Goal: Information Seeking & Learning: Learn about a topic

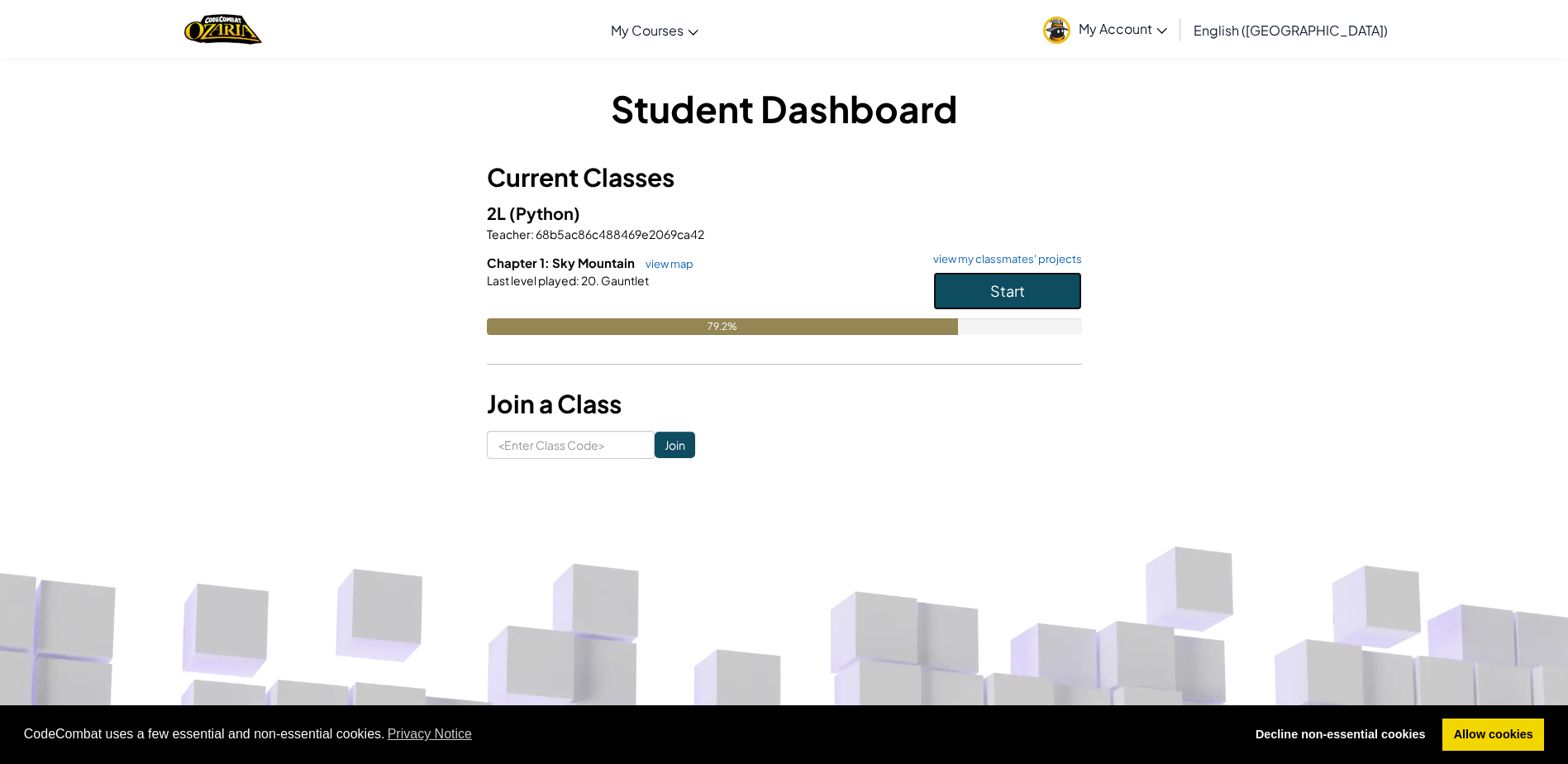
click at [991, 296] on span "Start" at bounding box center [1008, 291] width 35 height 19
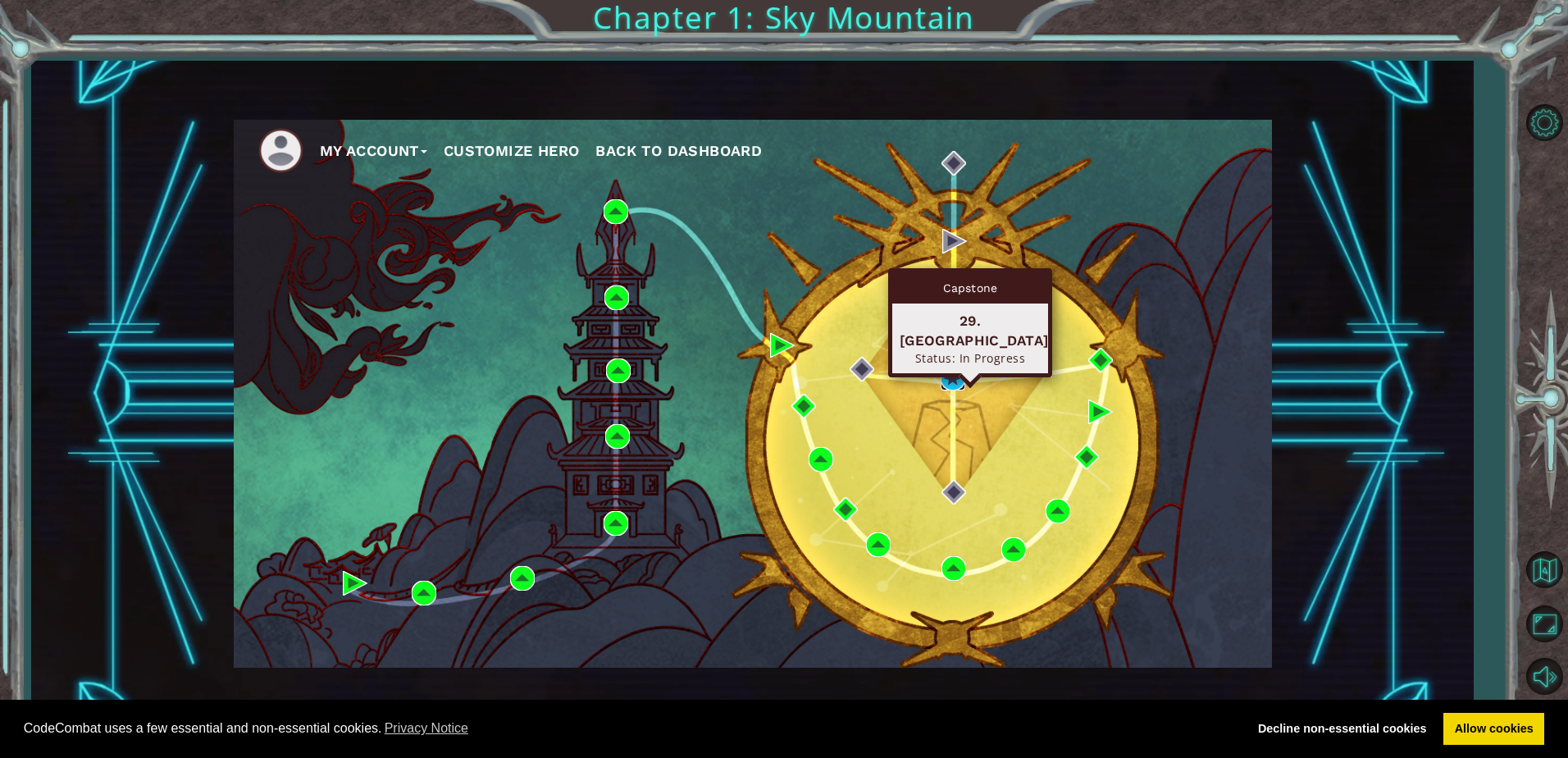
click at [955, 381] on img at bounding box center [953, 379] width 25 height 25
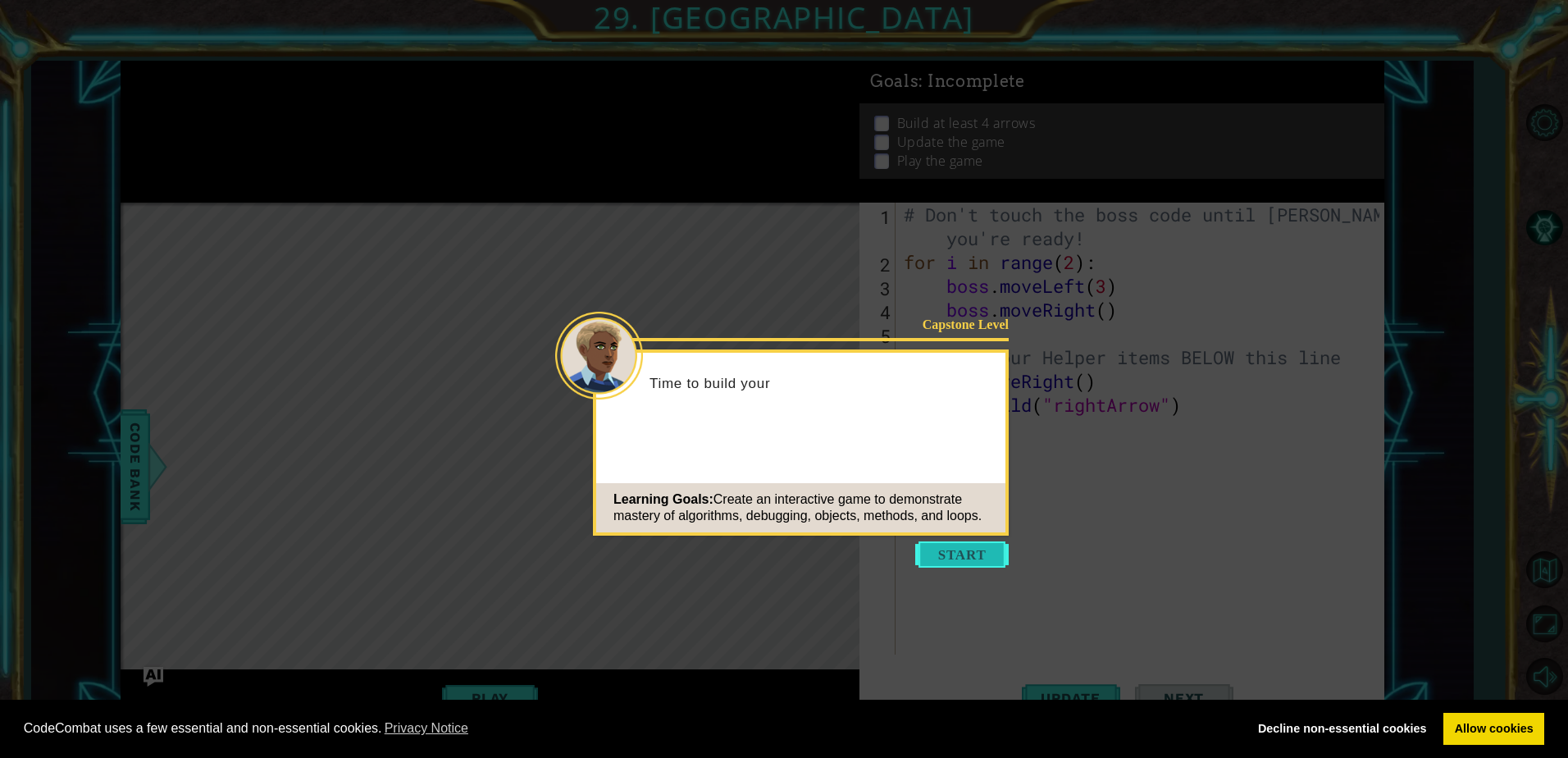
click at [975, 552] on button "Start" at bounding box center [962, 554] width 94 height 27
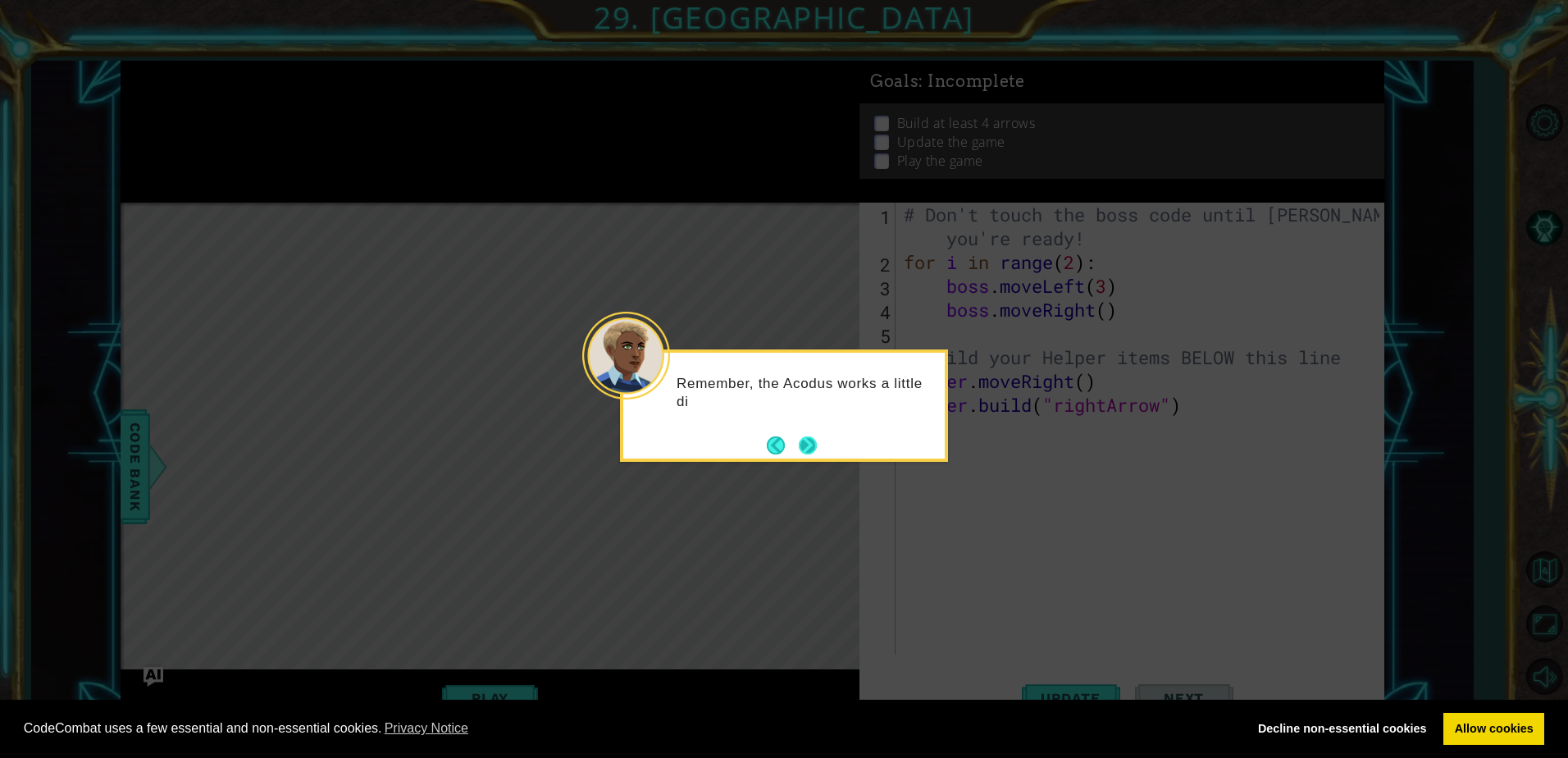
click at [808, 441] on button "Next" at bounding box center [808, 446] width 18 height 18
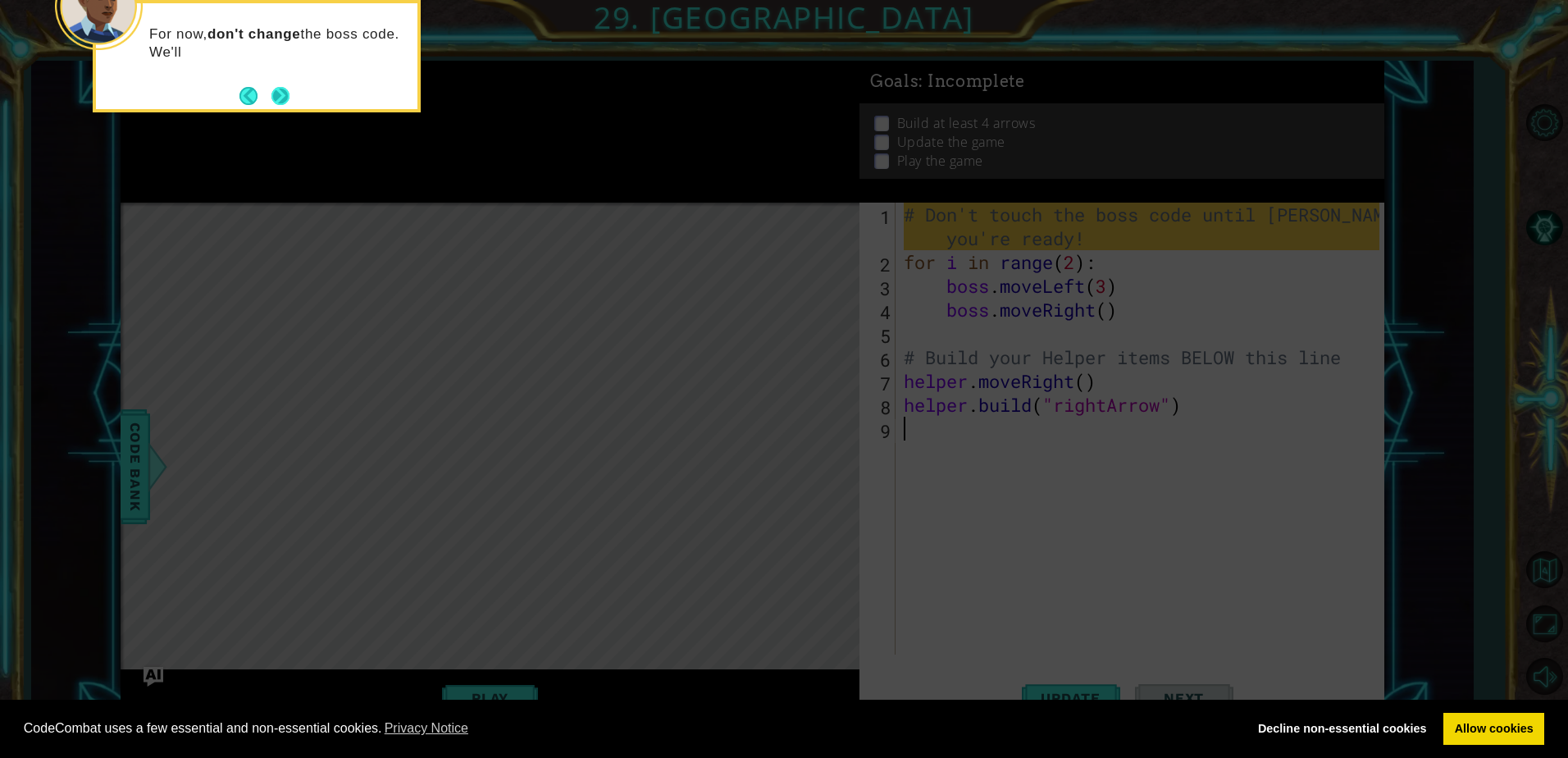
click at [288, 90] on button "Next" at bounding box center [281, 96] width 18 height 18
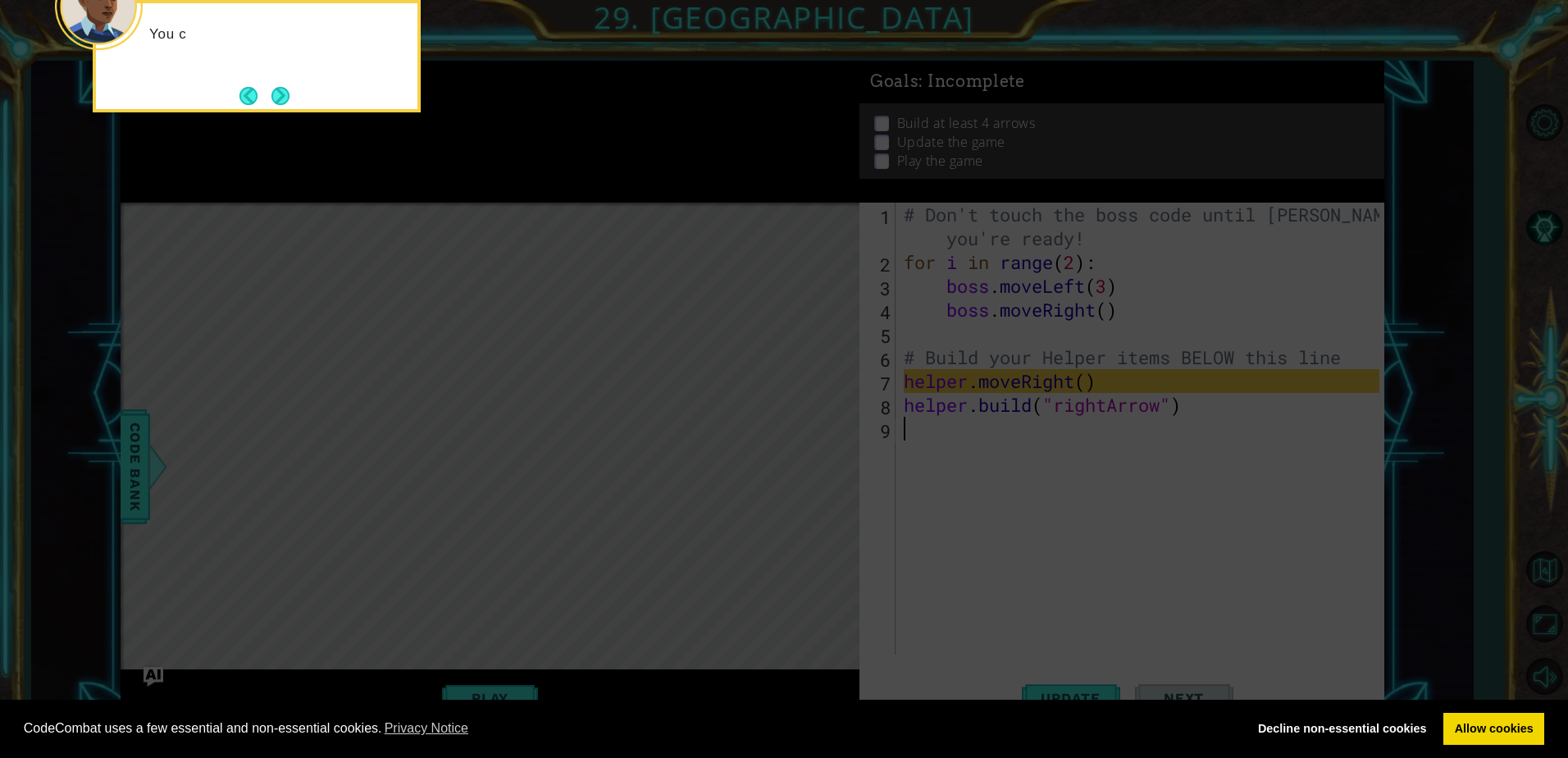
click at [288, 90] on button "Next" at bounding box center [281, 96] width 18 height 18
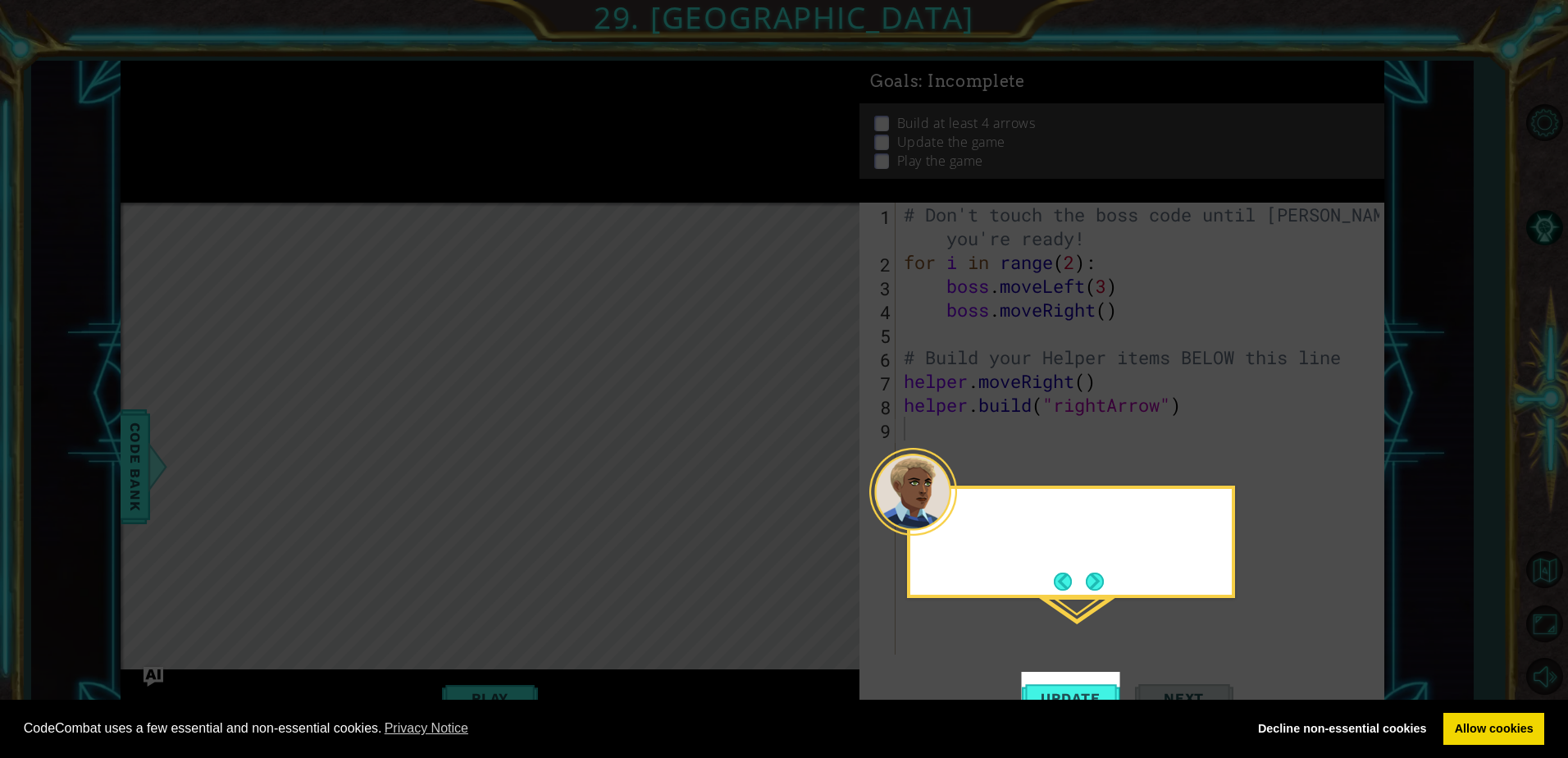
click at [288, 90] on icon at bounding box center [784, 379] width 1568 height 758
click at [1097, 582] on button "Next" at bounding box center [1095, 582] width 18 height 18
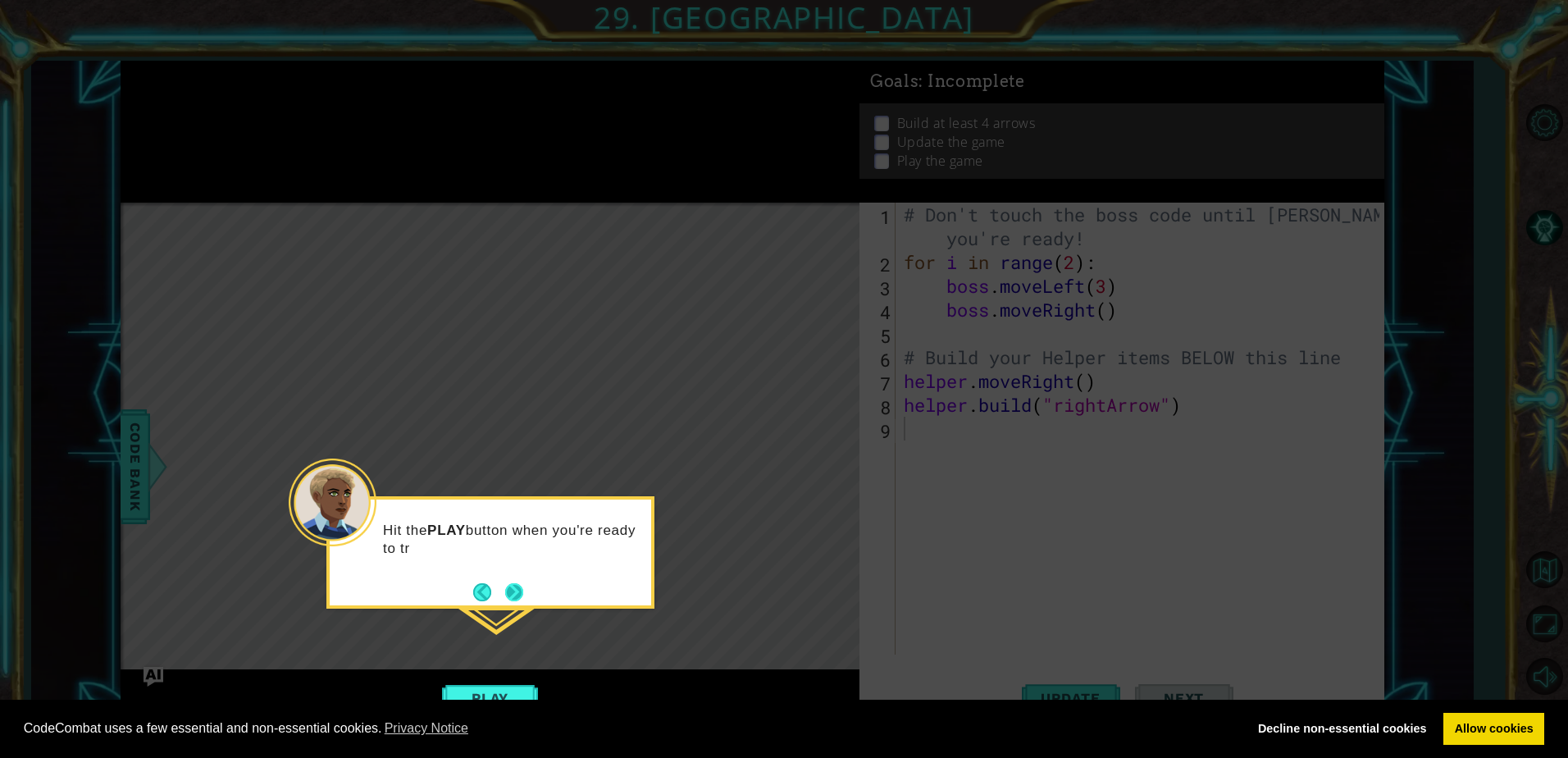
click at [519, 592] on button "Next" at bounding box center [514, 592] width 18 height 18
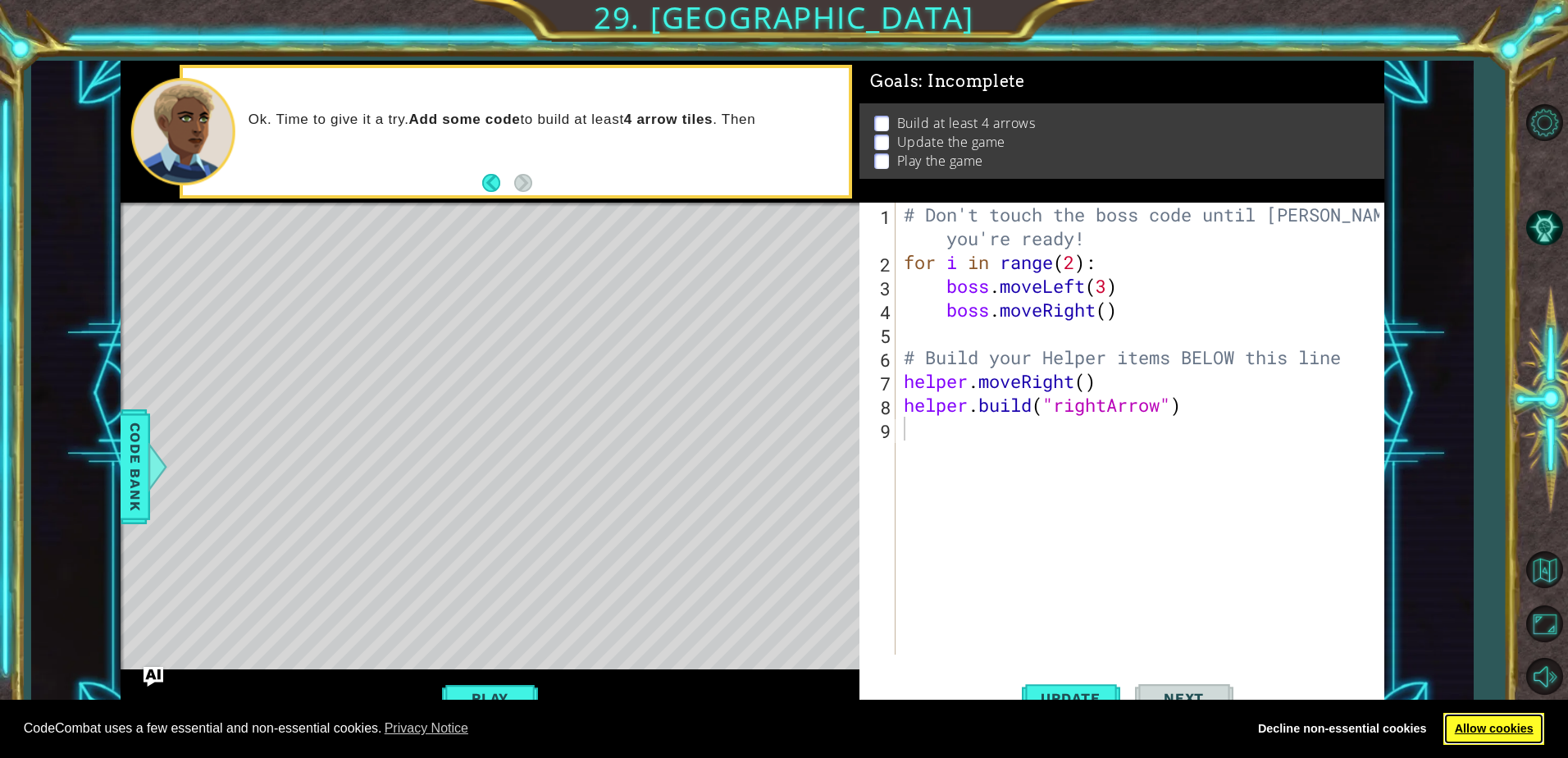
click at [1501, 726] on link "Allow cookies" at bounding box center [1494, 729] width 101 height 33
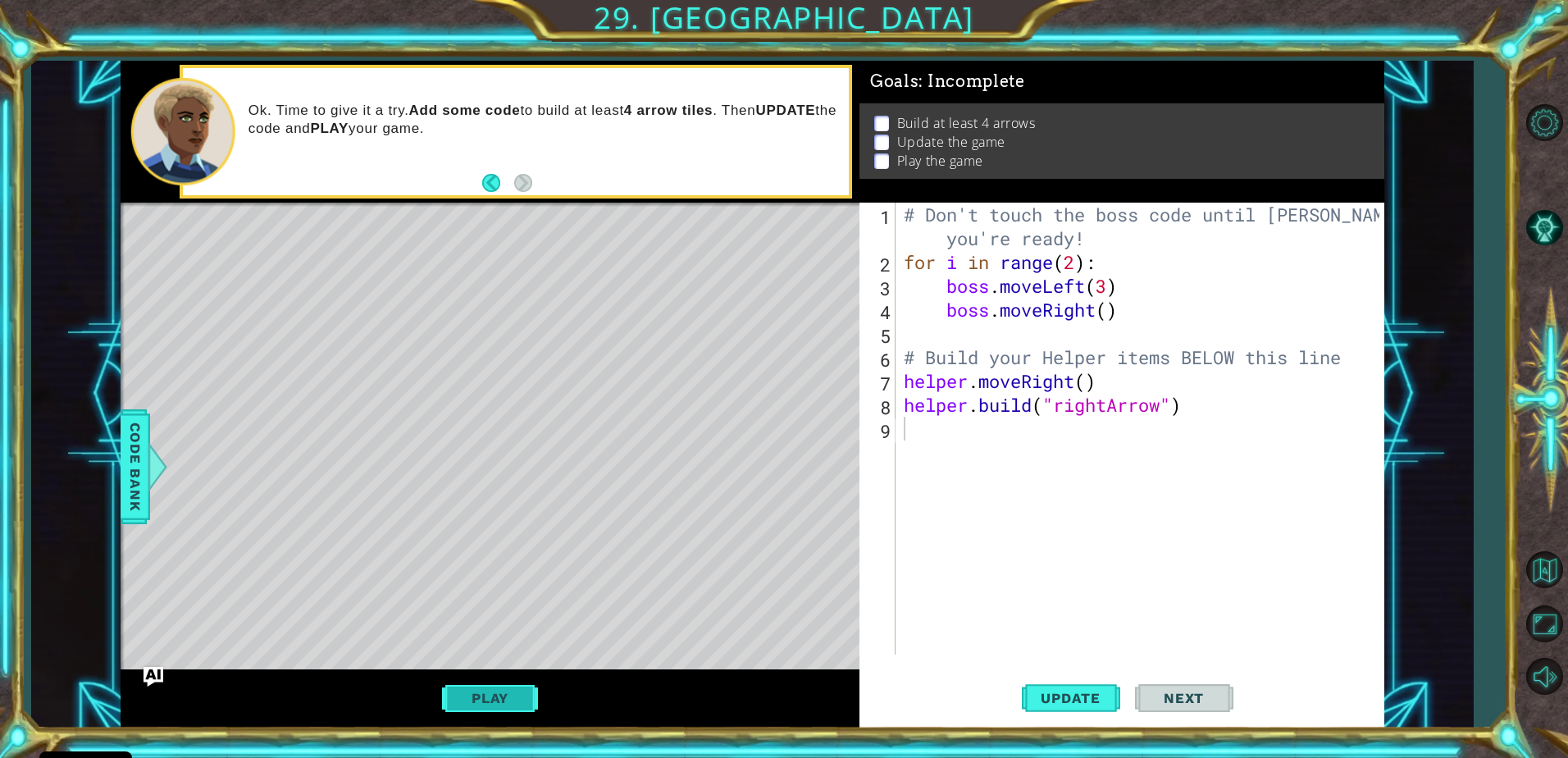
click at [507, 704] on button "Play" at bounding box center [490, 698] width 96 height 31
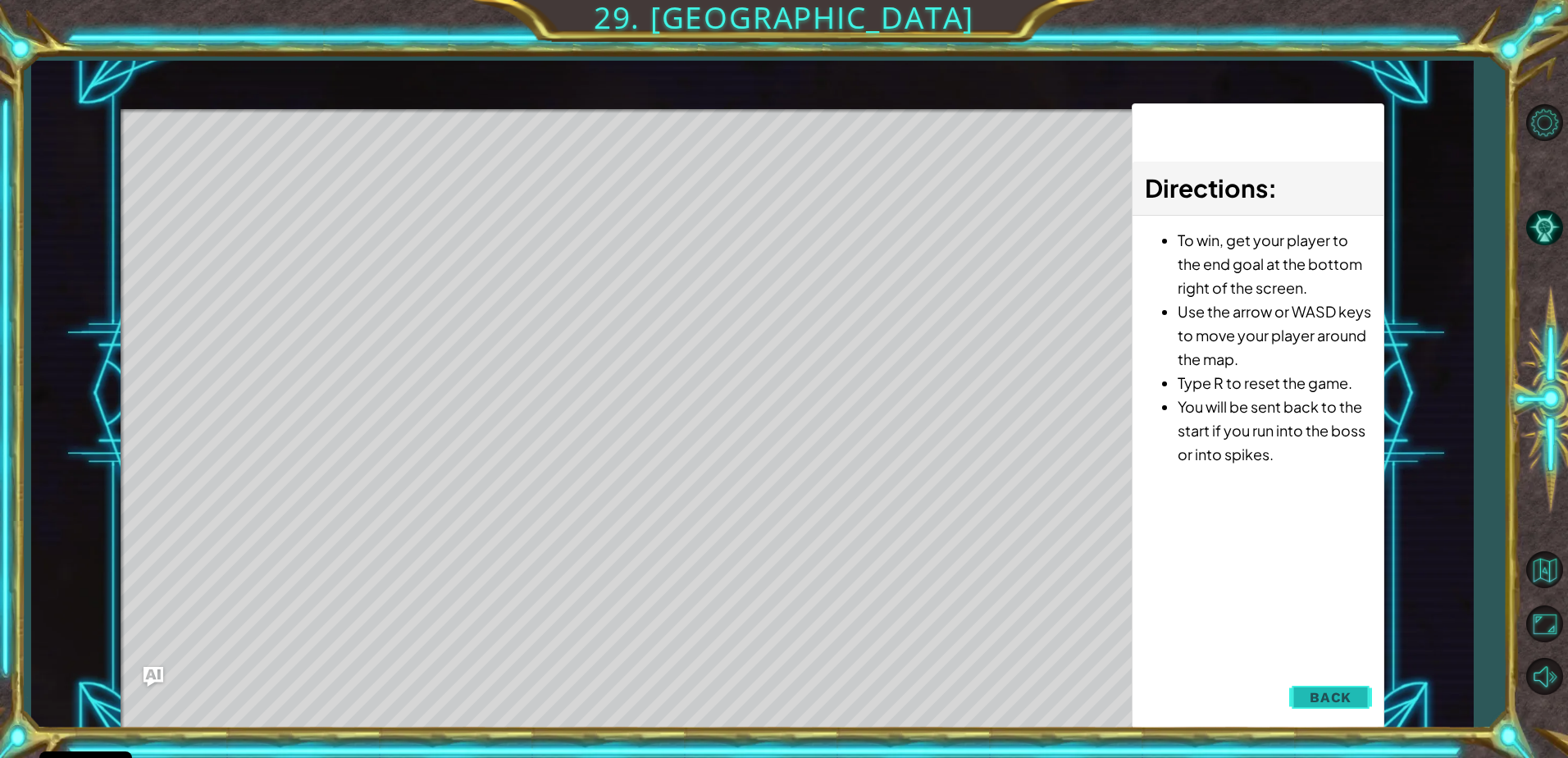
click at [1306, 697] on button "Back" at bounding box center [1330, 698] width 83 height 33
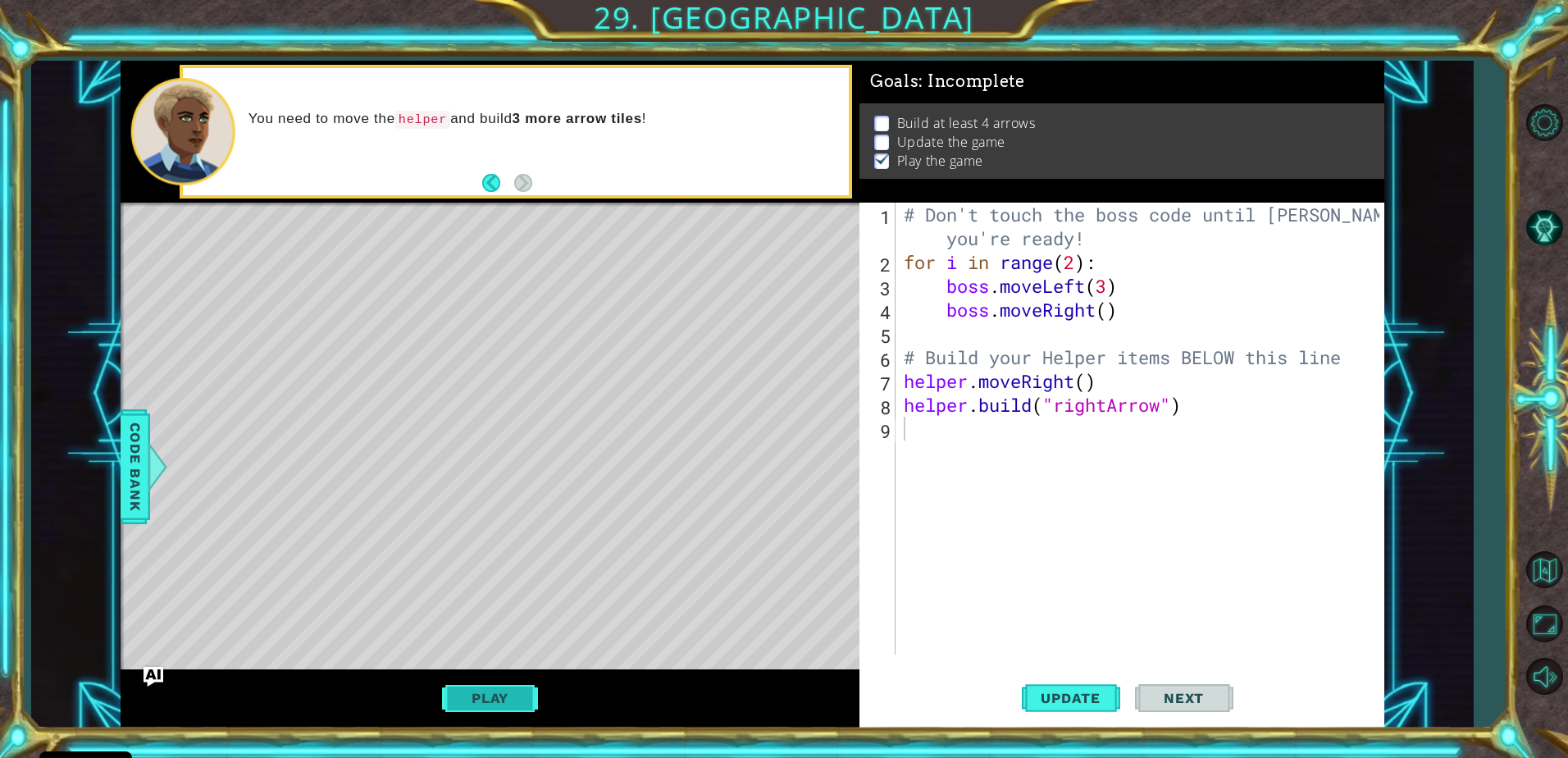
click at [480, 702] on button "Play" at bounding box center [490, 698] width 96 height 31
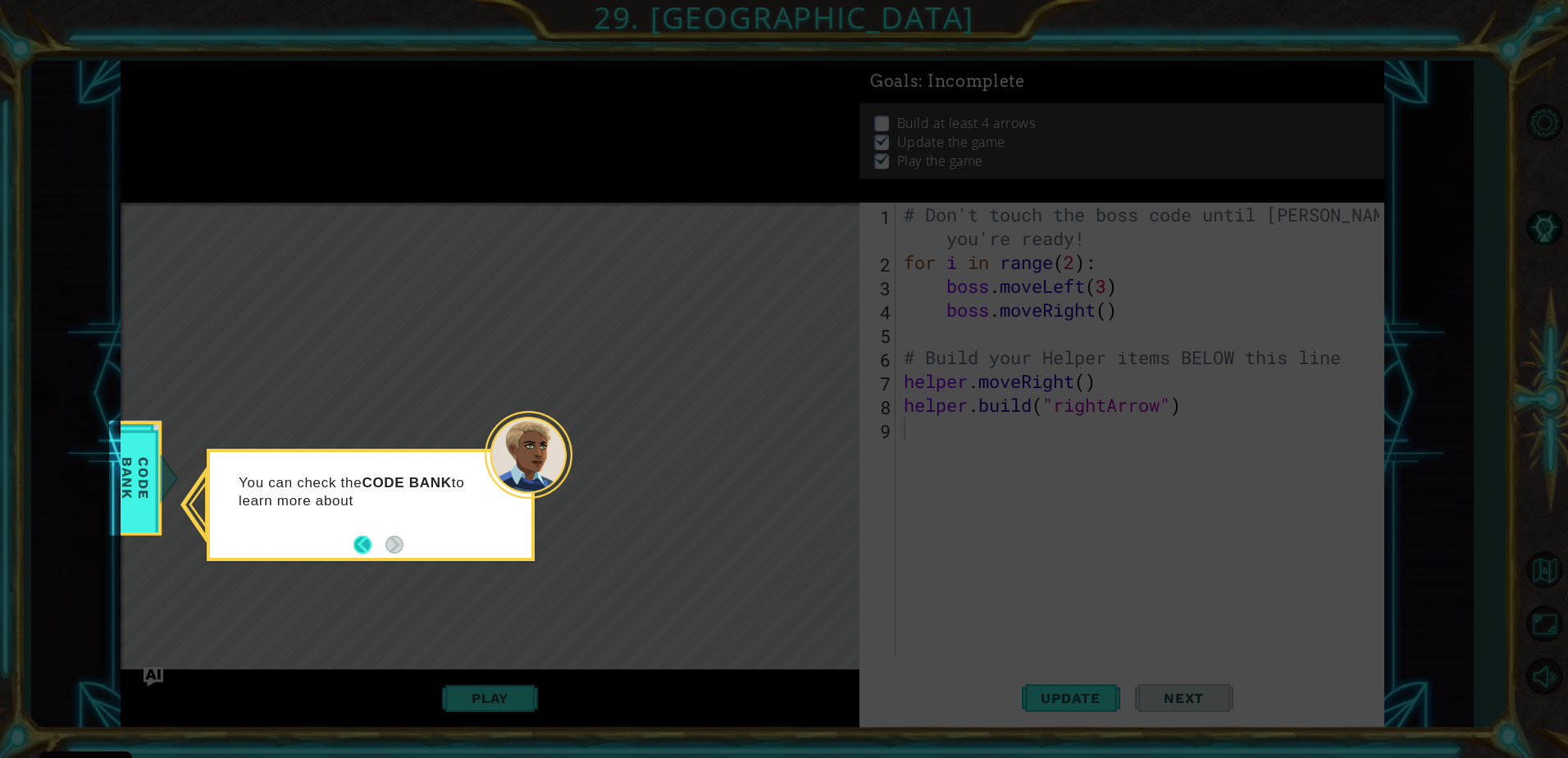
click at [370, 538] on button "Back" at bounding box center [369, 545] width 32 height 18
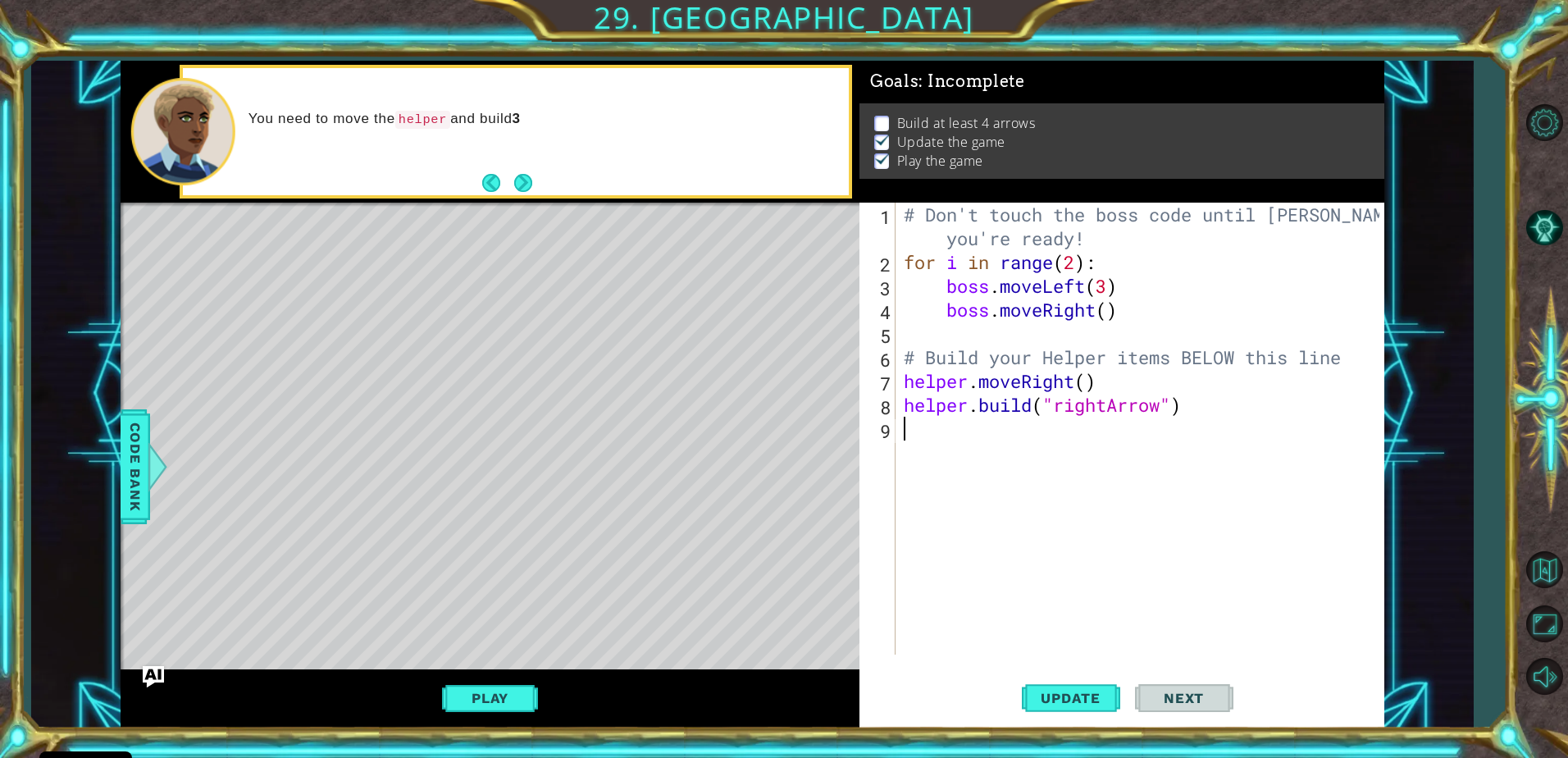
click at [152, 675] on img "Ask AI" at bounding box center [153, 677] width 22 height 22
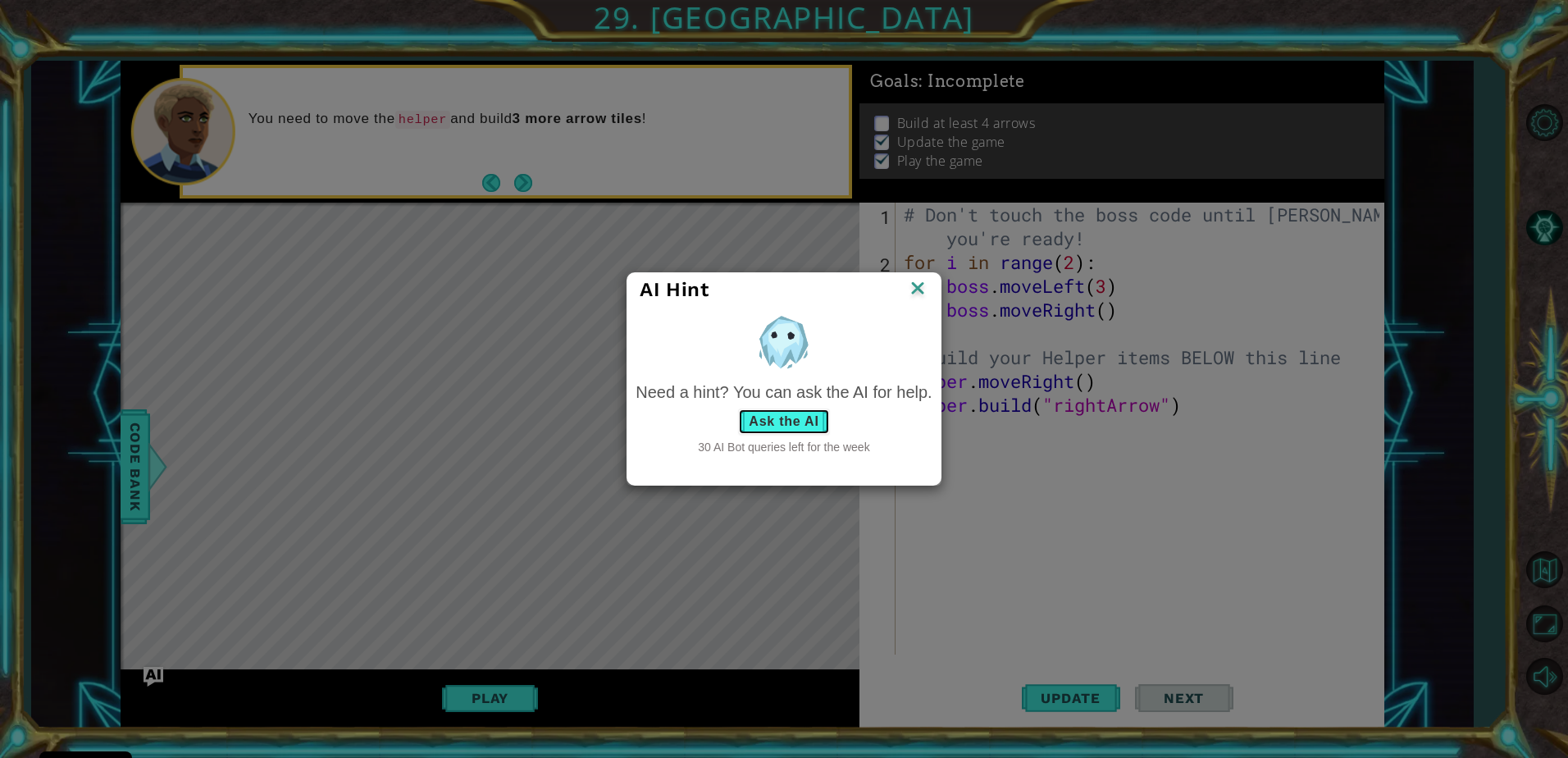
click at [790, 422] on button "Ask the AI" at bounding box center [784, 422] width 91 height 27
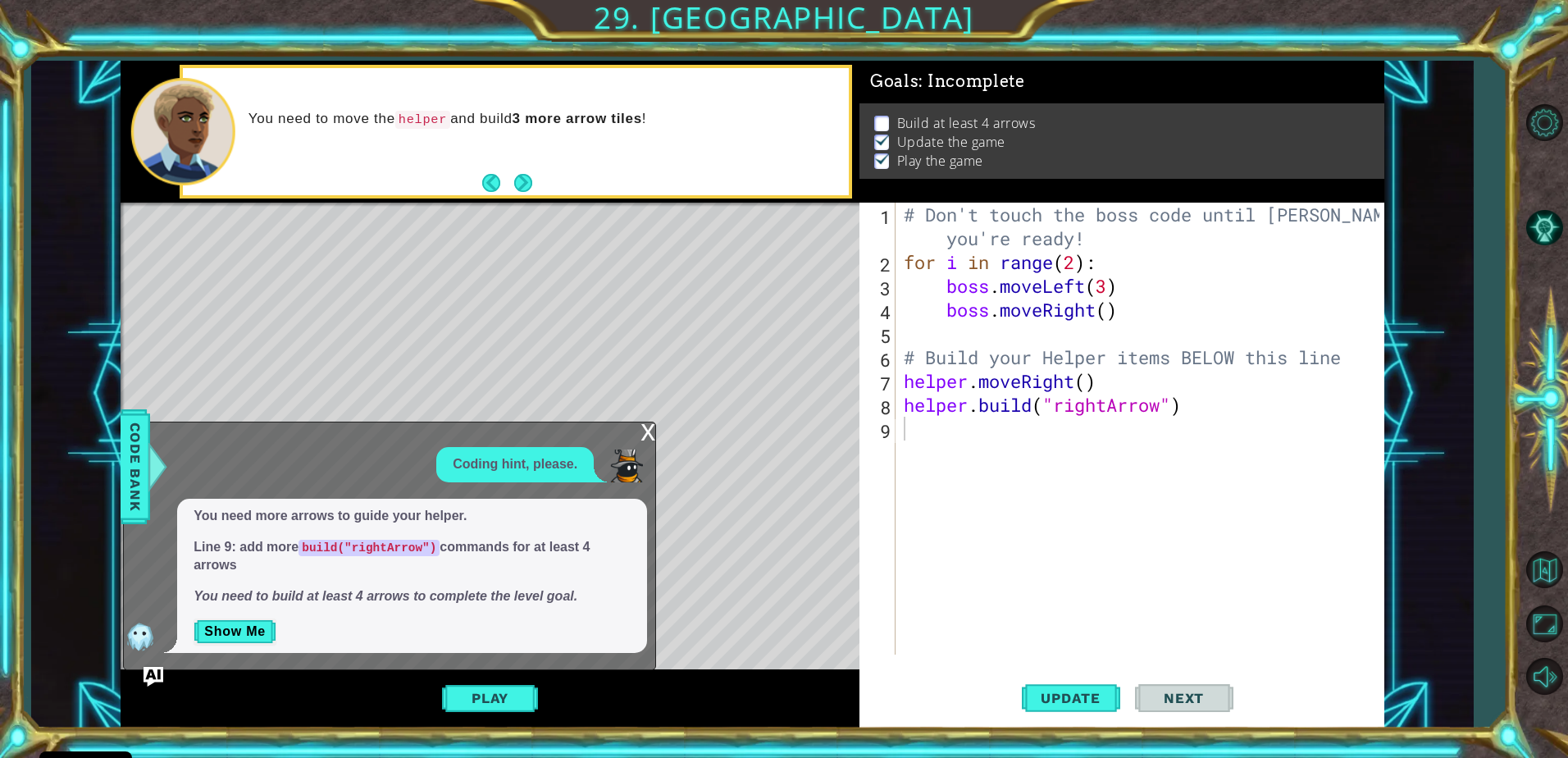
click at [316, 549] on code "build("rightArrow")" at bounding box center [369, 548] width 141 height 17
click at [938, 427] on div "# Don't touch the boss code until [PERSON_NAME] says you're ready! for i in ran…" at bounding box center [1144, 465] width 487 height 524
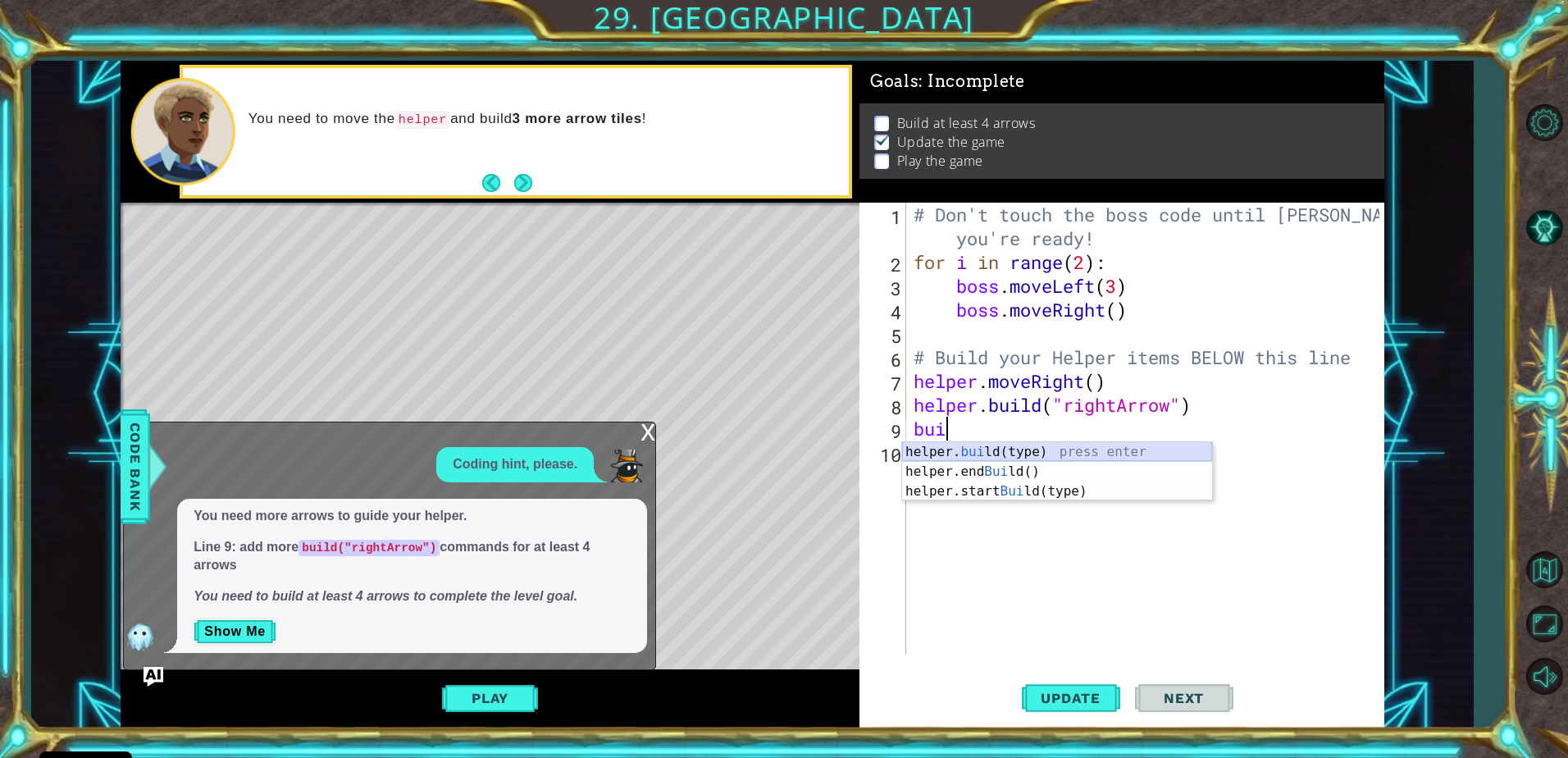
click at [989, 443] on div "helper. [PERSON_NAME](type) press enter helper.end [PERSON_NAME]() press enter …" at bounding box center [1057, 491] width 310 height 99
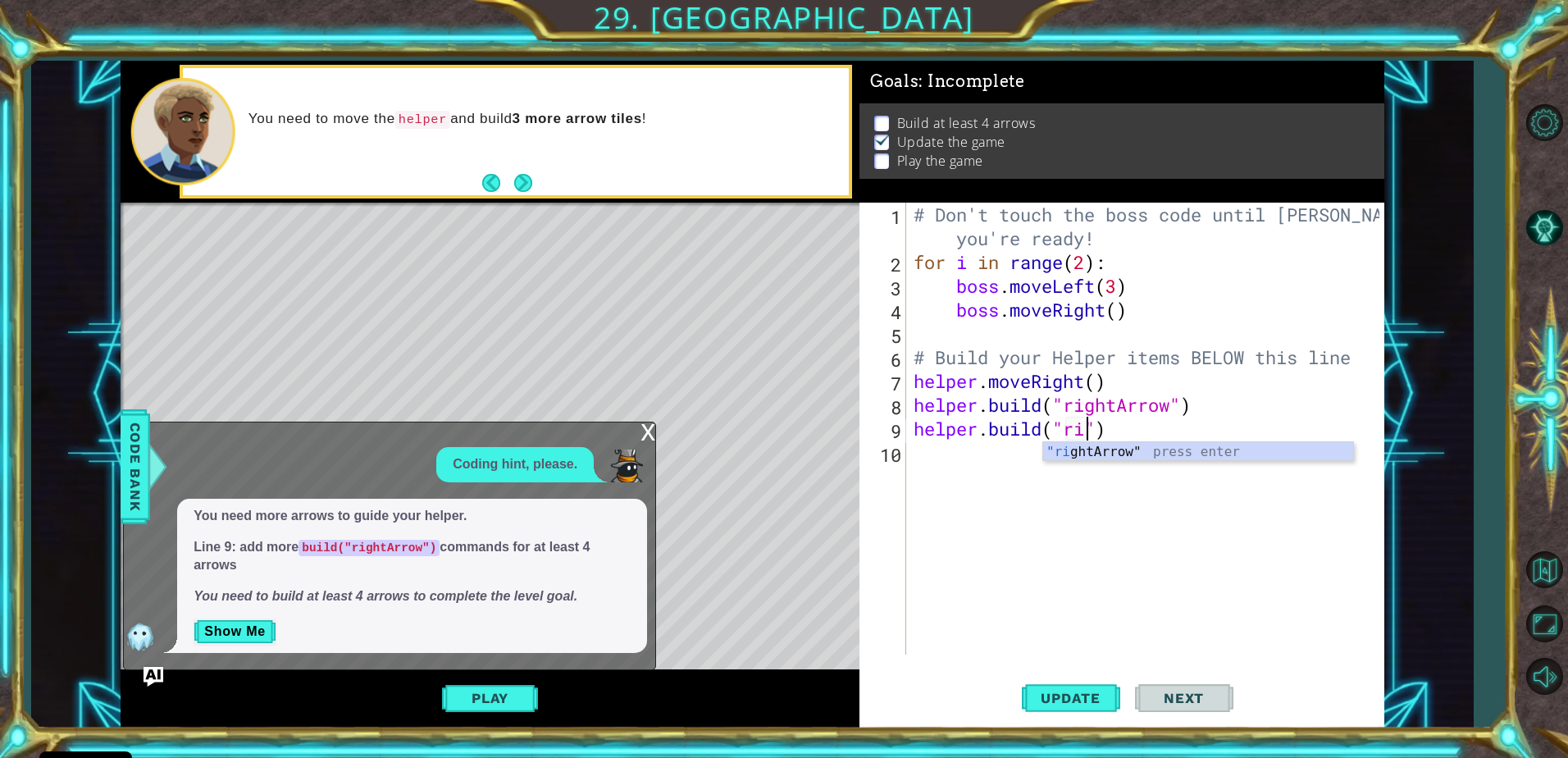
scroll to position [0, 8]
type textarea "[DOMAIN_NAME]("rightArrow")"
click at [642, 427] on div "x" at bounding box center [648, 431] width 15 height 17
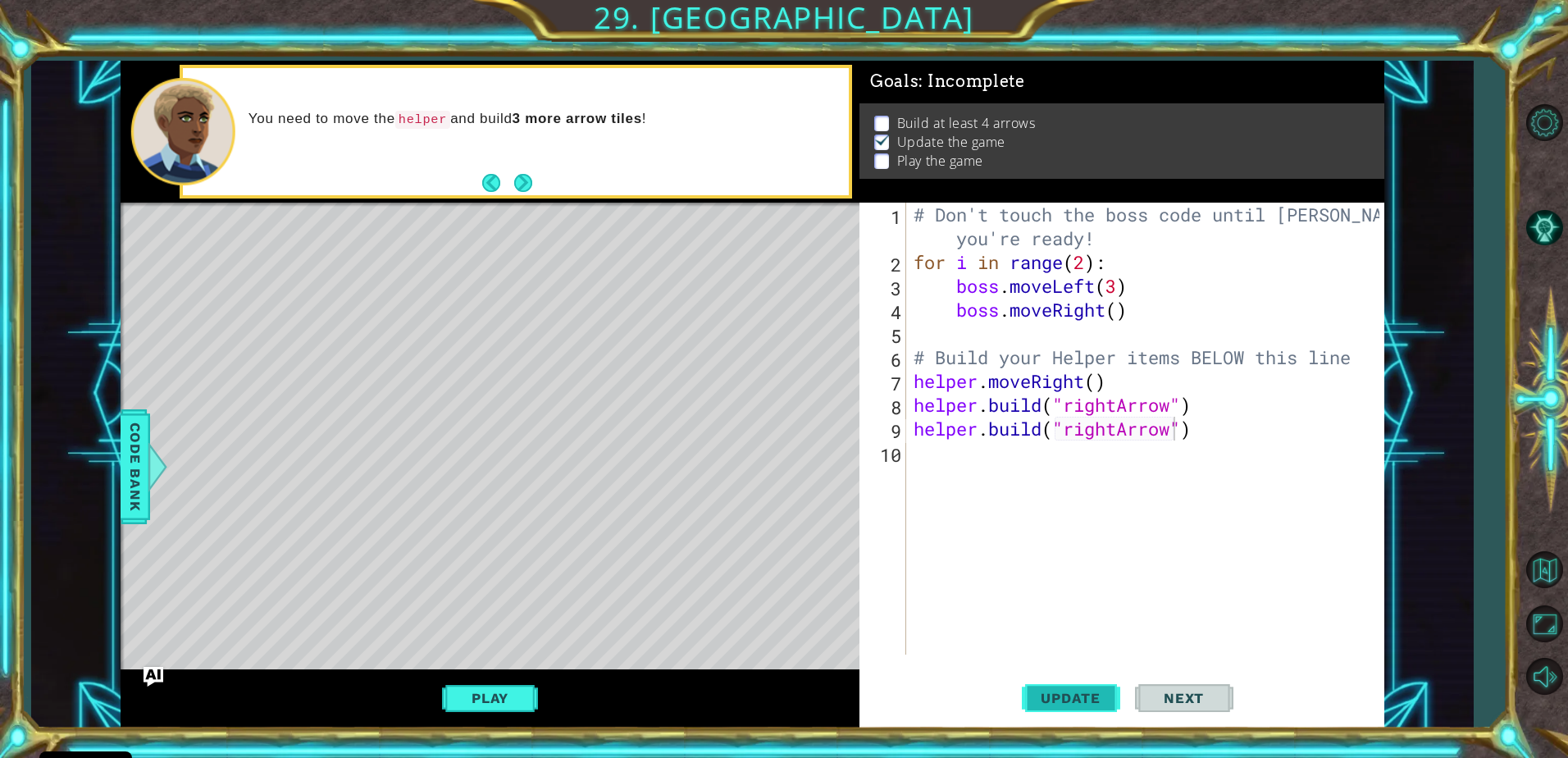
click at [1056, 688] on button "Update" at bounding box center [1071, 698] width 99 height 52
click at [501, 693] on button "Play" at bounding box center [490, 698] width 96 height 31
click at [523, 180] on button "Next" at bounding box center [523, 183] width 18 height 18
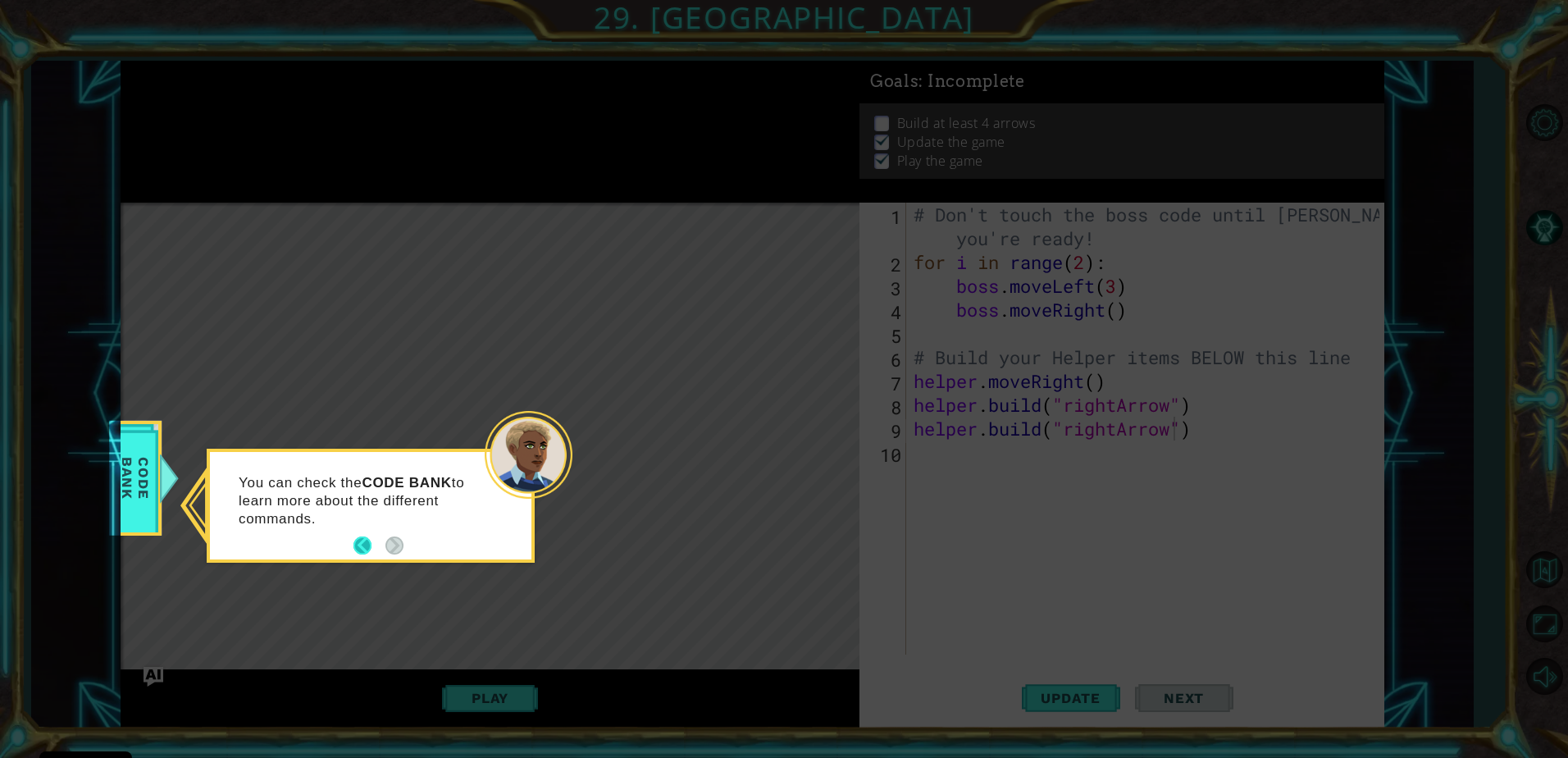
click at [365, 541] on button "Back" at bounding box center [369, 546] width 32 height 18
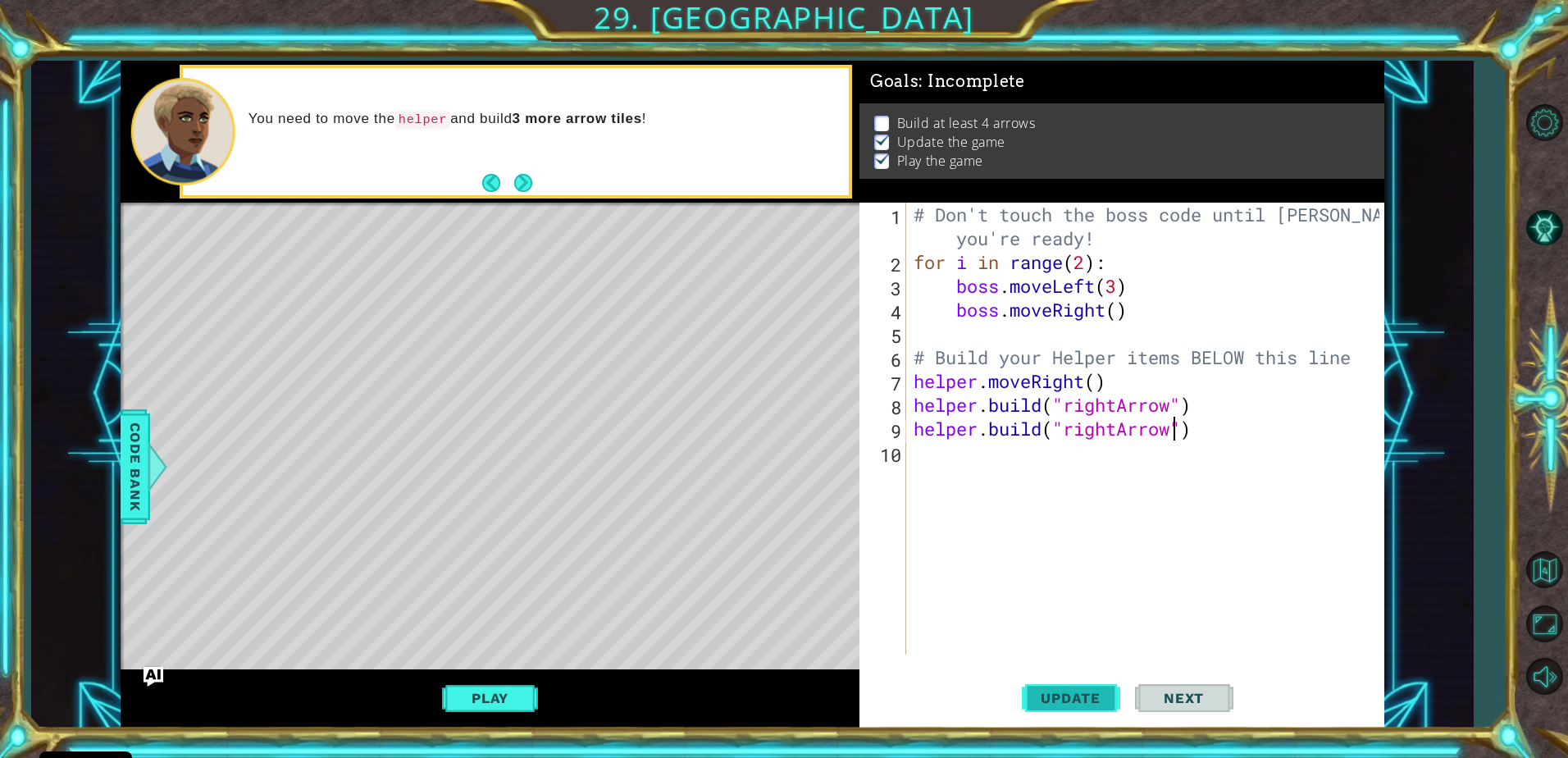
click at [1063, 693] on span "Update" at bounding box center [1071, 698] width 93 height 17
click at [495, 690] on button "Play" at bounding box center [490, 698] width 96 height 31
click at [521, 176] on button "Next" at bounding box center [523, 183] width 18 height 18
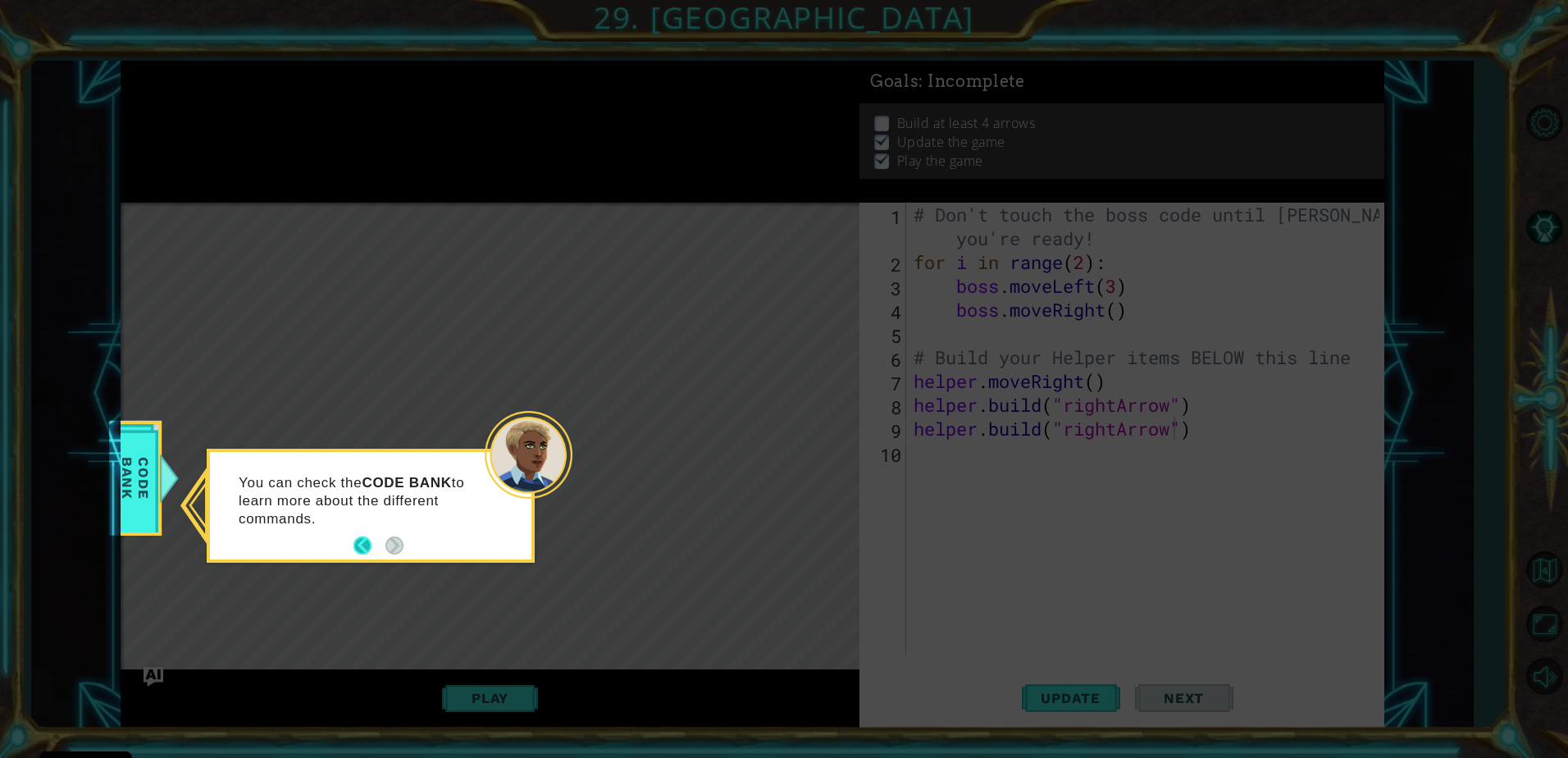
click at [364, 543] on button "Back" at bounding box center [369, 546] width 32 height 18
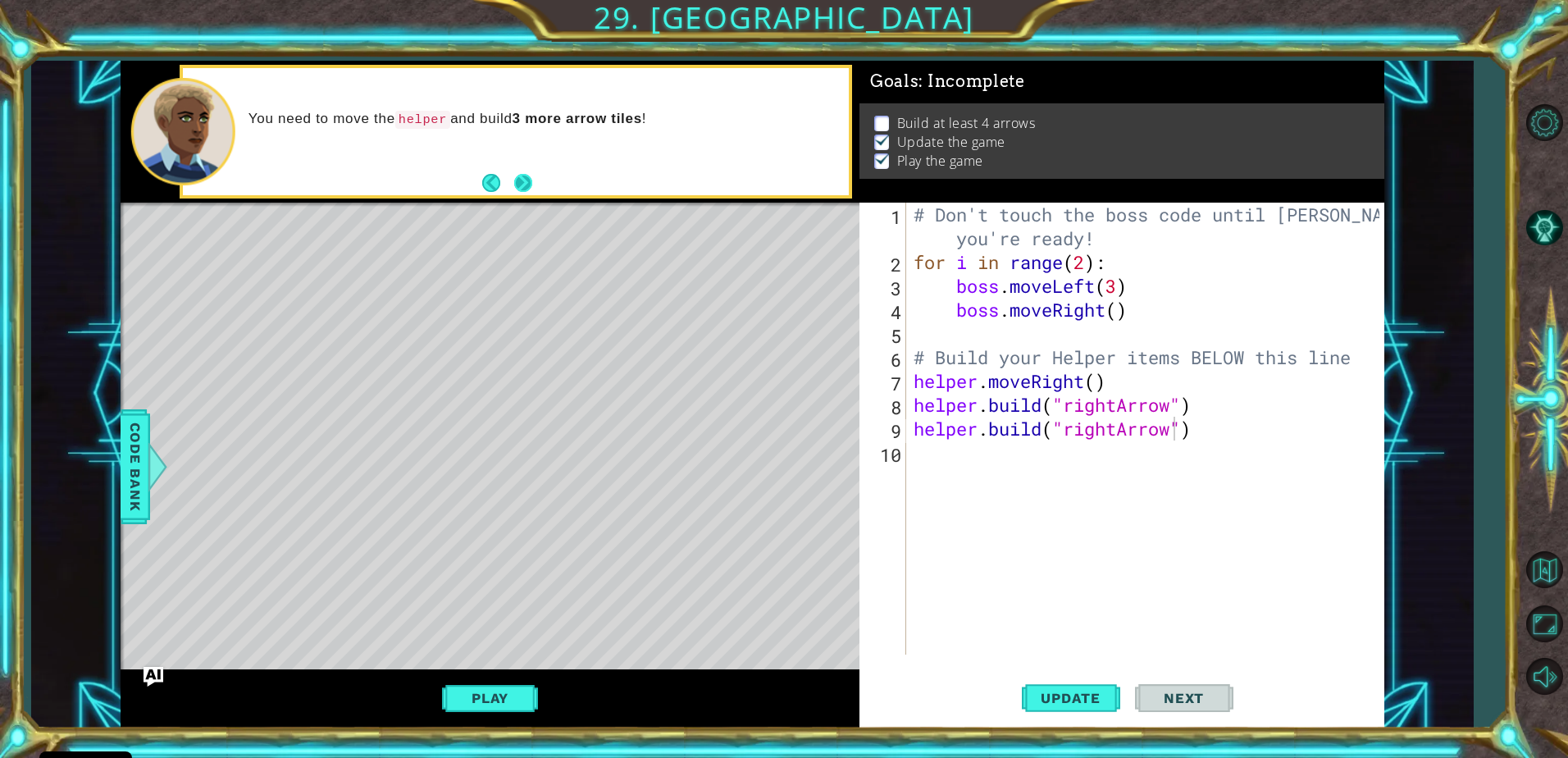
click at [527, 186] on button "Next" at bounding box center [523, 183] width 18 height 18
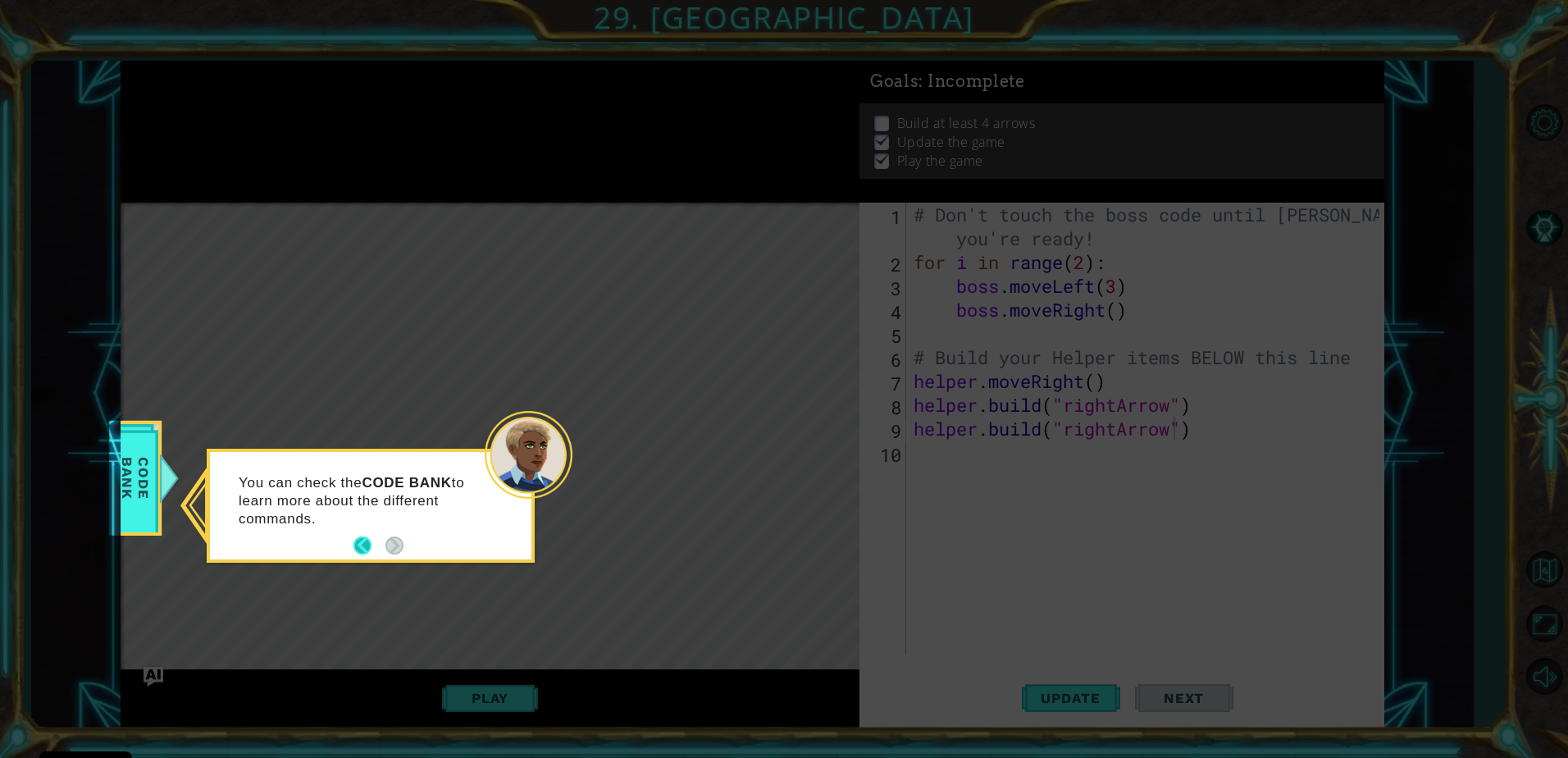
click at [362, 547] on button "Back" at bounding box center [369, 546] width 32 height 18
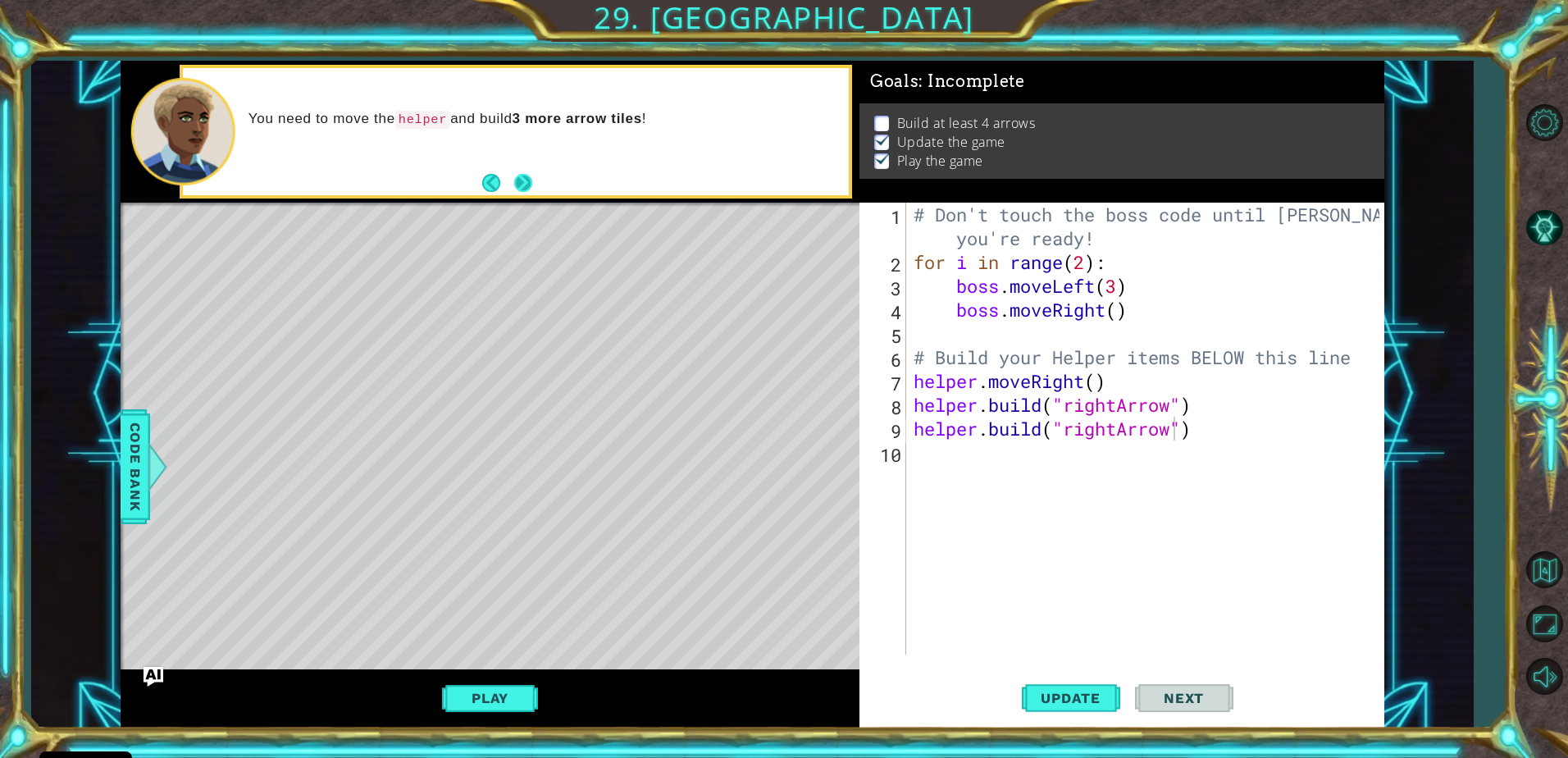
click at [529, 181] on button "Next" at bounding box center [523, 183] width 18 height 18
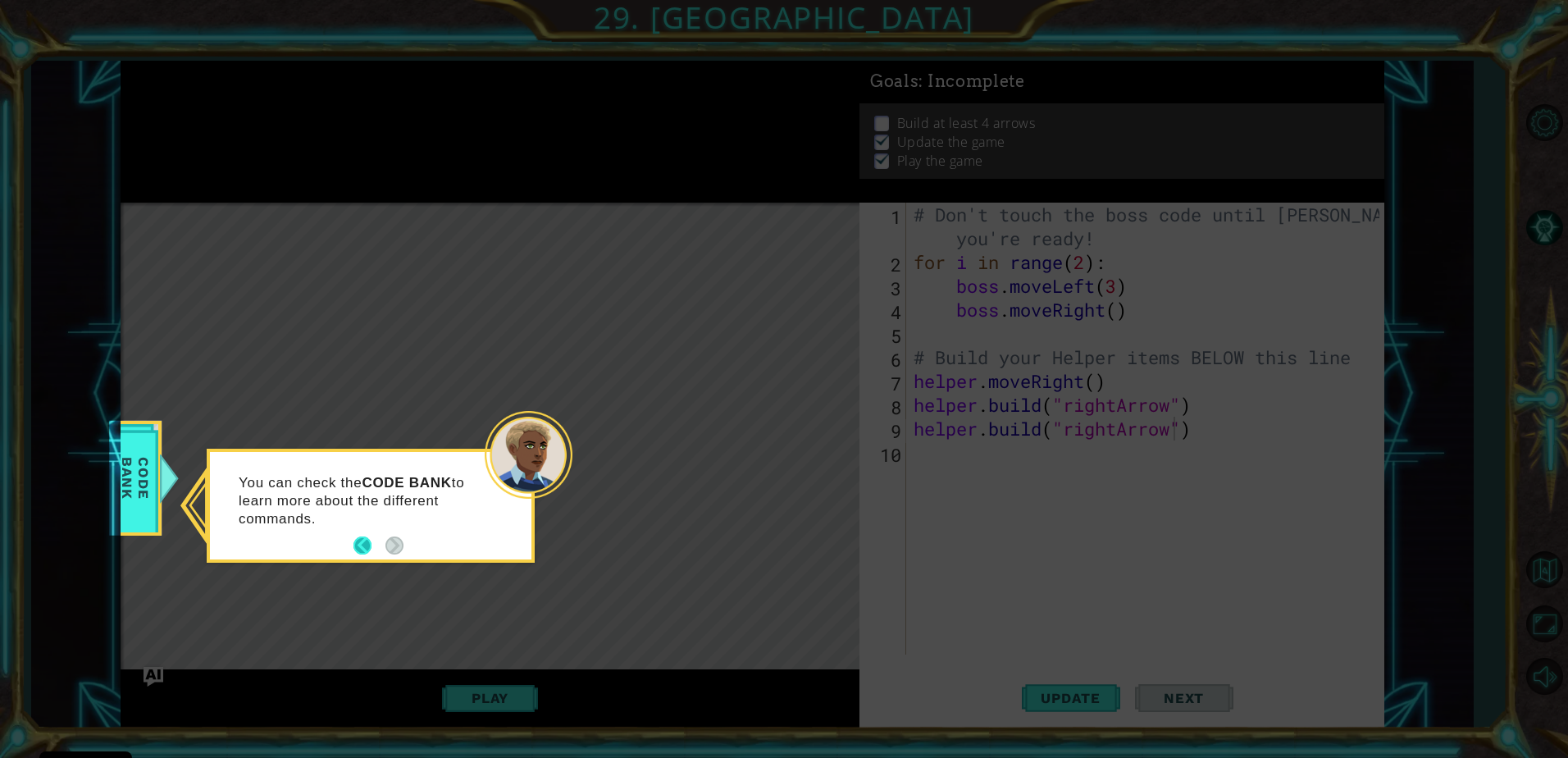
click at [359, 548] on button "Back" at bounding box center [369, 546] width 32 height 18
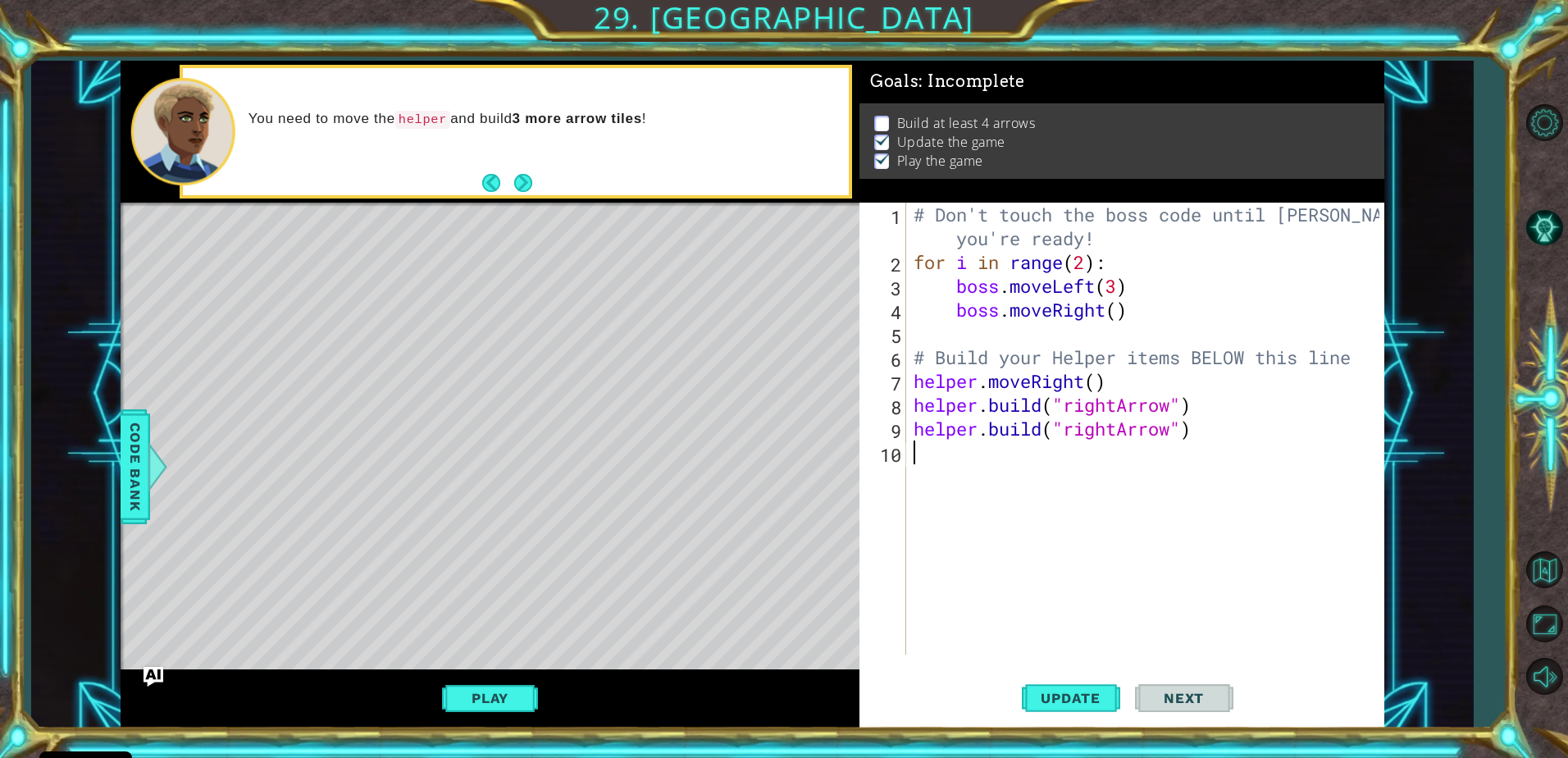
click at [945, 451] on div "# Don't touch the boss code until [PERSON_NAME] says you're ready! for i in ran…" at bounding box center [1149, 465] width 477 height 524
click at [149, 671] on img "Ask AI" at bounding box center [153, 677] width 22 height 22
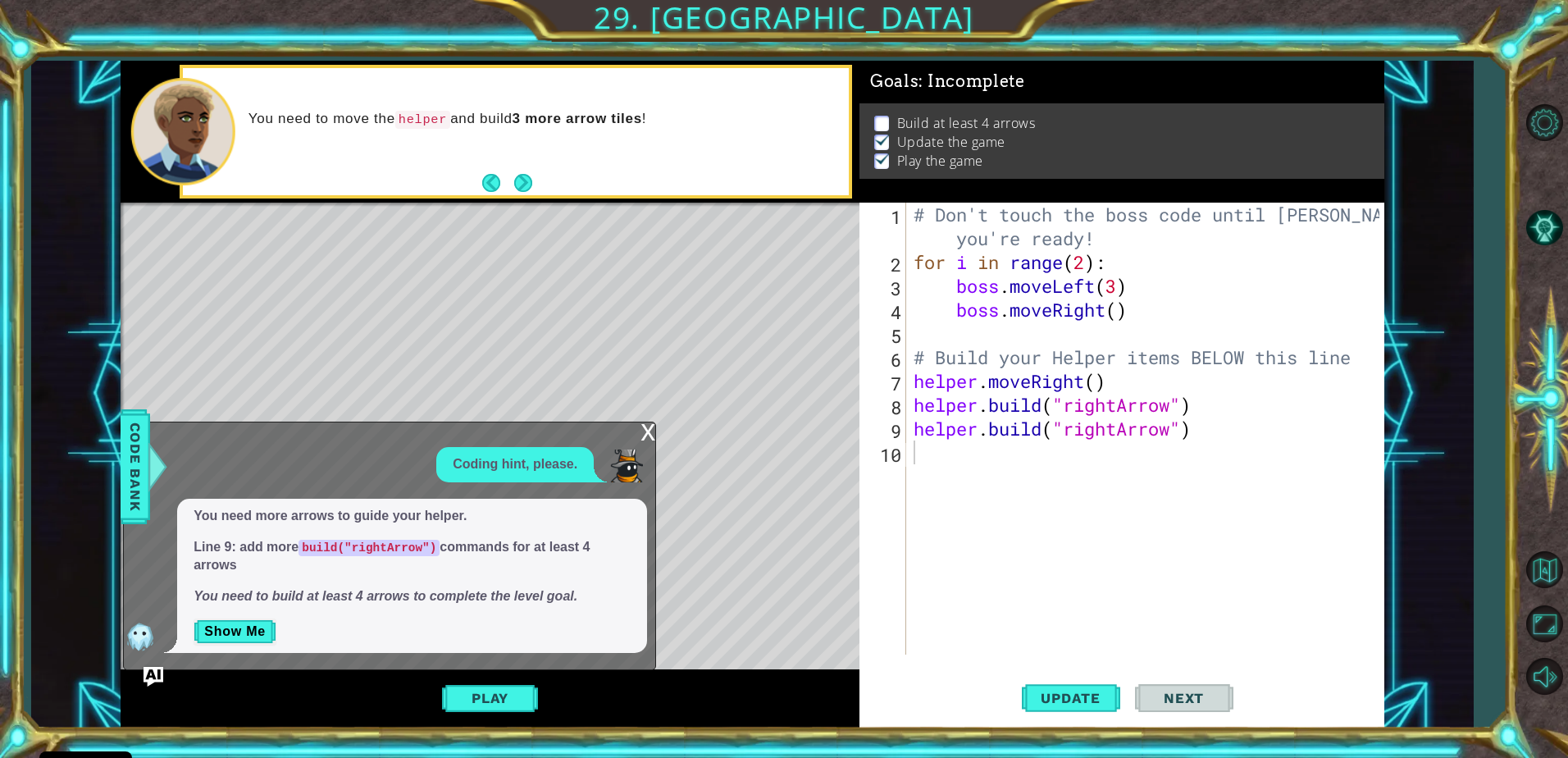
click at [645, 429] on div "x" at bounding box center [648, 431] width 15 height 17
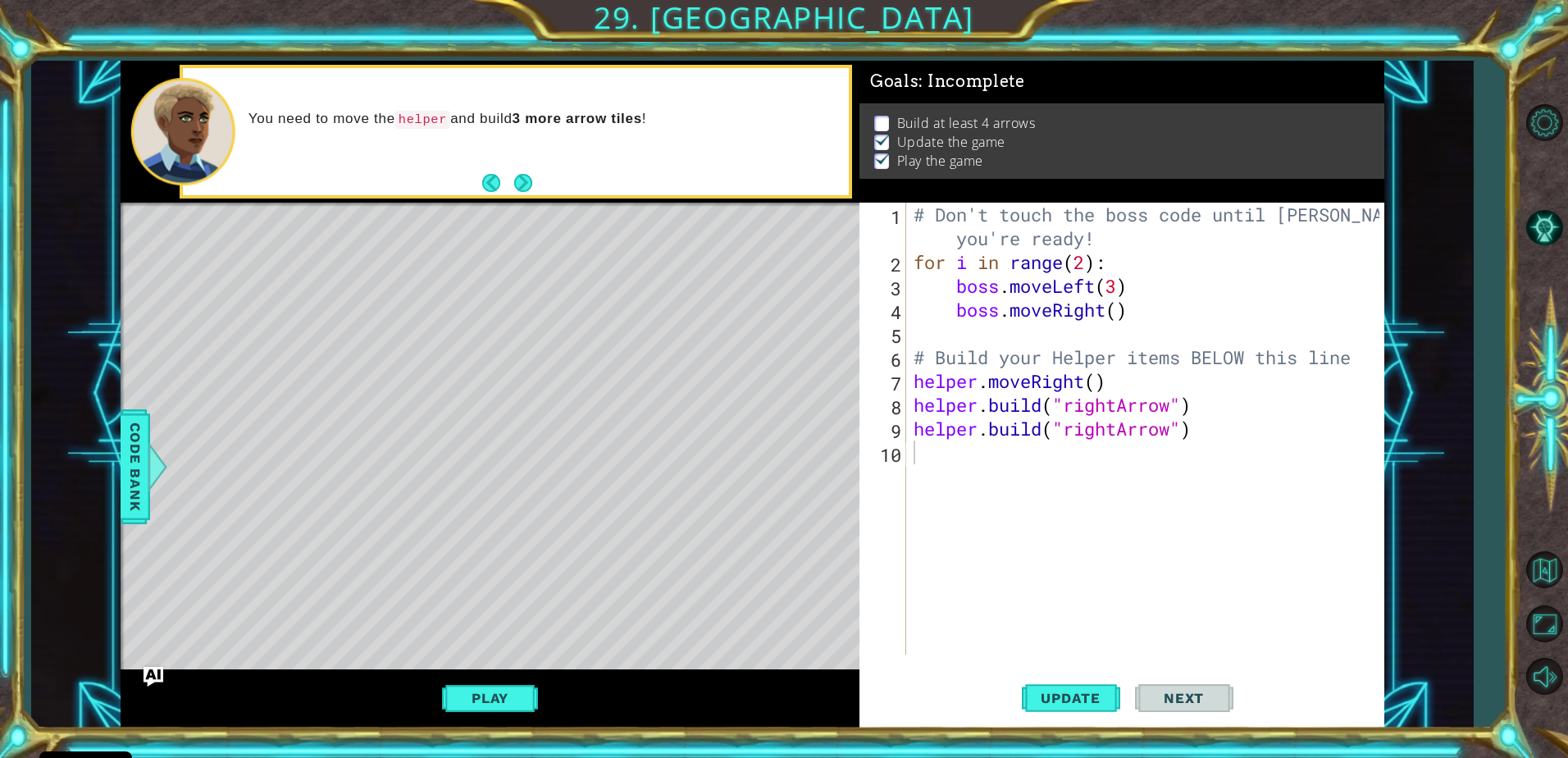
click at [928, 459] on div "# Don't touch the boss code until [PERSON_NAME] says you're ready! for i in ran…" at bounding box center [1149, 465] width 477 height 524
click at [1087, 702] on span "Update" at bounding box center [1071, 698] width 93 height 17
click at [477, 701] on button "Play" at bounding box center [490, 698] width 96 height 31
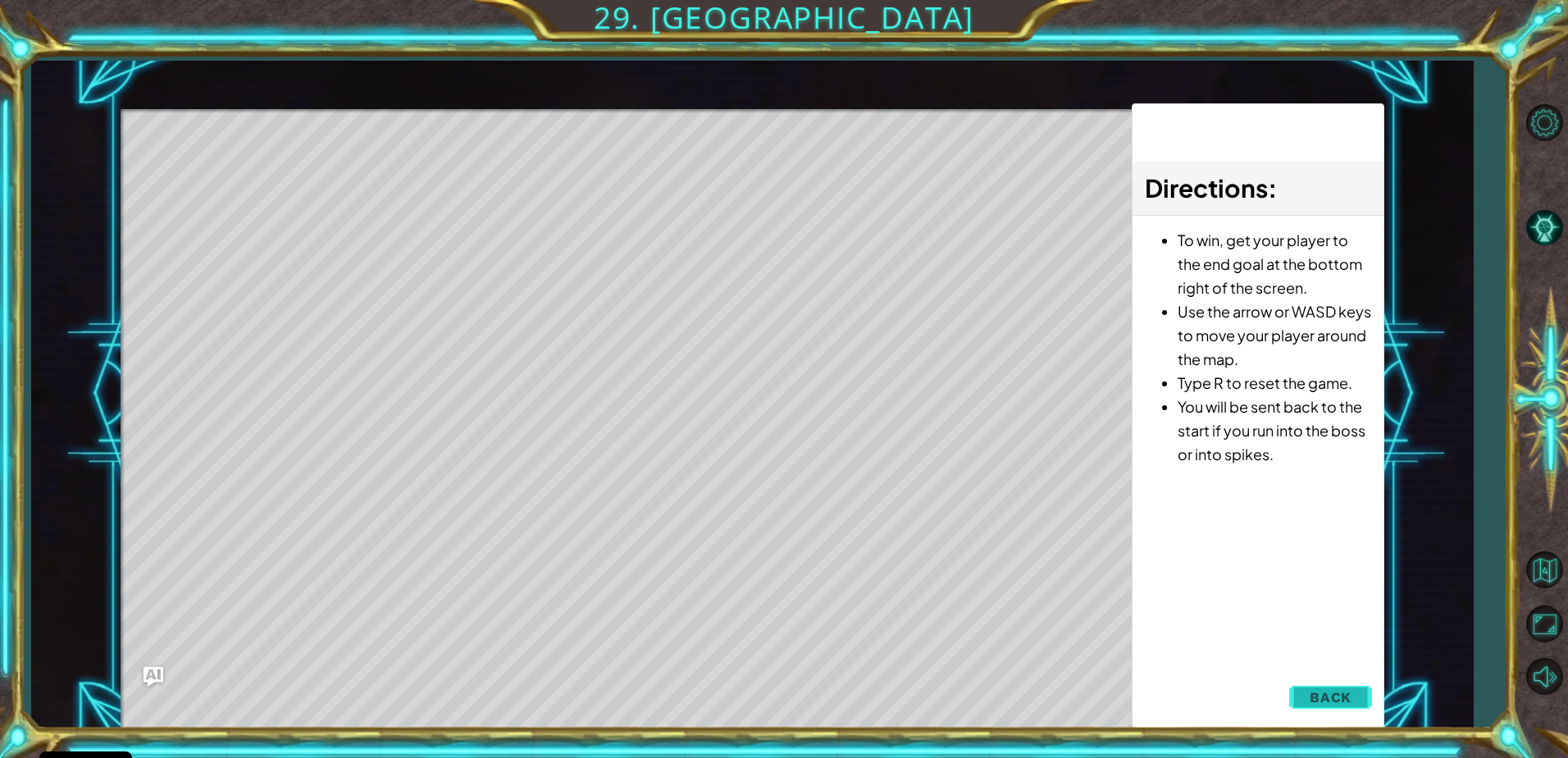
click at [1303, 687] on button "Back" at bounding box center [1330, 698] width 83 height 33
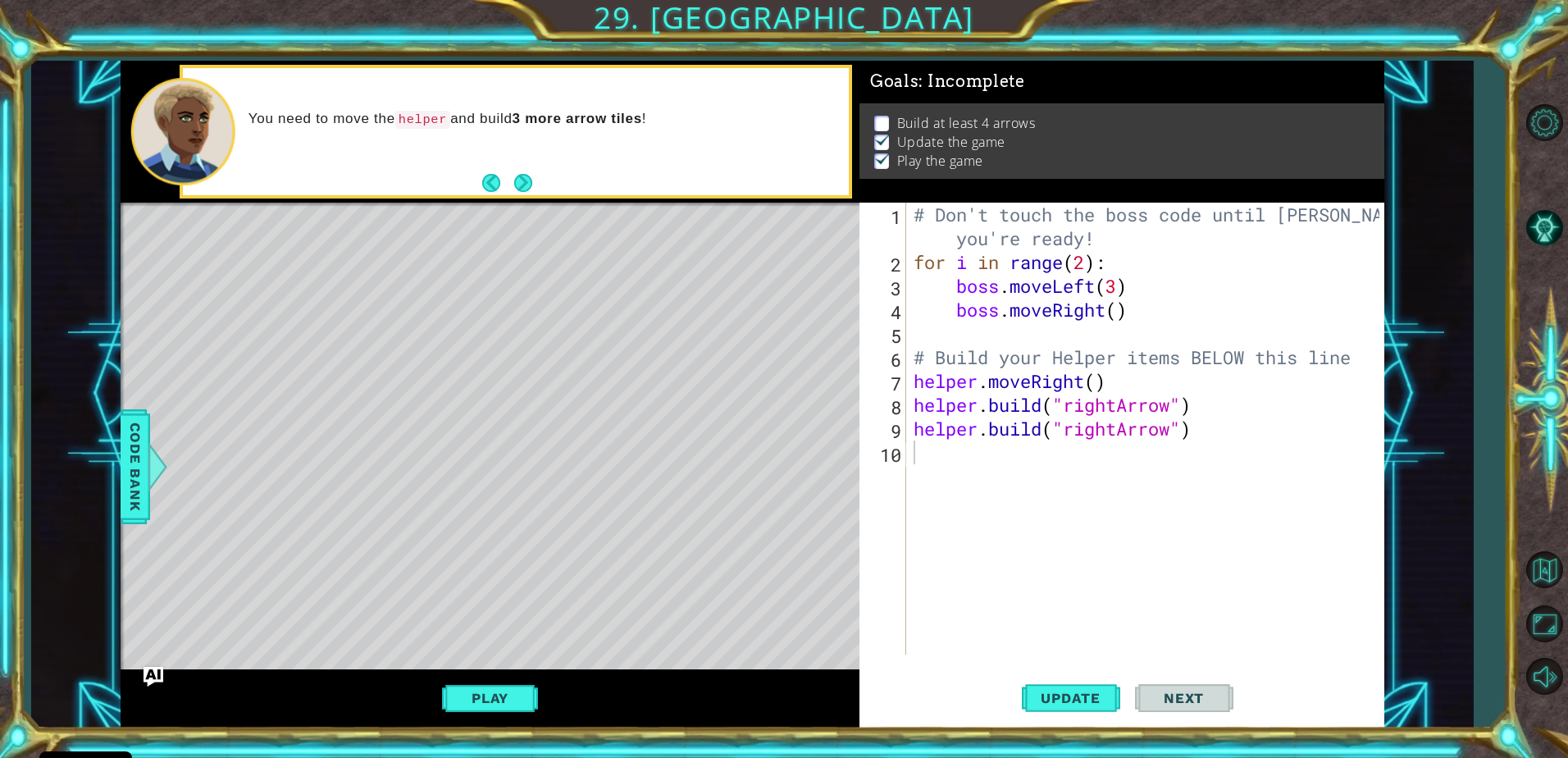
drag, startPoint x: 605, startPoint y: 451, endPoint x: 460, endPoint y: 416, distance: 149.2
click at [455, 415] on div "Level Map" at bounding box center [499, 444] width 758 height 483
click at [455, 414] on div "Level Map" at bounding box center [499, 444] width 758 height 483
click at [938, 467] on div "# Don't touch the boss code until [PERSON_NAME] says you're ready! for i in ran…" at bounding box center [1149, 465] width 477 height 524
drag, startPoint x: 1025, startPoint y: 355, endPoint x: 1025, endPoint y: 367, distance: 12.0
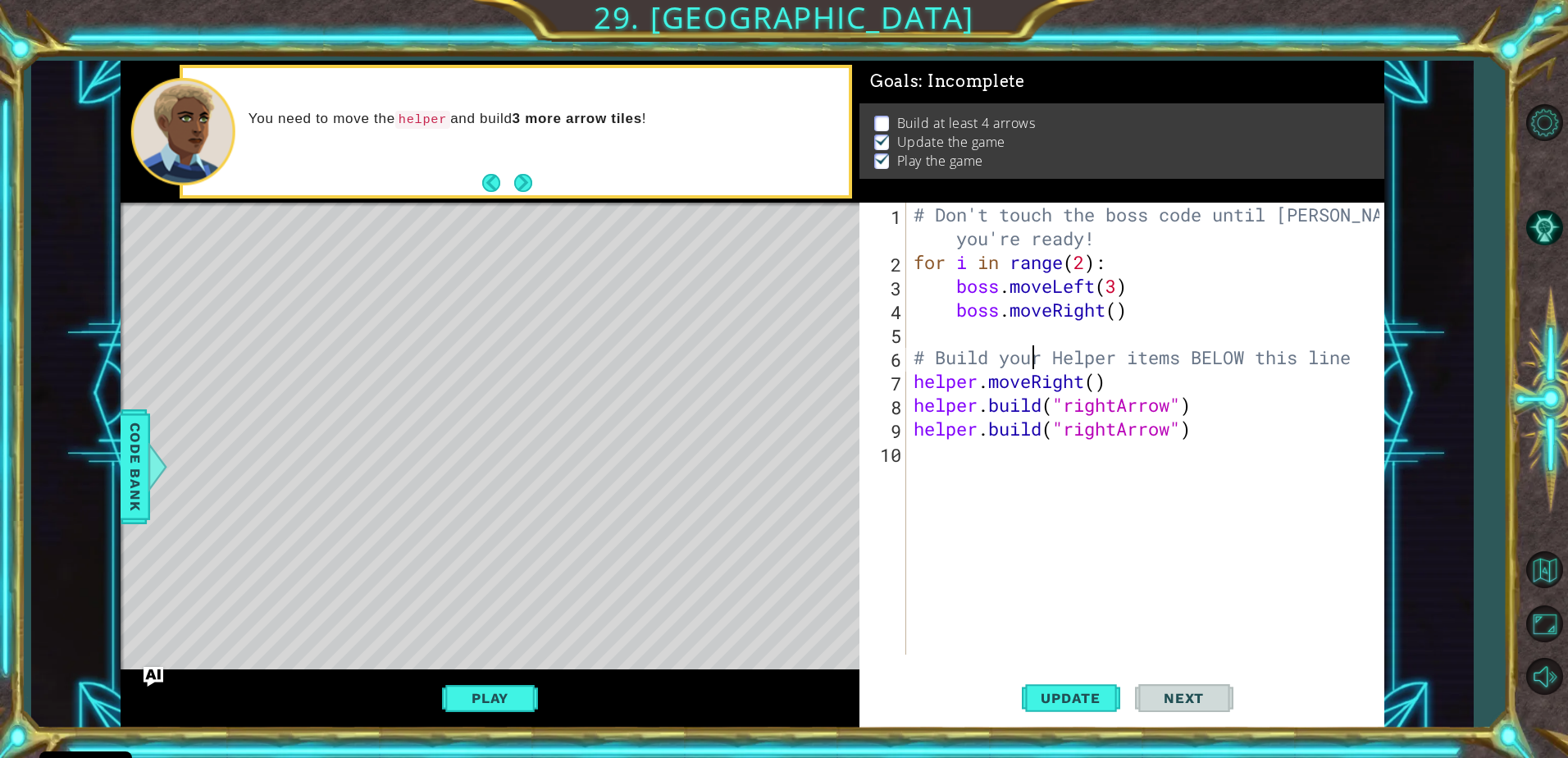
drag, startPoint x: 1025, startPoint y: 367, endPoint x: 1020, endPoint y: 381, distance: 14.9
type textarea "helper.moveRight()"
drag, startPoint x: 1019, startPoint y: 385, endPoint x: 1019, endPoint y: 397, distance: 12.0
click at [916, 453] on div "# Don't touch the boss code until [PERSON_NAME] says you're ready! for i in ran…" at bounding box center [1149, 465] width 477 height 524
click at [472, 695] on button "Play" at bounding box center [490, 698] width 96 height 31
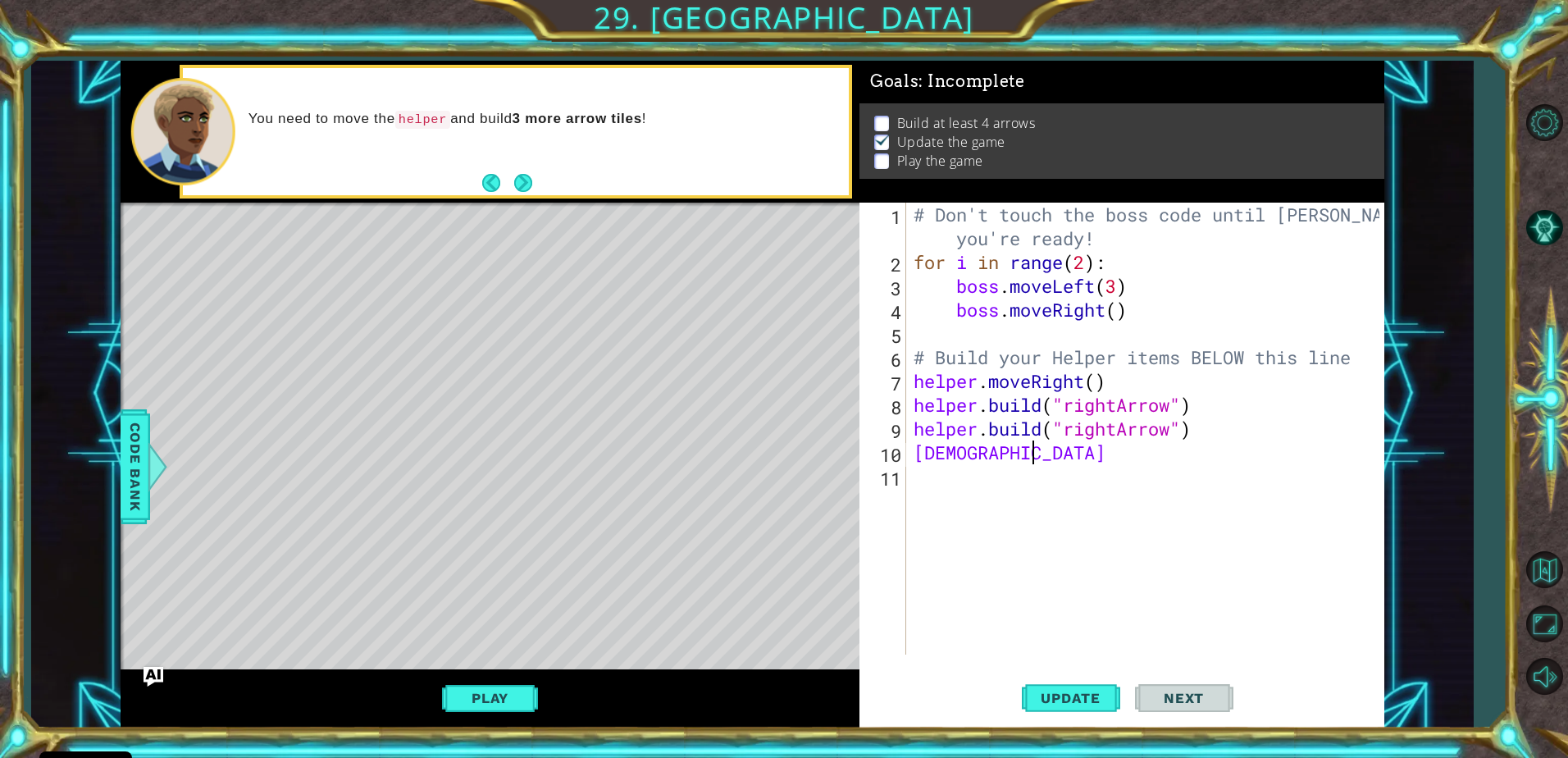
scroll to position [0, 4]
click at [573, 387] on div "Level Map" at bounding box center [499, 444] width 758 height 483
click at [1046, 463] on div "# Don't touch the boss code until [PERSON_NAME] says you're ready! for i in ran…" at bounding box center [1149, 465] width 477 height 524
type textarea "s"
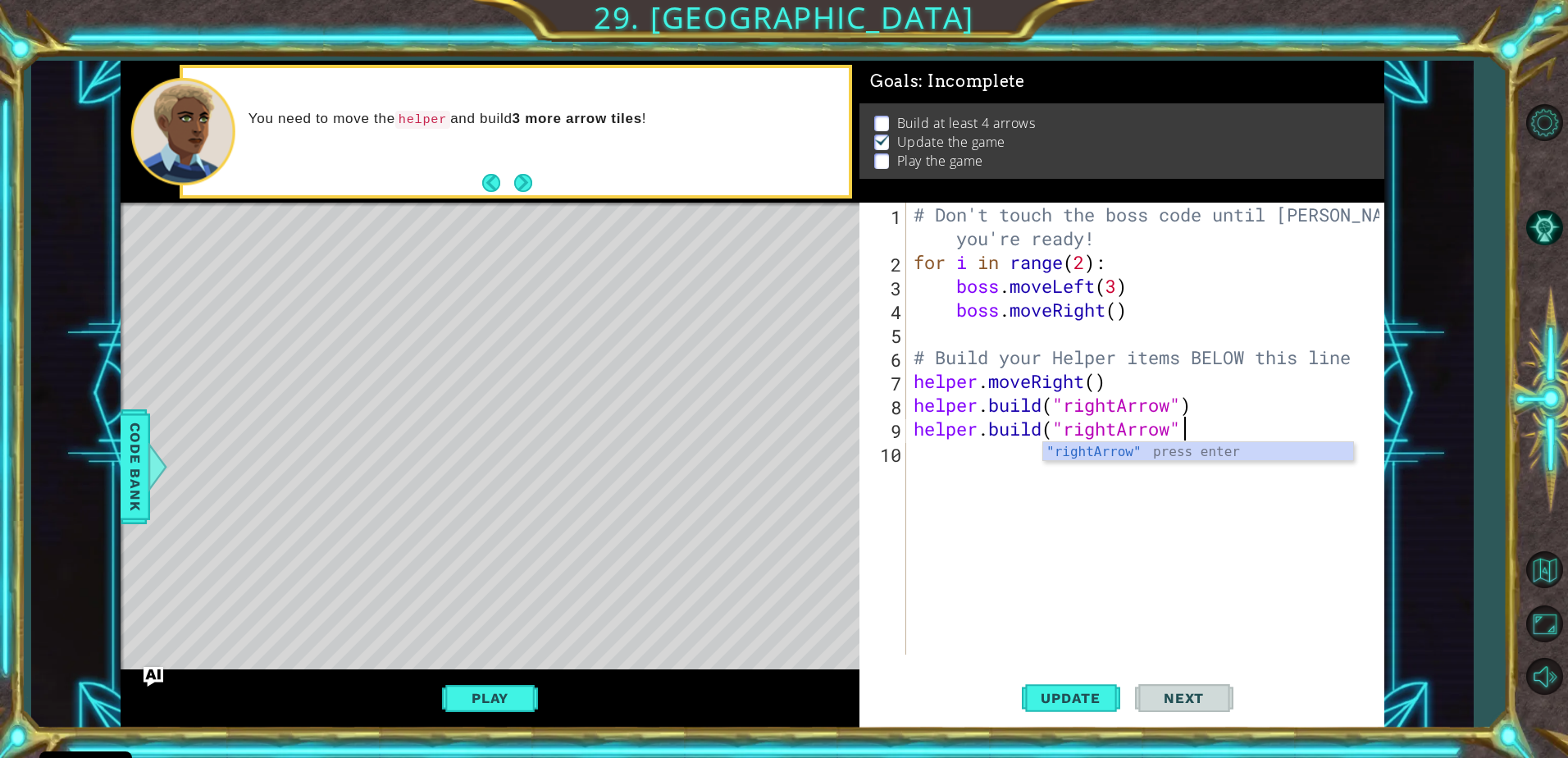
scroll to position [0, 0]
click at [1078, 451] on div ""rightArrow " press enter" at bounding box center [1198, 471] width 310 height 59
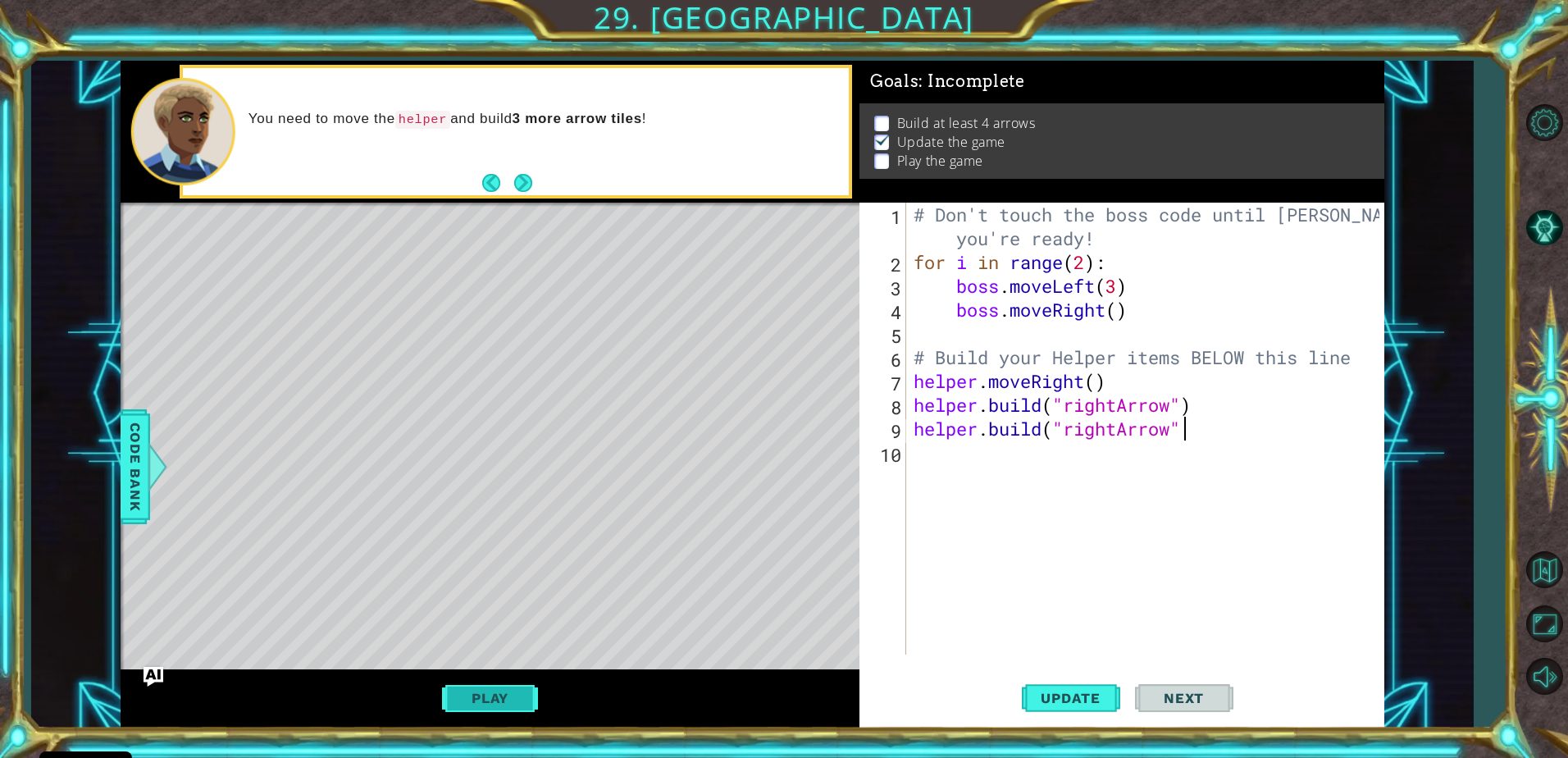
click at [517, 702] on button "Play" at bounding box center [490, 698] width 96 height 31
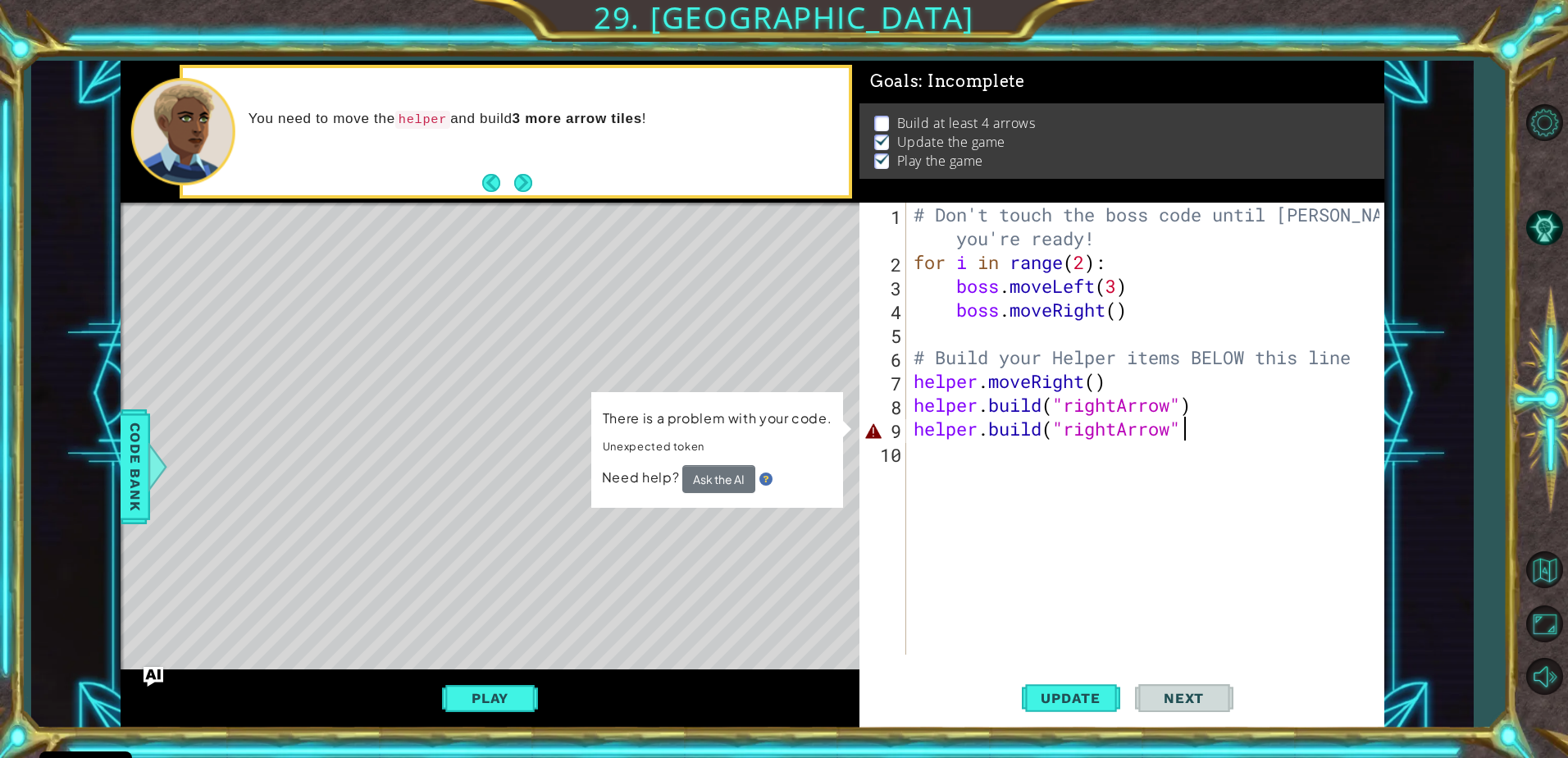
click at [1193, 429] on div "# Don't touch the boss code until [PERSON_NAME] says you're ready! for i in ran…" at bounding box center [1149, 465] width 477 height 524
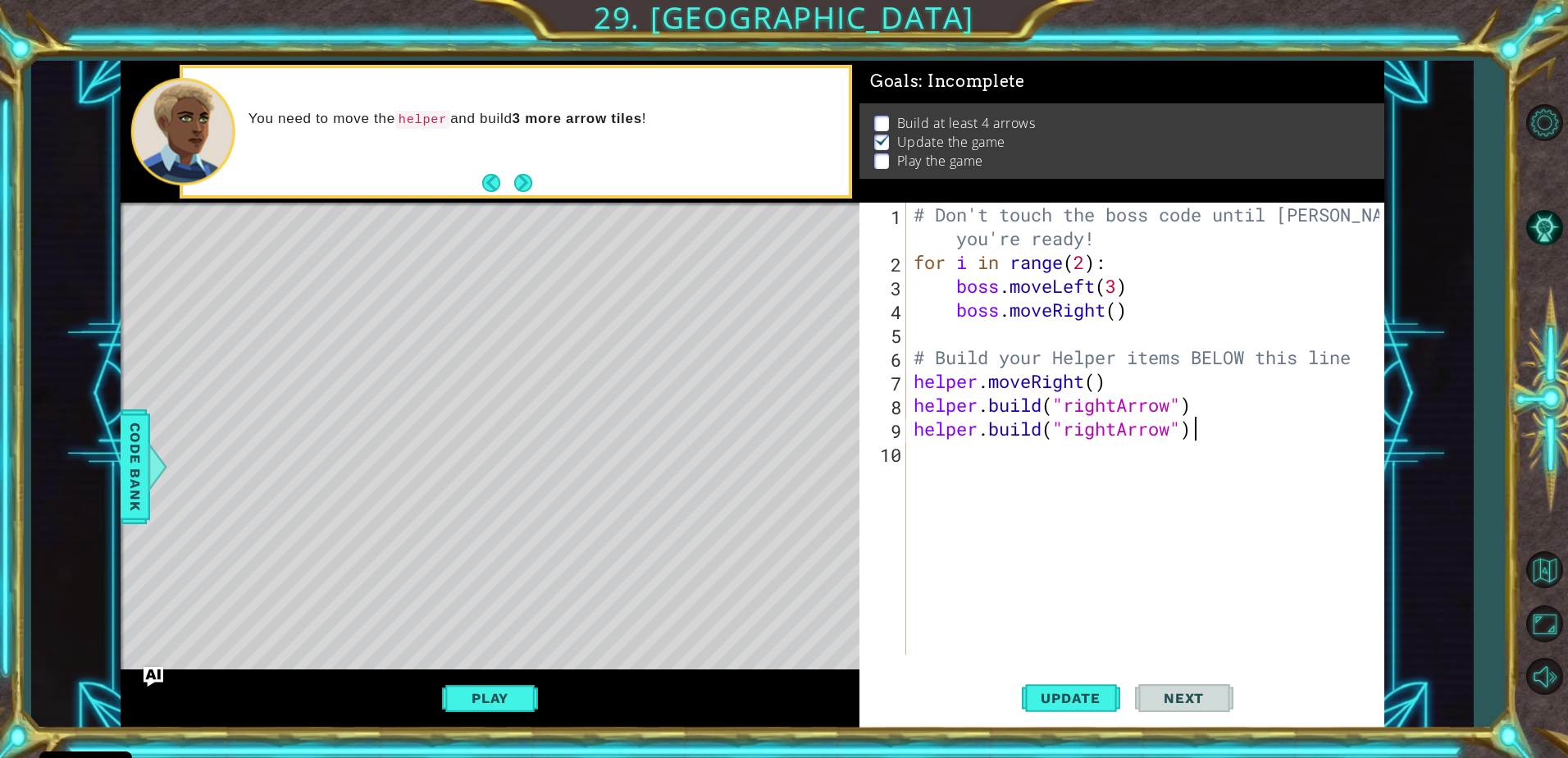
scroll to position [0, 12]
type textarea "[DOMAIN_NAME]("rightArrow")"
click at [466, 694] on button "Play" at bounding box center [490, 698] width 96 height 31
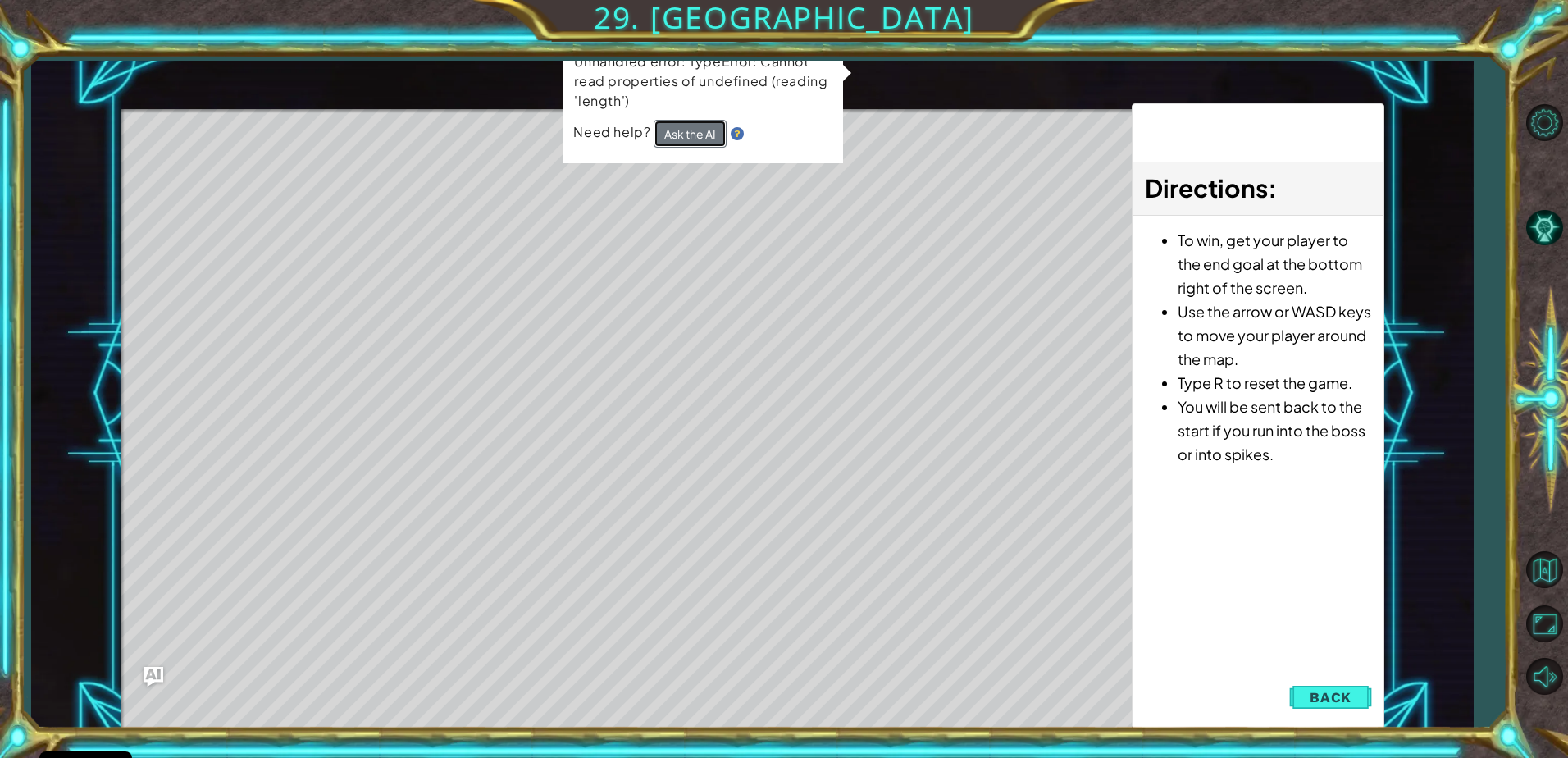
click at [692, 134] on button "Ask the AI" at bounding box center [690, 134] width 73 height 28
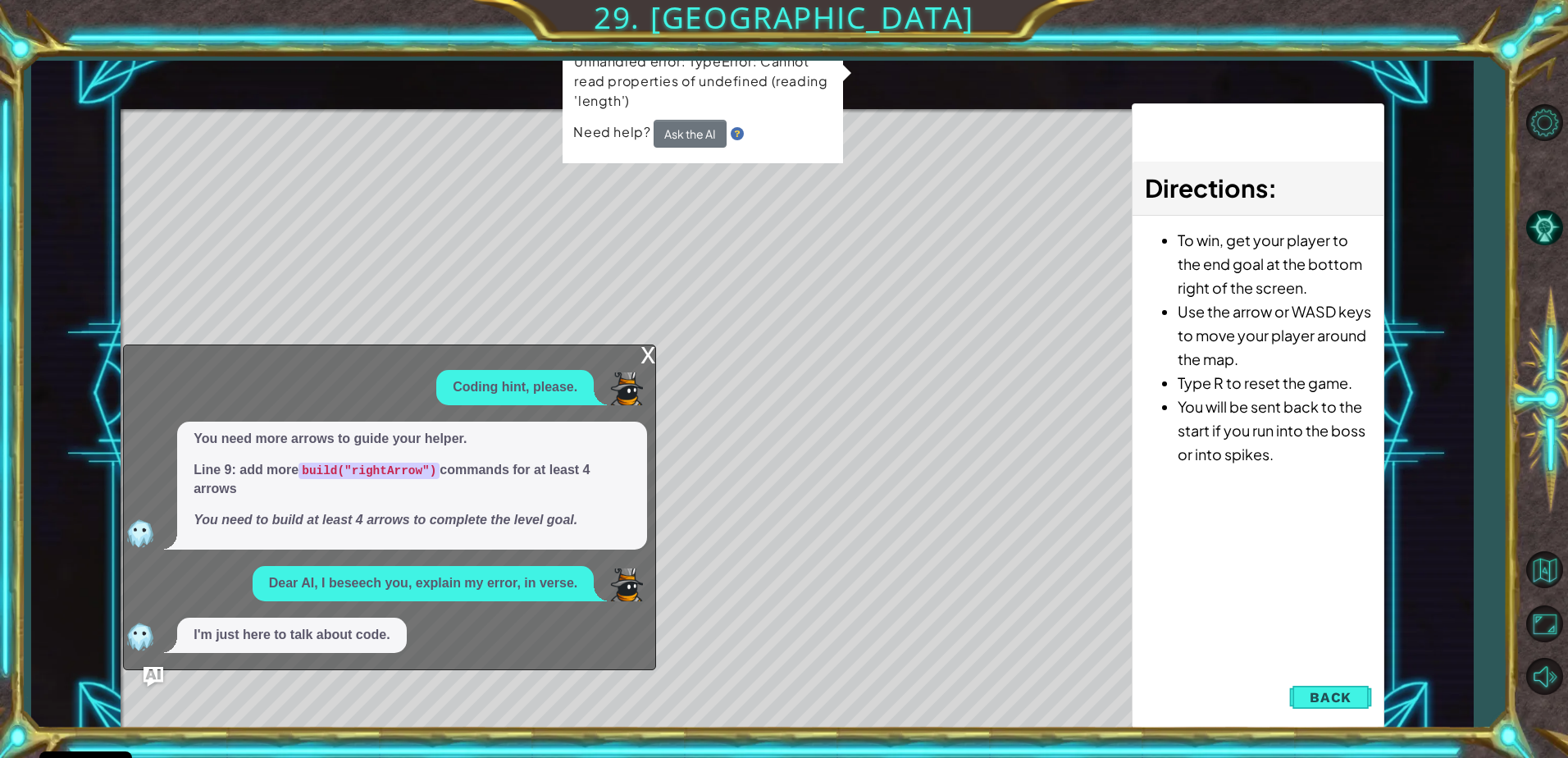
click at [369, 583] on p "Dear AI, I beseech you, explain my error, in verse." at bounding box center [423, 583] width 308 height 19
click at [158, 674] on img "Ask AI" at bounding box center [153, 677] width 22 height 22
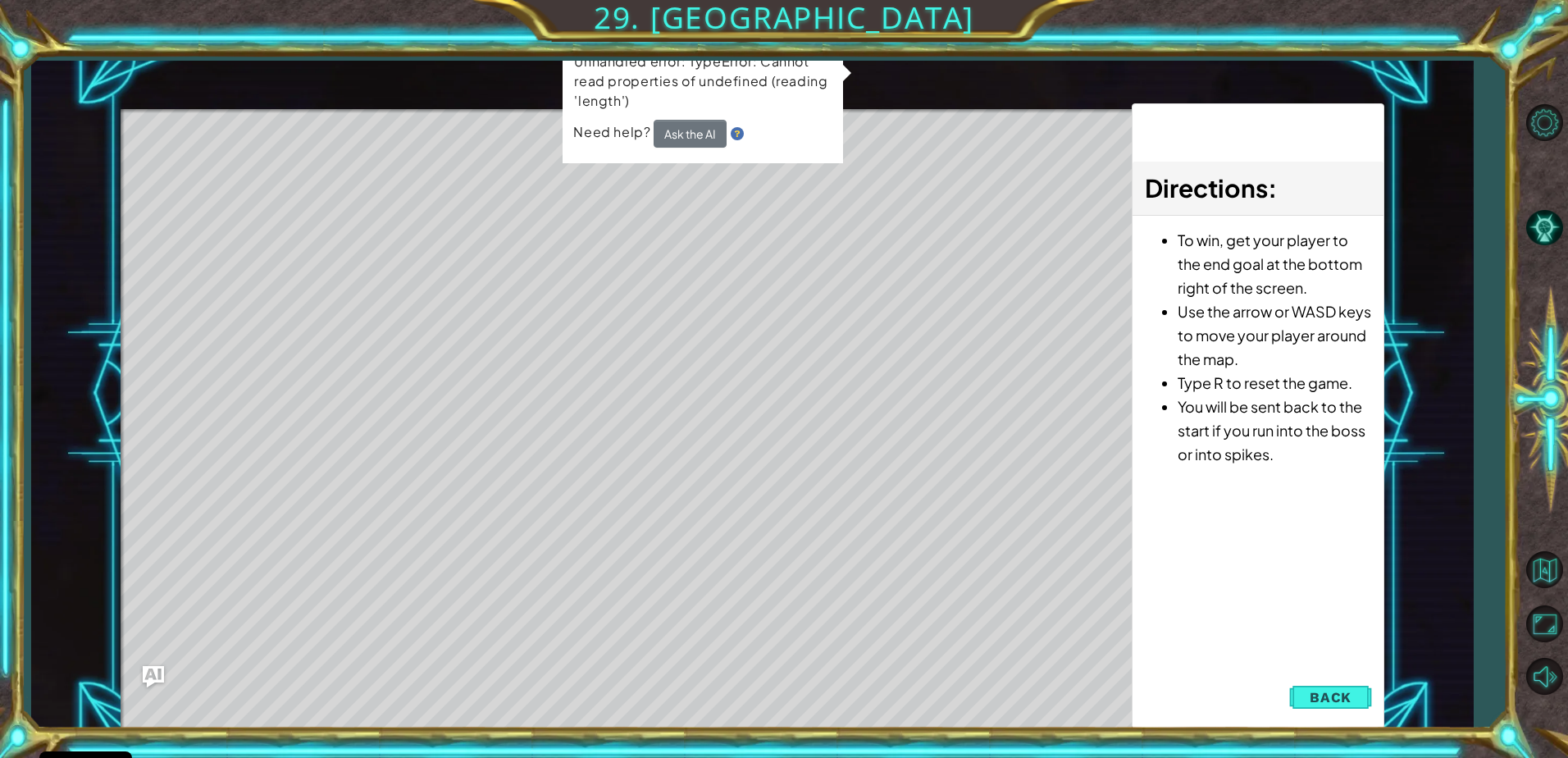
click at [154, 669] on img "Ask AI" at bounding box center [153, 677] width 22 height 22
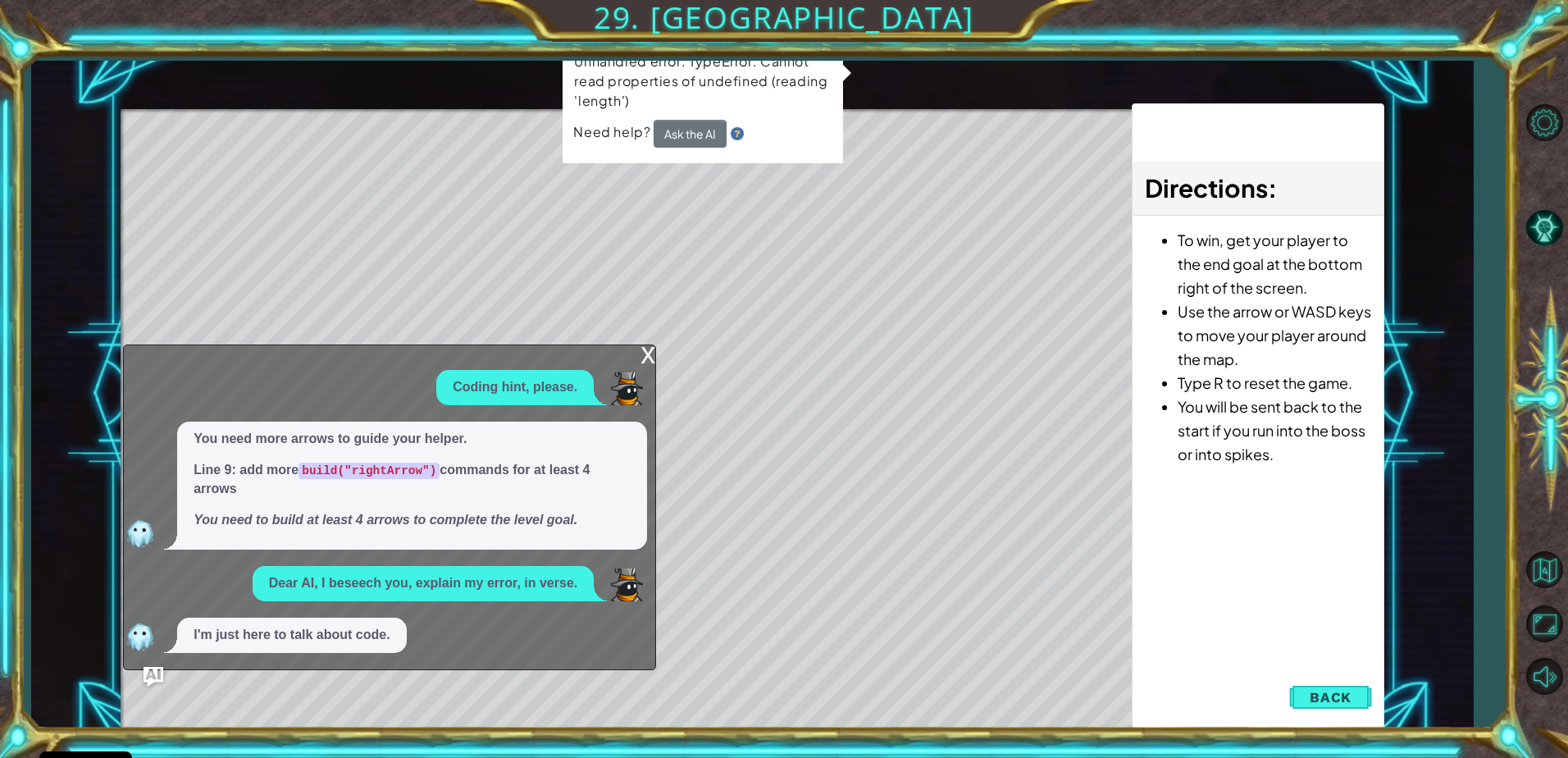
click at [306, 640] on p "I'm just here to talk about code." at bounding box center [292, 635] width 196 height 19
click at [310, 631] on p "I'm just here to talk about code." at bounding box center [292, 635] width 196 height 19
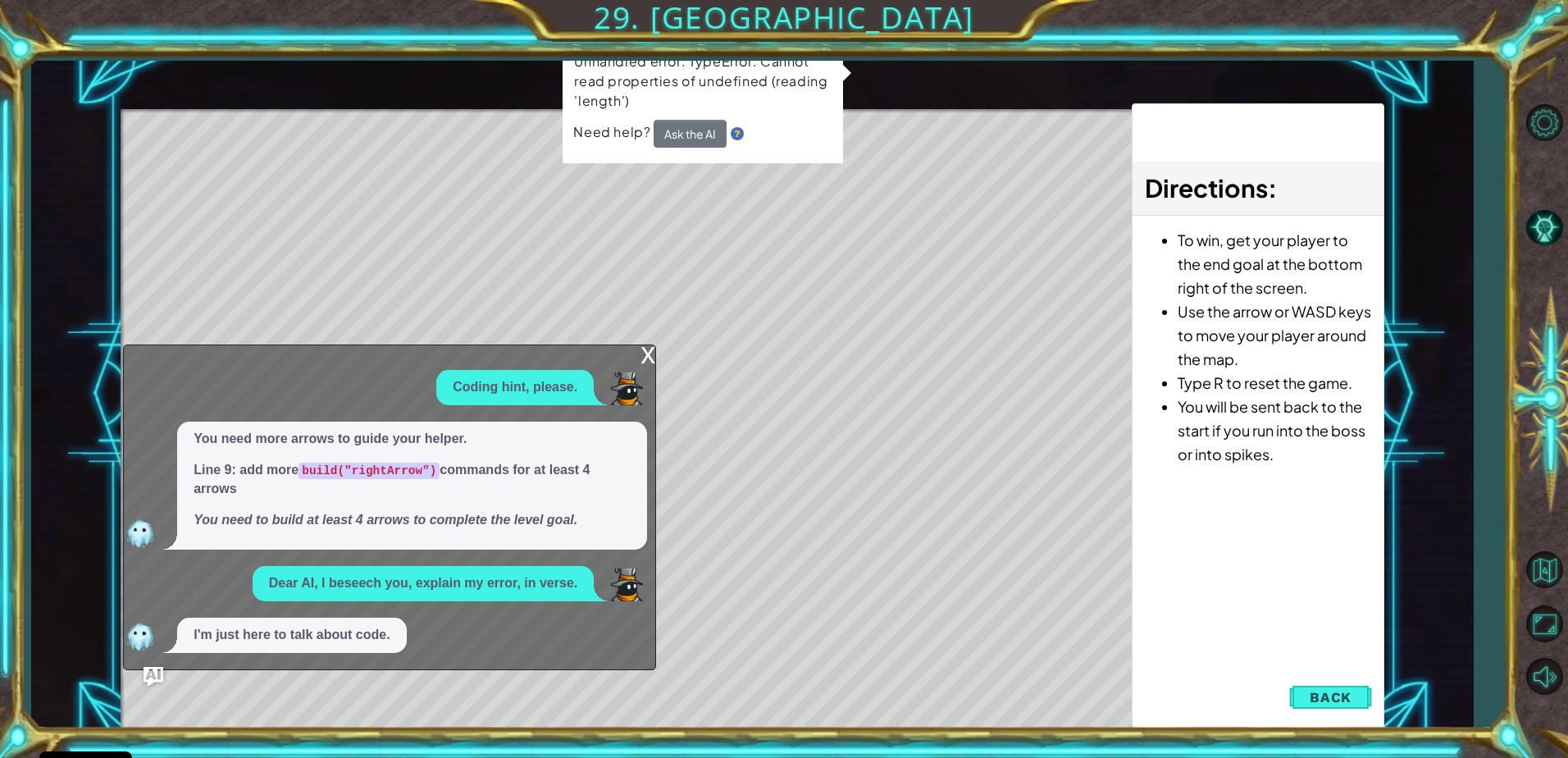
click at [646, 350] on div "x" at bounding box center [648, 354] width 15 height 17
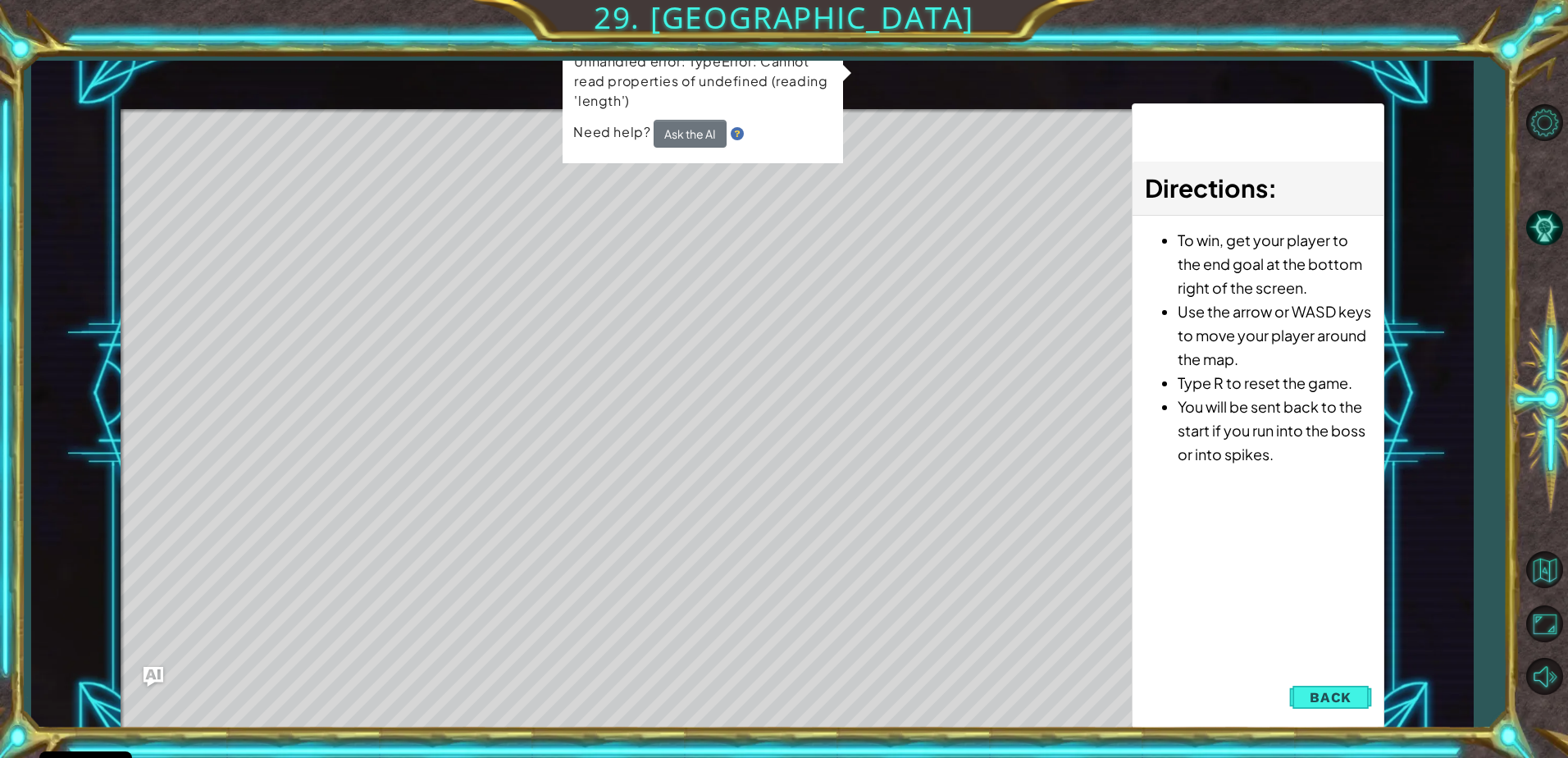
click at [519, 355] on div "Level Map" at bounding box center [499, 350] width 758 height 483
drag, startPoint x: 519, startPoint y: 355, endPoint x: 392, endPoint y: 258, distance: 159.8
click at [515, 348] on div "Level Map" at bounding box center [499, 350] width 758 height 483
click at [326, 202] on div "Level Map" at bounding box center [499, 350] width 758 height 483
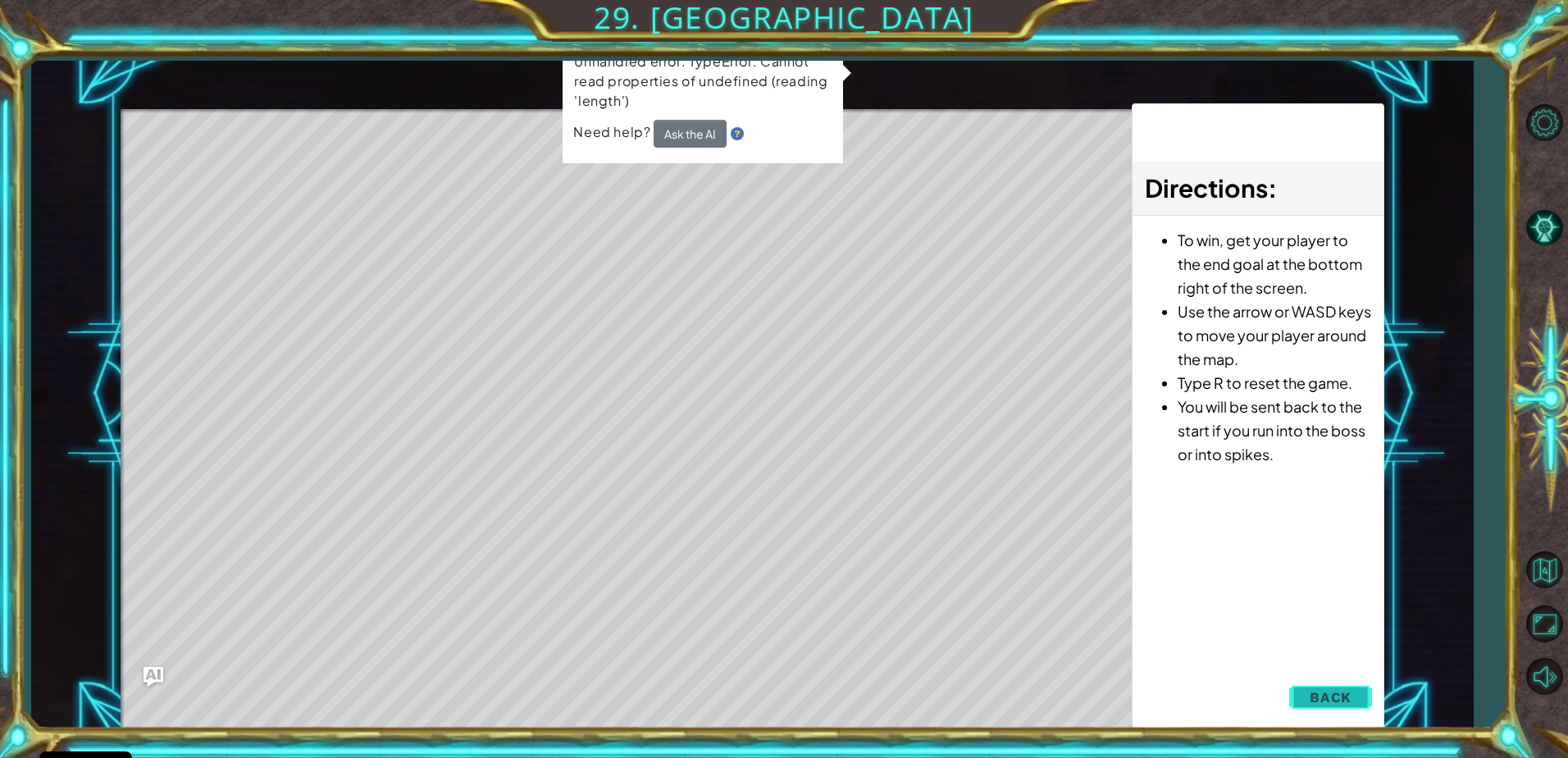
click at [1353, 691] on button "Back" at bounding box center [1330, 698] width 83 height 33
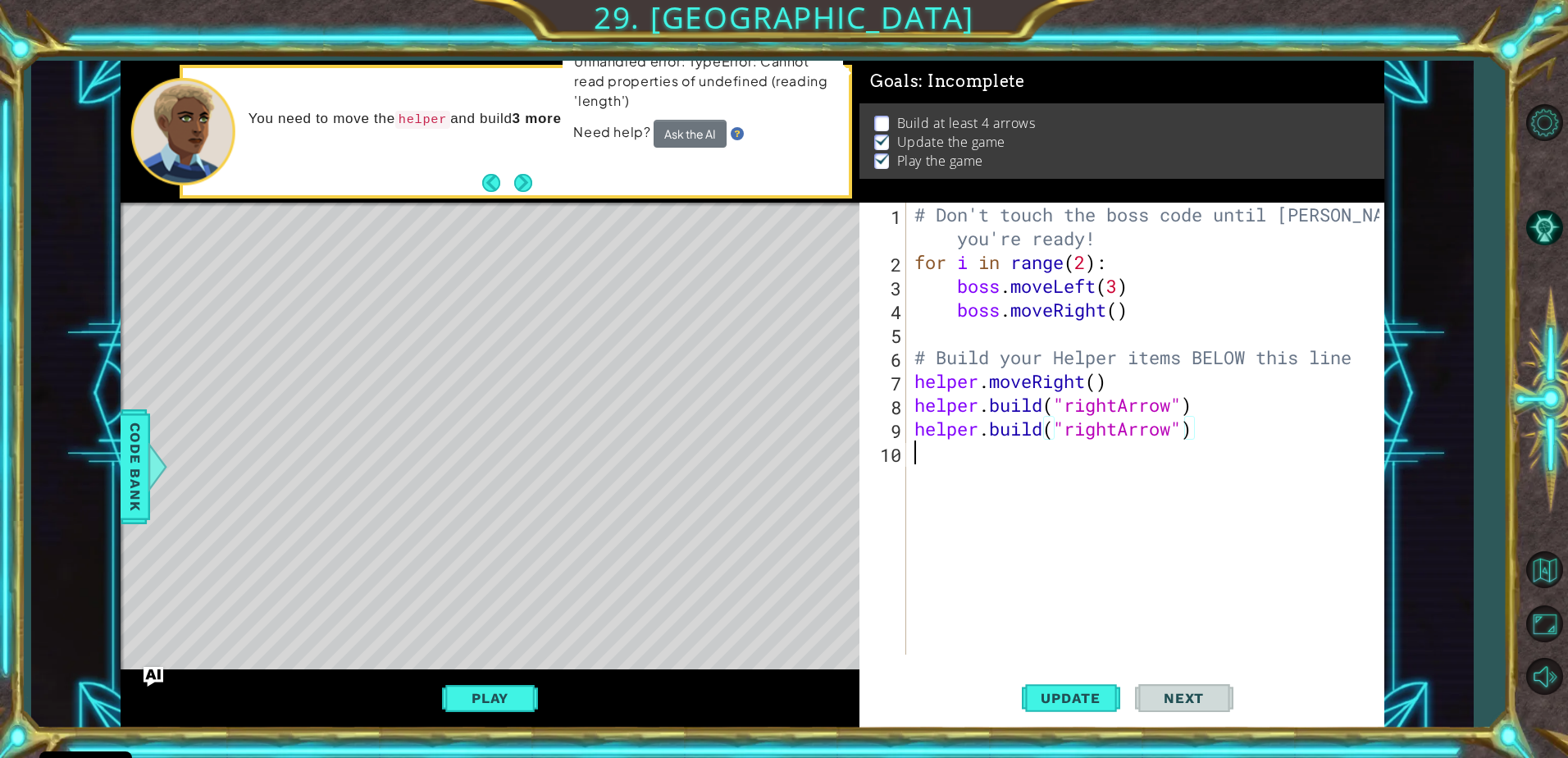
click at [930, 454] on div "# Don't touch the boss code until [PERSON_NAME] says you're ready! for i in ran…" at bounding box center [1149, 465] width 476 height 524
click at [1203, 410] on div "# Don't touch the boss code until [PERSON_NAME] says you're ready! for i in ran…" at bounding box center [1149, 465] width 476 height 524
drag, startPoint x: 1203, startPoint y: 410, endPoint x: 1211, endPoint y: 407, distance: 8.5
click at [1203, 410] on div "# Don't touch the boss code until [PERSON_NAME] says you're ready! for i in ran…" at bounding box center [1149, 465] width 476 height 524
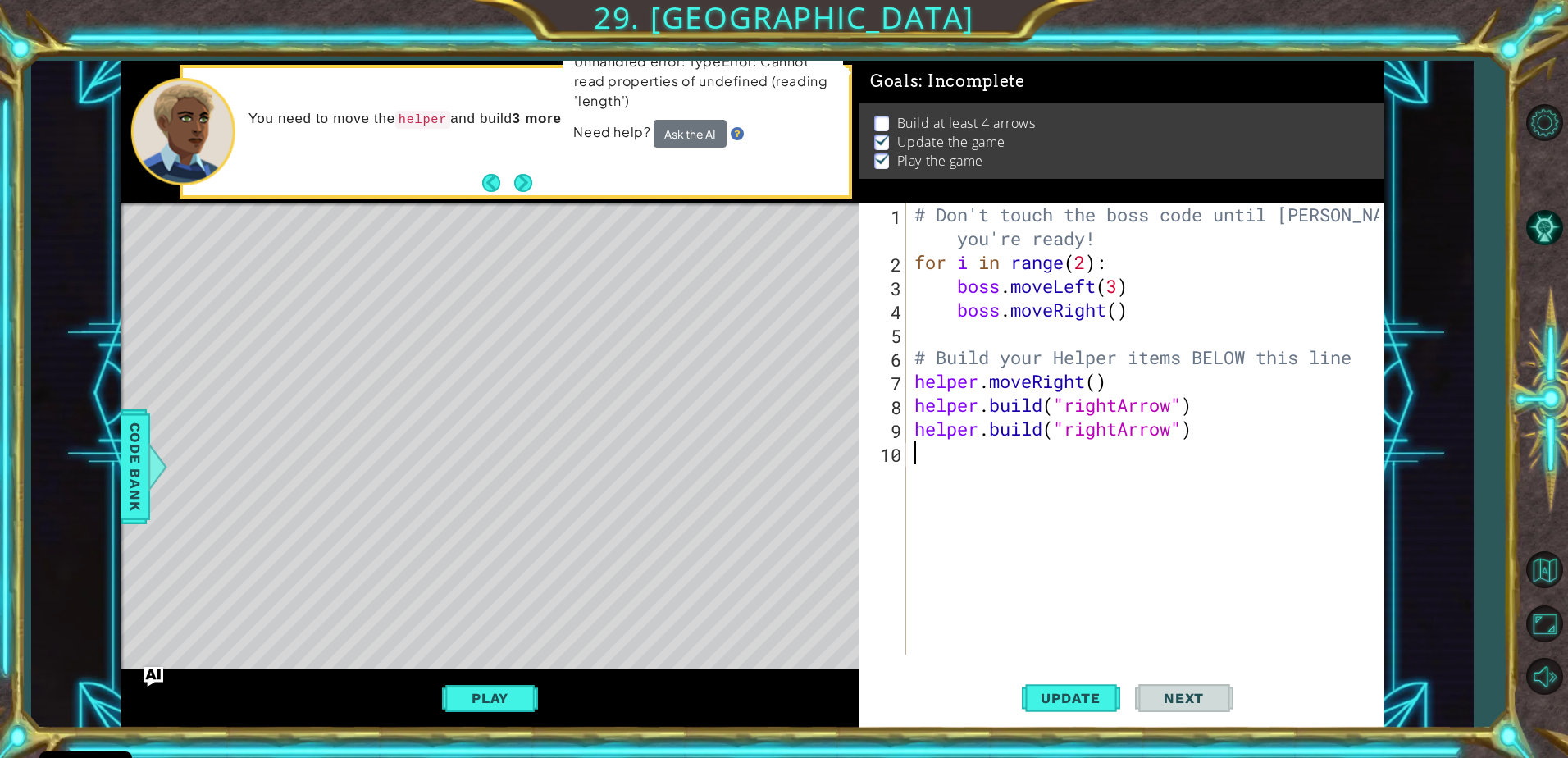
type textarea "[DOMAIN_NAME]("rightArrow")"
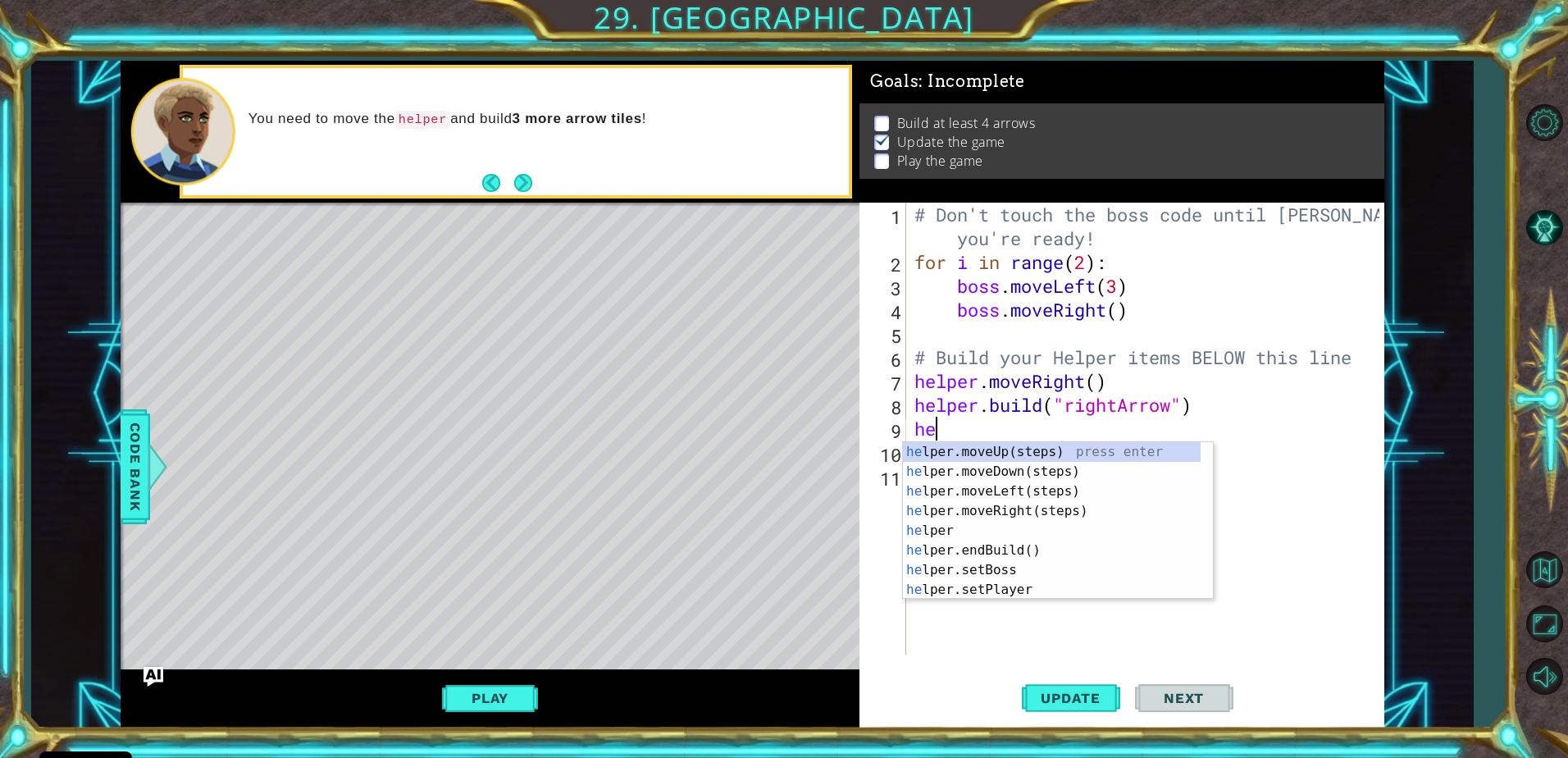
type textarea "hel"
click at [1033, 509] on div "hel per.moveUp(steps) press enter hel per.moveDown(steps) press enter hel per.m…" at bounding box center [1051, 541] width 297 height 197
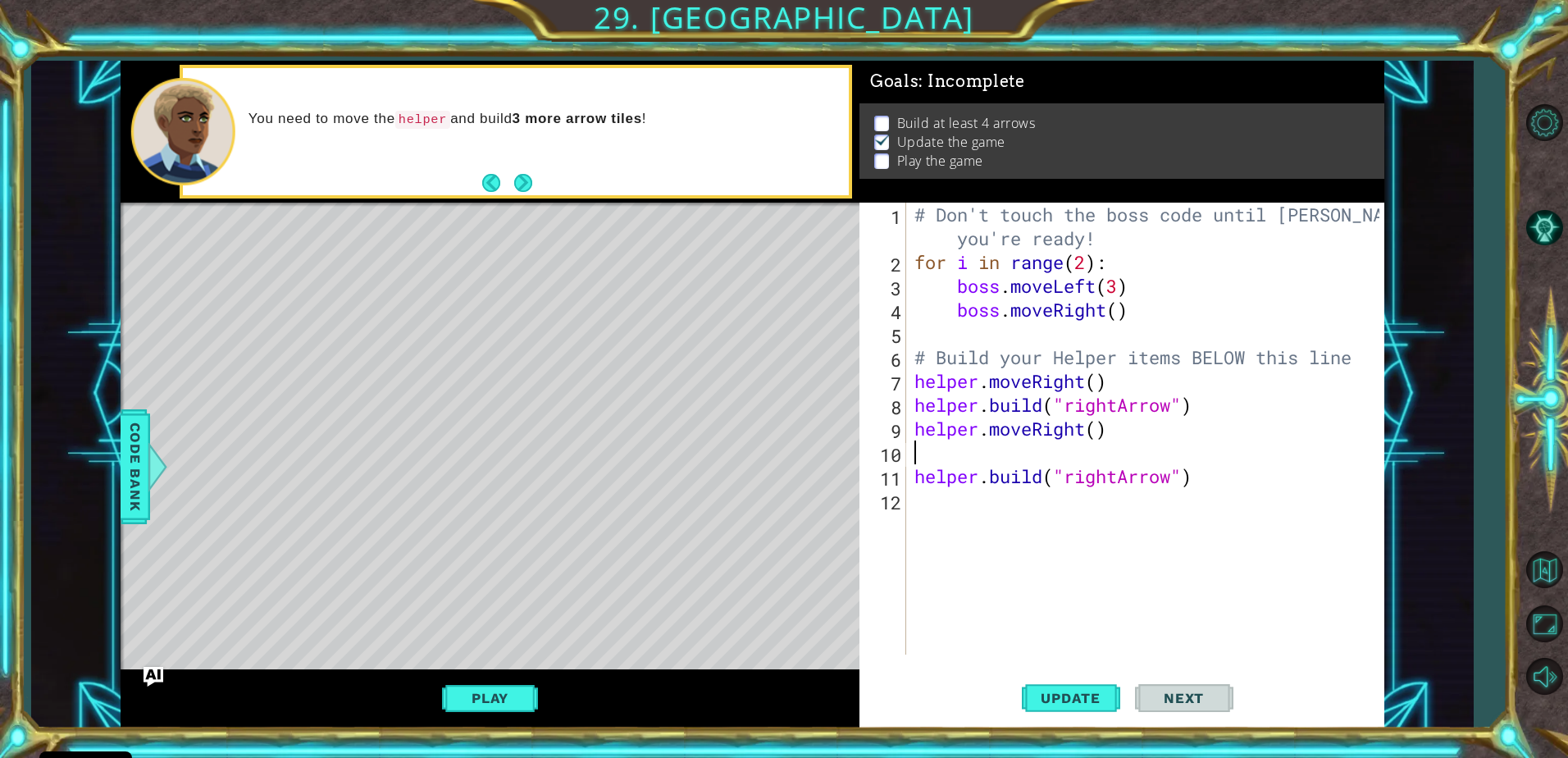
type textarea "helper.moveRight()"
click at [933, 489] on div "# Don't touch the boss code until [PERSON_NAME] says you're ready! for i in ran…" at bounding box center [1149, 465] width 476 height 524
type textarea "he"
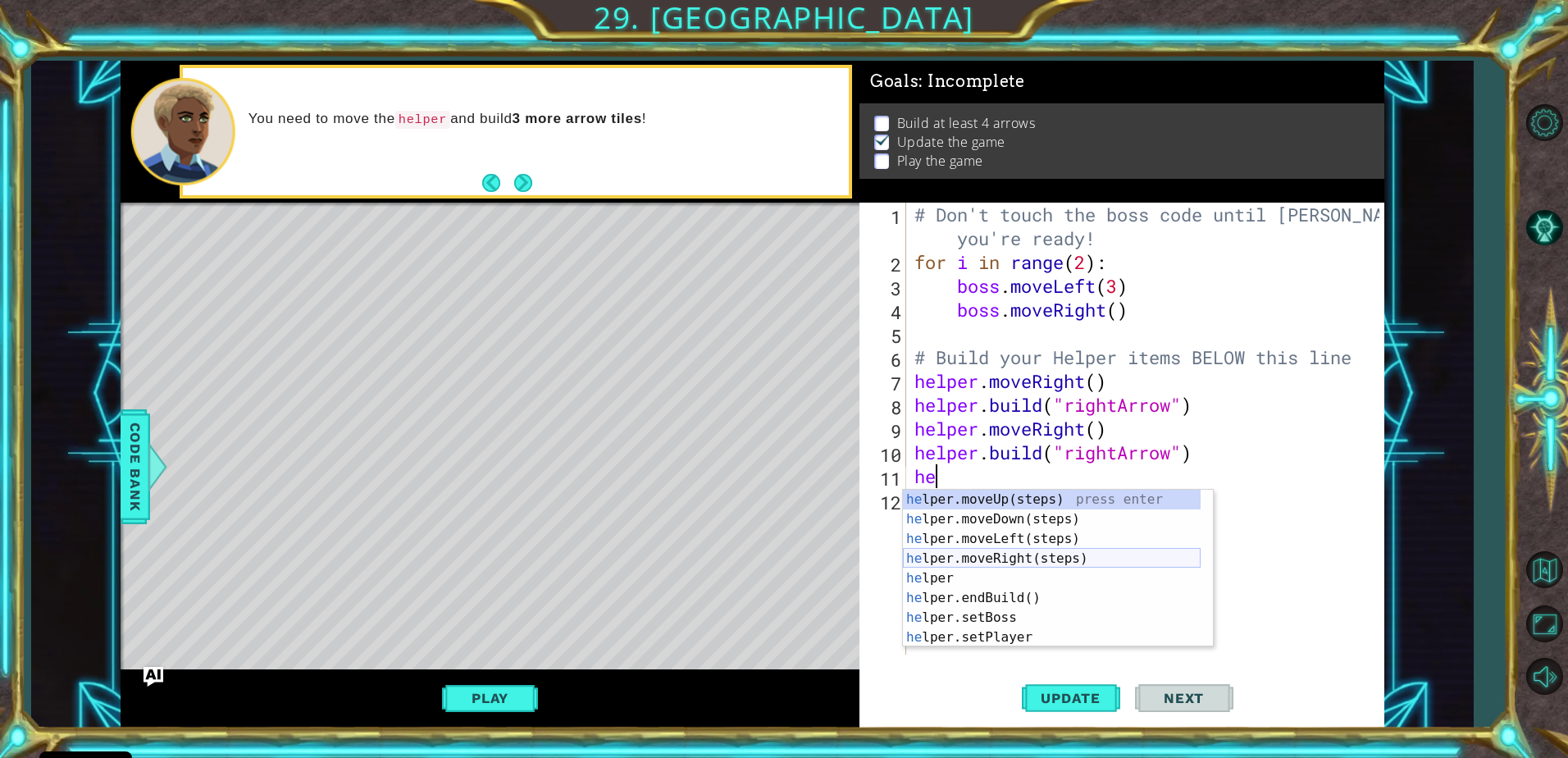
click at [960, 556] on div "he lper.moveUp(steps) press enter he lper.moveDown(steps) press enter he lper.m…" at bounding box center [1051, 588] width 297 height 197
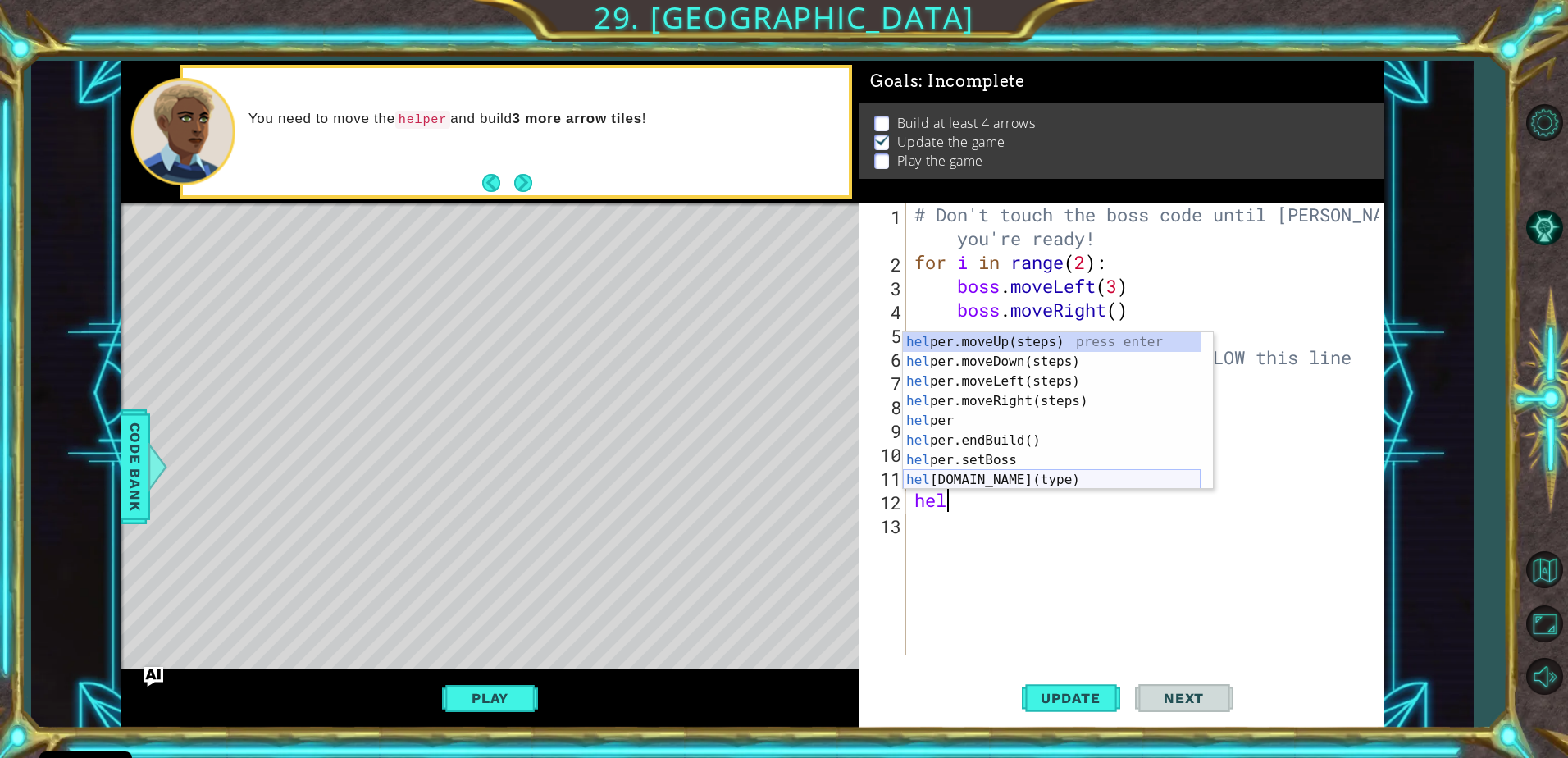
click at [991, 485] on div "hel per.moveUp(steps) press enter hel per.moveDown(steps) press enter hel per.m…" at bounding box center [1051, 431] width 297 height 197
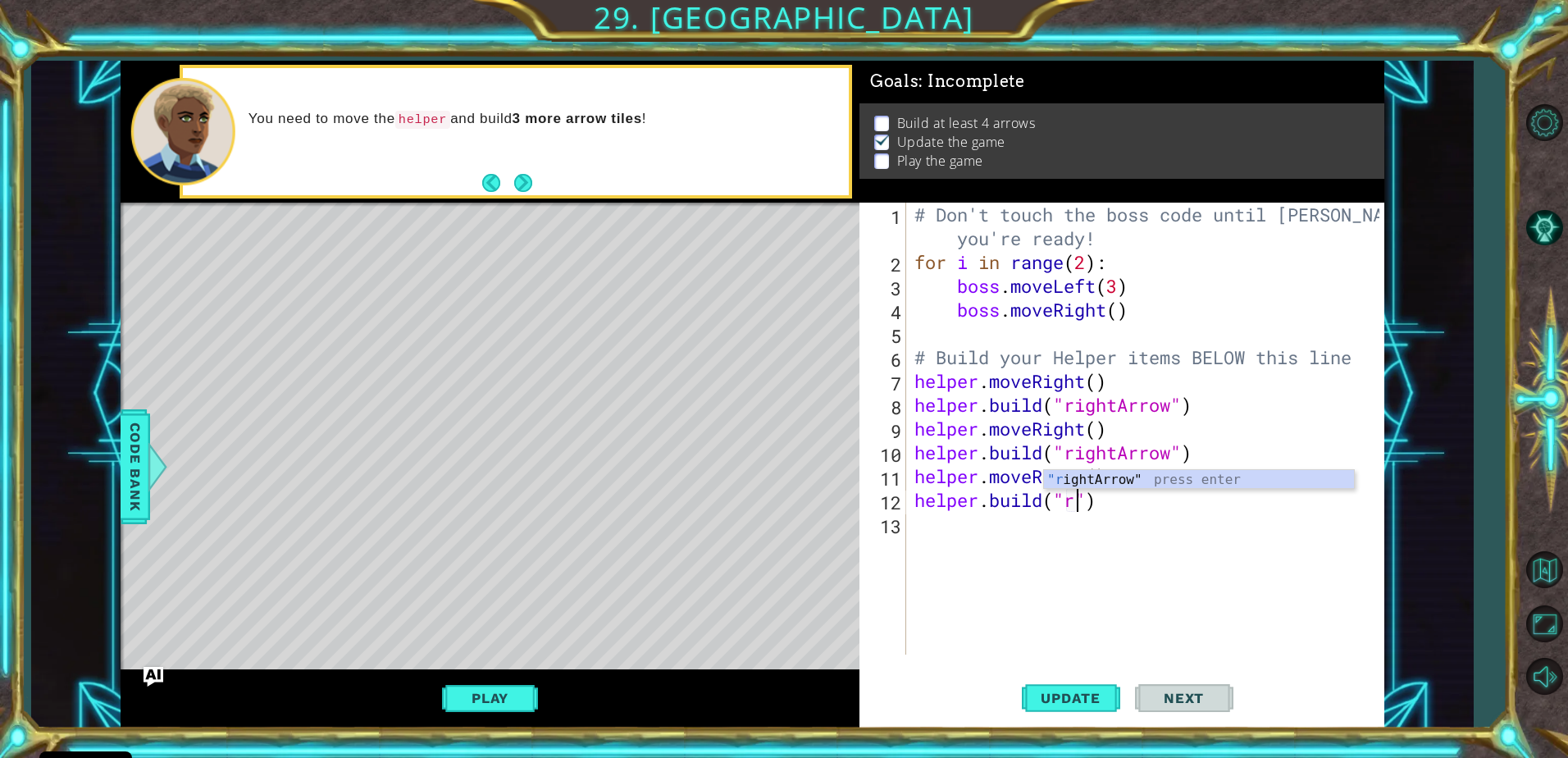
scroll to position [0, 7]
type textarea "[DOMAIN_NAME]("rightArrow")"
click at [1089, 707] on button "Update" at bounding box center [1071, 698] width 99 height 52
click at [493, 692] on button "Play" at bounding box center [490, 698] width 96 height 31
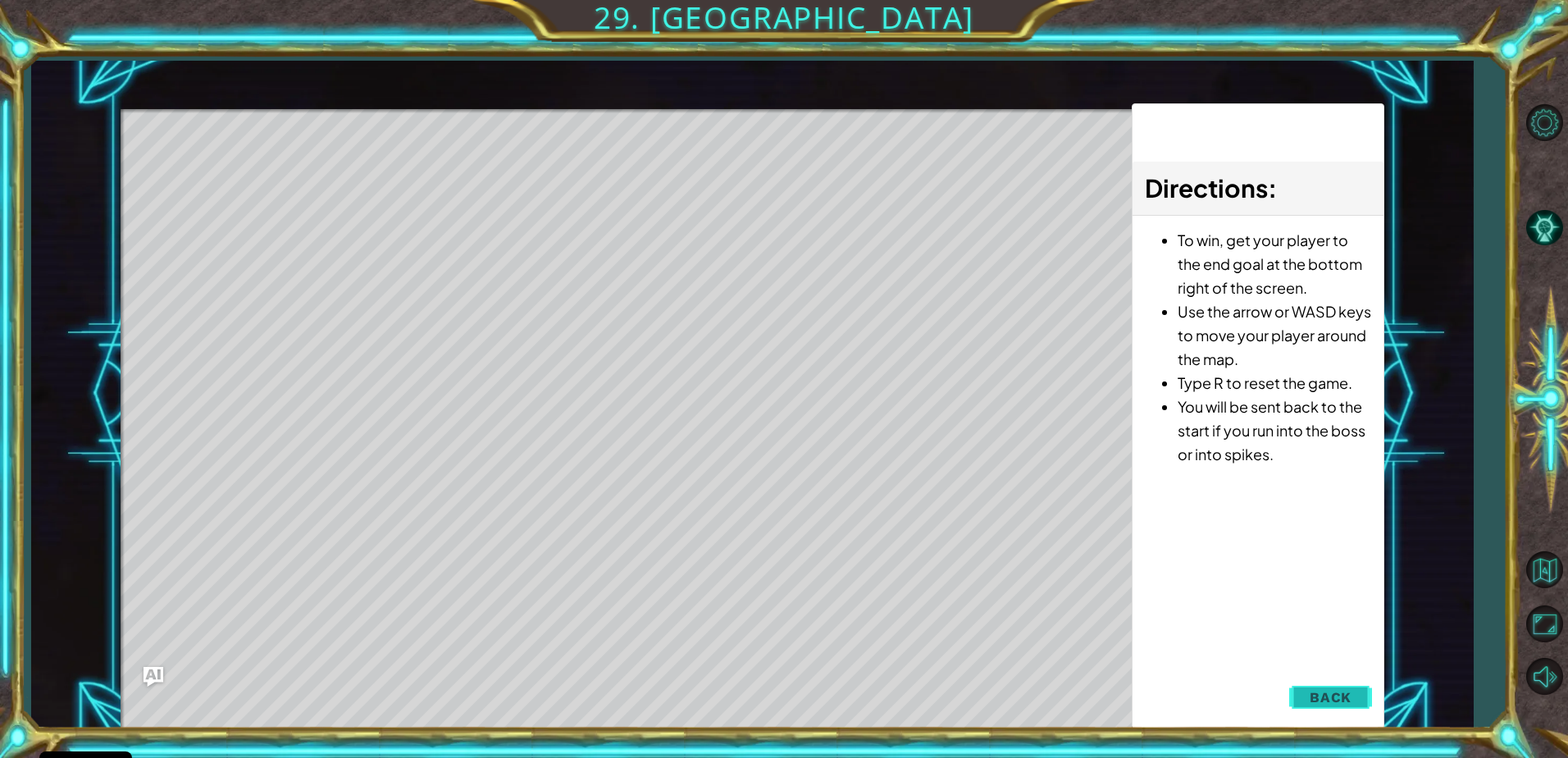
click at [1339, 698] on span "Back" at bounding box center [1330, 698] width 41 height 17
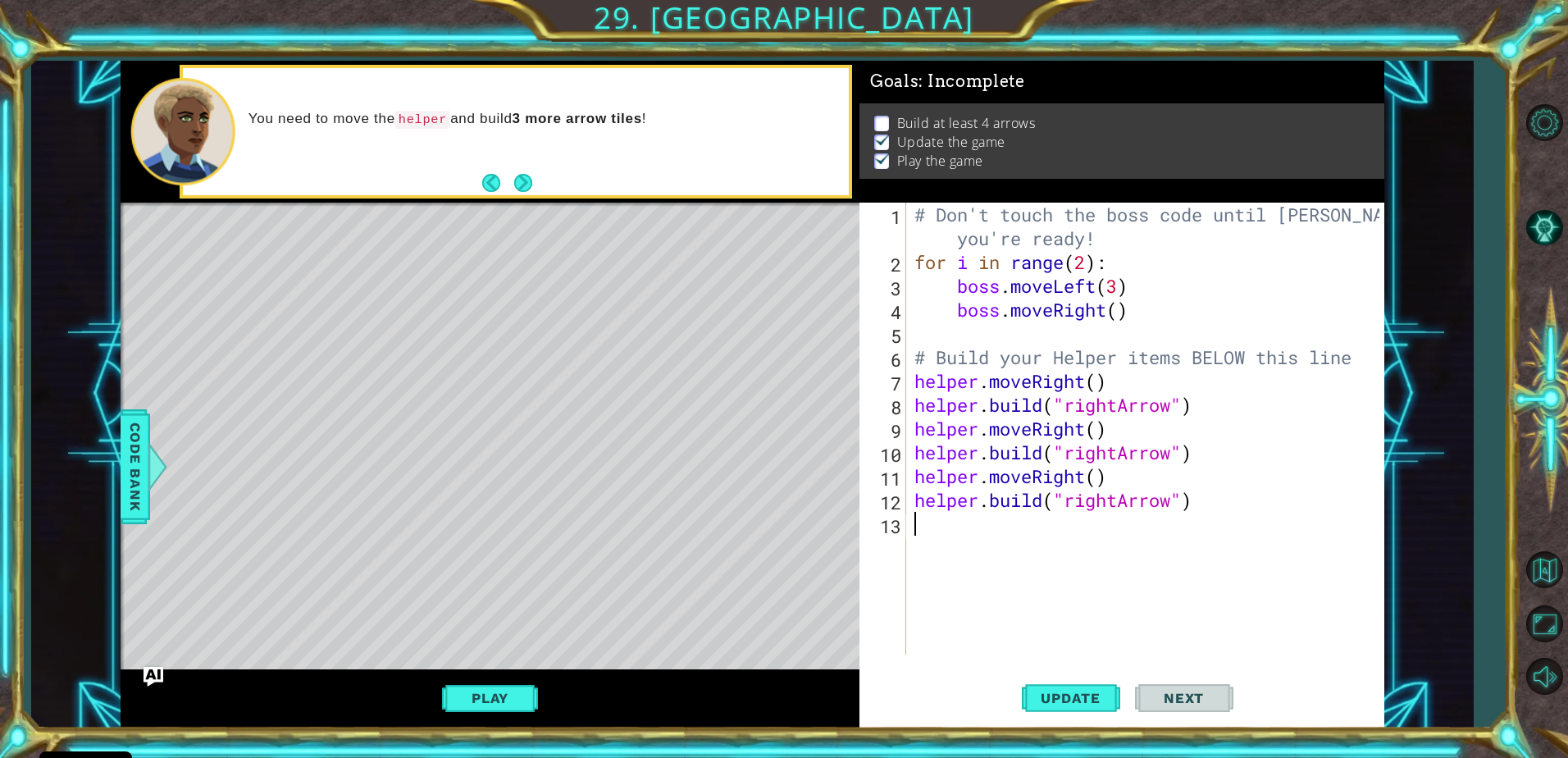
click at [937, 530] on div "# Don't touch the boss code until [PERSON_NAME] says you're ready! for i in ran…" at bounding box center [1149, 465] width 476 height 524
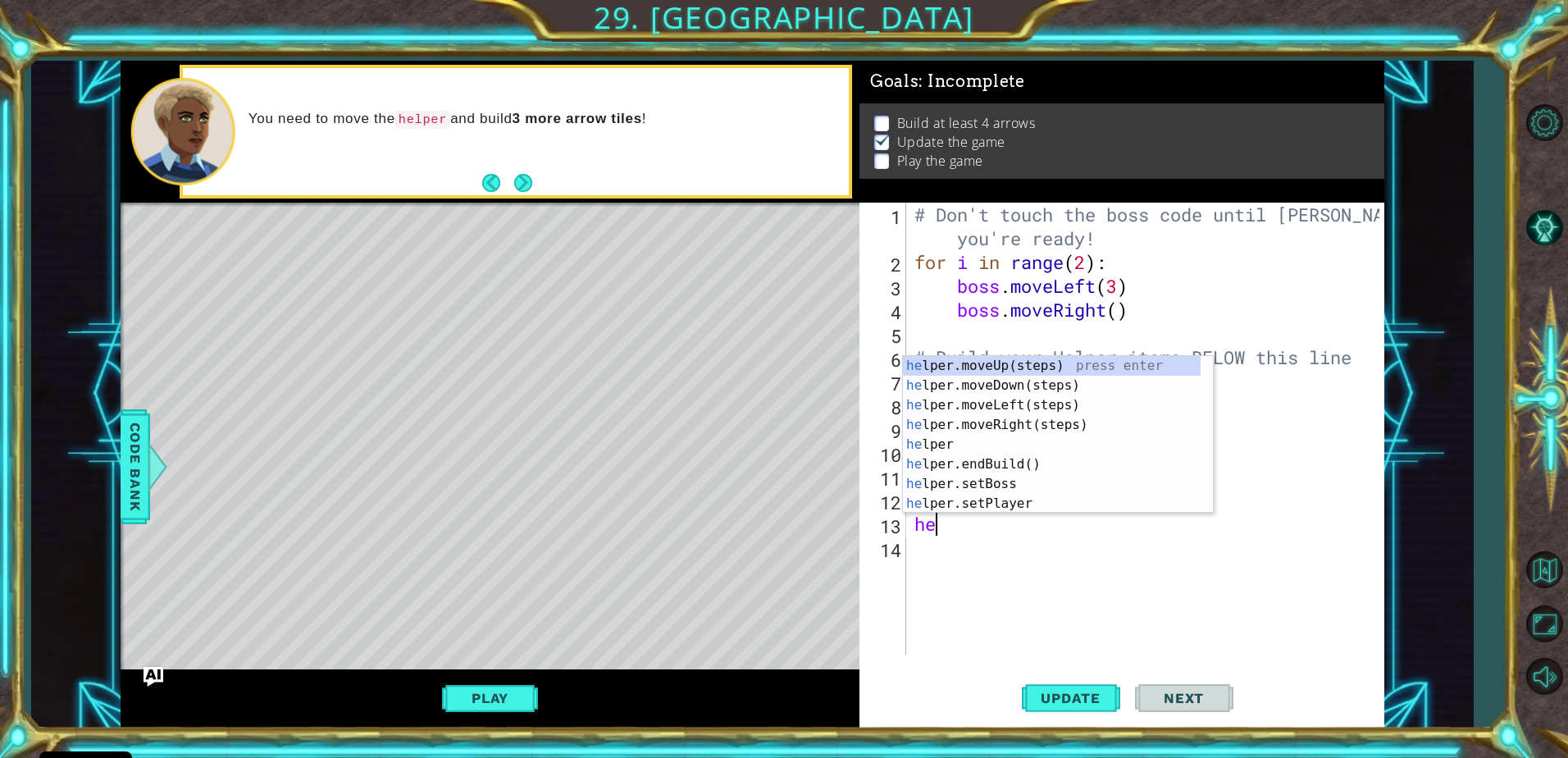
type textarea "hel"
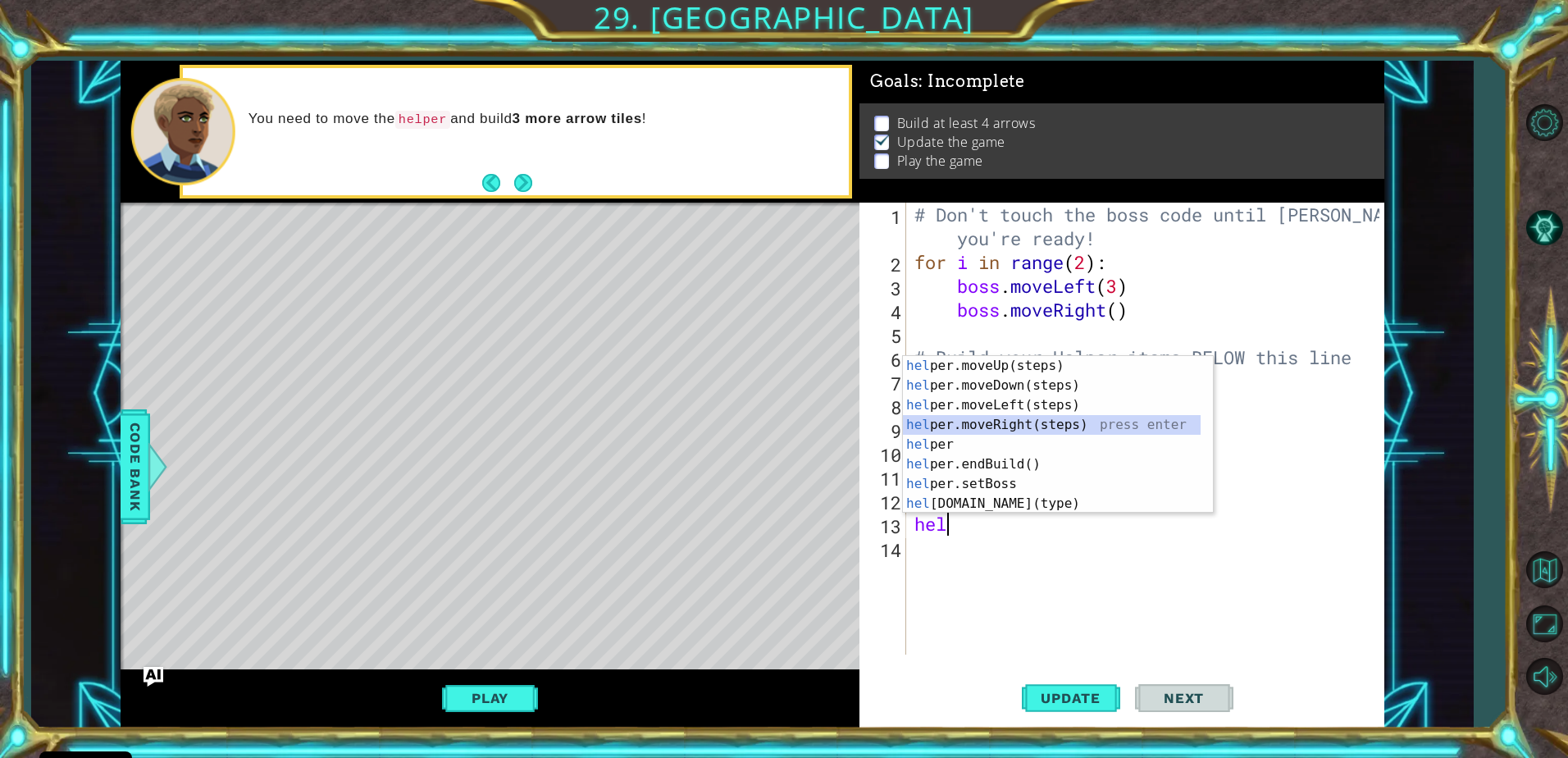
click at [958, 428] on div "hel per.moveUp(steps) press enter hel per.moveDown(steps) press enter hel per.m…" at bounding box center [1051, 455] width 297 height 197
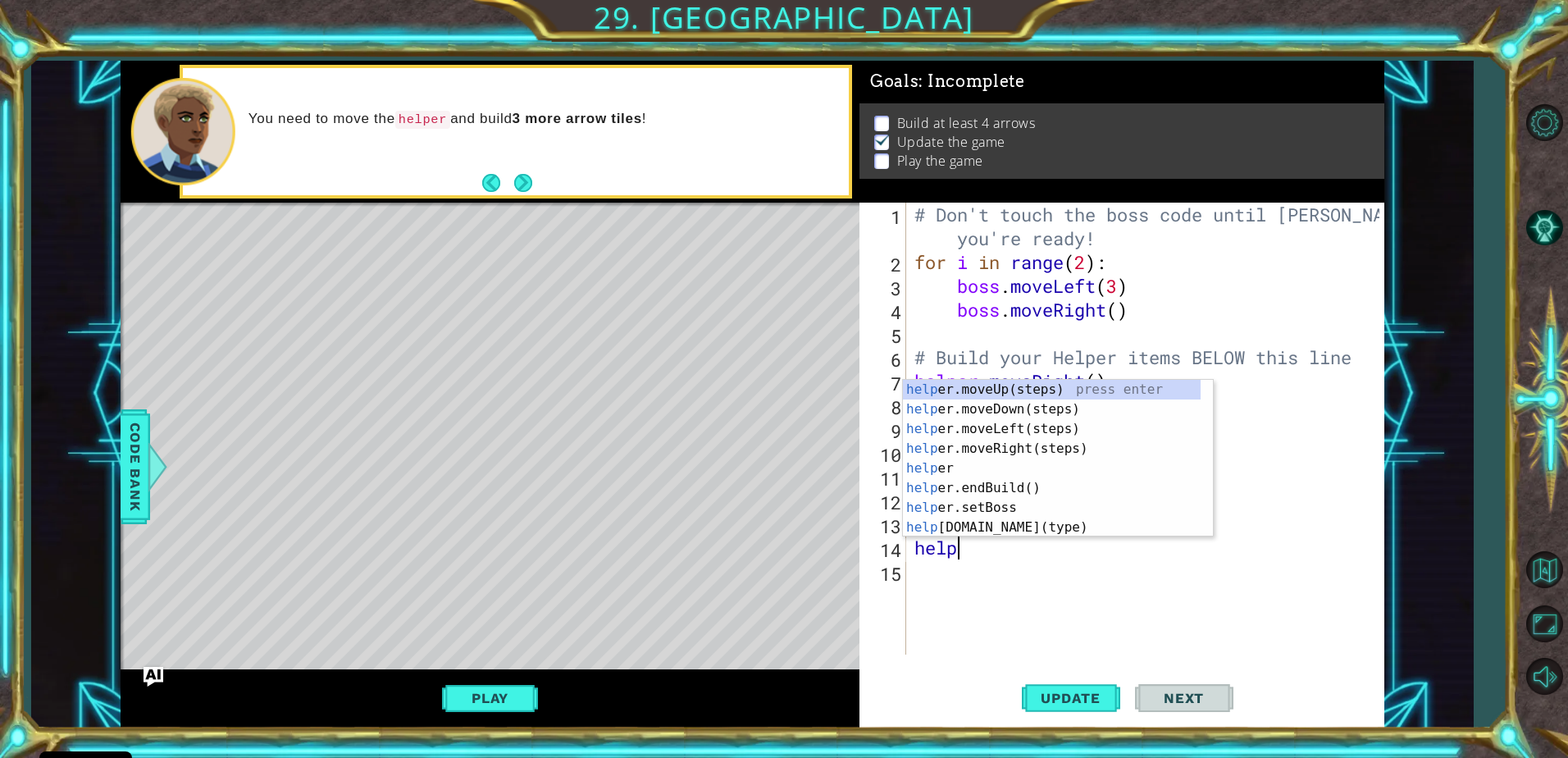
scroll to position [0, 2]
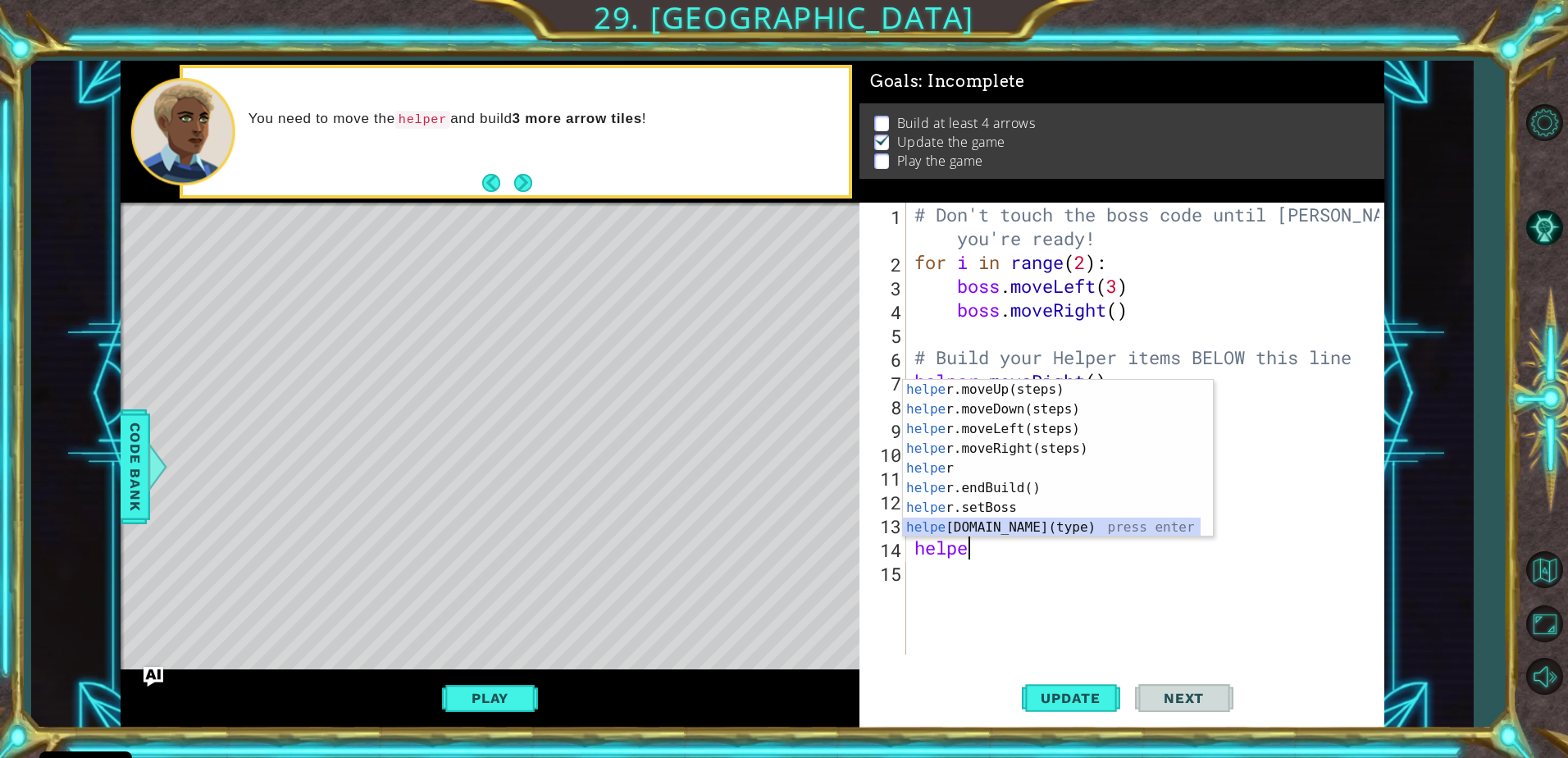
click at [979, 527] on div "helpe [PERSON_NAME]moveUp(steps) press enter helpe r.moveDown(steps) press ente…" at bounding box center [1051, 478] width 297 height 197
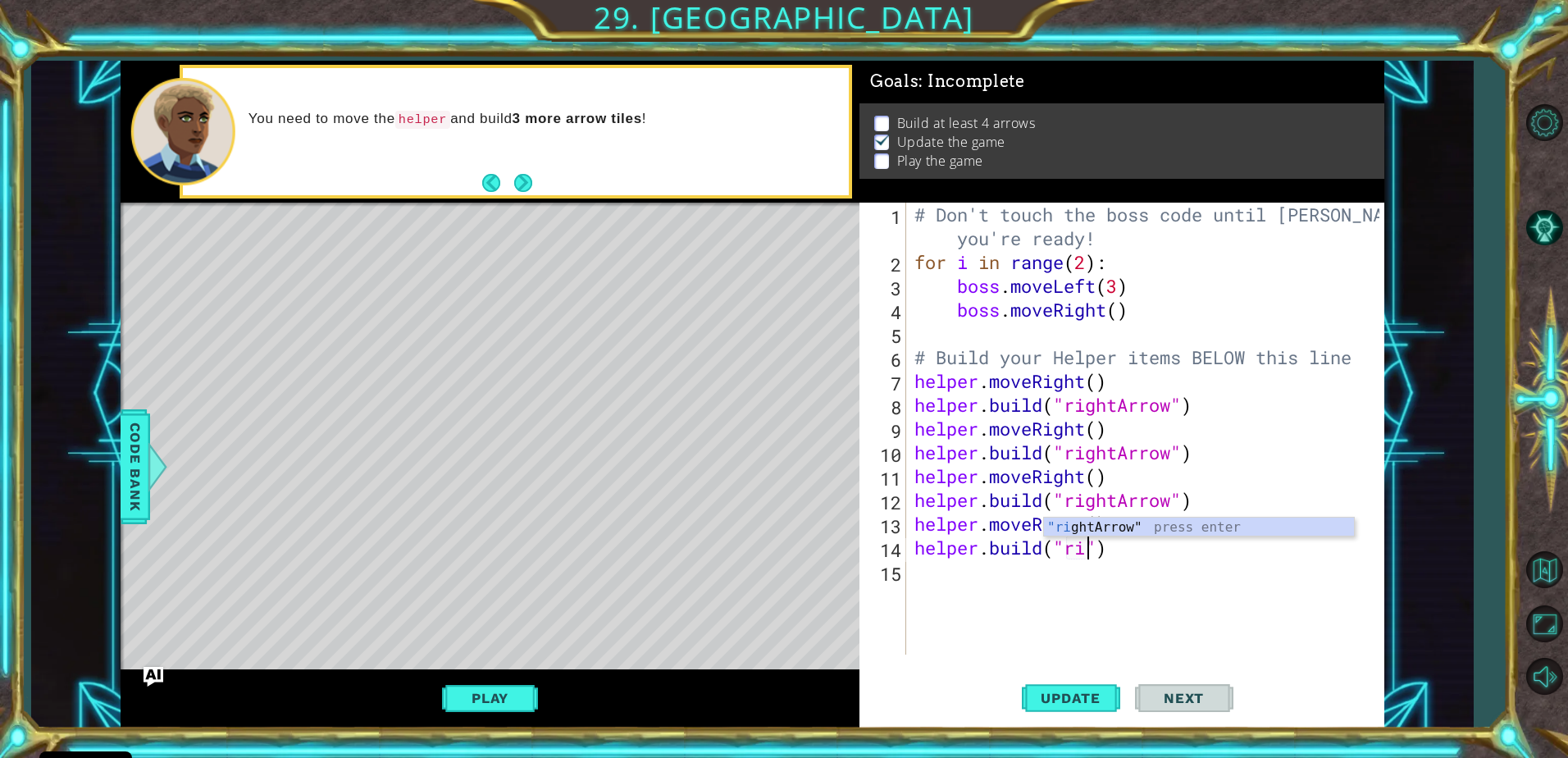
scroll to position [0, 7]
type textarea "[DOMAIN_NAME]("rightArrow")"
drag, startPoint x: 1042, startPoint y: 693, endPoint x: 853, endPoint y: 712, distance: 190.0
click at [1042, 693] on span "Update" at bounding box center [1071, 698] width 93 height 17
click at [523, 700] on button "Play" at bounding box center [490, 698] width 96 height 31
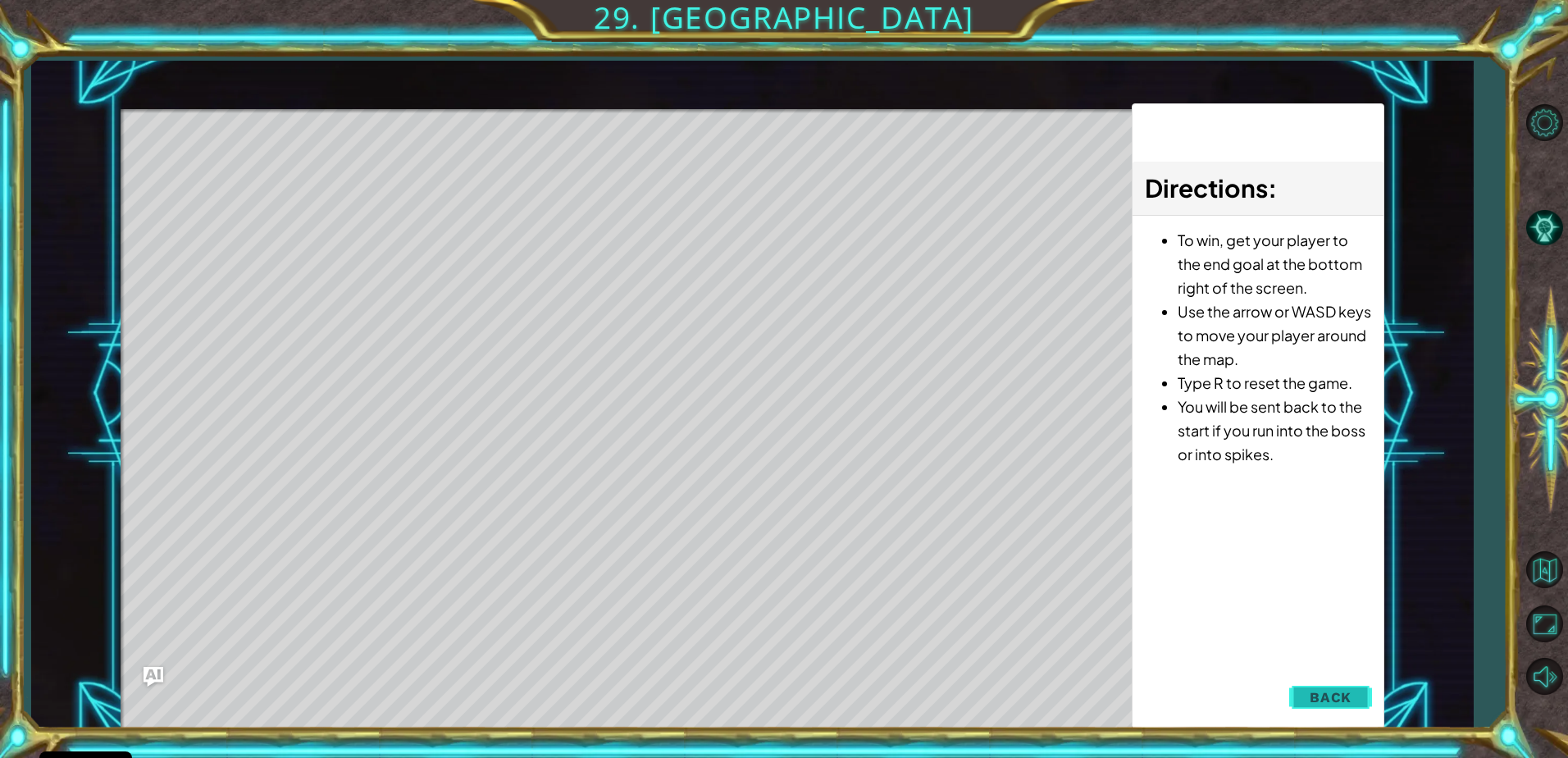
click at [1333, 697] on span "Back" at bounding box center [1330, 698] width 41 height 17
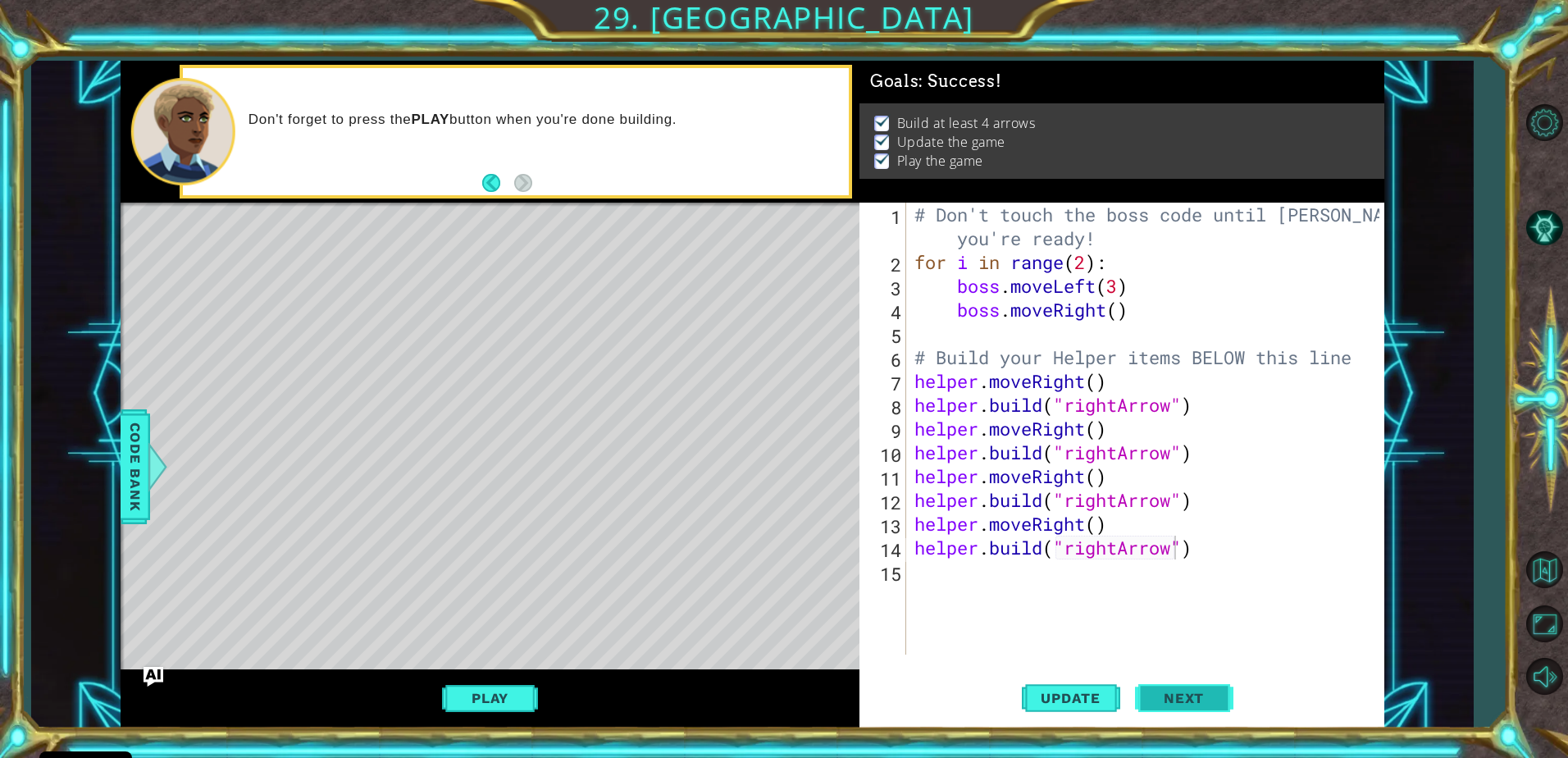
click at [1199, 692] on span "Next" at bounding box center [1184, 698] width 73 height 17
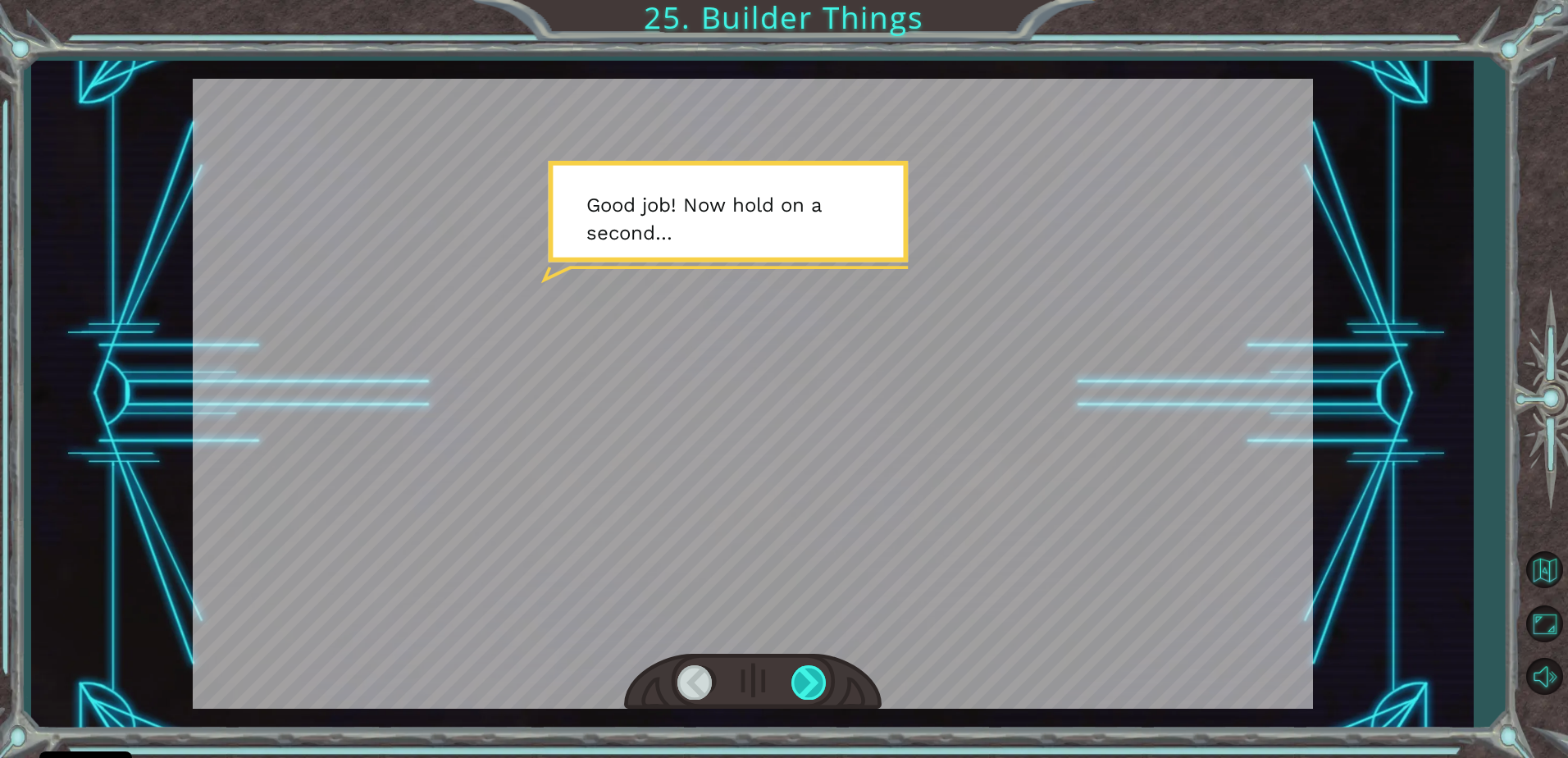
click at [798, 678] on div at bounding box center [809, 682] width 37 height 34
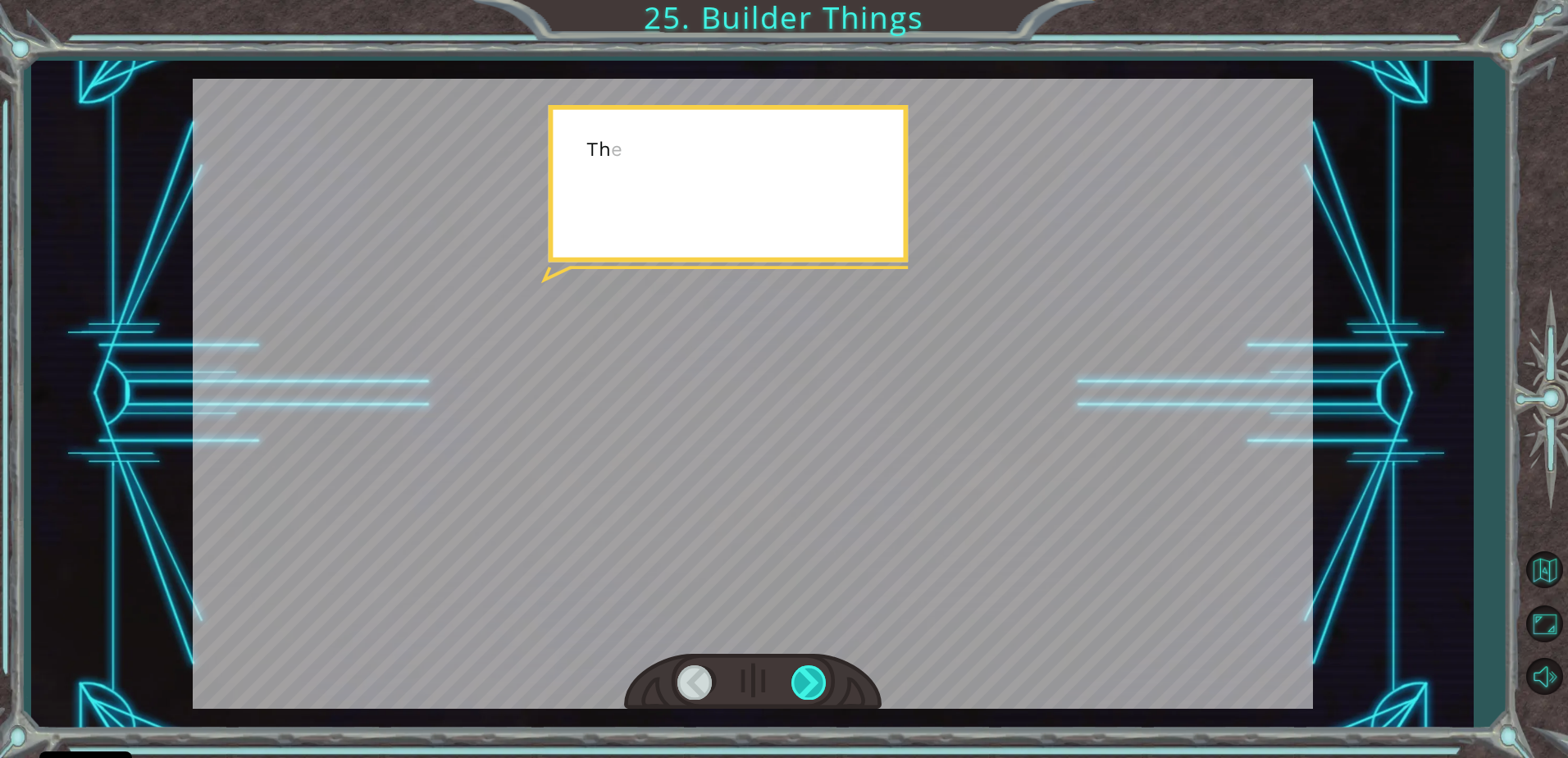
click at [799, 677] on div at bounding box center [809, 682] width 37 height 34
click at [797, 677] on div at bounding box center [809, 682] width 37 height 34
click at [806, 659] on div at bounding box center [752, 682] width 258 height 56
click at [819, 671] on div at bounding box center [809, 682] width 37 height 34
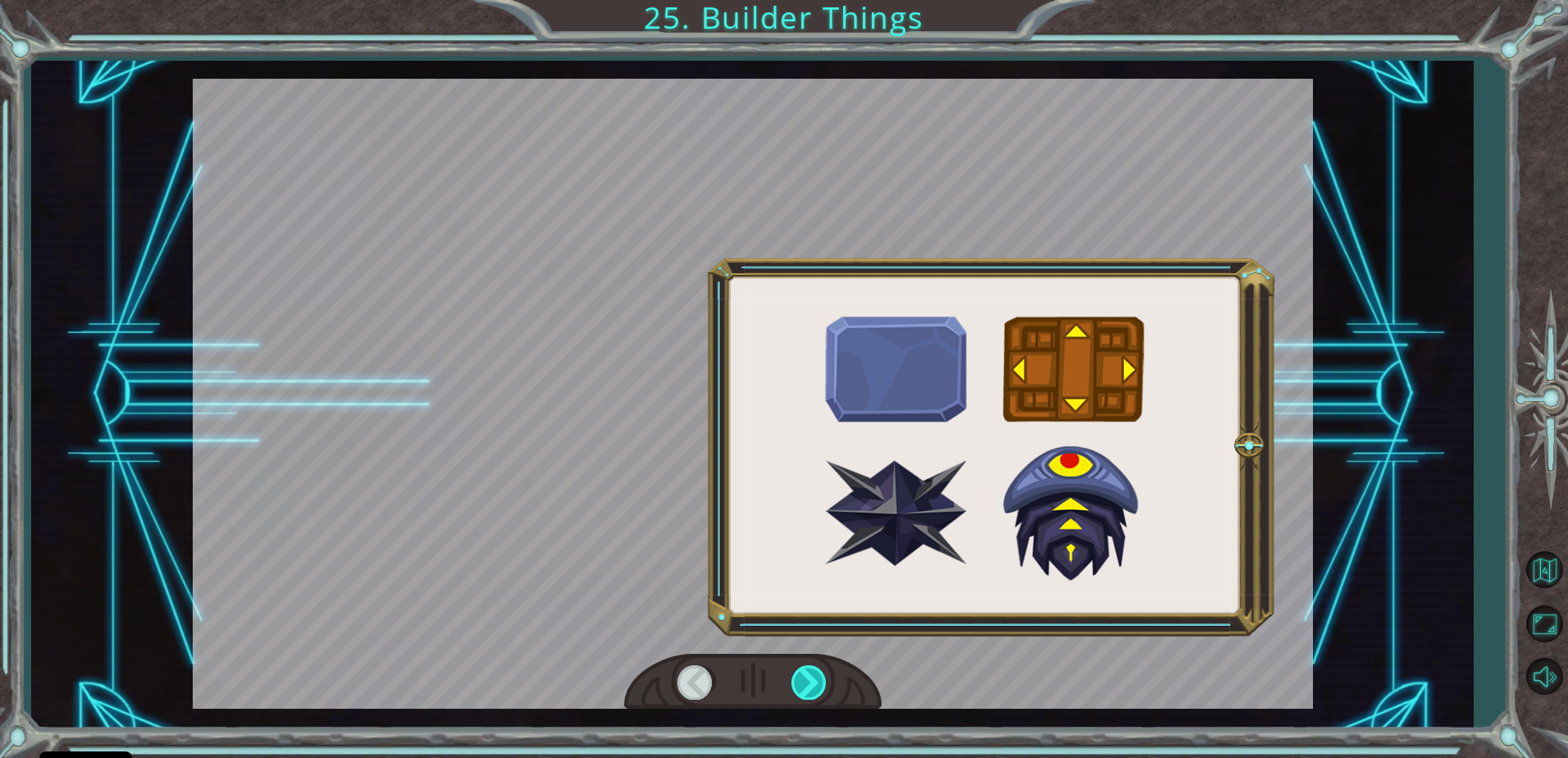
click at [819, 671] on div at bounding box center [809, 682] width 37 height 34
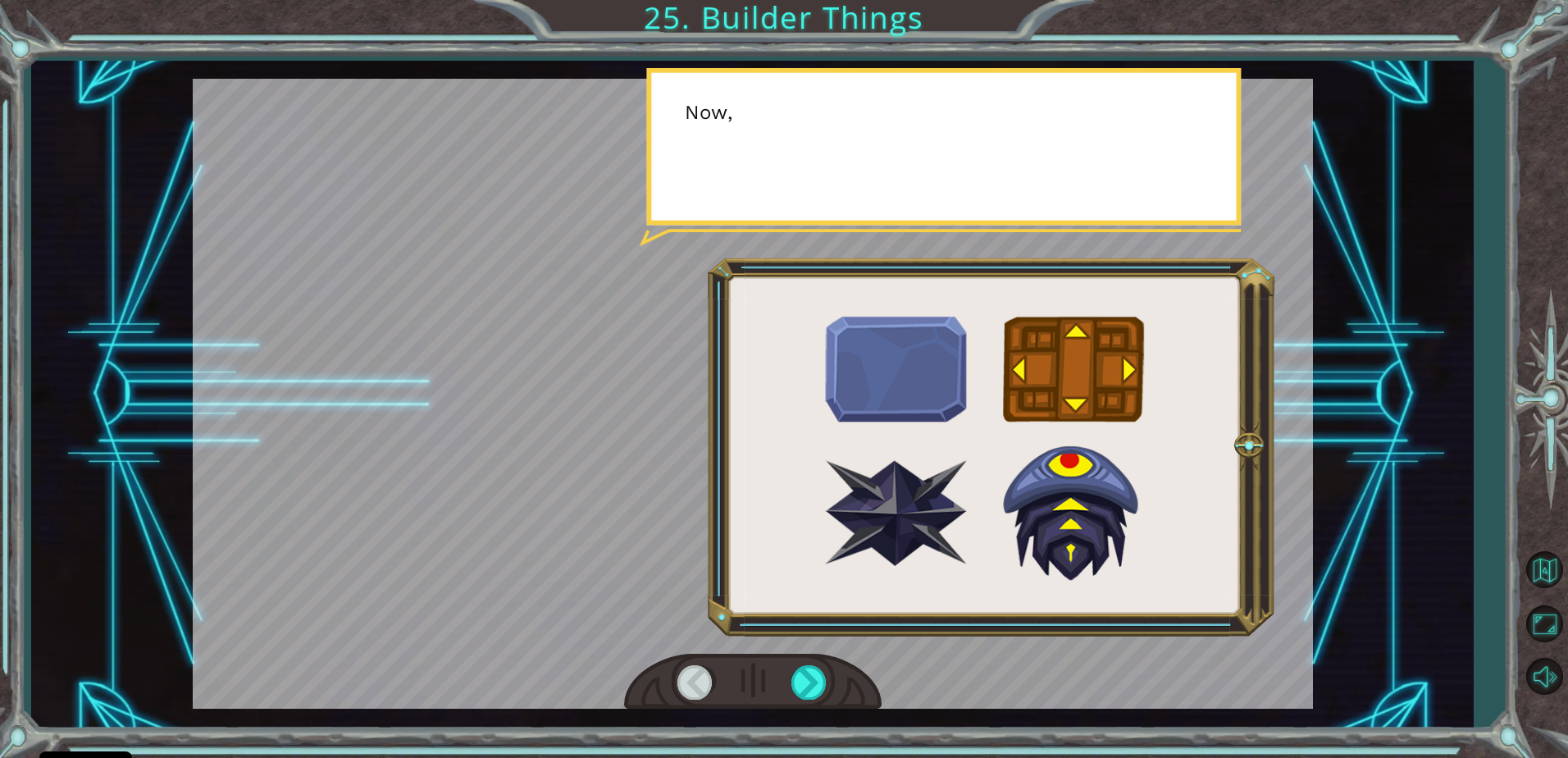
click at [808, 656] on div at bounding box center [752, 682] width 258 height 56
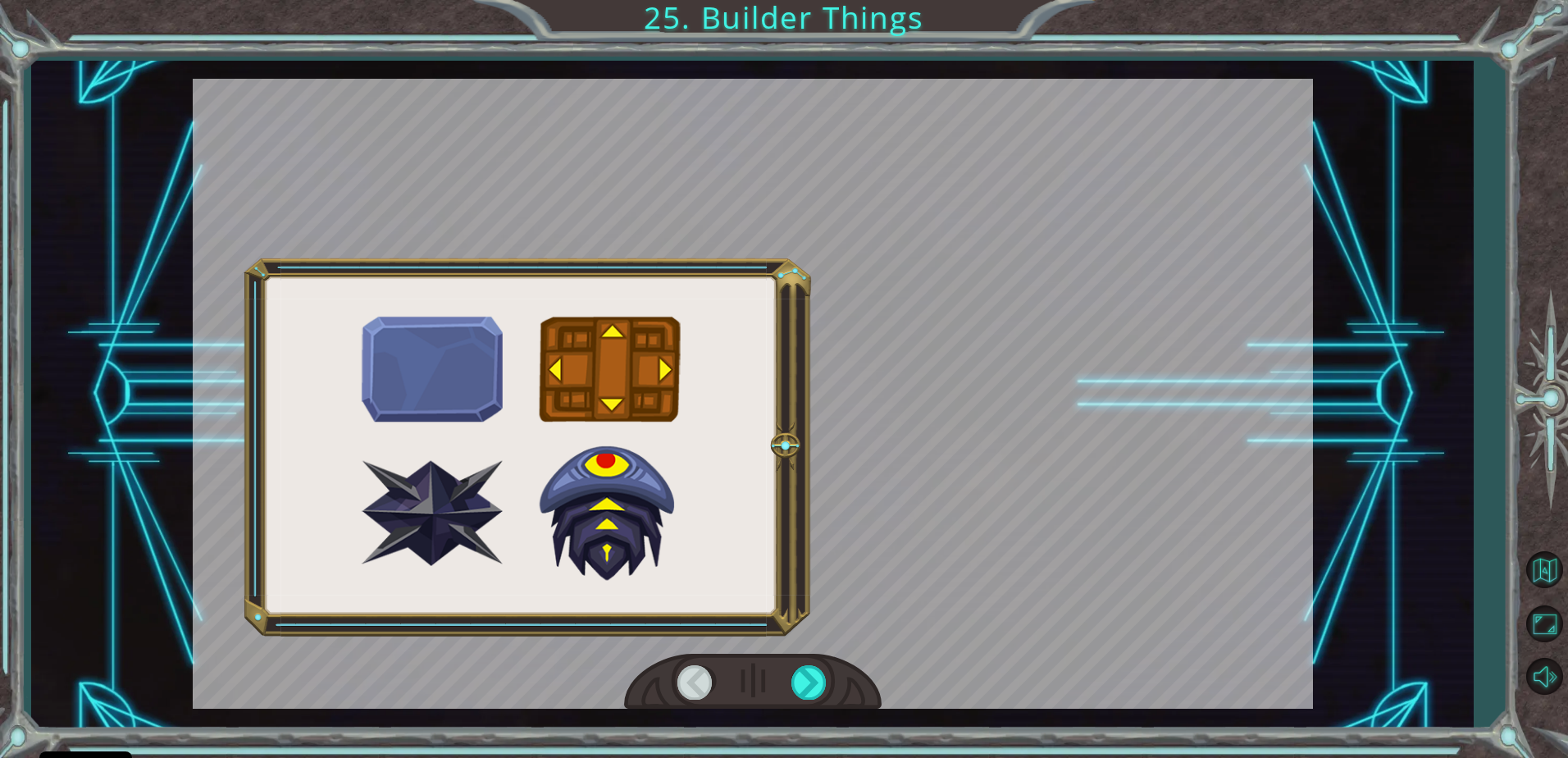
click at [806, 656] on div at bounding box center [752, 682] width 258 height 56
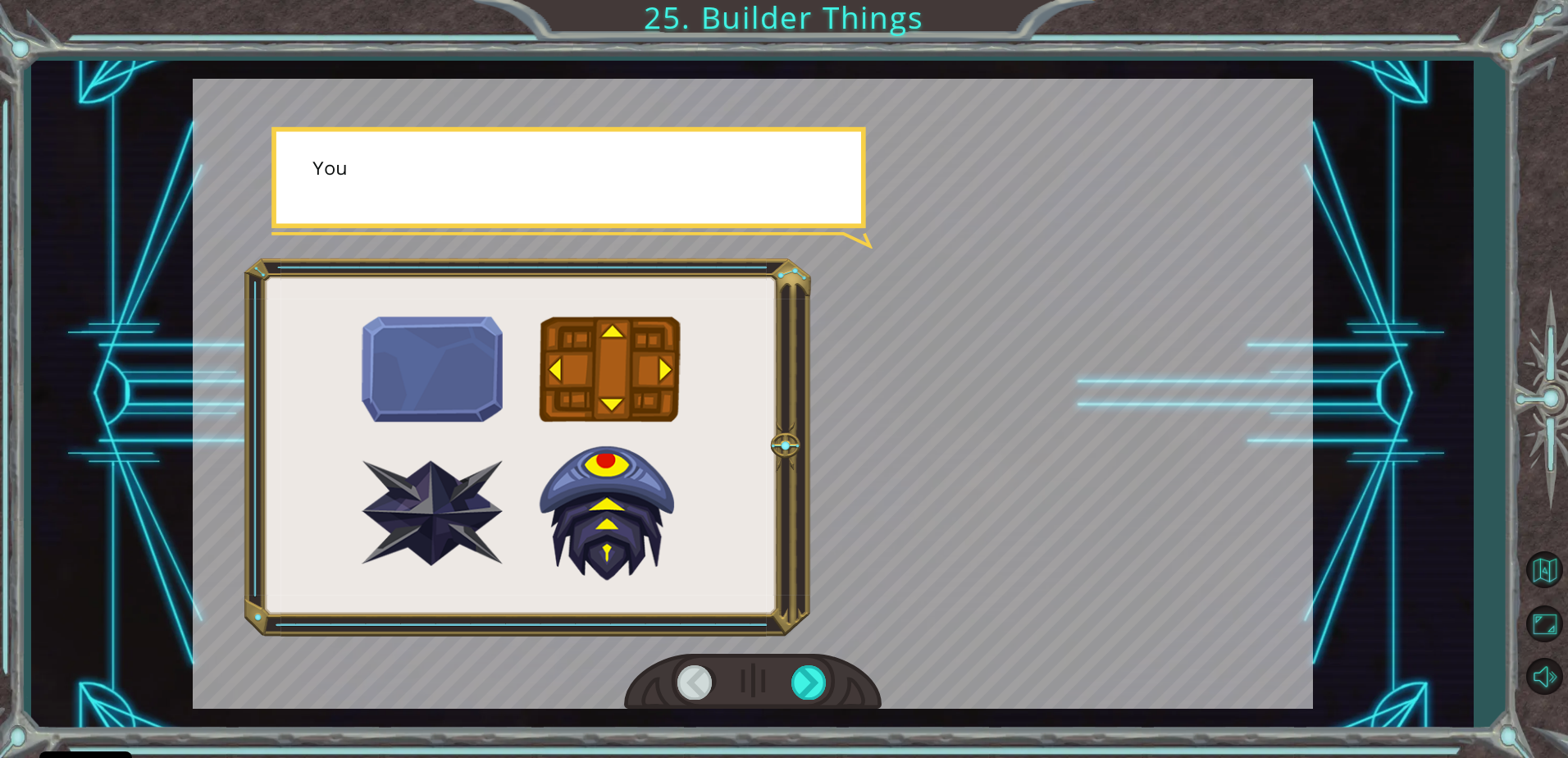
click at [808, 656] on div at bounding box center [752, 682] width 258 height 56
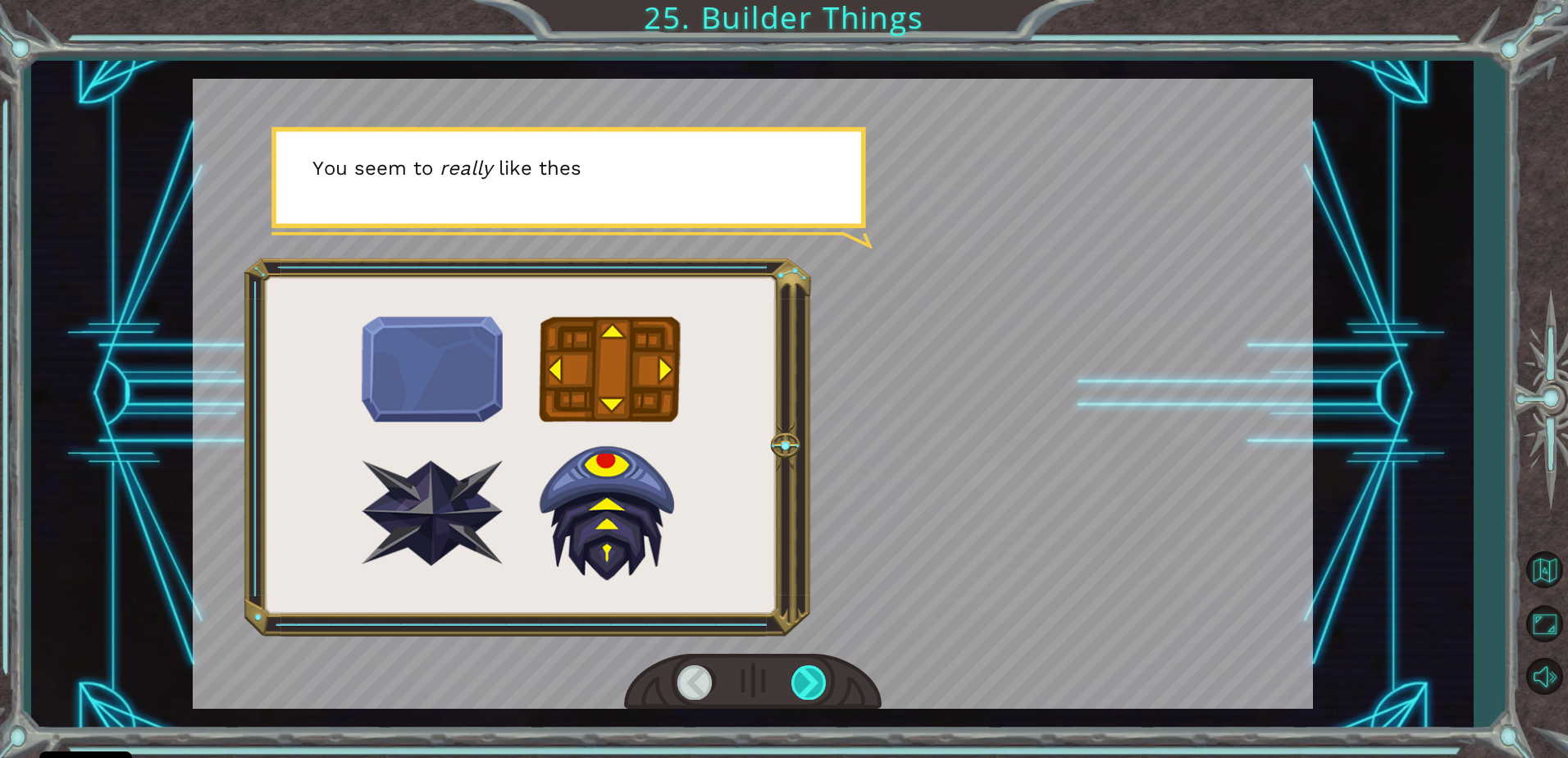
click at [804, 662] on div at bounding box center [752, 682] width 258 height 56
click at [804, 667] on div at bounding box center [752, 682] width 258 height 56
click at [819, 673] on div at bounding box center [809, 682] width 37 height 34
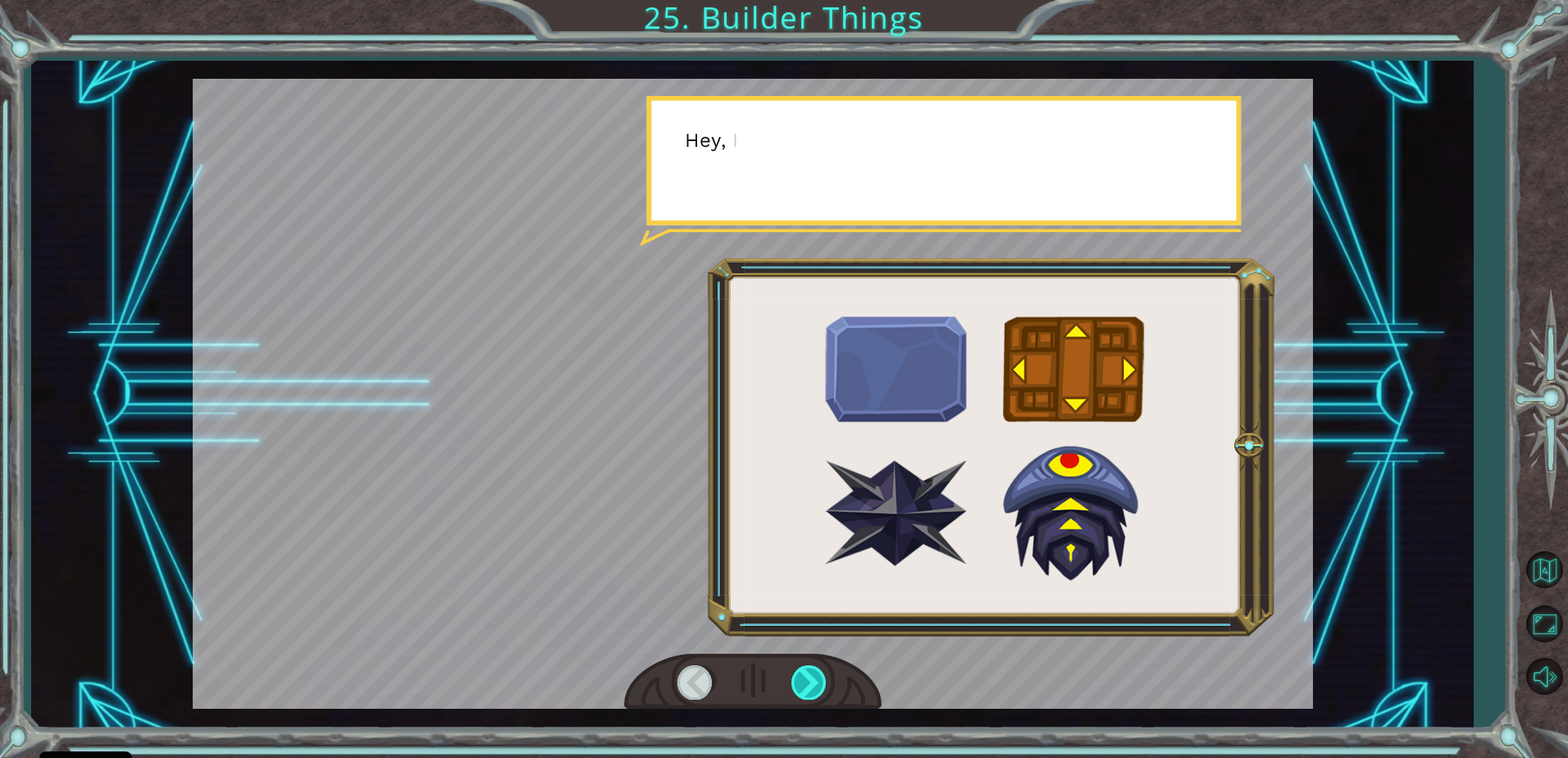
click at [819, 673] on div at bounding box center [809, 682] width 37 height 34
click at [813, 674] on div at bounding box center [809, 682] width 37 height 34
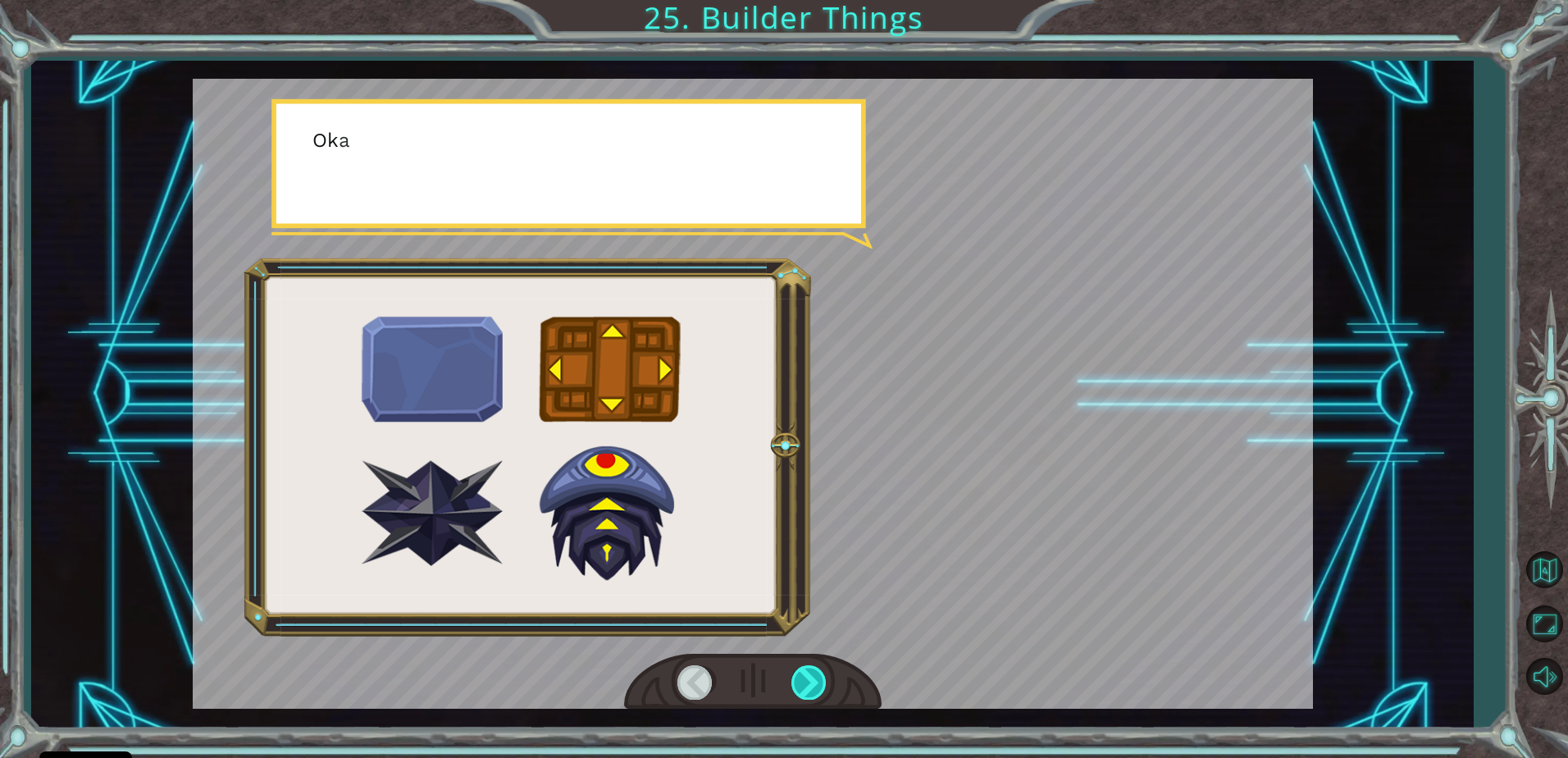
click at [813, 675] on div at bounding box center [809, 682] width 37 height 34
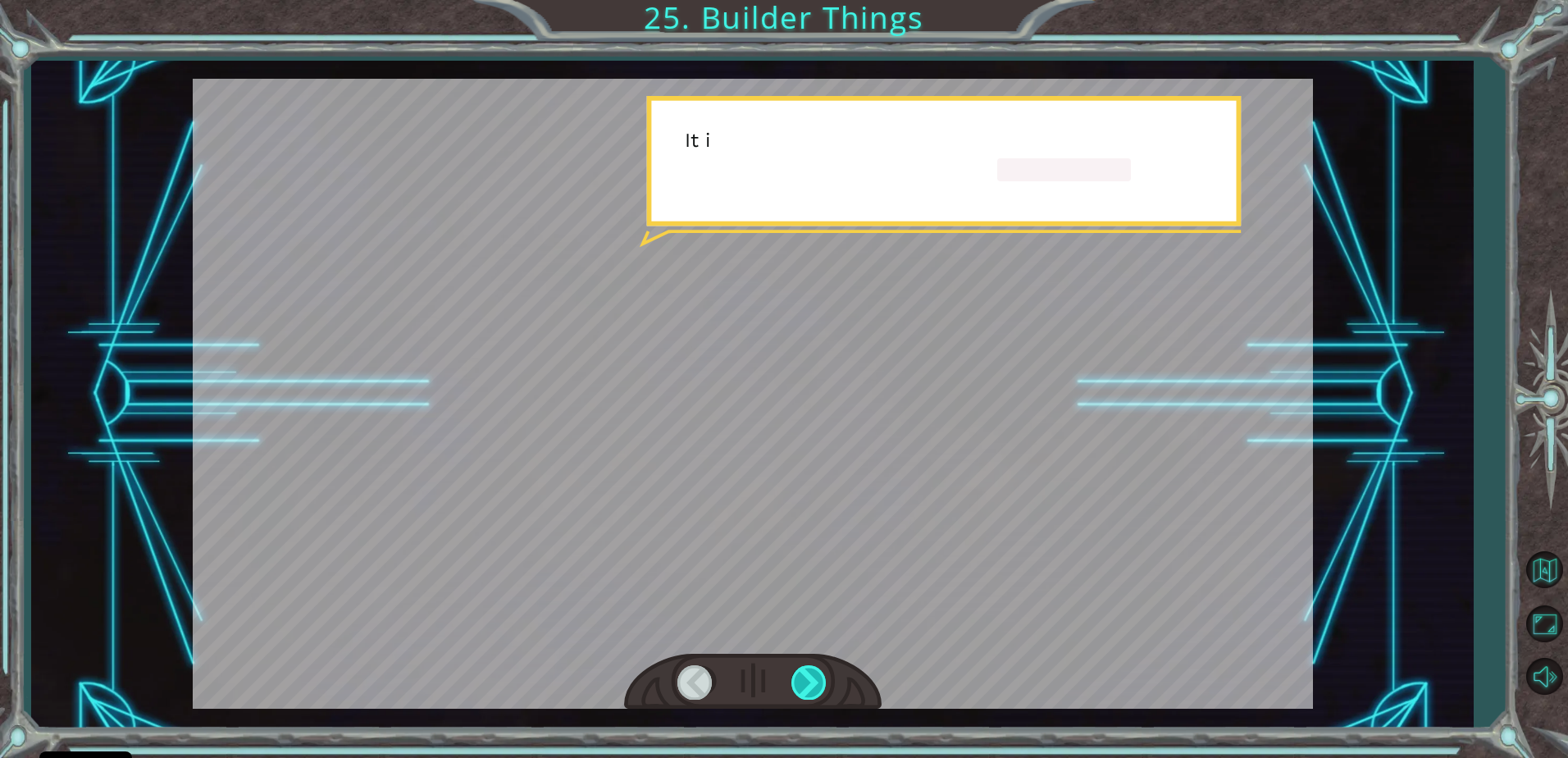
click at [813, 675] on div at bounding box center [809, 682] width 37 height 34
click at [811, 675] on div at bounding box center [809, 682] width 37 height 34
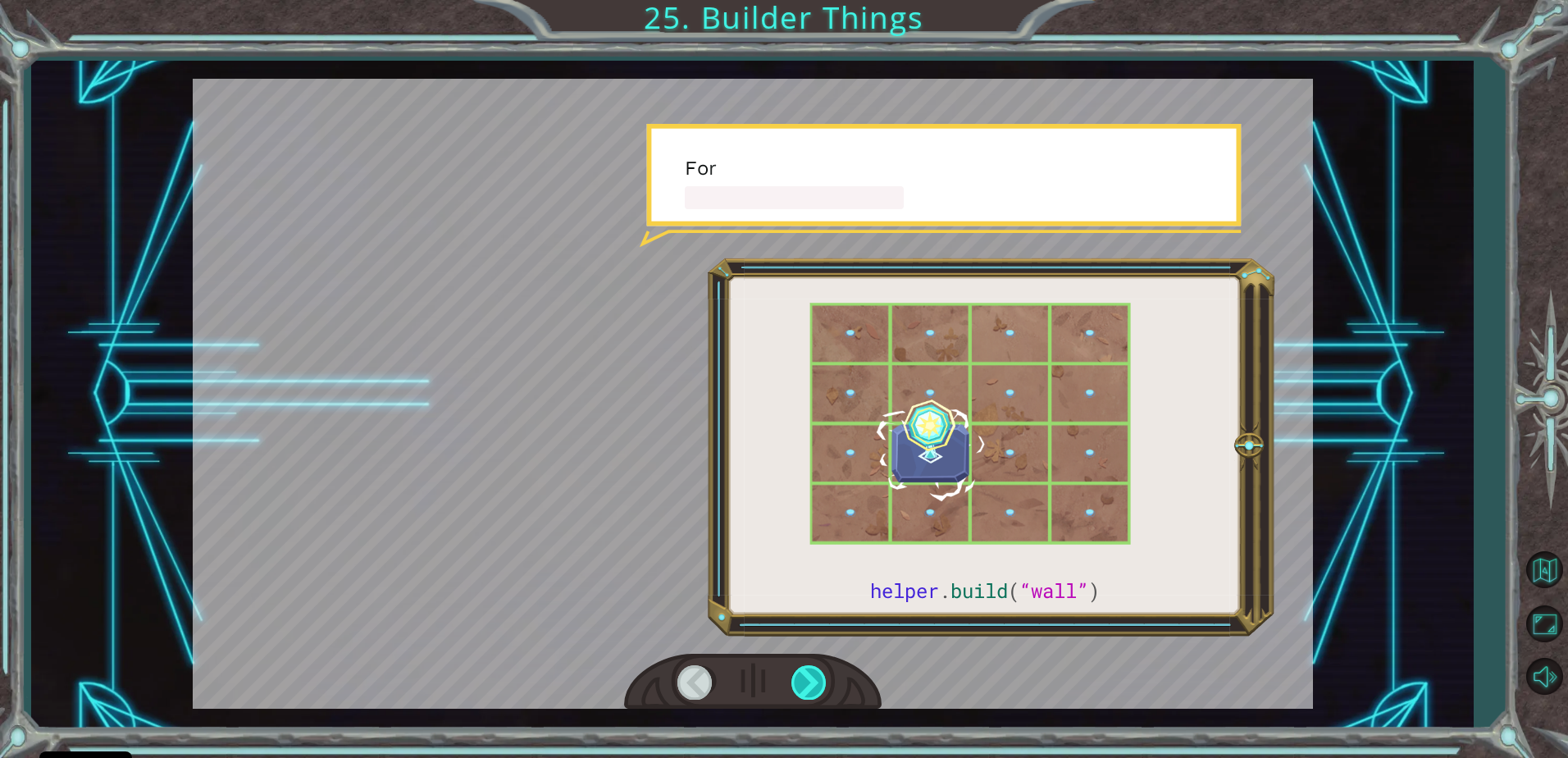
click at [810, 675] on div at bounding box center [809, 682] width 37 height 34
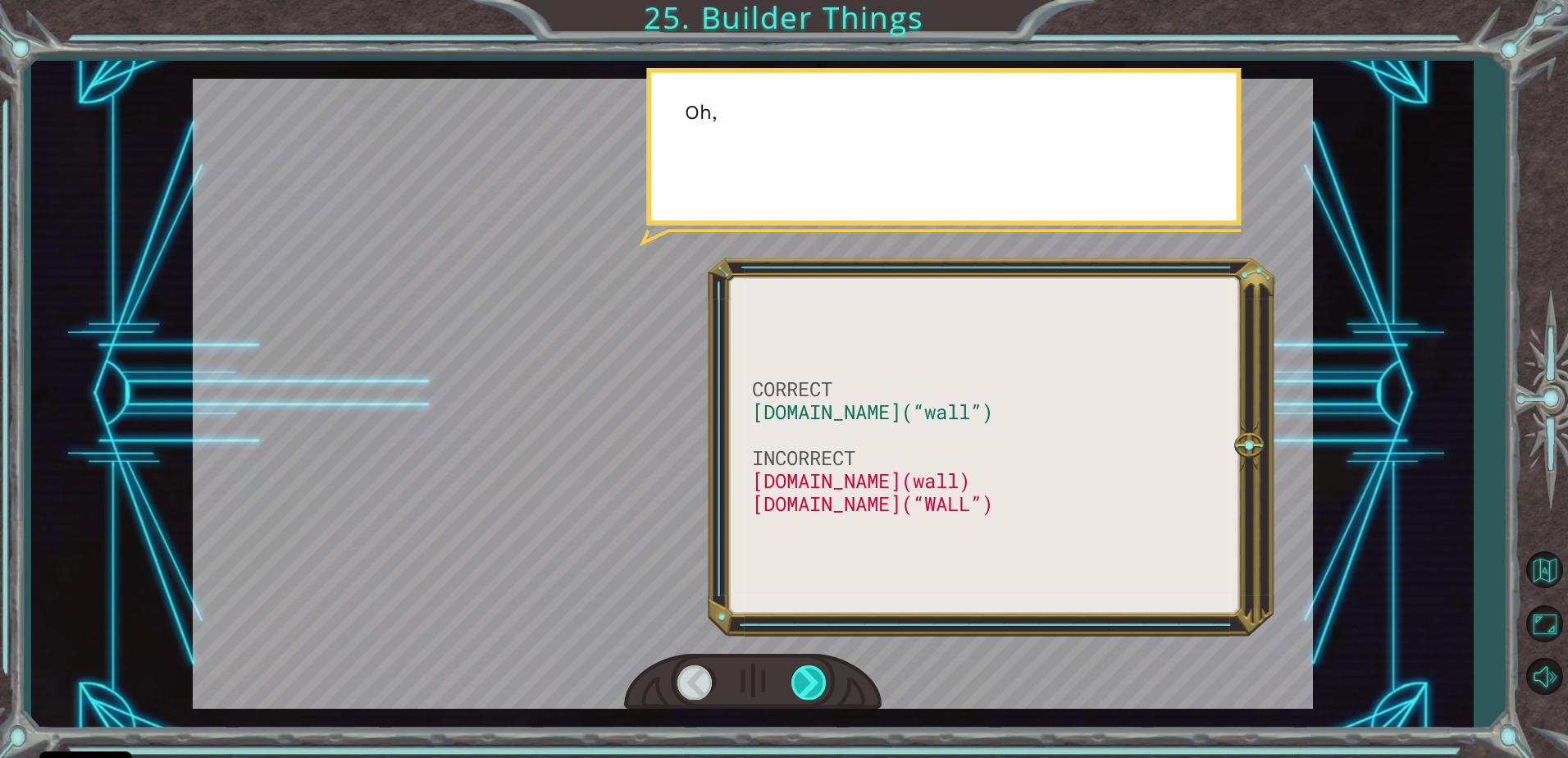
click at [810, 675] on div at bounding box center [809, 682] width 37 height 34
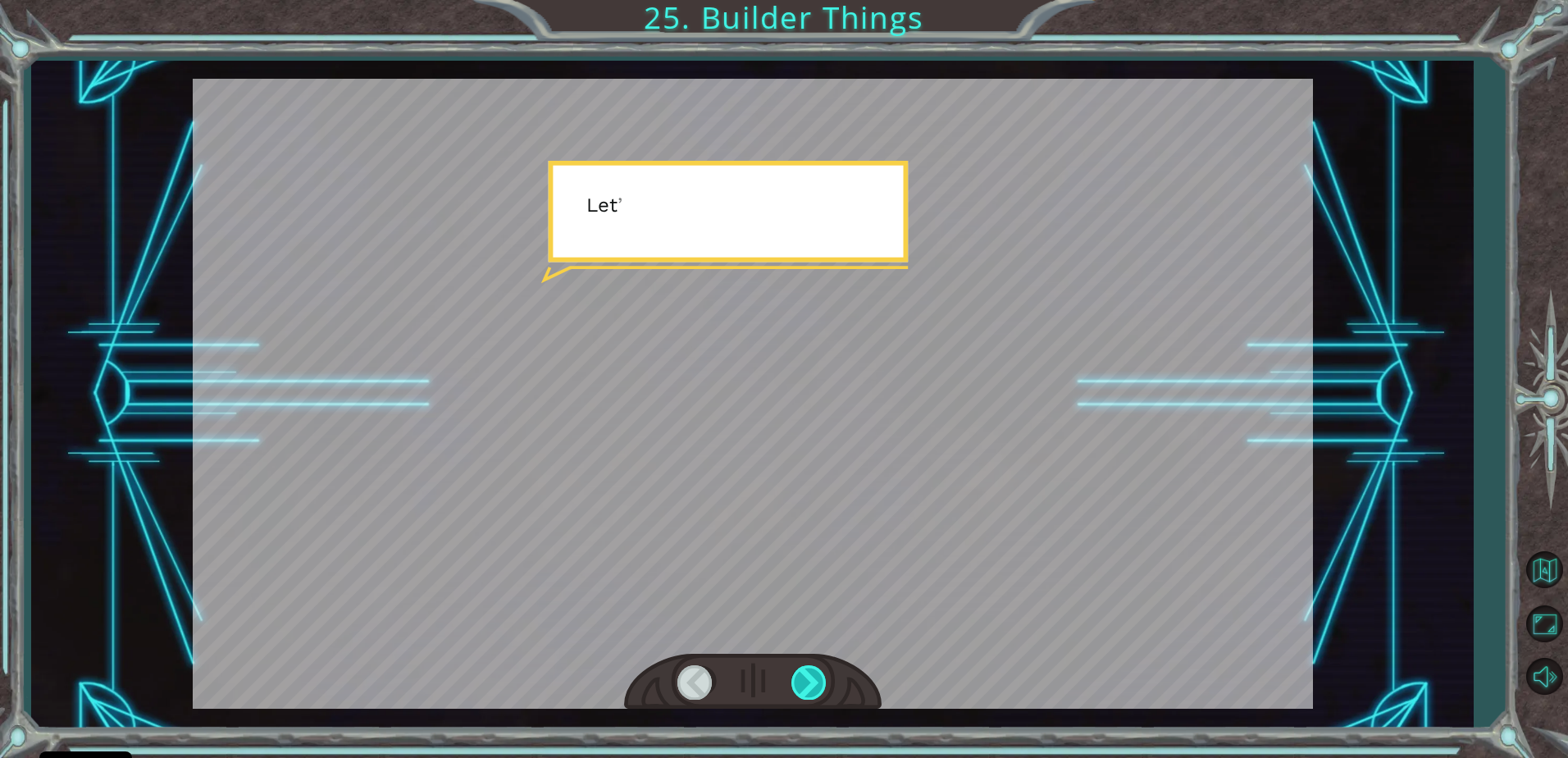
click at [810, 675] on div at bounding box center [809, 682] width 37 height 34
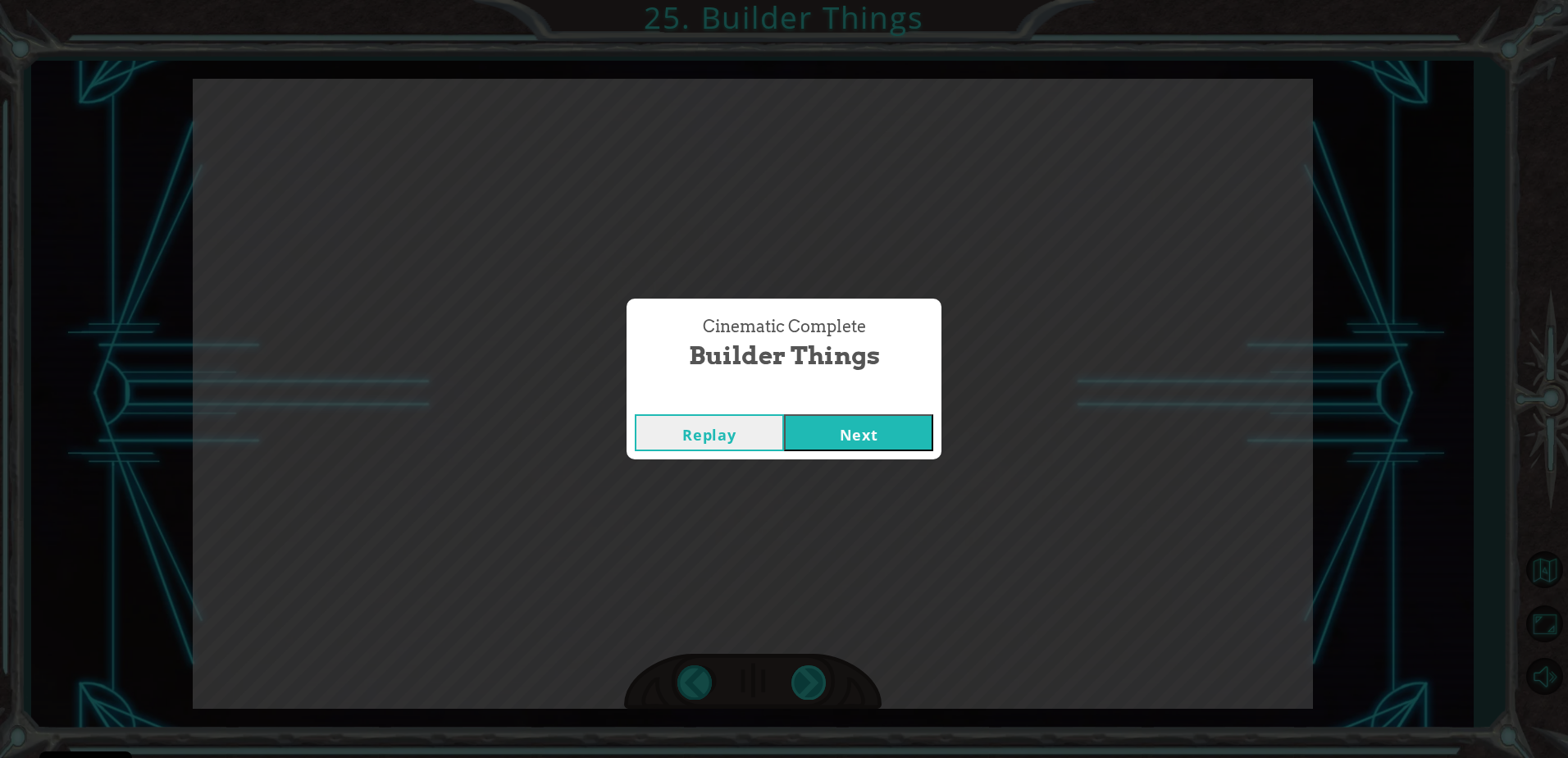
click at [810, 675] on div "Cinematic Complete Builder Things Replay Next" at bounding box center [784, 379] width 1568 height 758
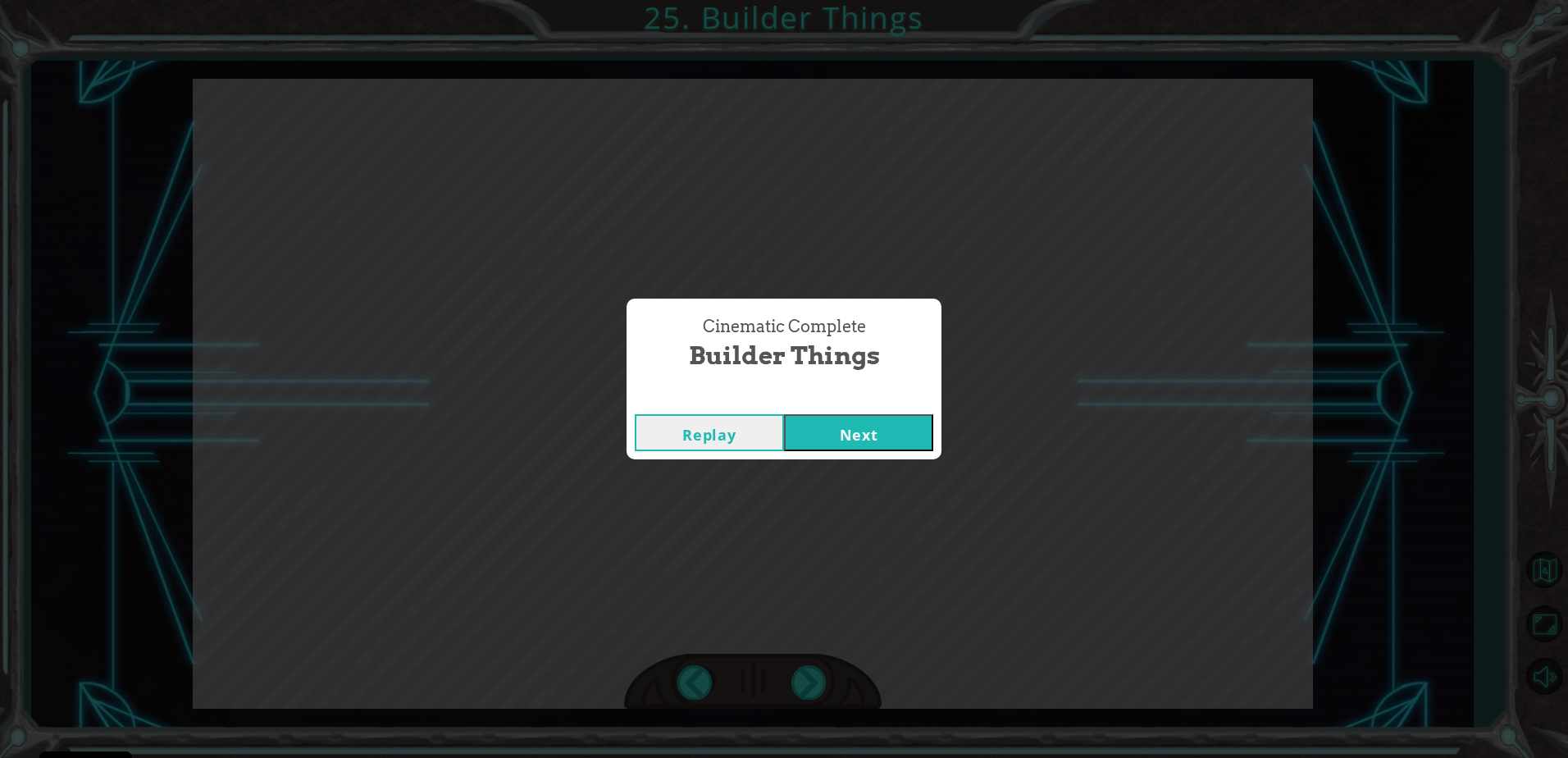
click at [810, 675] on div "Cinematic Complete Builder Things Replay Next" at bounding box center [784, 379] width 1568 height 758
click at [731, 495] on div "Cinematic Complete Builder Things Replay Next" at bounding box center [784, 379] width 1568 height 758
click at [805, 431] on button "Next" at bounding box center [859, 432] width 149 height 37
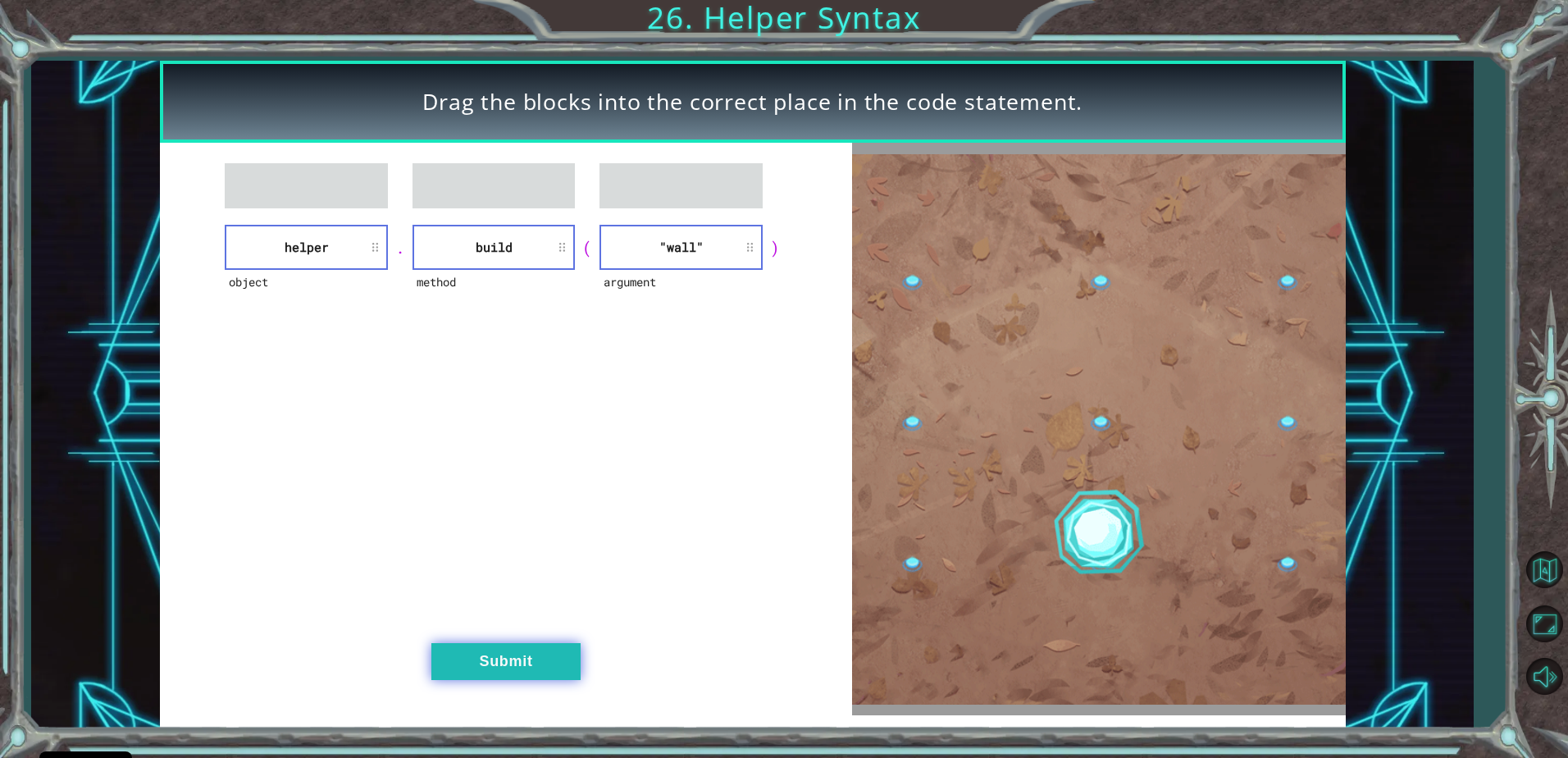
click at [501, 653] on button "Submit" at bounding box center [506, 661] width 149 height 37
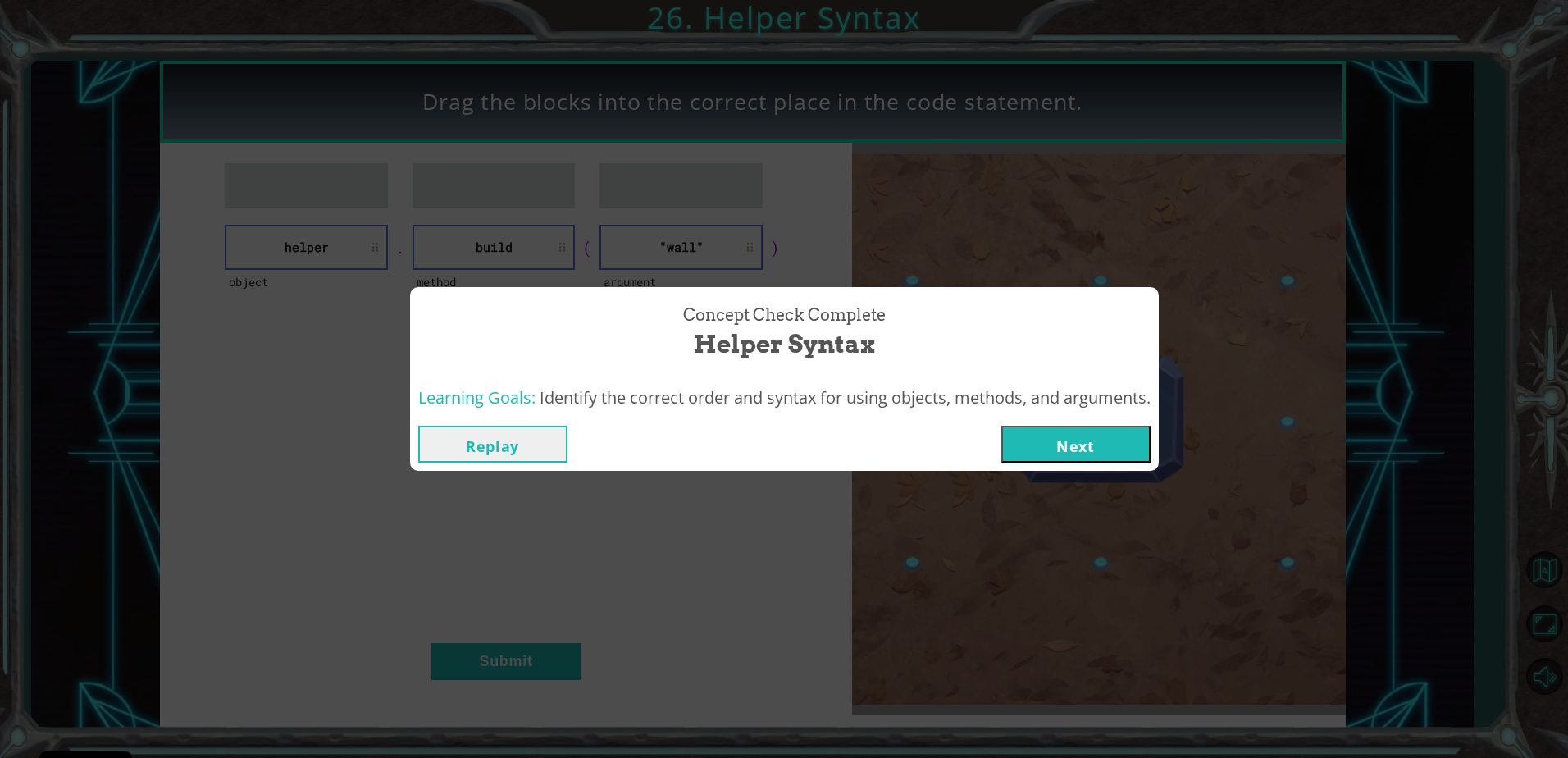
click at [1055, 437] on button "Next" at bounding box center [1076, 444] width 149 height 37
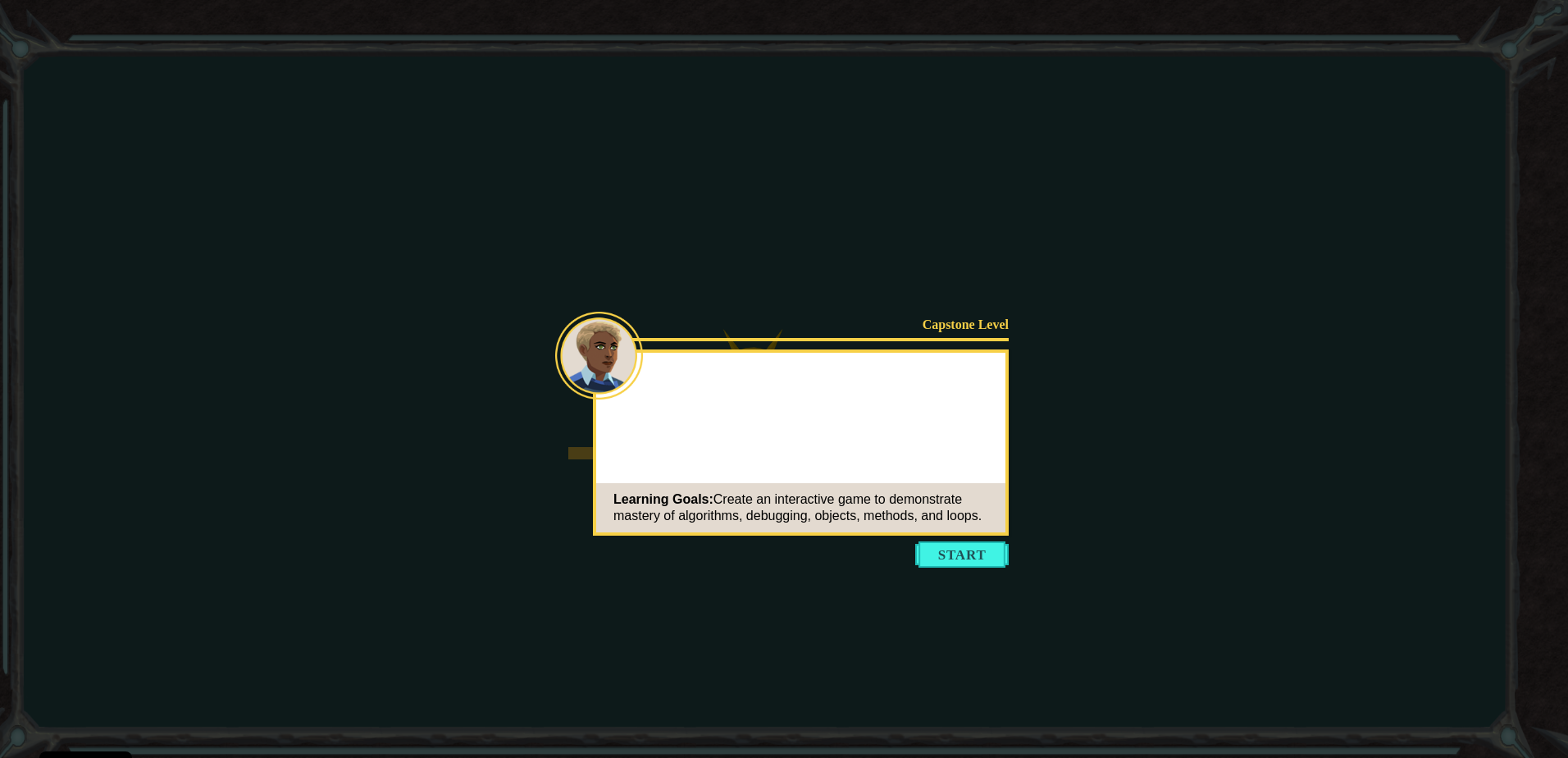
click at [958, 548] on button "Start" at bounding box center [962, 554] width 94 height 27
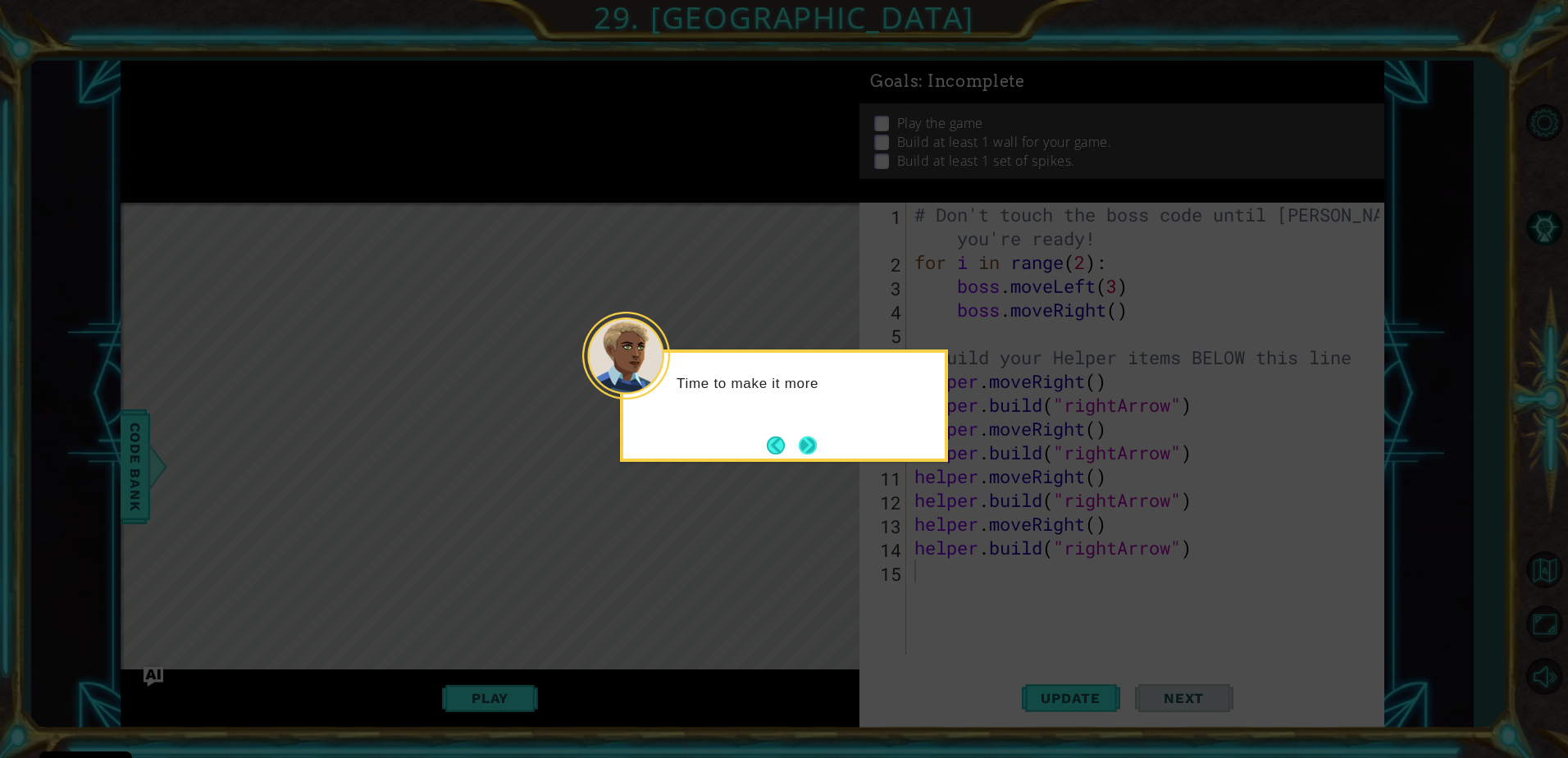
click at [809, 442] on button "Next" at bounding box center [808, 446] width 18 height 18
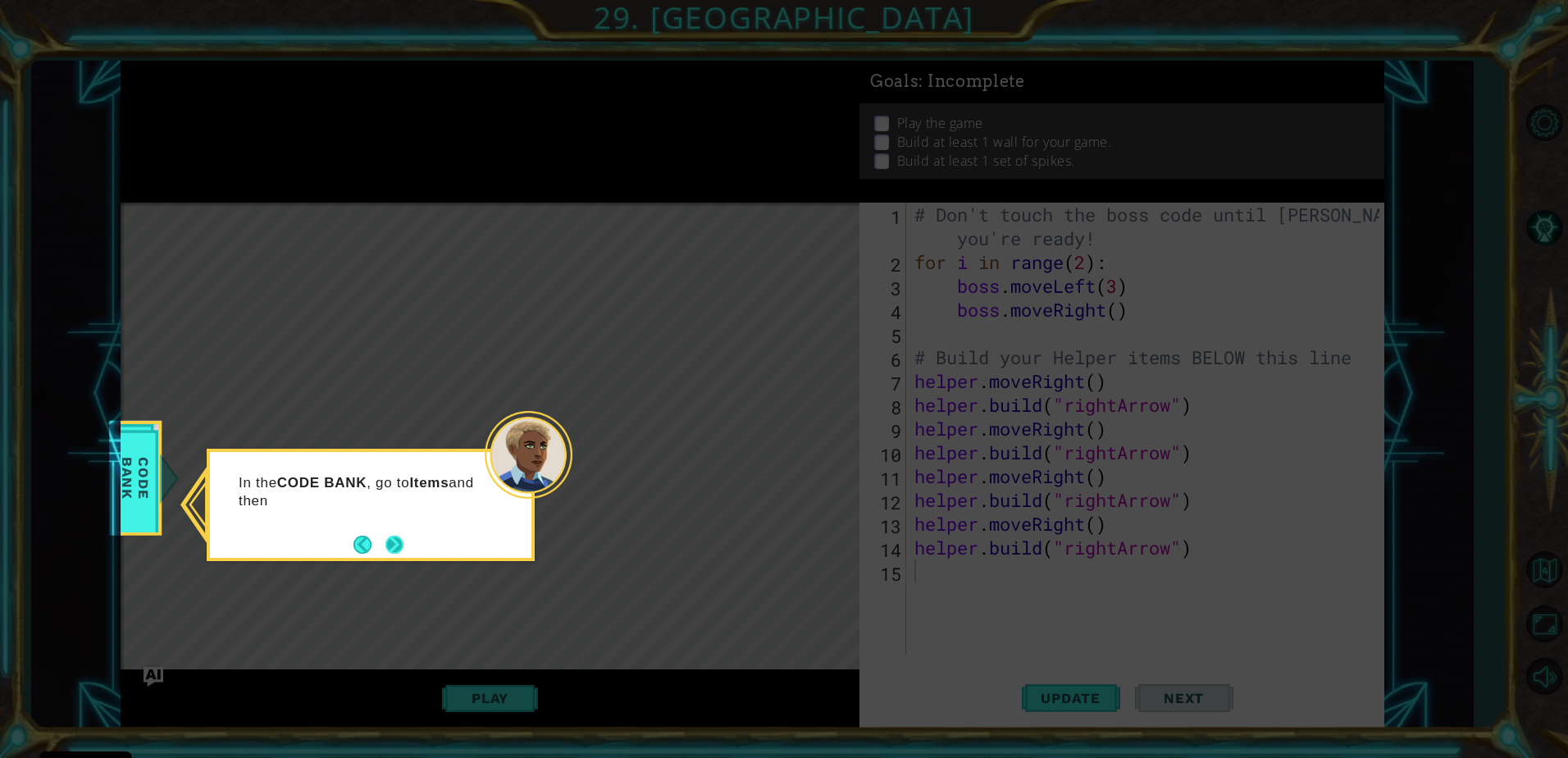
click at [399, 541] on button "Next" at bounding box center [394, 545] width 18 height 18
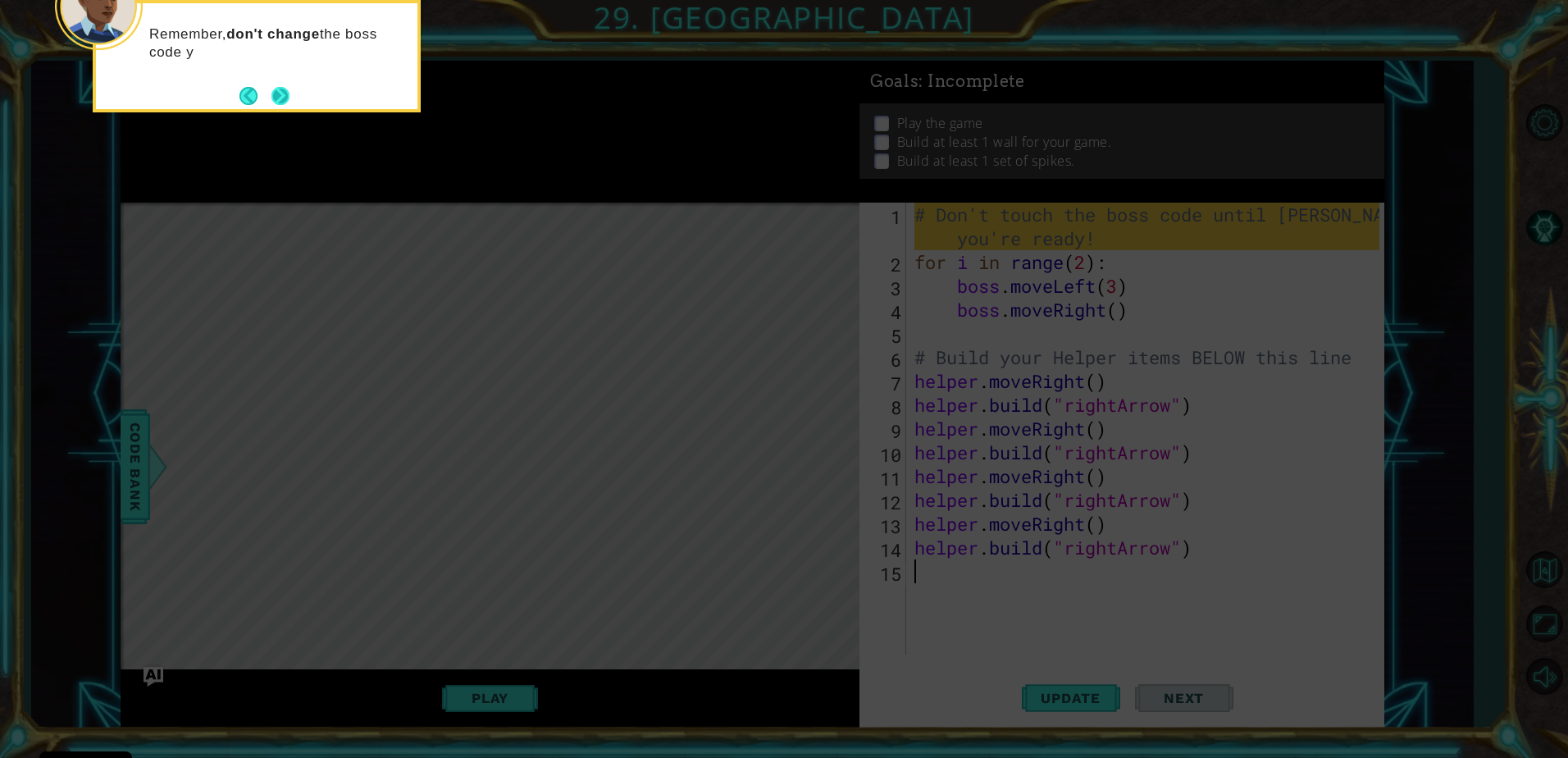
click at [278, 99] on button "Next" at bounding box center [281, 96] width 18 height 18
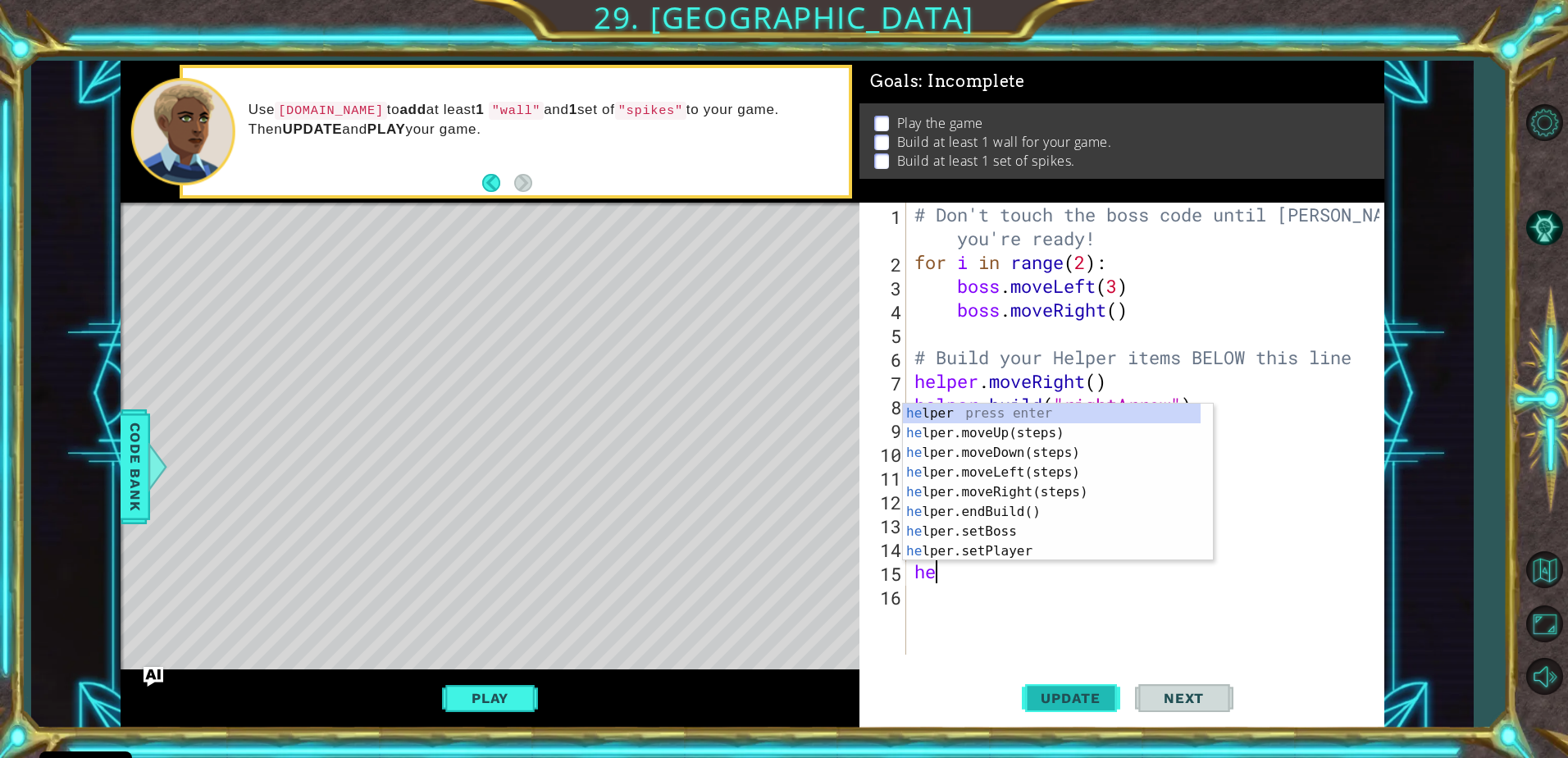
click at [1074, 685] on button "Update" at bounding box center [1071, 698] width 99 height 52
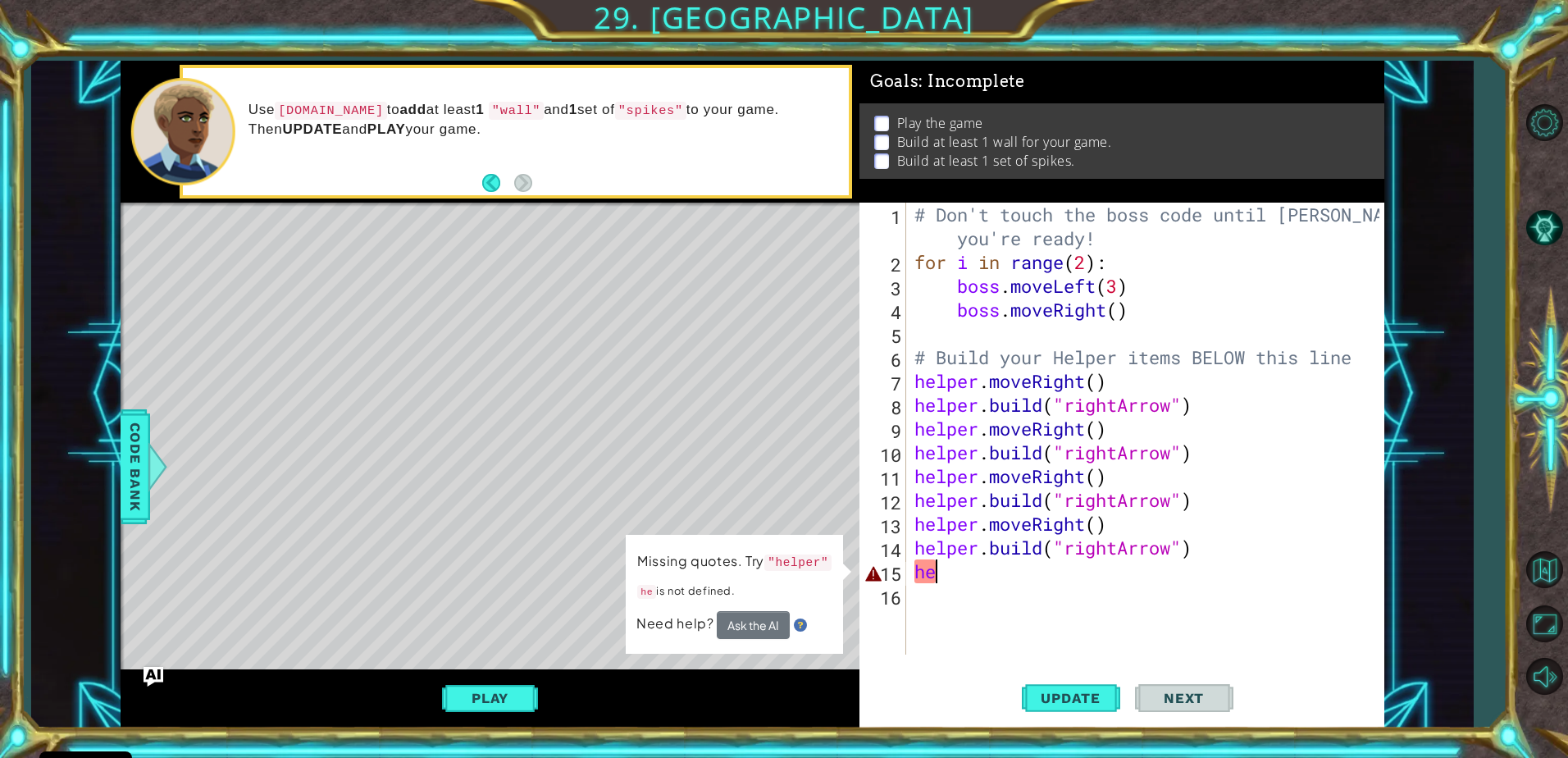
type textarea "h"
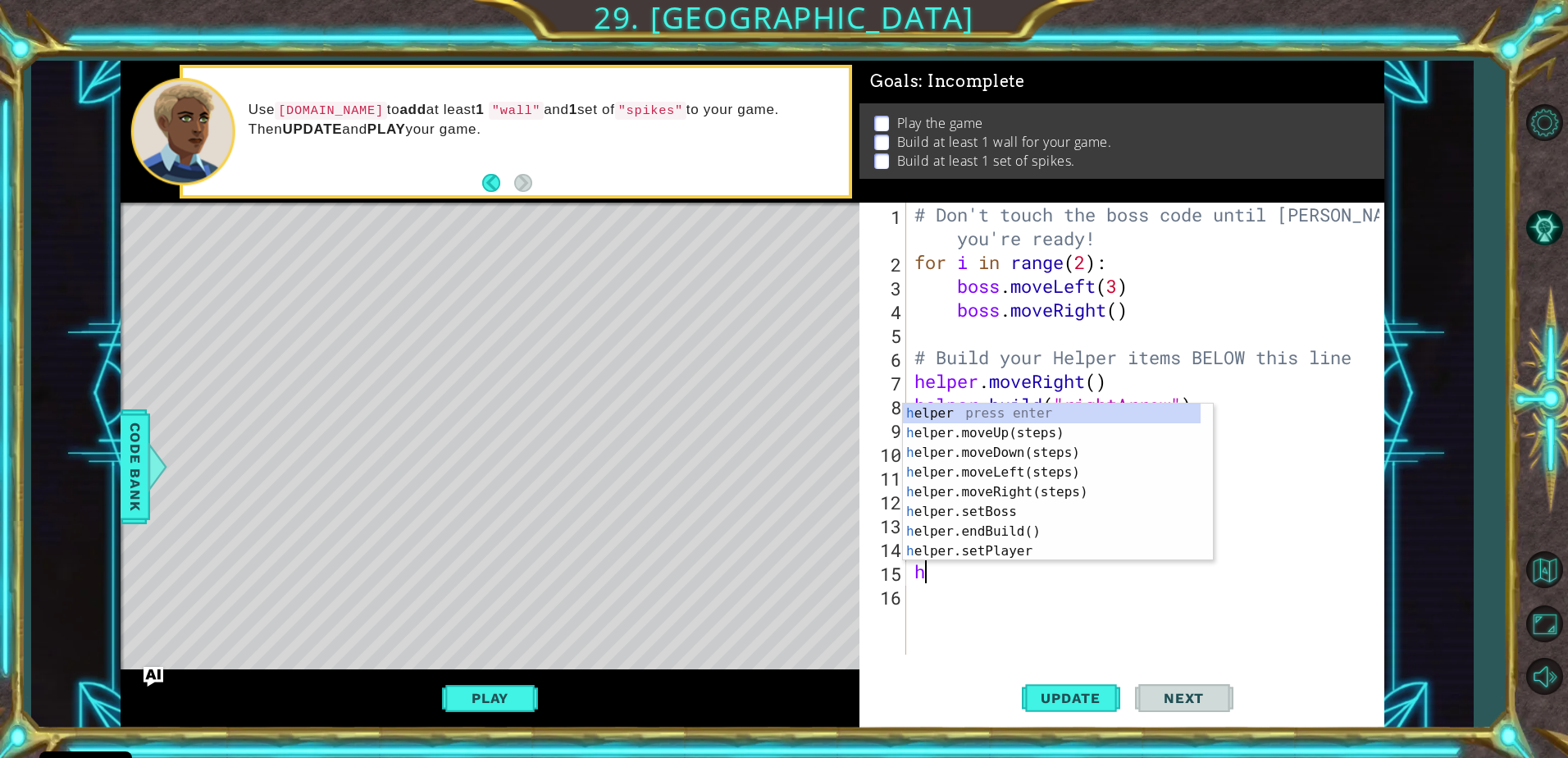
type textarea "he"
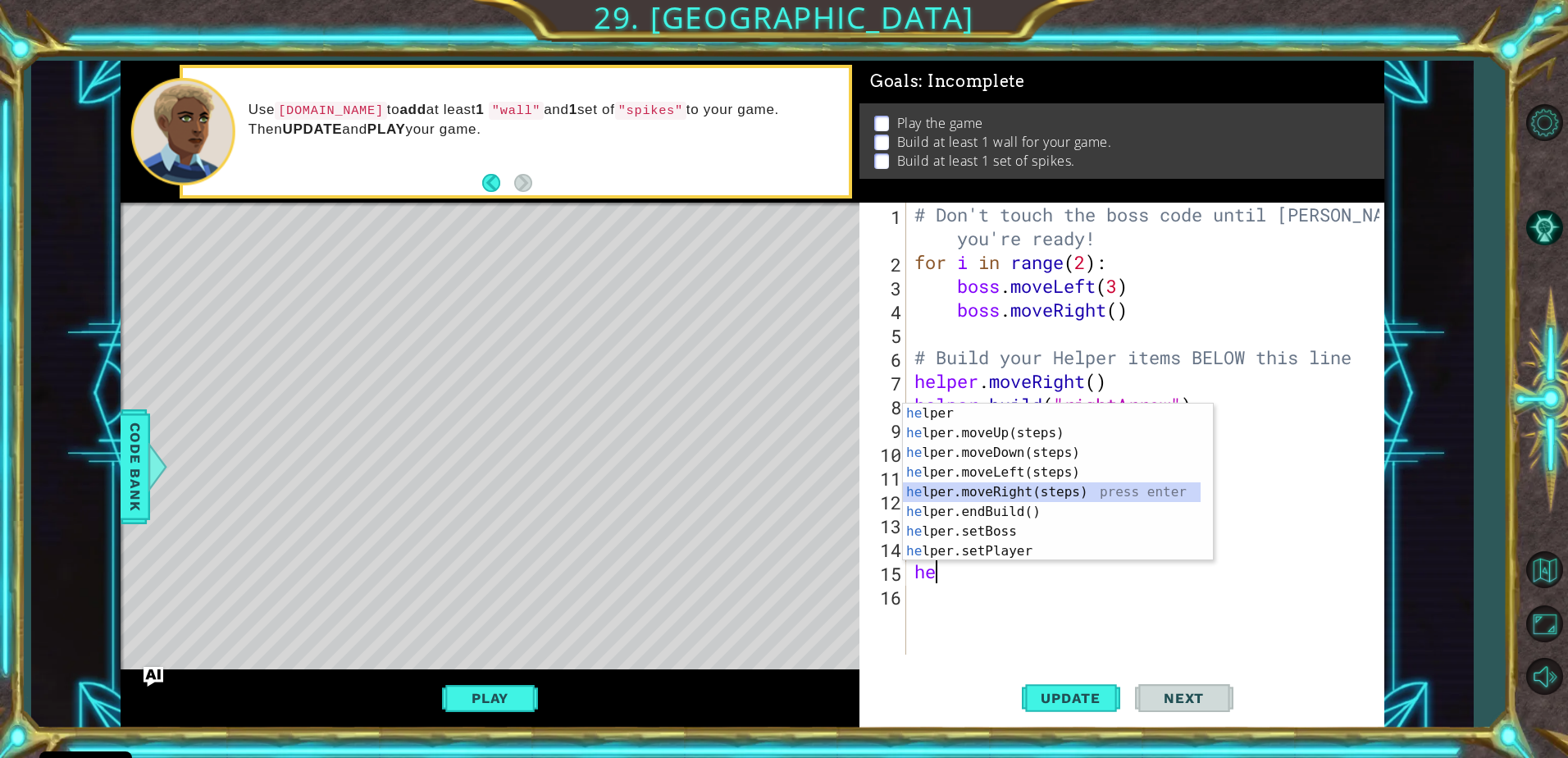
click at [975, 491] on div "he lper press enter he lper.moveUp(steps) press enter he lper.moveDown(steps) p…" at bounding box center [1051, 502] width 297 height 197
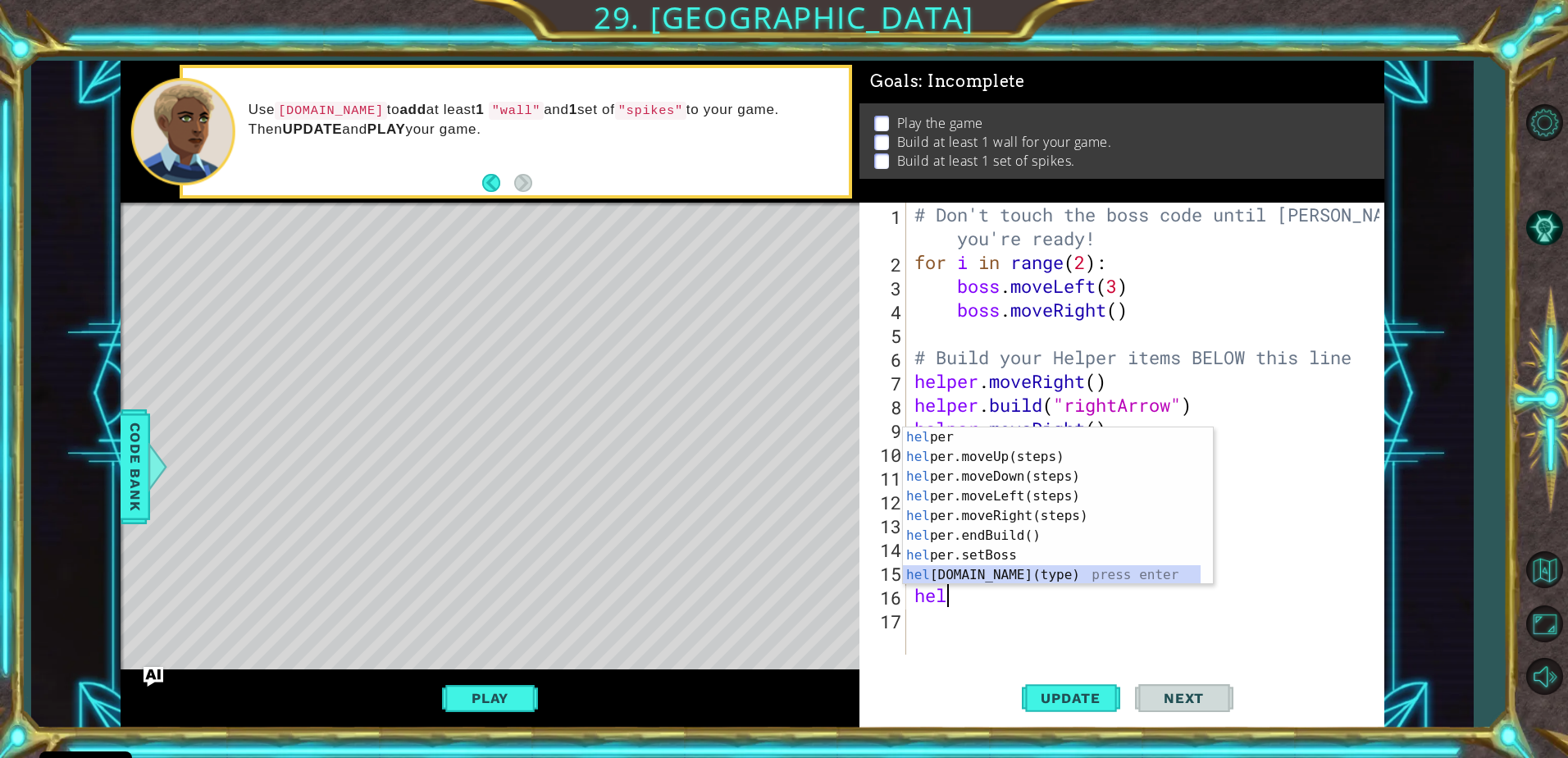
click at [987, 573] on div "hel per press enter hel per.moveUp(steps) press enter hel per.moveDown(steps) p…" at bounding box center [1051, 526] width 297 height 197
type textarea "[DOMAIN_NAME]("wall")"
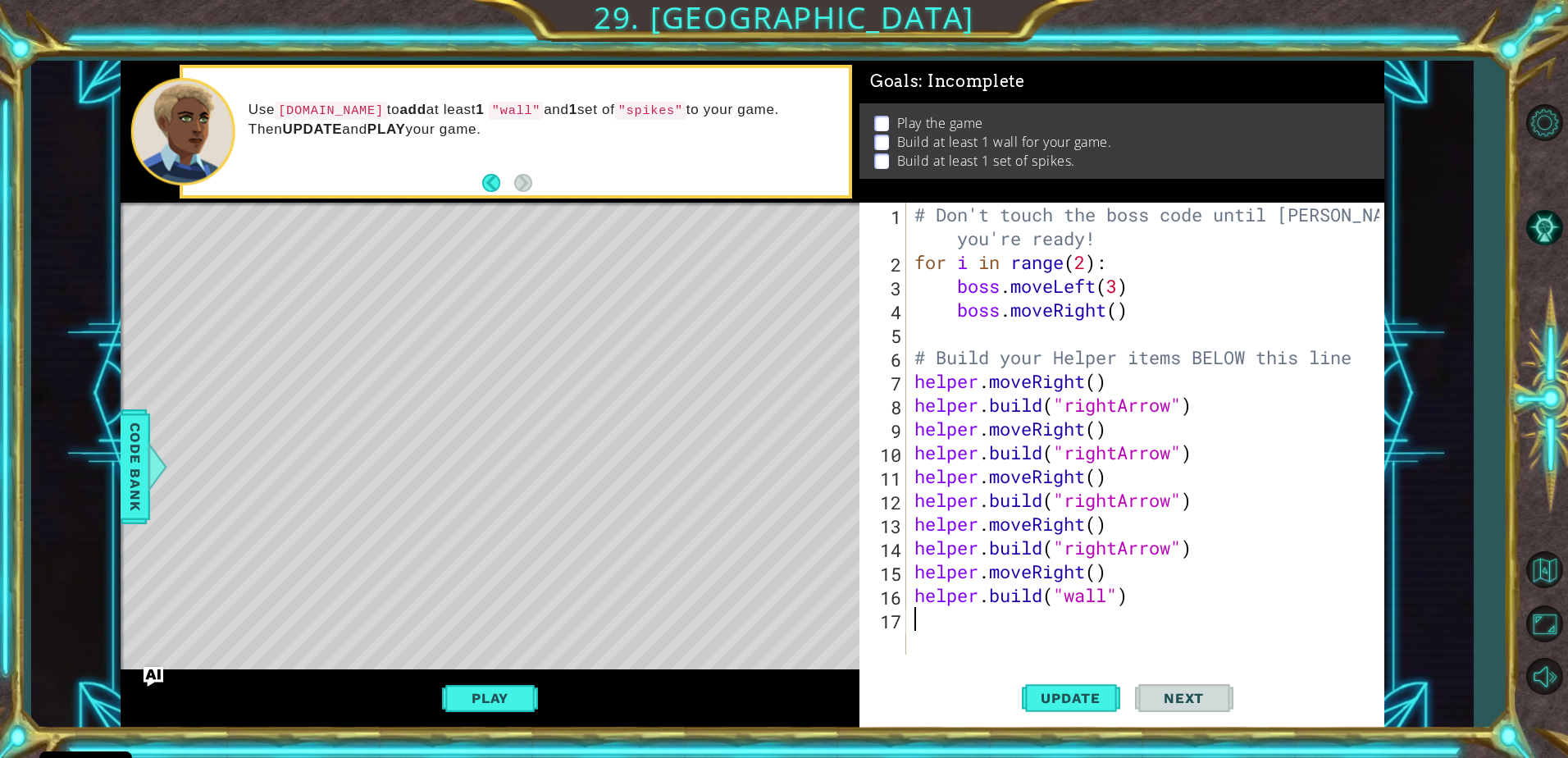
click at [933, 628] on div "# Don't touch the boss code until [PERSON_NAME] says you're ready! for i in ran…" at bounding box center [1149, 465] width 476 height 524
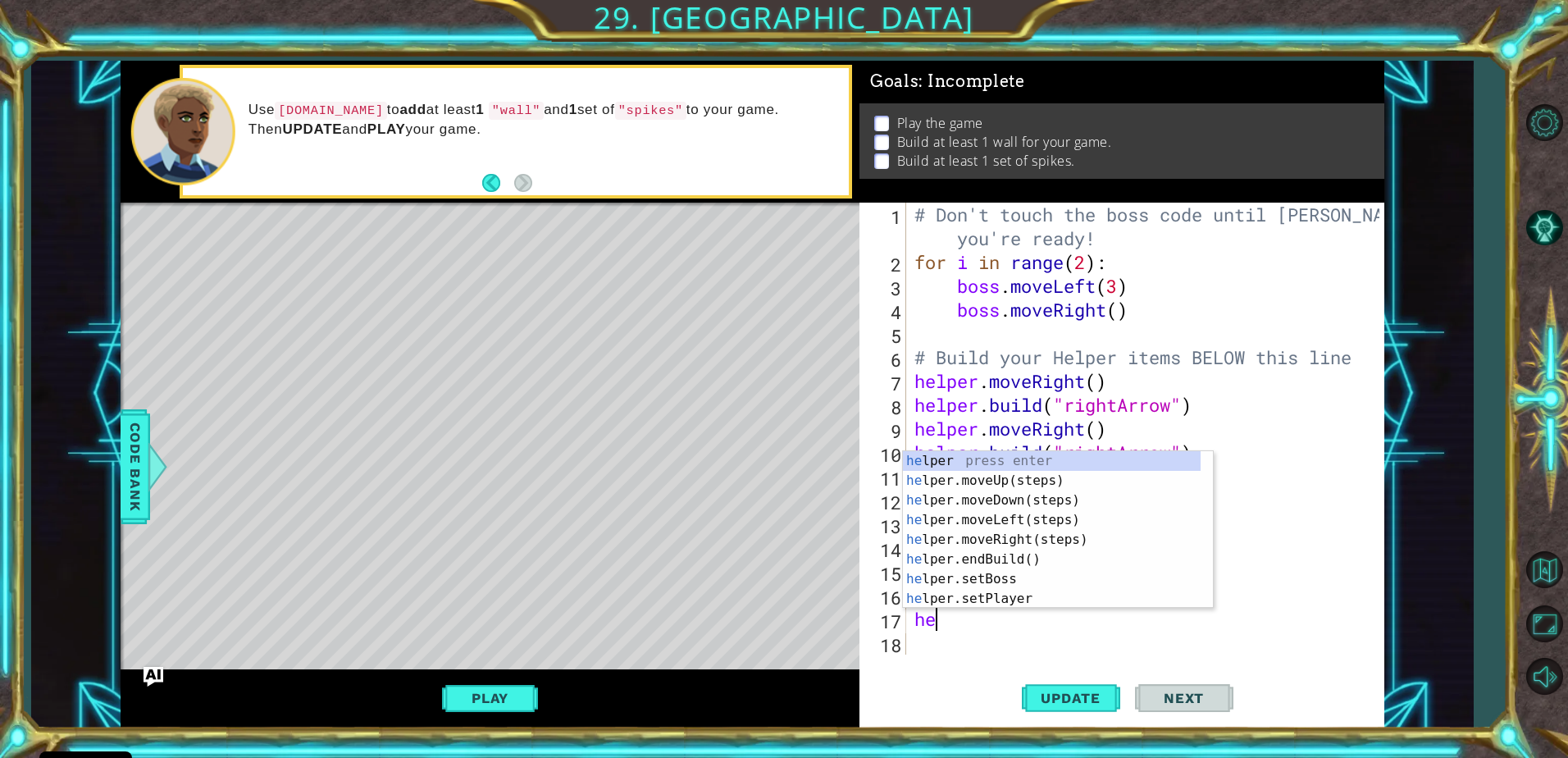
type textarea "hel"
click at [1012, 500] on div "hel per press enter hel per.moveUp(steps) press enter hel per.moveDown(steps) p…" at bounding box center [1051, 550] width 297 height 197
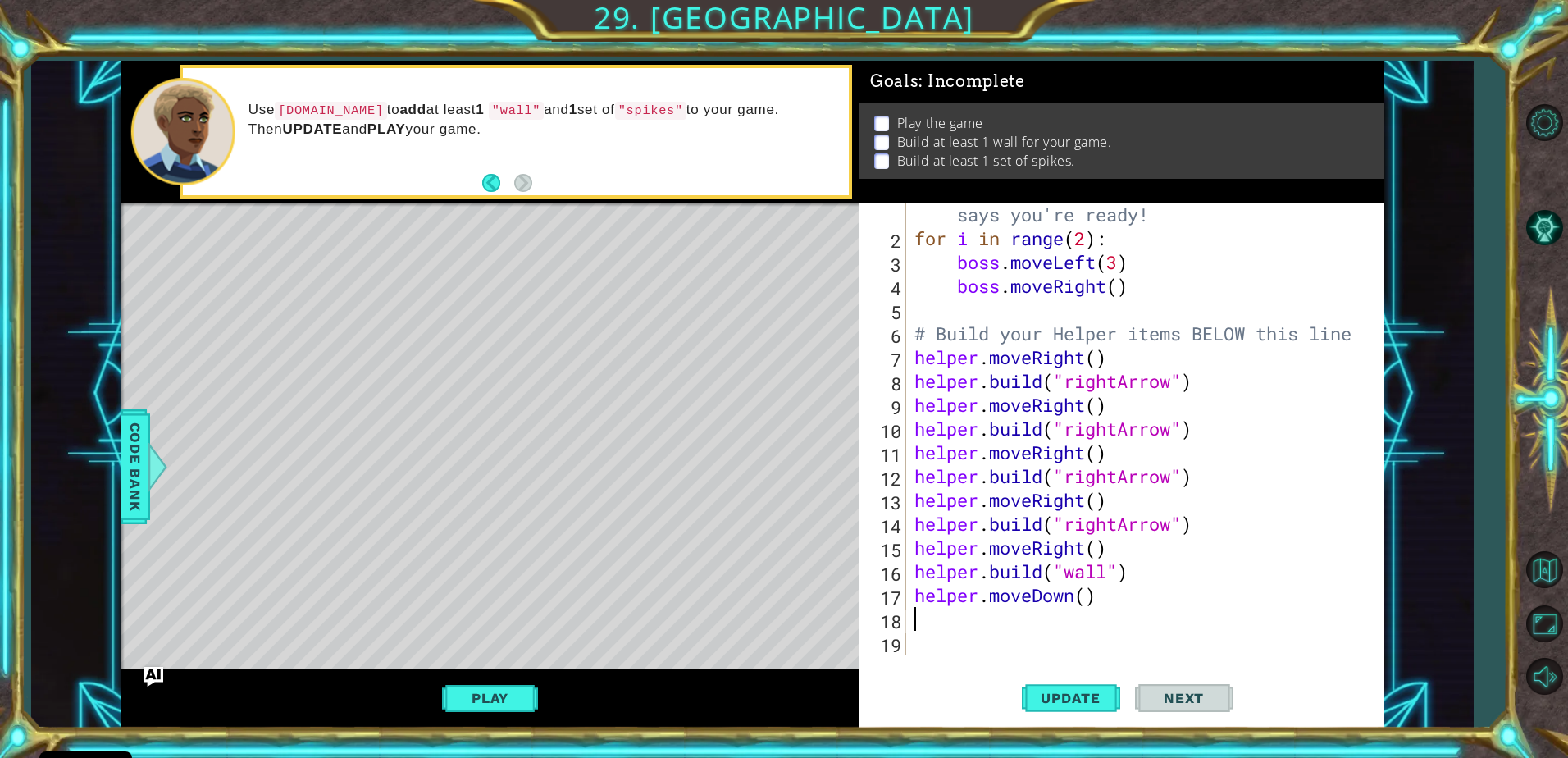
scroll to position [24, 0]
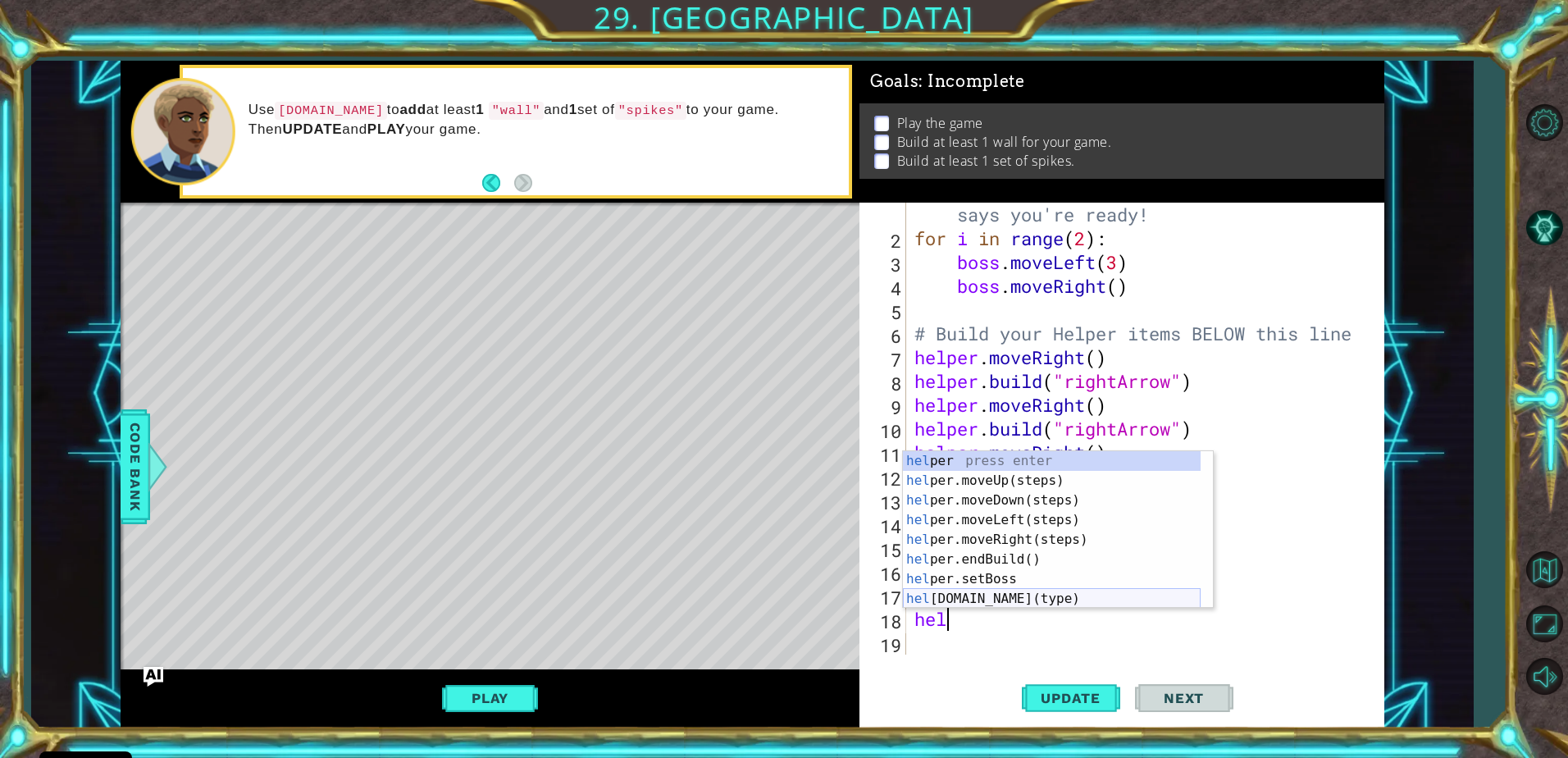
click at [1003, 596] on div "hel per press enter hel per.moveUp(steps) press enter hel per.moveDown(steps) p…" at bounding box center [1051, 550] width 297 height 197
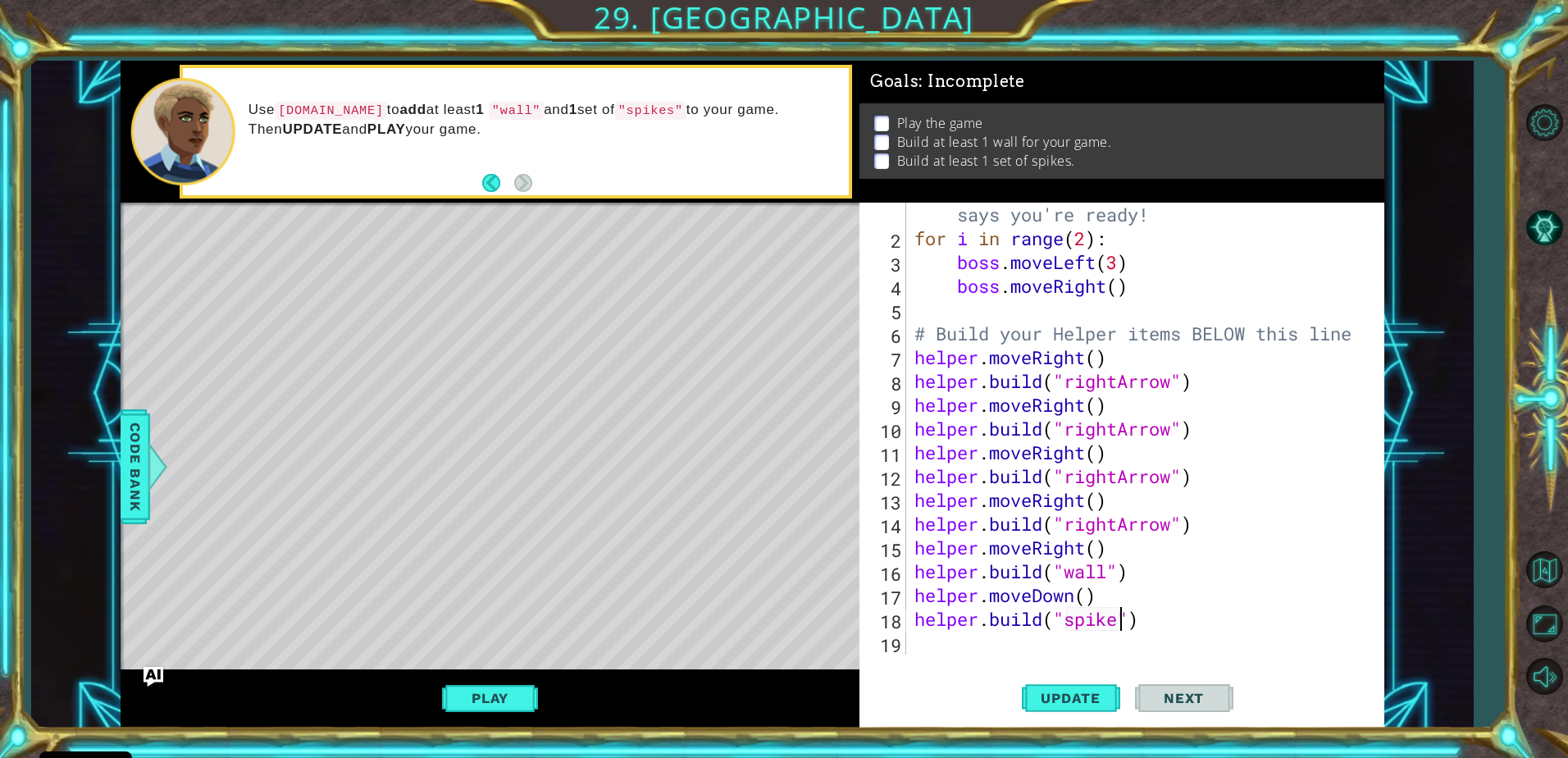
scroll to position [0, 10]
click at [1072, 690] on span "Update" at bounding box center [1071, 698] width 93 height 17
click at [1065, 701] on span "Update" at bounding box center [1071, 698] width 93 height 17
click at [509, 691] on button "Play" at bounding box center [490, 698] width 96 height 31
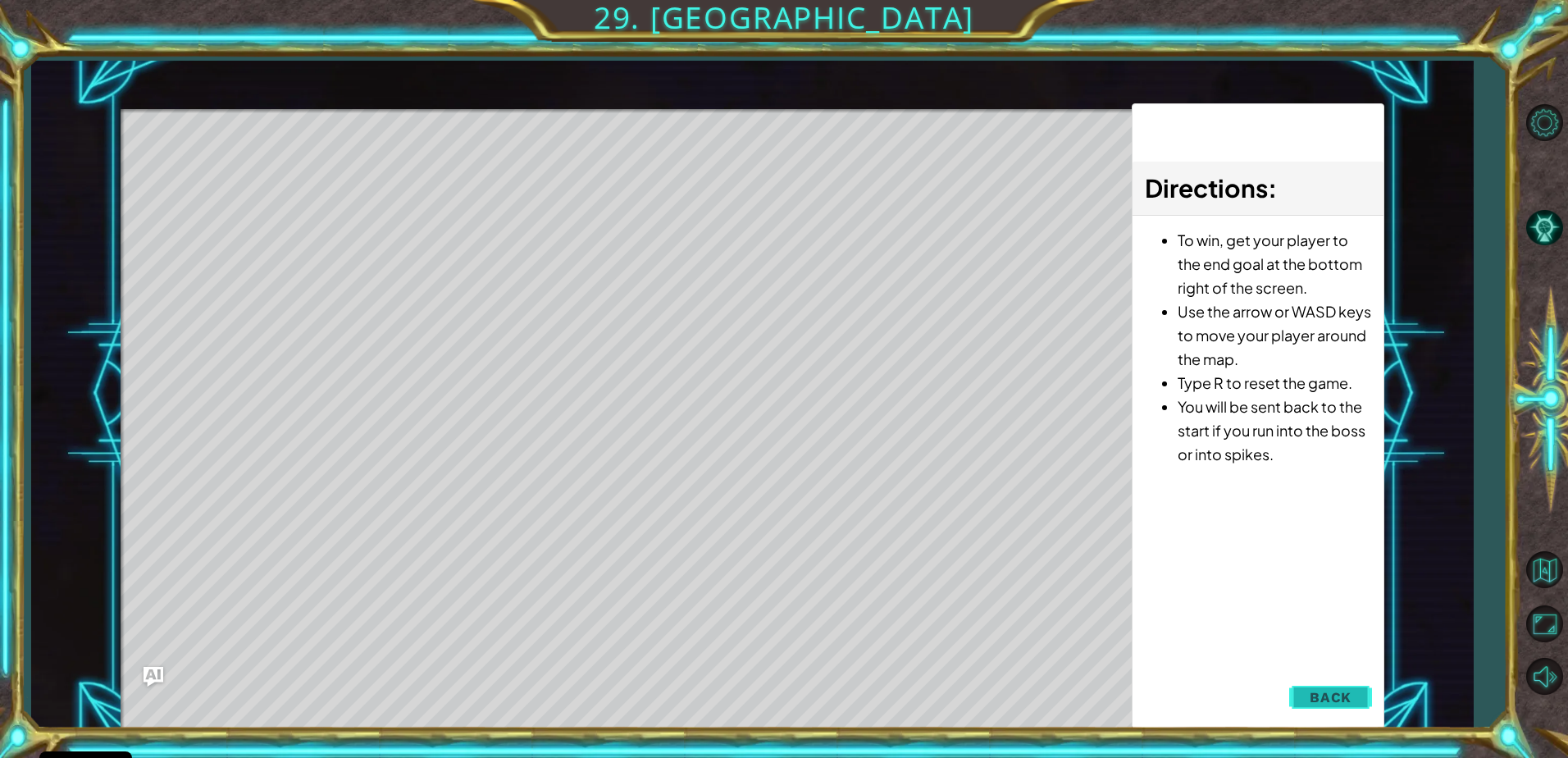
click at [1327, 695] on span "Back" at bounding box center [1330, 698] width 41 height 17
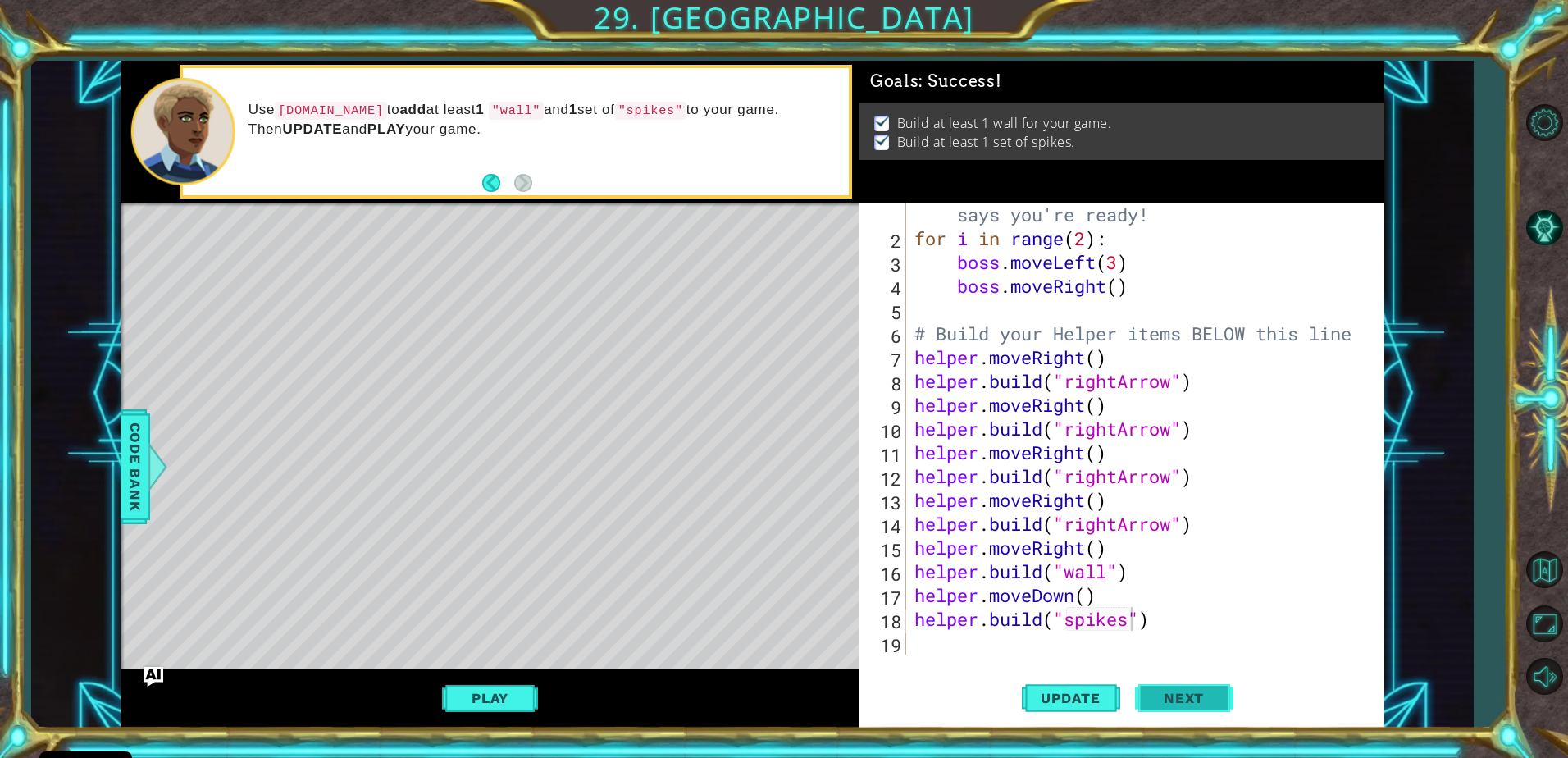
click at [1212, 706] on span "Next" at bounding box center [1184, 698] width 73 height 17
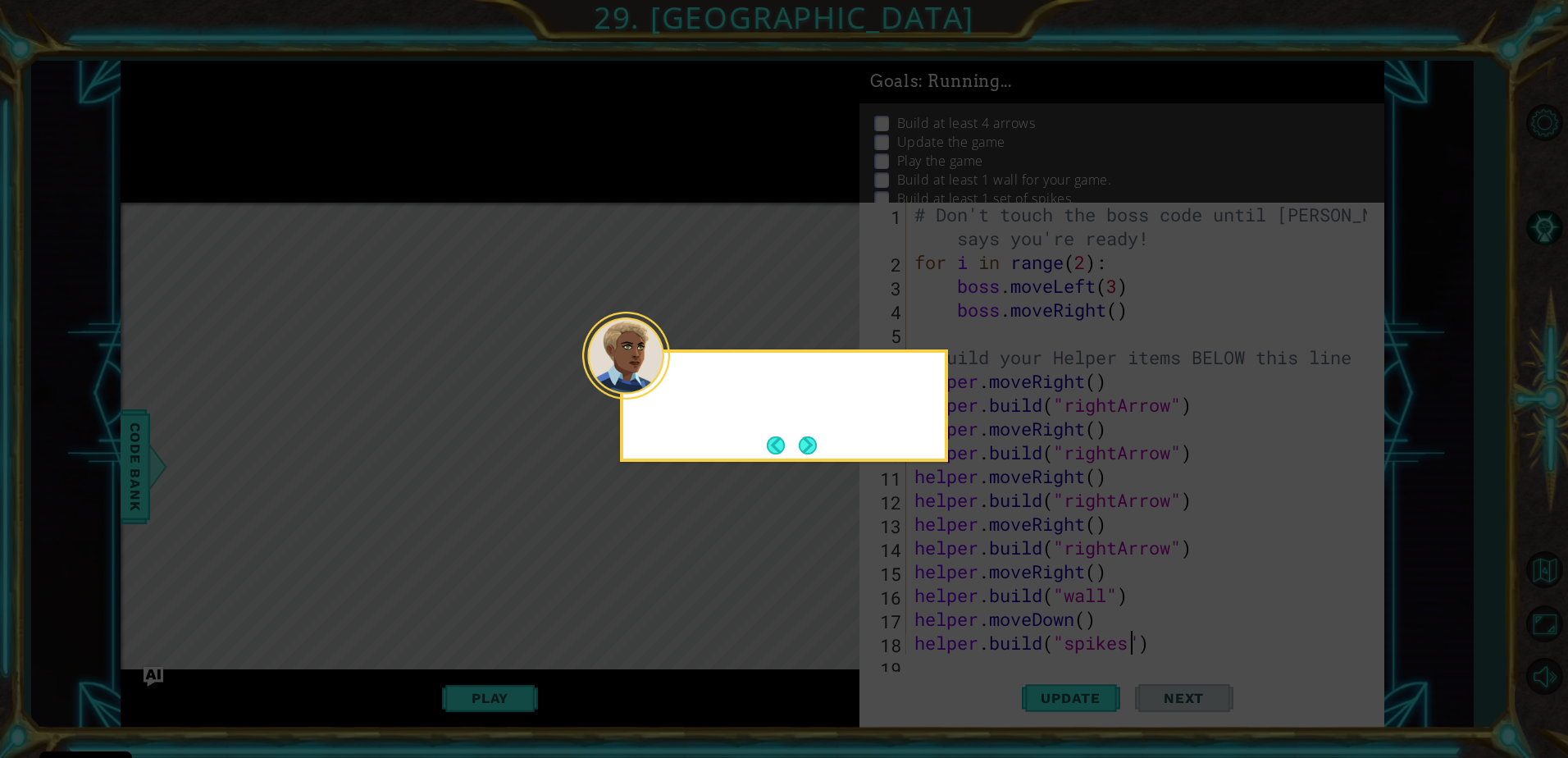
scroll to position [0, 0]
click at [809, 437] on button "Next" at bounding box center [808, 446] width 18 height 18
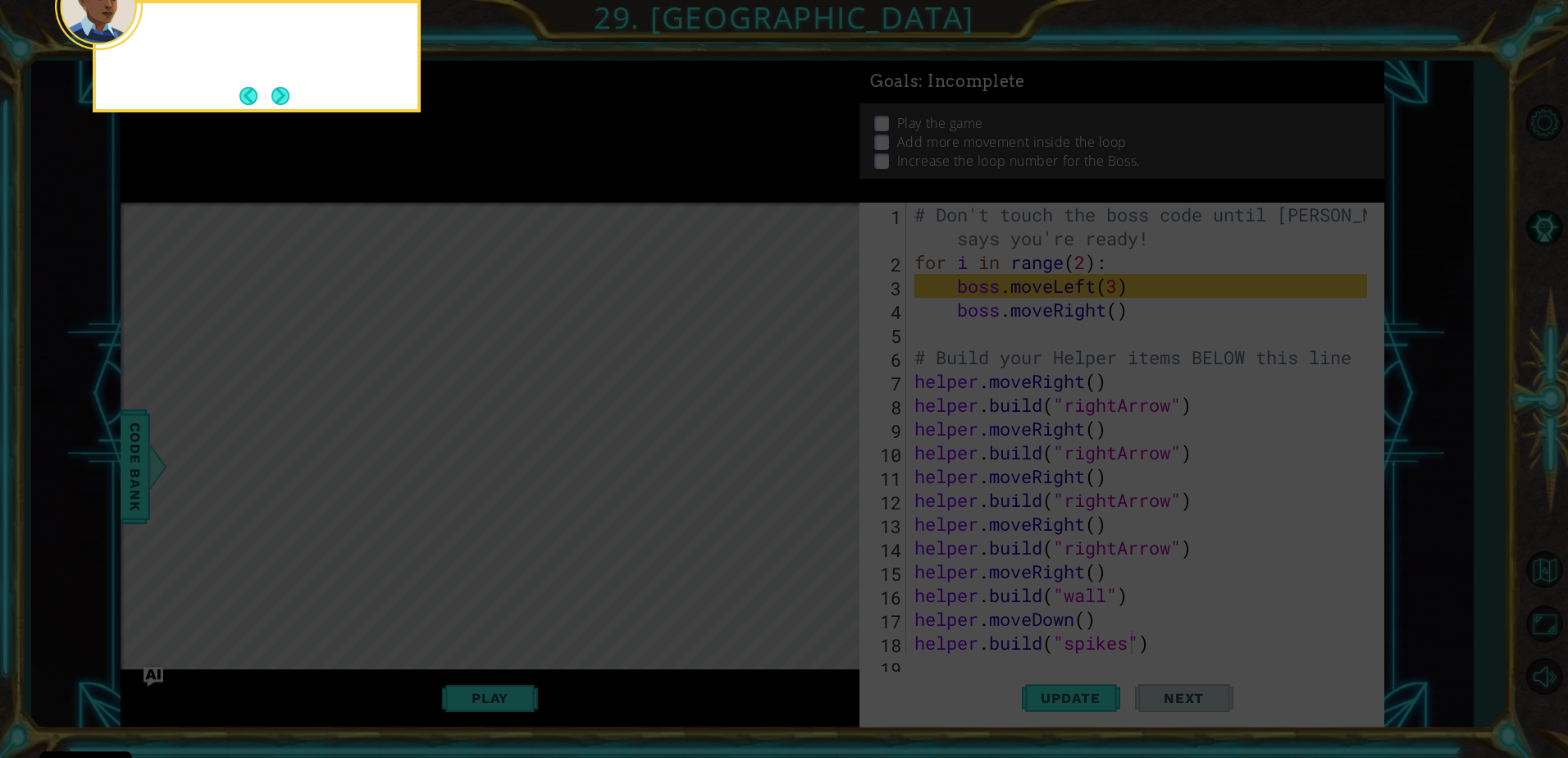
click at [809, 437] on icon at bounding box center [784, 113] width 1568 height 1288
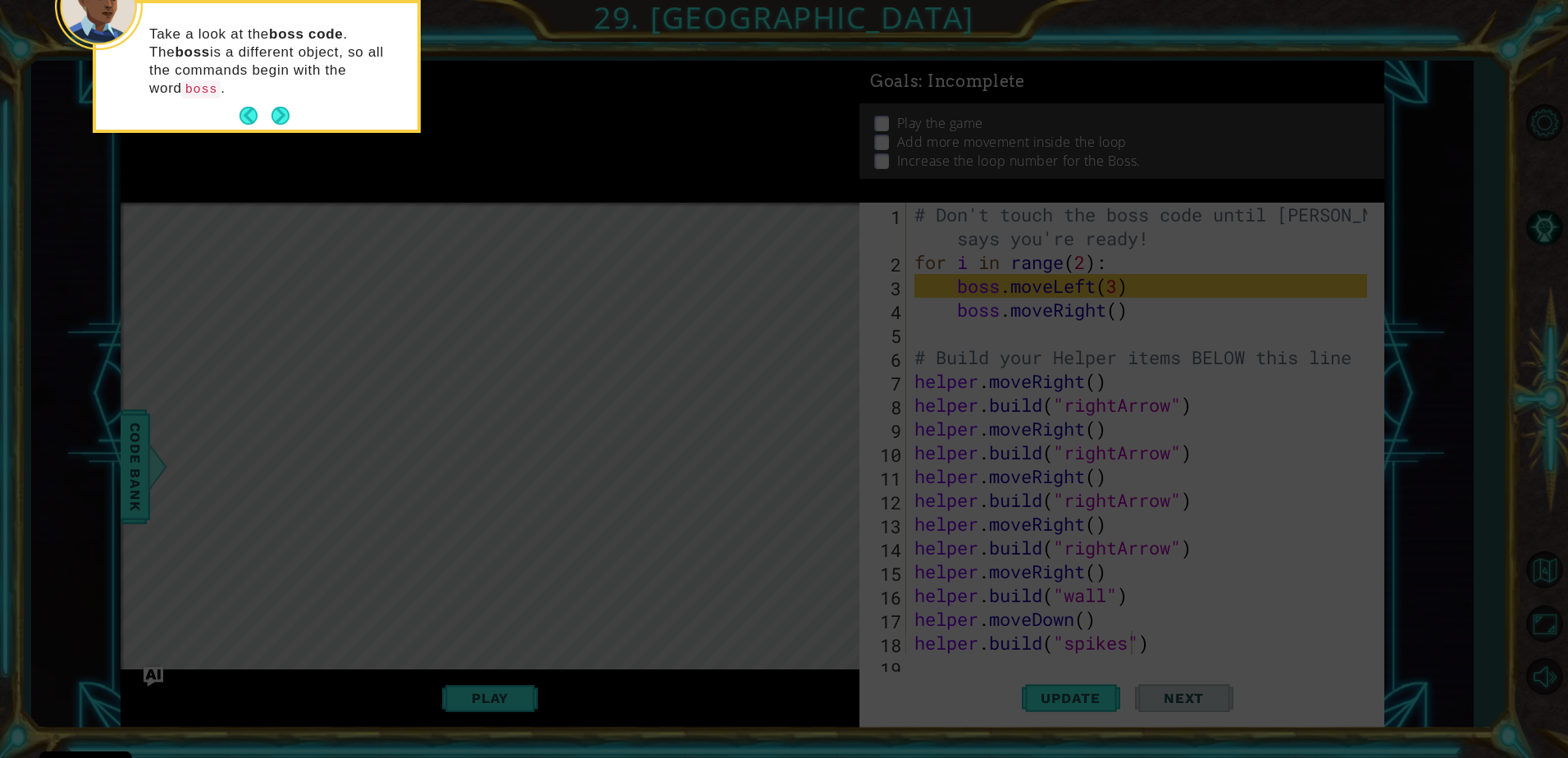
click at [277, 107] on button "Next" at bounding box center [281, 116] width 18 height 18
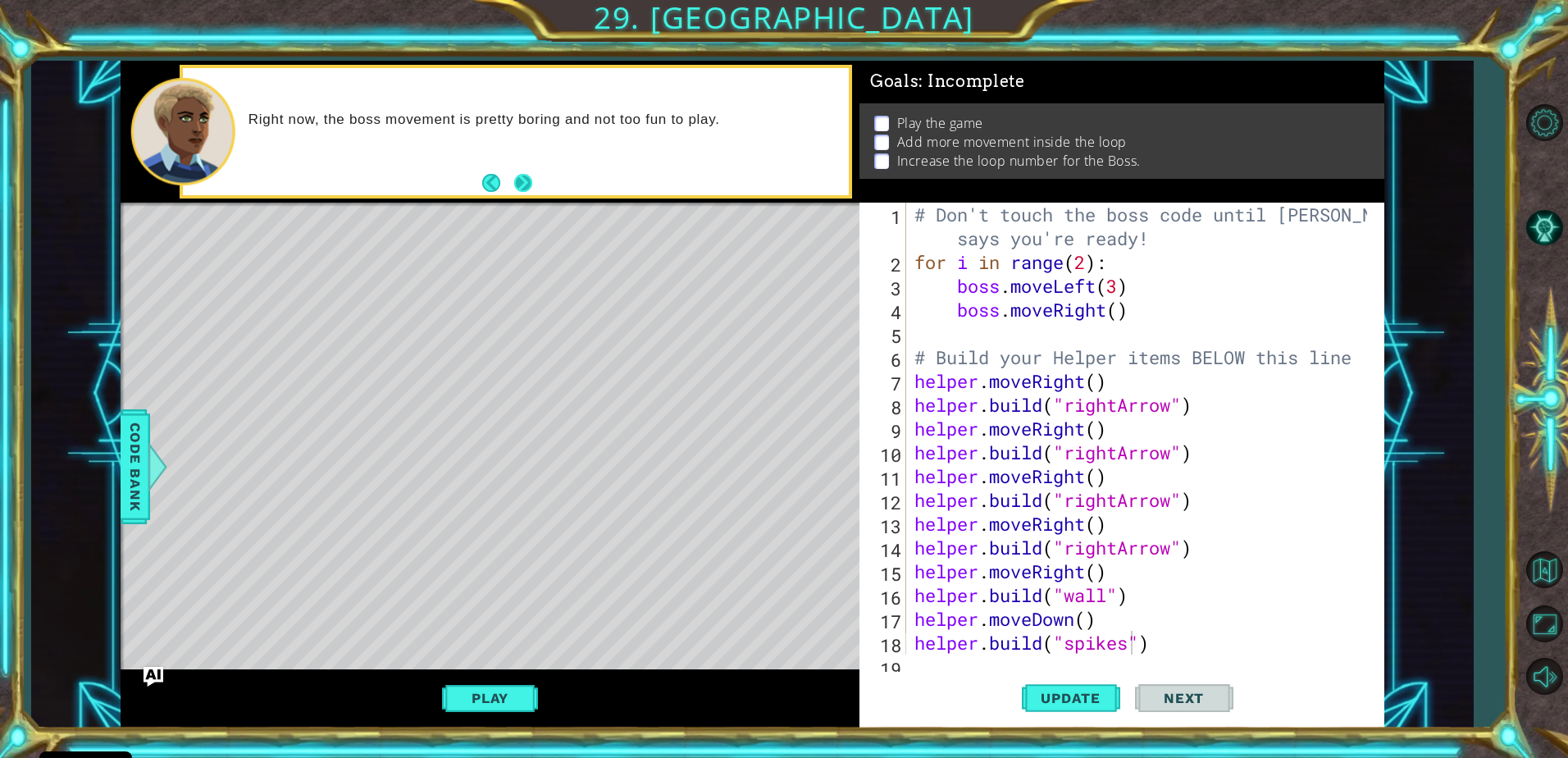
click at [520, 177] on button "Next" at bounding box center [523, 183] width 18 height 18
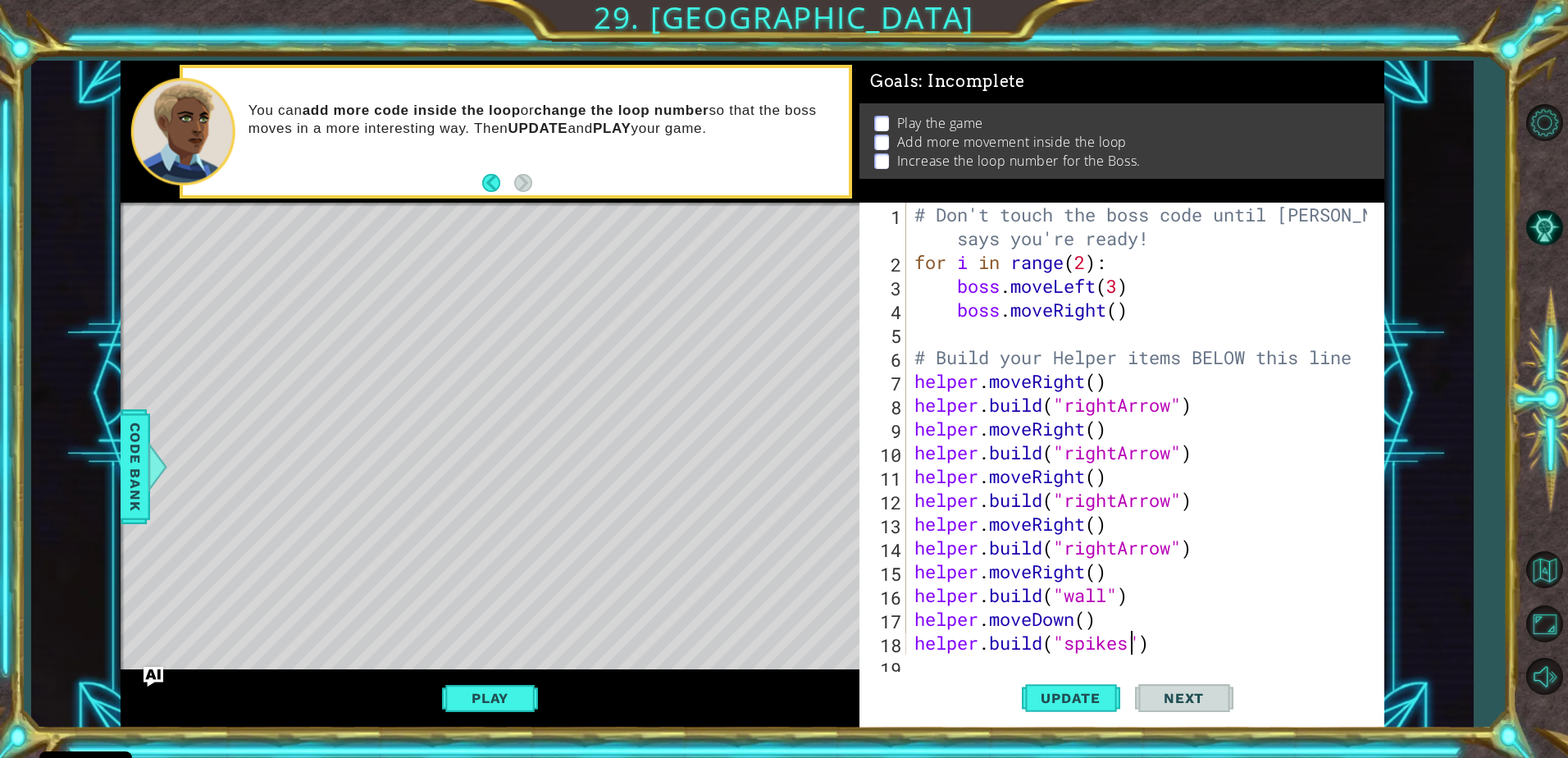
click at [1132, 309] on div "# Don't touch the boss code until [PERSON_NAME] says you're ready! for i in ran…" at bounding box center [1143, 465] width 464 height 524
click at [1115, 312] on div "# Don't touch the boss code until [PERSON_NAME] says you're ready! for i in ran…" at bounding box center [1143, 465] width 464 height 524
click at [1122, 312] on div "# Don't touch the boss code until [PERSON_NAME] says you're ready! for i in ran…" at bounding box center [1143, 465] width 464 height 524
type textarea "boss.moveRight(4)"
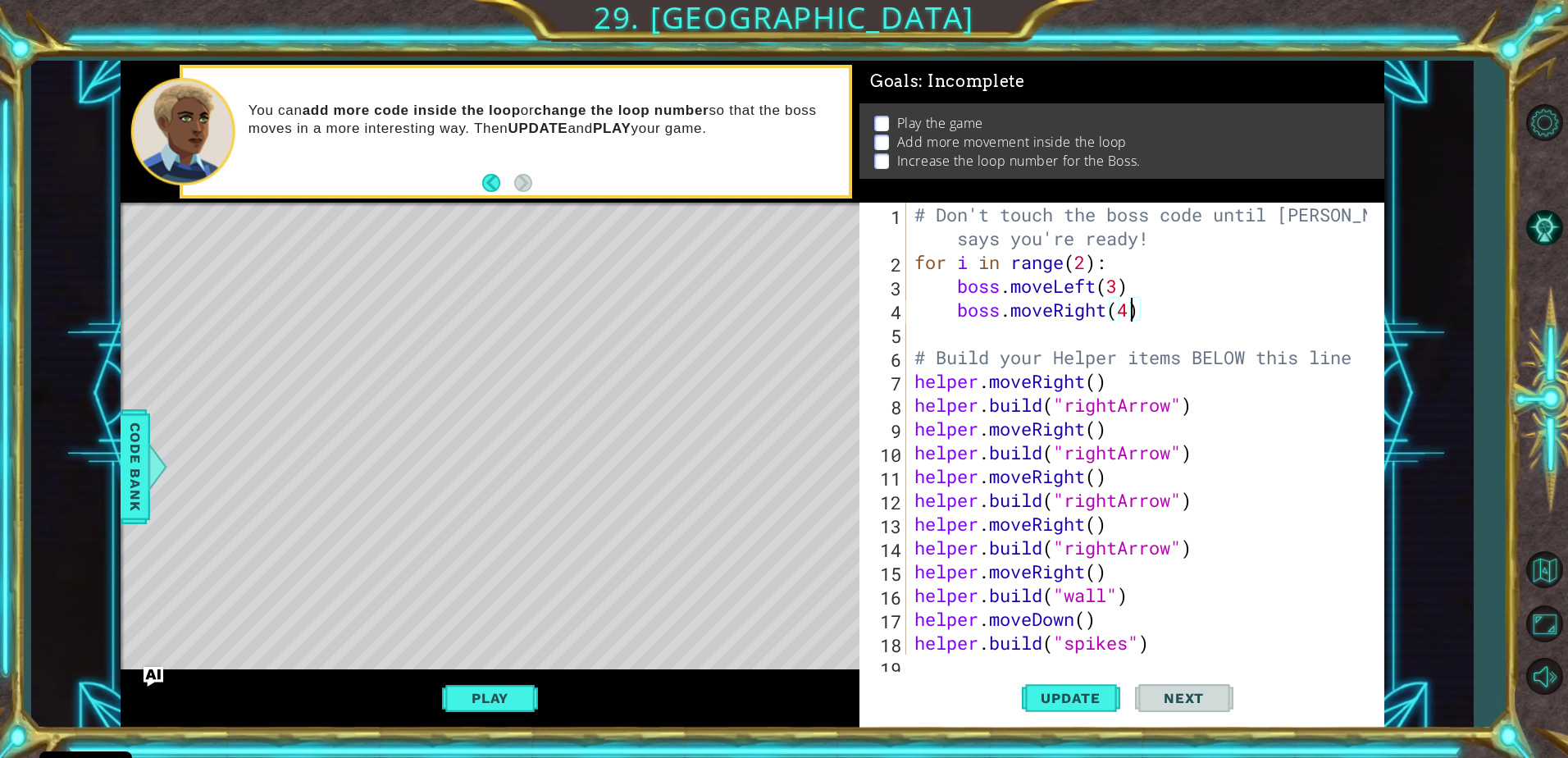
click at [1030, 331] on div "# Don't touch the boss code until [PERSON_NAME] says you're ready! for i in ran…" at bounding box center [1143, 465] width 464 height 524
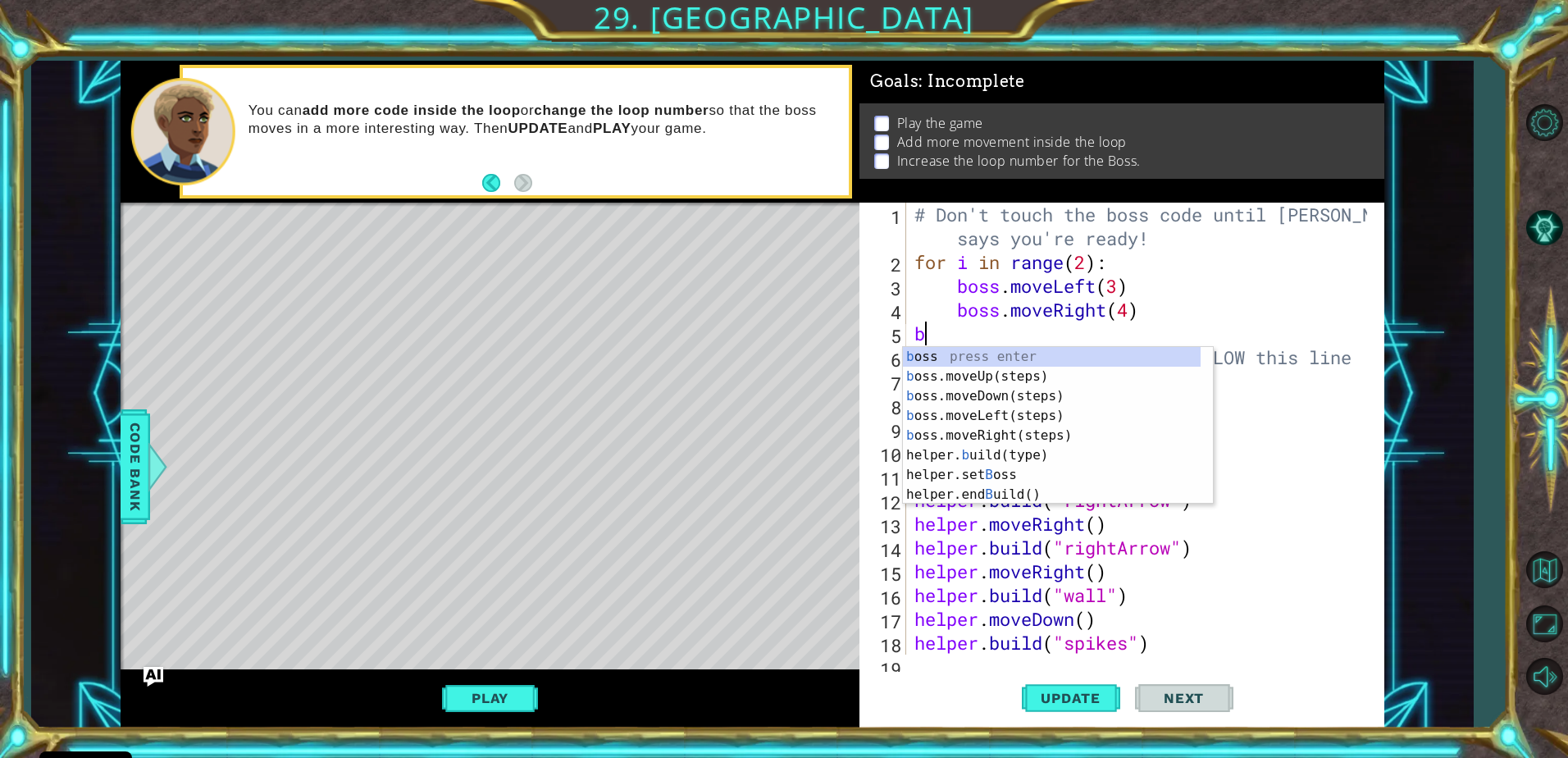
type textarea "bo"
click at [996, 374] on div "bo ss press enter bo ss.moveUp(steps) press enter bo ss.moveDown(steps) press e…" at bounding box center [1058, 436] width 310 height 177
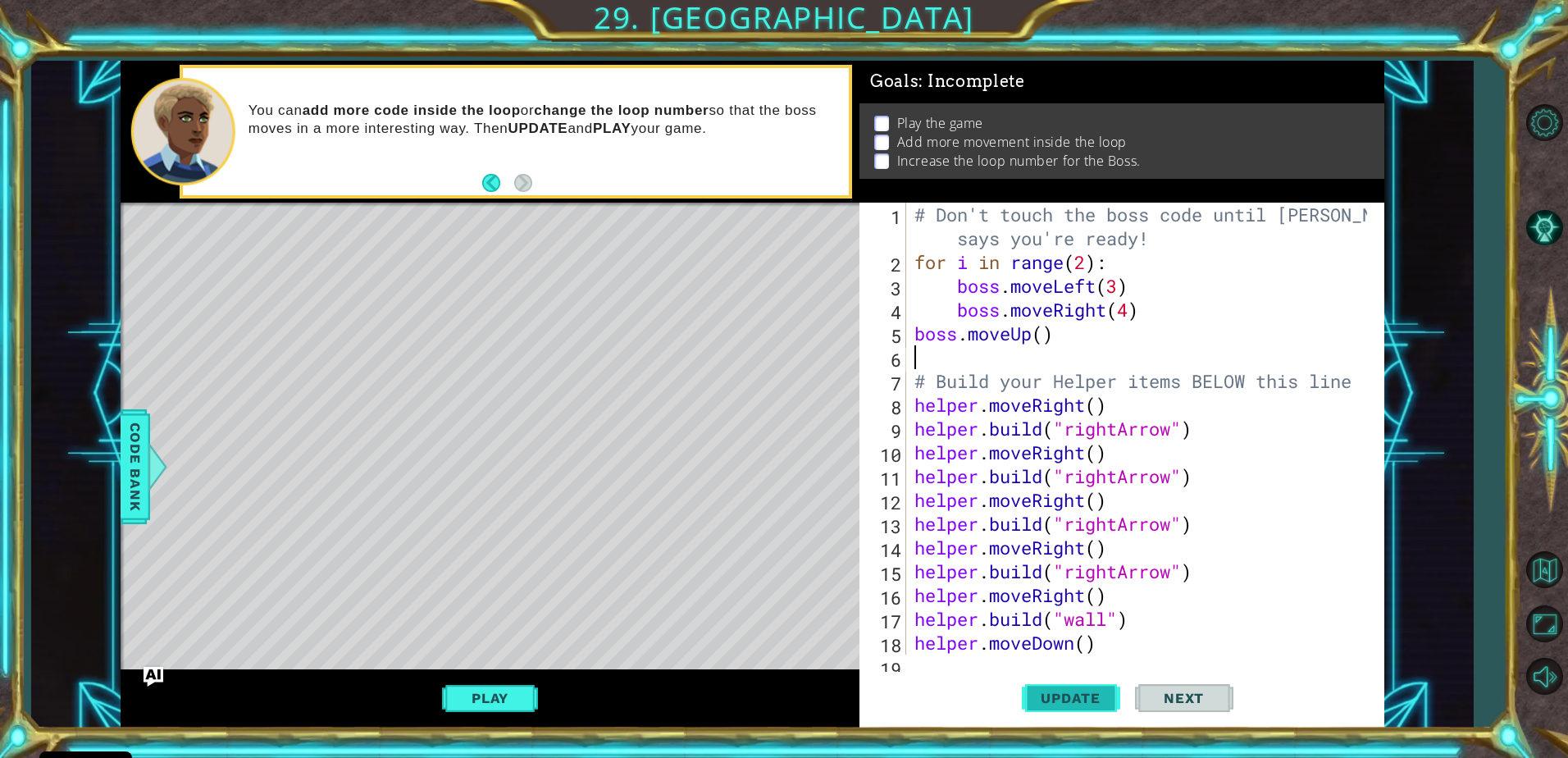
click at [1064, 698] on span "Update" at bounding box center [1071, 698] width 93 height 17
click at [519, 692] on button "Play" at bounding box center [490, 698] width 96 height 31
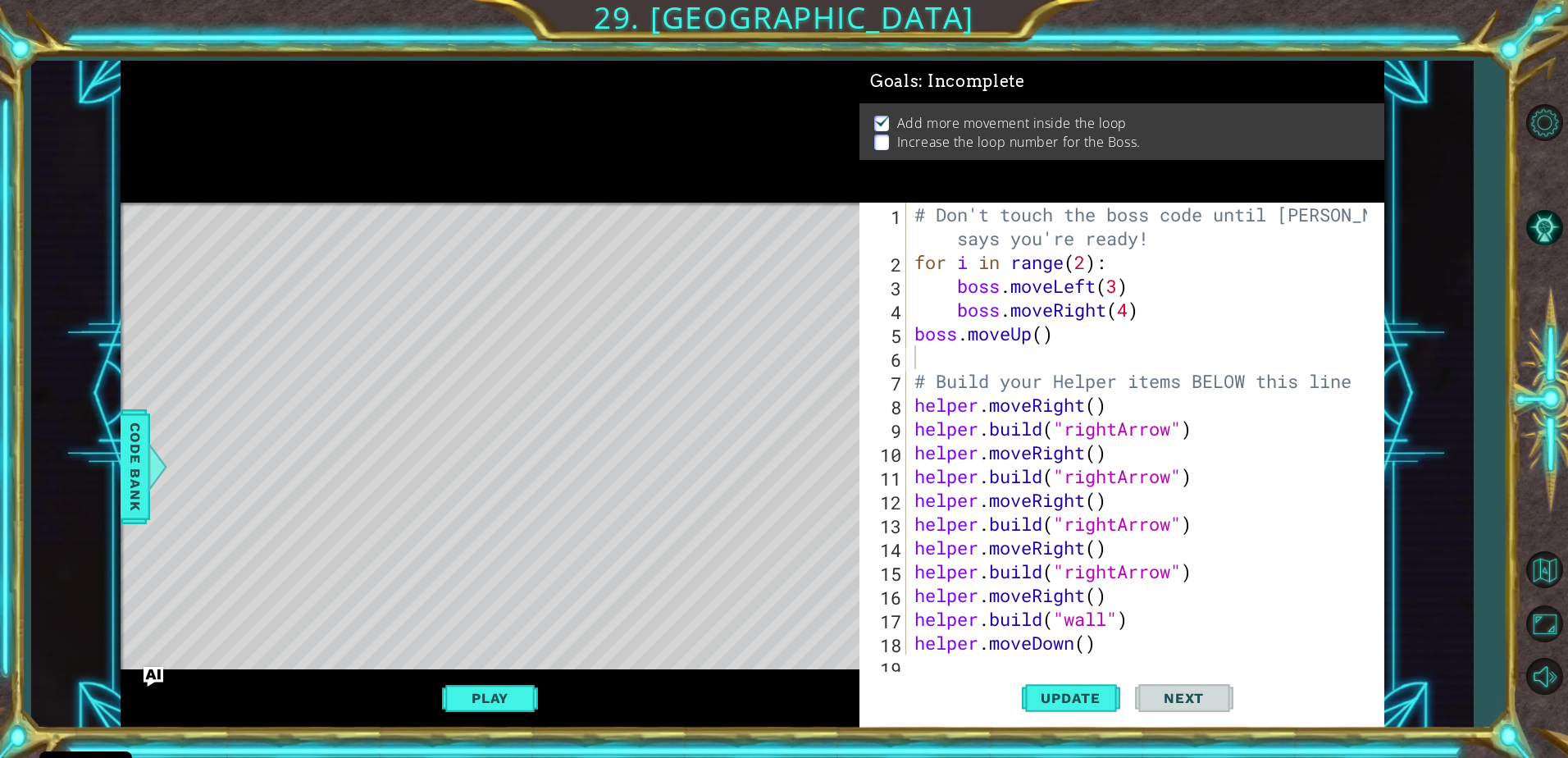
type textarea "# Build your Helper items BELOW this line"
click at [933, 357] on div "# Don't touch the boss code until [PERSON_NAME] says you're ready! for i in ran…" at bounding box center [1143, 465] width 464 height 524
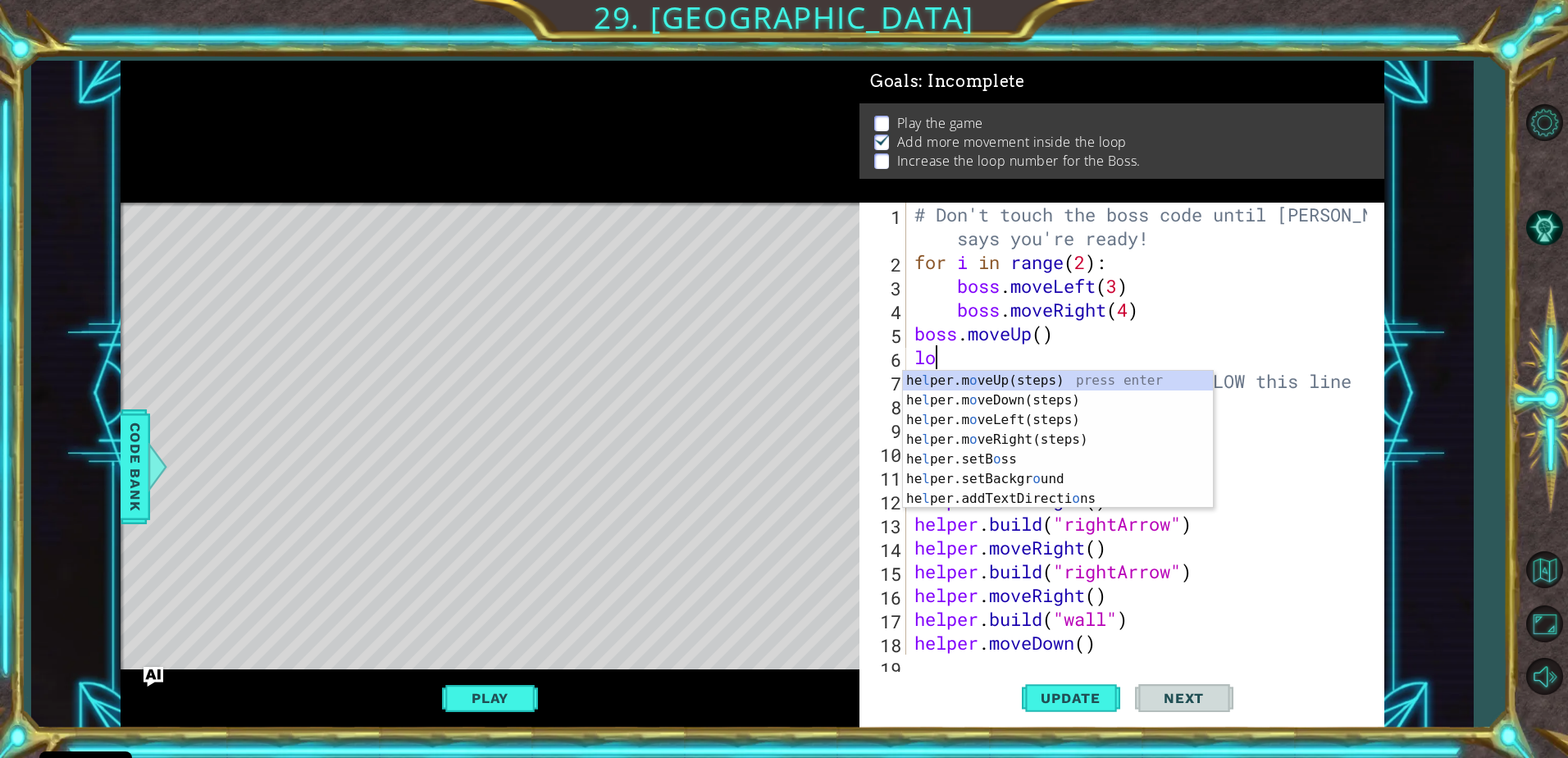
type textarea "l"
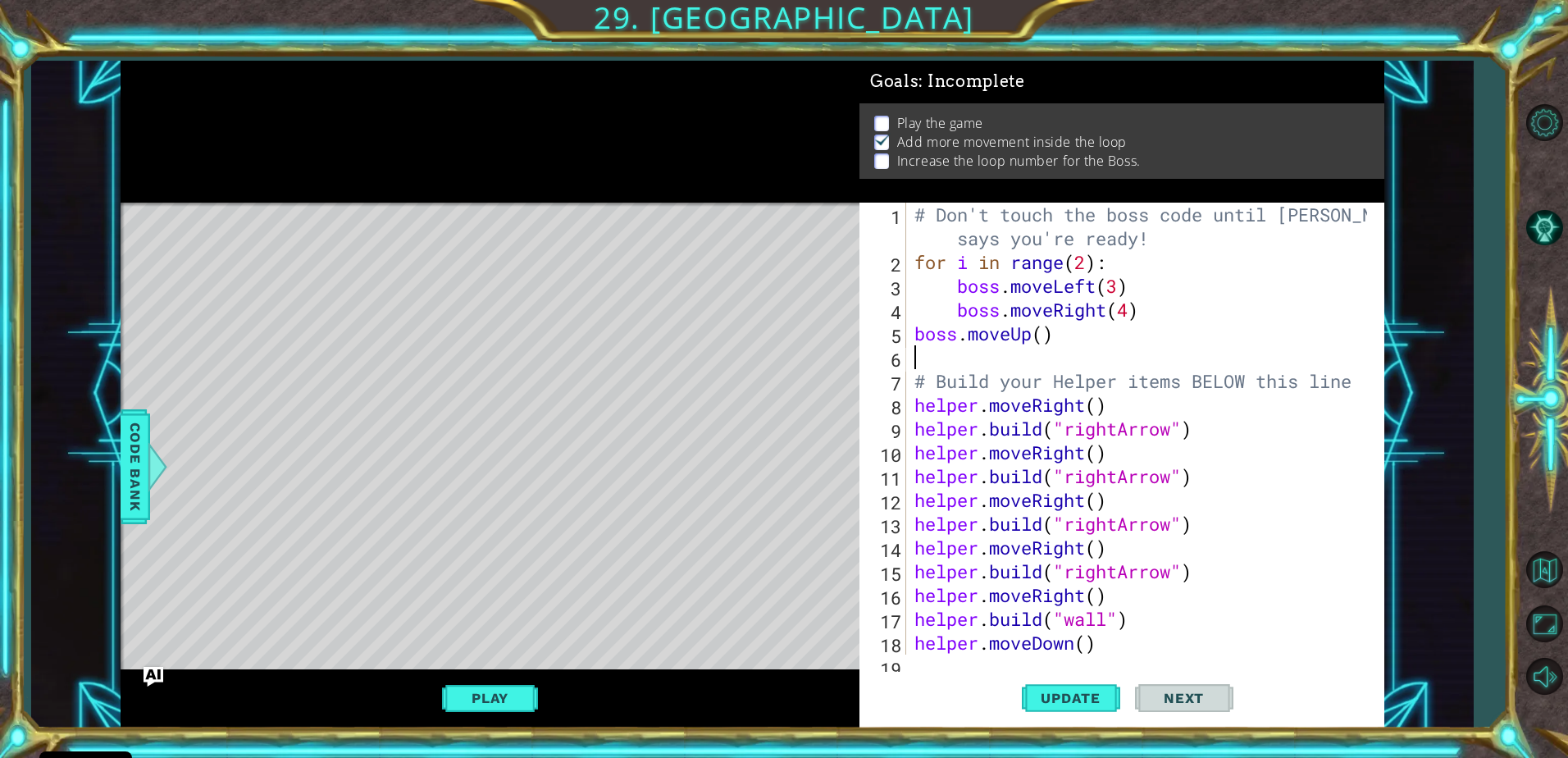
click at [1086, 263] on div "# Don't touch the boss code until [PERSON_NAME] says you're ready! for i in ran…" at bounding box center [1143, 465] width 464 height 524
type textarea "for i in range(3):"
drag, startPoint x: 1049, startPoint y: 688, endPoint x: 1029, endPoint y: 672, distance: 25.6
click at [1045, 690] on button "Update" at bounding box center [1071, 698] width 99 height 52
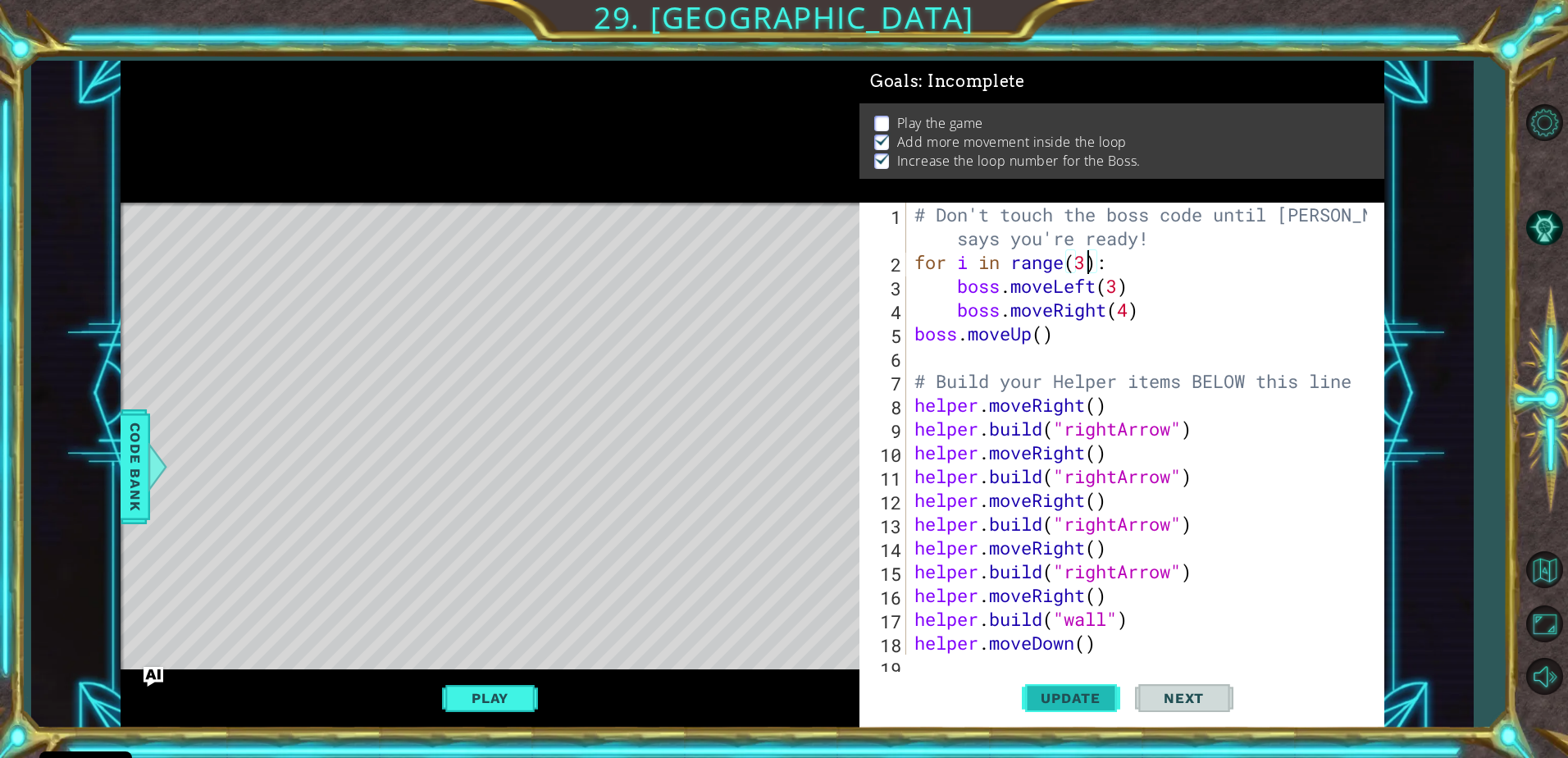
click at [1050, 684] on button "Update" at bounding box center [1071, 698] width 99 height 52
click at [467, 700] on button "Play" at bounding box center [490, 698] width 96 height 31
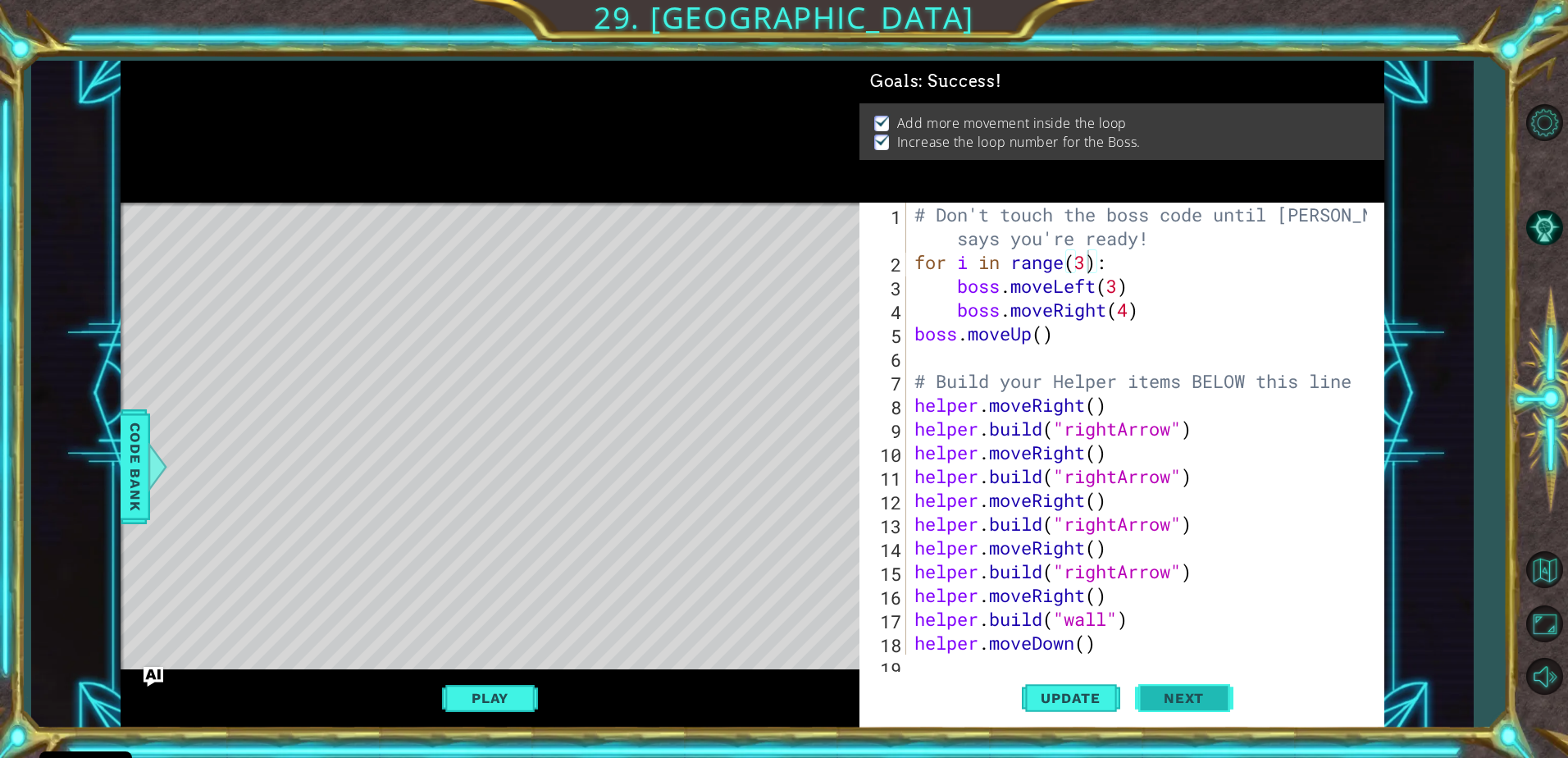
click at [1184, 700] on span "Next" at bounding box center [1184, 698] width 73 height 17
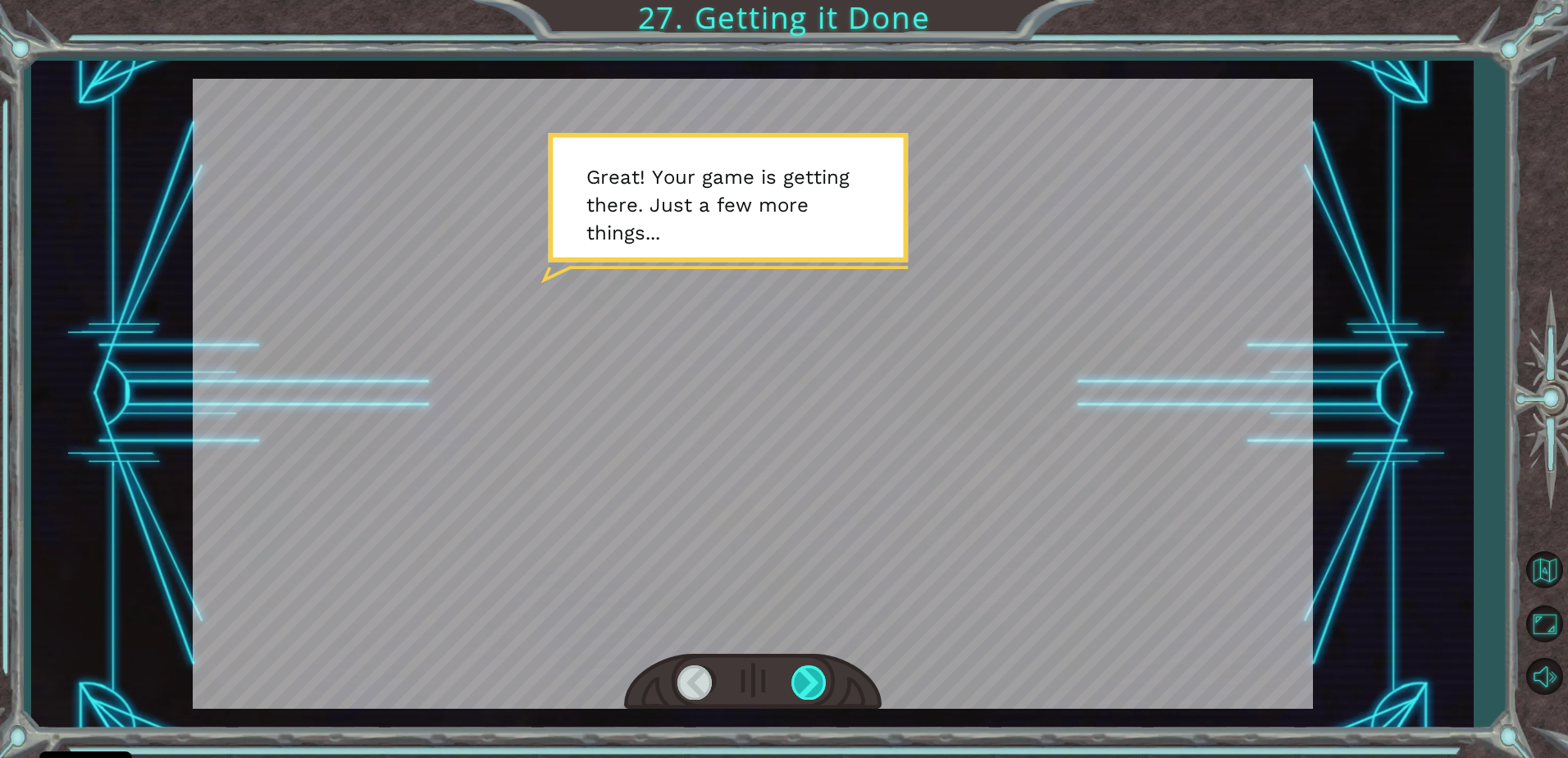
drag, startPoint x: 813, startPoint y: 687, endPoint x: 802, endPoint y: 686, distance: 11.0
click at [803, 688] on div at bounding box center [809, 682] width 37 height 34
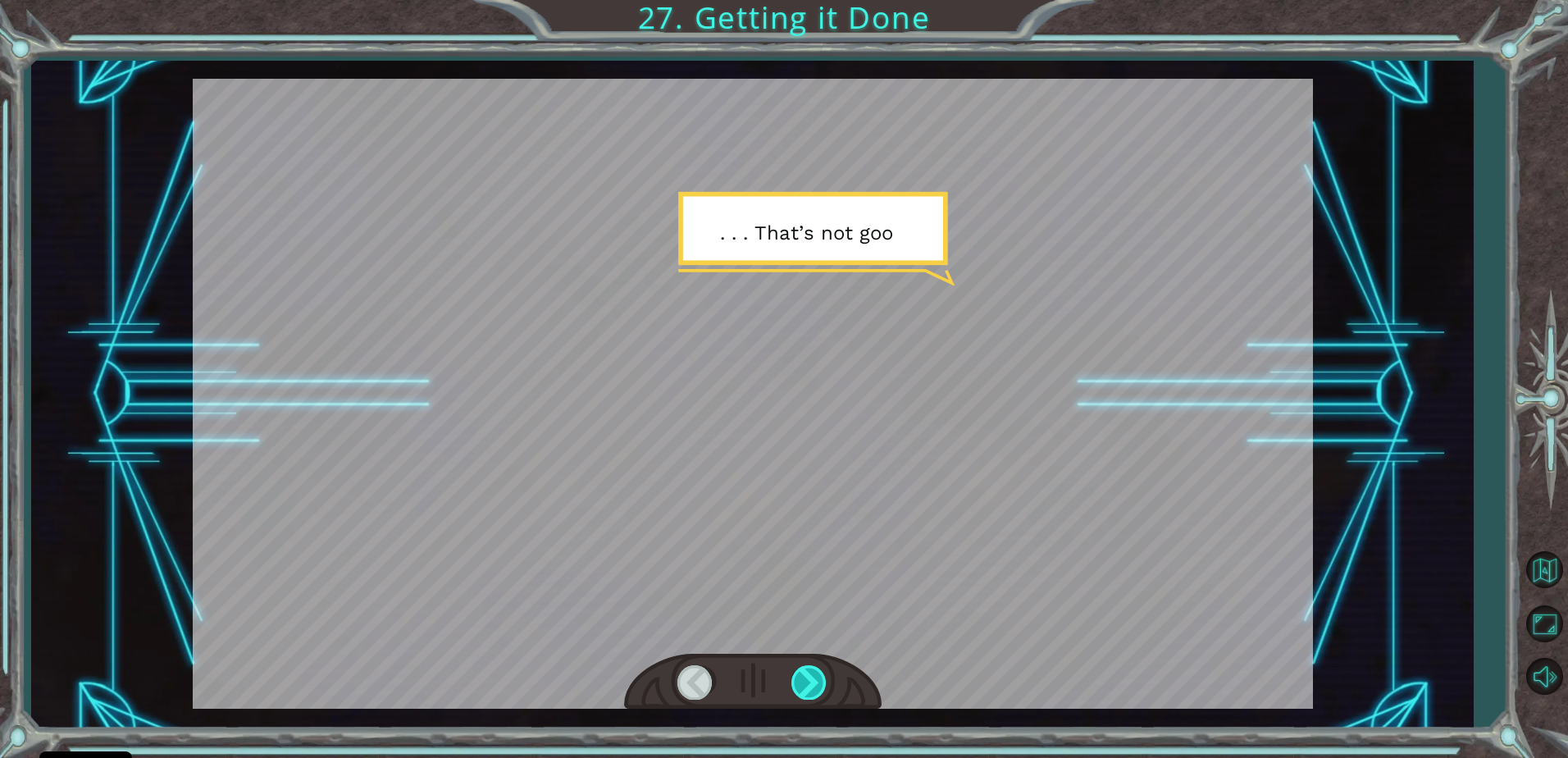
click at [818, 673] on div at bounding box center [809, 682] width 37 height 34
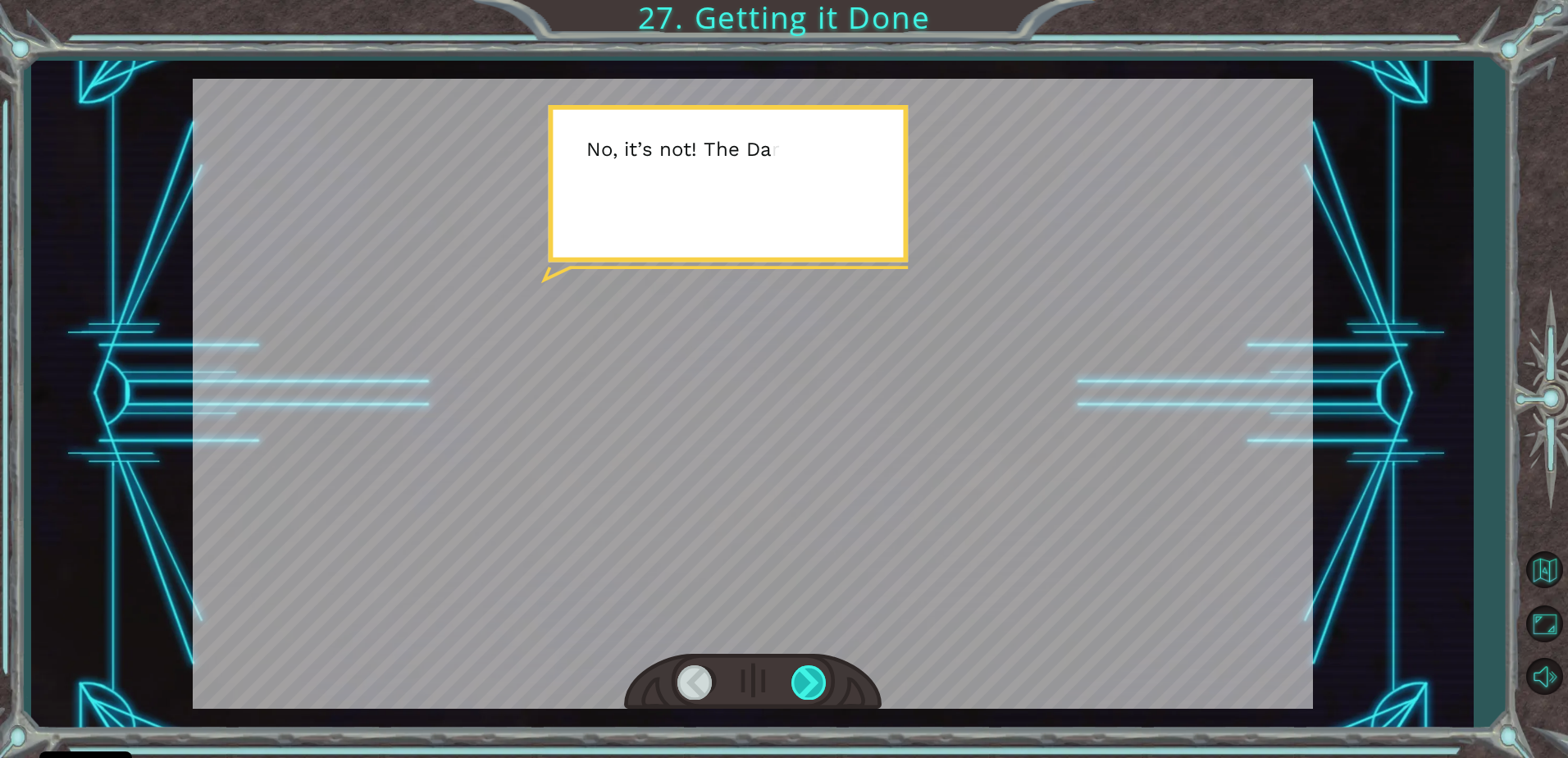
click at [813, 674] on div at bounding box center [809, 682] width 37 height 34
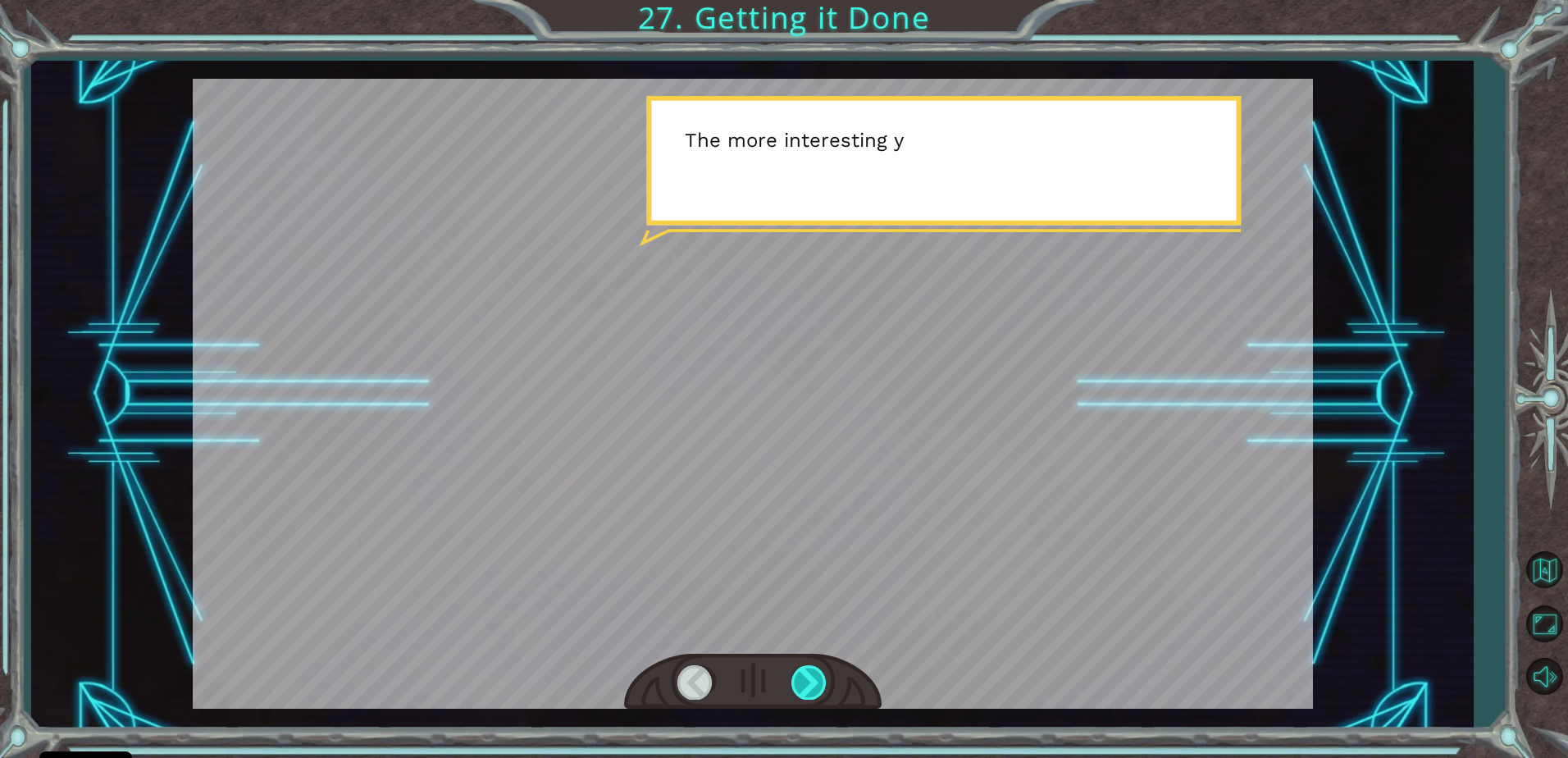
click at [830, 694] on div at bounding box center [752, 682] width 258 height 56
click at [803, 673] on div at bounding box center [809, 682] width 37 height 34
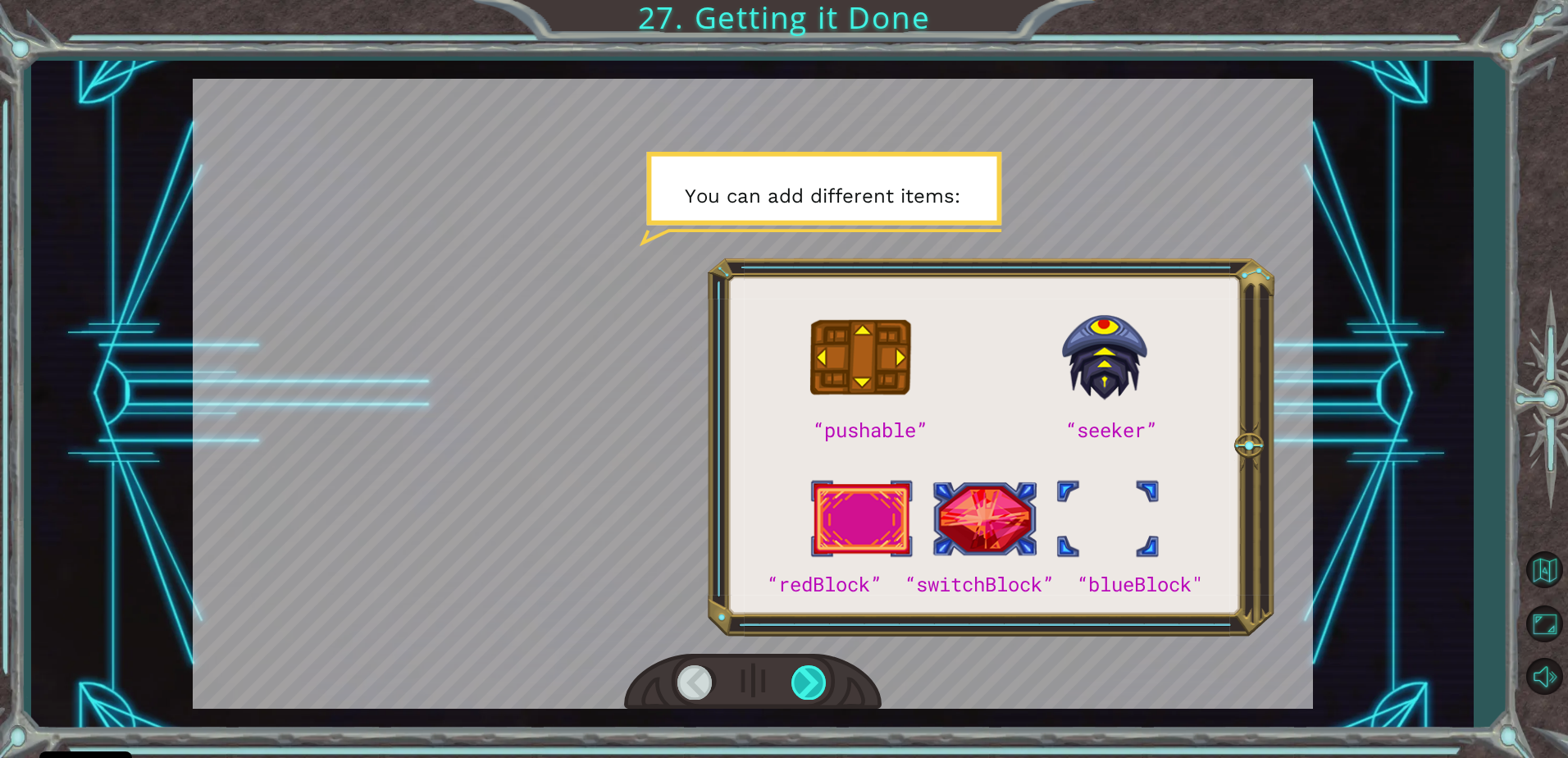
drag, startPoint x: 819, startPoint y: 678, endPoint x: 805, endPoint y: 674, distance: 14.6
click at [816, 678] on div at bounding box center [809, 682] width 37 height 34
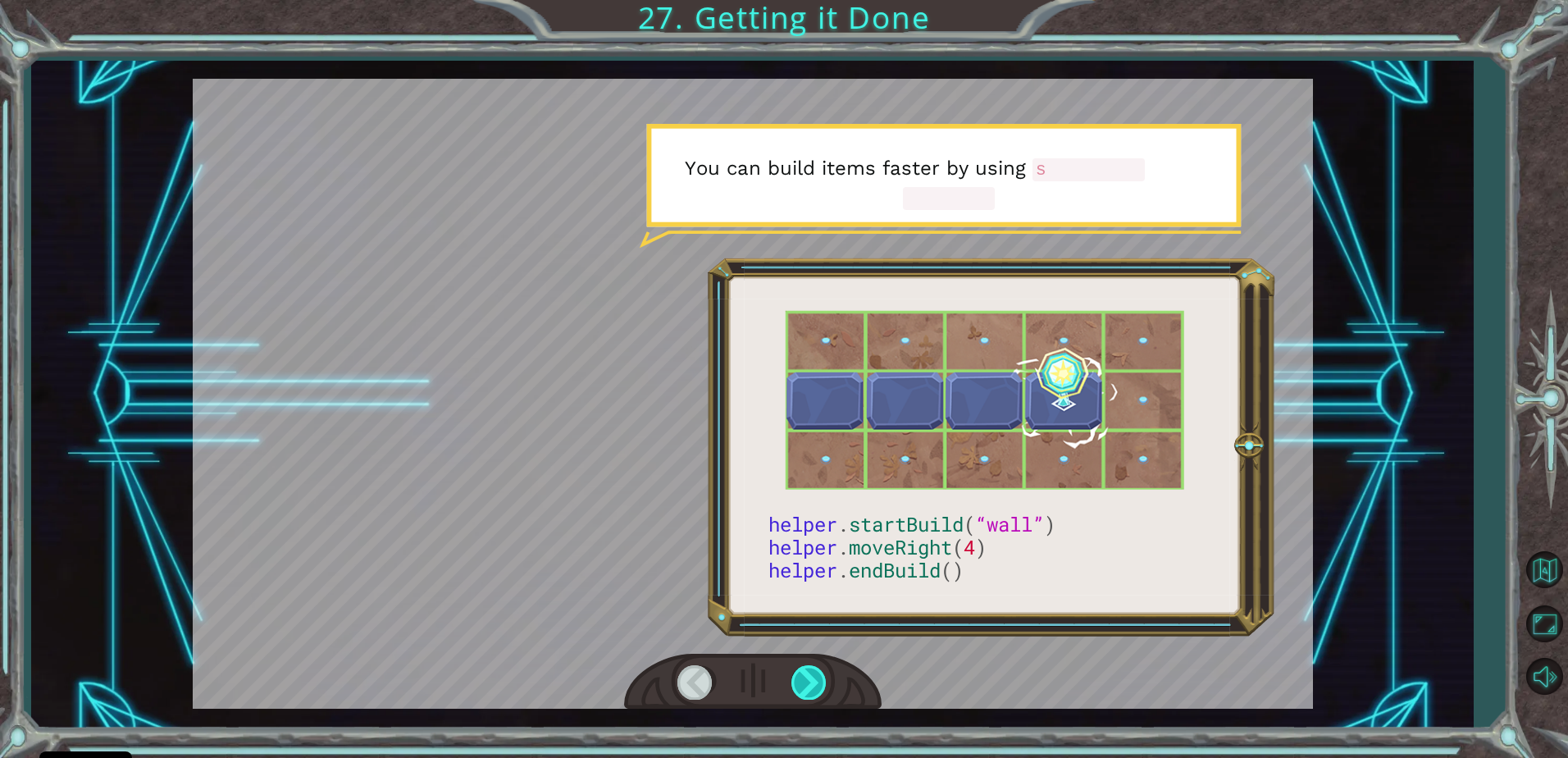
click at [798, 668] on div at bounding box center [809, 682] width 37 height 34
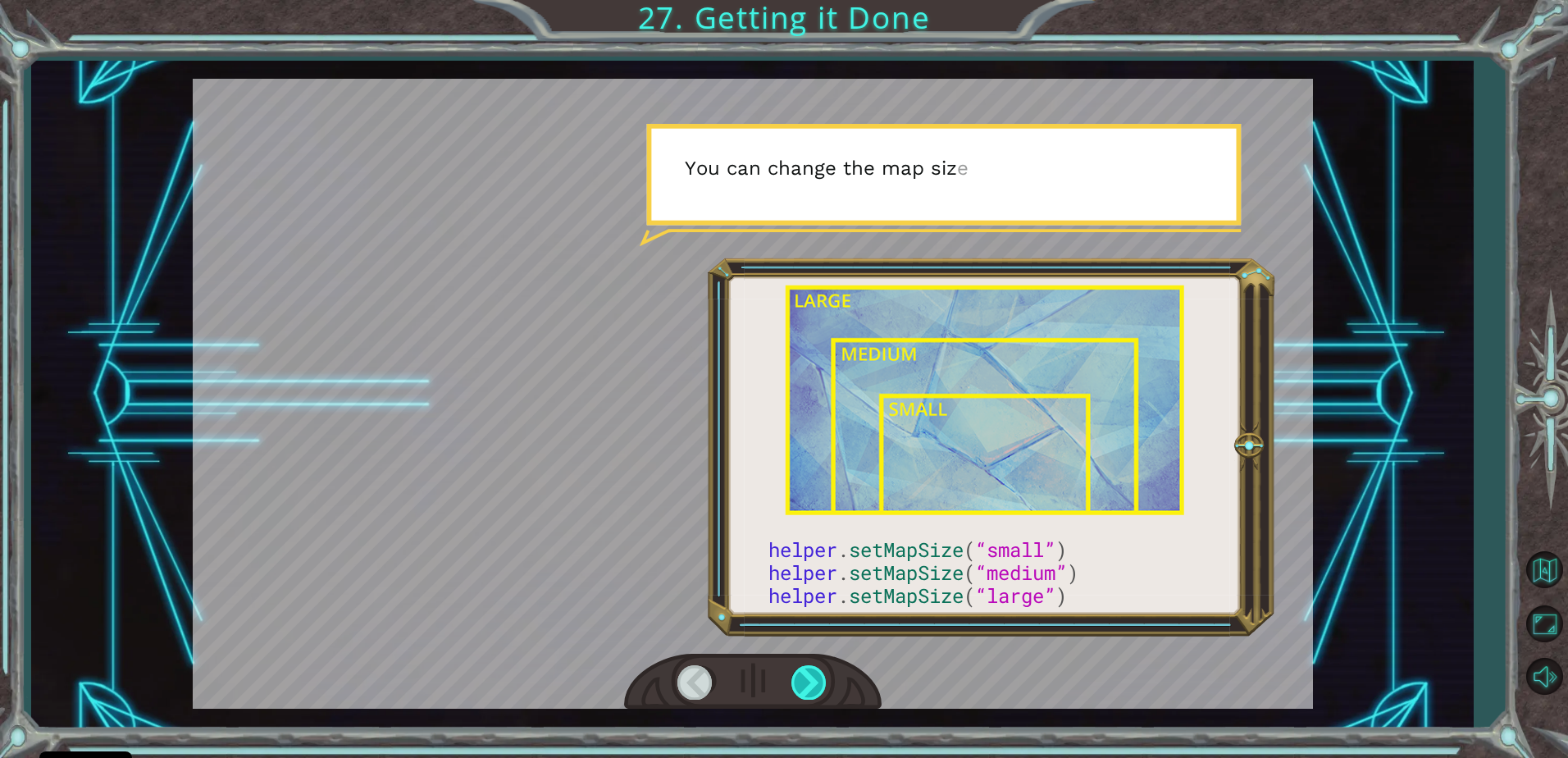
click at [808, 678] on div at bounding box center [809, 682] width 37 height 34
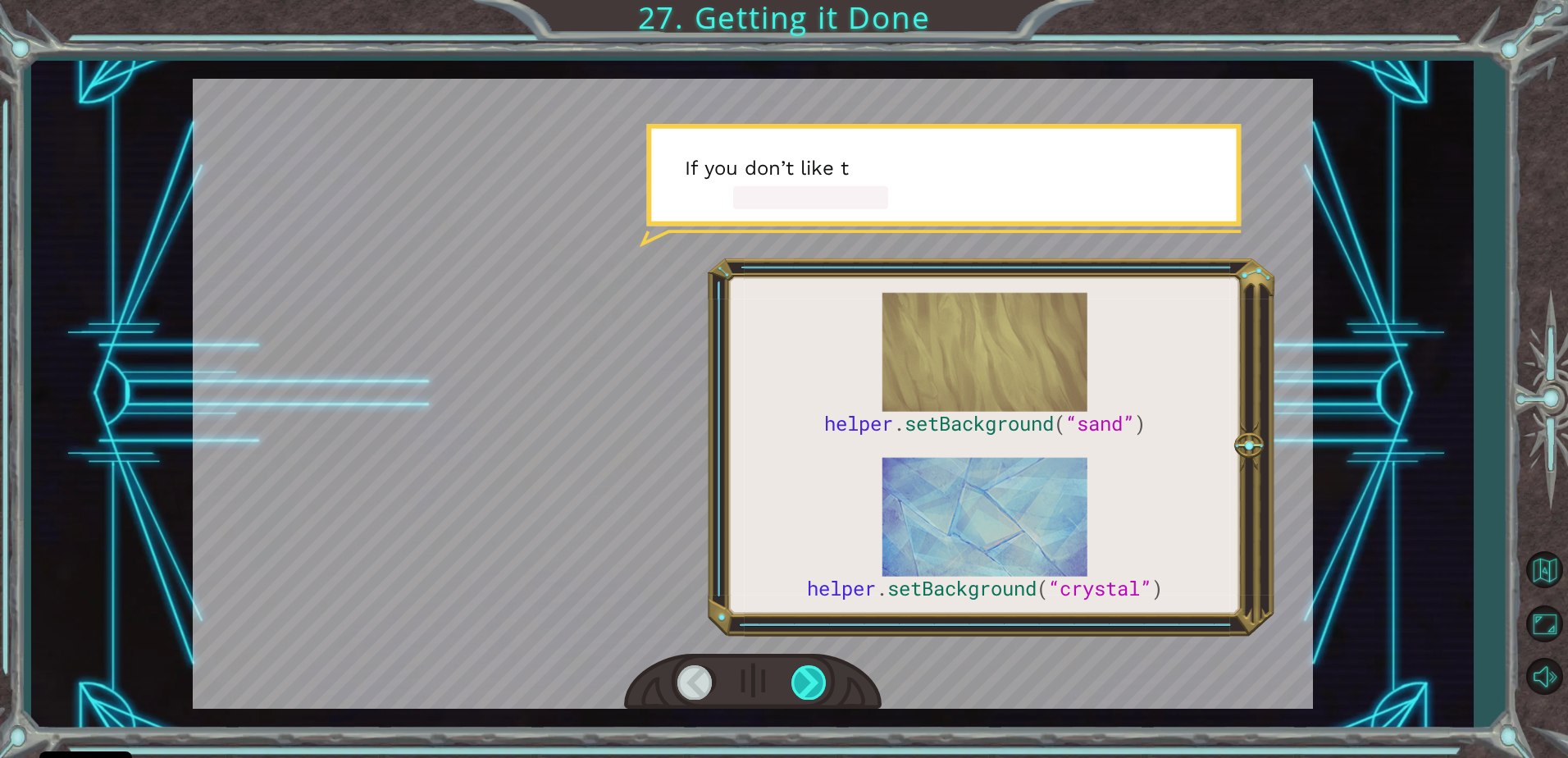
click at [800, 674] on div at bounding box center [809, 682] width 37 height 34
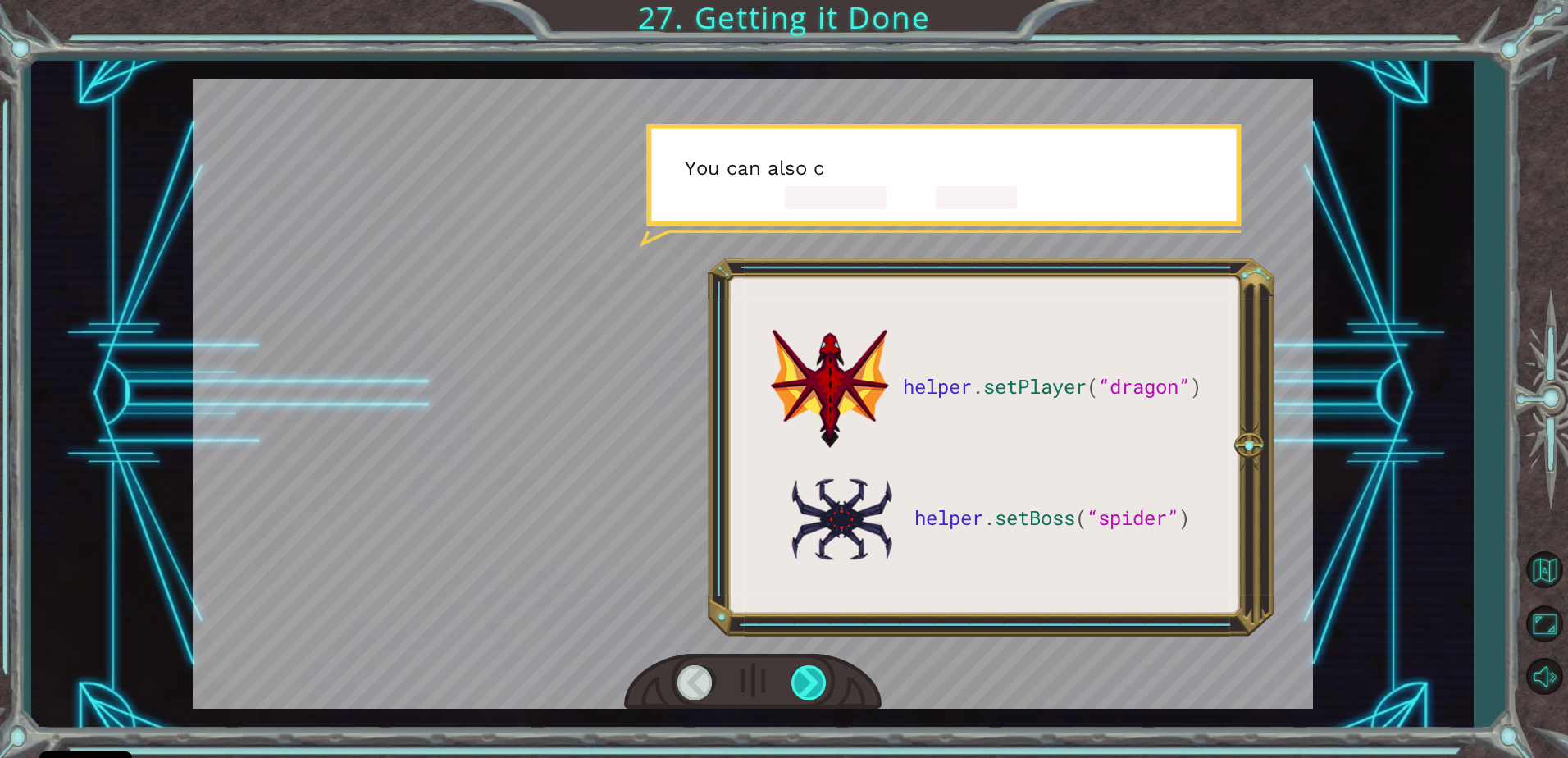
click at [808, 671] on div at bounding box center [809, 682] width 37 height 34
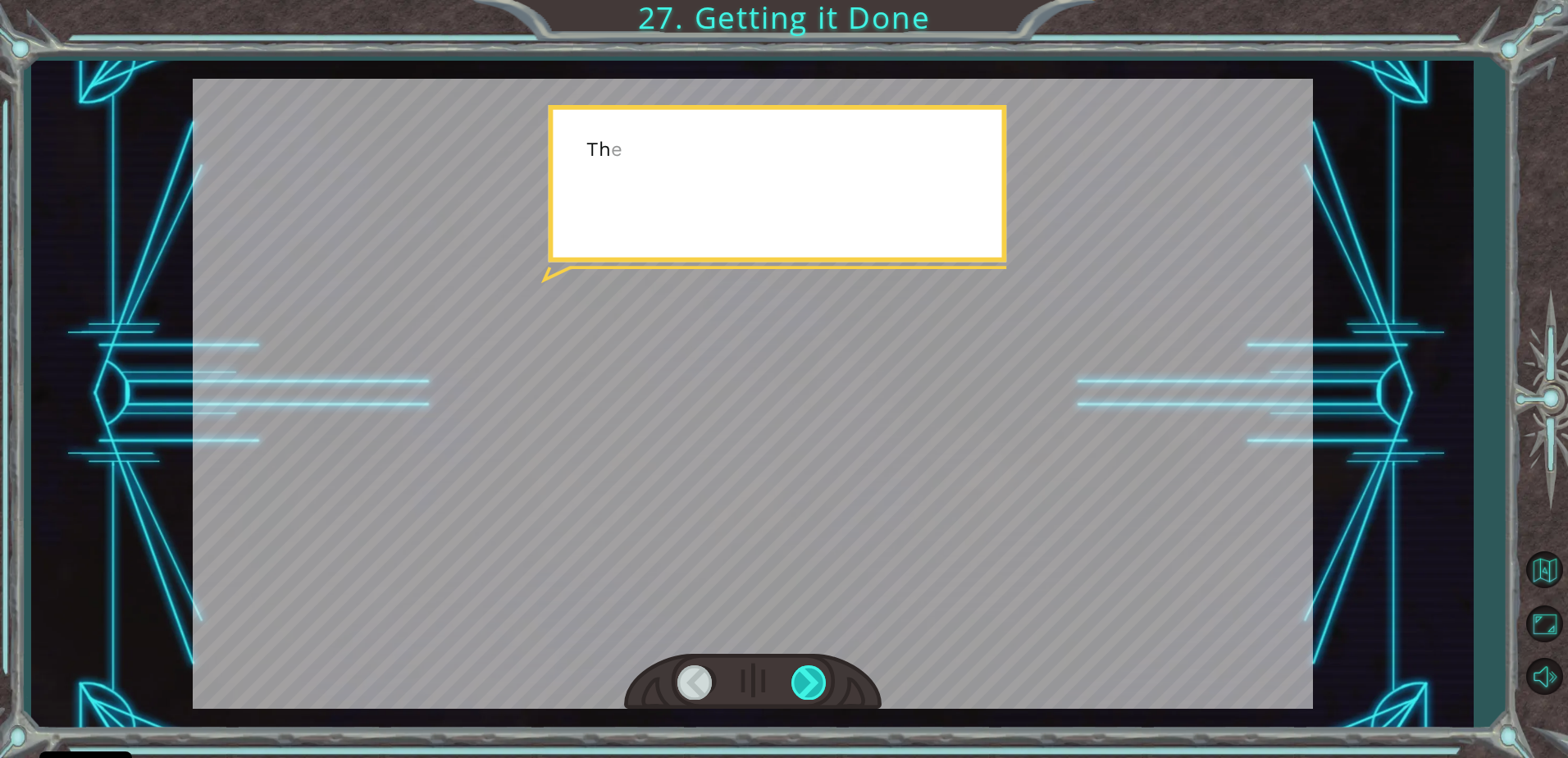
click at [808, 671] on div at bounding box center [809, 682] width 37 height 34
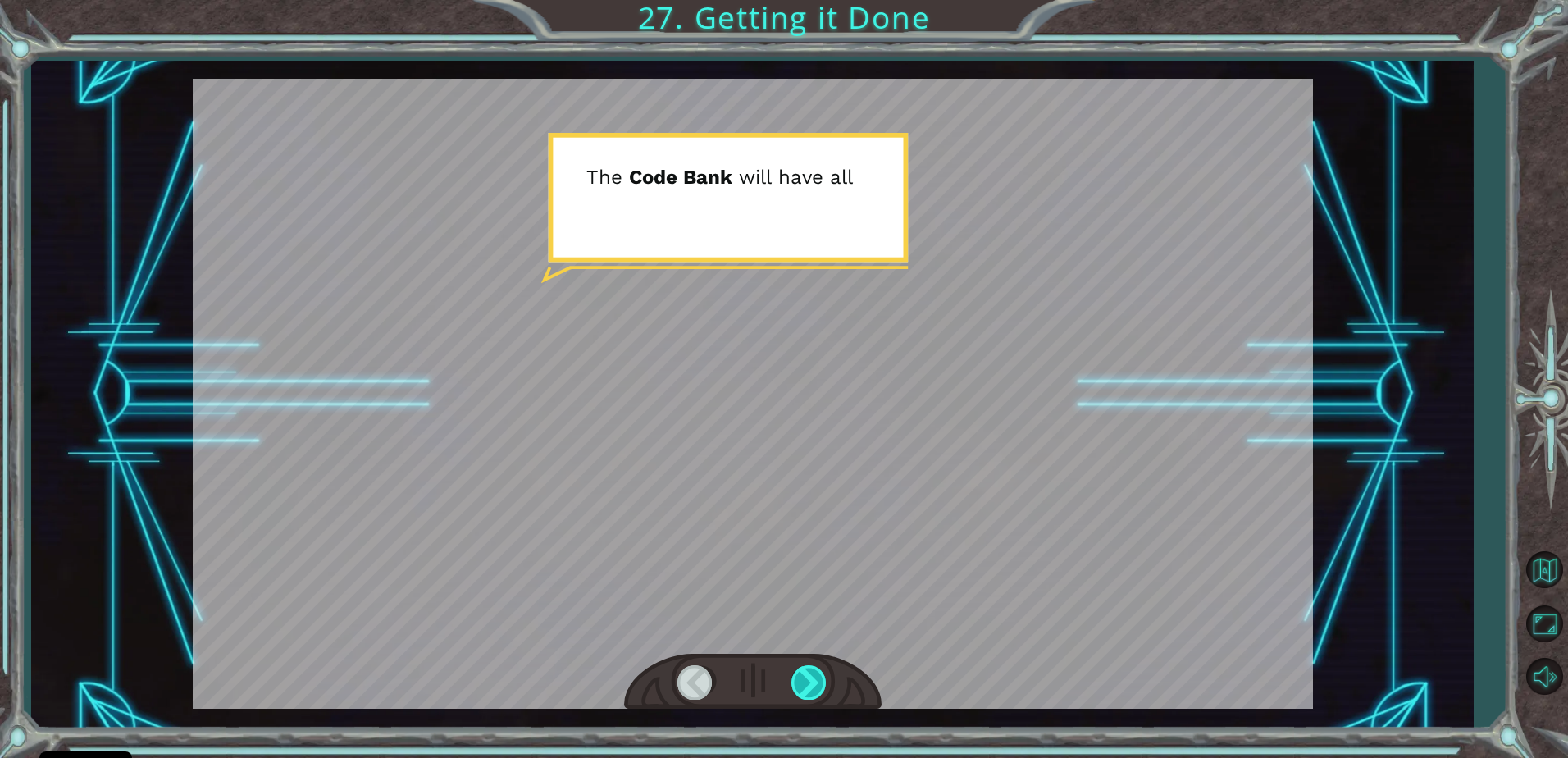
click at [806, 671] on div at bounding box center [809, 682] width 37 height 34
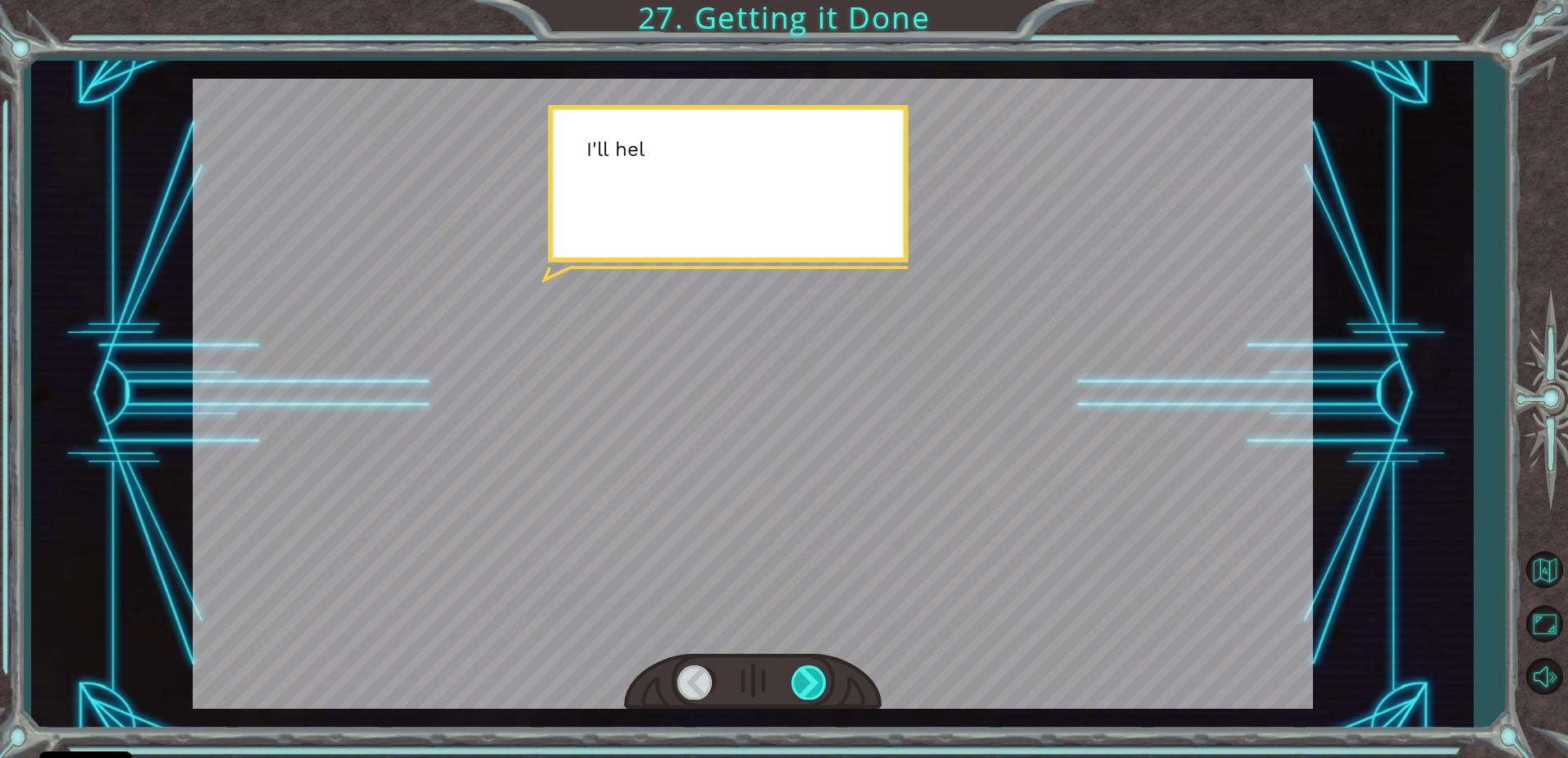
click at [806, 674] on div at bounding box center [809, 682] width 37 height 34
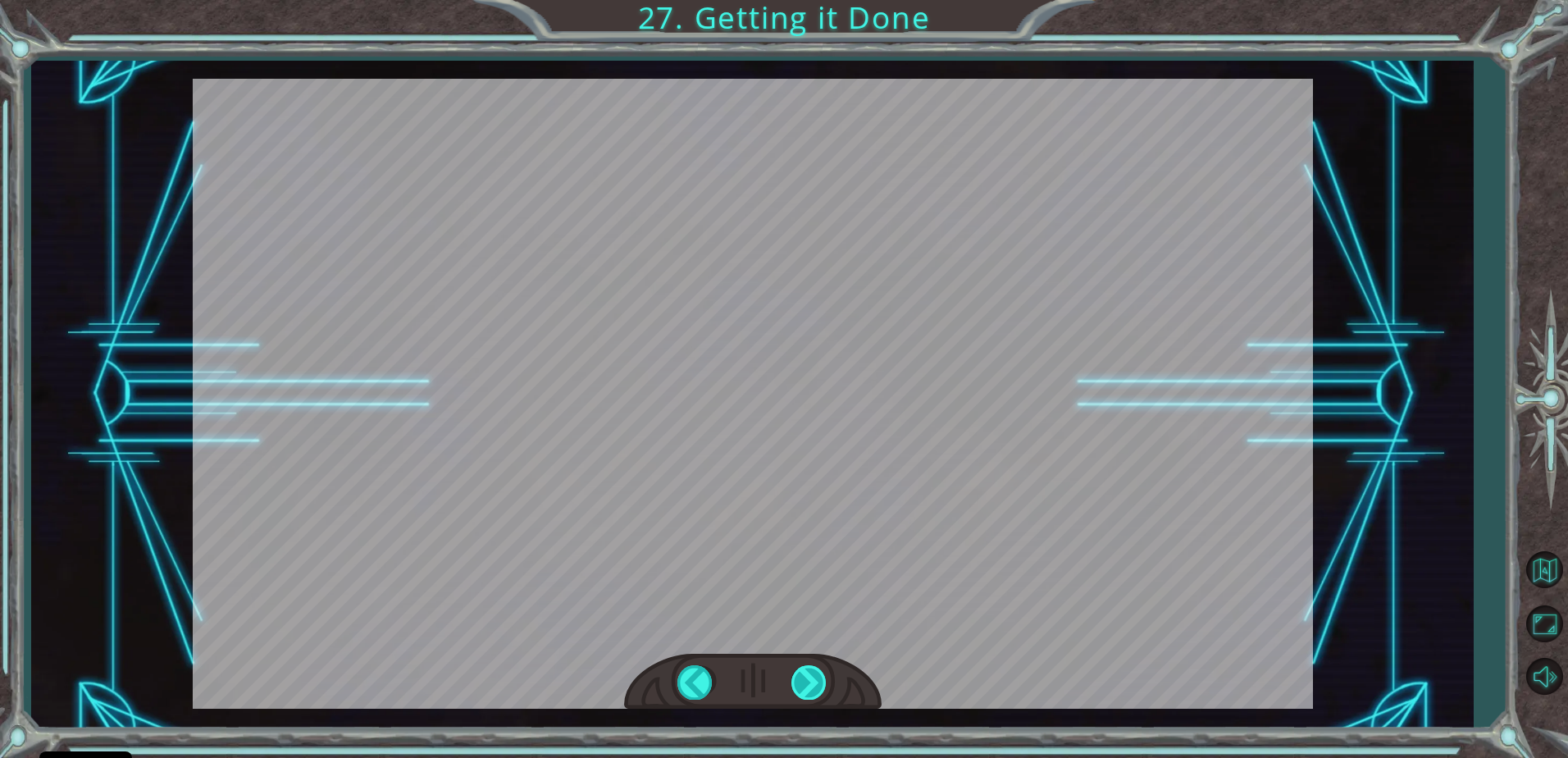
click at [802, 0] on div "helper . setPlayer ( “dragon” ) helper . setBoss ( “spider” ) G r e a t ! Y o u…" at bounding box center [784, 0] width 1568 height 0
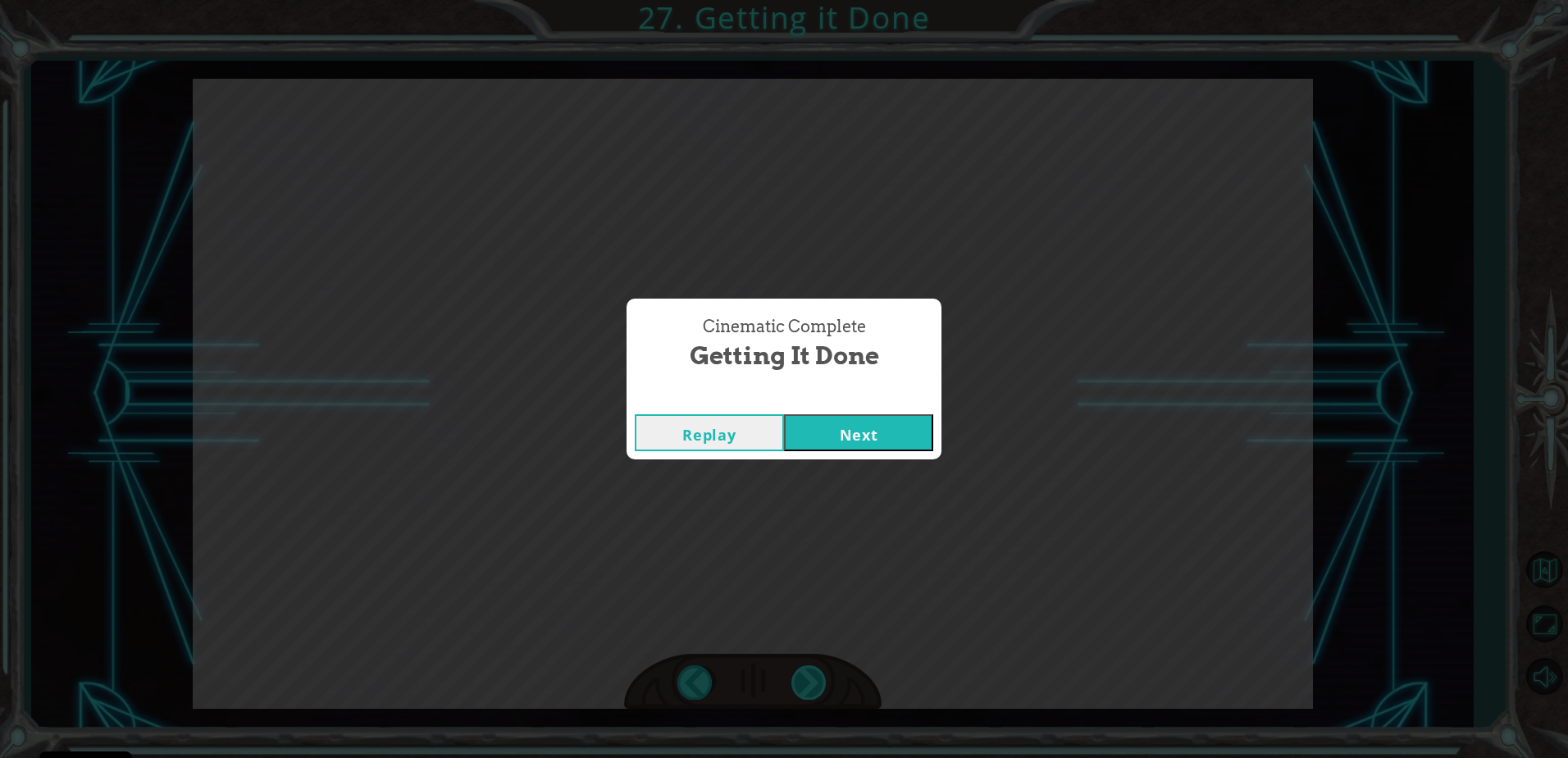
click at [802, 680] on div "Cinematic Complete Getting it Done Replay Next" at bounding box center [784, 379] width 1568 height 758
click at [833, 430] on button "Next" at bounding box center [859, 432] width 149 height 37
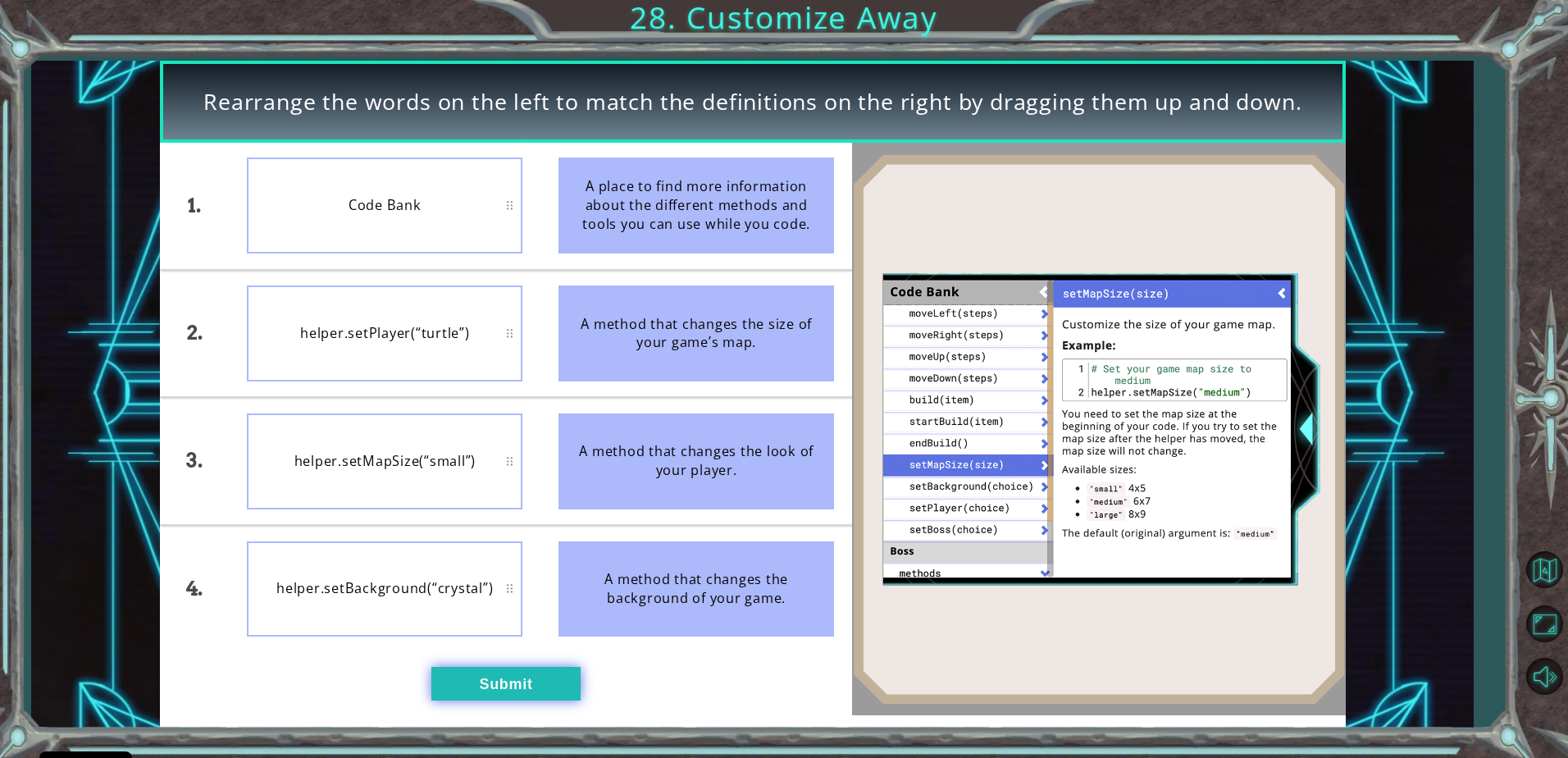
click at [501, 676] on button "Submit" at bounding box center [506, 683] width 149 height 33
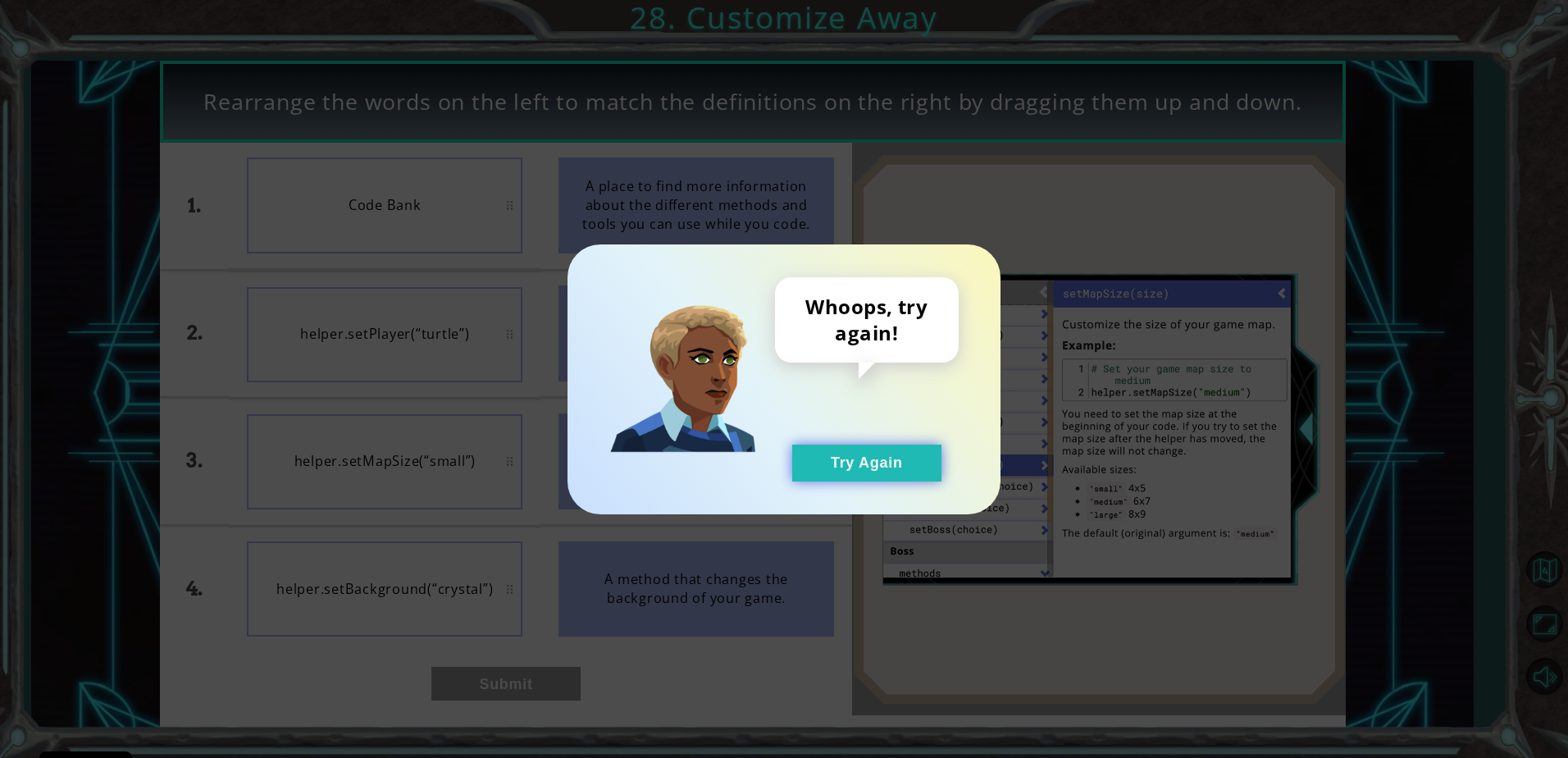
click at [837, 469] on button "Try Again" at bounding box center [866, 463] width 149 height 37
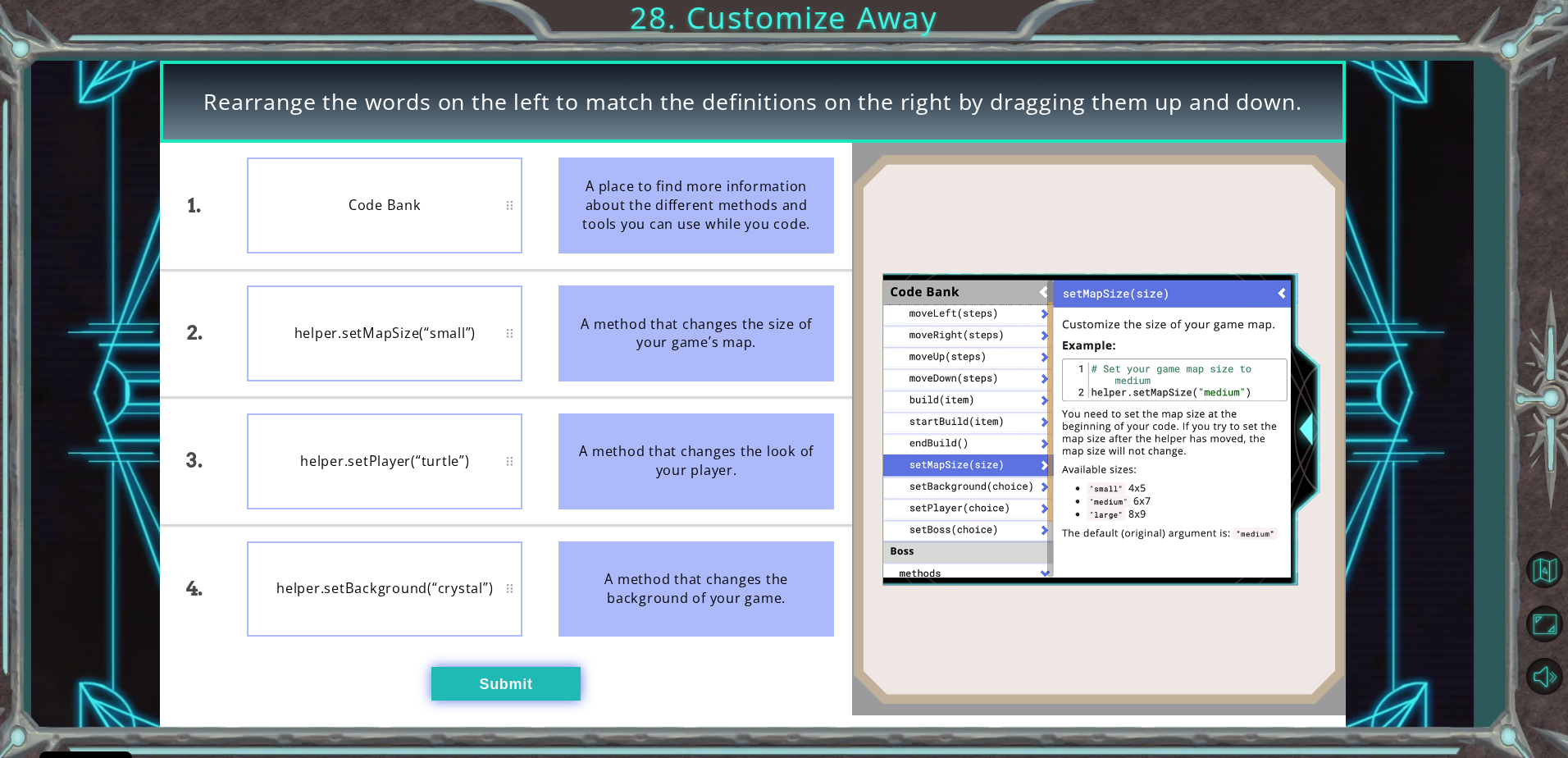
click at [480, 690] on button "Submit" at bounding box center [506, 683] width 149 height 33
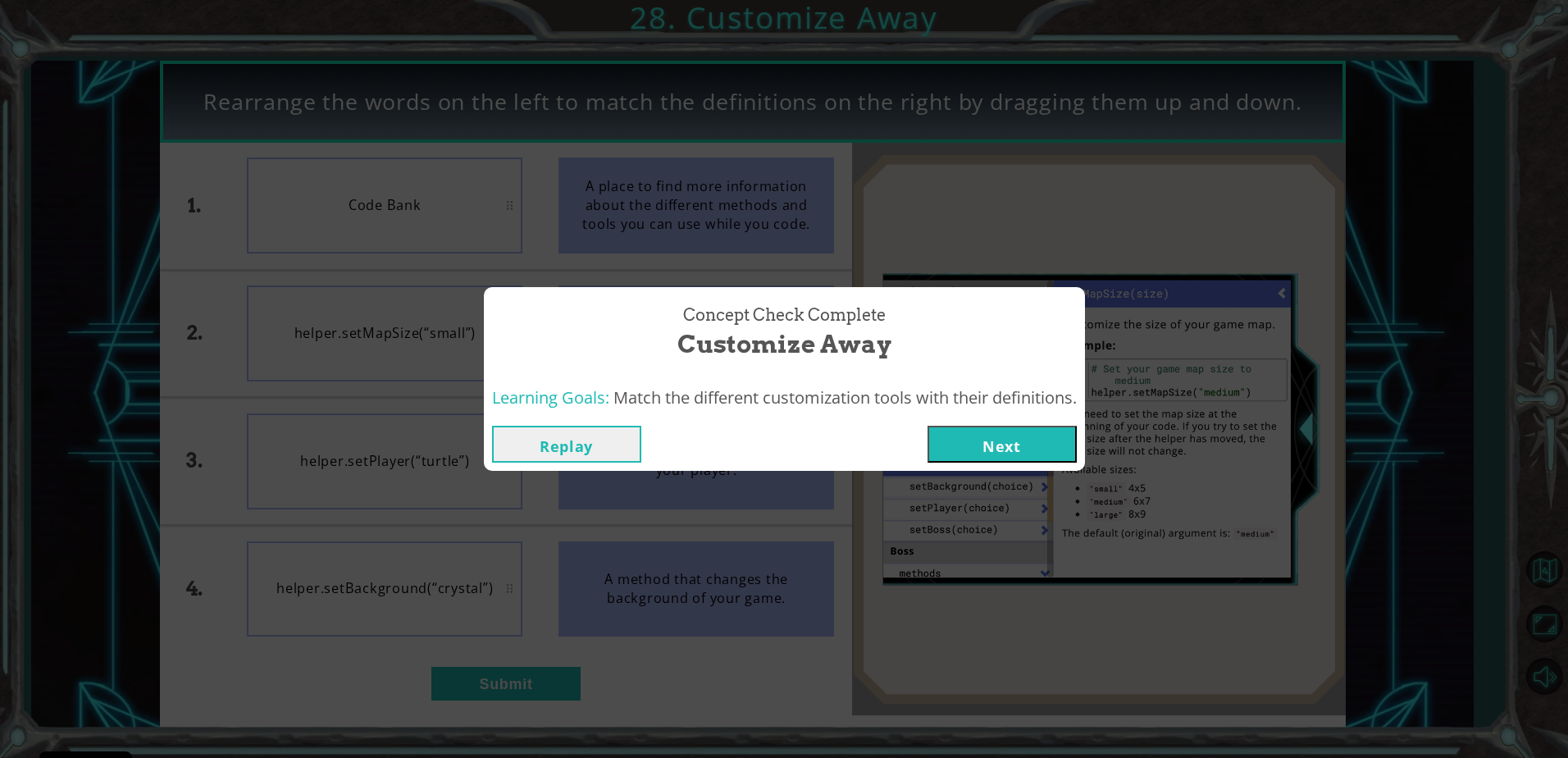
click at [1027, 441] on button "Next" at bounding box center [1002, 444] width 149 height 37
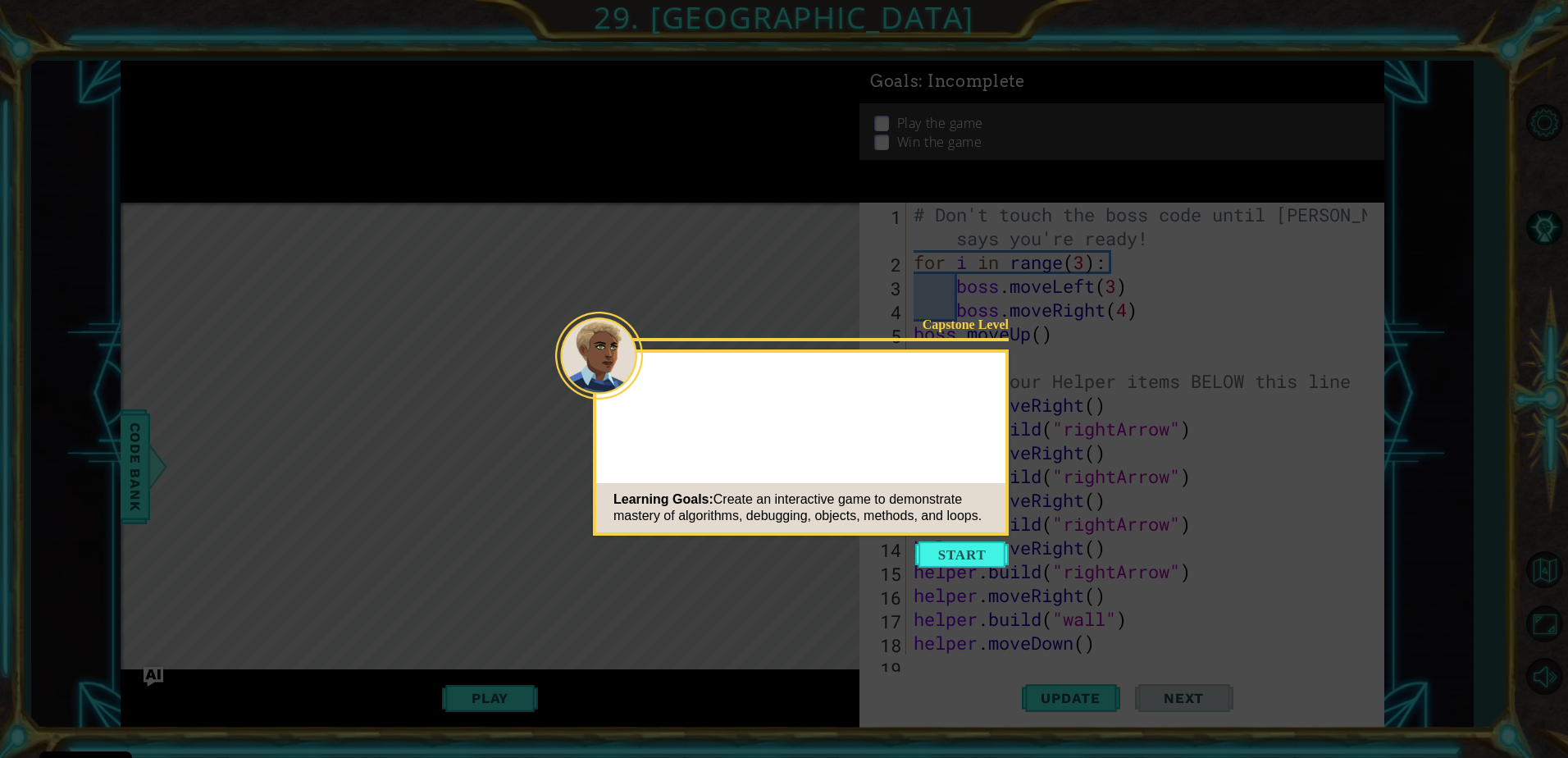
click at [971, 556] on button "Start" at bounding box center [962, 554] width 94 height 27
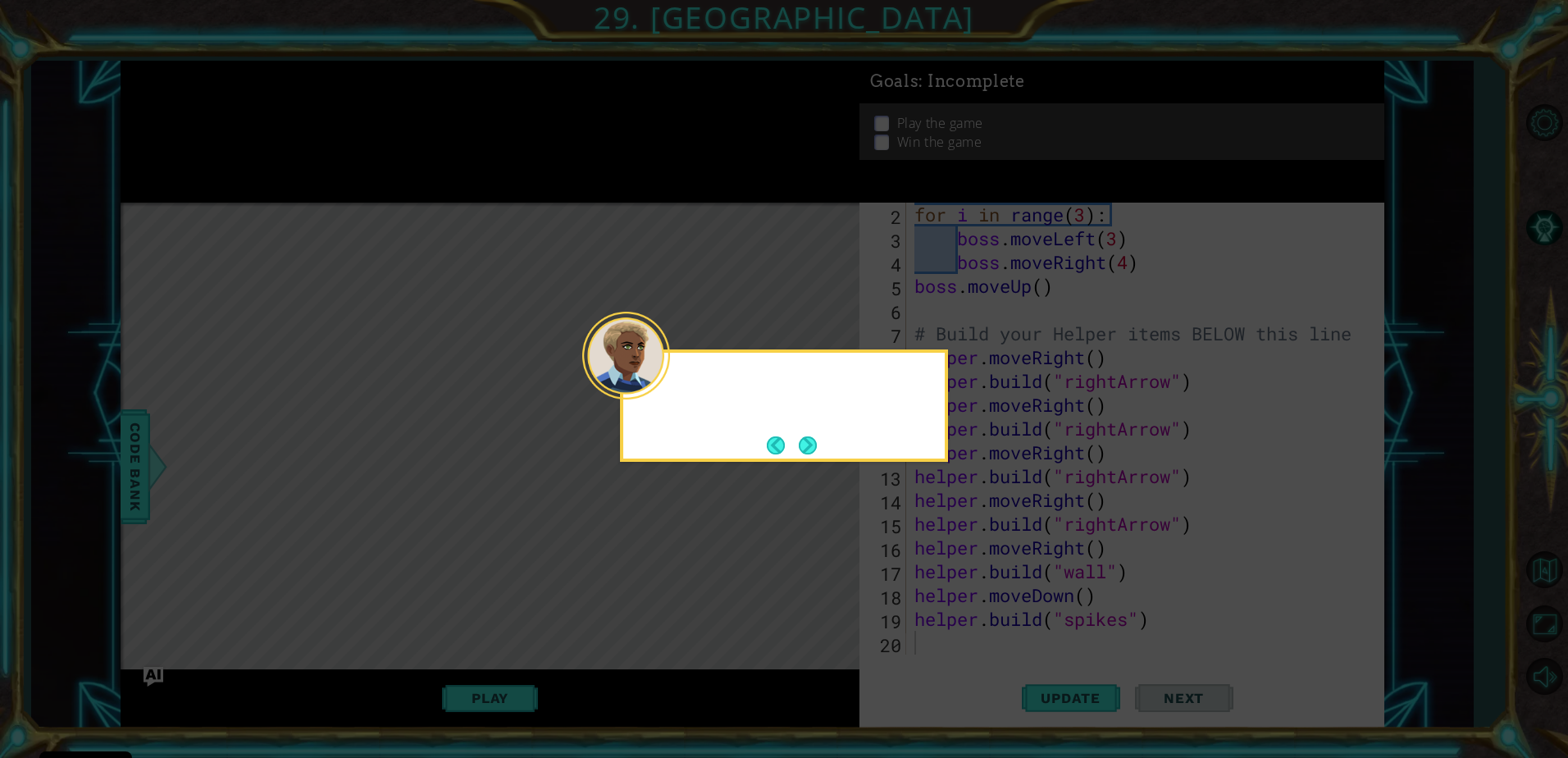
scroll to position [47, 0]
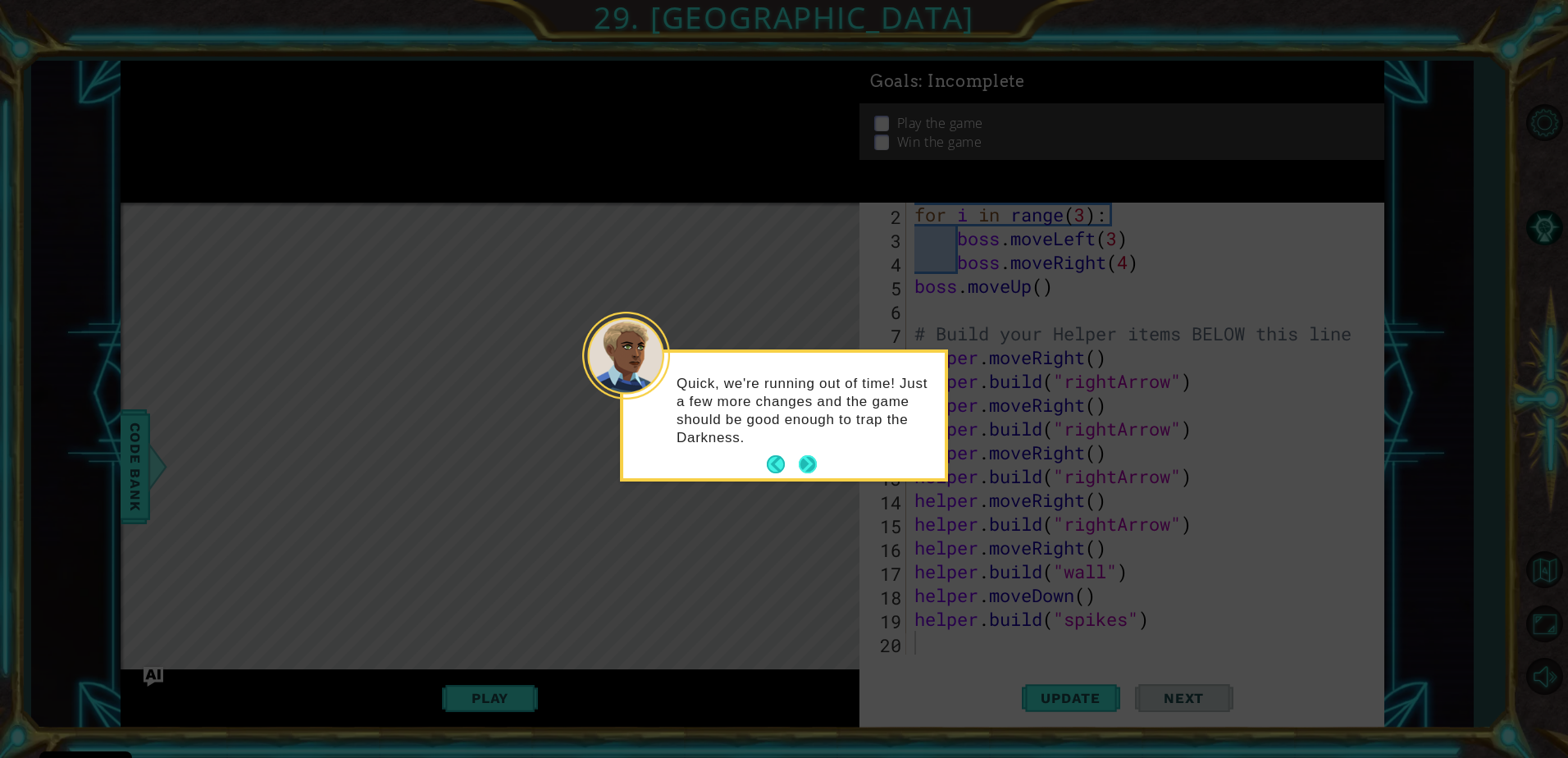
click at [805, 456] on button "Next" at bounding box center [808, 465] width 18 height 18
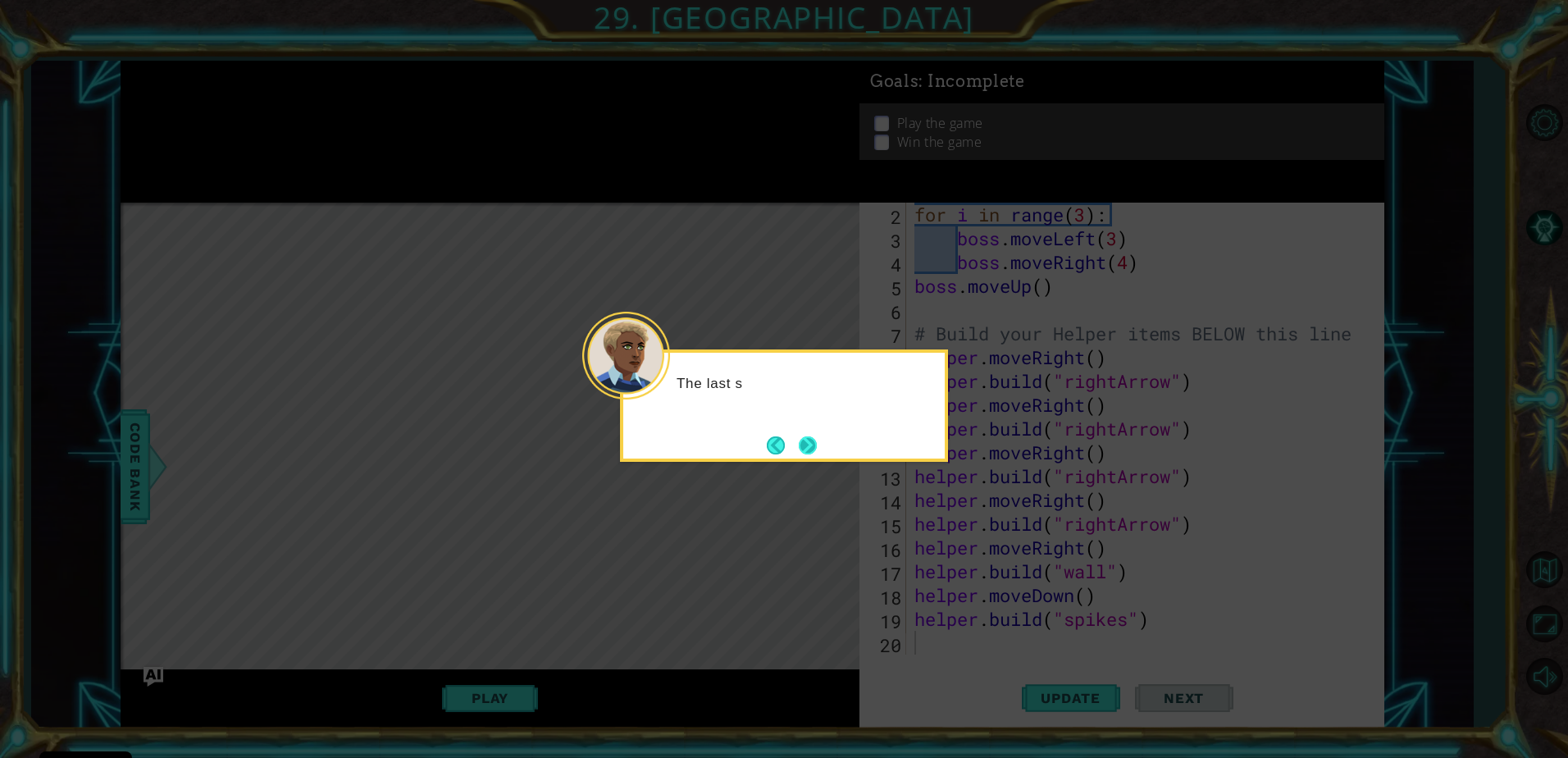
click at [808, 444] on button "Next" at bounding box center [808, 446] width 18 height 18
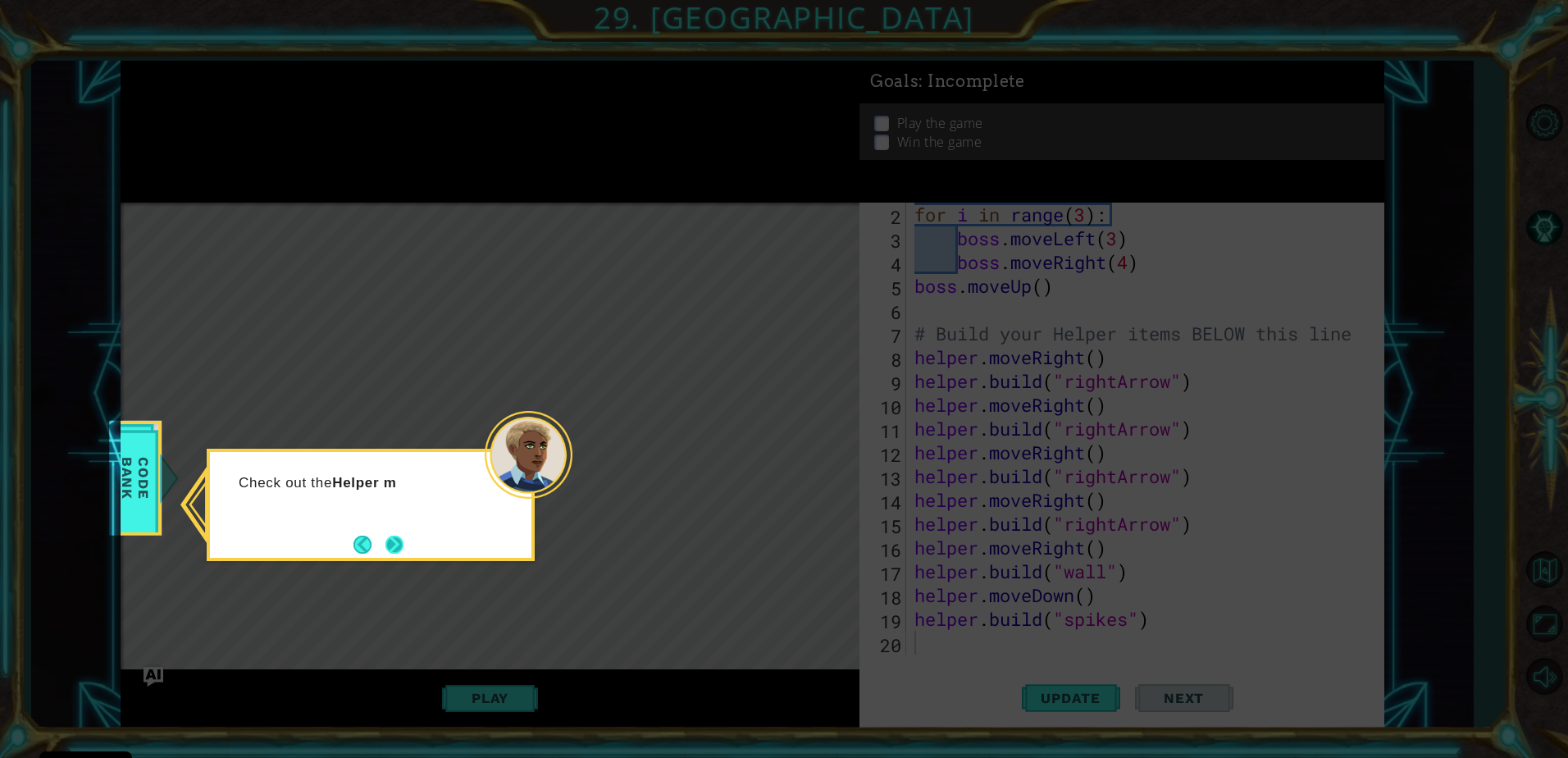
click at [400, 549] on button "Next" at bounding box center [394, 545] width 18 height 18
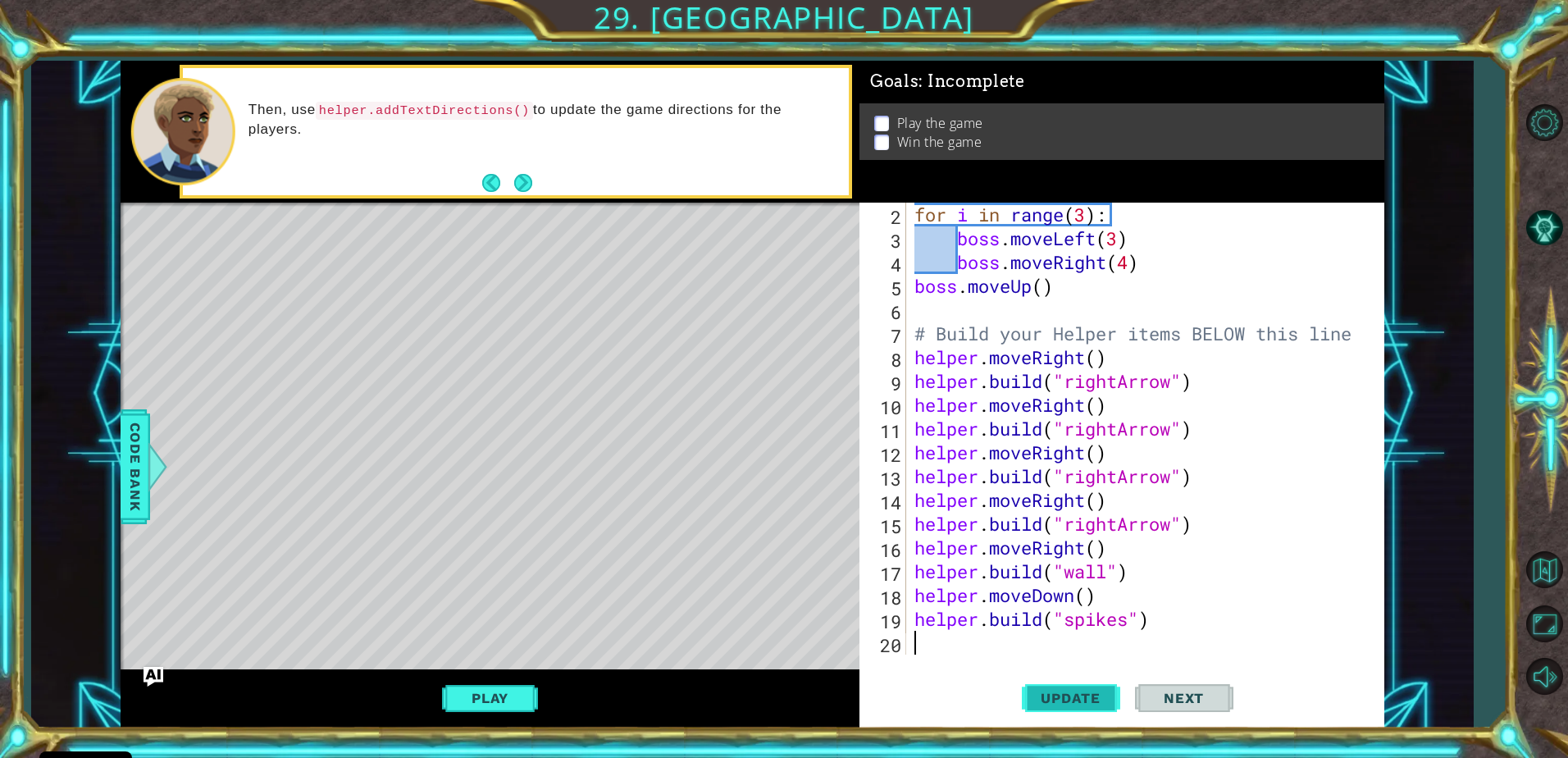
click at [1092, 687] on button "Update" at bounding box center [1071, 698] width 99 height 52
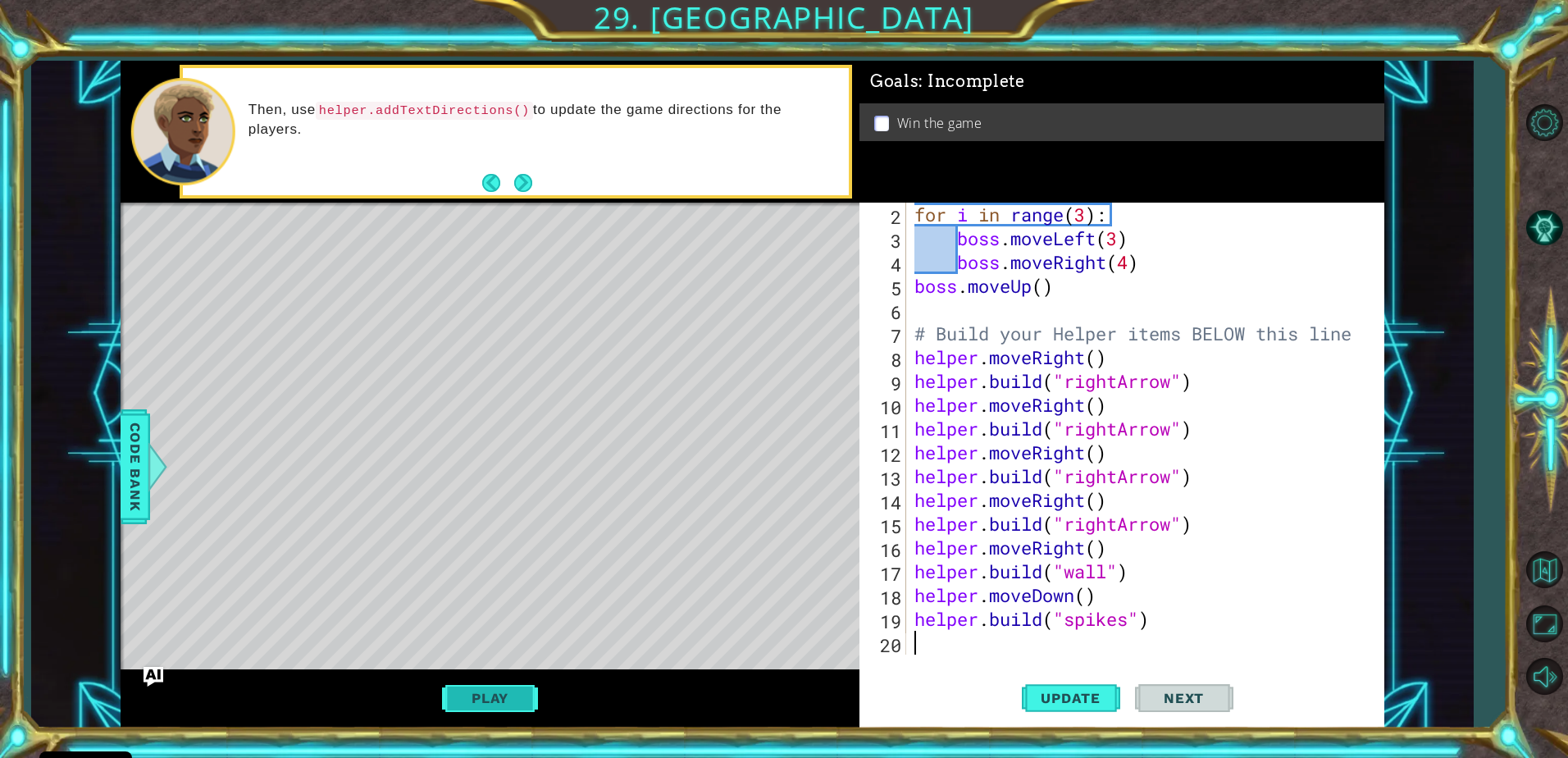
click at [491, 684] on button "Play" at bounding box center [490, 698] width 96 height 31
click at [491, 684] on div "helper methods moveLeft(steps) moveRight(steps) moveUp(steps) moveDown(steps) b…" at bounding box center [753, 393] width 1264 height 667
click at [1164, 698] on span "Next" at bounding box center [1184, 698] width 73 height 17
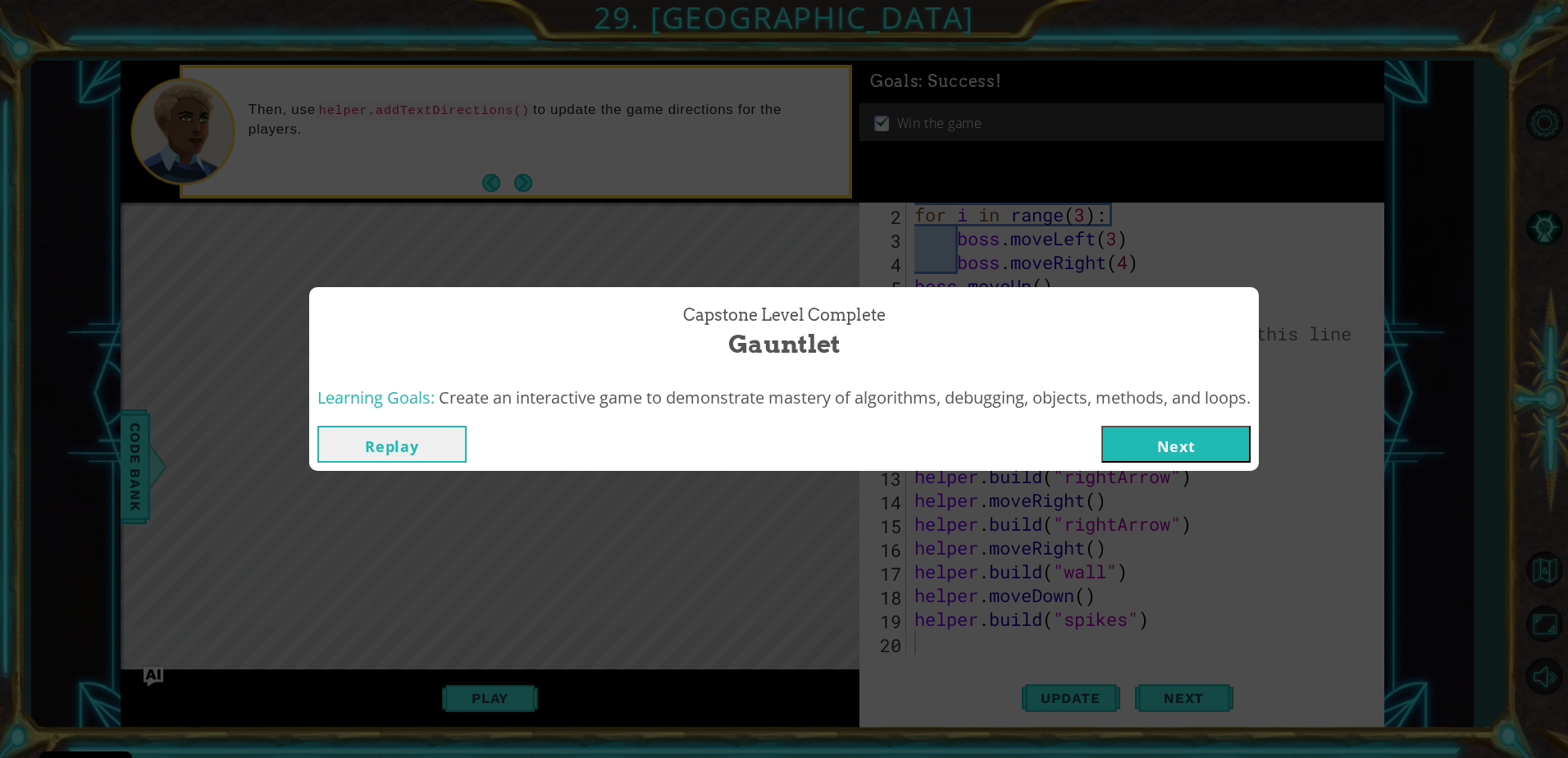
click at [1175, 445] on button "Next" at bounding box center [1176, 444] width 149 height 37
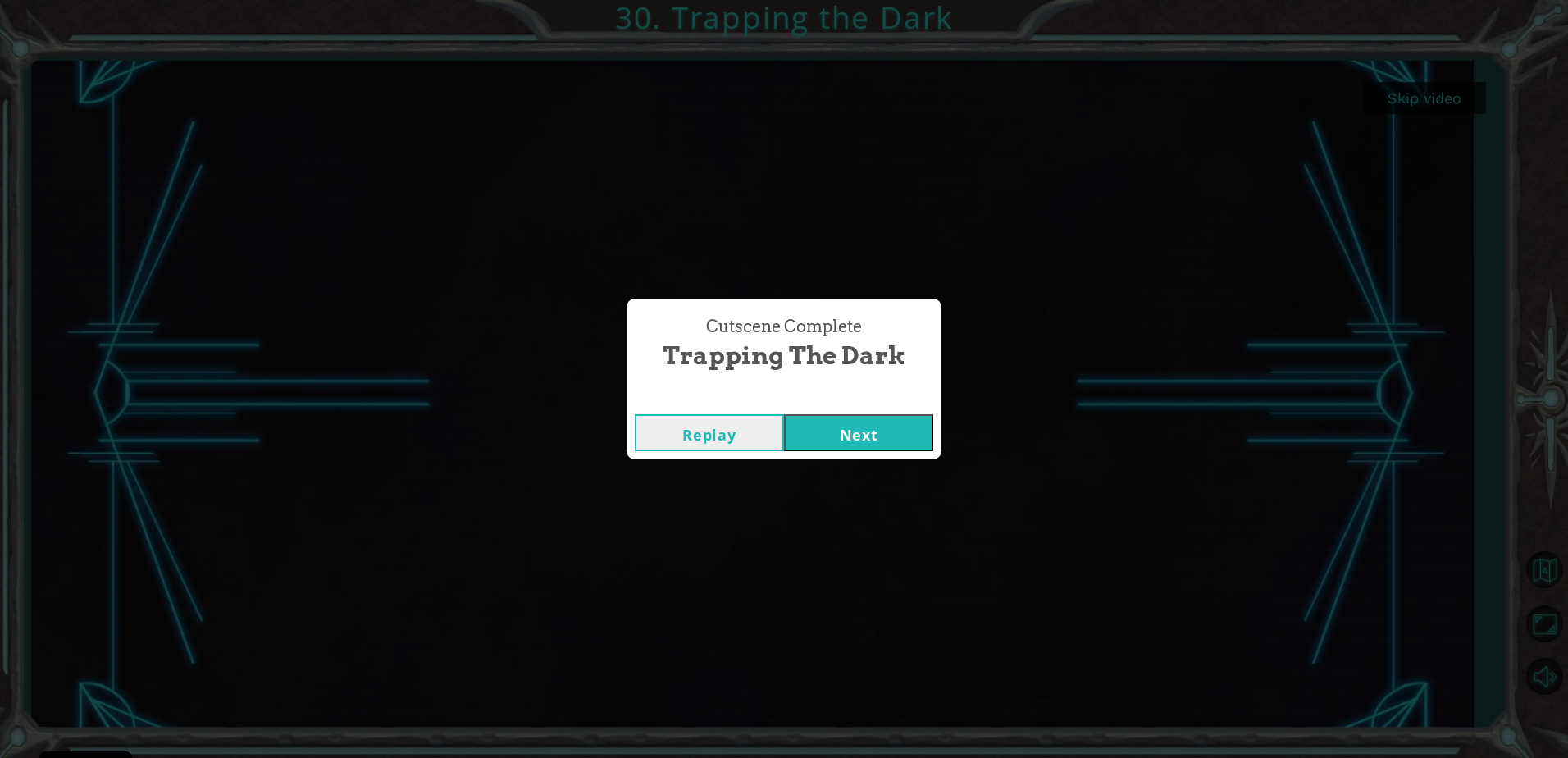
click at [828, 437] on button "Next" at bounding box center [859, 432] width 149 height 37
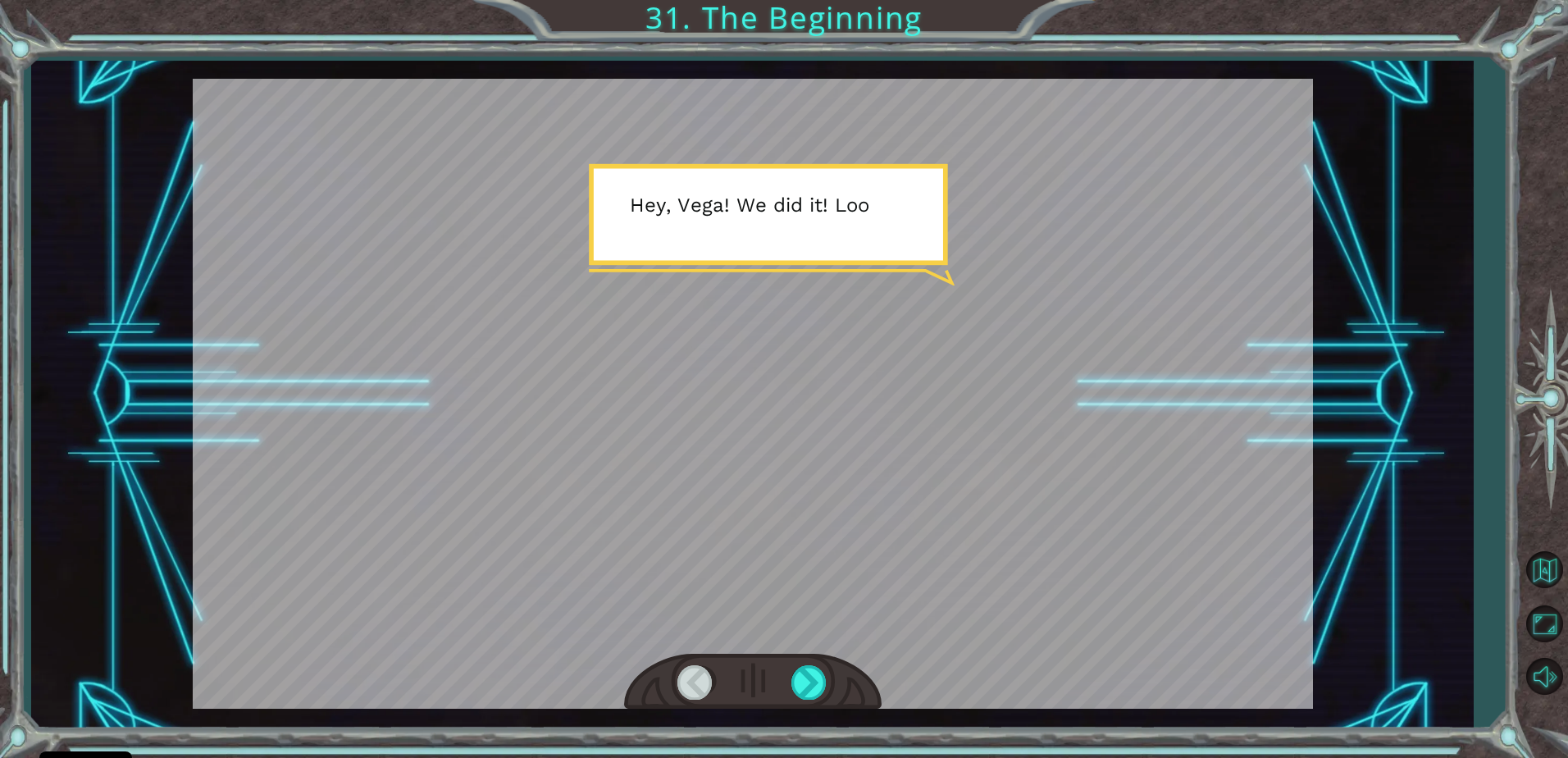
drag, startPoint x: 603, startPoint y: 589, endPoint x: 671, endPoint y: 296, distance: 300.8
drag, startPoint x: 671, startPoint y: 296, endPoint x: 811, endPoint y: 676, distance: 405.0
click at [811, 676] on div at bounding box center [809, 682] width 37 height 34
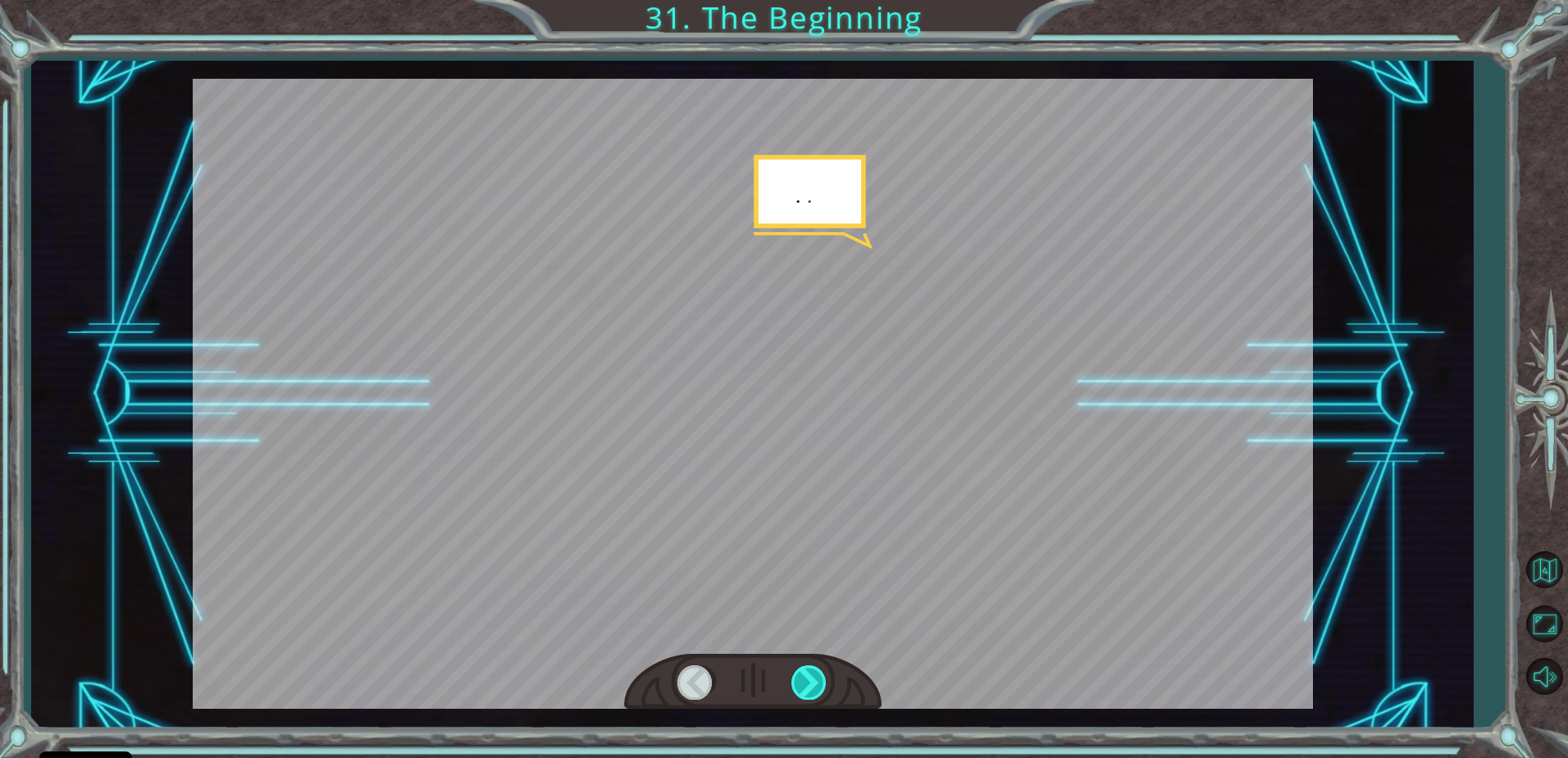
click at [812, 676] on div at bounding box center [809, 682] width 37 height 34
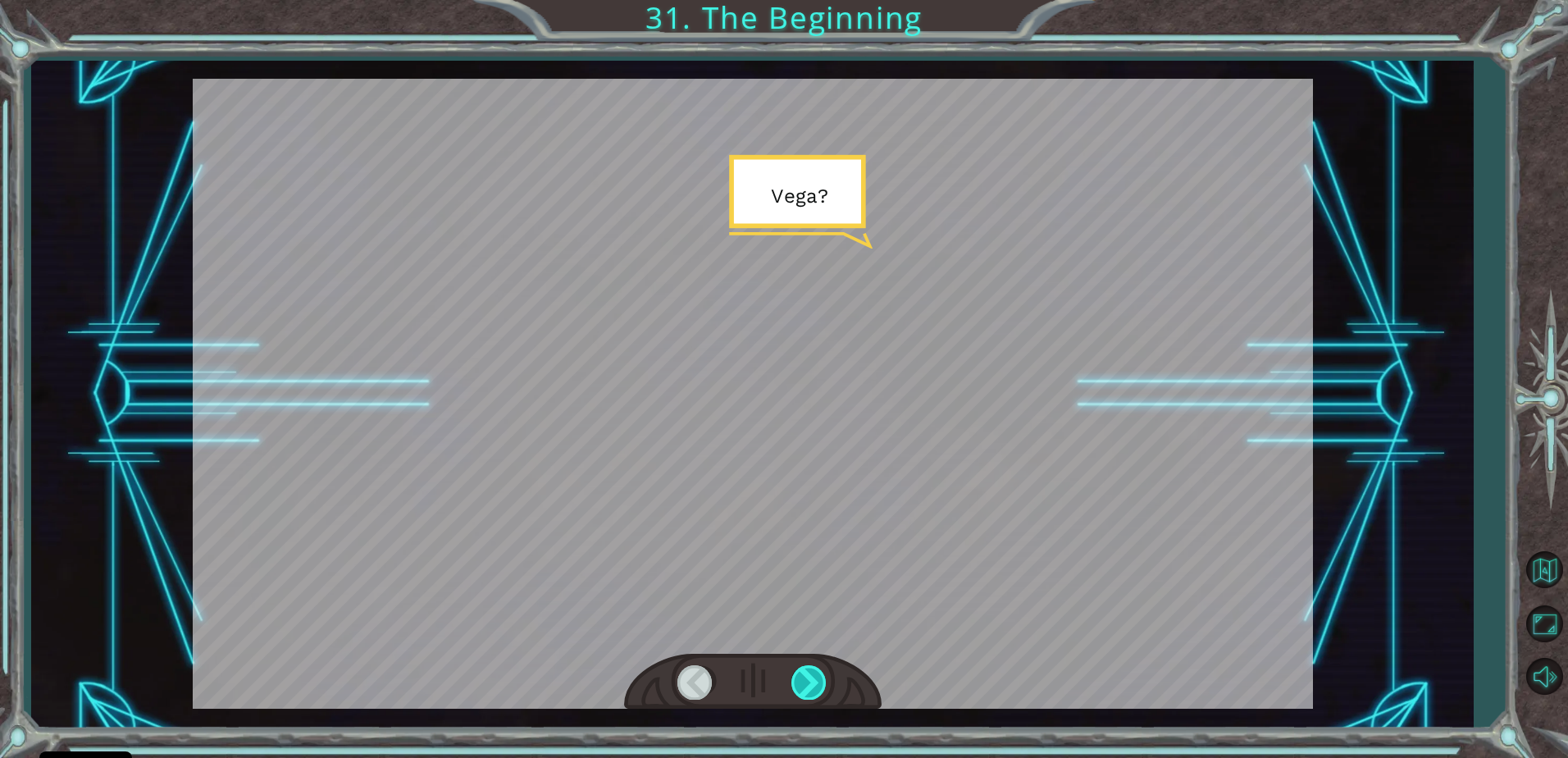
click at [812, 676] on div at bounding box center [809, 682] width 37 height 34
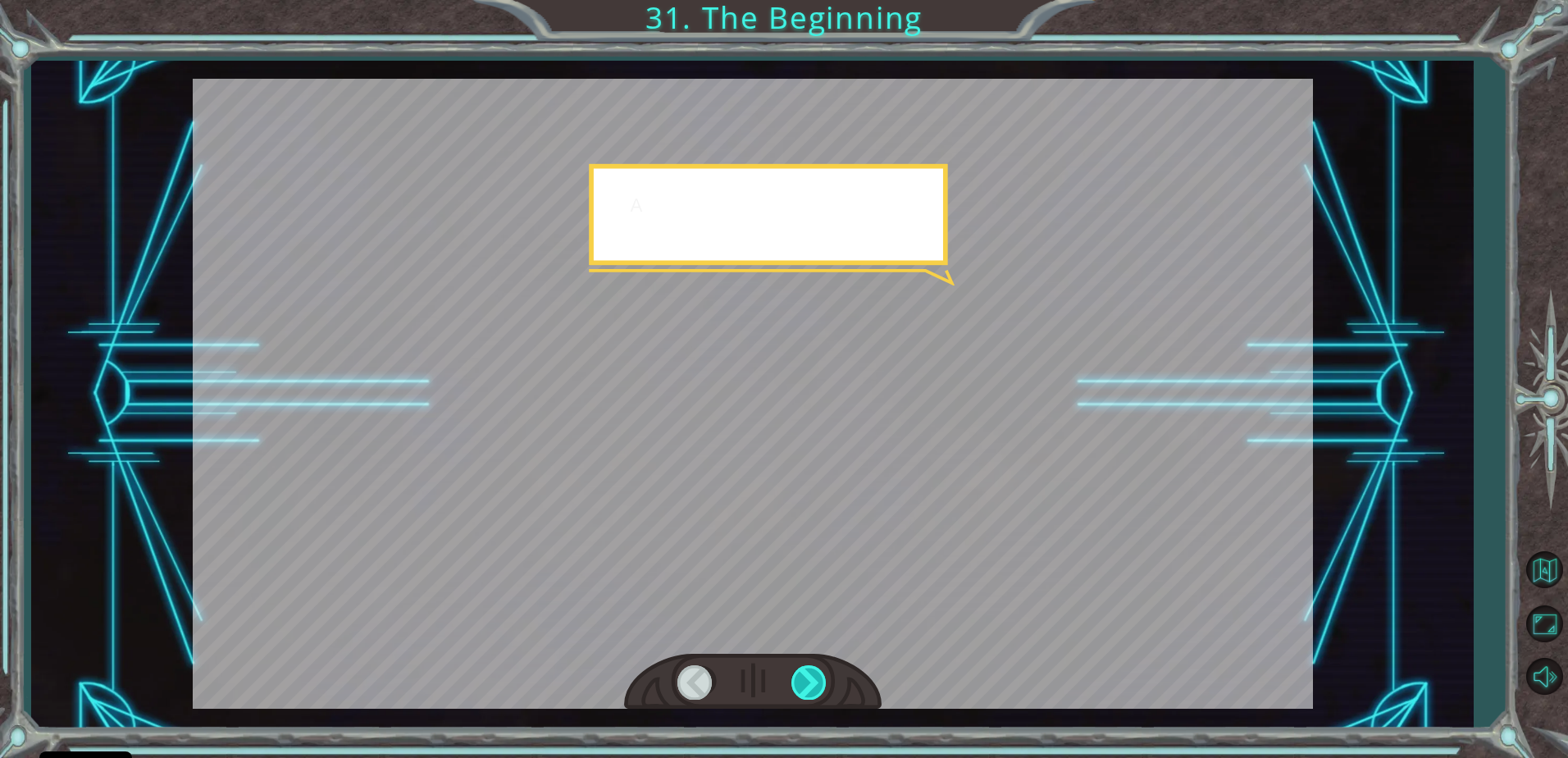
click at [812, 676] on div at bounding box center [809, 682] width 37 height 34
click at [756, 654] on div at bounding box center [752, 682] width 258 height 56
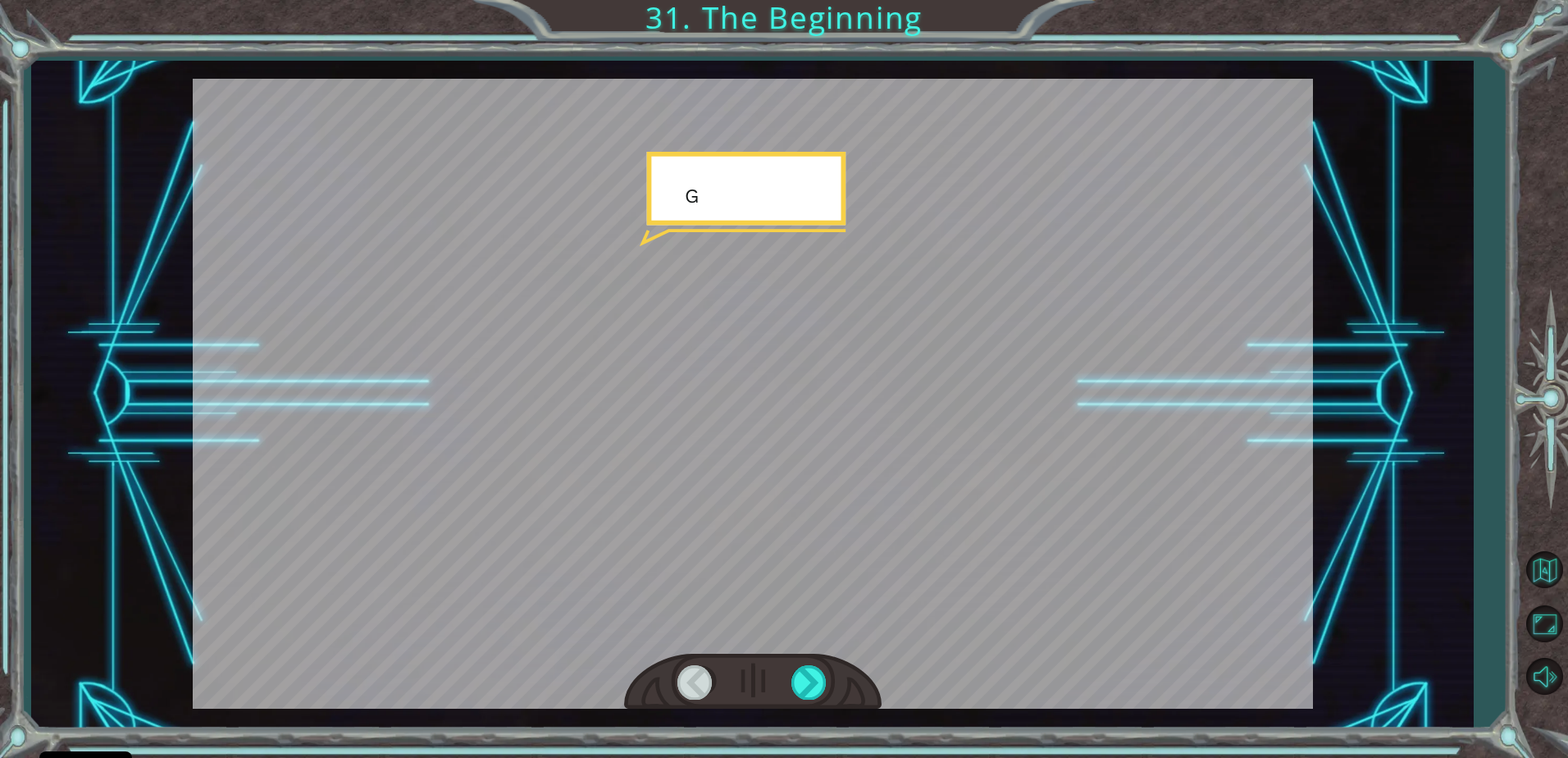
click at [756, 654] on div at bounding box center [752, 682] width 258 height 56
click at [796, 670] on div at bounding box center [809, 682] width 37 height 34
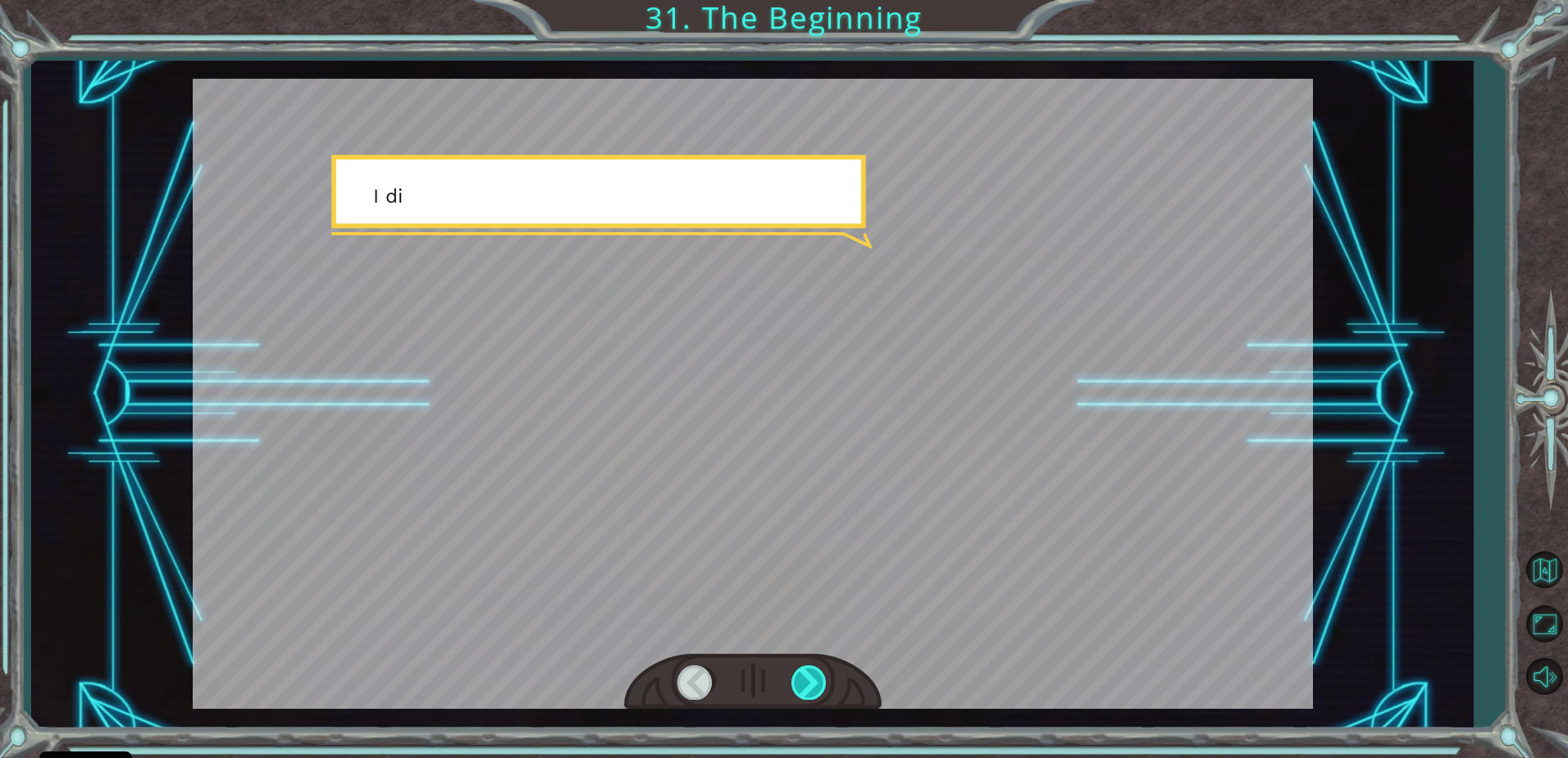
click at [796, 670] on div at bounding box center [809, 682] width 37 height 34
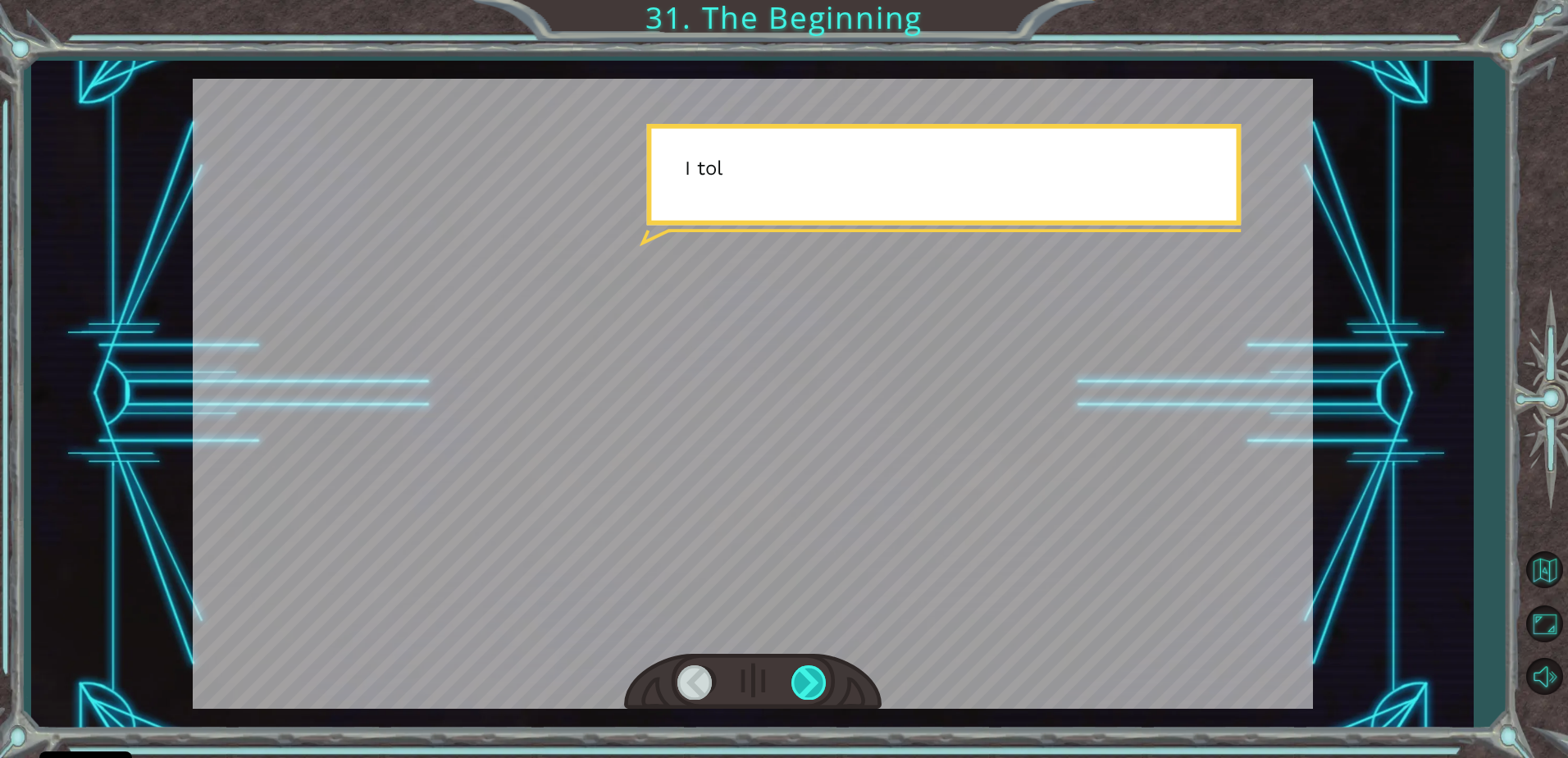
click at [796, 670] on div at bounding box center [809, 682] width 37 height 34
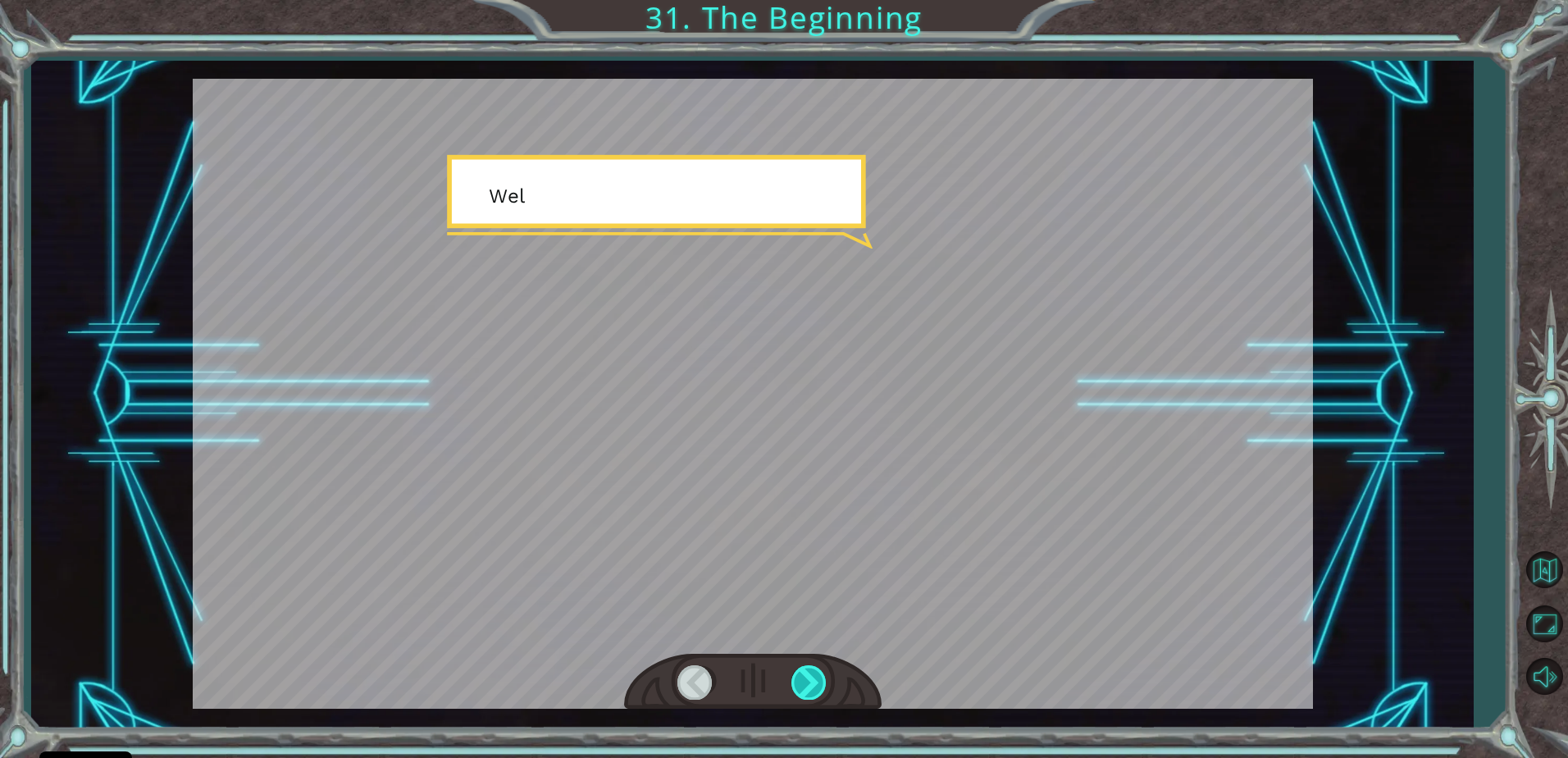
click at [796, 670] on div at bounding box center [809, 682] width 37 height 34
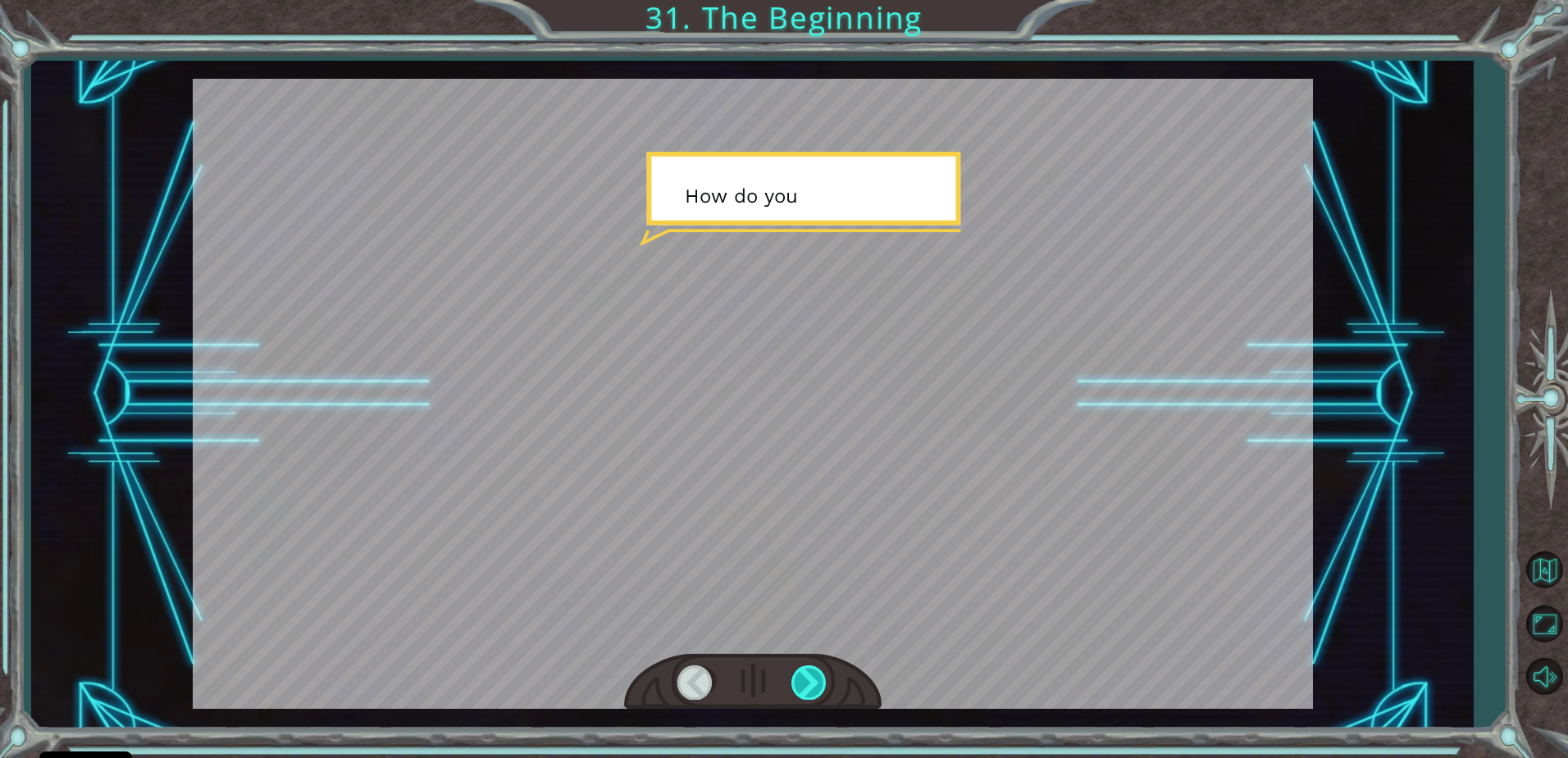
click at [796, 670] on div at bounding box center [809, 682] width 37 height 34
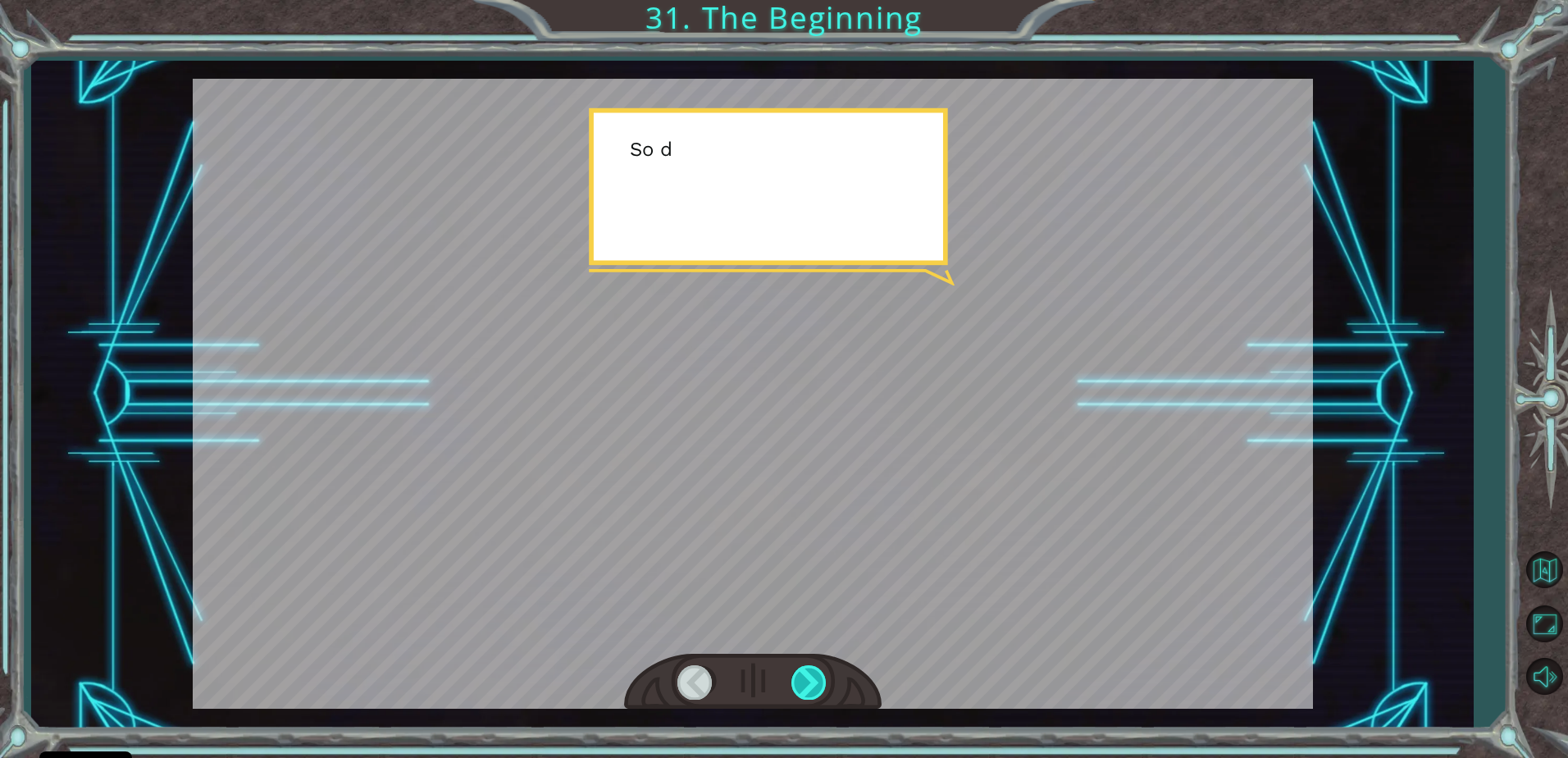
click at [796, 670] on div at bounding box center [809, 682] width 37 height 34
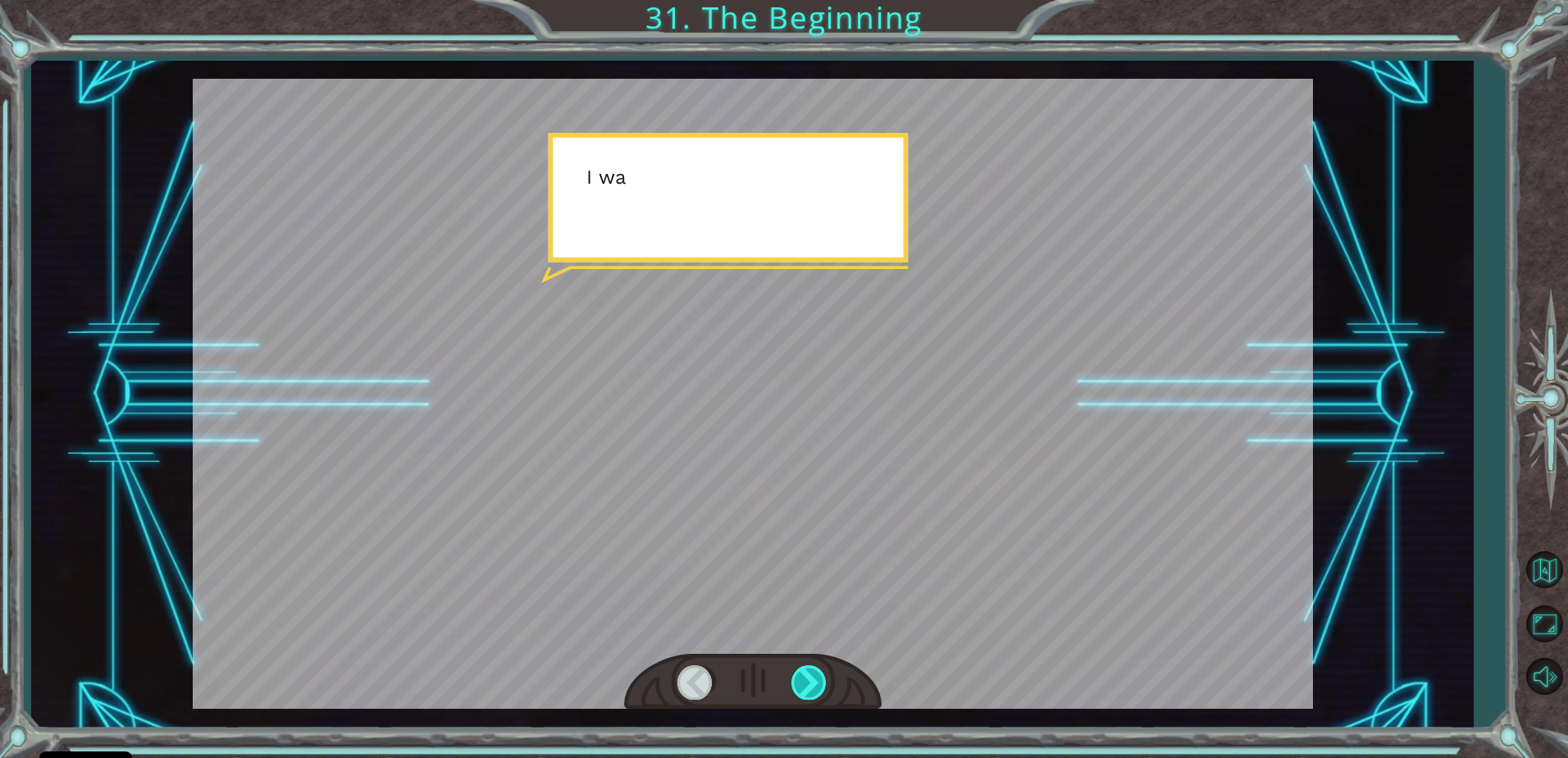
click at [796, 670] on div at bounding box center [809, 682] width 37 height 34
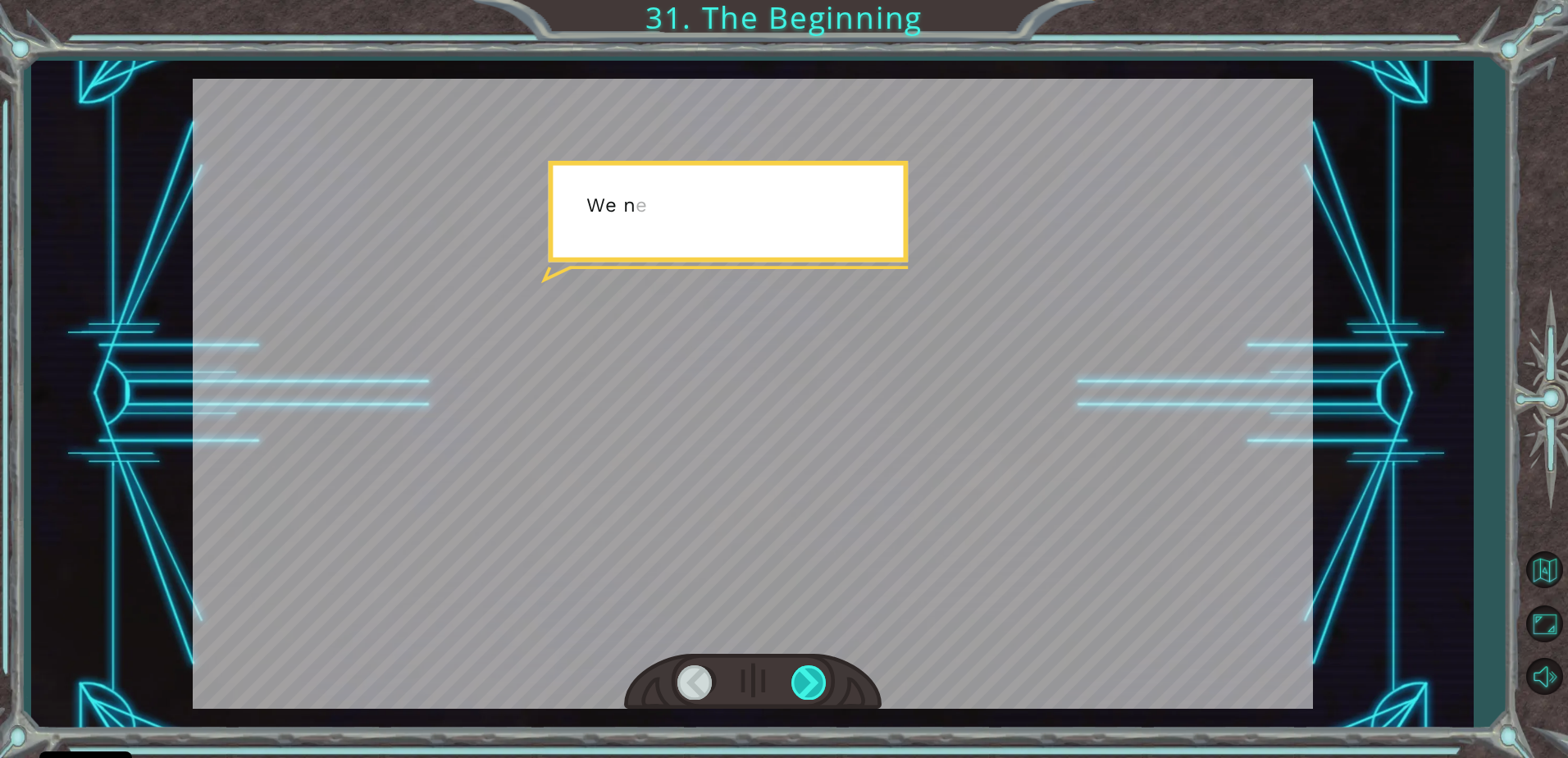
click at [796, 670] on div at bounding box center [809, 682] width 37 height 34
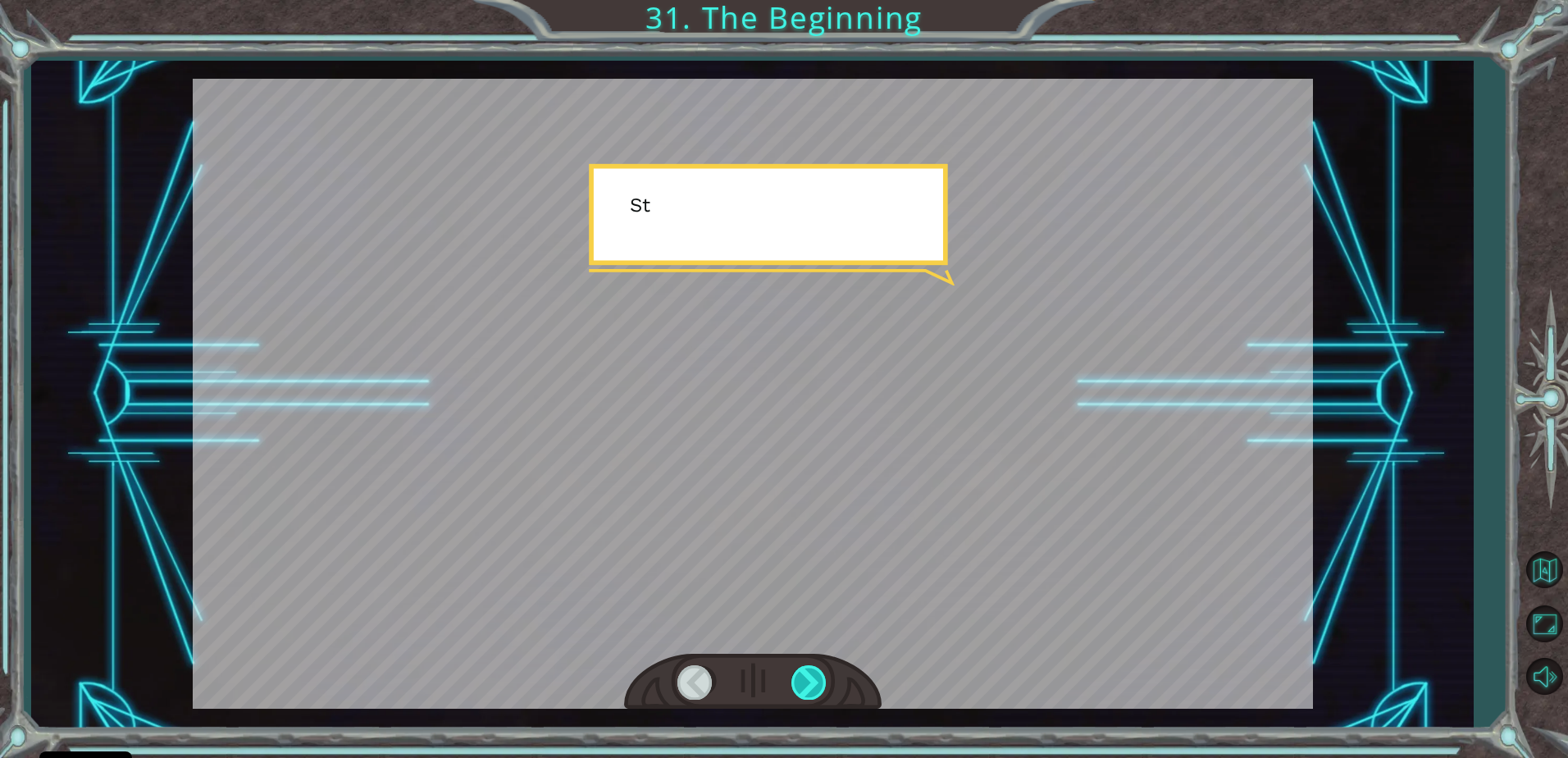
click at [796, 670] on div at bounding box center [809, 682] width 37 height 34
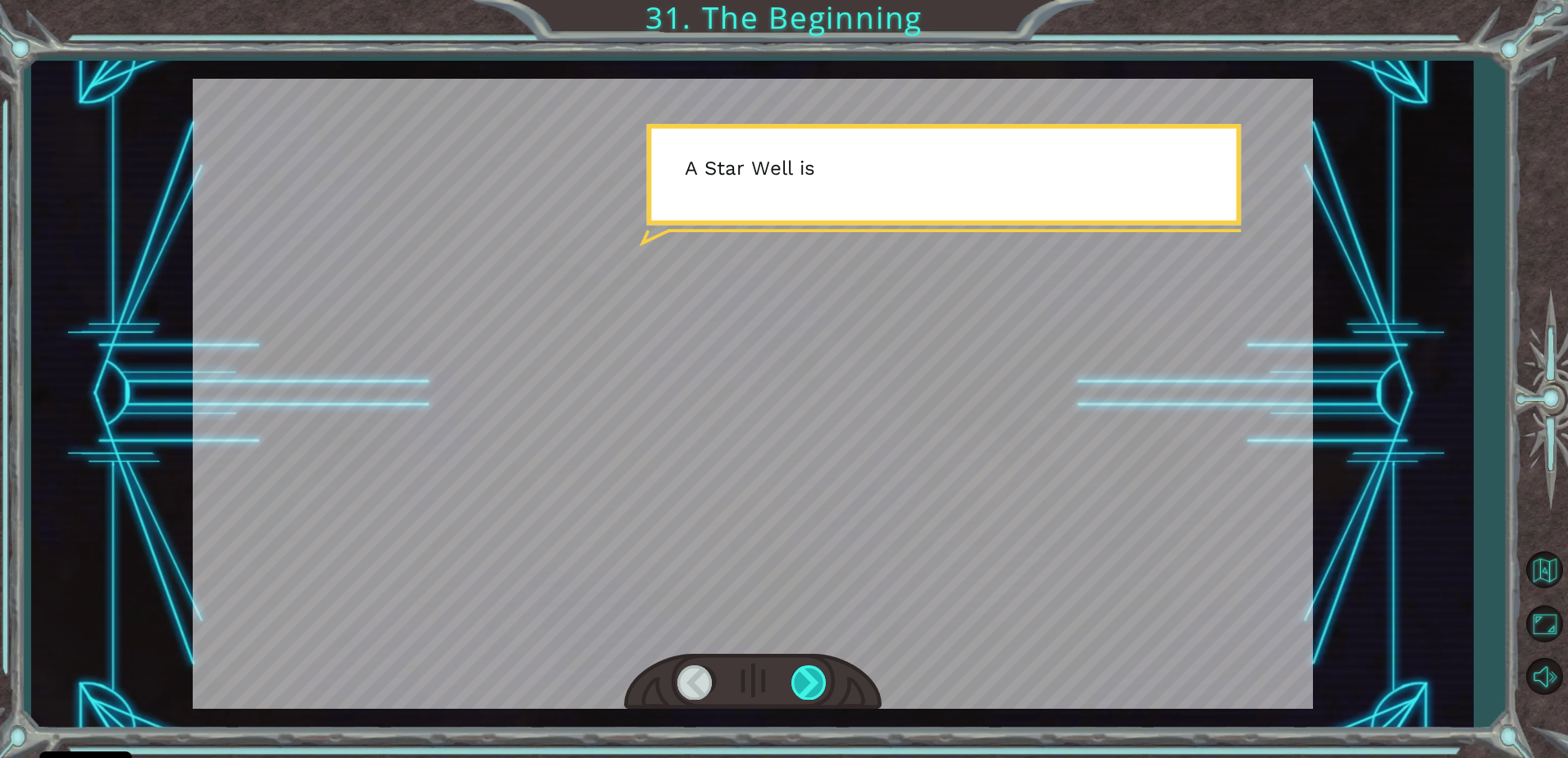
click at [796, 670] on div at bounding box center [809, 682] width 37 height 34
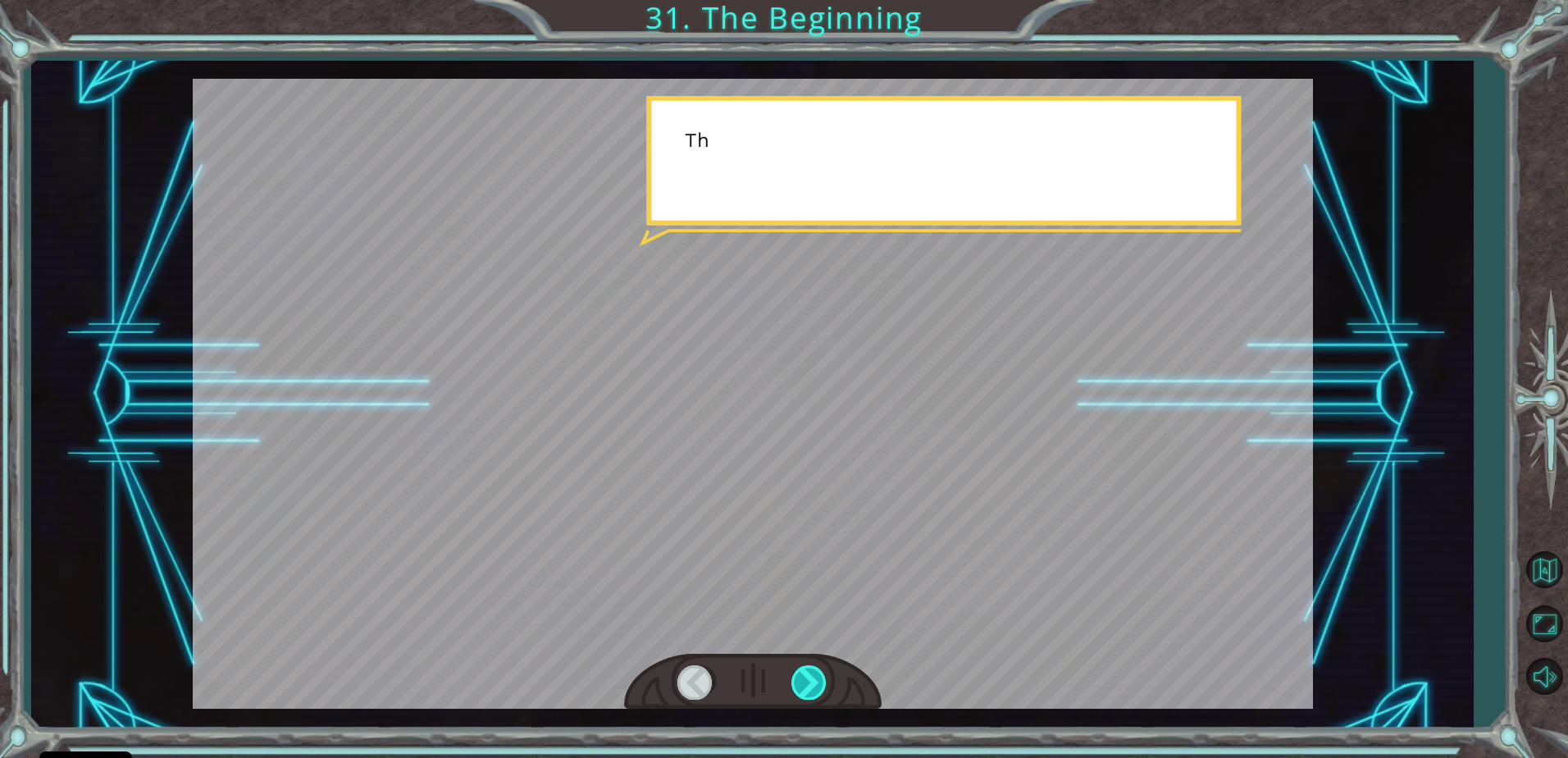
click at [796, 670] on div at bounding box center [809, 682] width 37 height 34
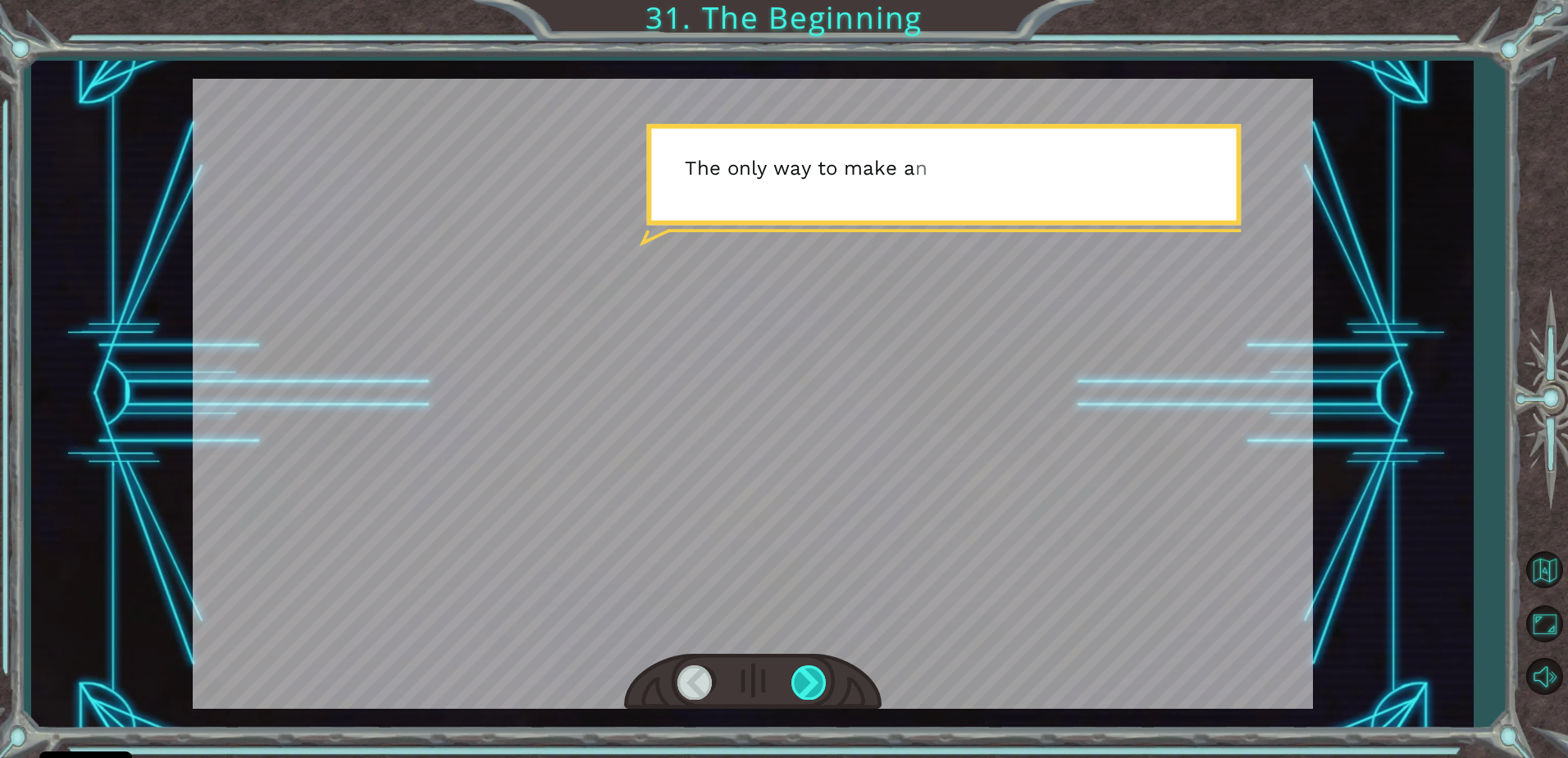
click at [796, 670] on div at bounding box center [809, 682] width 37 height 34
click at [789, 668] on div at bounding box center [752, 682] width 258 height 56
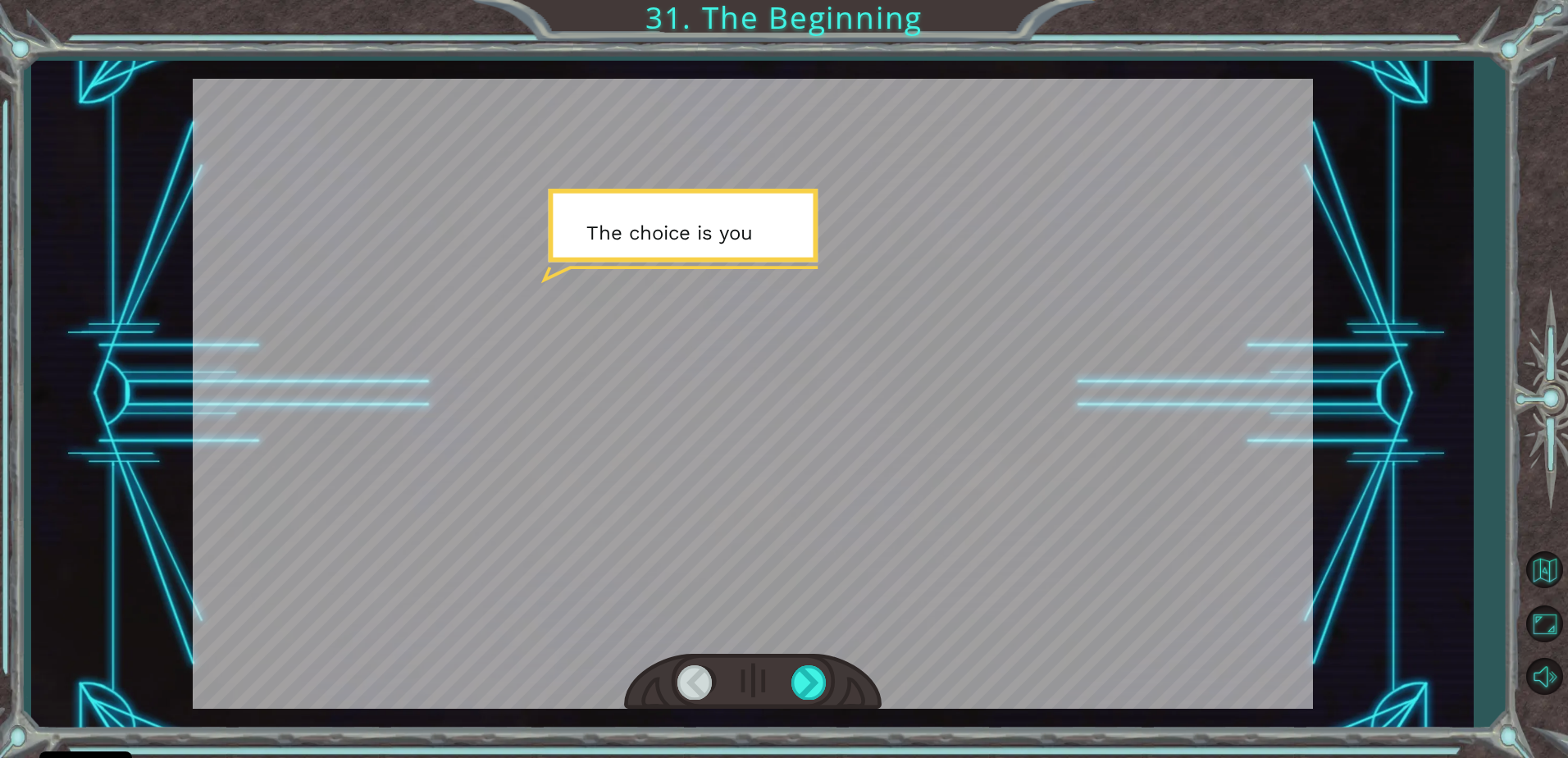
drag, startPoint x: 747, startPoint y: 677, endPoint x: 691, endPoint y: 650, distance: 62.2
click at [689, 647] on div at bounding box center [753, 393] width 1120 height 630
drag, startPoint x: 691, startPoint y: 650, endPoint x: 697, endPoint y: 681, distance: 31.6
click at [697, 678] on div at bounding box center [753, 393] width 1120 height 630
click at [690, 688] on div at bounding box center [696, 682] width 37 height 34
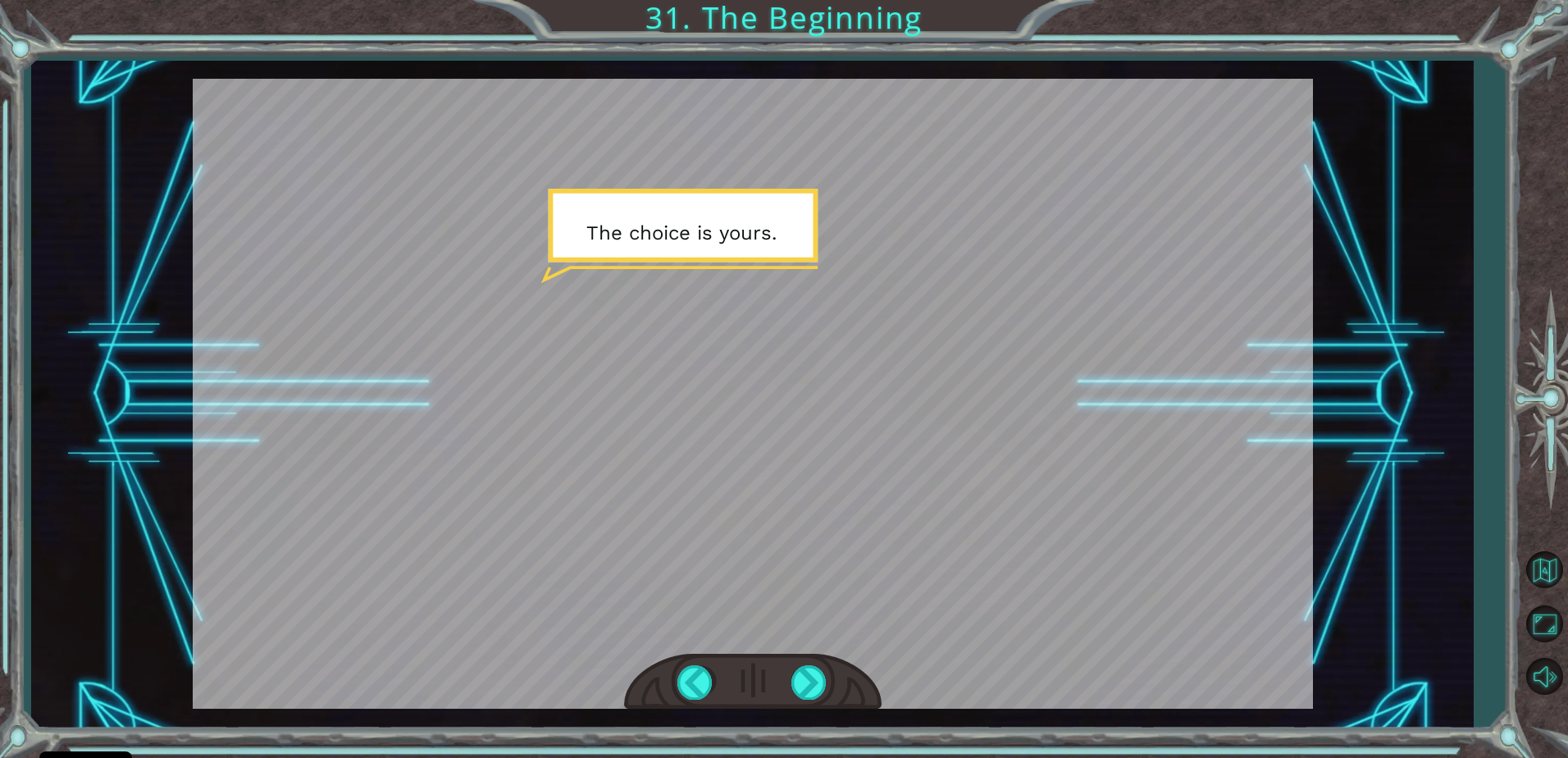
drag, startPoint x: 592, startPoint y: 637, endPoint x: 604, endPoint y: 633, distance: 12.6
click at [596, 635] on div at bounding box center [753, 393] width 1120 height 630
click at [810, 683] on div at bounding box center [809, 682] width 37 height 34
click at [807, 684] on div at bounding box center [809, 682] width 37 height 34
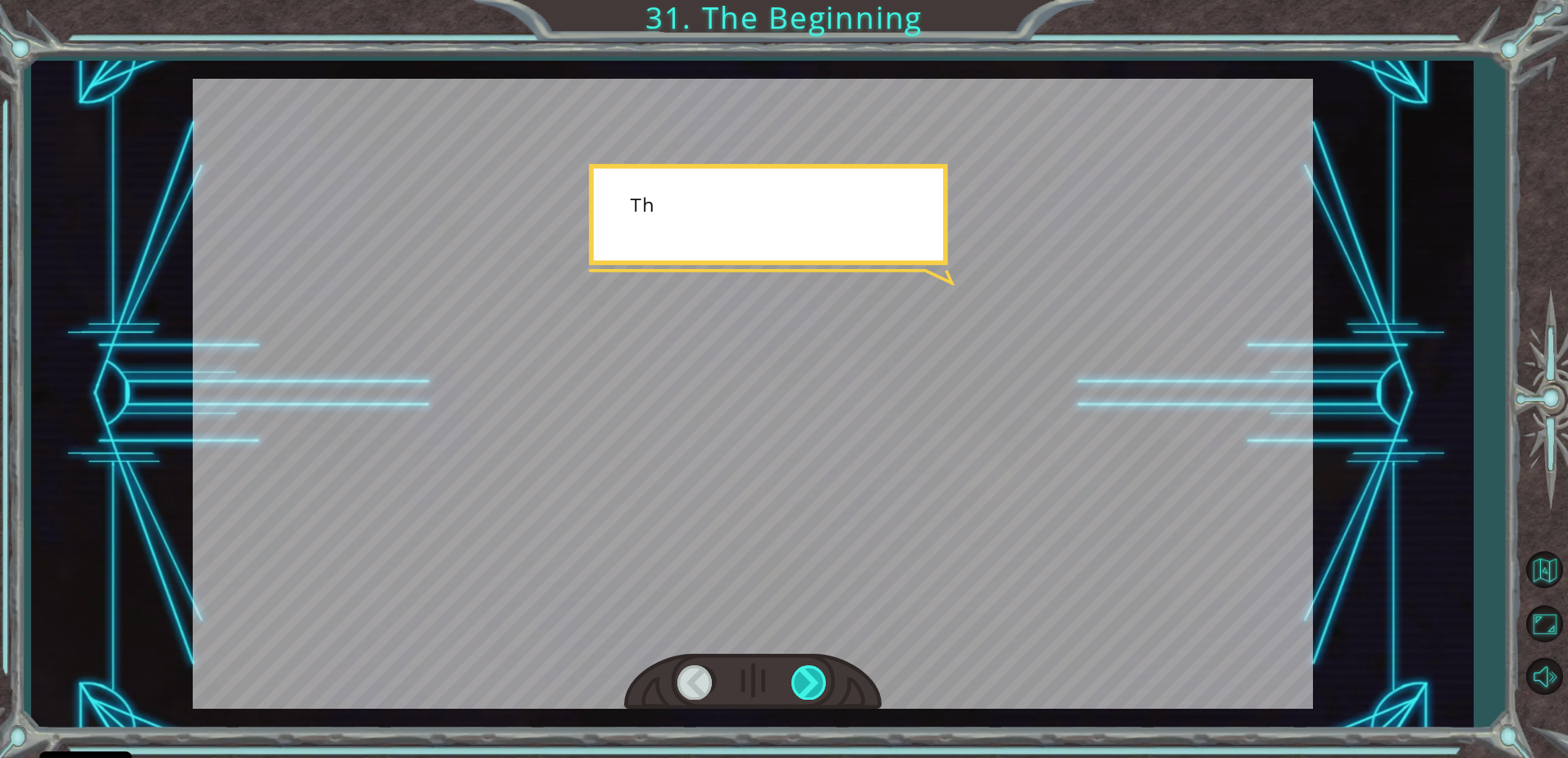
click at [809, 684] on div at bounding box center [809, 682] width 37 height 34
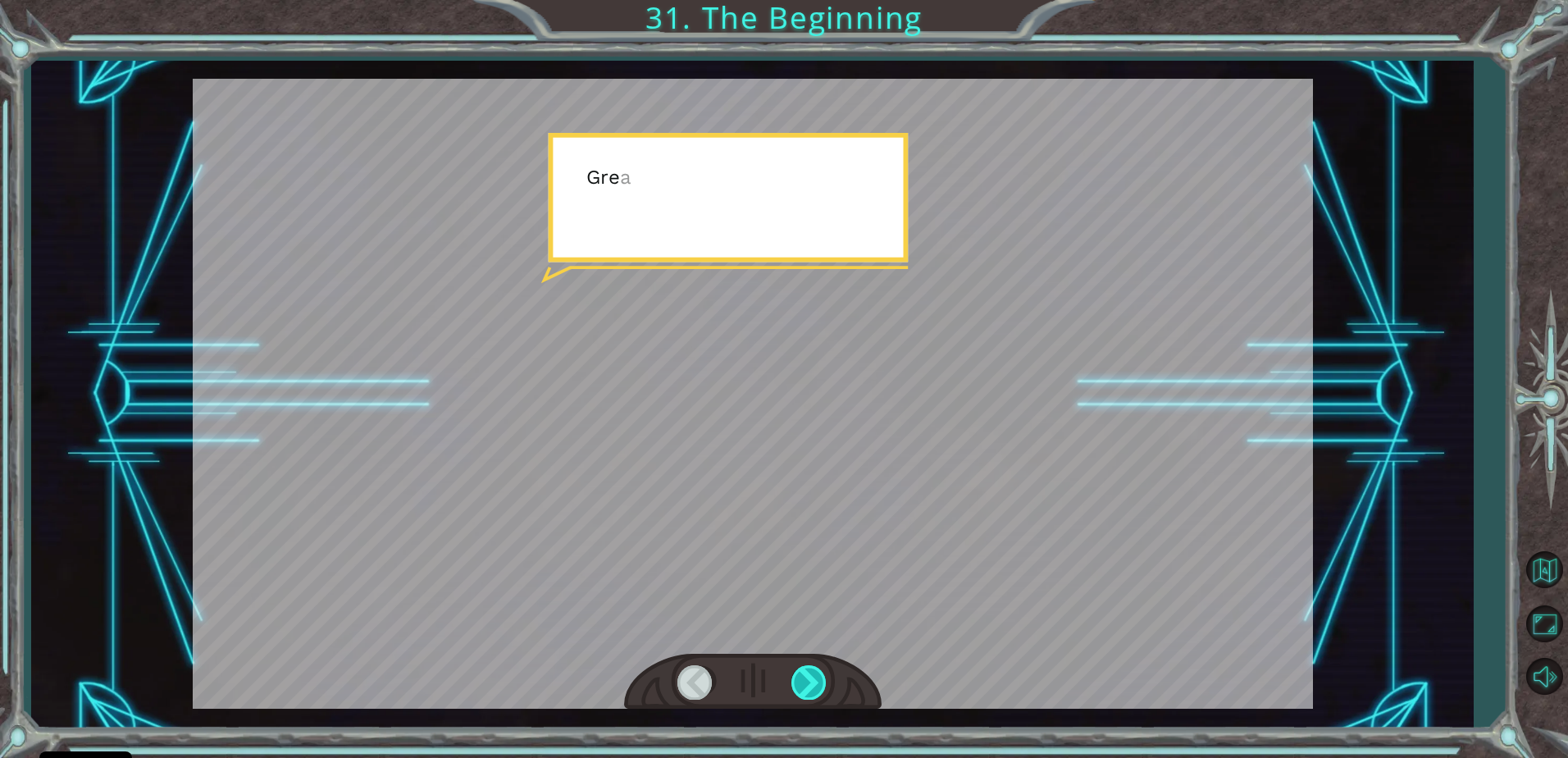
click at [809, 684] on div at bounding box center [809, 682] width 37 height 34
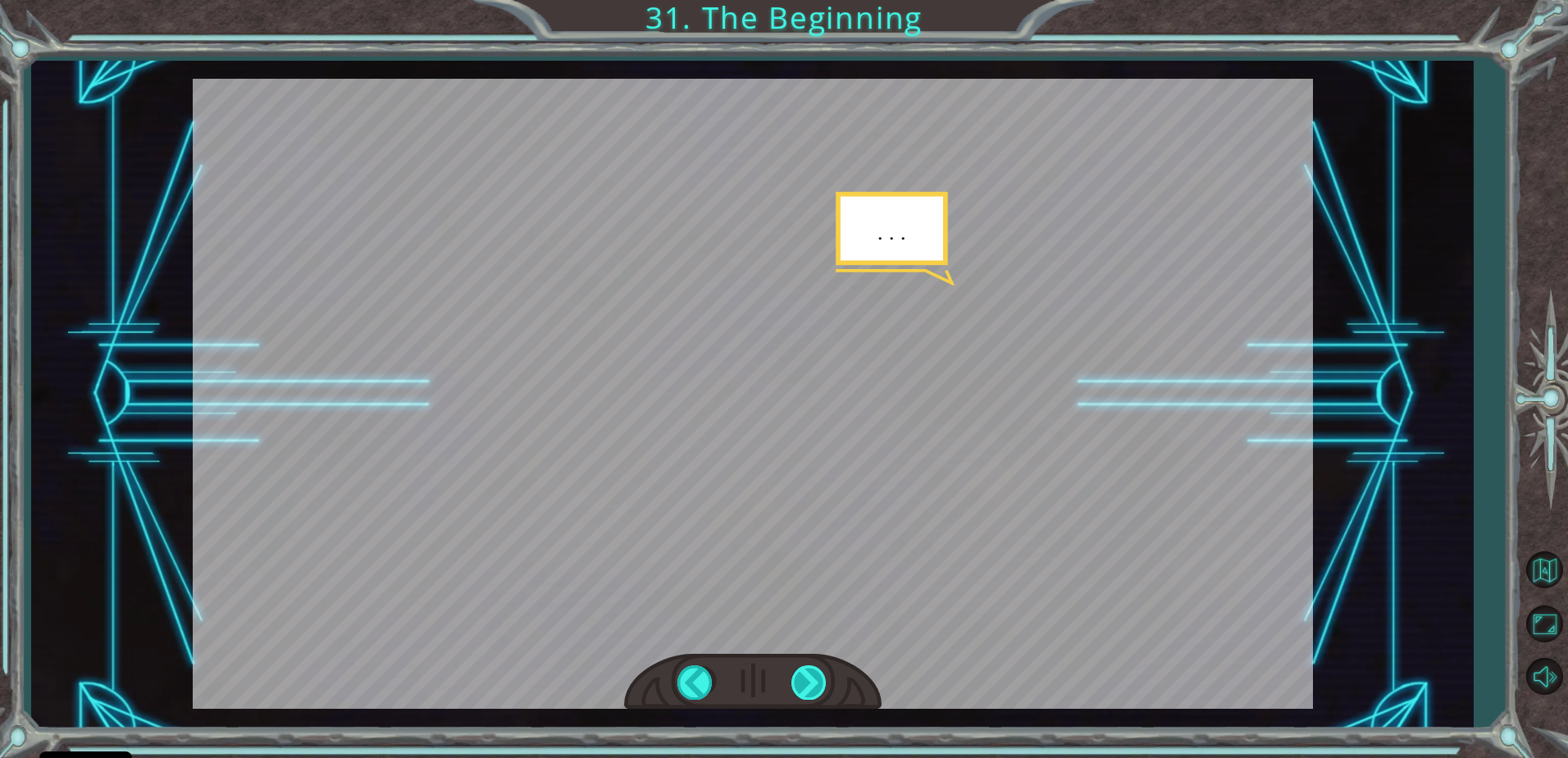
click at [809, 684] on div at bounding box center [809, 682] width 37 height 34
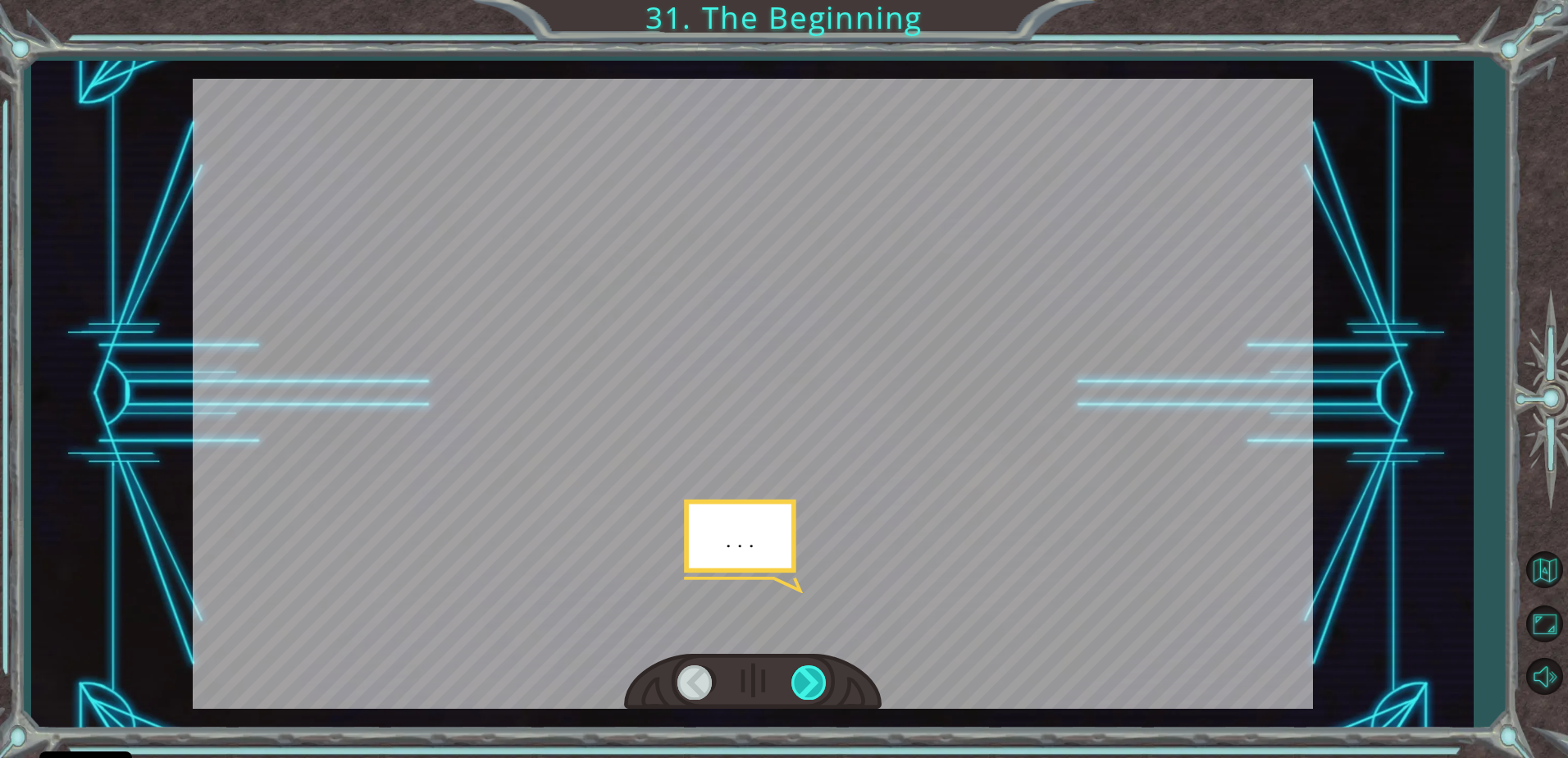
click at [809, 684] on div at bounding box center [809, 682] width 37 height 34
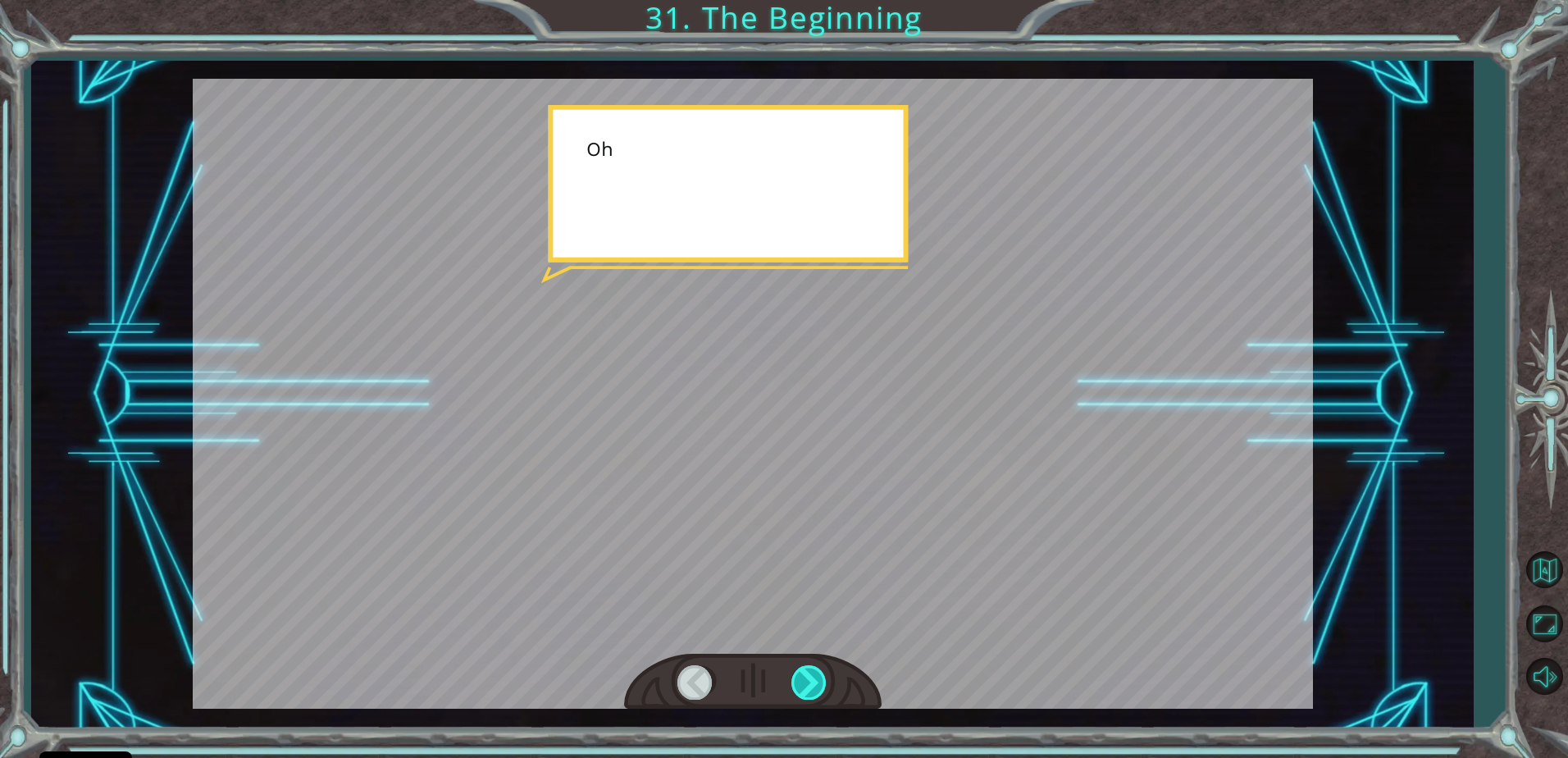
click at [809, 684] on div at bounding box center [809, 682] width 37 height 34
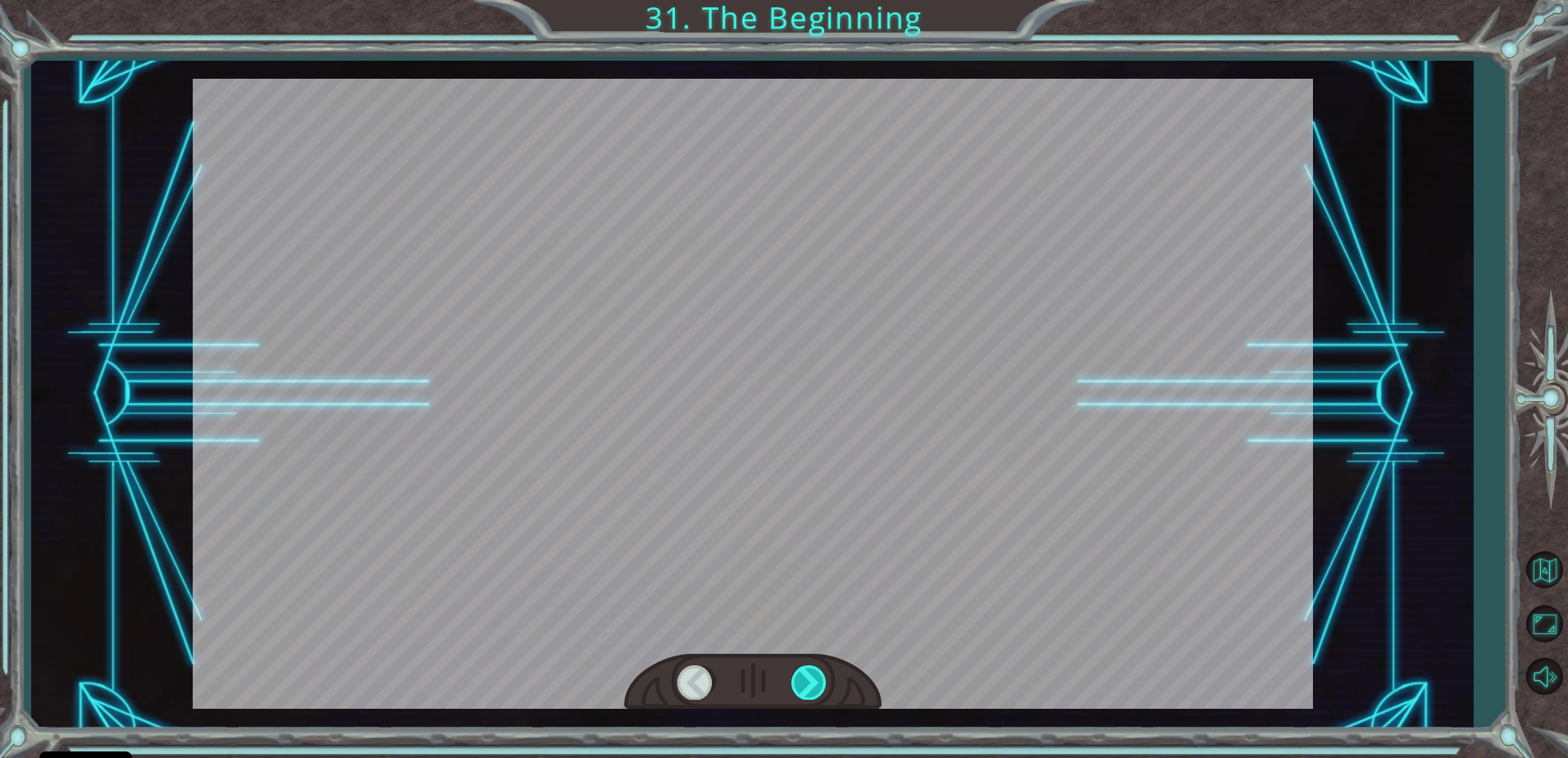
click at [809, 684] on div at bounding box center [809, 682] width 37 height 34
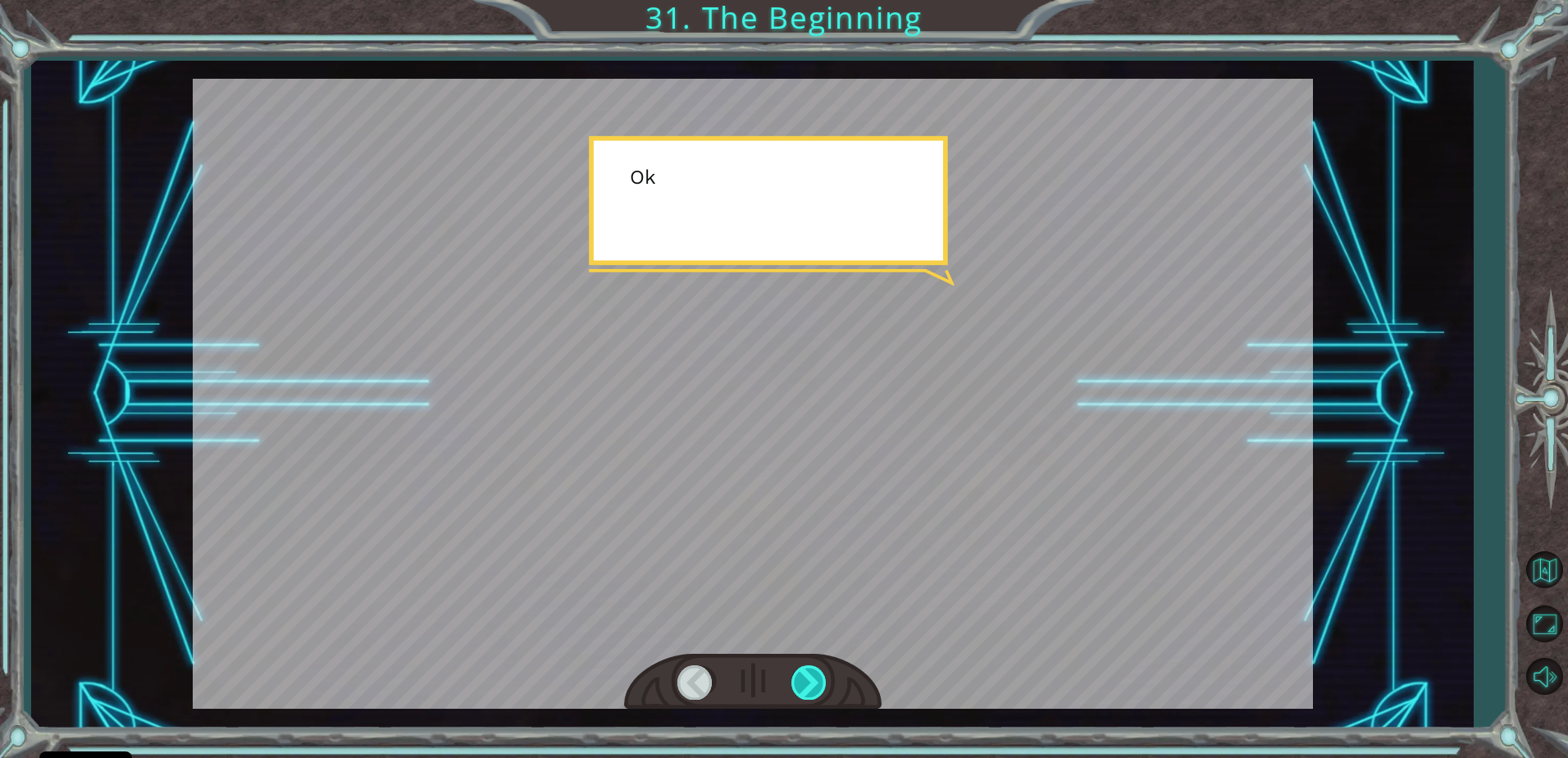
click at [809, 684] on div at bounding box center [809, 682] width 37 height 34
click at [808, 684] on div at bounding box center [809, 682] width 37 height 34
click at [803, 682] on div at bounding box center [809, 682] width 37 height 34
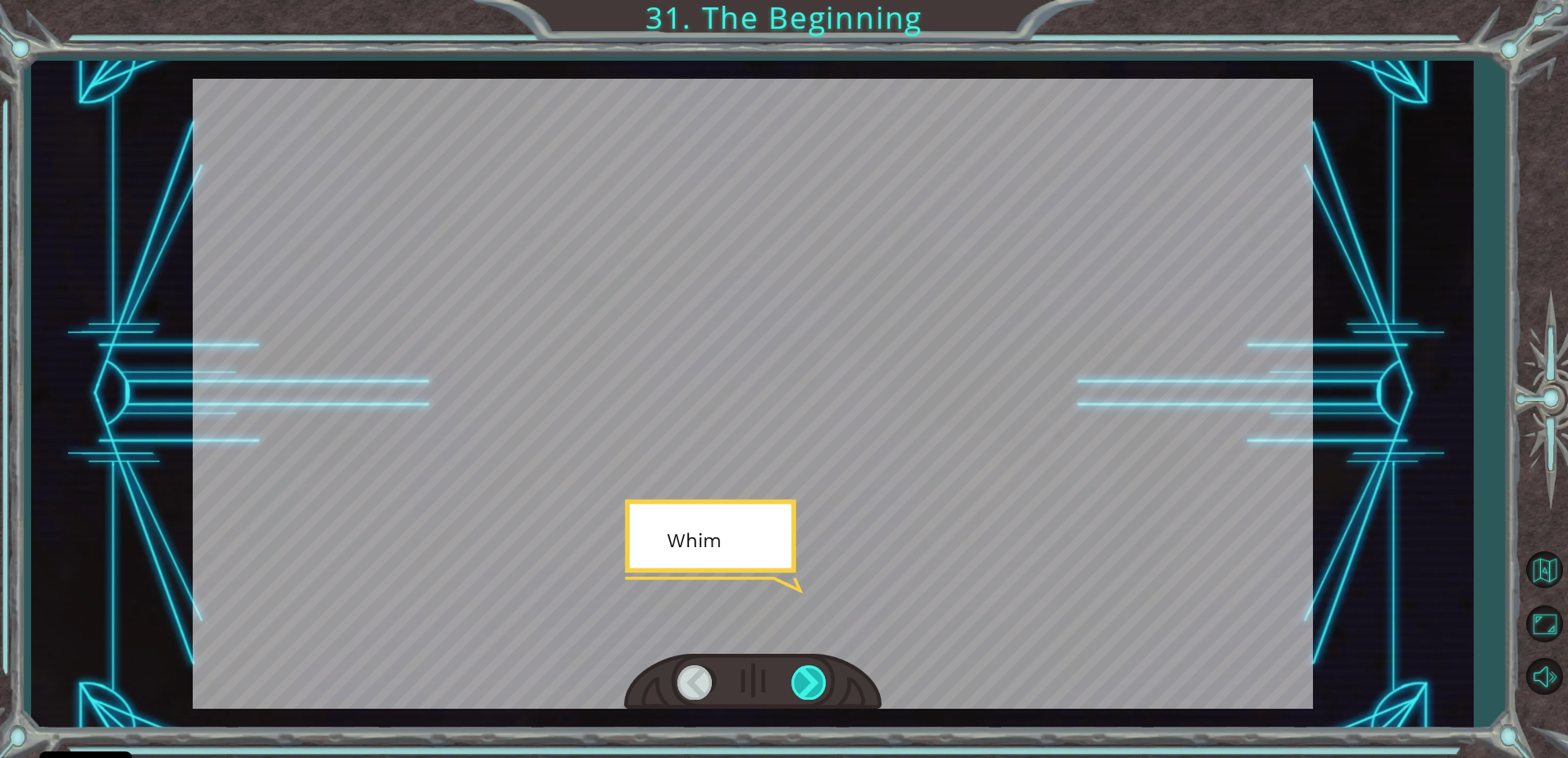
click at [803, 682] on div at bounding box center [809, 682] width 37 height 34
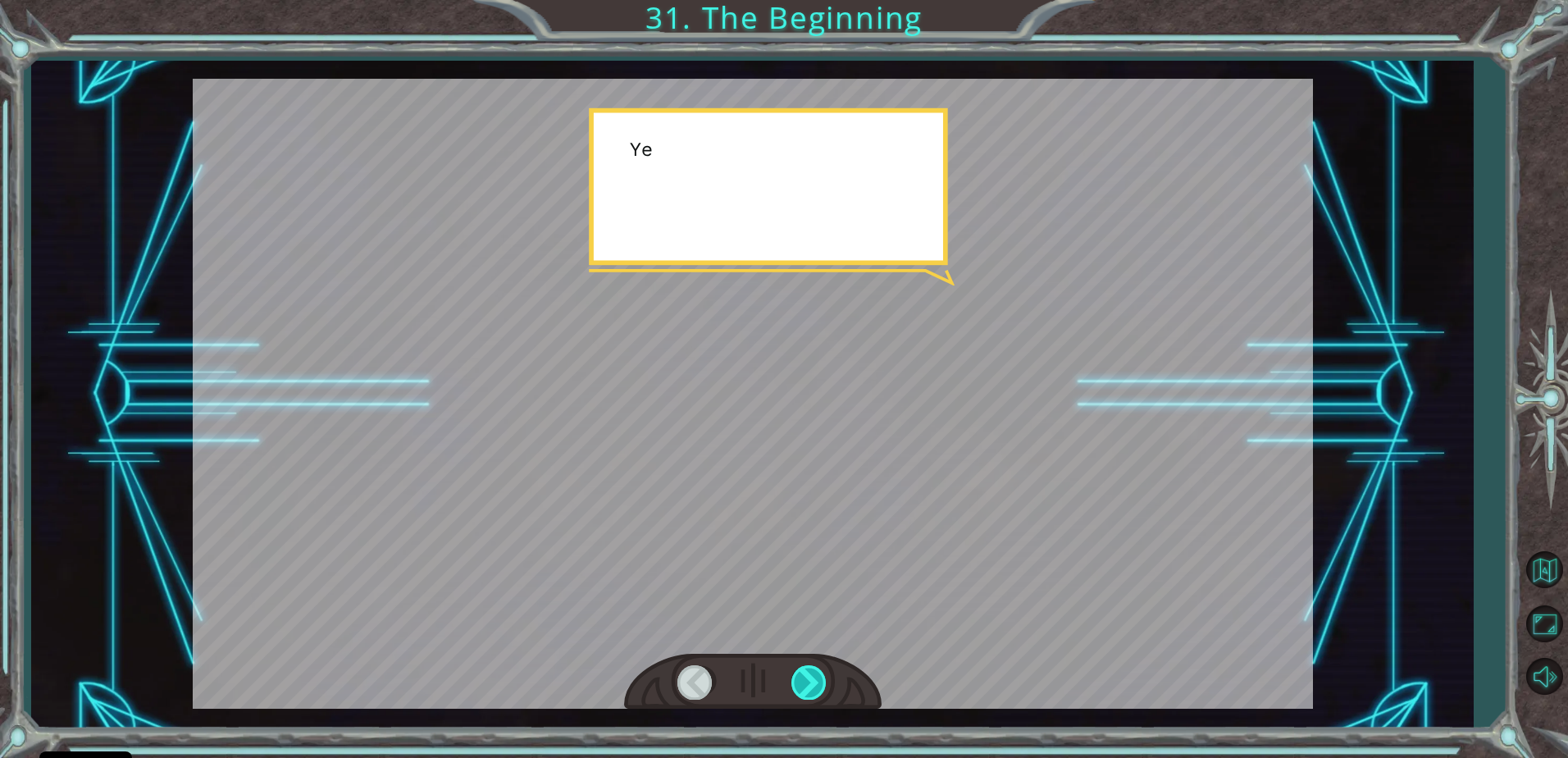
click at [803, 682] on div at bounding box center [809, 682] width 37 height 34
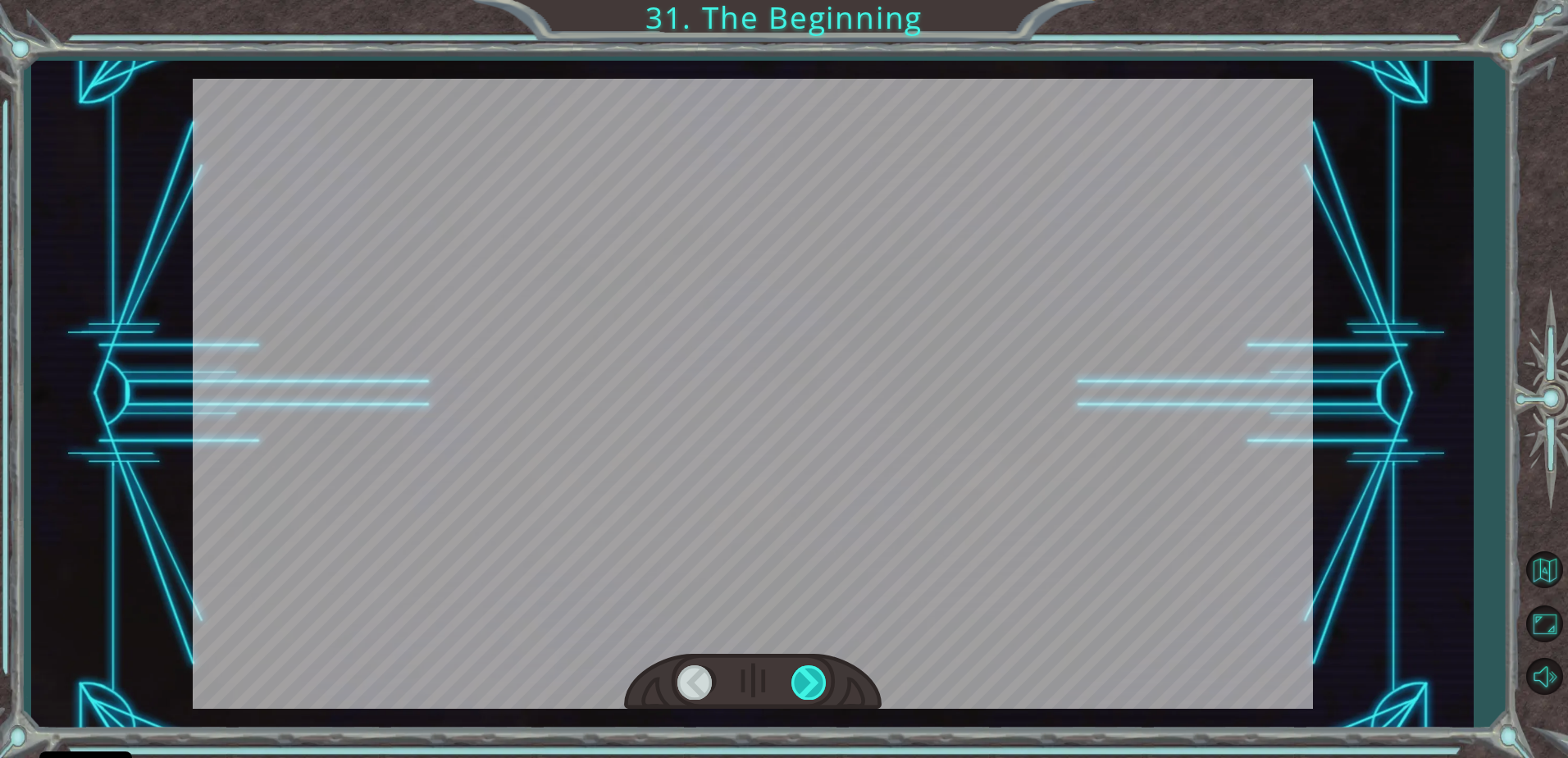
click at [803, 682] on div at bounding box center [809, 682] width 37 height 34
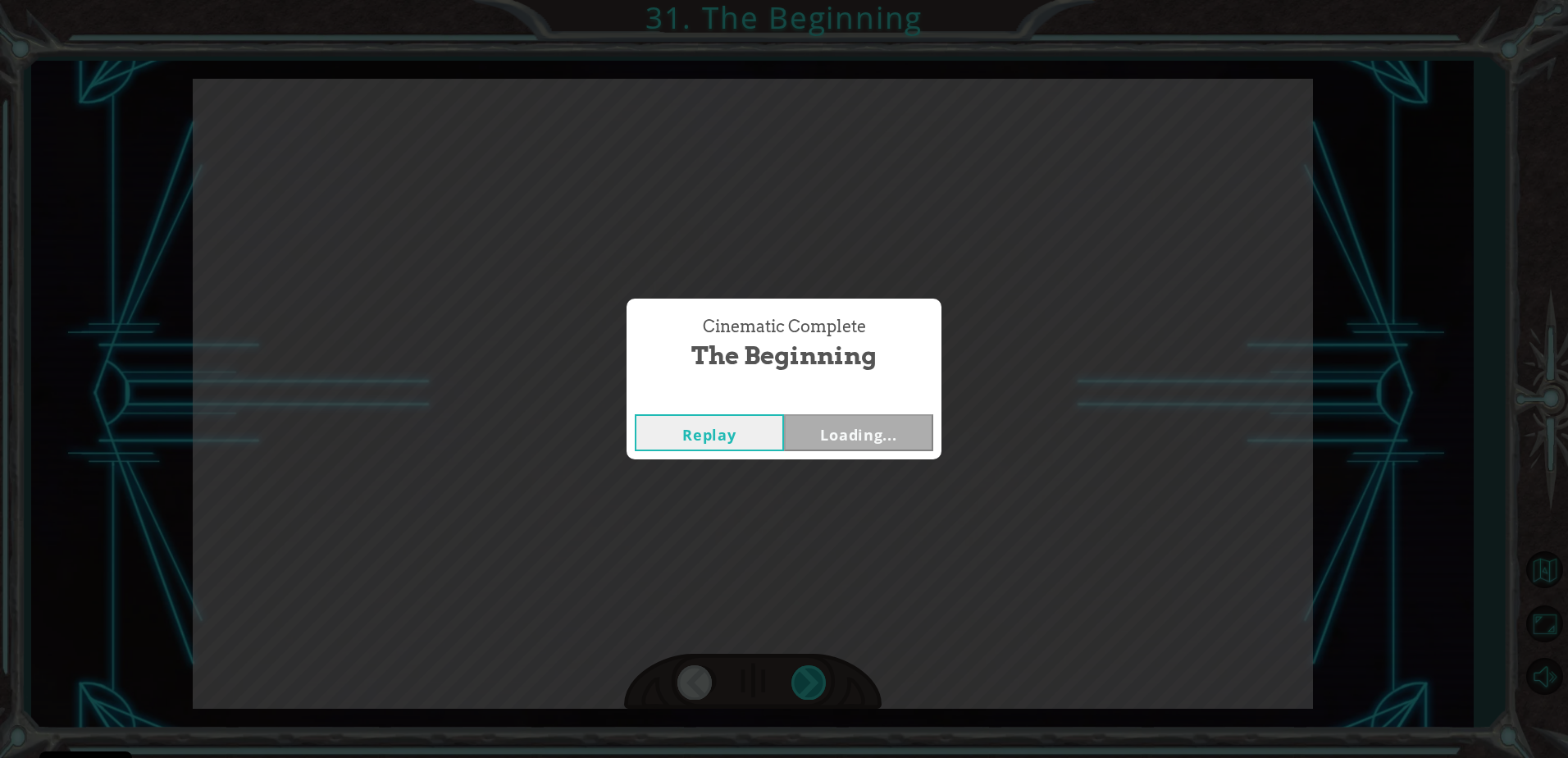
click at [803, 682] on div "Cinematic Complete The Beginning Replay Loading..." at bounding box center [784, 379] width 1568 height 758
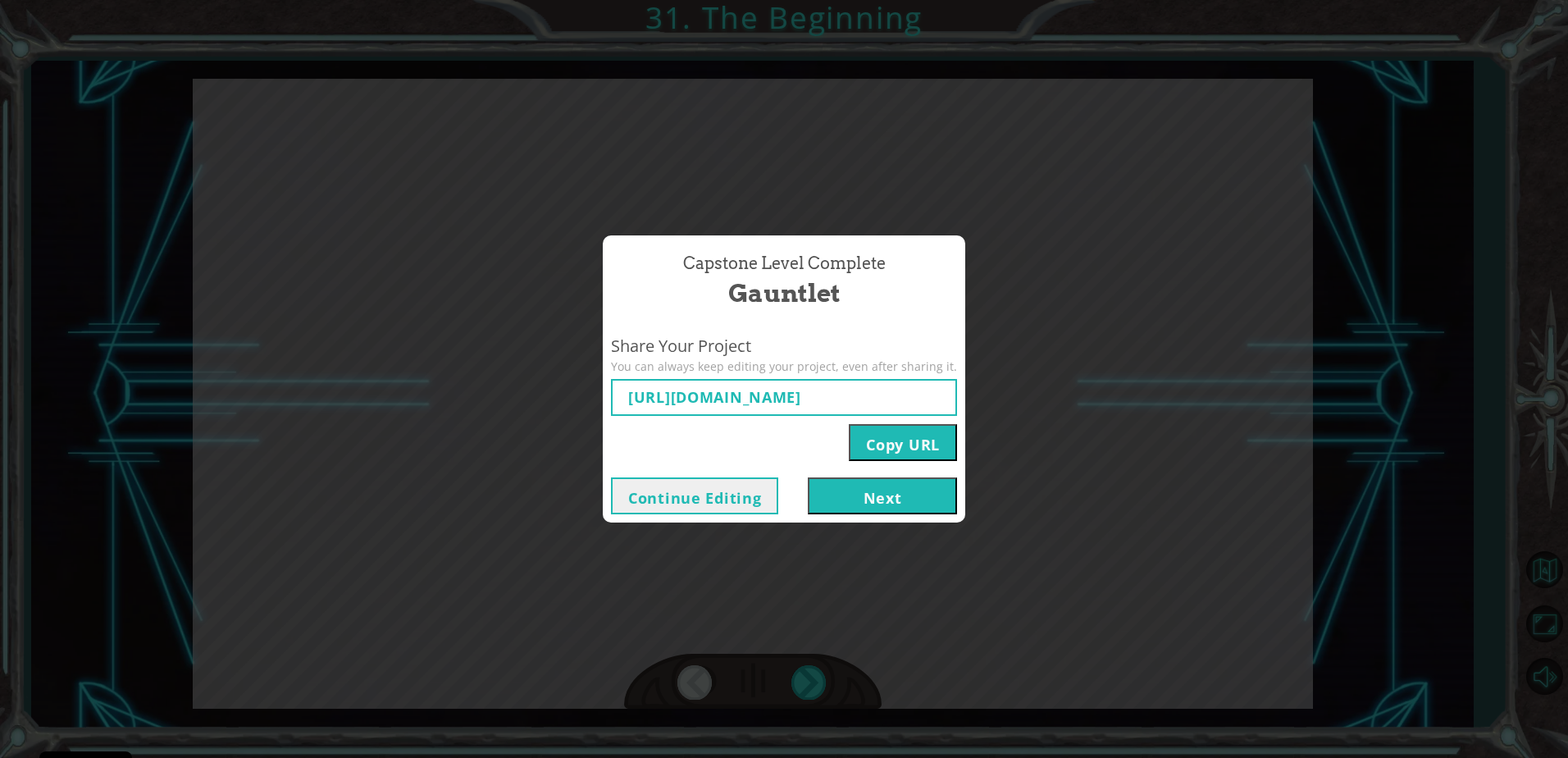
click at [803, 682] on div "Capstone Level Complete Gauntlet Share Your Project You can always keep editing…" at bounding box center [784, 379] width 1568 height 758
type input "[URL][DOMAIN_NAME]"
click at [519, 582] on div "Capstone Level Complete Gauntlet Share Your Project You can always keep editing…" at bounding box center [784, 379] width 1568 height 758
click at [846, 496] on button "Next" at bounding box center [882, 495] width 149 height 37
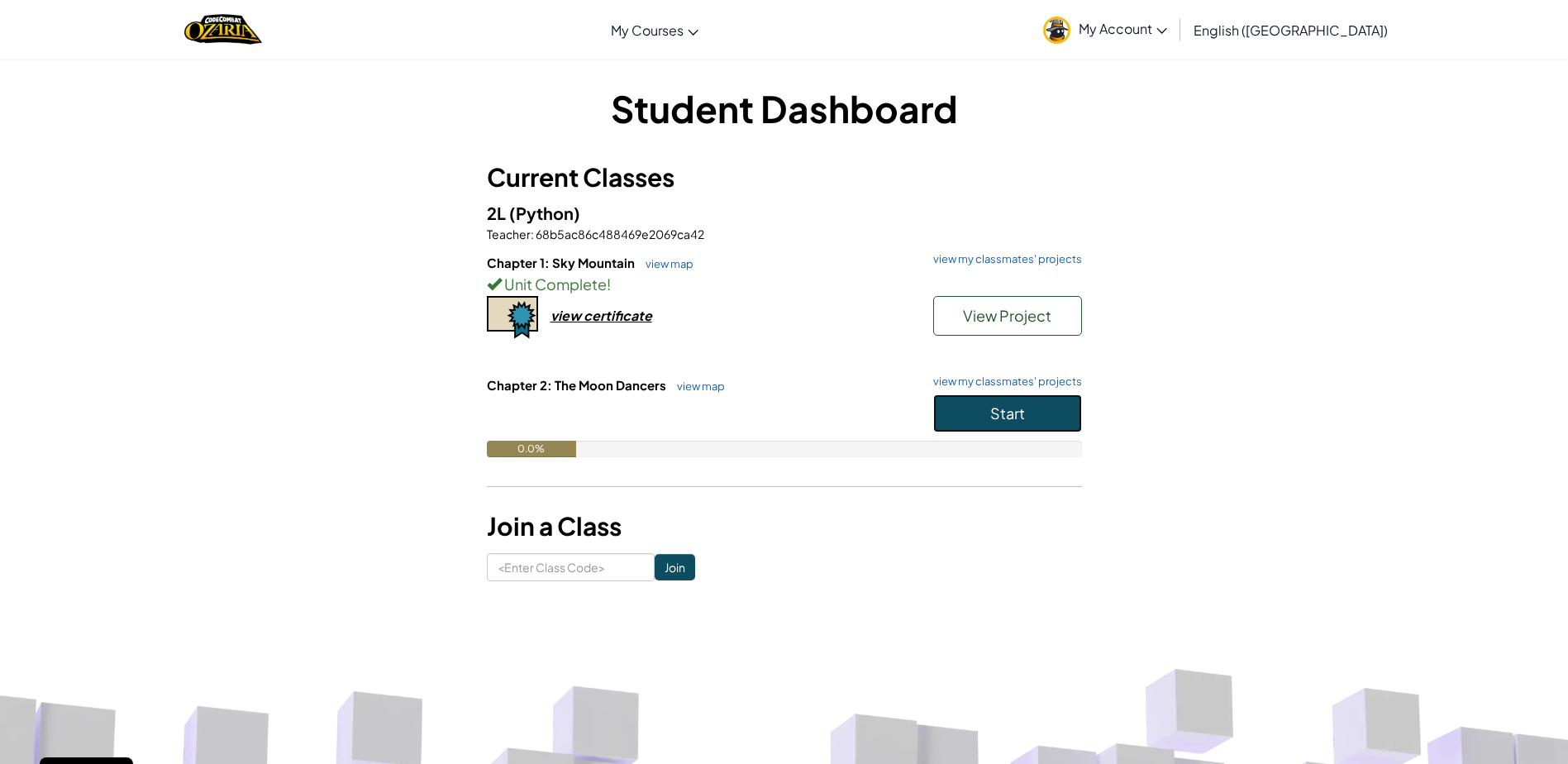
click at [1037, 414] on button "Start" at bounding box center [1008, 413] width 149 height 38
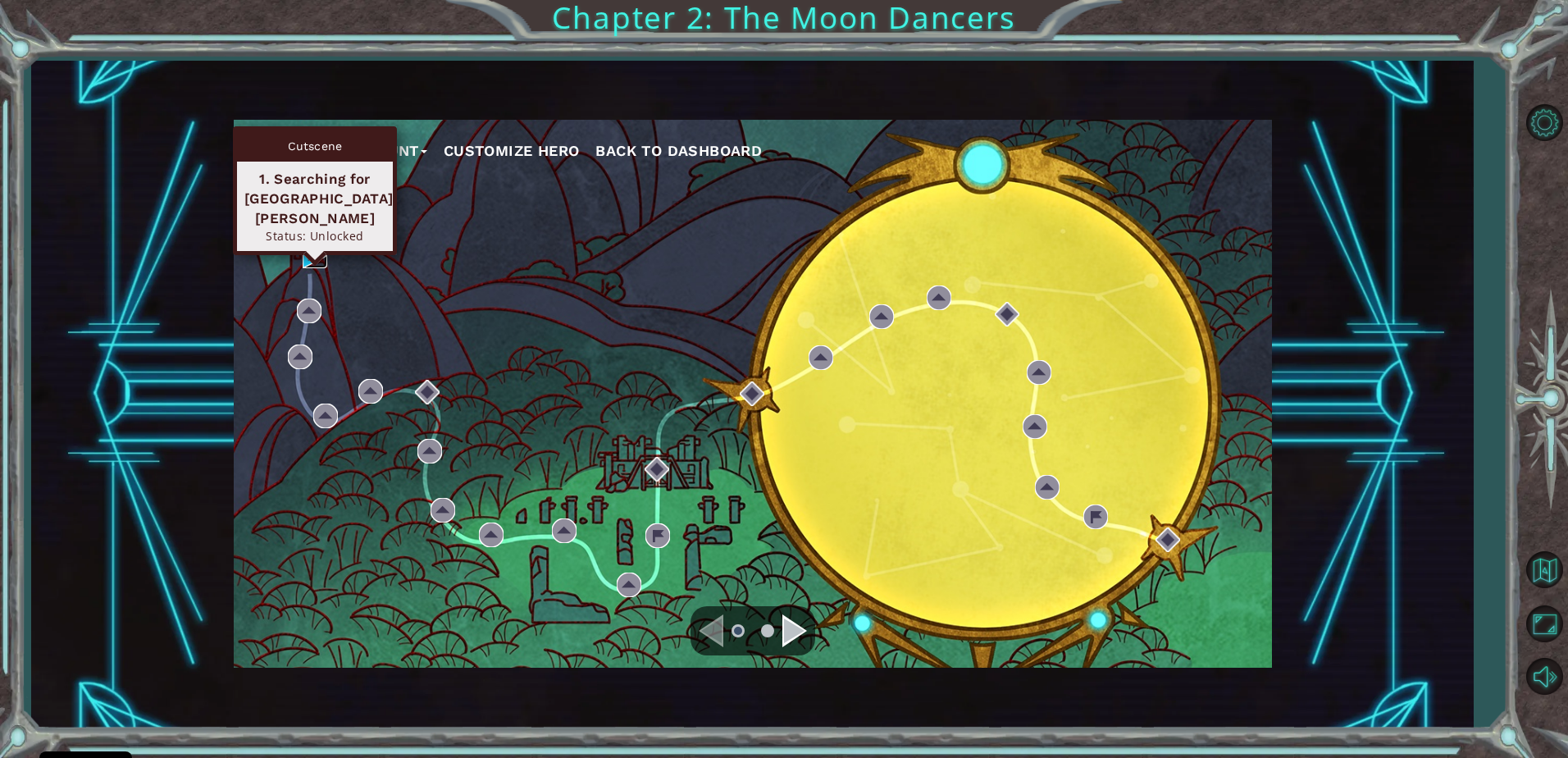
click at [314, 252] on img at bounding box center [315, 256] width 25 height 25
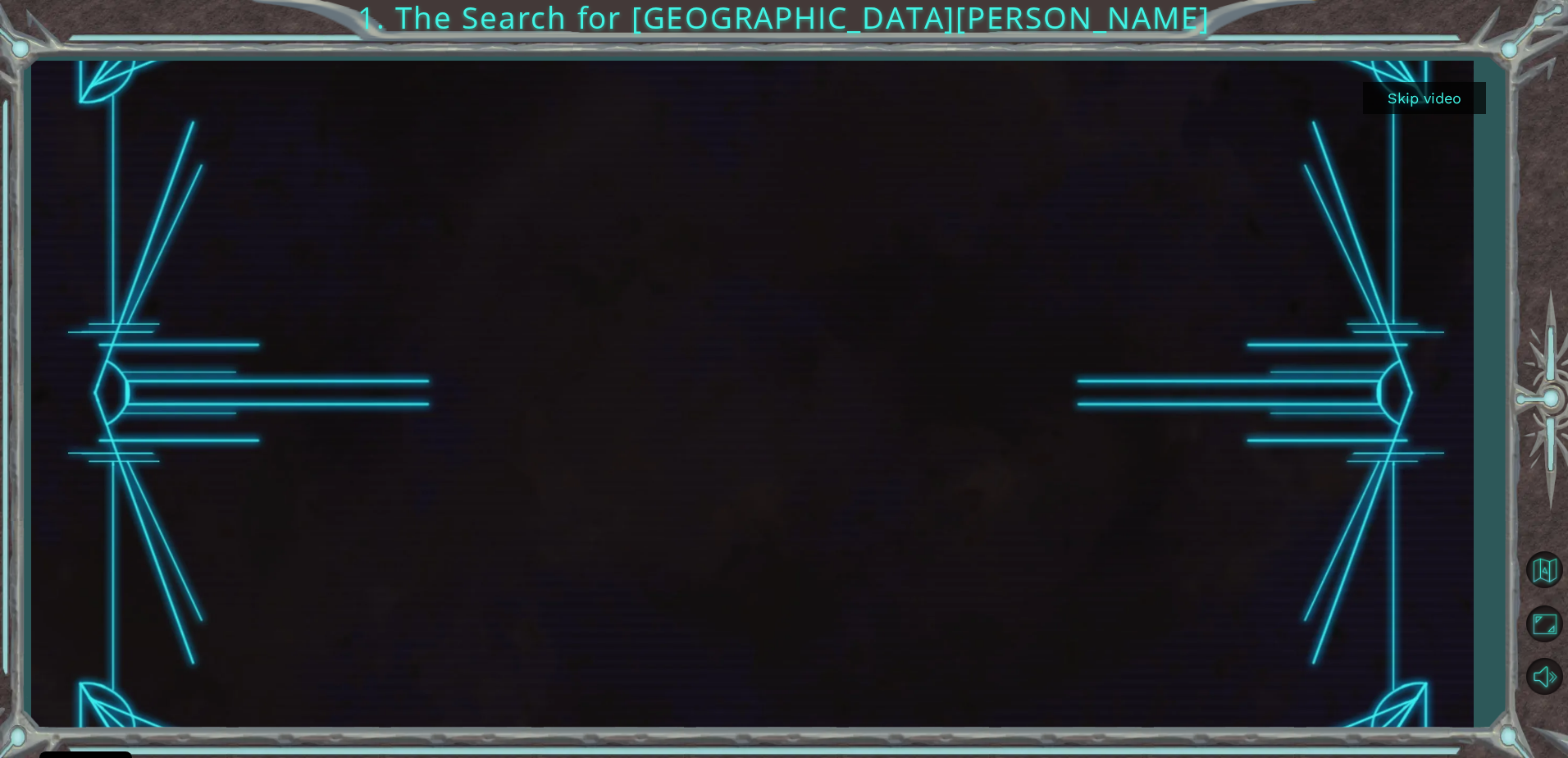
click at [1555, 491] on html "Cookie Policy CodeCombat uses a few essential and non-essential cookies. Privac…" at bounding box center [784, 379] width 1568 height 758
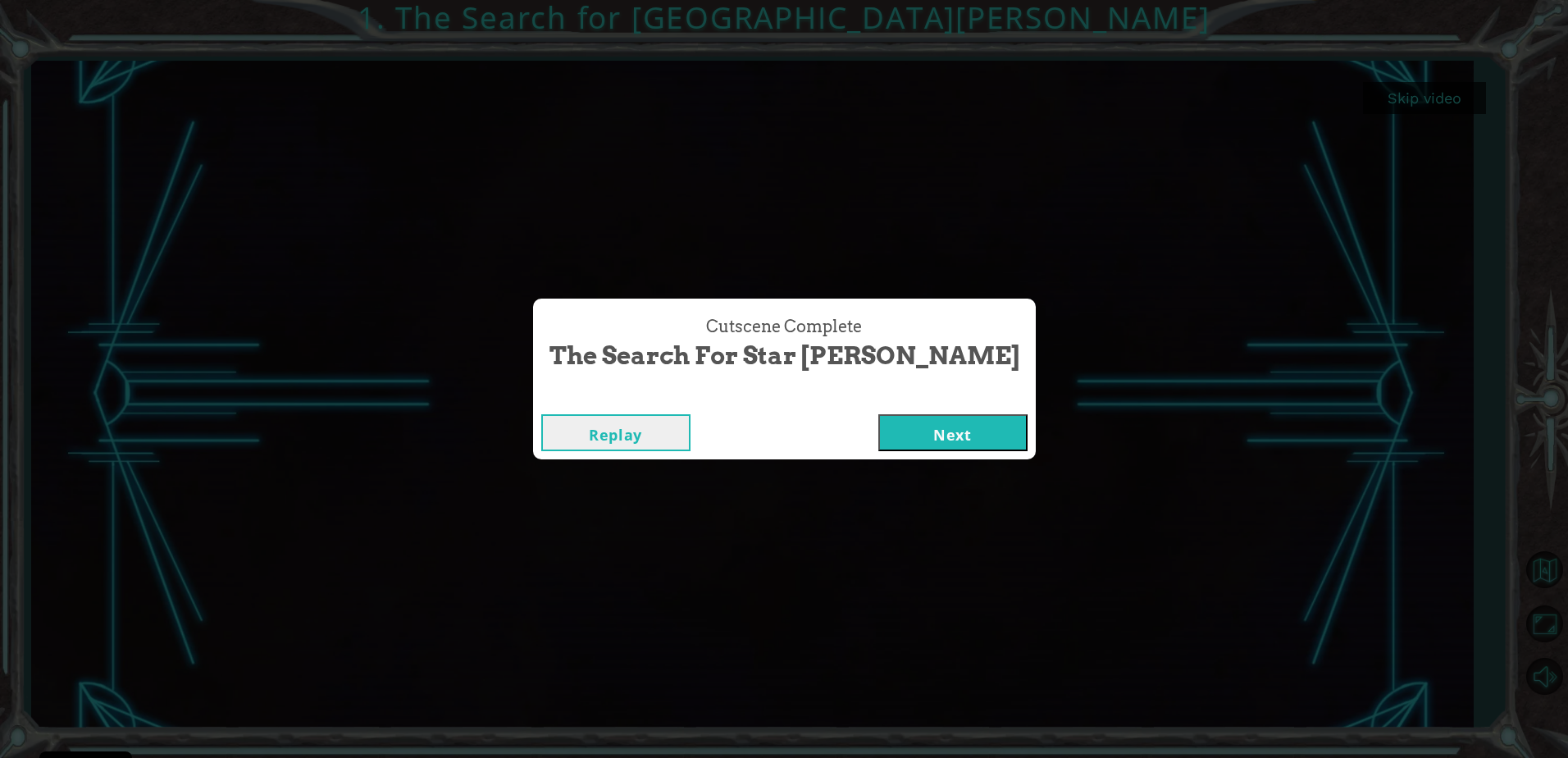
click at [878, 434] on button "Next" at bounding box center [953, 432] width 149 height 37
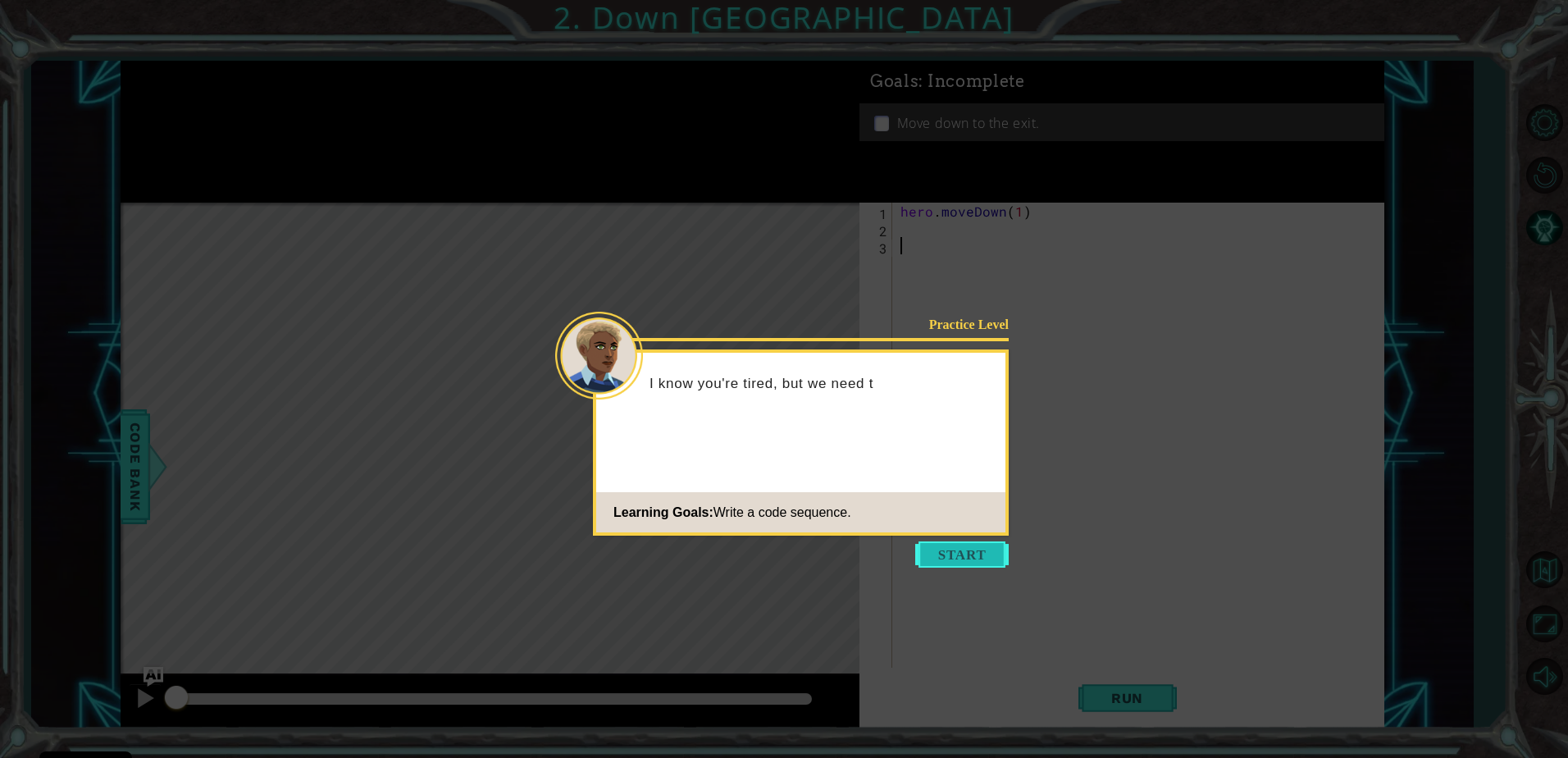
click at [953, 553] on button "Start" at bounding box center [962, 554] width 94 height 27
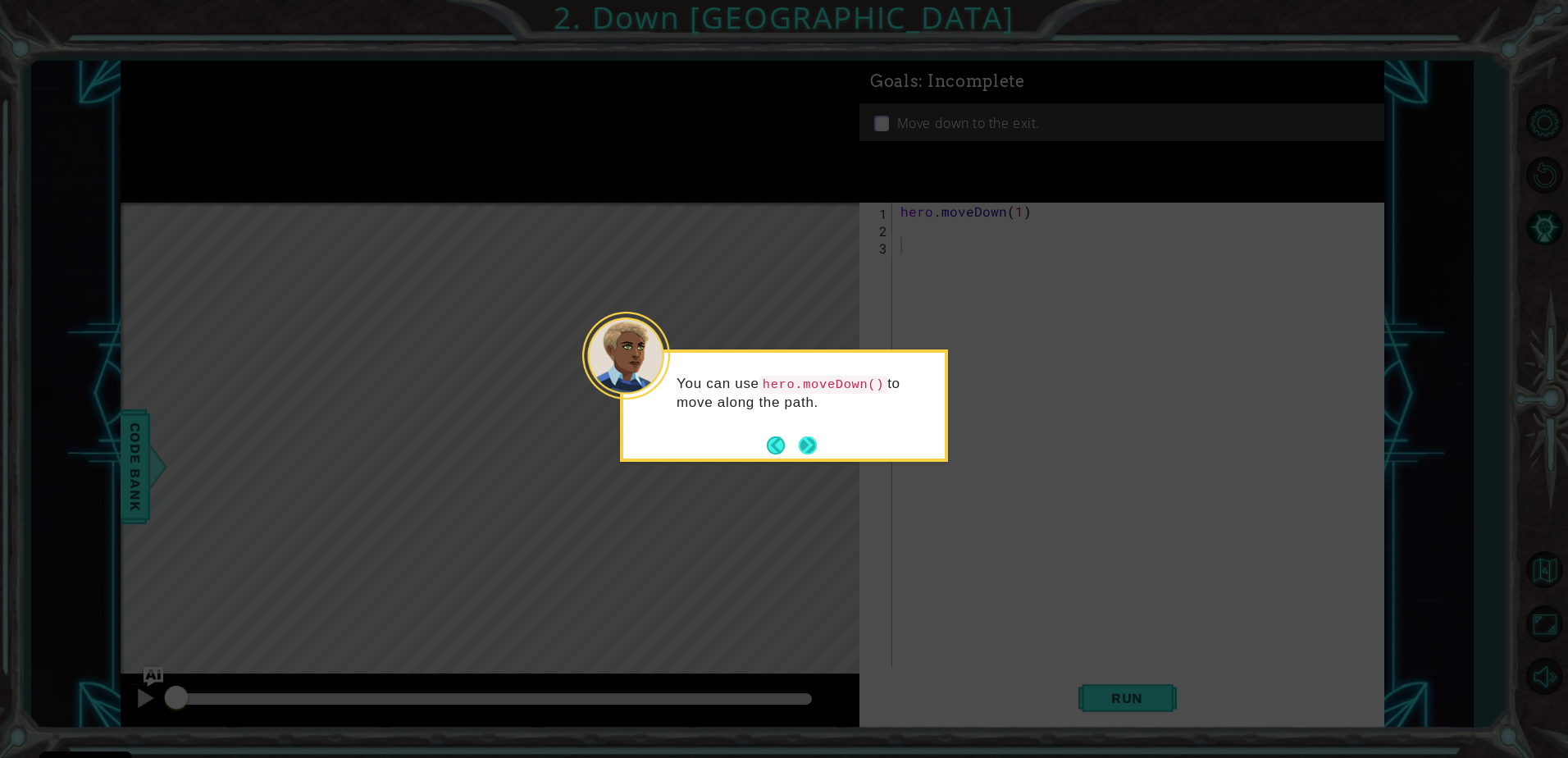
click at [808, 444] on button "Next" at bounding box center [808, 446] width 18 height 18
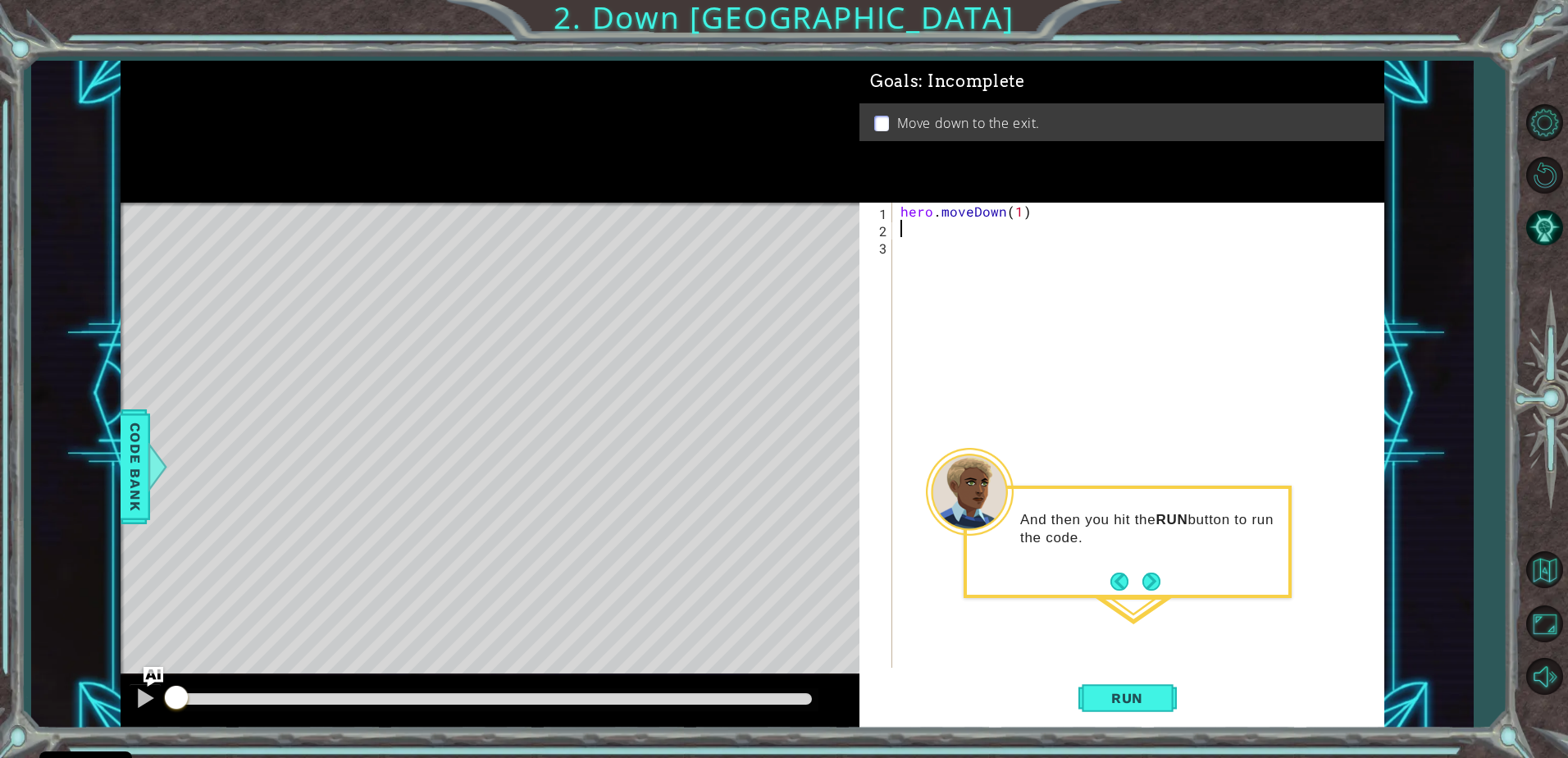
click at [923, 232] on div "hero . moveDown ( 1 )" at bounding box center [1142, 452] width 490 height 500
type textarea "hero.moveDown(1)"
click at [1115, 696] on span "Run" at bounding box center [1127, 698] width 65 height 17
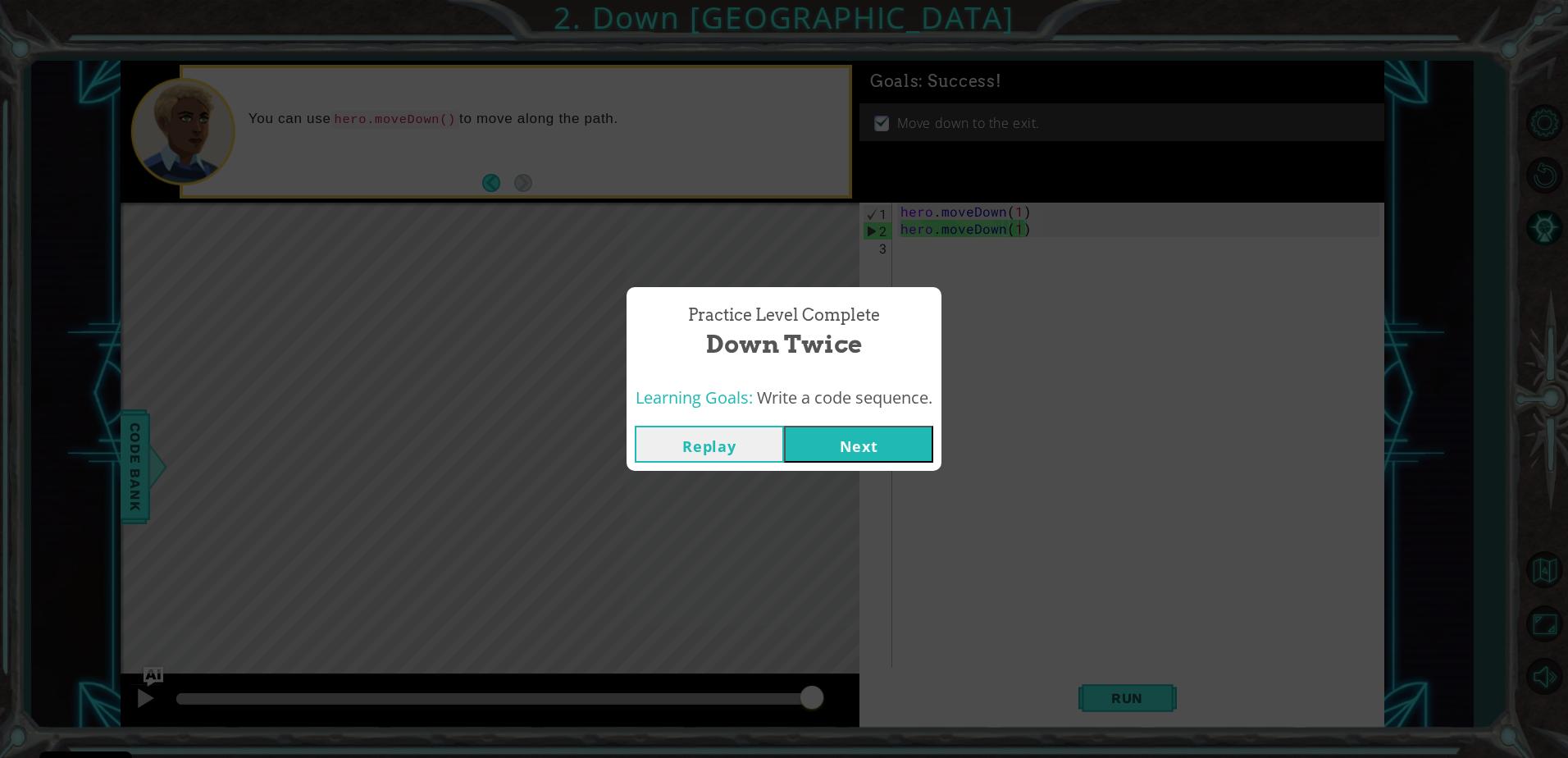
click at [870, 428] on button "Next" at bounding box center [859, 444] width 149 height 37
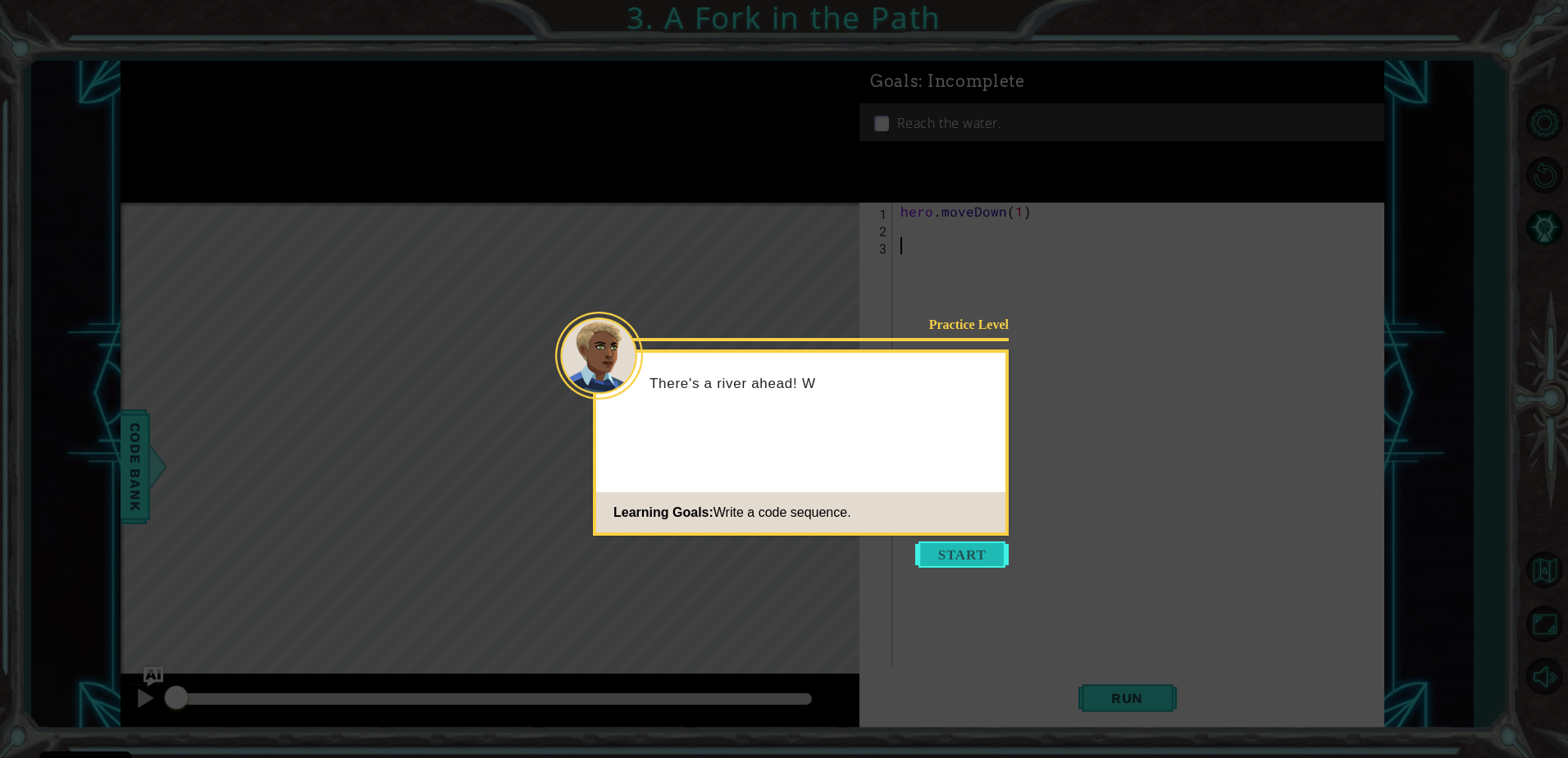
click at [936, 548] on button "Start" at bounding box center [962, 554] width 94 height 27
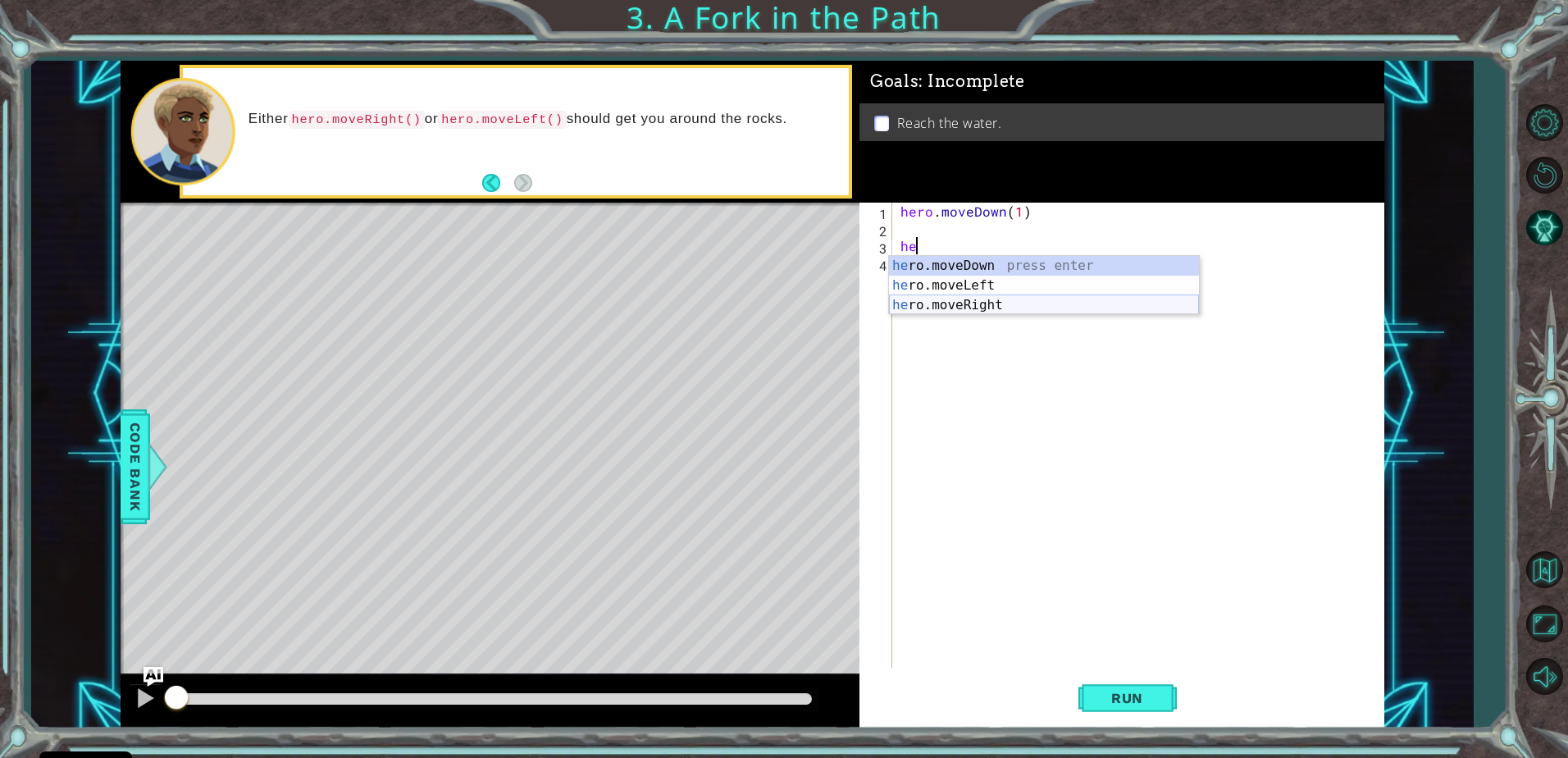
click at [991, 303] on div "he ro.moveDown press enter he ro.moveLeft press enter he ro.moveRight press ent…" at bounding box center [1044, 305] width 310 height 99
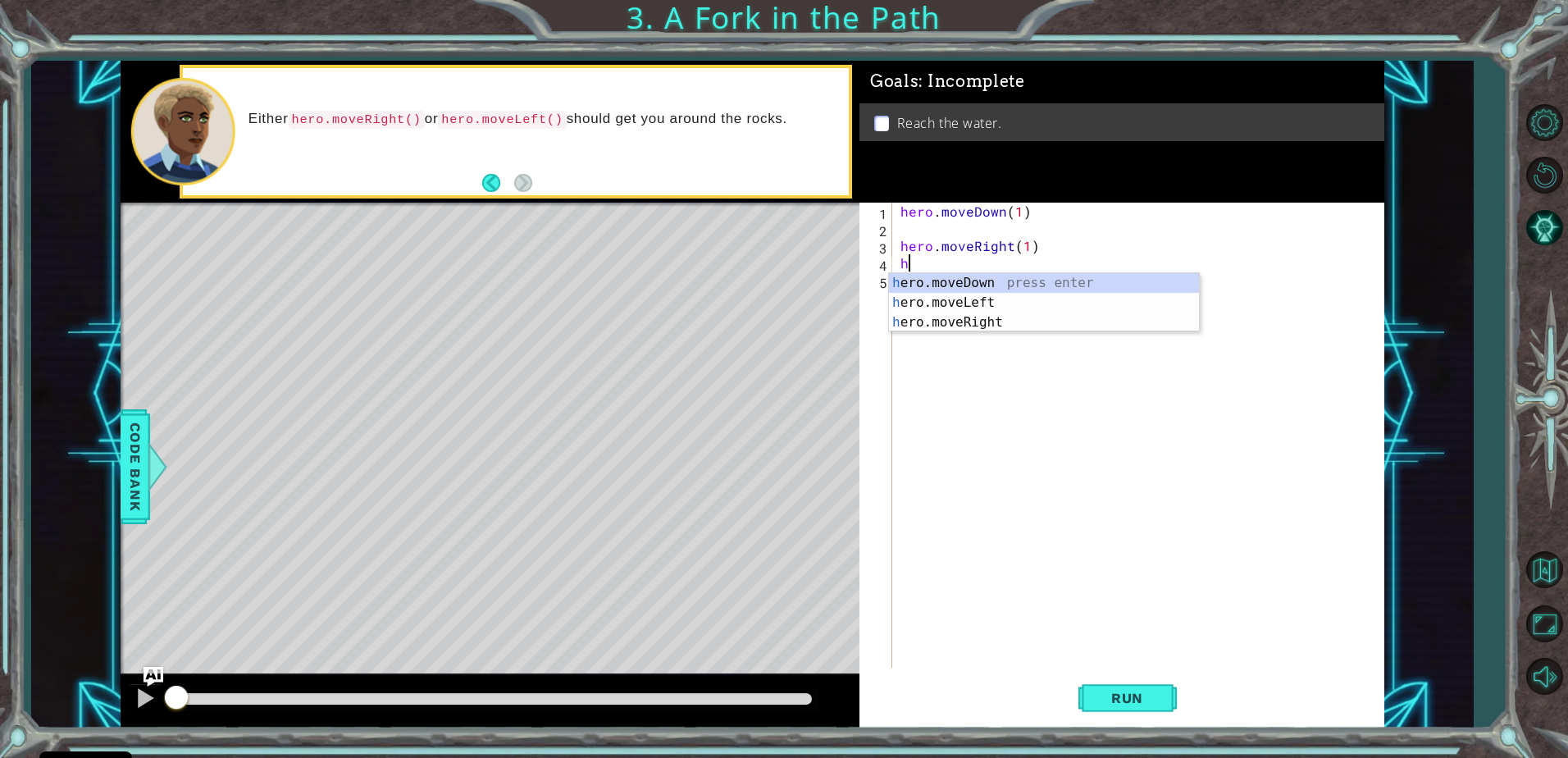
scroll to position [0, 8]
click at [970, 278] on div "he ro.moveDown press enter he ro.moveLeft press enter he ro.moveRight press ent…" at bounding box center [1044, 322] width 310 height 99
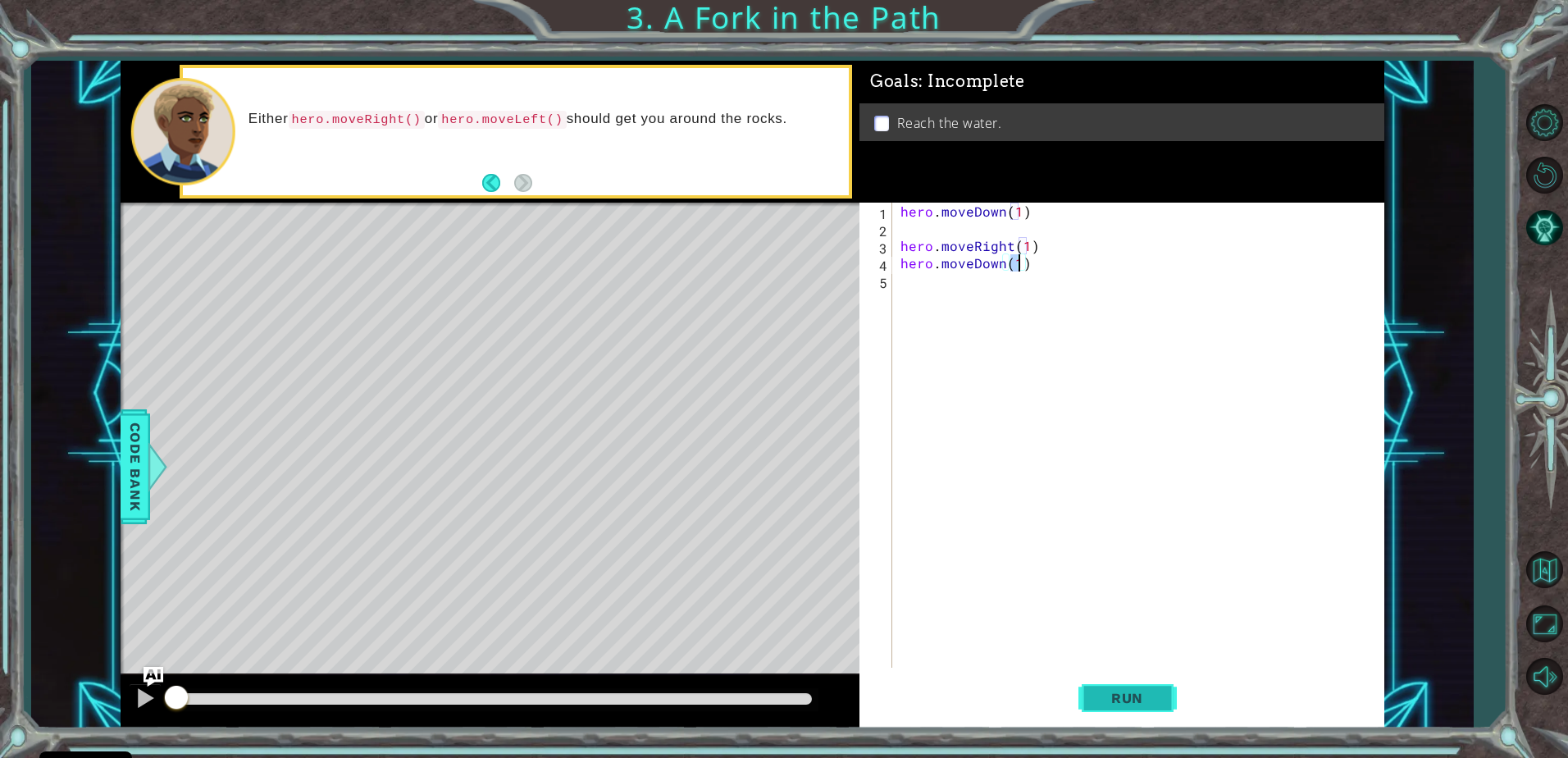
type textarea "hero.moveDown(1)"
click at [1146, 703] on span "Run" at bounding box center [1127, 698] width 65 height 17
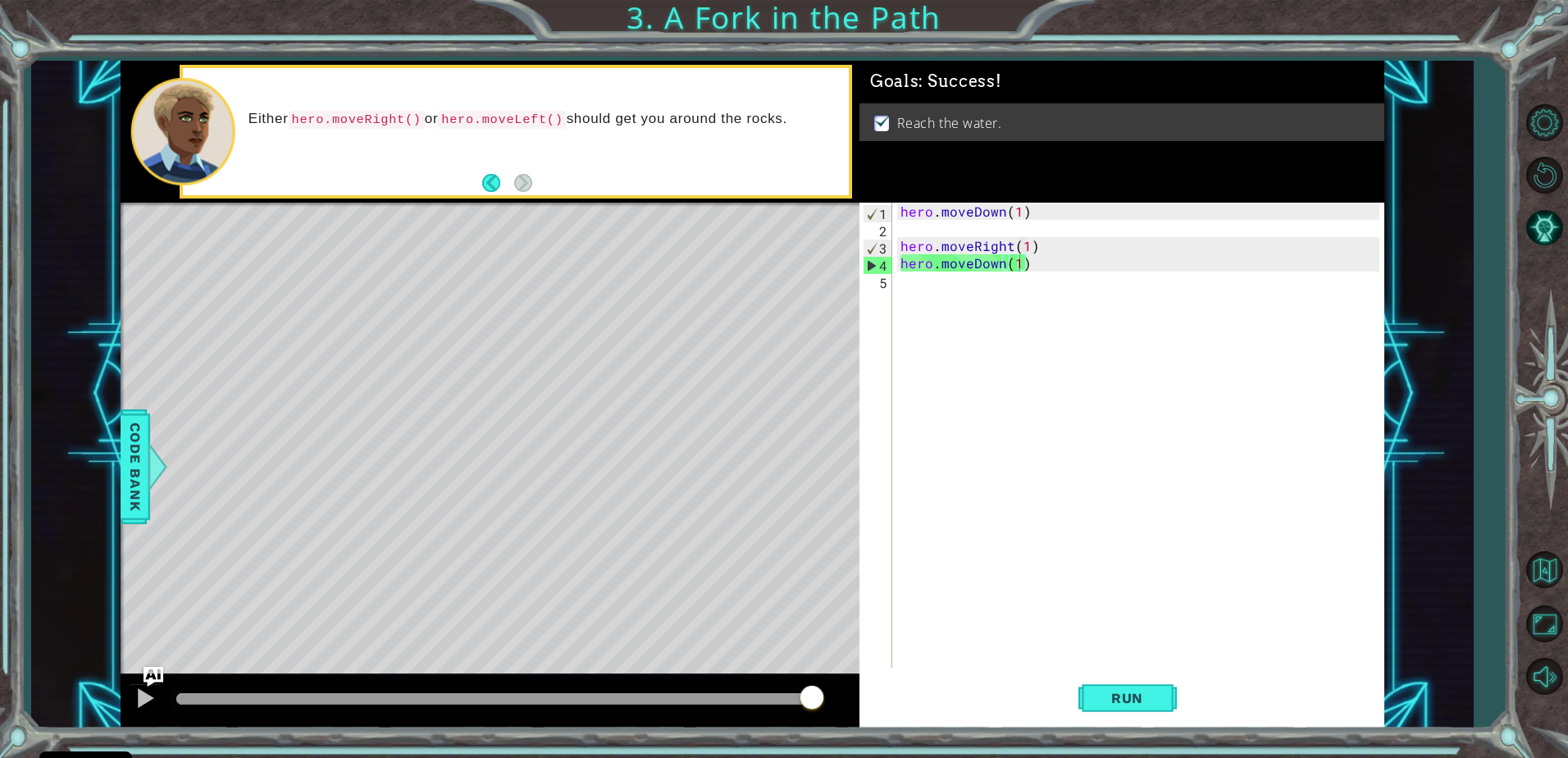
drag, startPoint x: 696, startPoint y: 693, endPoint x: 982, endPoint y: 640, distance: 290.9
click at [980, 641] on body "Cookie Policy CodeCombat uses a few essential and non-essential cookies. Privac…" at bounding box center [784, 379] width 1568 height 758
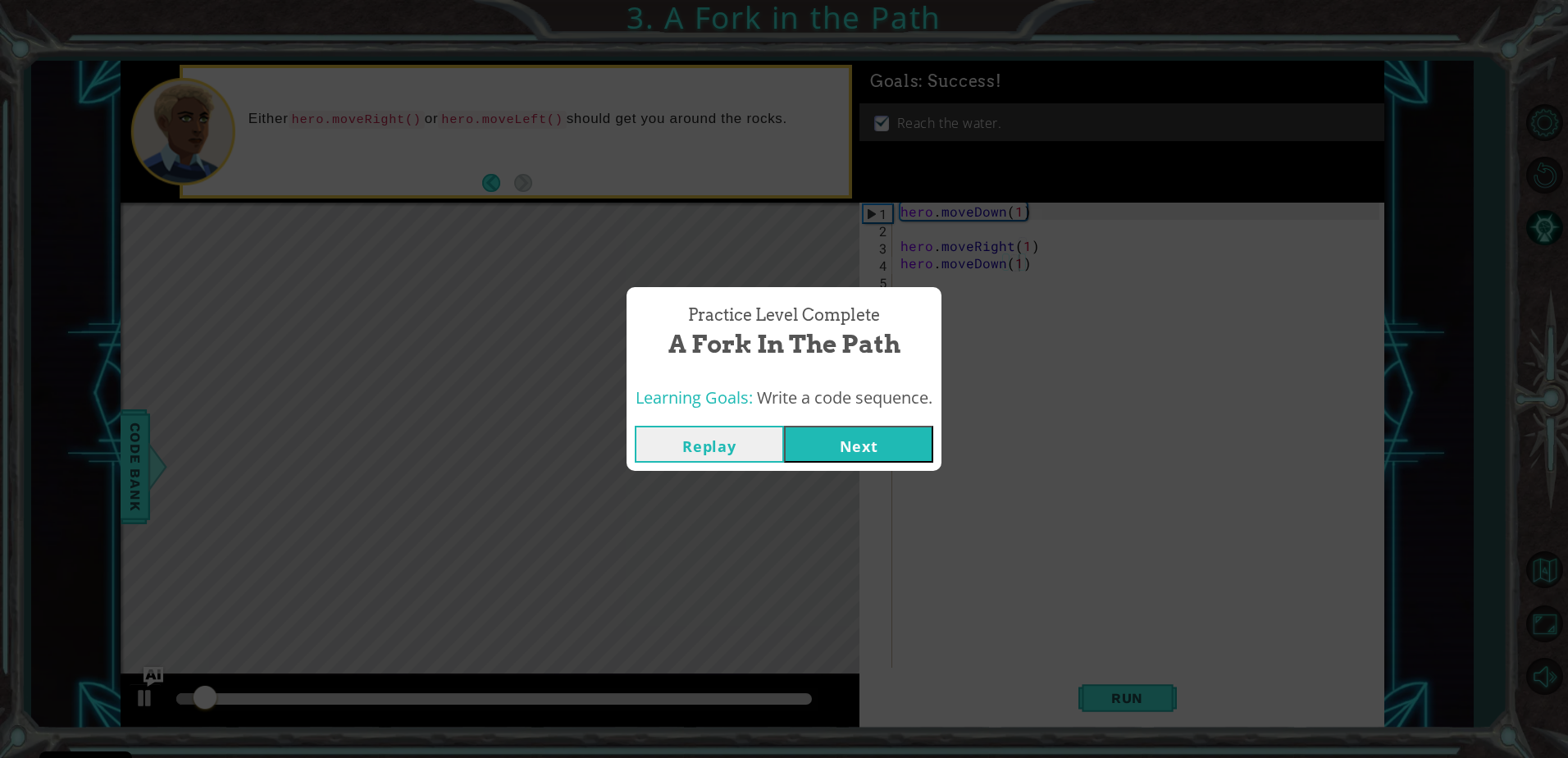
click at [982, 640] on div "Practice Level Complete A Fork in the Path Learning Goals: Write a code sequenc…" at bounding box center [784, 379] width 1568 height 758
click at [823, 450] on button "Next" at bounding box center [859, 444] width 149 height 37
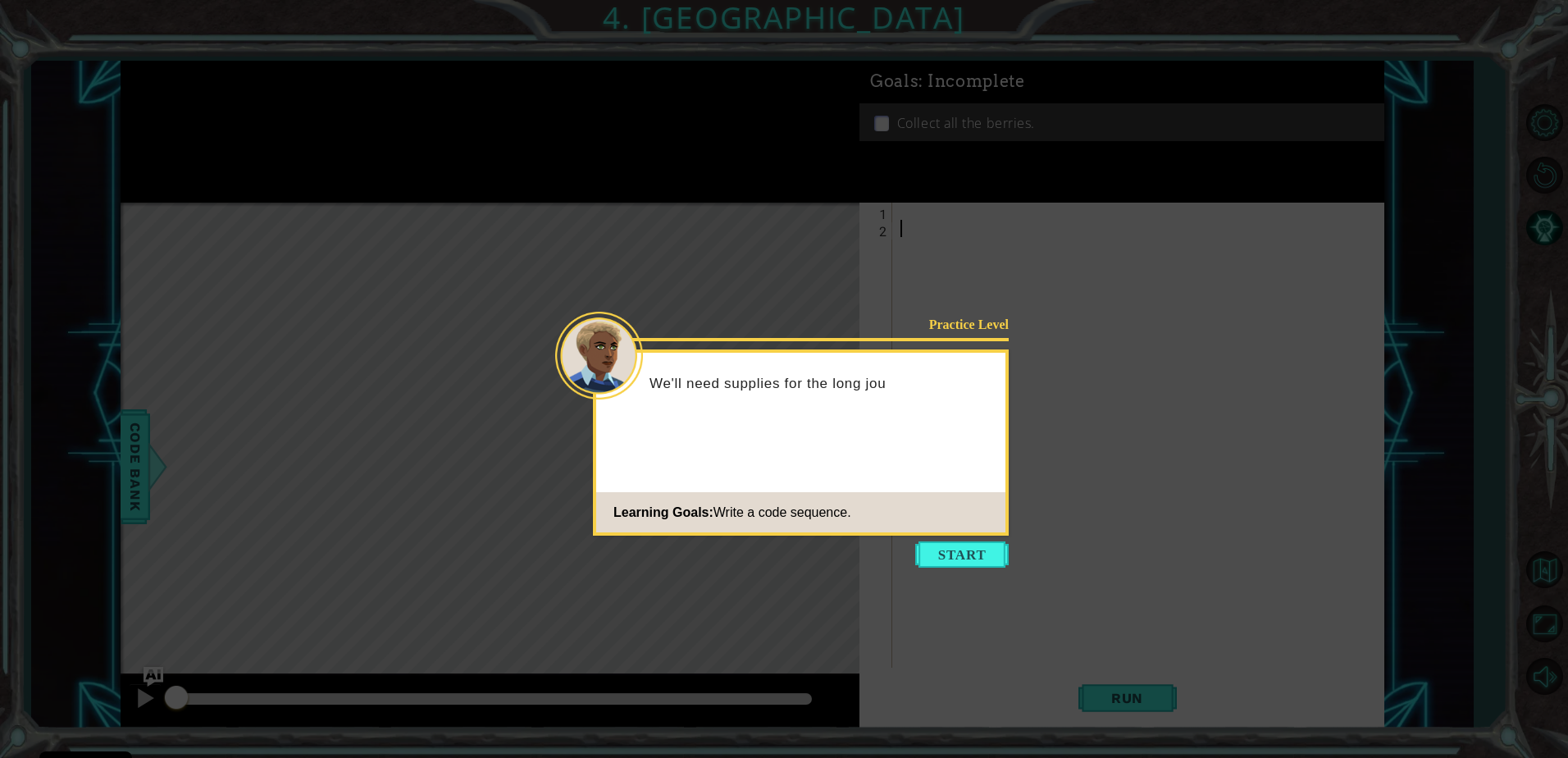
click at [948, 551] on button "Start" at bounding box center [962, 554] width 94 height 27
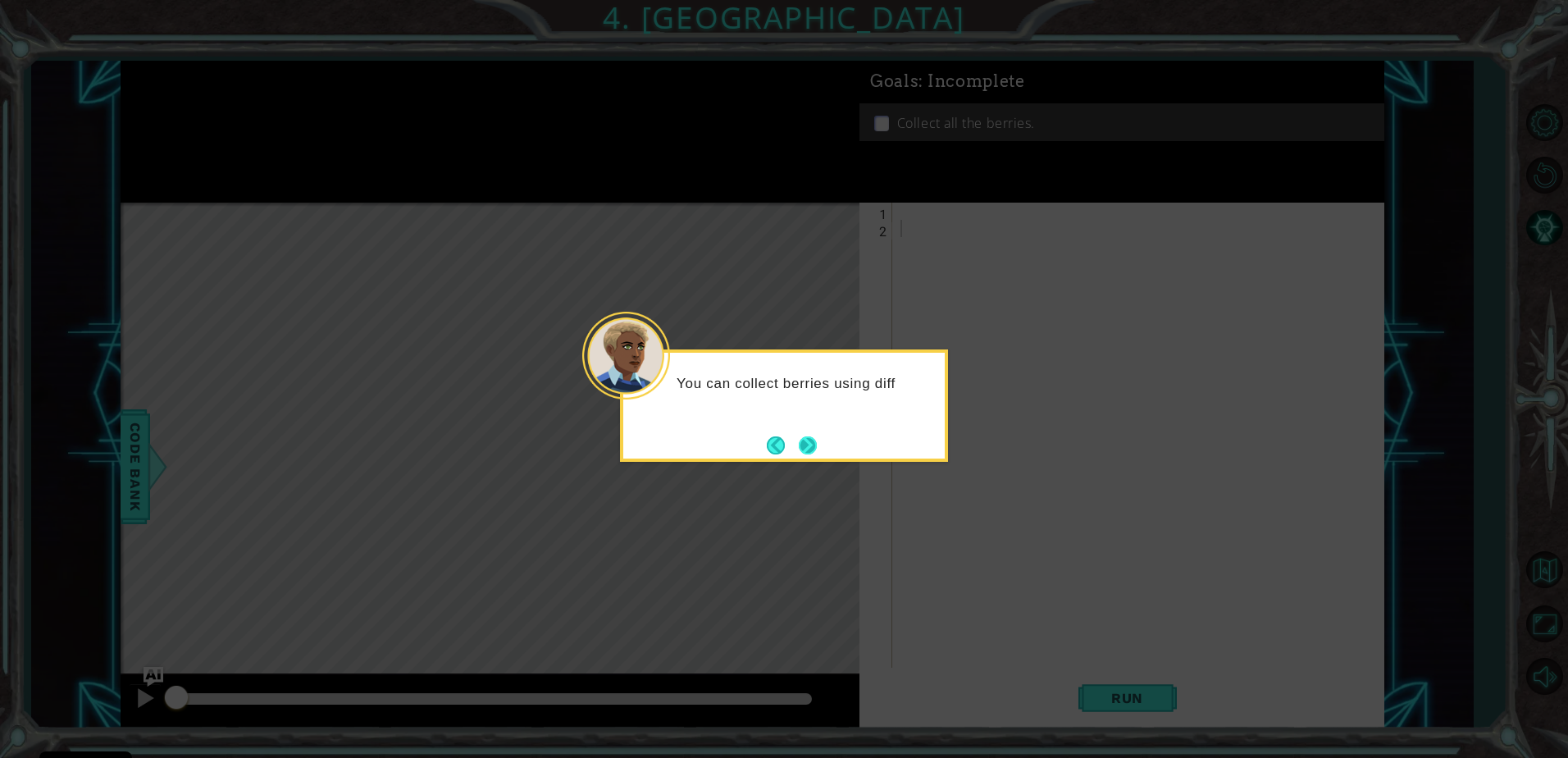
click at [808, 447] on button "Next" at bounding box center [808, 446] width 18 height 18
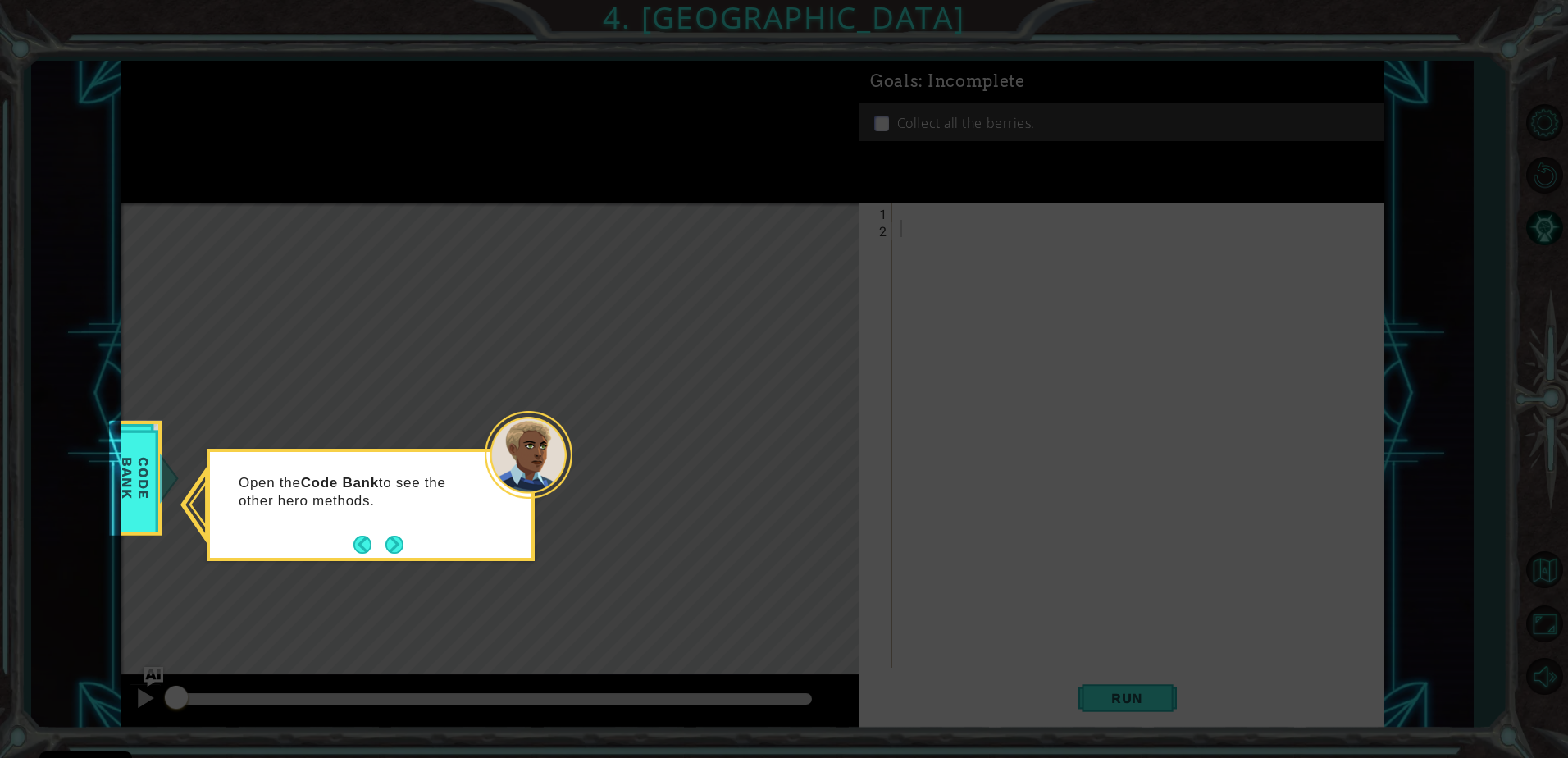
click at [385, 542] on button "Next" at bounding box center [394, 545] width 18 height 18
click at [396, 541] on button "Next" at bounding box center [394, 545] width 18 height 18
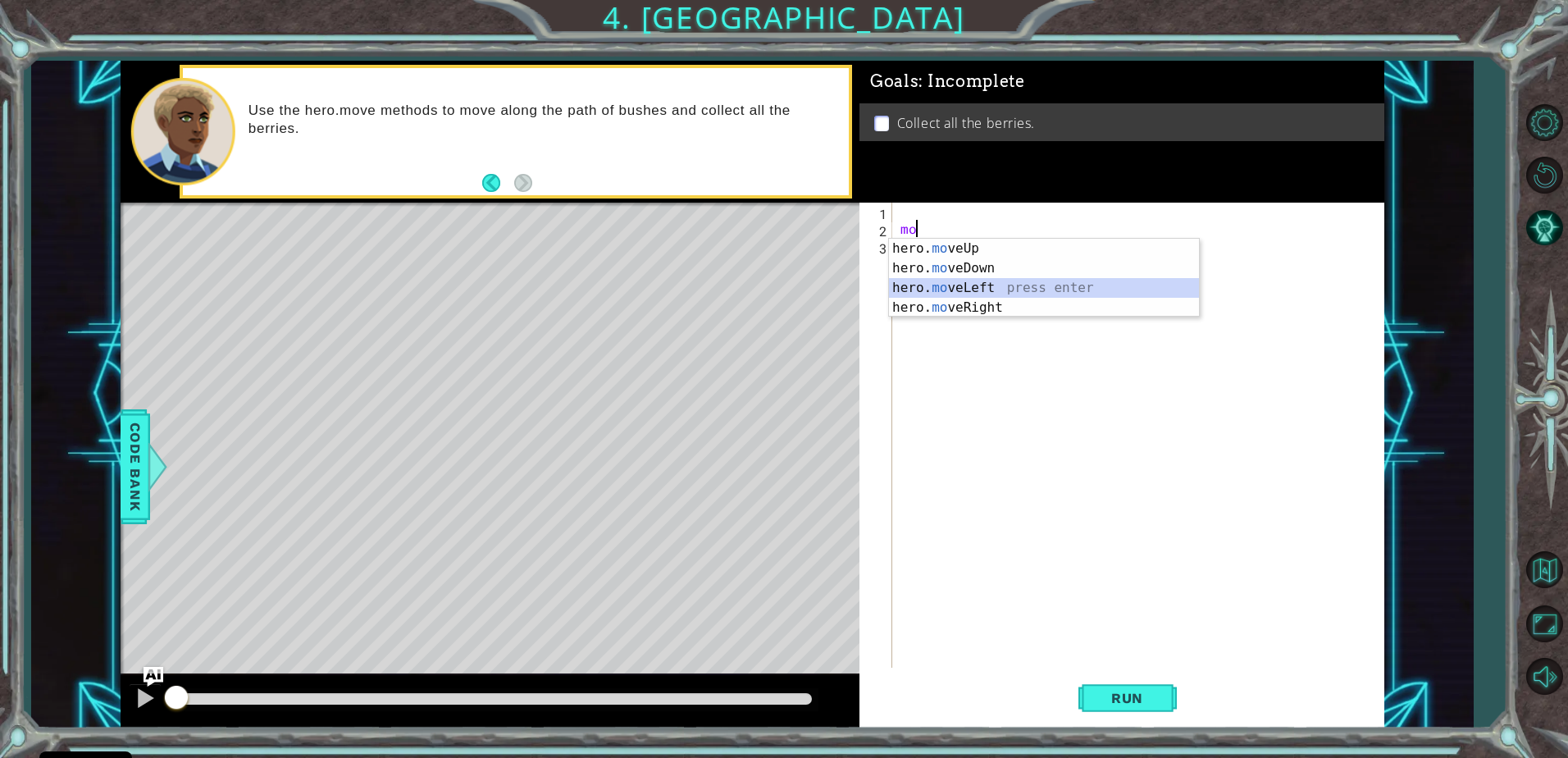
click at [929, 282] on div "hero. mo veUp press enter hero. mo veDown press enter hero. mo veLeft press ent…" at bounding box center [1044, 297] width 310 height 118
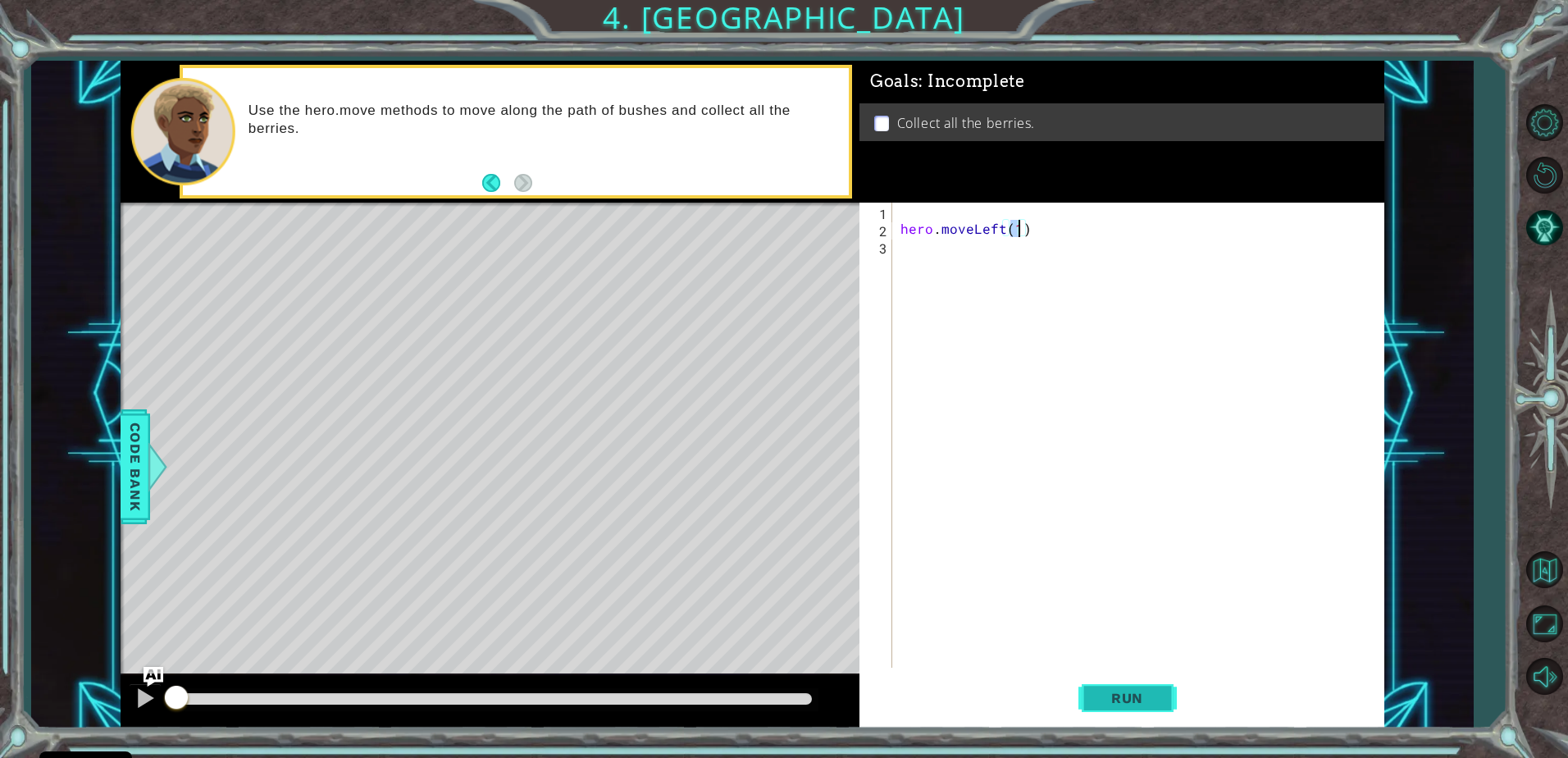
click at [1141, 696] on span "Run" at bounding box center [1127, 698] width 65 height 17
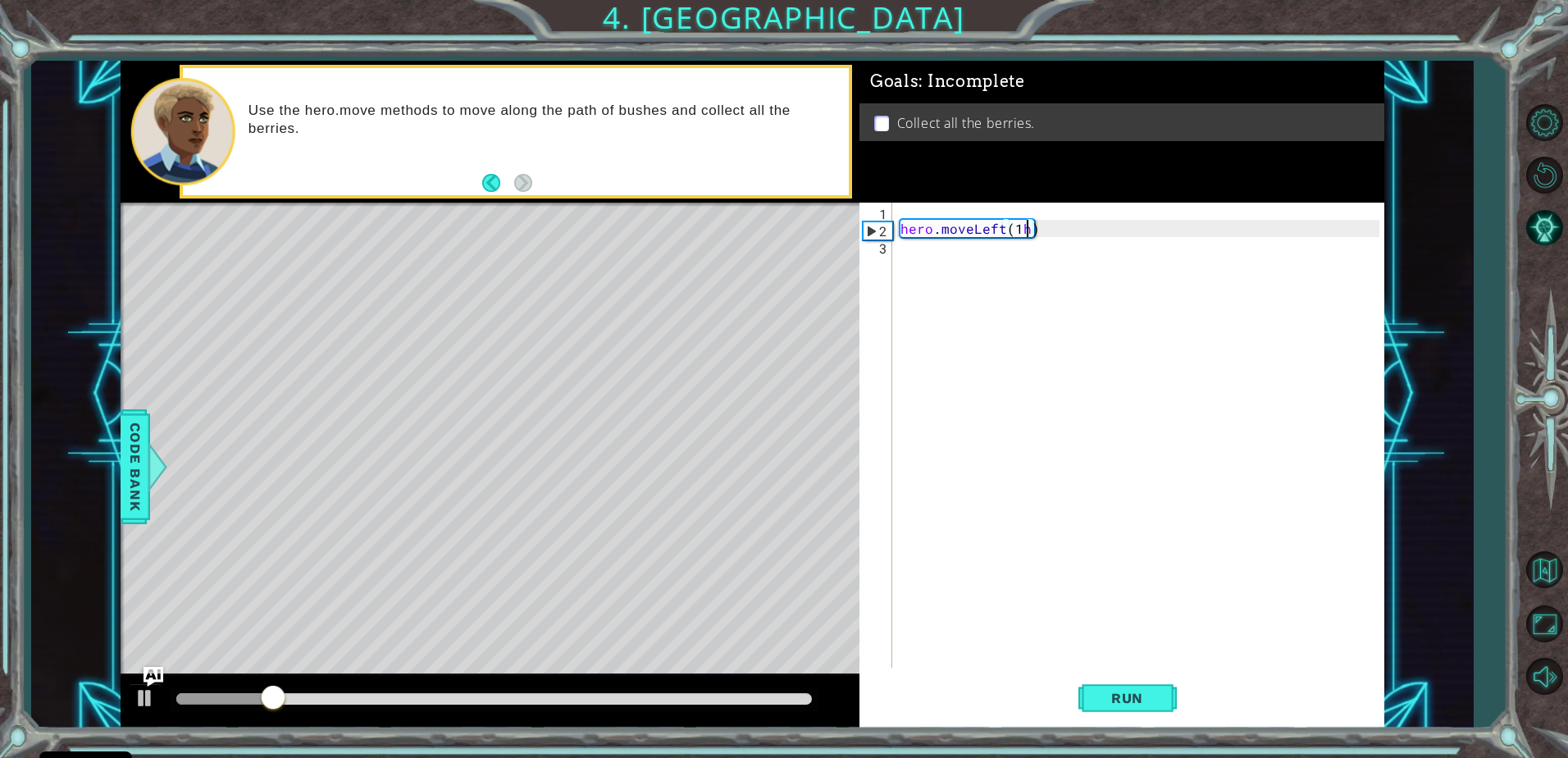
scroll to position [0, 7]
type textarea "hero.moveLeft(1)"
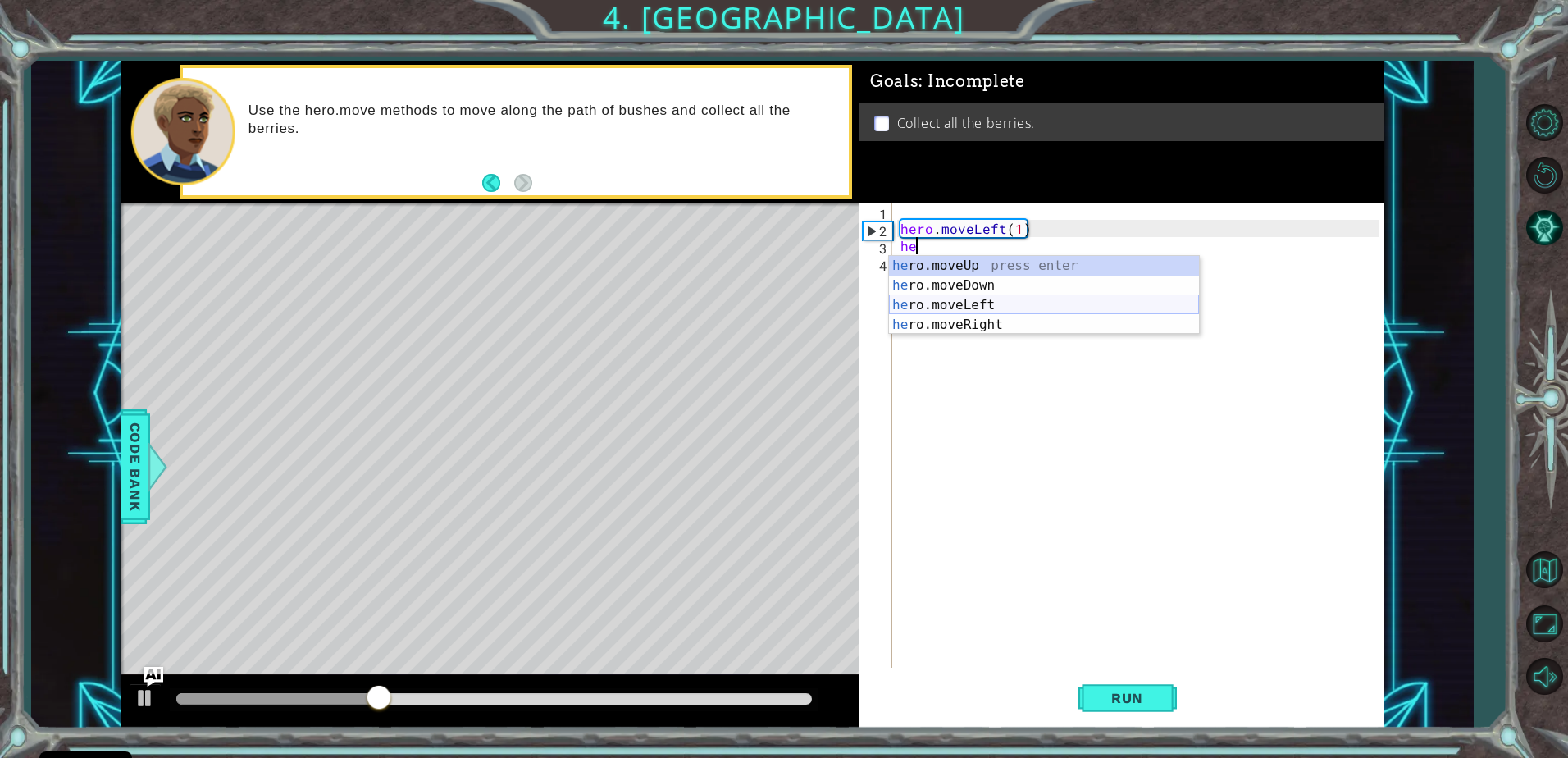
click at [975, 303] on div "he ro.moveUp press enter he ro.moveDown press enter he ro.moveLeft press enter …" at bounding box center [1044, 315] width 310 height 118
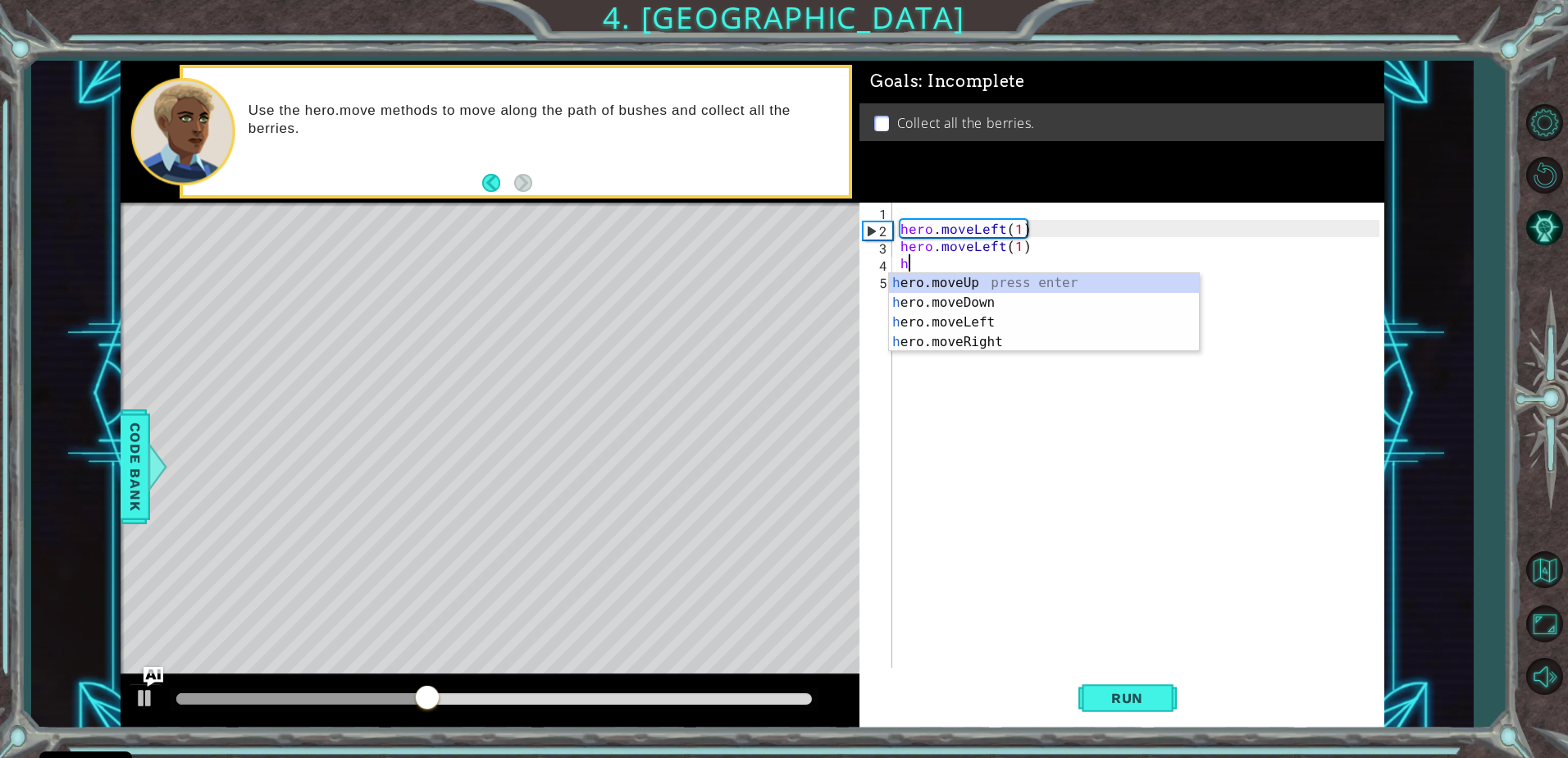
scroll to position [0, 7]
click at [977, 298] on div "he ro.moveUp press enter he ro.moveDown press enter he ro.moveLeft press enter …" at bounding box center [1044, 332] width 310 height 118
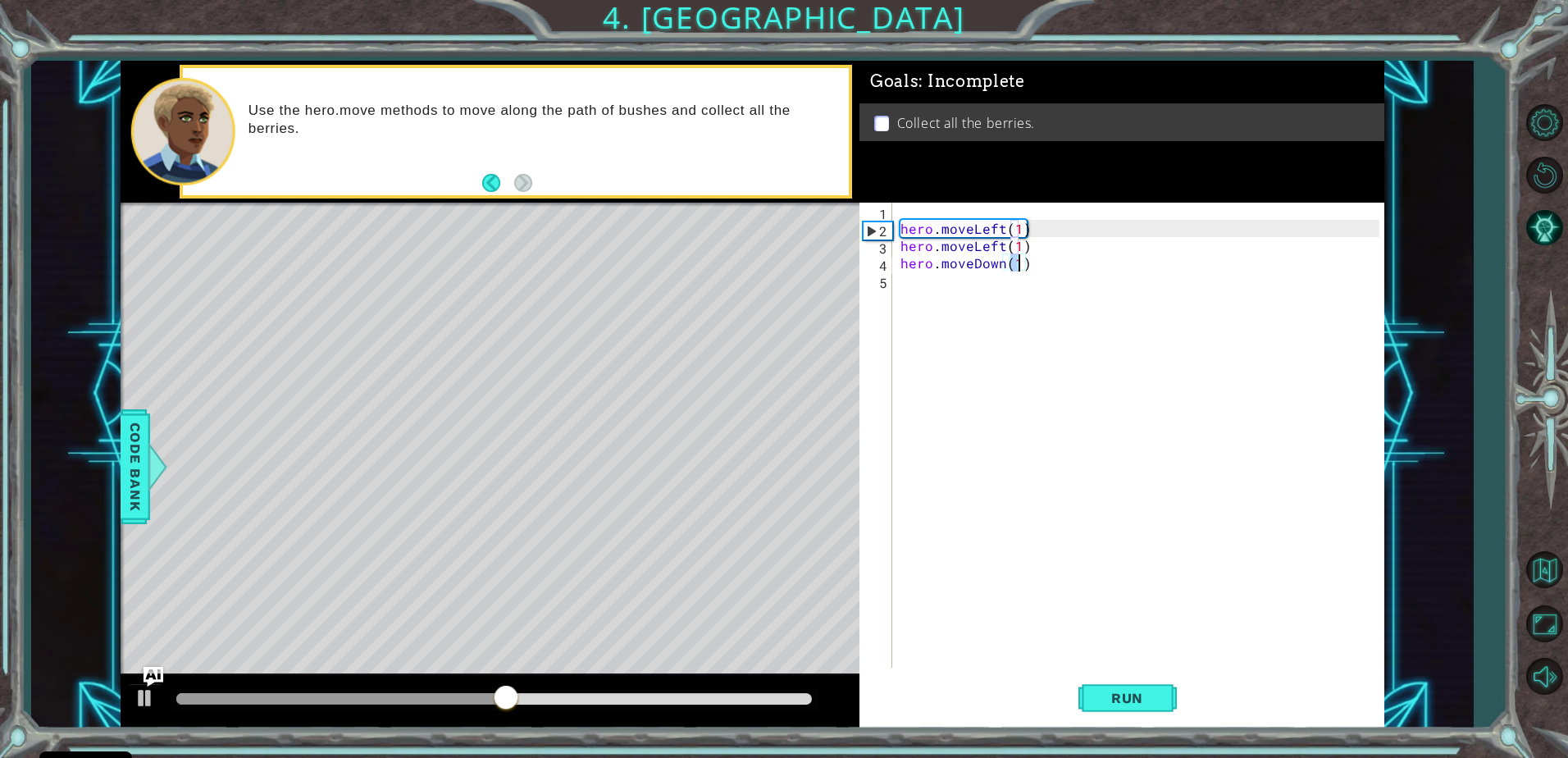
type textarea "hero.moveDown(2)"
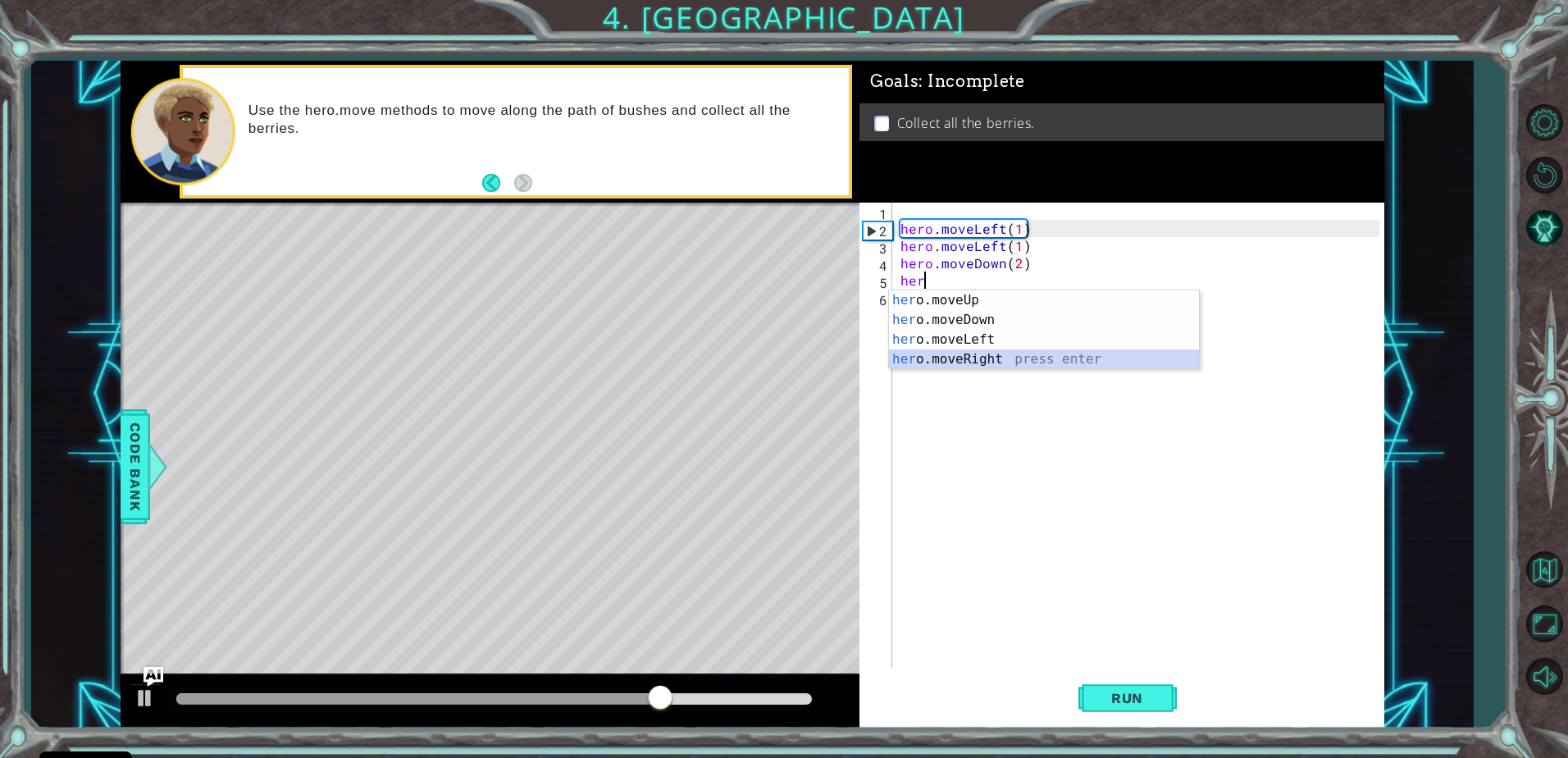
click at [944, 357] on div "her o.moveUp press enter her o.moveDown press enter her o.moveLeft press enter …" at bounding box center [1044, 349] width 310 height 118
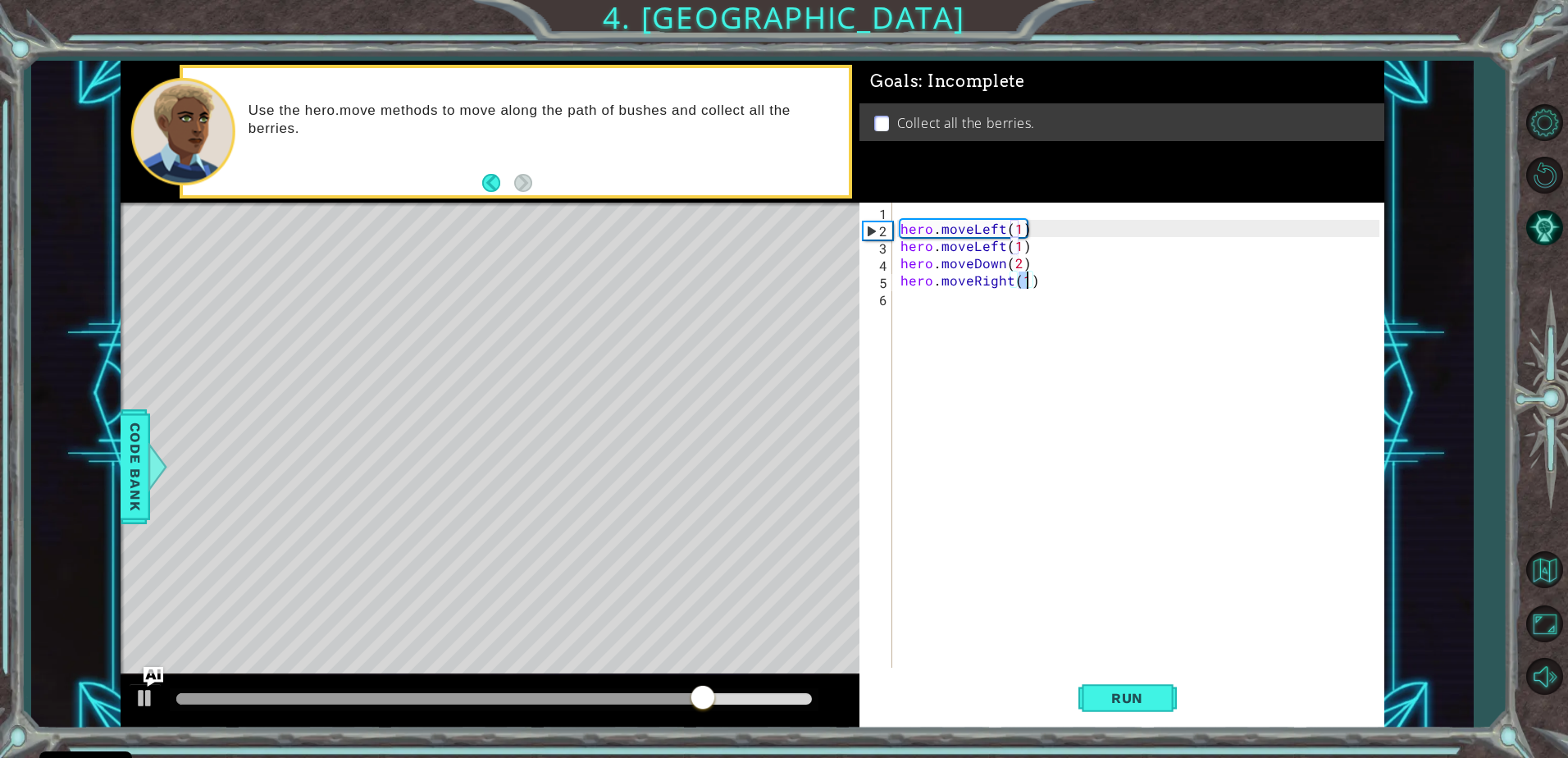
type textarea "hero.moveRight(2)"
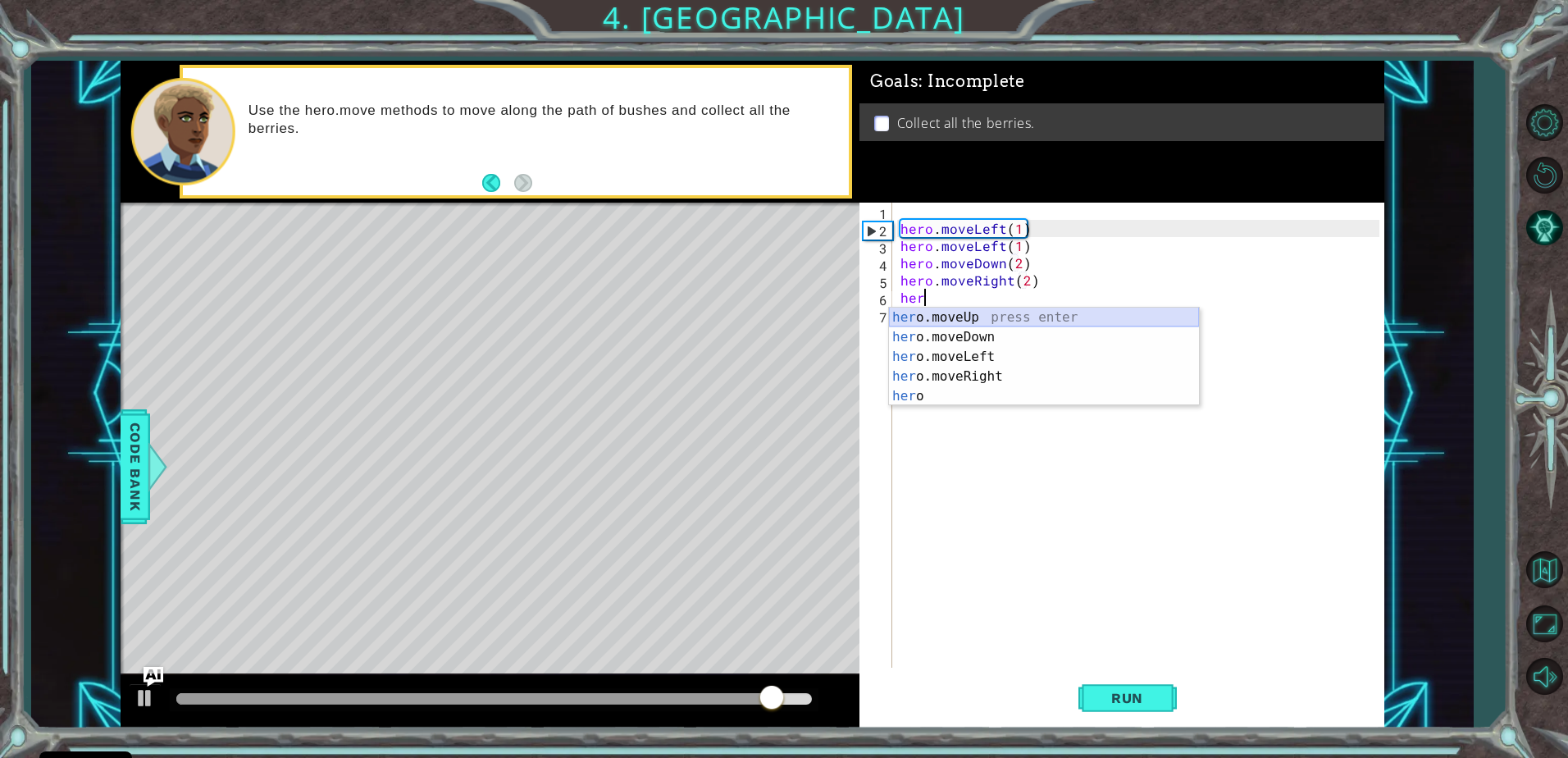
click at [944, 316] on div "her o.moveUp press enter her o.moveDown press enter her o.moveLeft press enter …" at bounding box center [1044, 376] width 310 height 138
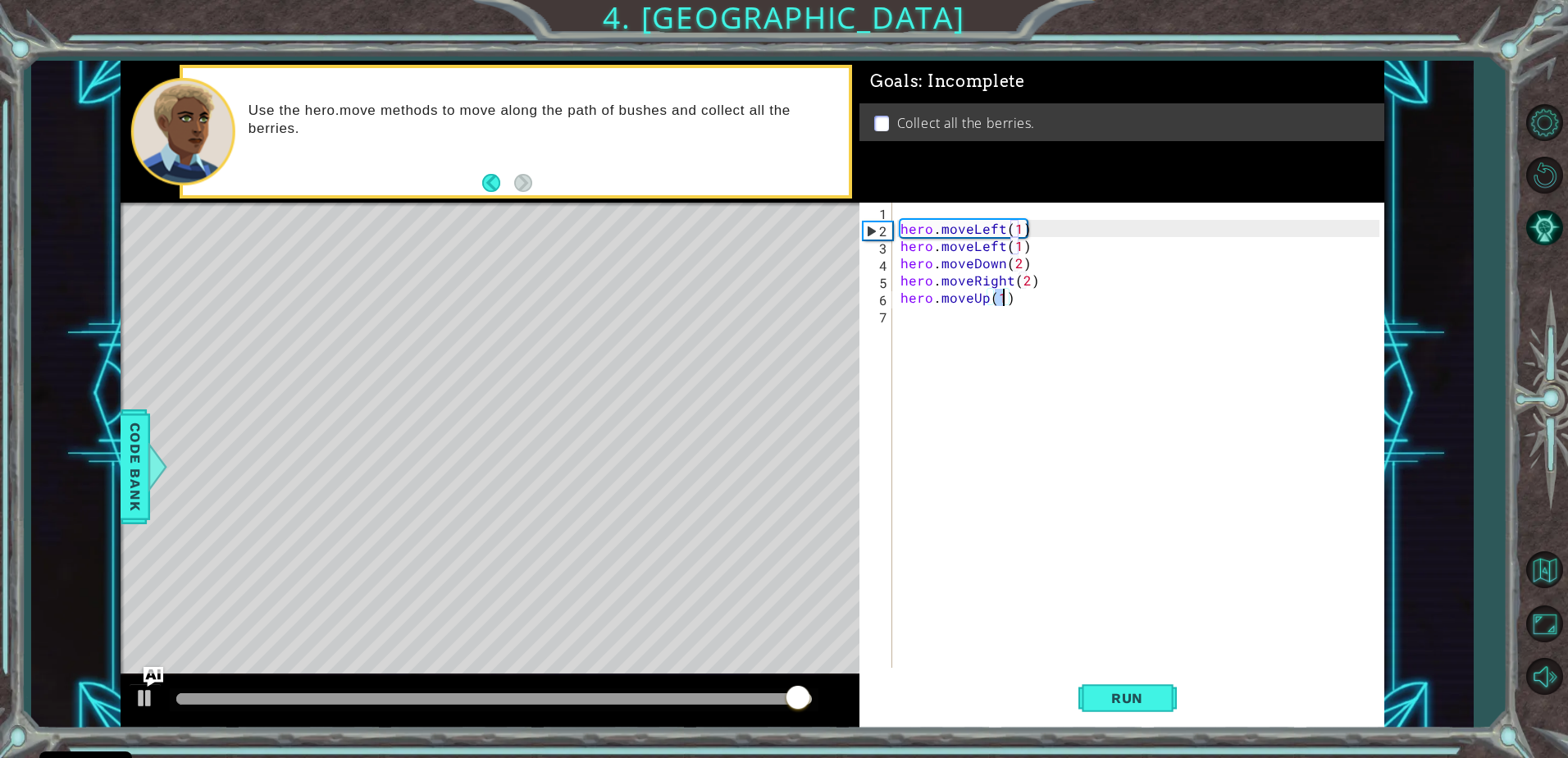
type textarea "hero.moveUp(2)"
click at [1083, 692] on button "Run" at bounding box center [1127, 698] width 99 height 52
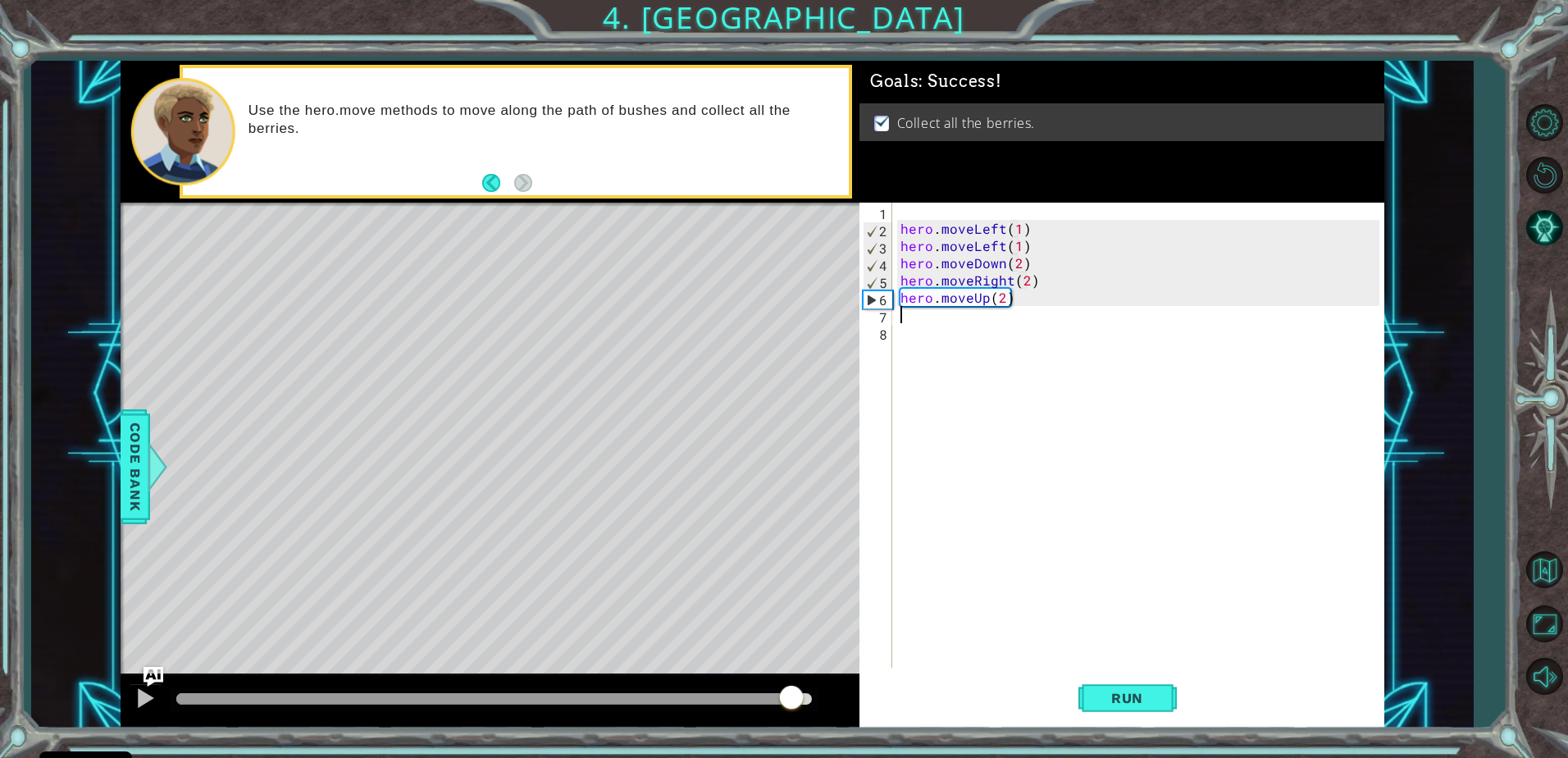
drag, startPoint x: 346, startPoint y: 694, endPoint x: 798, endPoint y: 693, distance: 452.0
click at [798, 693] on div at bounding box center [792, 699] width 30 height 30
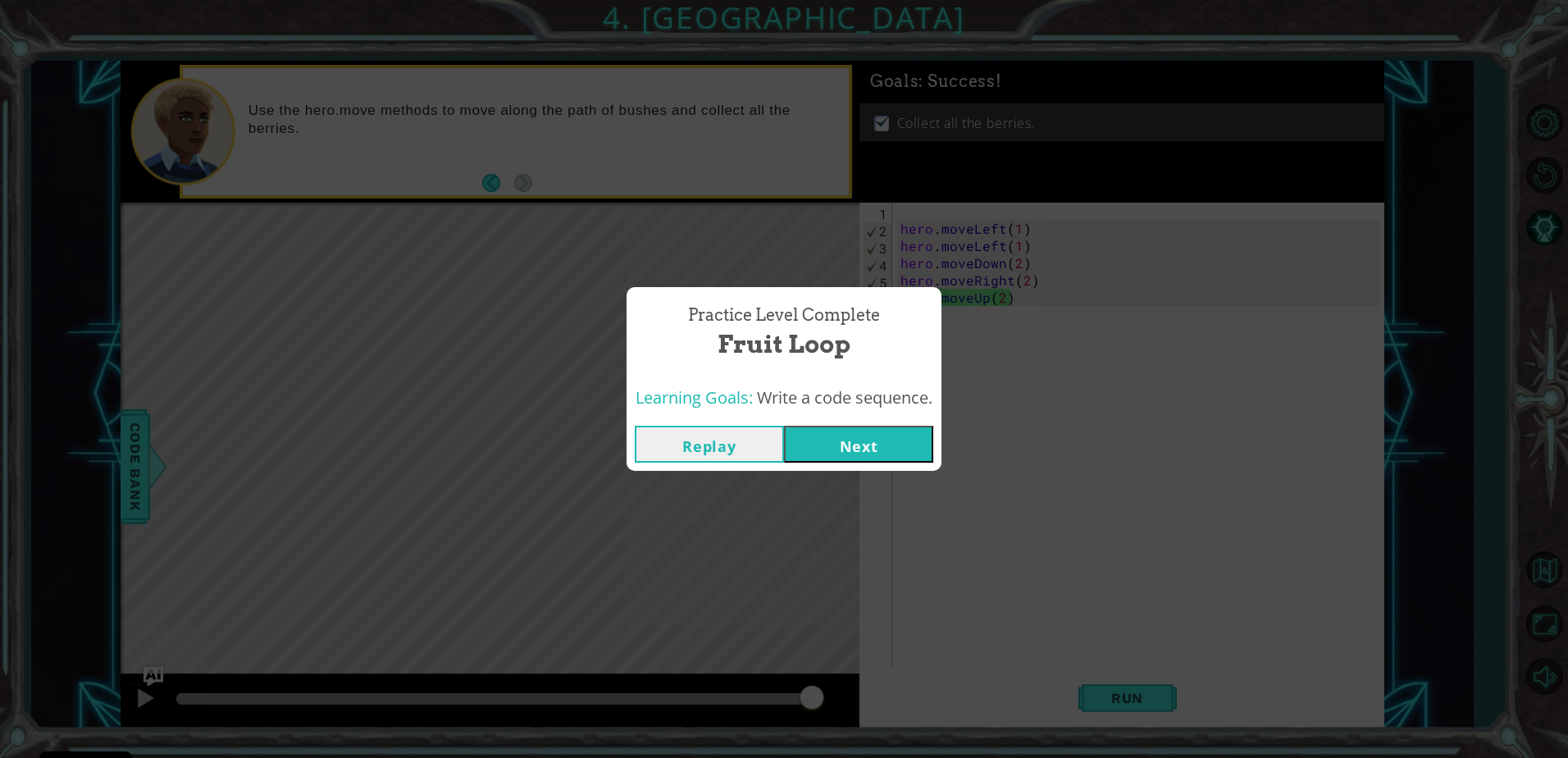
click at [873, 434] on button "Next" at bounding box center [859, 444] width 149 height 37
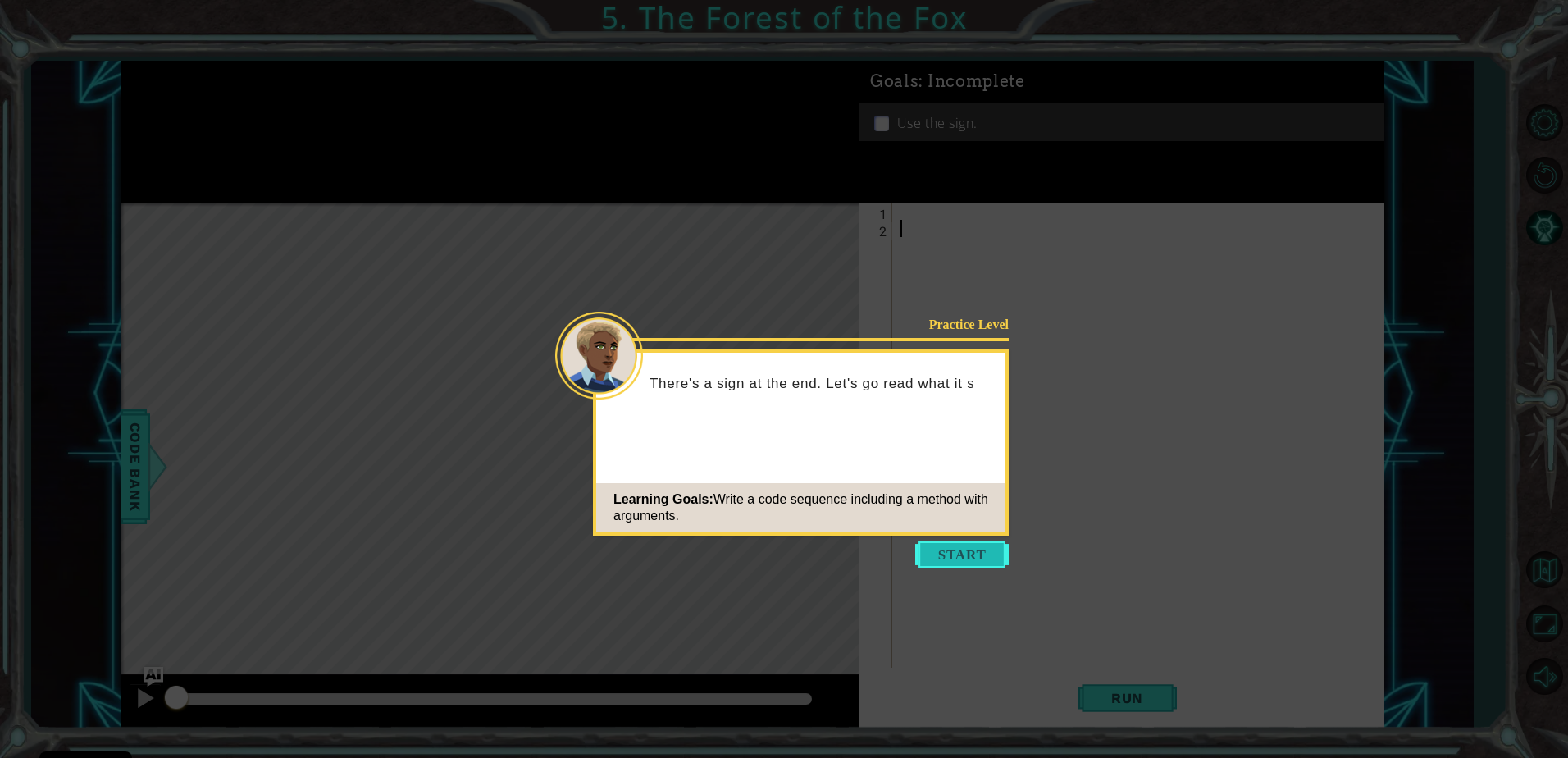
click at [950, 564] on button "Start" at bounding box center [962, 554] width 94 height 27
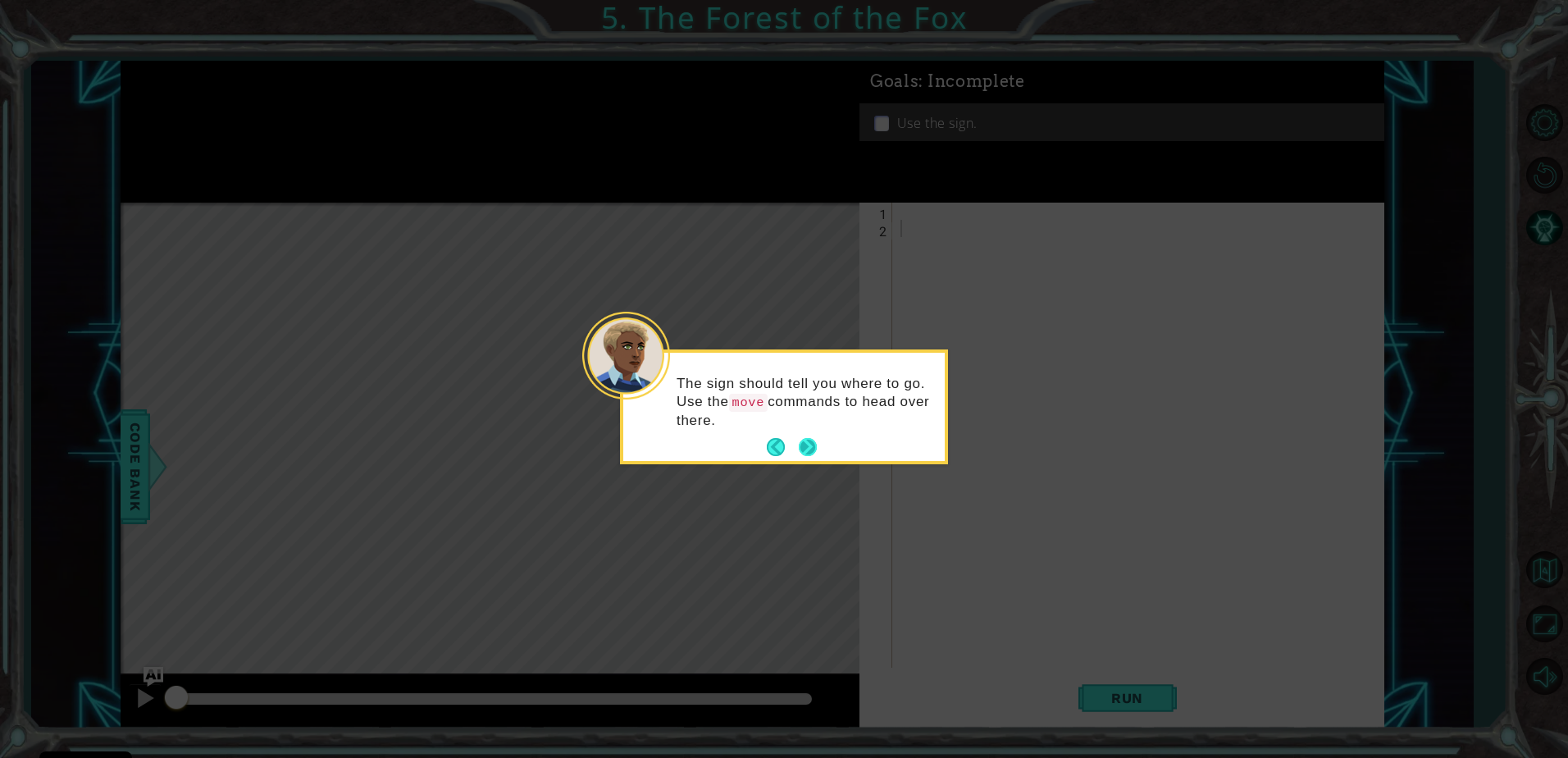
click at [809, 438] on button "Next" at bounding box center [808, 447] width 18 height 18
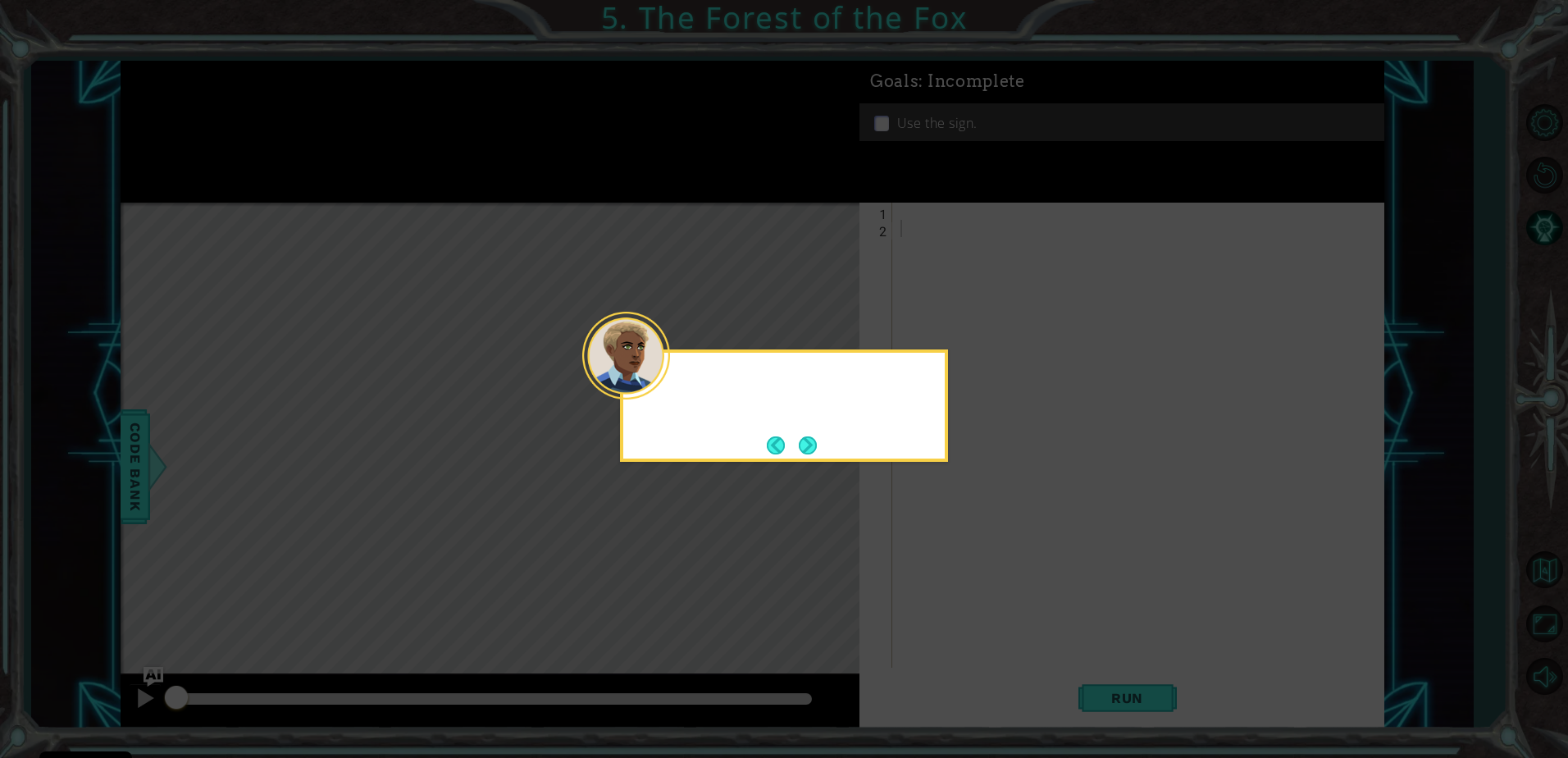
click at [809, 437] on button "Next" at bounding box center [808, 446] width 18 height 18
click at [809, 437] on icon at bounding box center [784, 379] width 1568 height 758
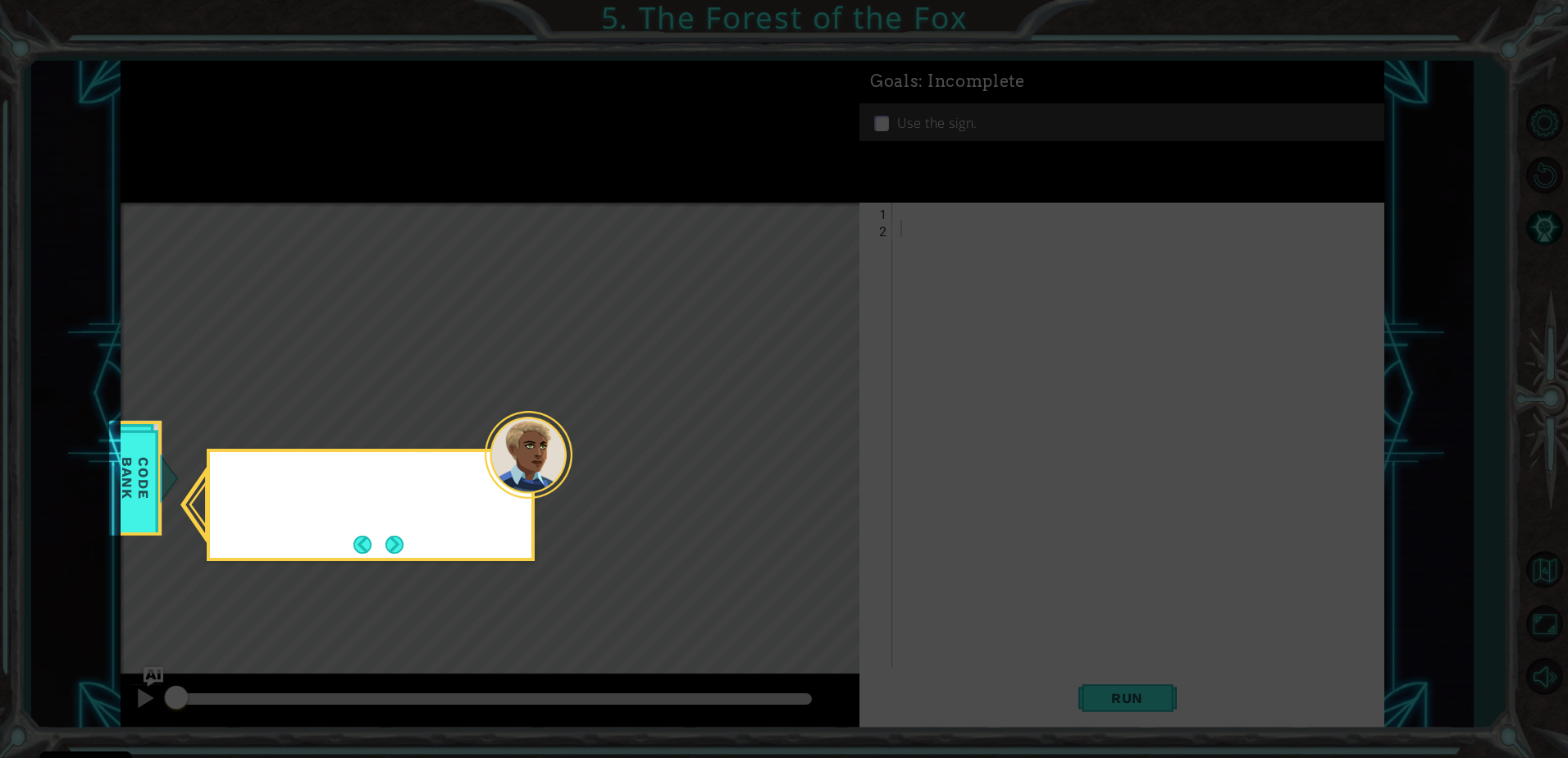
click at [809, 437] on icon at bounding box center [784, 379] width 1568 height 758
click at [392, 543] on button "Next" at bounding box center [394, 545] width 18 height 18
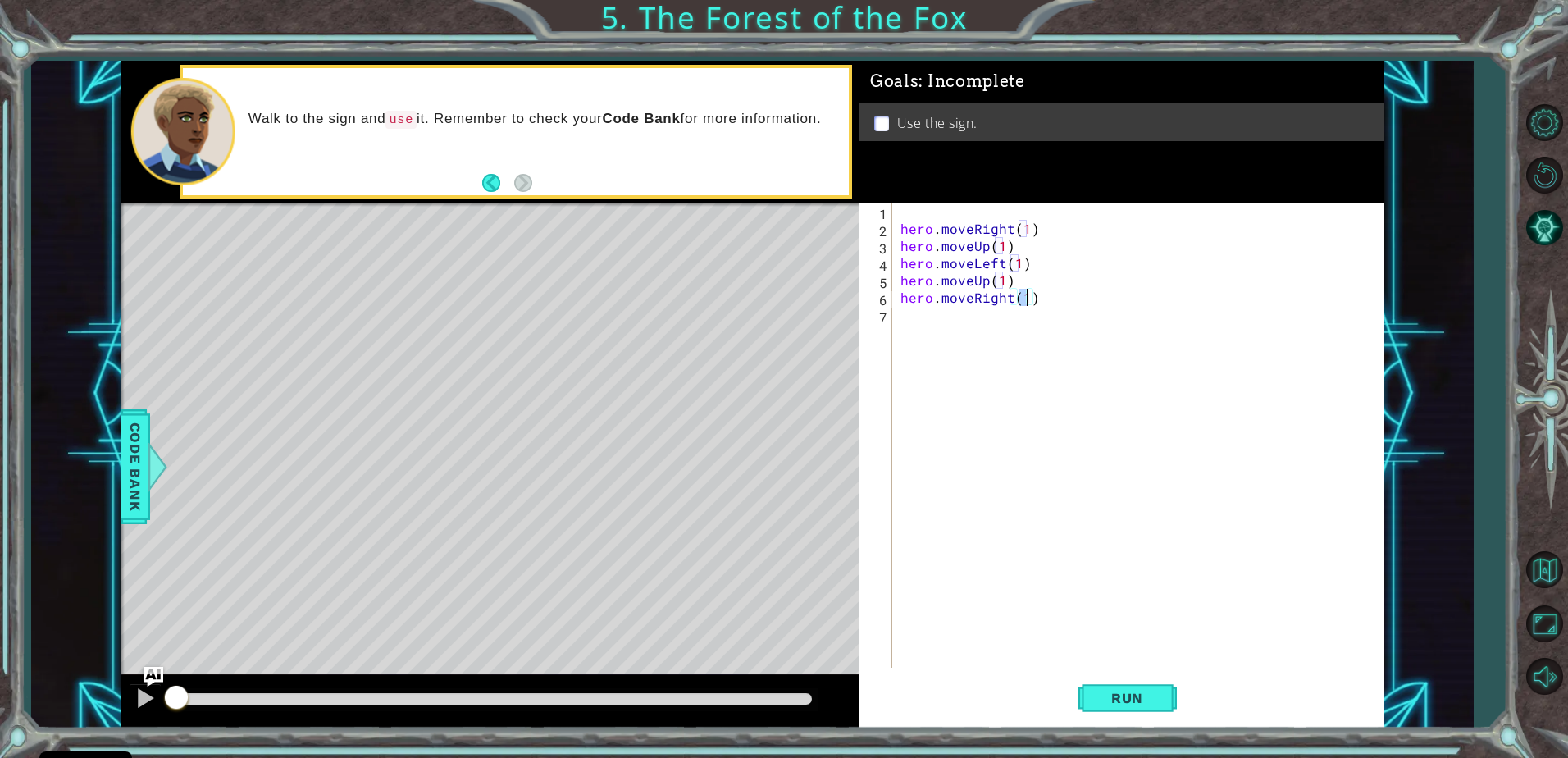
type textarea "hero.moveRight(2)"
click at [1136, 683] on button "Run" at bounding box center [1127, 698] width 99 height 52
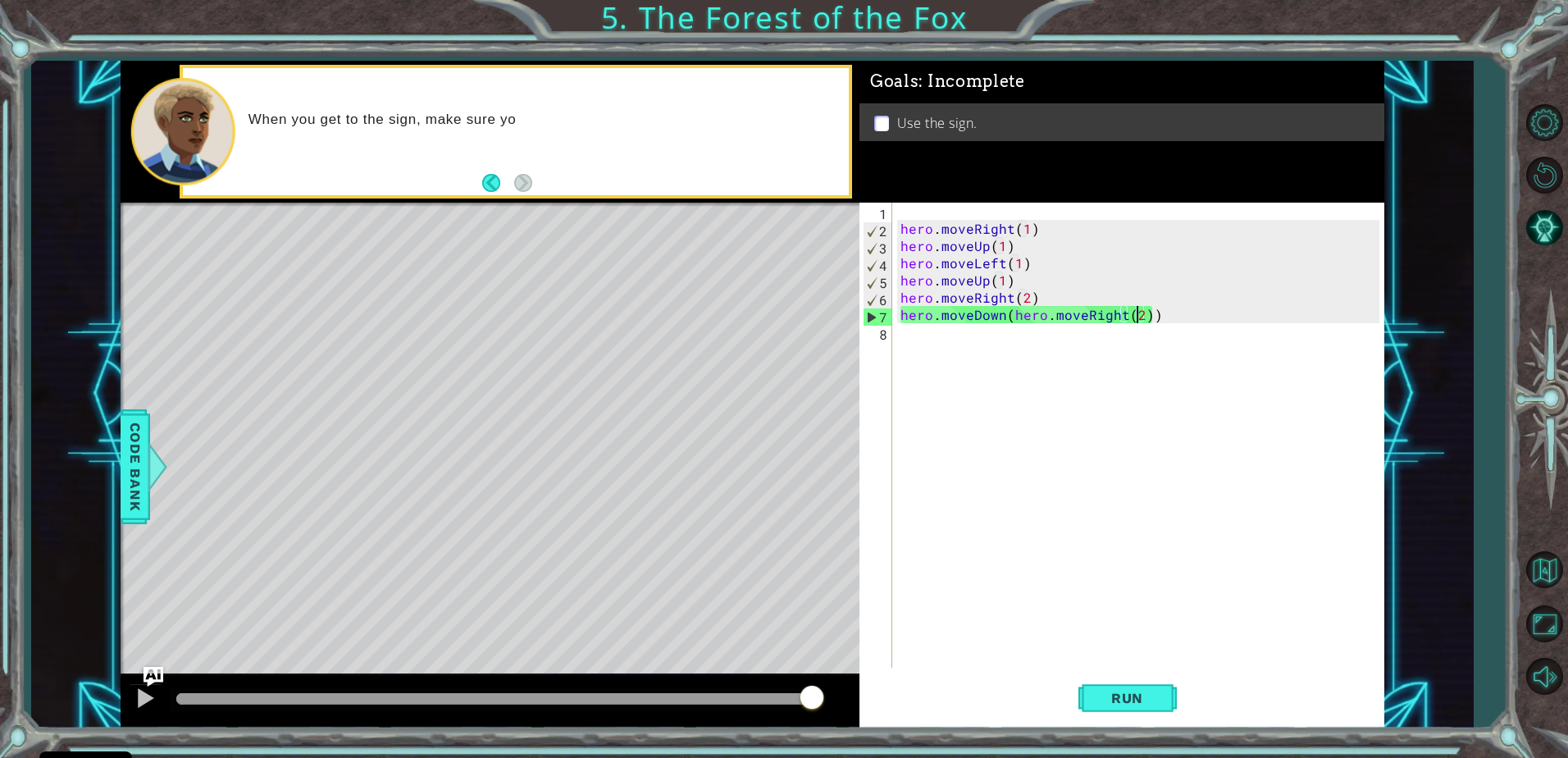
drag, startPoint x: 213, startPoint y: 703, endPoint x: 922, endPoint y: 686, distance: 709.2
click at [923, 685] on div "1 ההההההההההההההההההההההההההההההההההההההההההההההההההההההההההההההההההההההההההההה…" at bounding box center [753, 393] width 1264 height 667
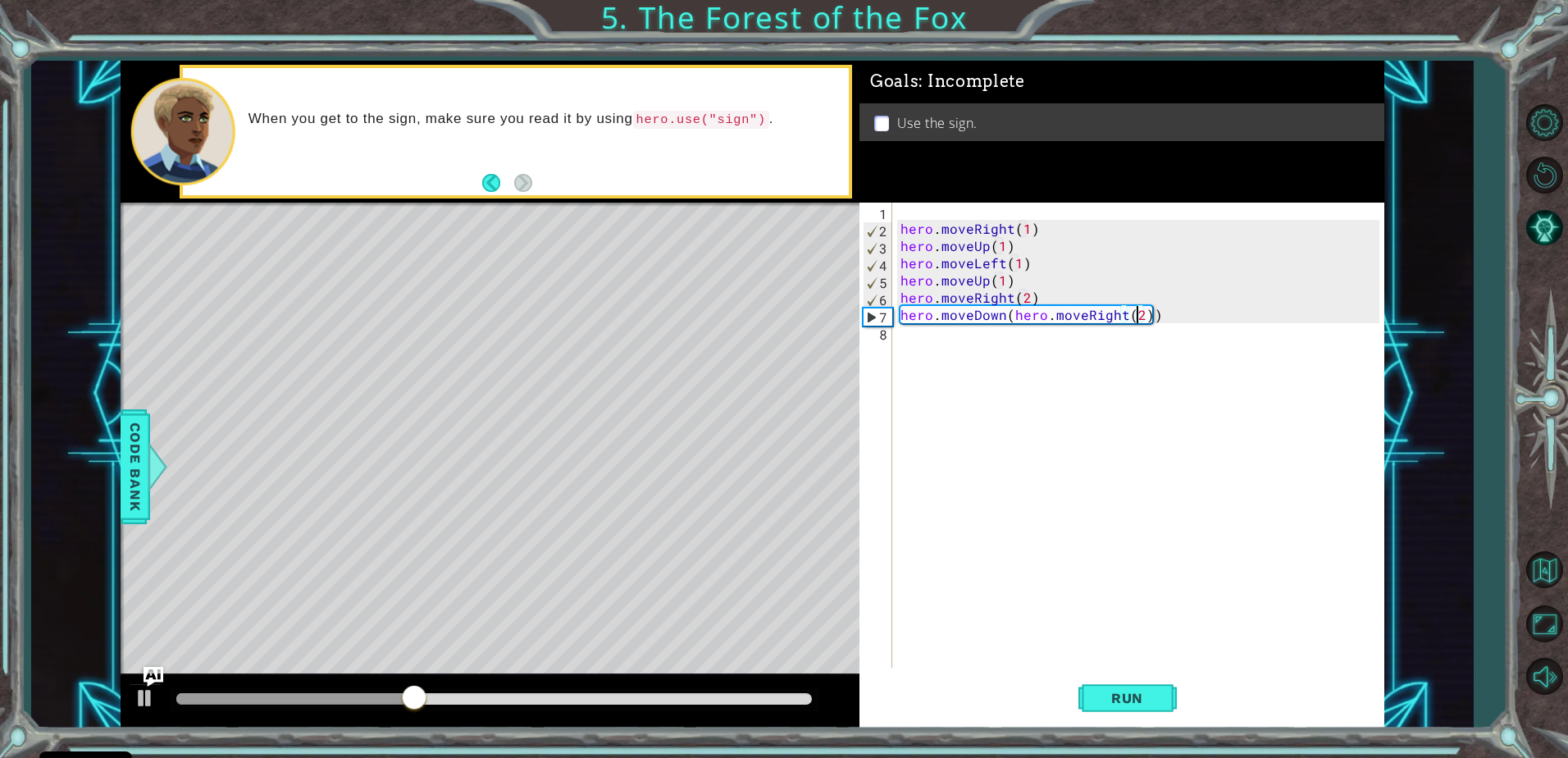
click at [1013, 278] on div "hero . moveRight ( 1 ) hero . moveUp ( 1 ) hero . moveLeft ( 1 ) hero . moveUp …" at bounding box center [1142, 452] width 490 height 500
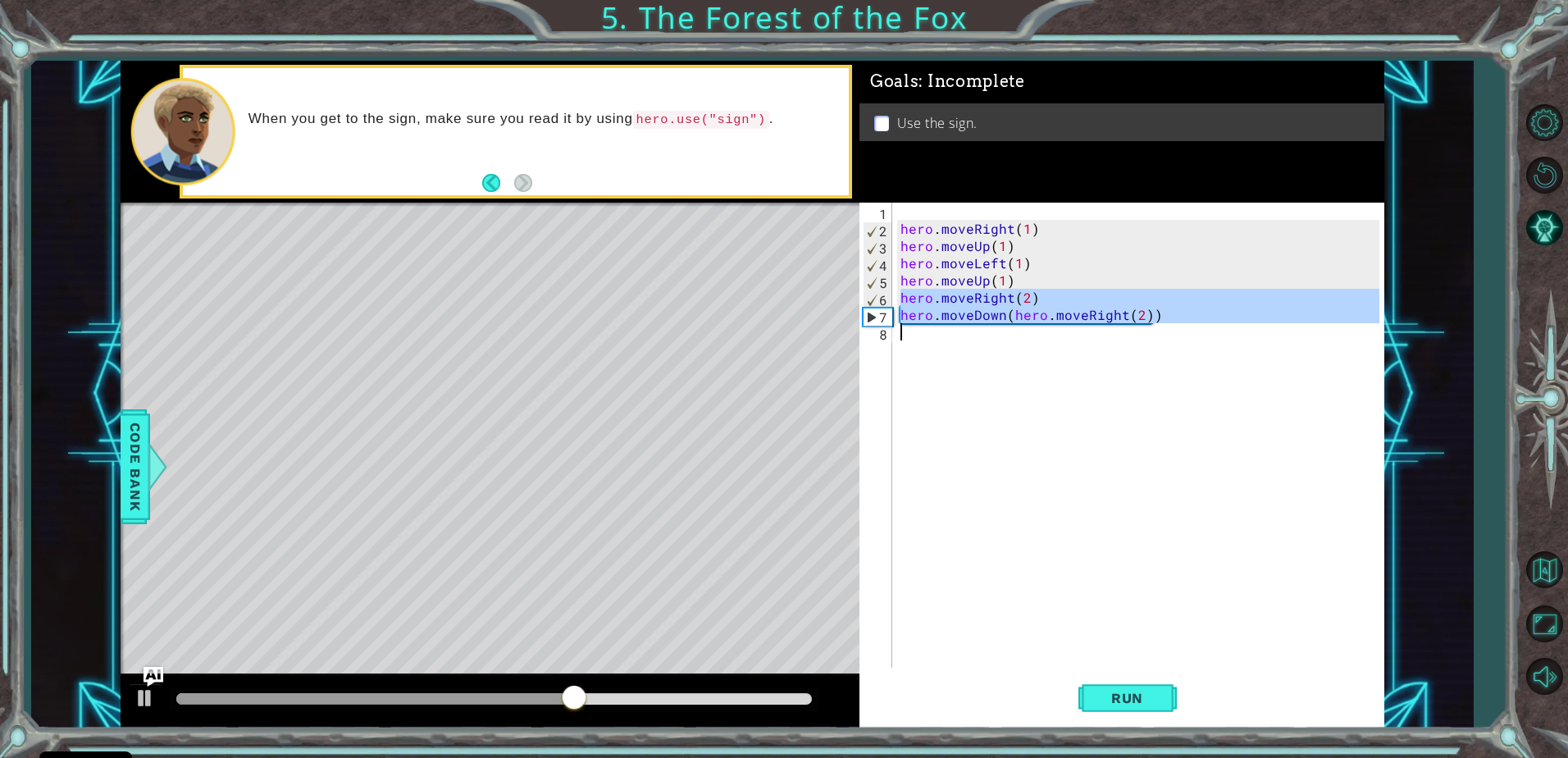
drag, startPoint x: 901, startPoint y: 296, endPoint x: 1170, endPoint y: 339, distance: 272.4
click at [1171, 339] on div "hero . moveRight ( 1 ) hero . moveUp ( 1 ) hero . moveLeft ( 1 ) hero . moveUp …" at bounding box center [1142, 452] width 490 height 500
type textarea "hero.moveDown(hero.moveRight(2))"
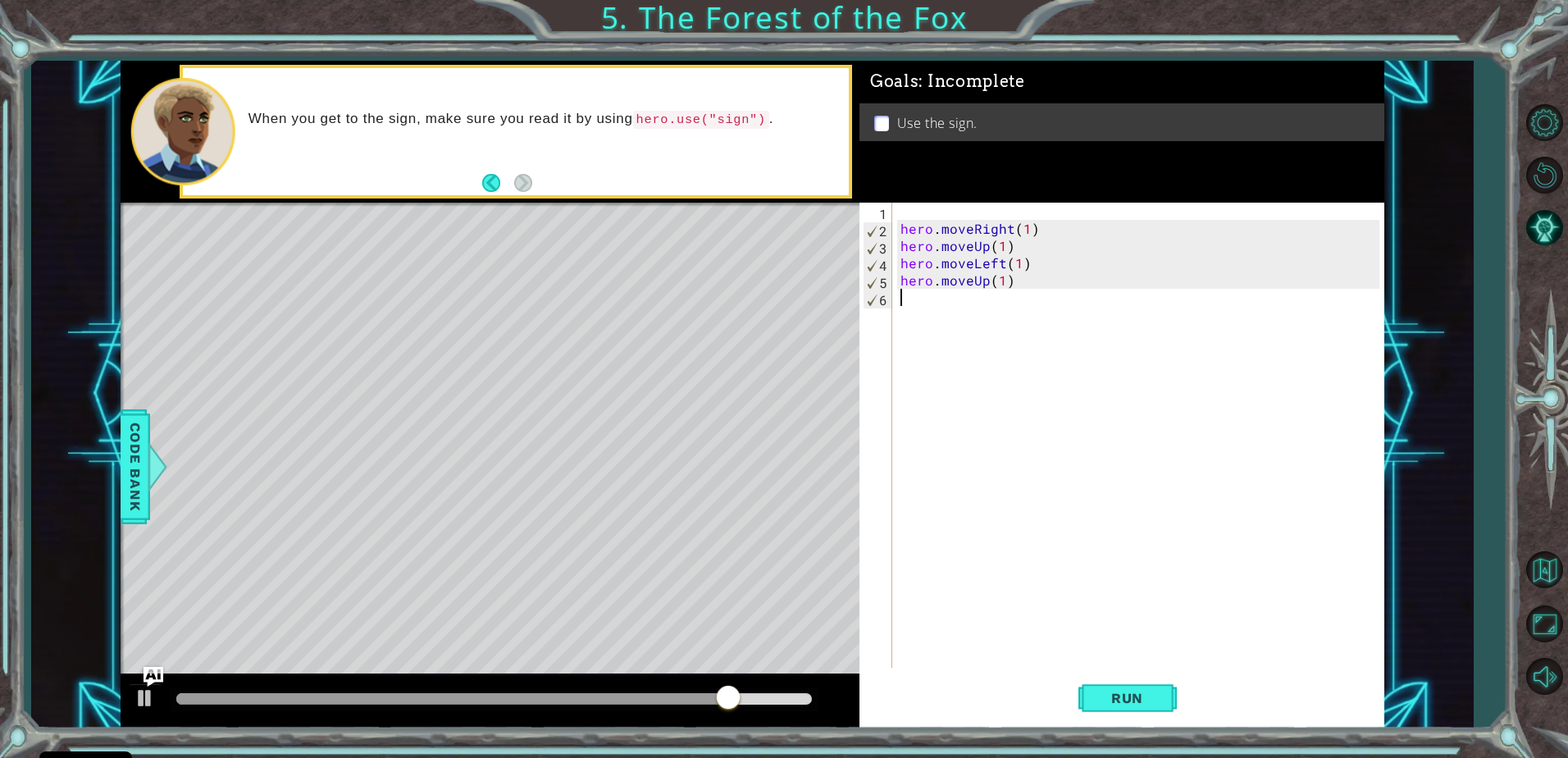
click at [1025, 282] on div "hero . moveRight ( 1 ) hero . moveUp ( 1 ) hero . moveLeft ( 1 ) hero . moveUp …" at bounding box center [1142, 452] width 490 height 500
type textarea "hero.moveUp(1)"
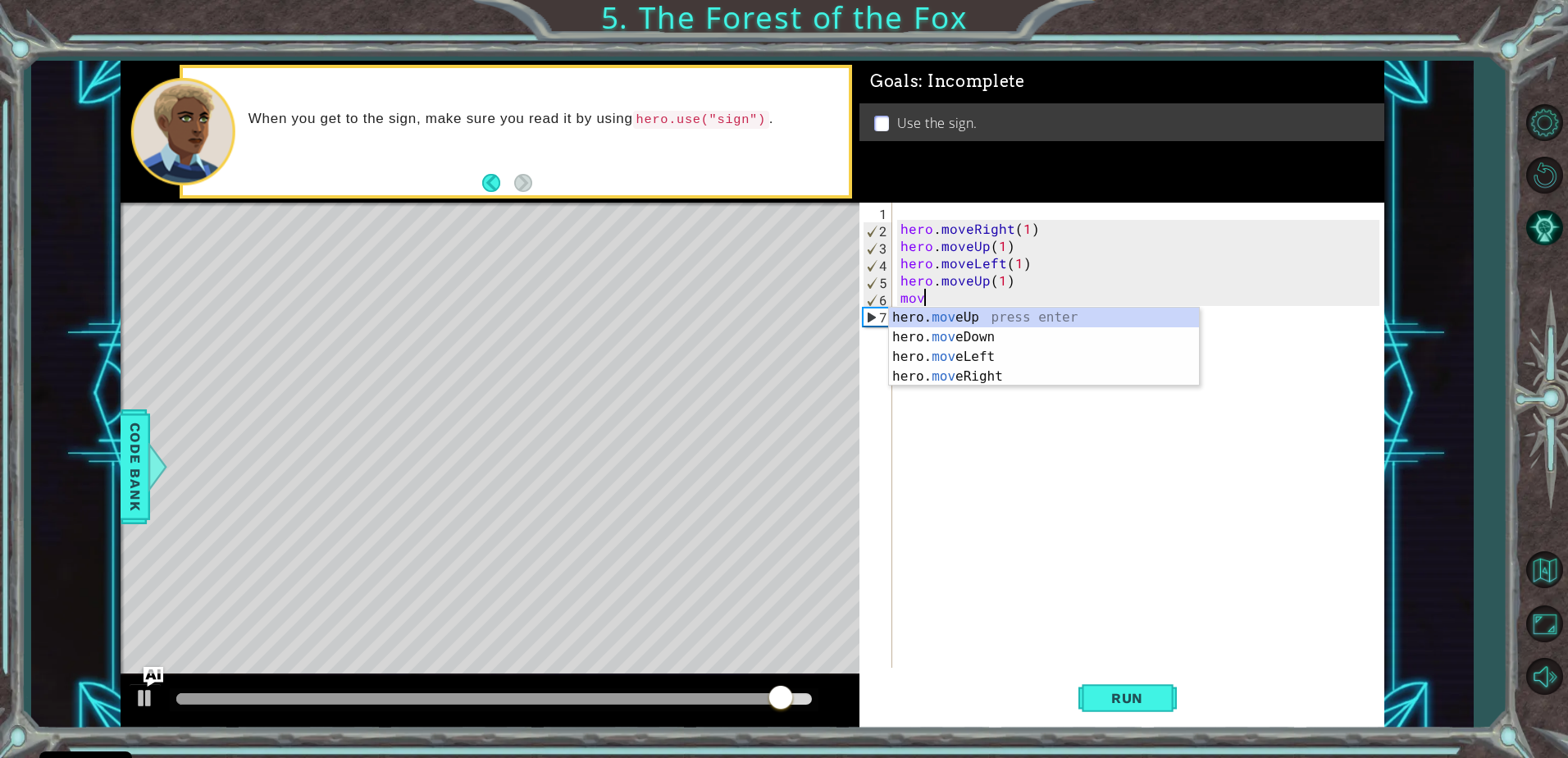
scroll to position [0, 1]
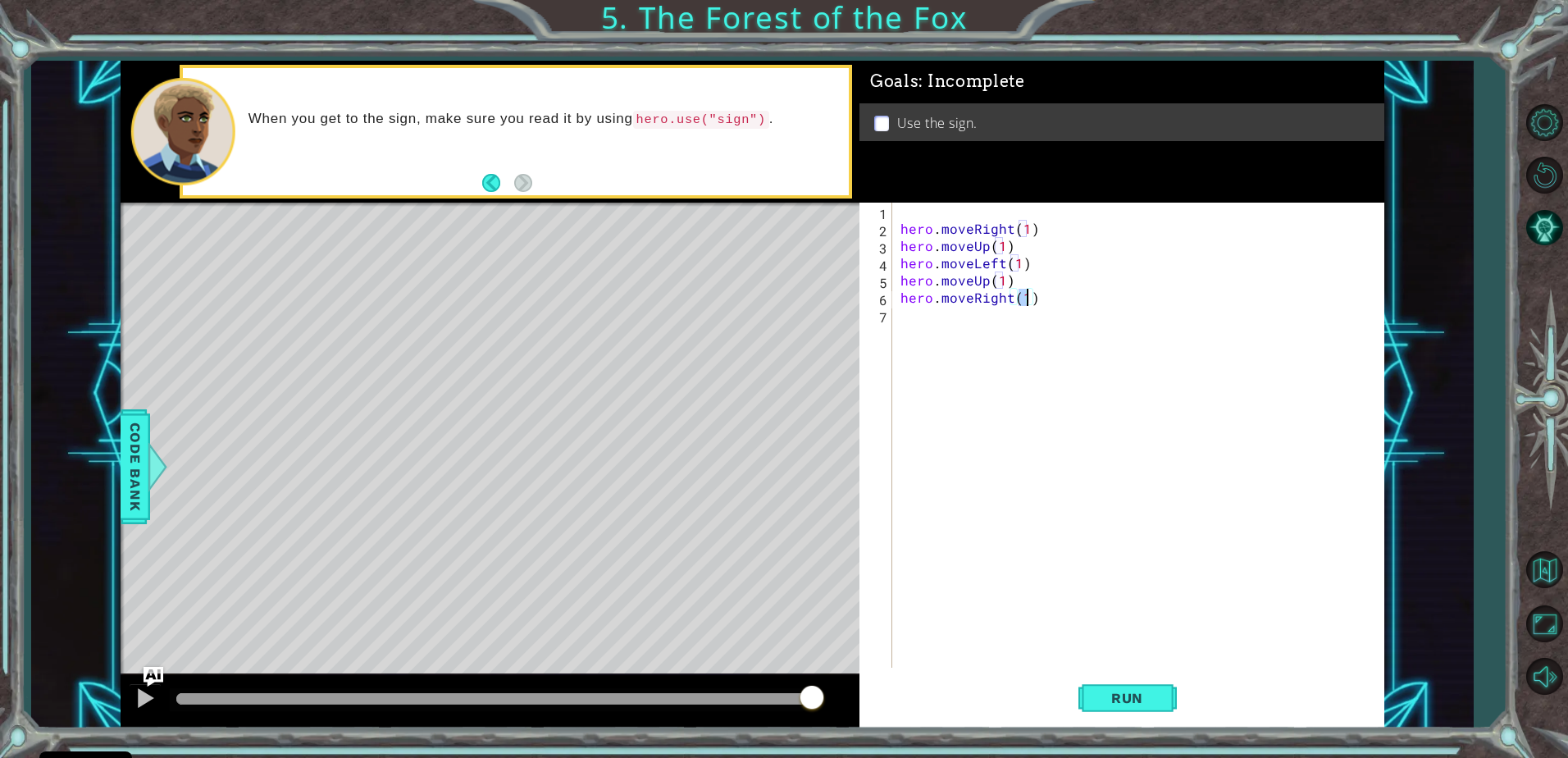
type textarea "hero.moveRight(2)"
type textarea "hero.use("sign")"
click at [1155, 698] on span "Run" at bounding box center [1127, 698] width 65 height 17
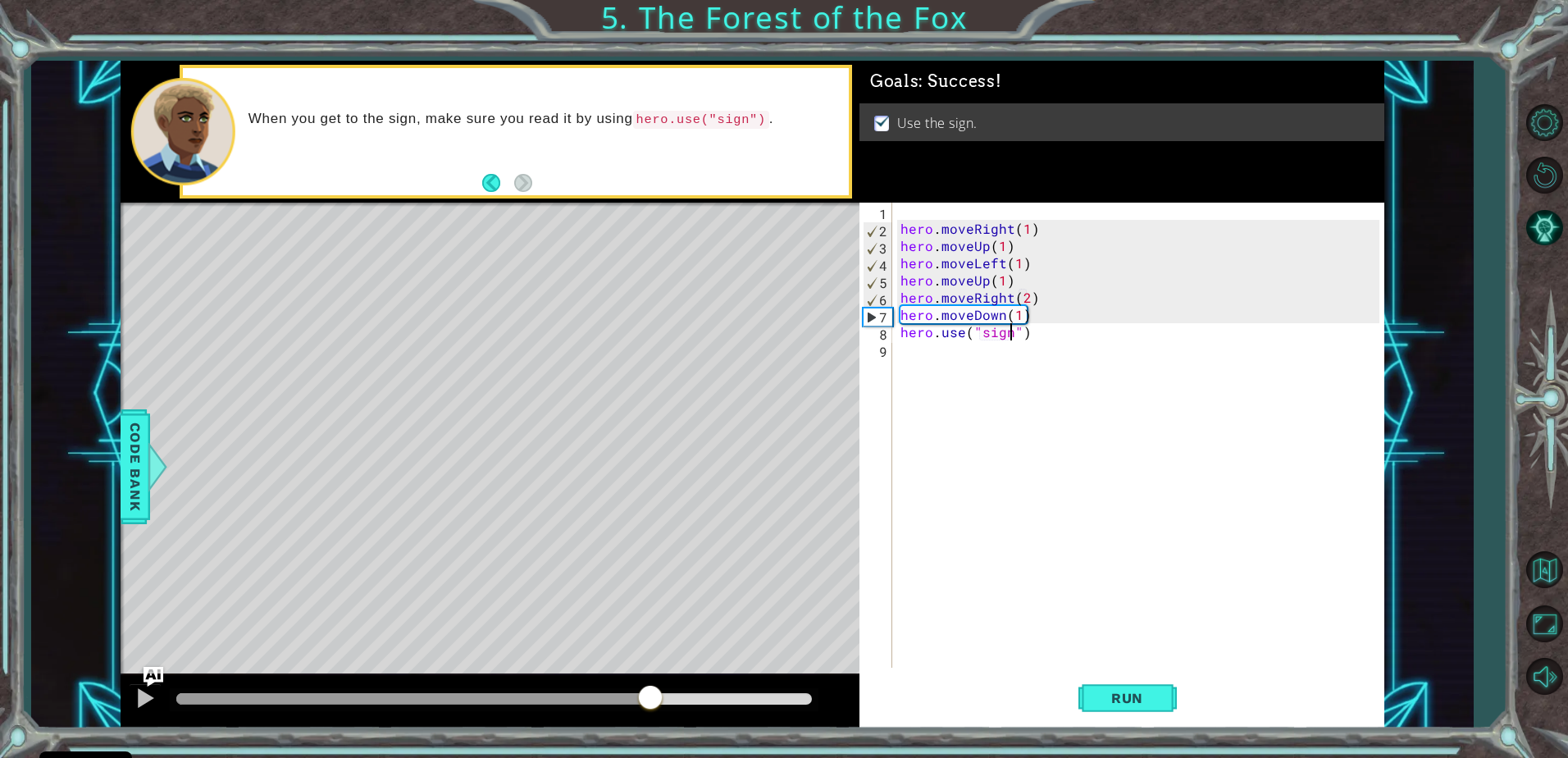
drag, startPoint x: 534, startPoint y: 707, endPoint x: 754, endPoint y: 649, distance: 227.5
click at [754, 649] on div "methods hero moveDown(steps) moveUp(steps) moveLeft(steps) moveRight(steps) use…" at bounding box center [753, 393] width 1264 height 667
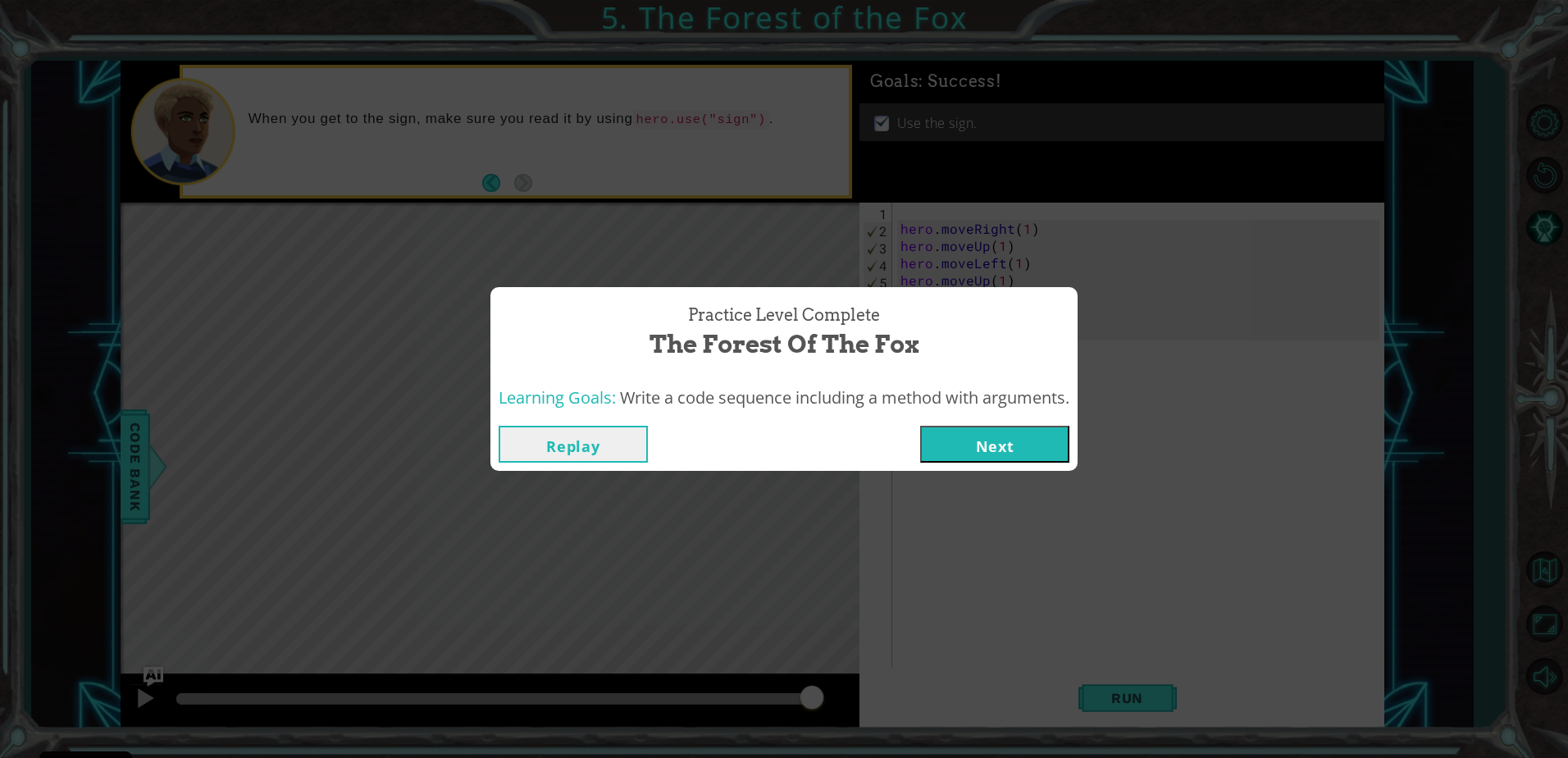
click at [953, 437] on button "Next" at bounding box center [995, 444] width 149 height 37
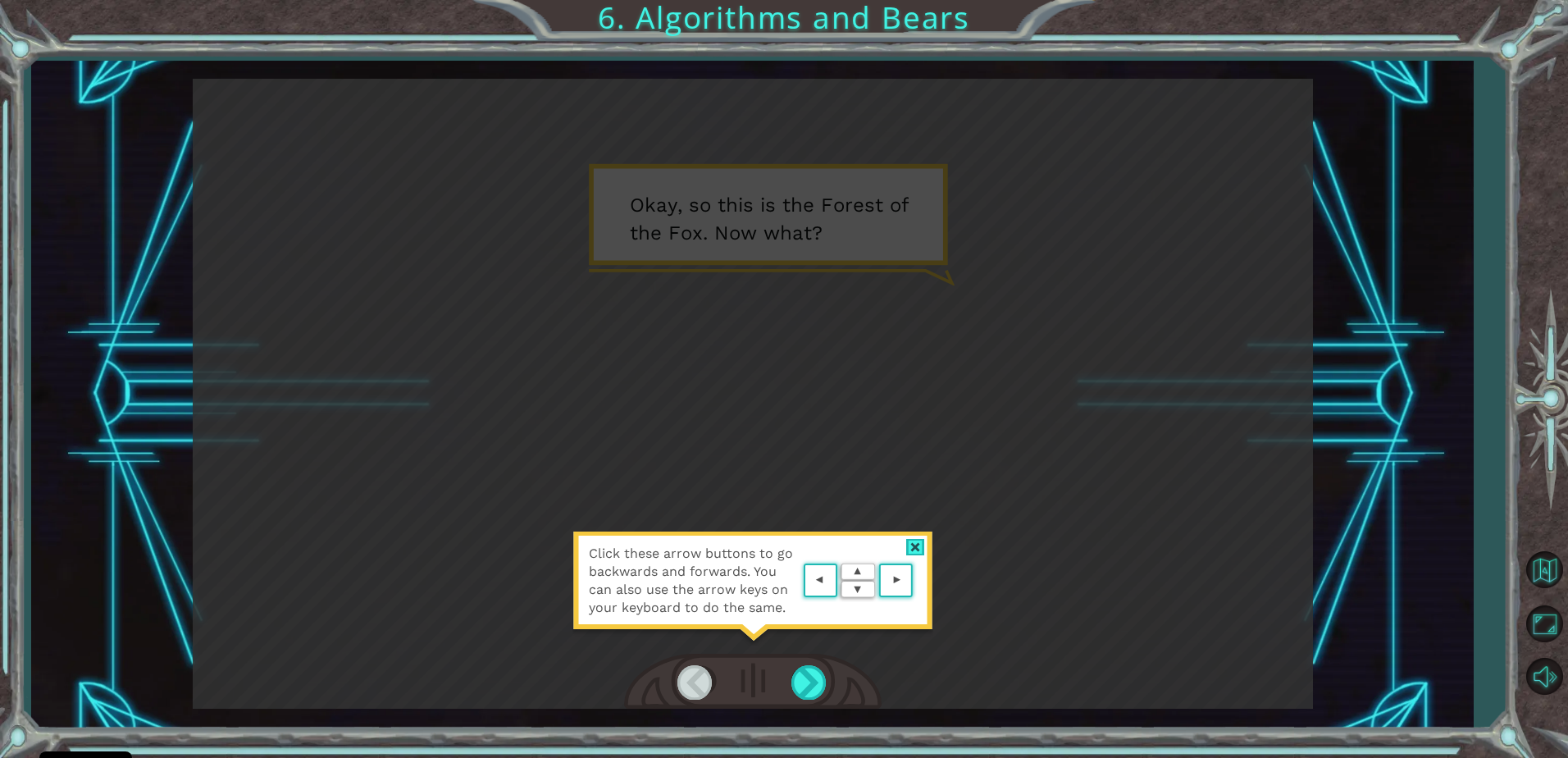
click at [914, 543] on div at bounding box center [915, 547] width 19 height 17
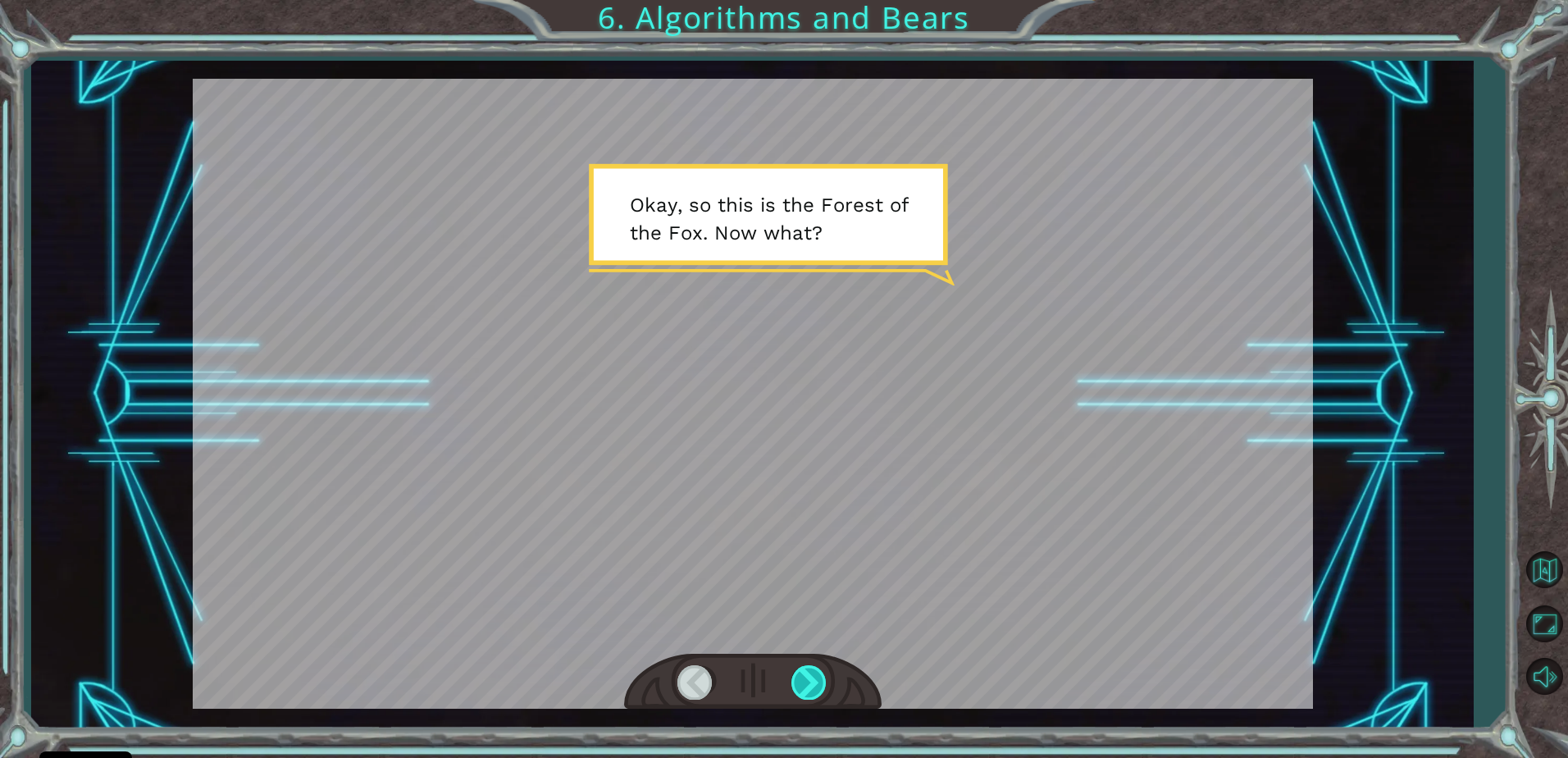
click at [809, 677] on div at bounding box center [809, 682] width 37 height 34
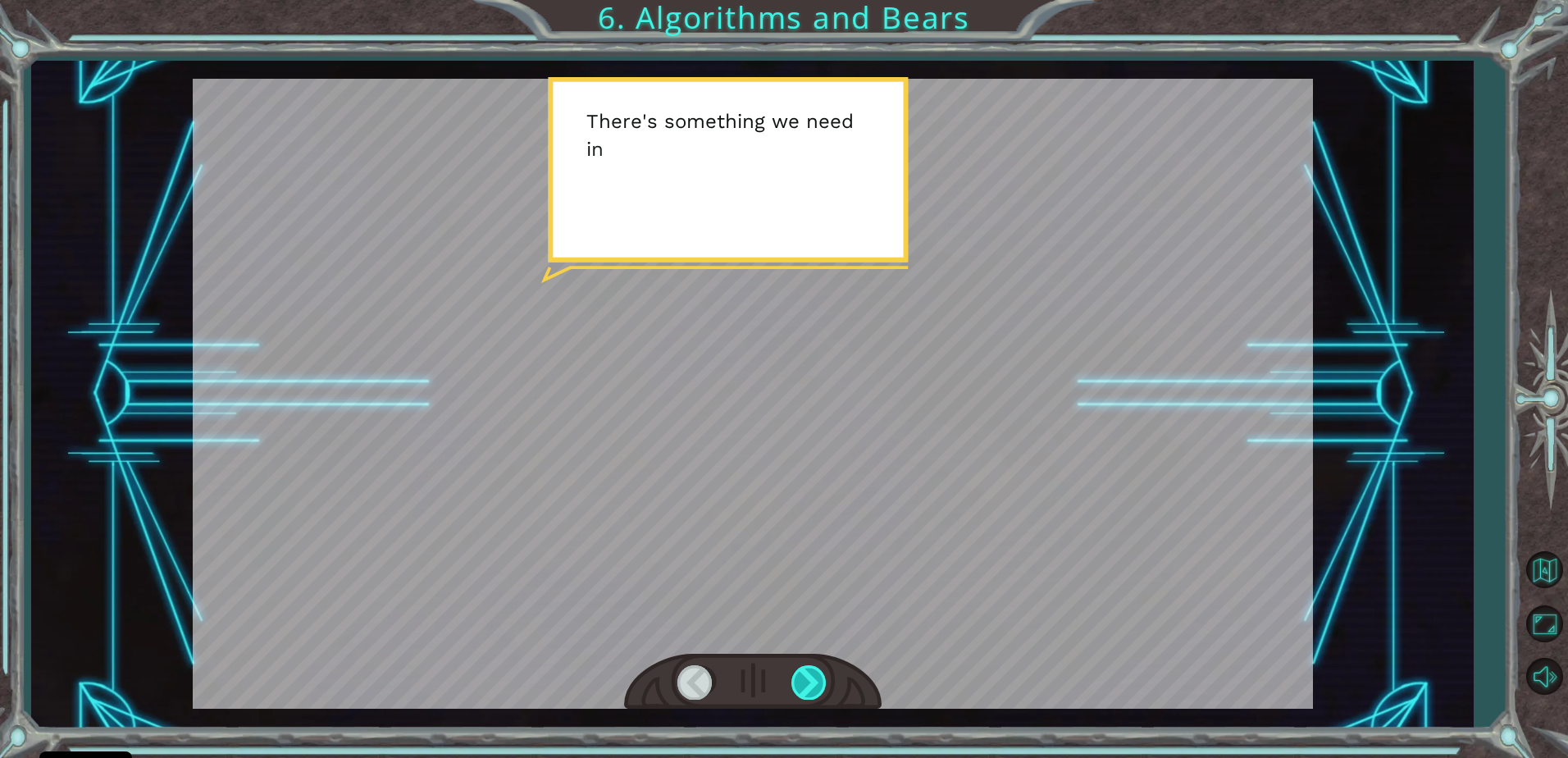
click at [808, 679] on div at bounding box center [809, 682] width 37 height 34
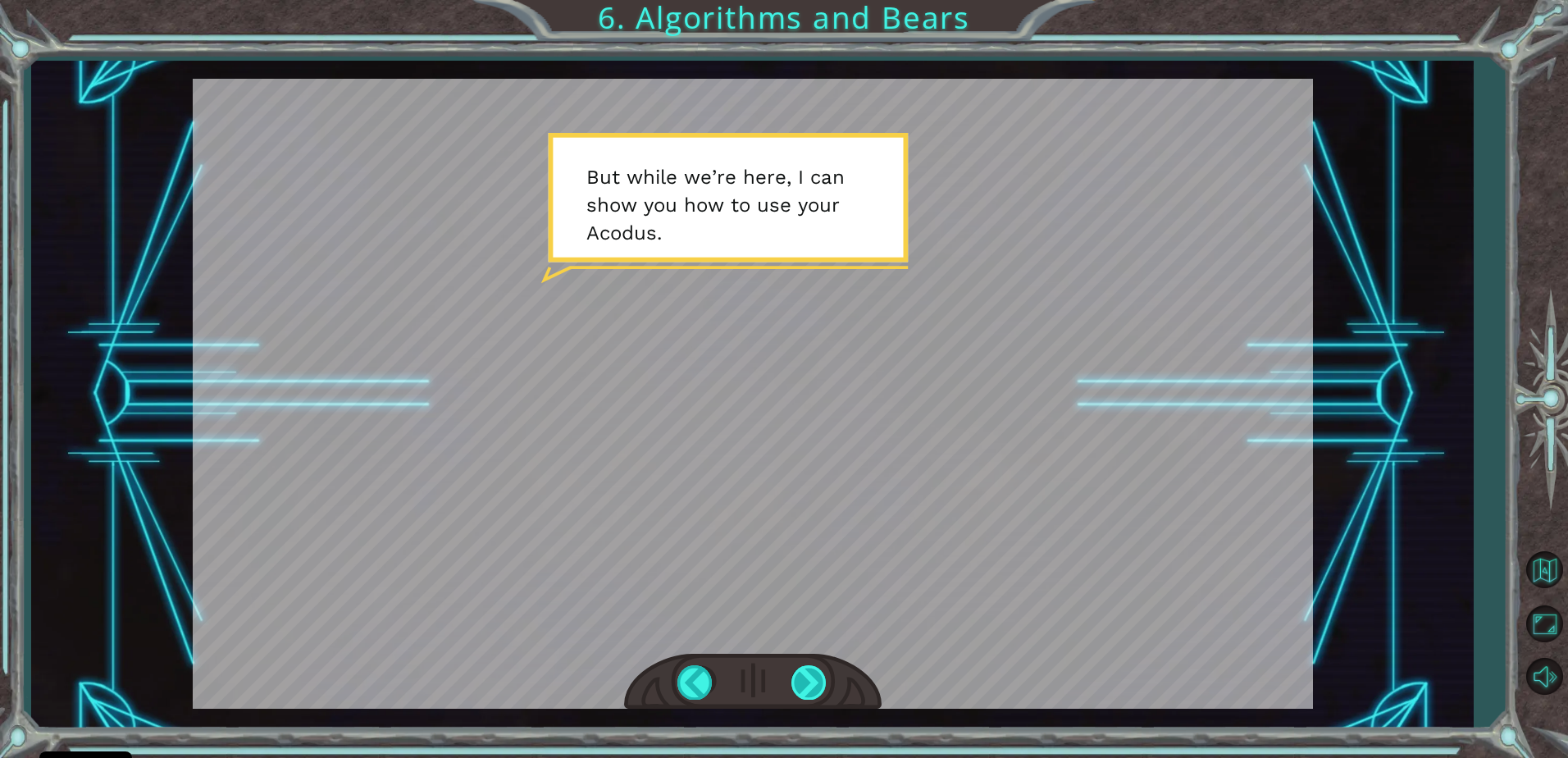
click at [808, 683] on div at bounding box center [809, 682] width 37 height 34
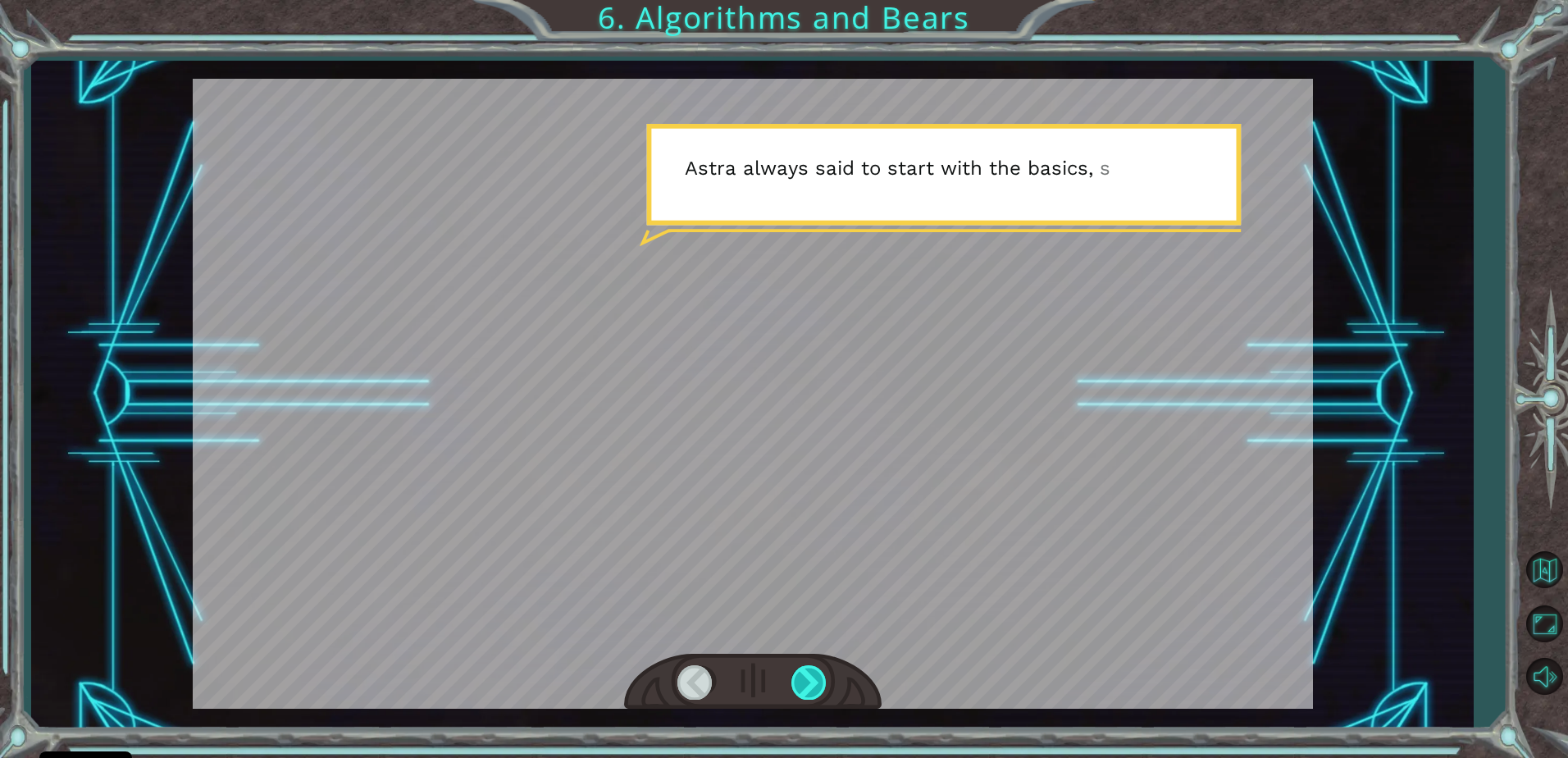
click at [808, 683] on div at bounding box center [809, 682] width 37 height 34
click at [802, 684] on div at bounding box center [809, 682] width 37 height 34
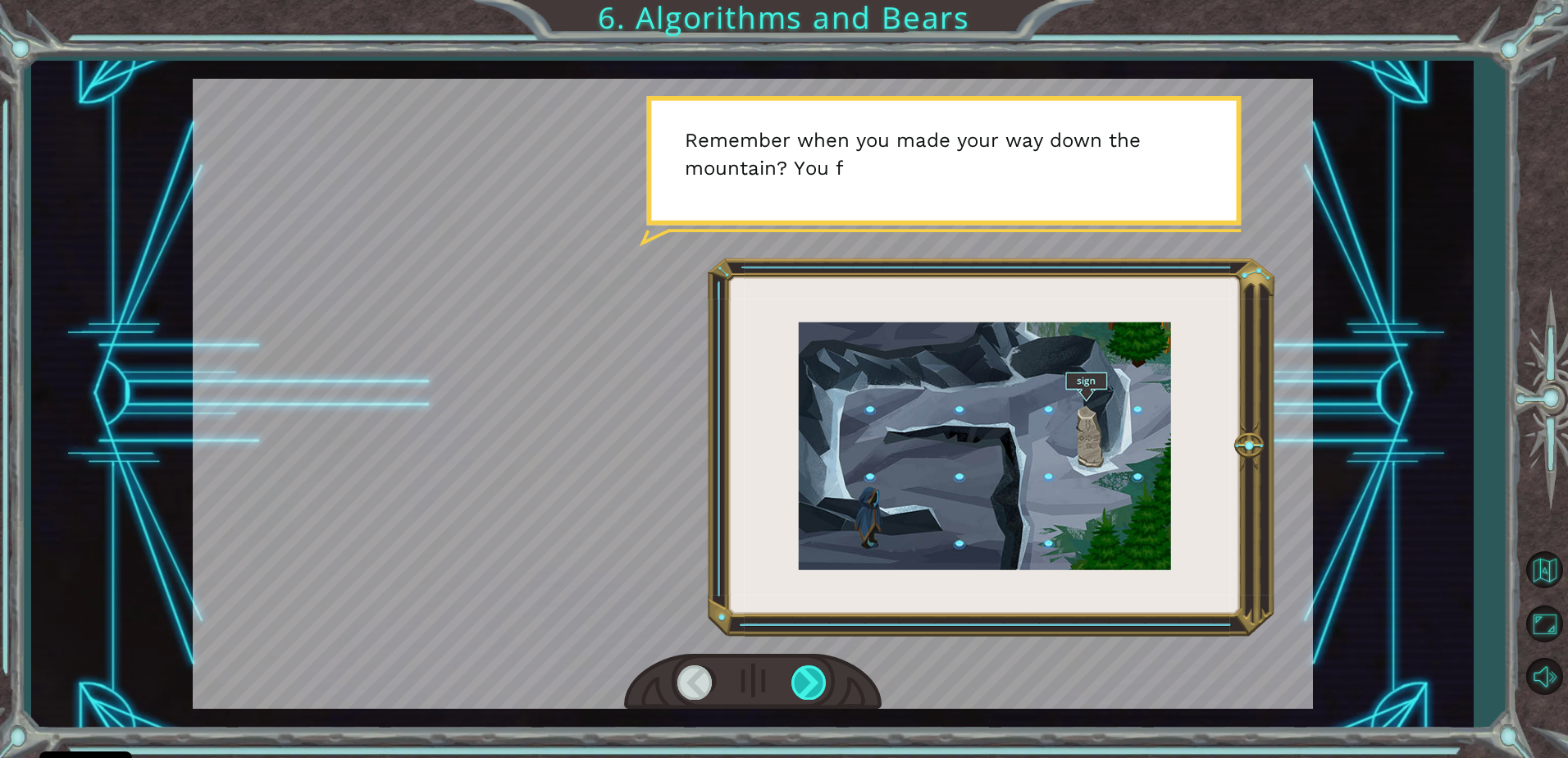
click at [802, 681] on div at bounding box center [809, 682] width 37 height 34
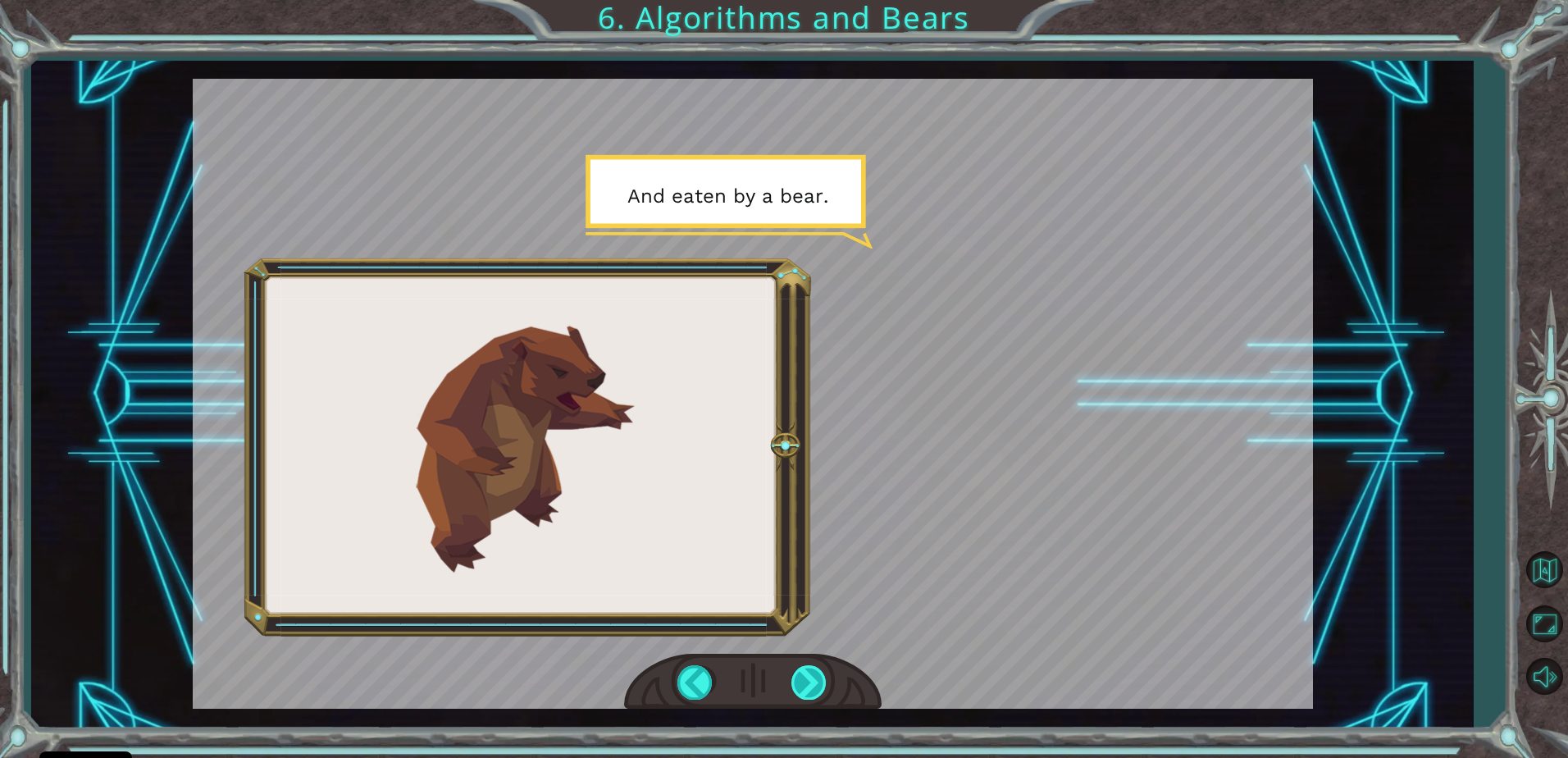
click at [807, 671] on div at bounding box center [809, 682] width 37 height 34
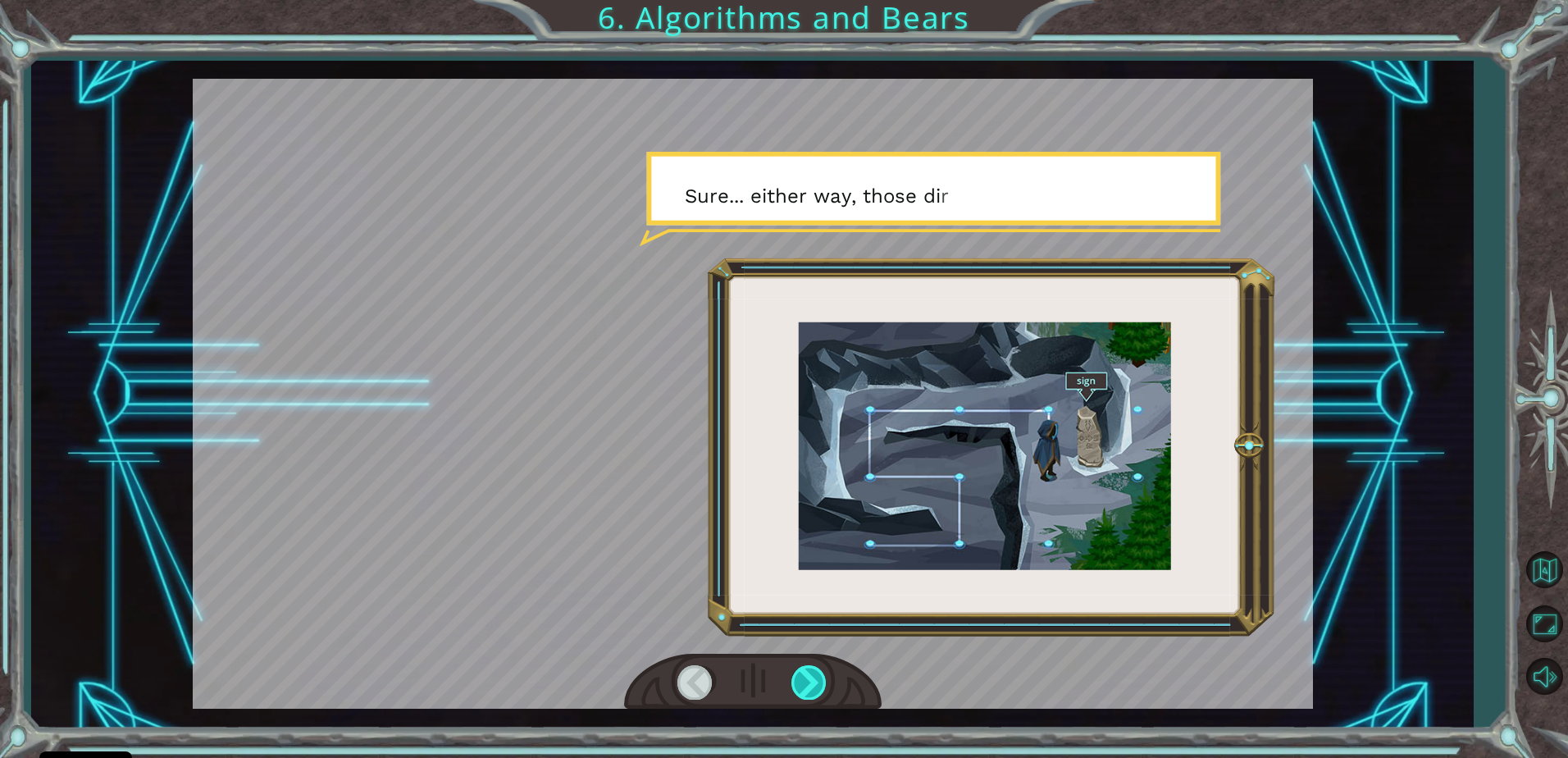
click at [808, 671] on div at bounding box center [809, 682] width 37 height 34
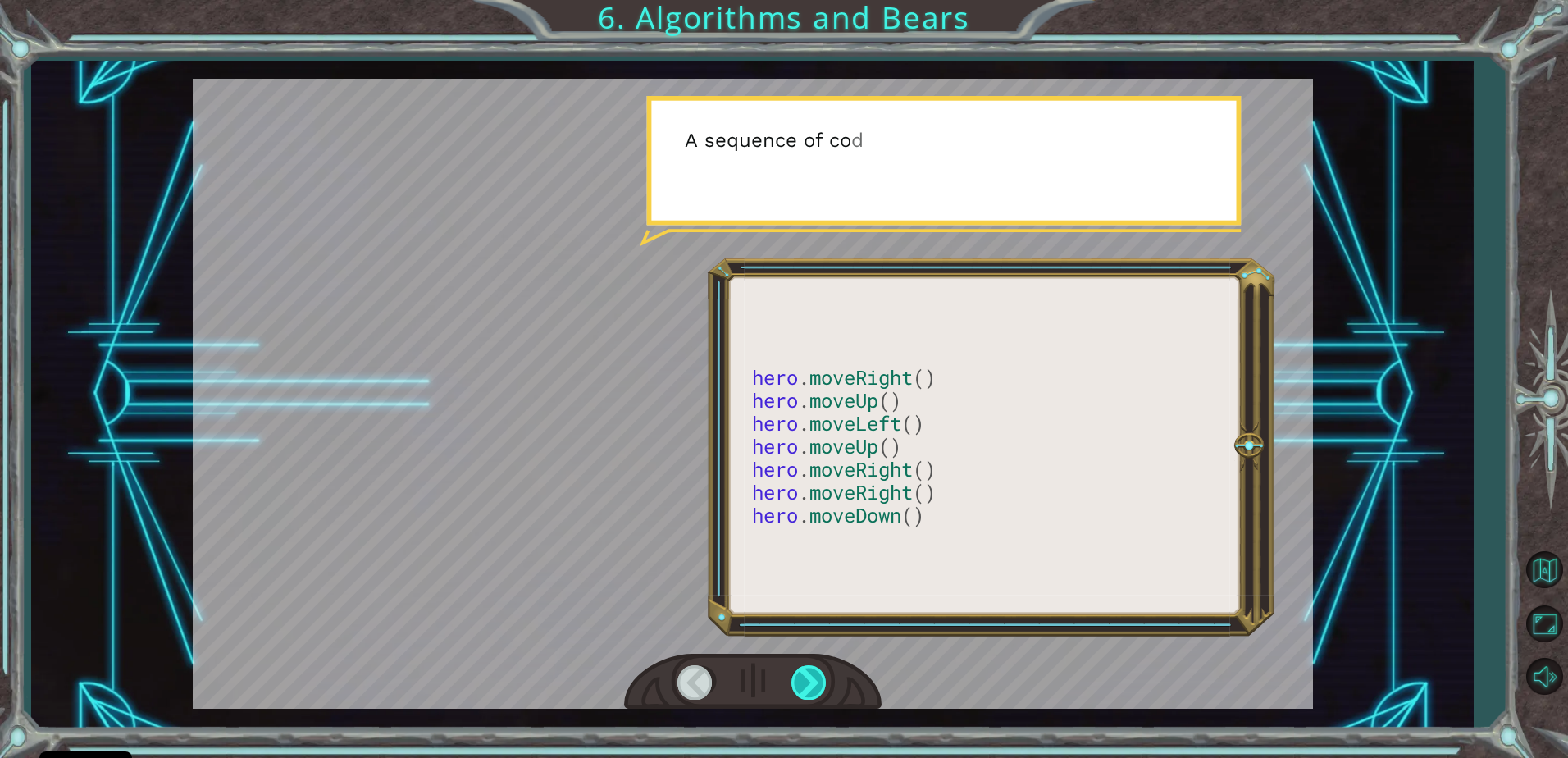
click at [808, 671] on div at bounding box center [809, 682] width 37 height 34
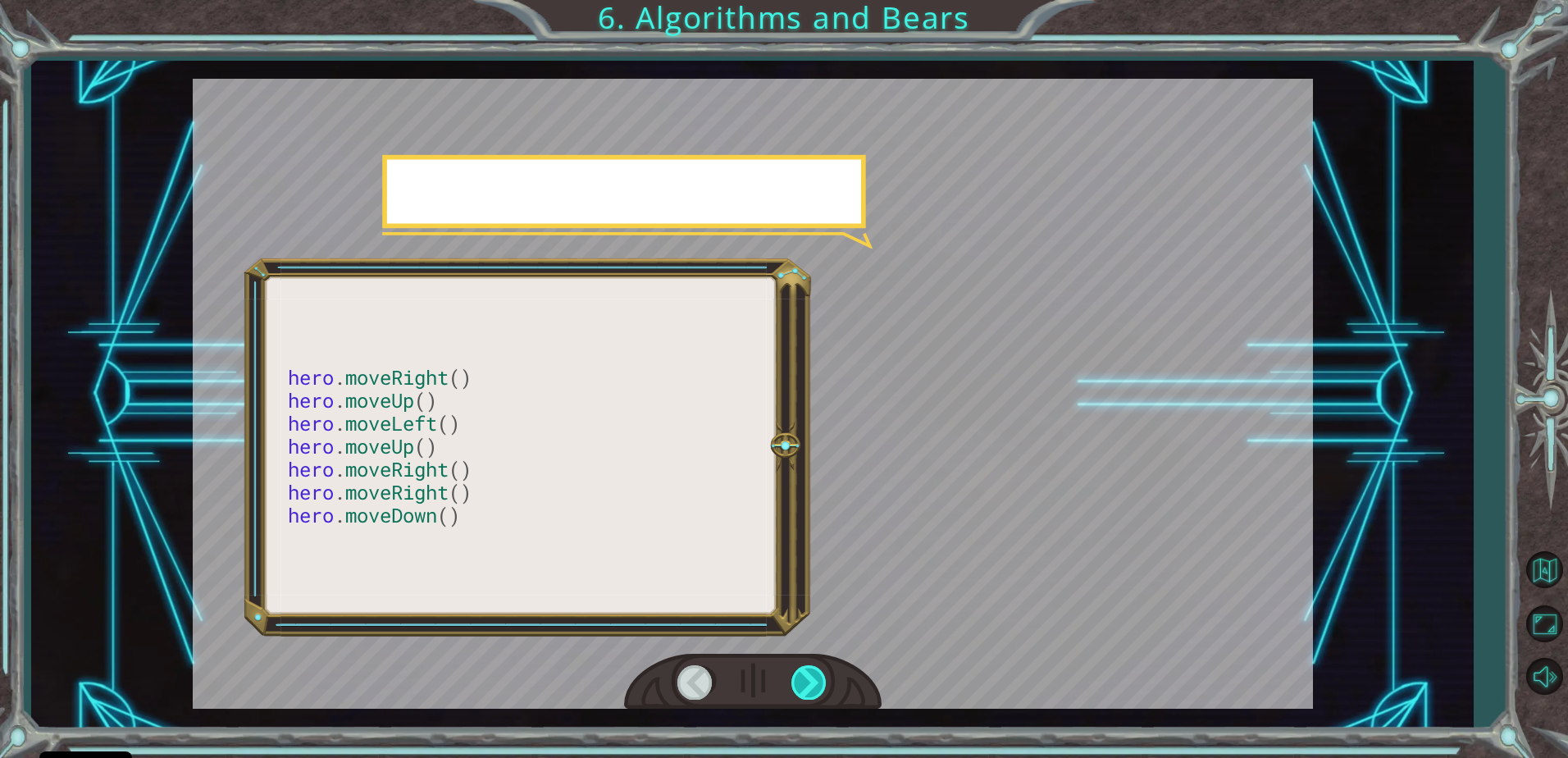
click at [808, 671] on div at bounding box center [809, 682] width 37 height 34
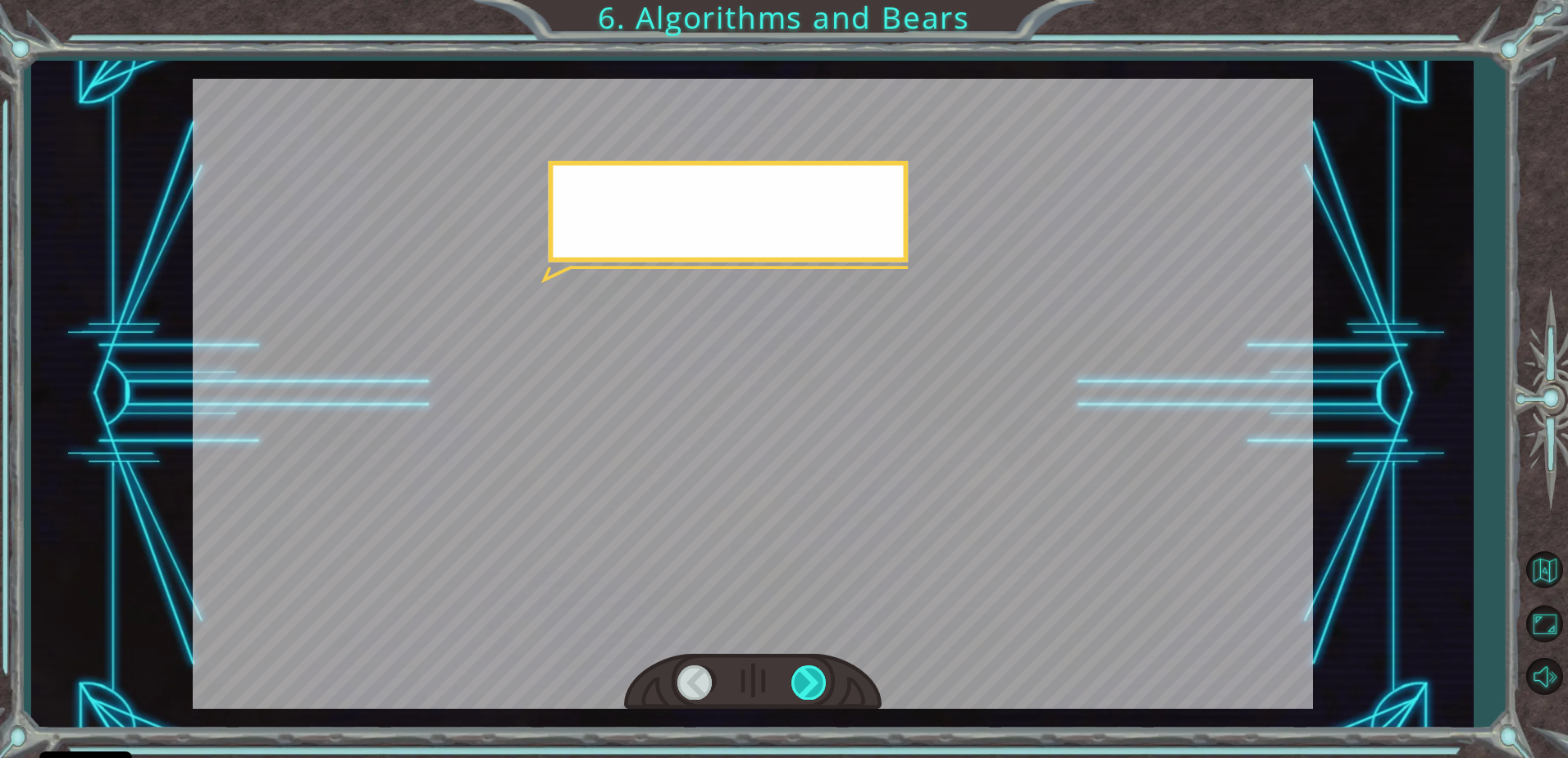
click at [808, 671] on div at bounding box center [809, 682] width 37 height 34
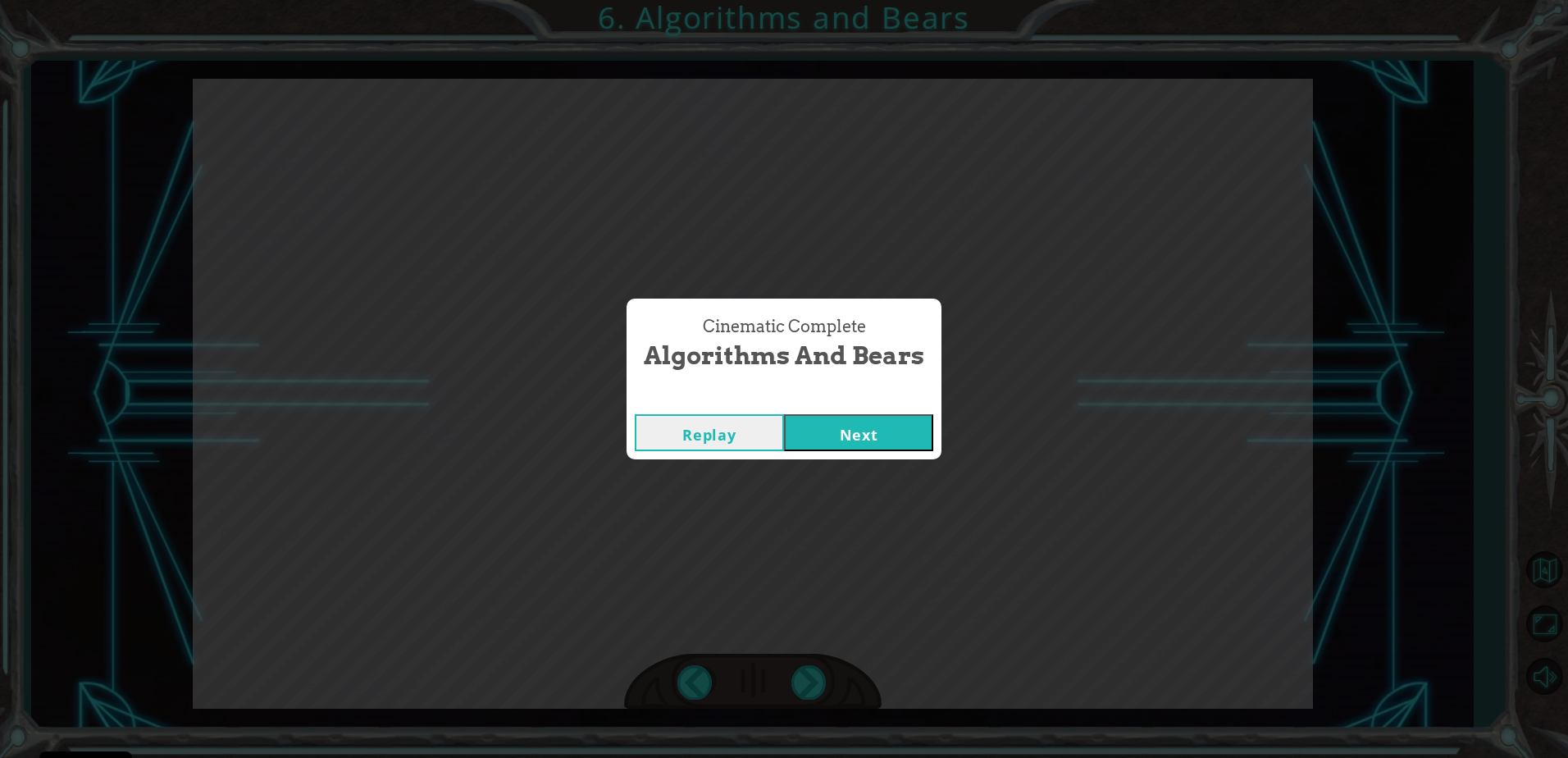
click at [808, 671] on div "Cinematic Complete Algorithms and Bears Replay Next" at bounding box center [784, 379] width 1568 height 758
drag, startPoint x: 808, startPoint y: 671, endPoint x: 802, endPoint y: 434, distance: 237.1
click at [803, 434] on button "Next" at bounding box center [859, 432] width 149 height 37
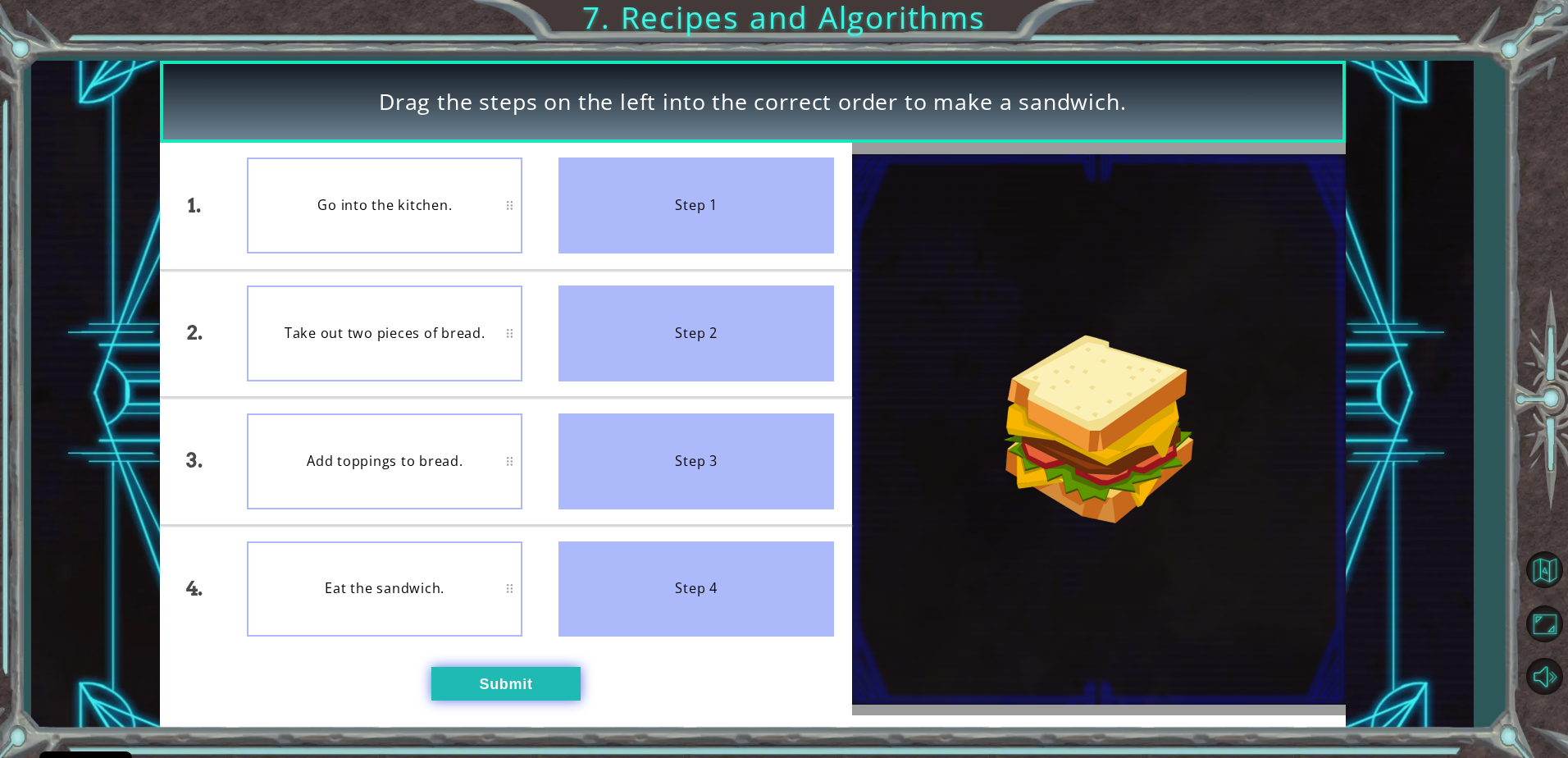
click at [511, 686] on button "Submit" at bounding box center [506, 683] width 149 height 33
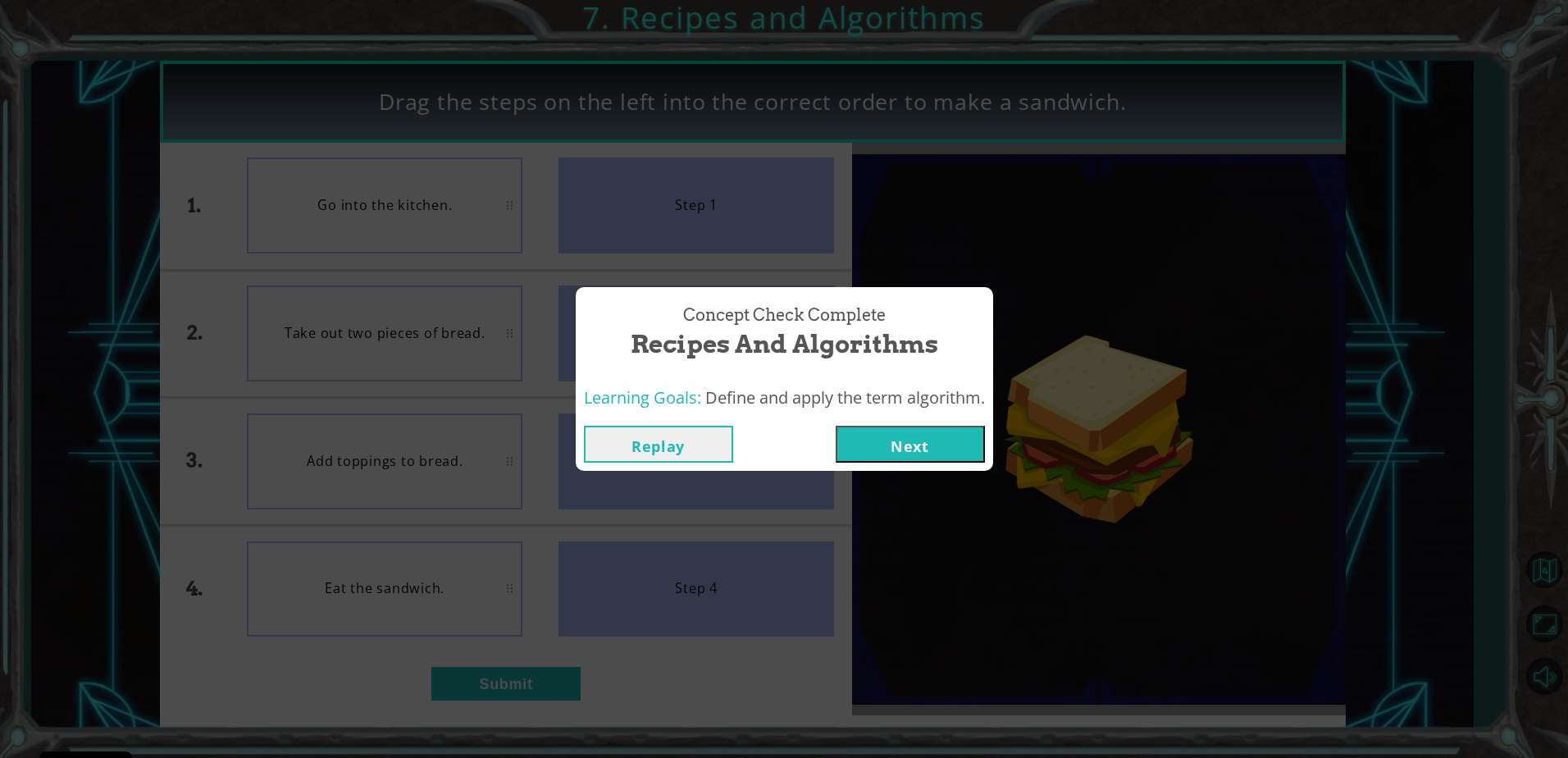
click at [919, 450] on button "Next" at bounding box center [910, 444] width 149 height 37
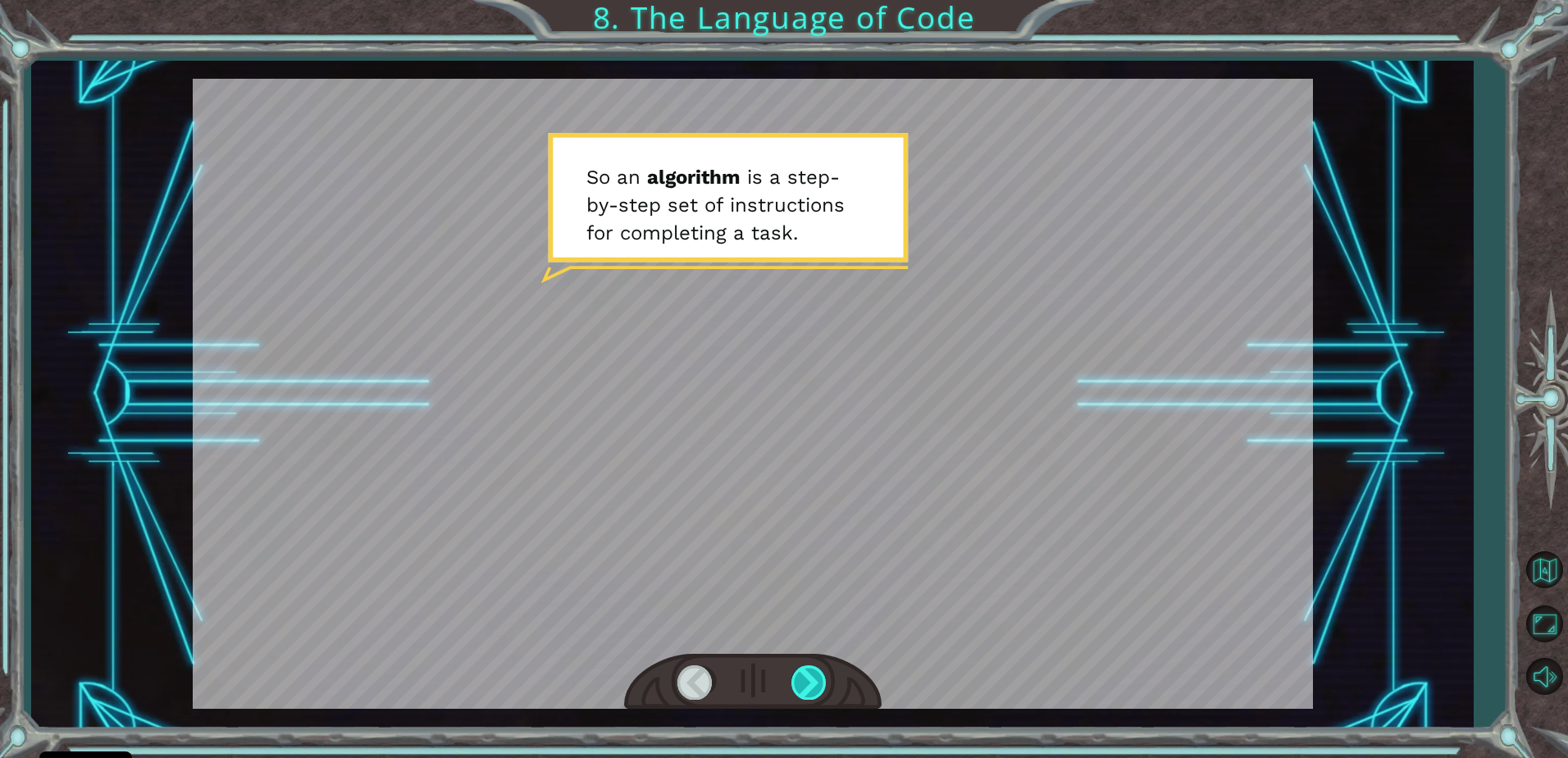
click at [808, 678] on div at bounding box center [809, 682] width 37 height 34
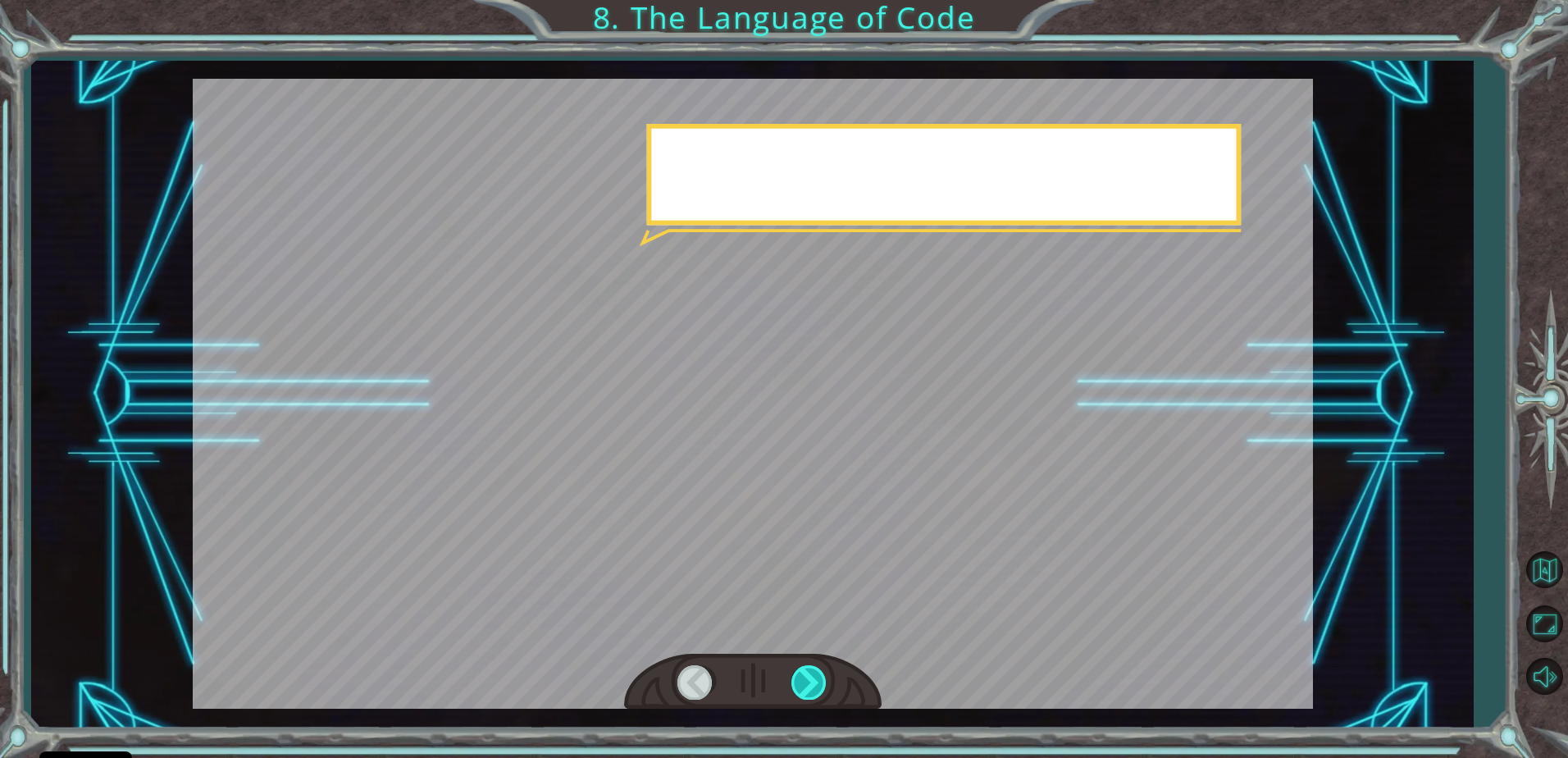
click at [802, 681] on div at bounding box center [809, 682] width 37 height 34
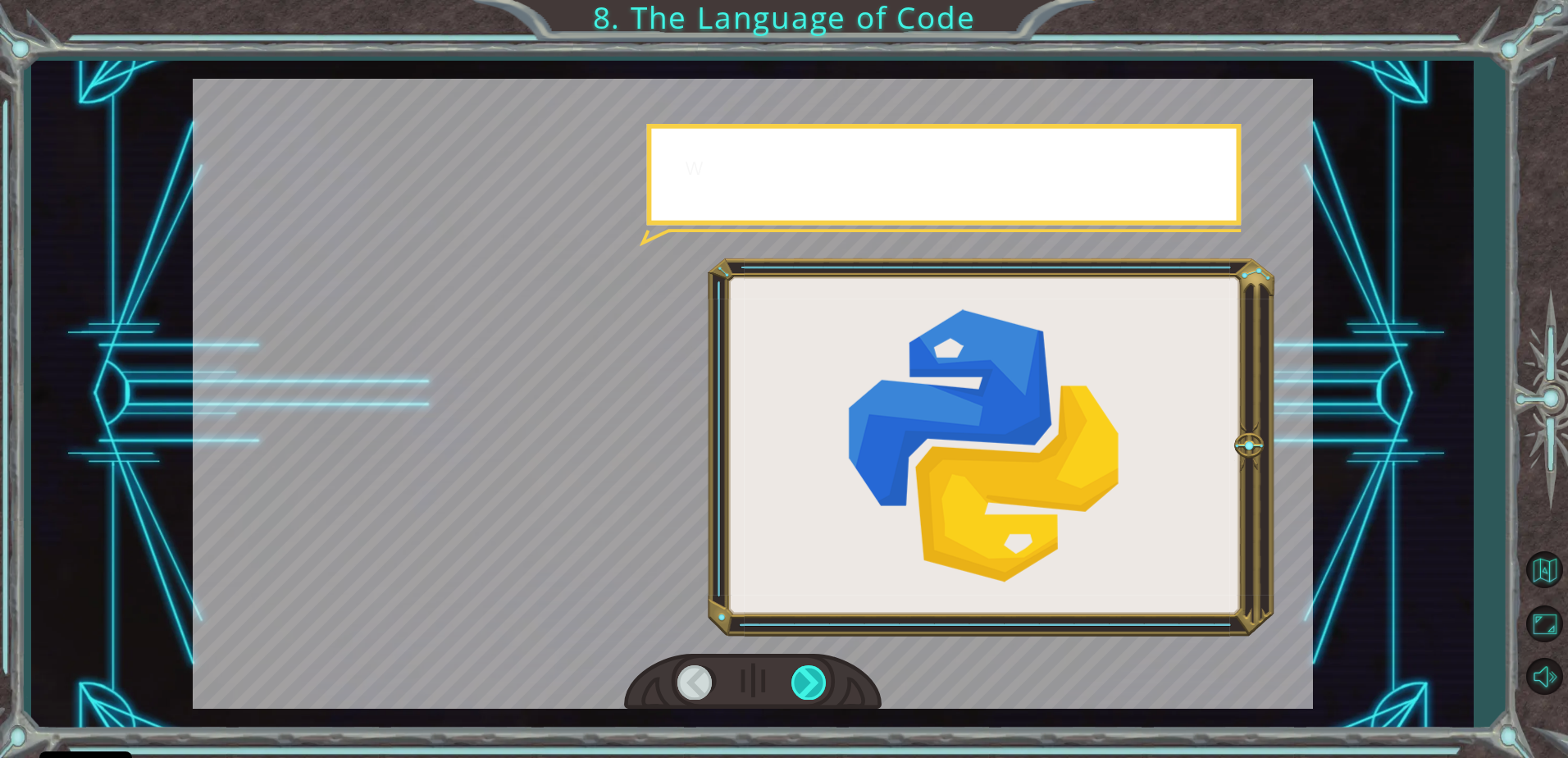
click at [802, 681] on div at bounding box center [809, 682] width 37 height 34
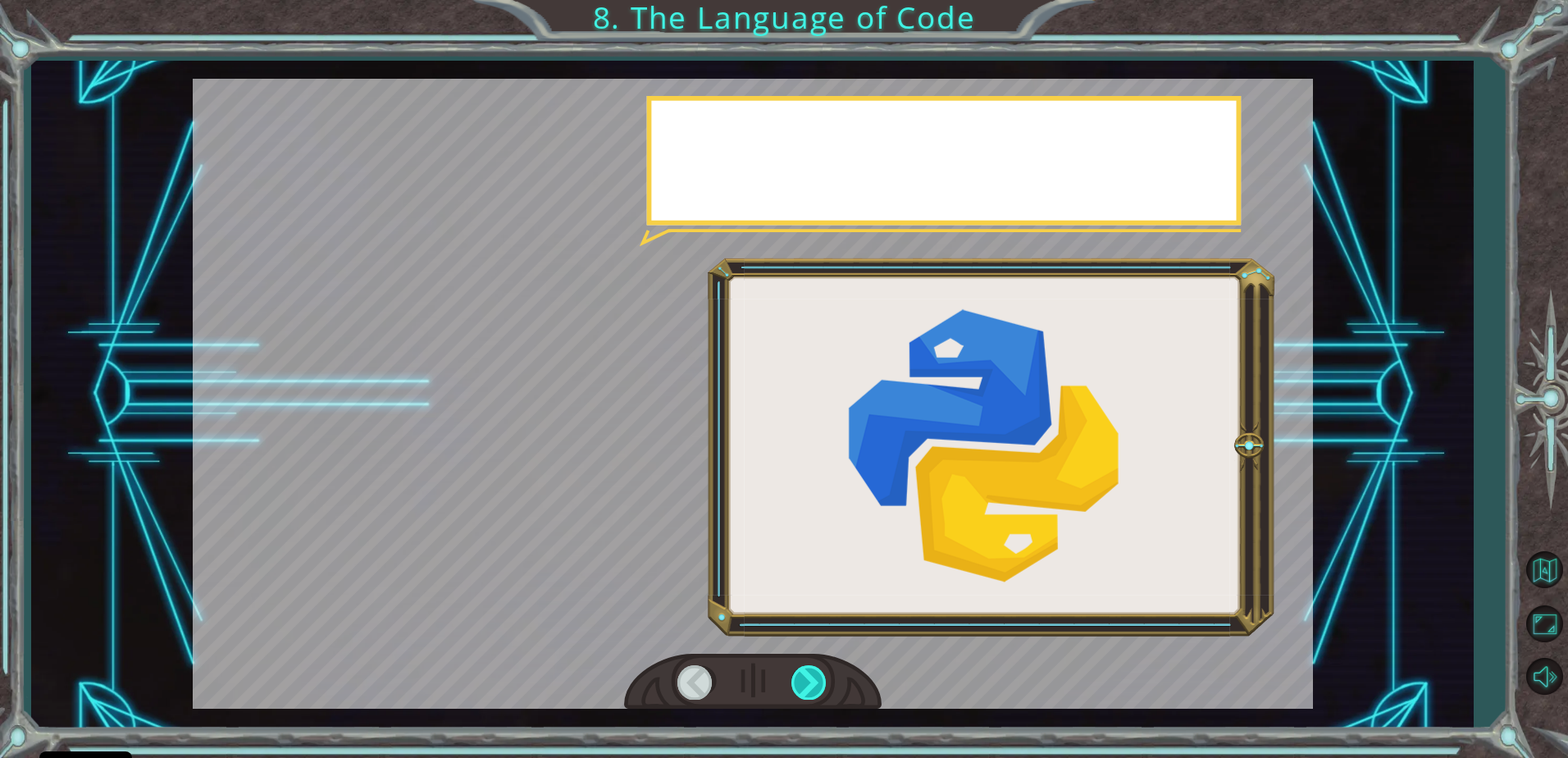
click at [802, 681] on div at bounding box center [809, 682] width 37 height 34
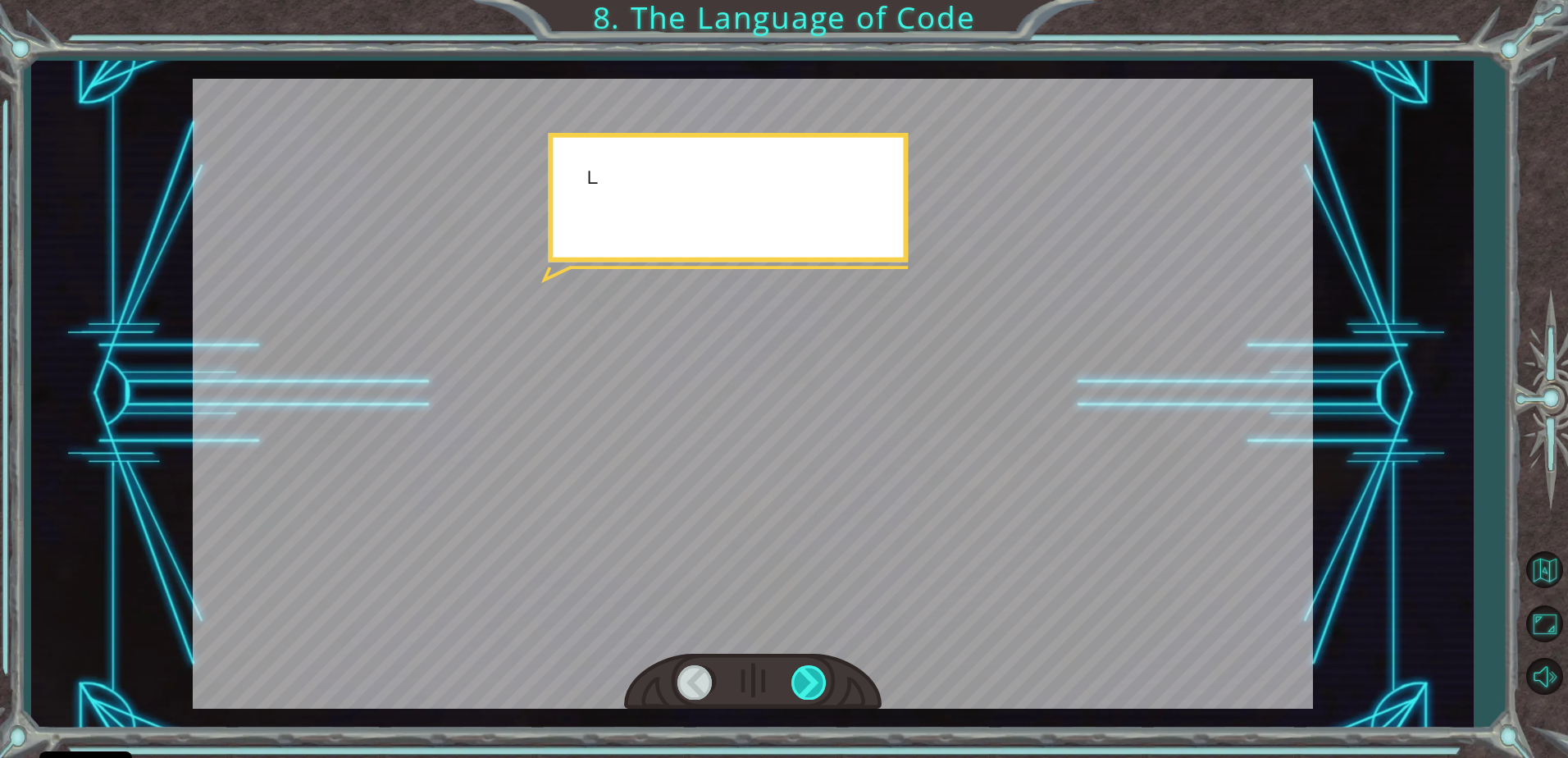
click at [800, 682] on div at bounding box center [809, 682] width 37 height 34
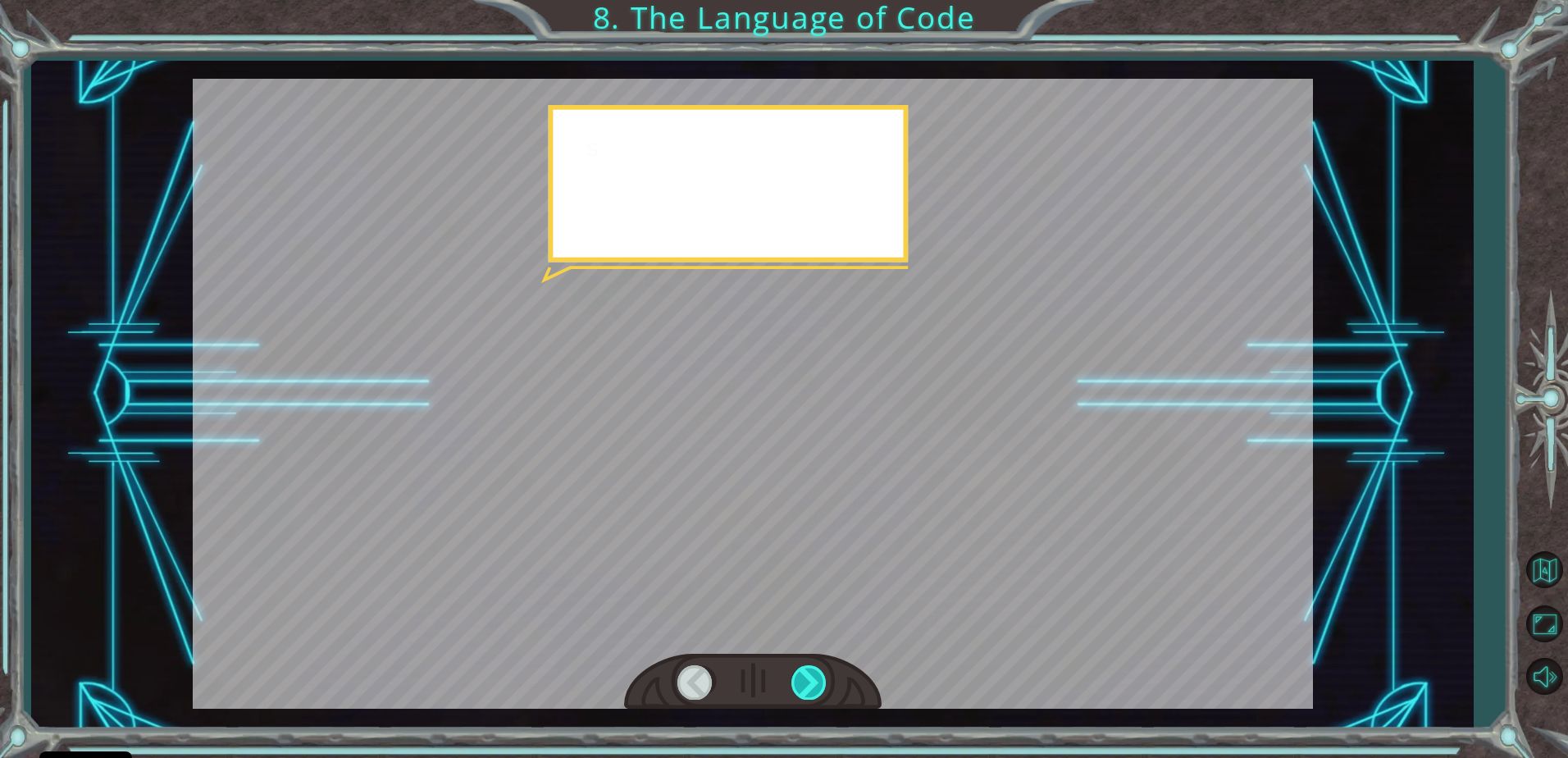
click at [800, 682] on div at bounding box center [809, 682] width 37 height 34
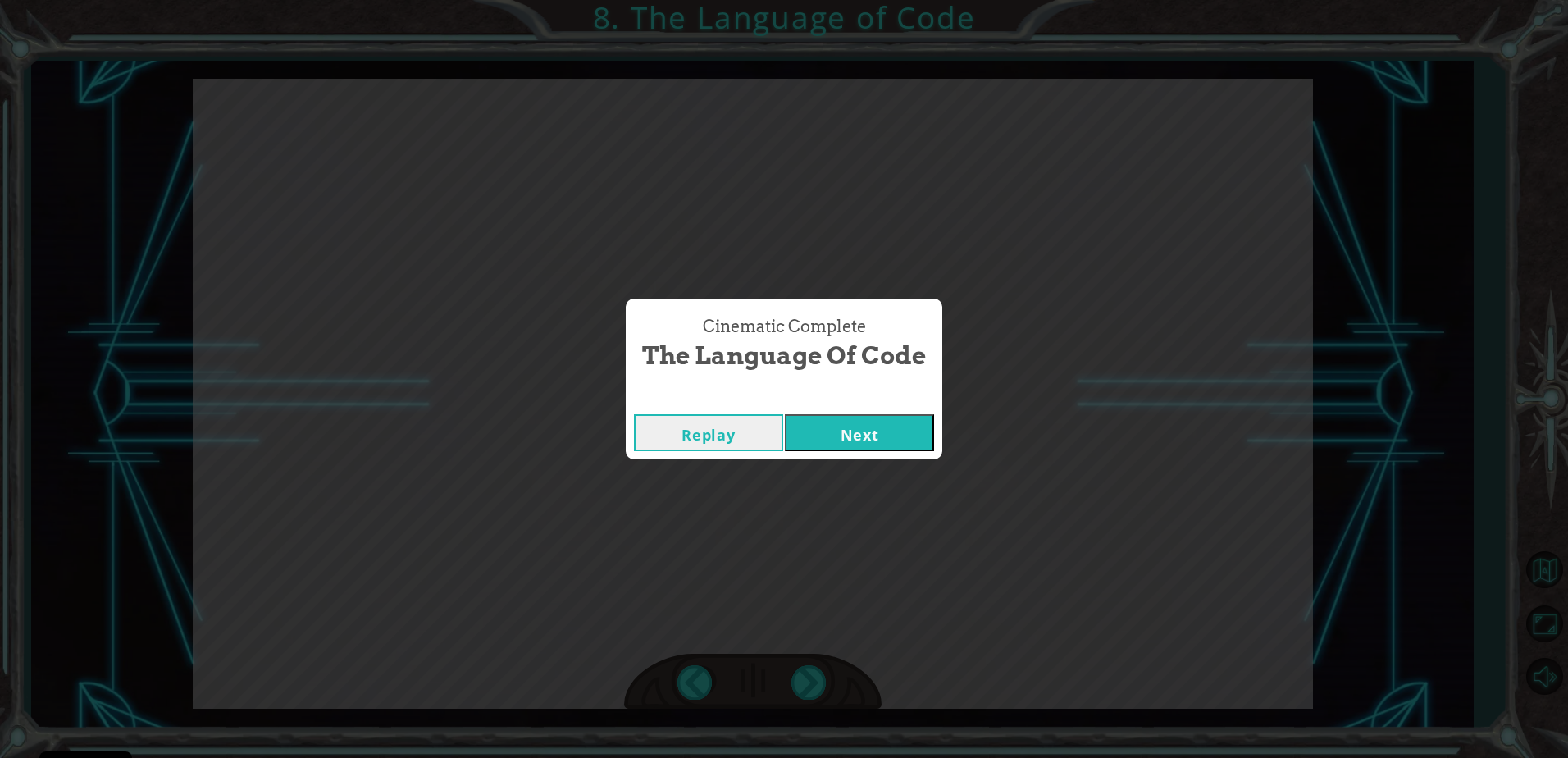
click at [795, 663] on div "Cinematic Complete The Language of Code Replay Next" at bounding box center [784, 379] width 1568 height 758
click at [794, 660] on div "Cinematic Complete The Language of Code Replay Next" at bounding box center [784, 379] width 1568 height 758
click at [822, 432] on button "Next" at bounding box center [860, 432] width 149 height 37
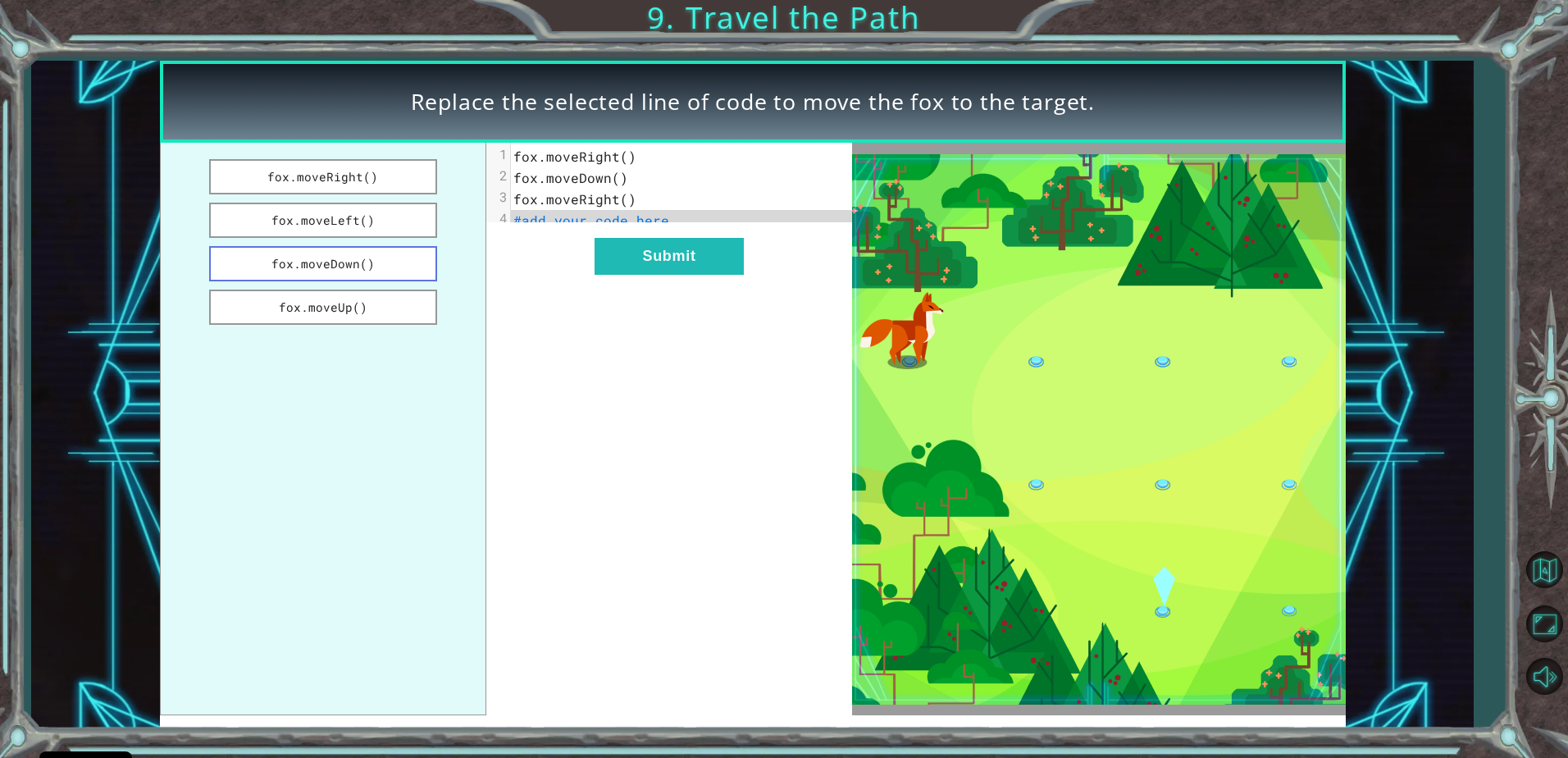
click at [397, 270] on button "fox.moveDown()" at bounding box center [322, 263] width 227 height 36
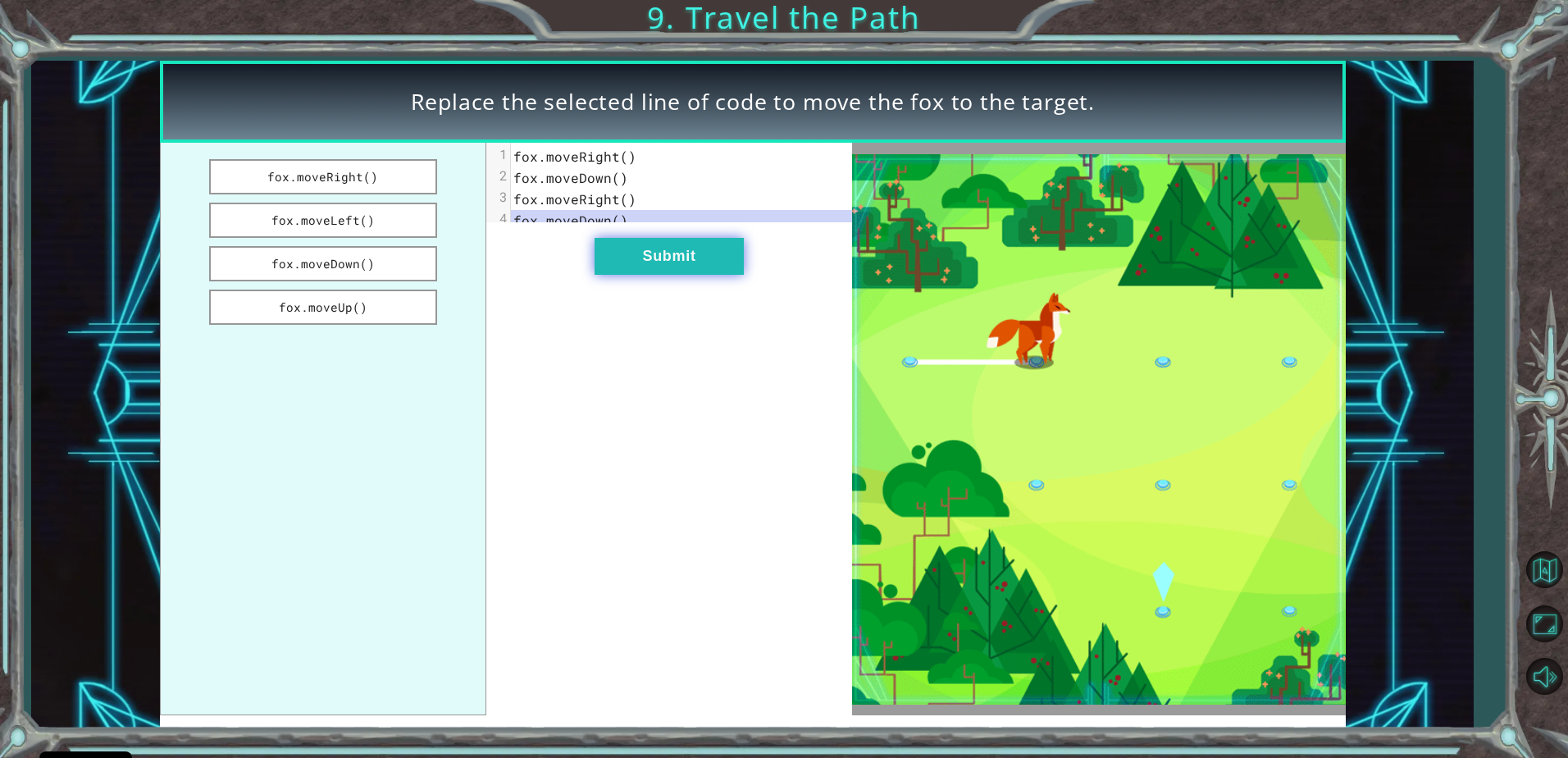
click at [599, 264] on button "Submit" at bounding box center [669, 256] width 149 height 37
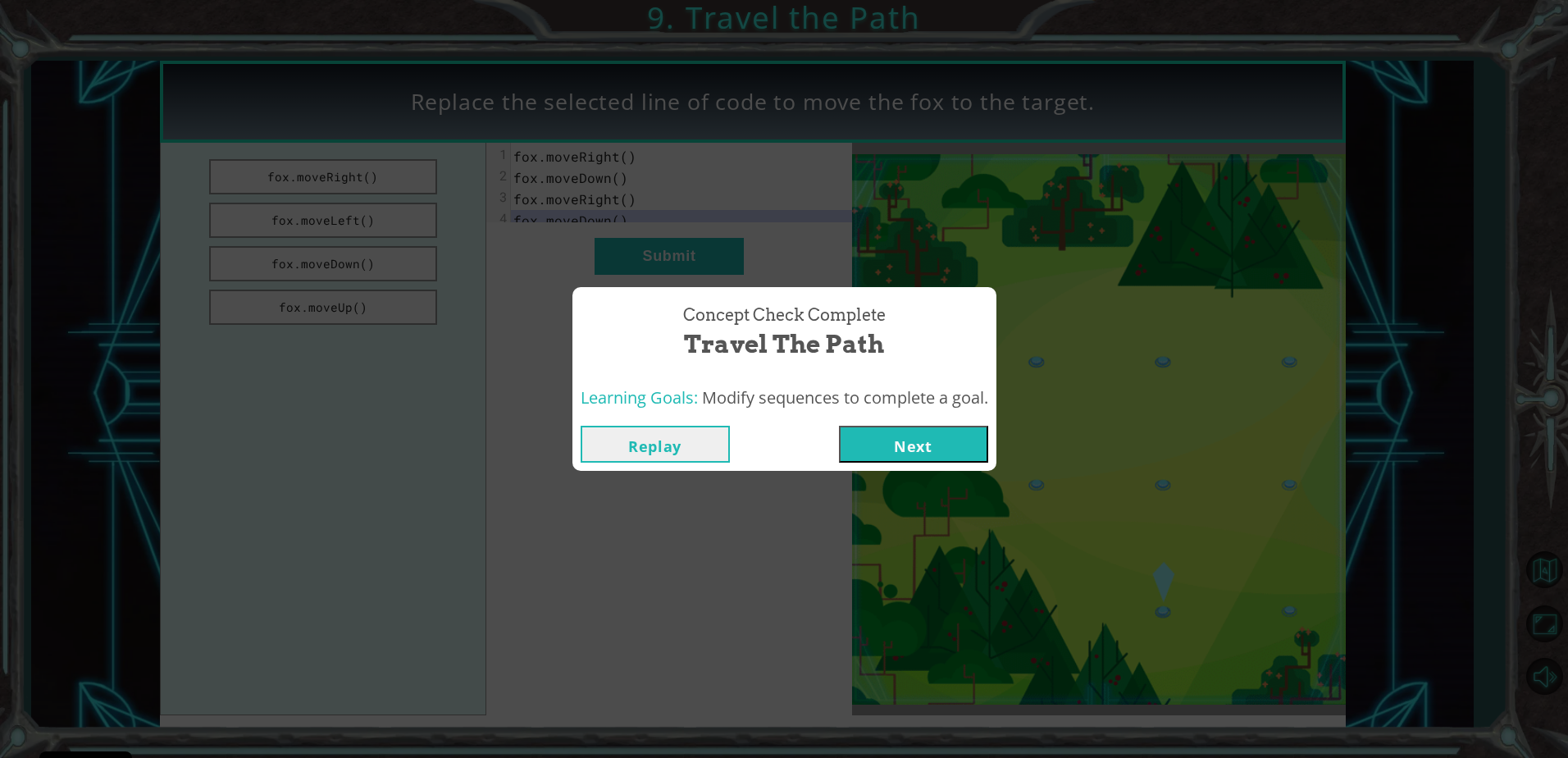
click at [963, 440] on button "Next" at bounding box center [914, 444] width 149 height 37
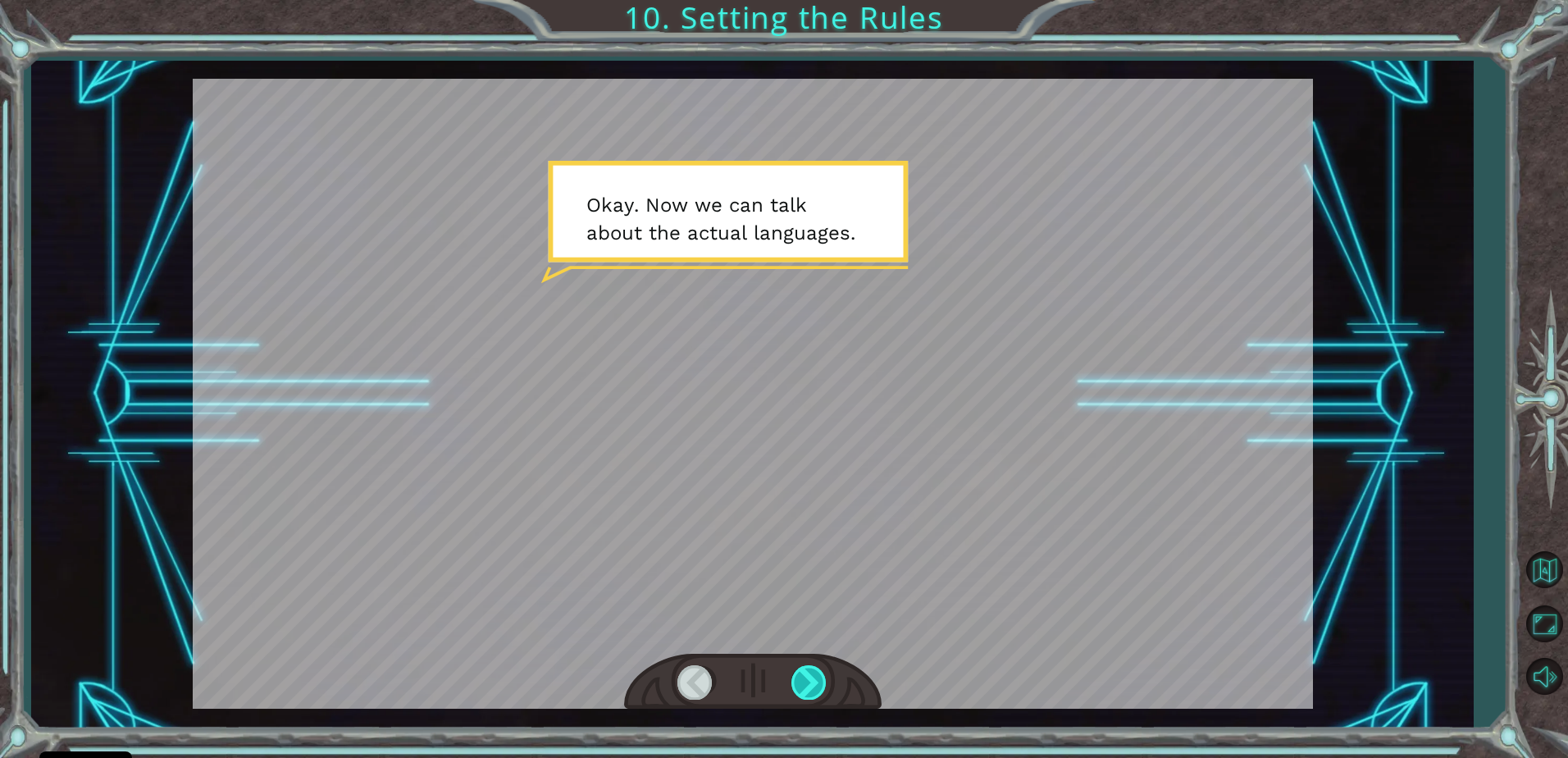
click at [824, 687] on div at bounding box center [809, 682] width 37 height 34
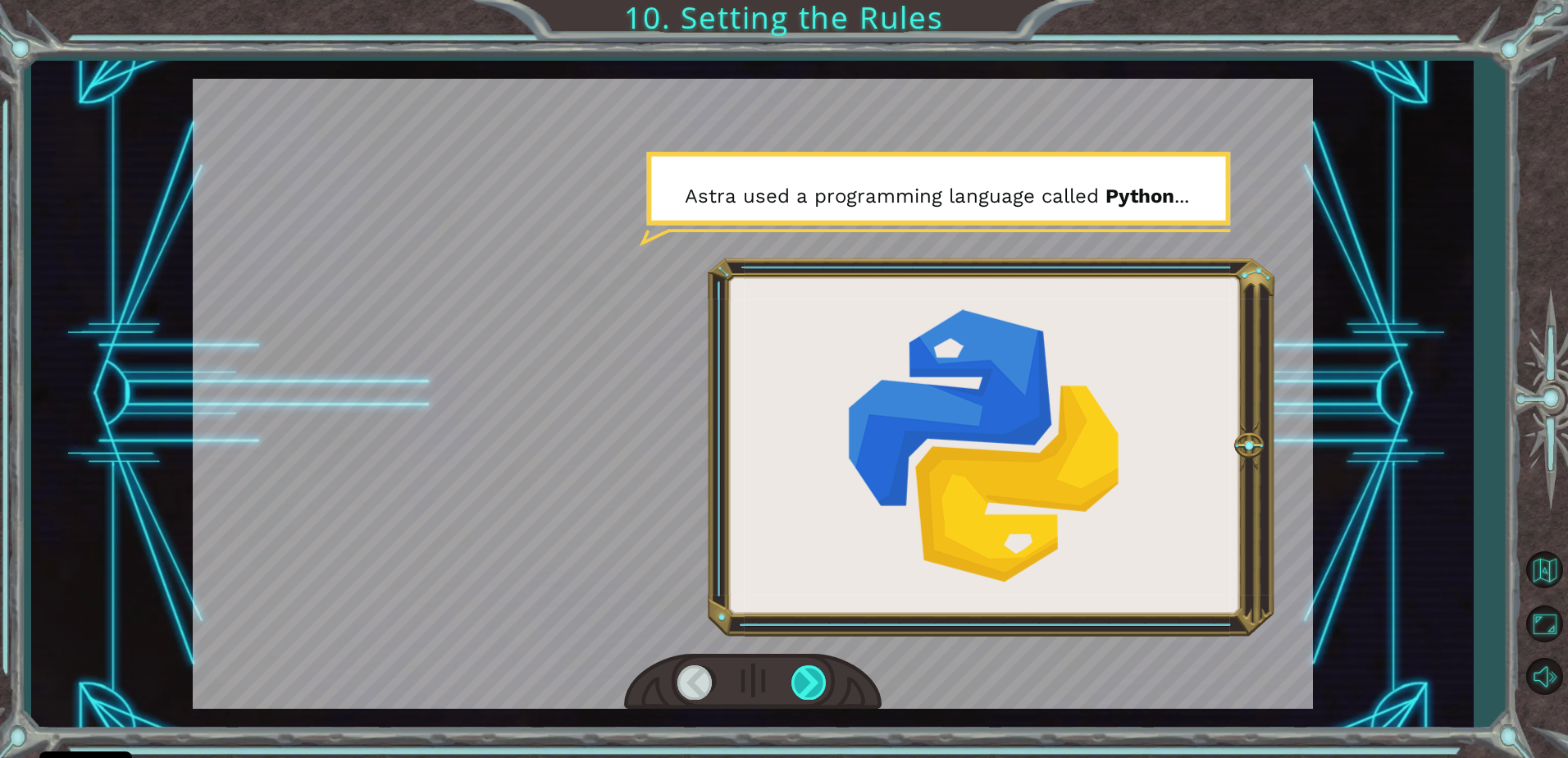
click at [807, 681] on div at bounding box center [809, 682] width 37 height 34
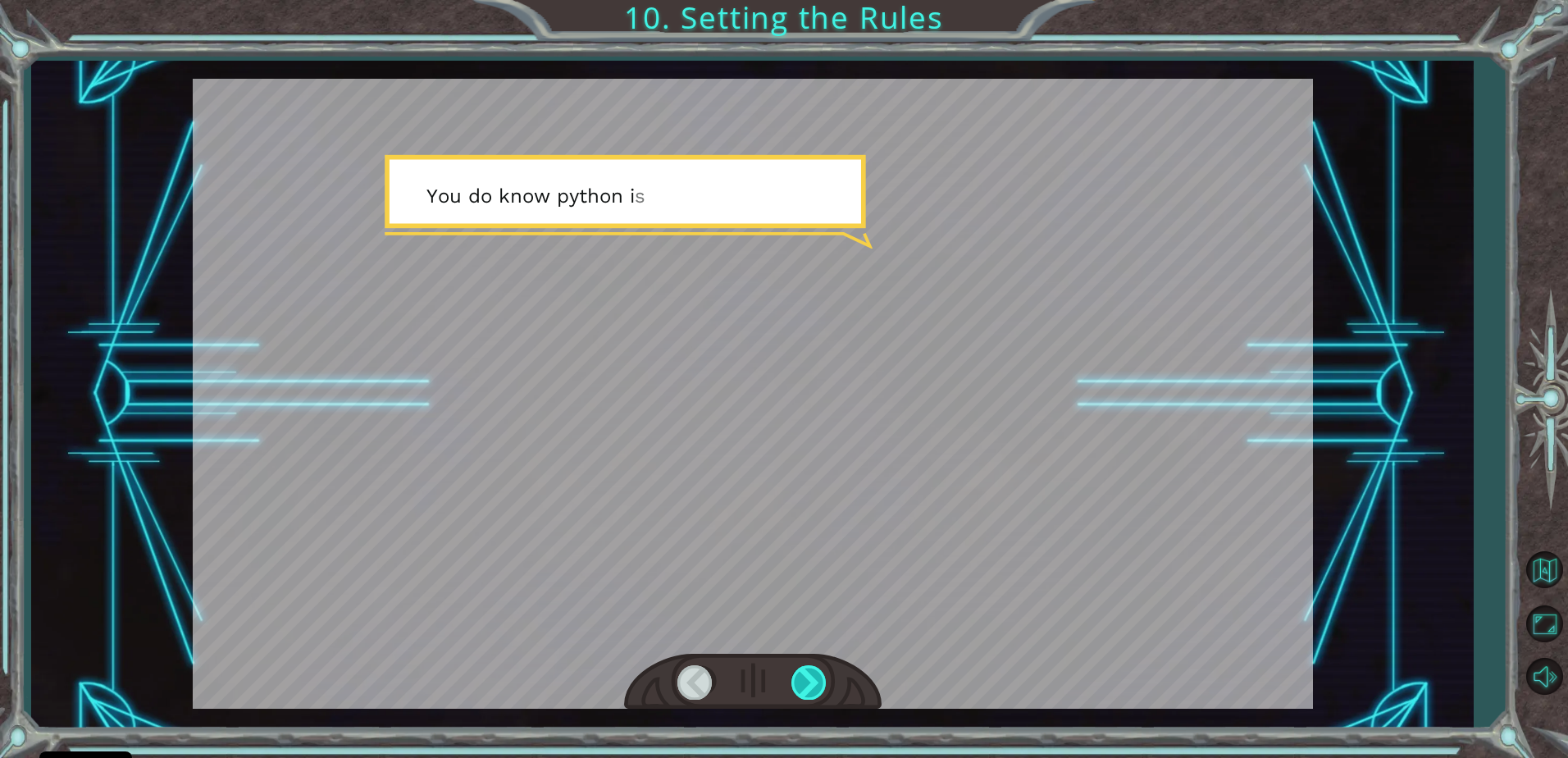
click at [803, 683] on div at bounding box center [809, 682] width 37 height 34
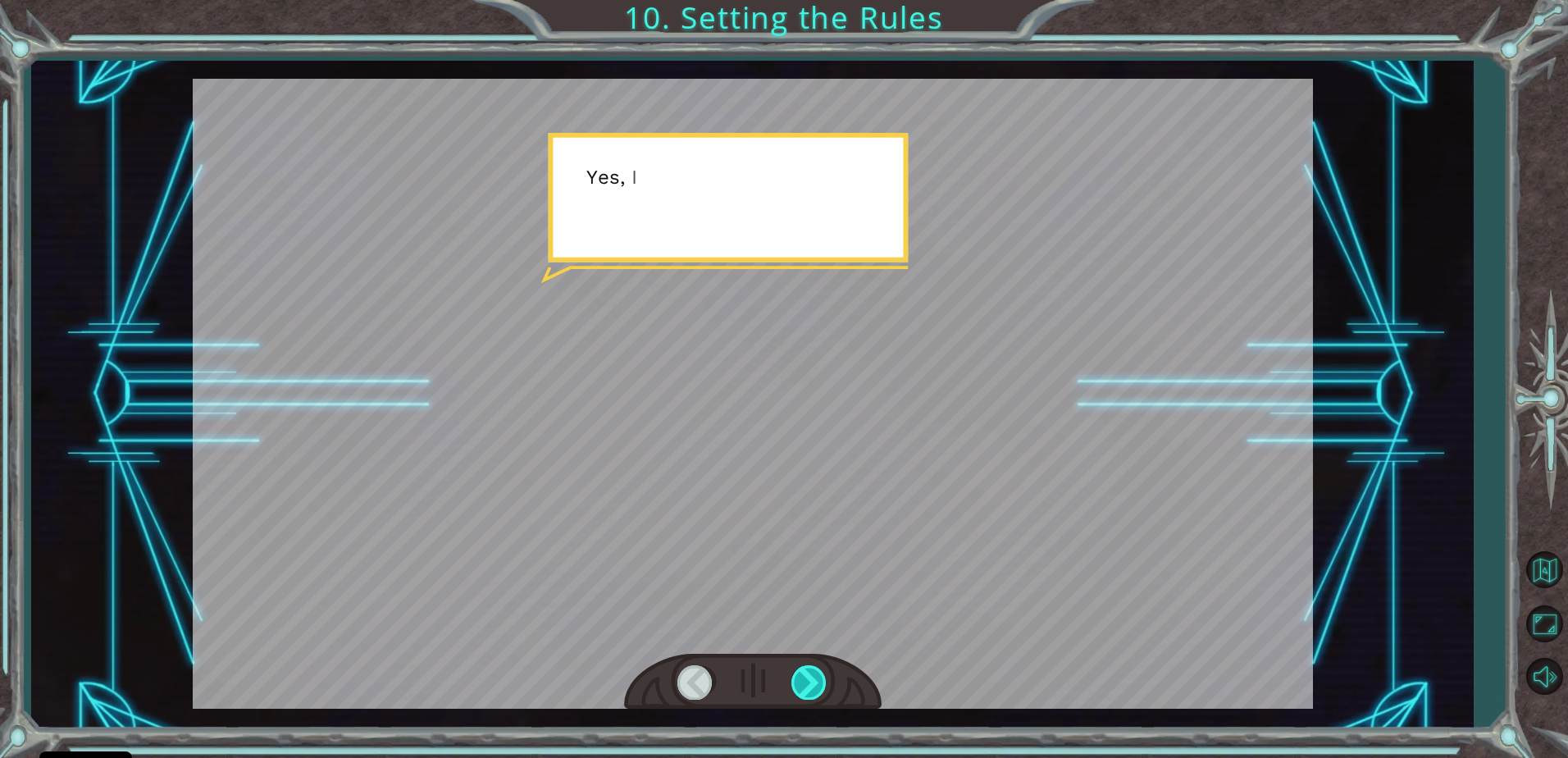
click at [801, 682] on div at bounding box center [809, 682] width 37 height 34
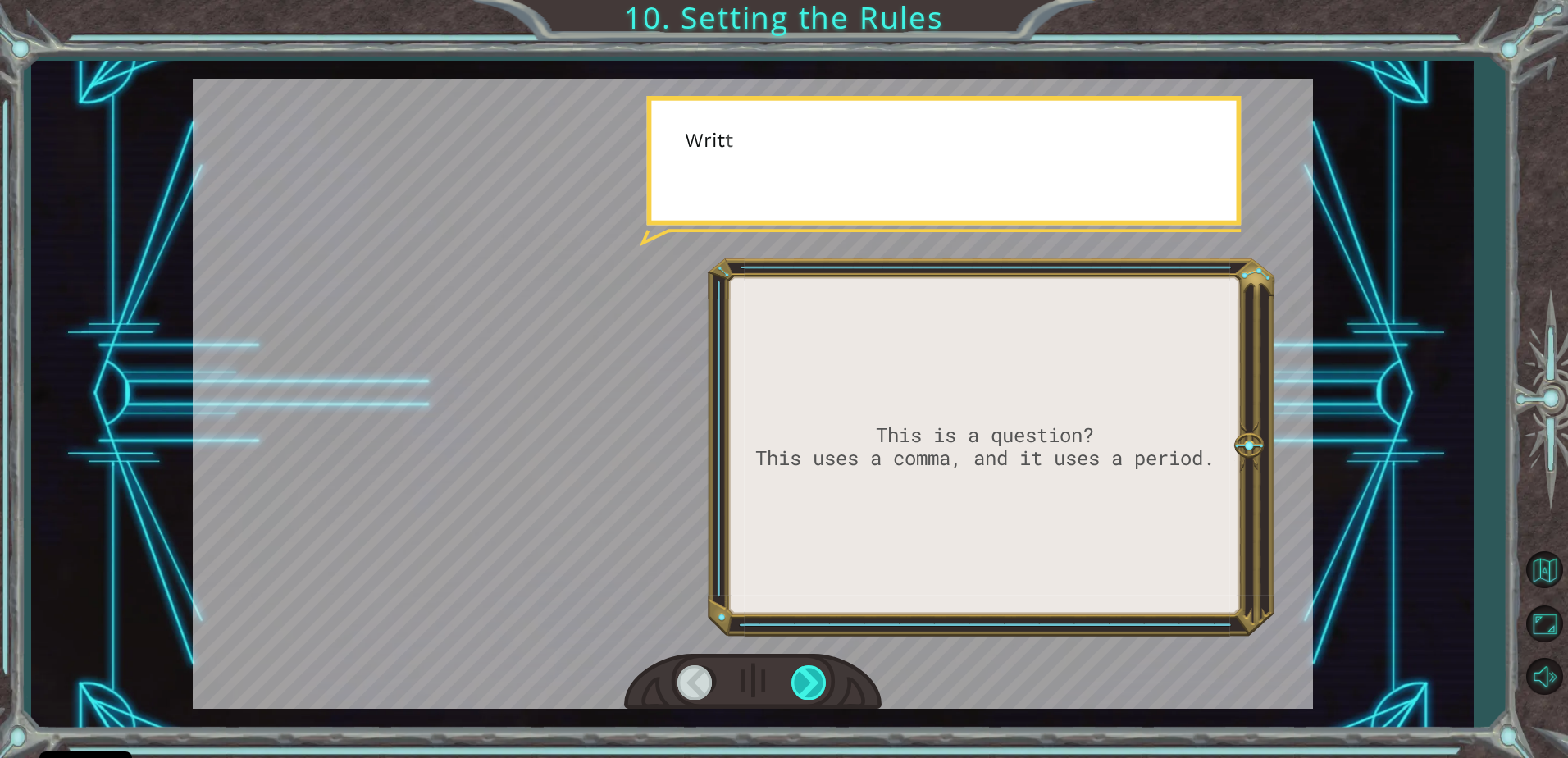
click at [802, 680] on div at bounding box center [809, 682] width 37 height 34
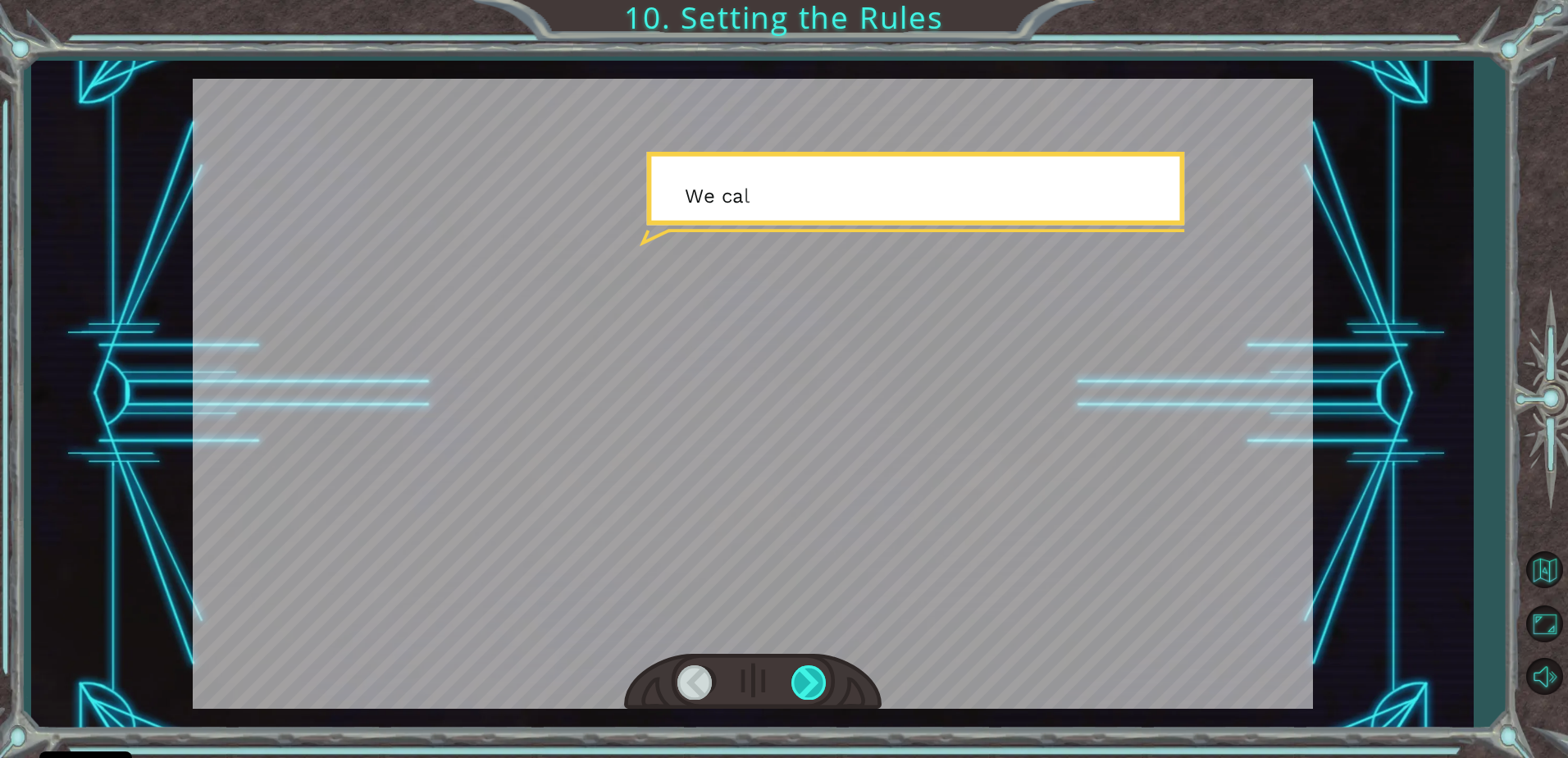
click at [796, 680] on div at bounding box center [809, 682] width 37 height 34
click at [791, 685] on div at bounding box center [809, 682] width 37 height 34
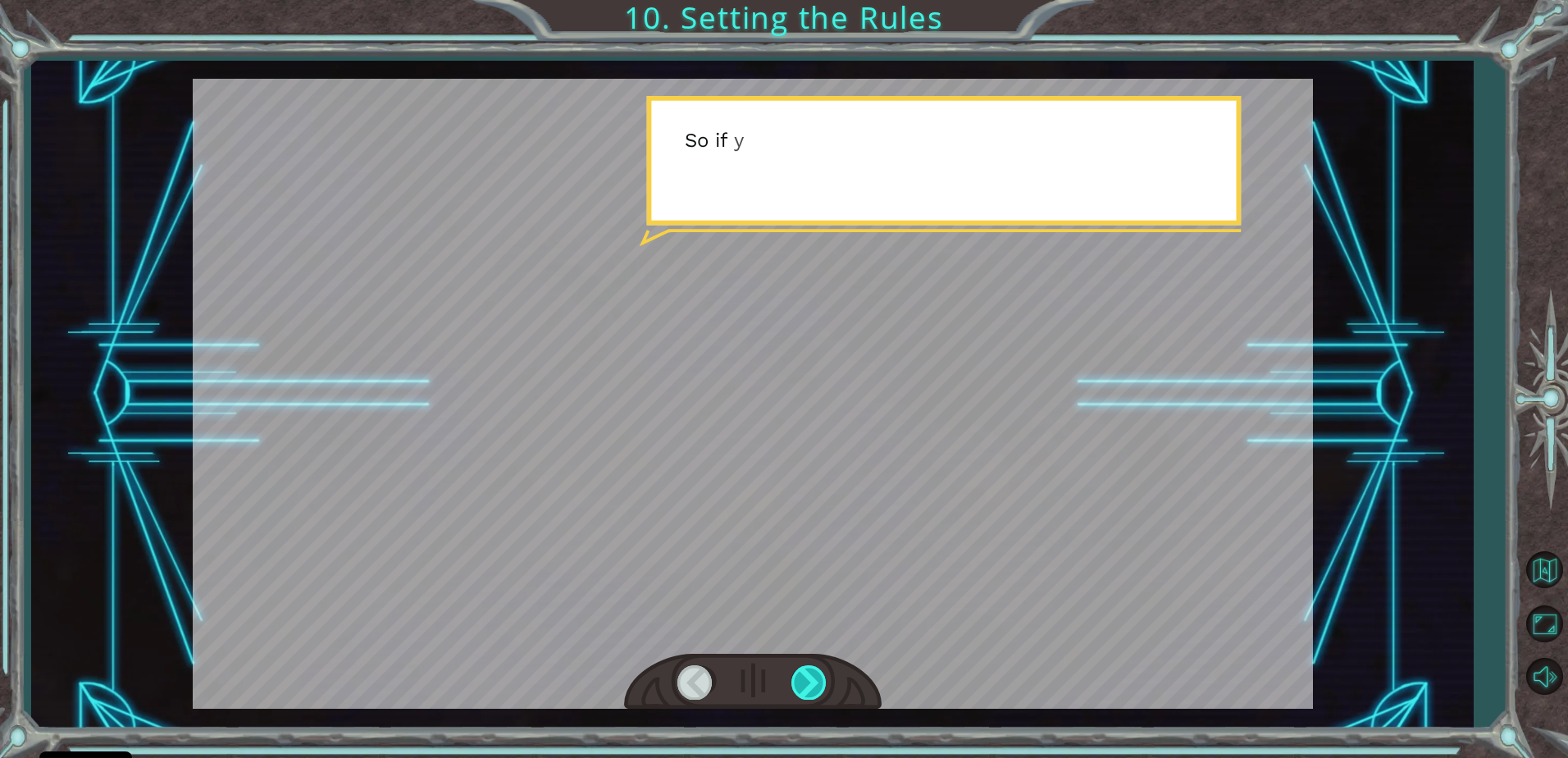
click at [791, 685] on div at bounding box center [809, 682] width 37 height 34
click at [798, 683] on div at bounding box center [809, 682] width 37 height 34
click at [803, 683] on div at bounding box center [809, 682] width 37 height 34
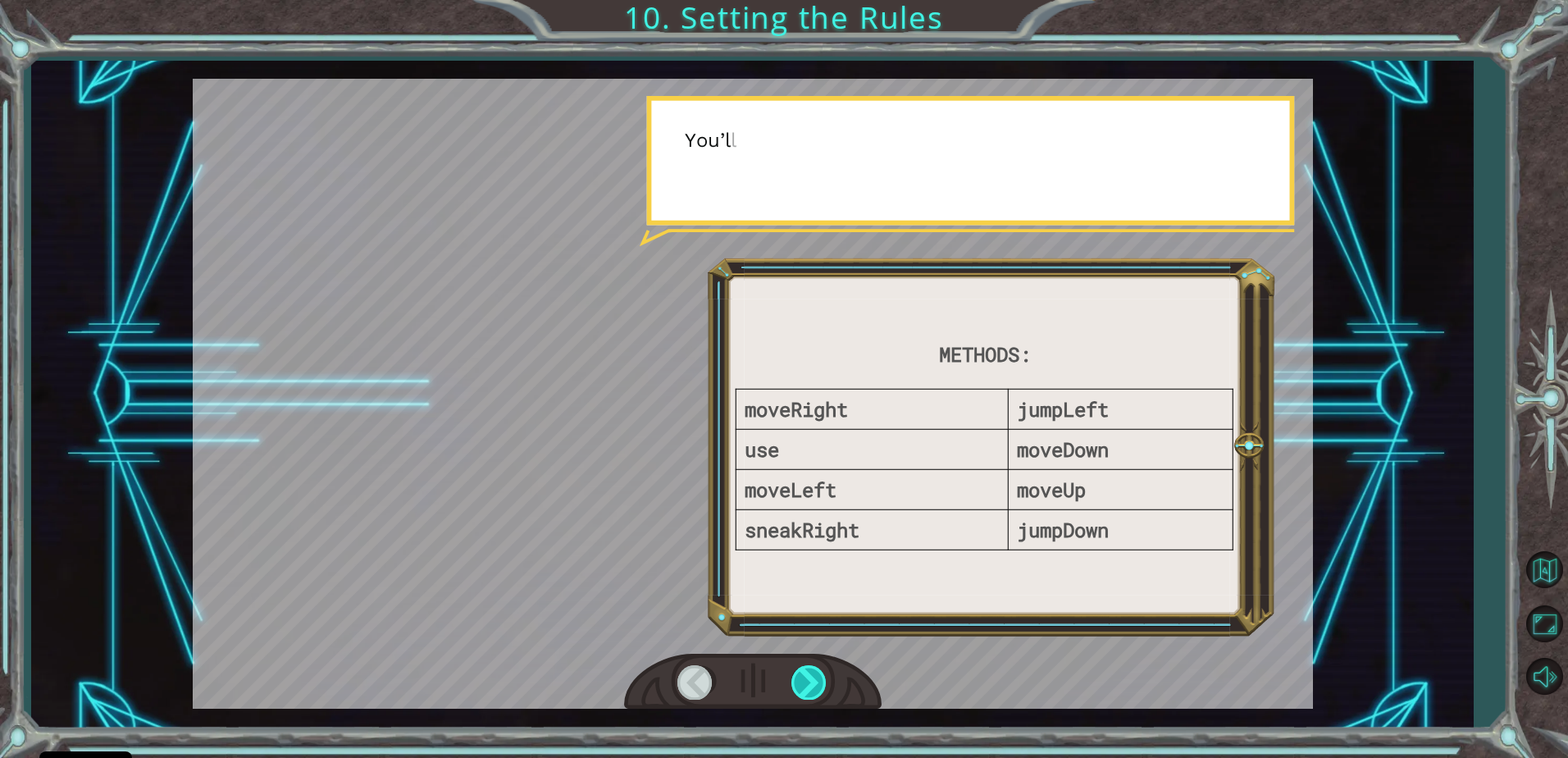
click at [803, 683] on div at bounding box center [809, 682] width 37 height 34
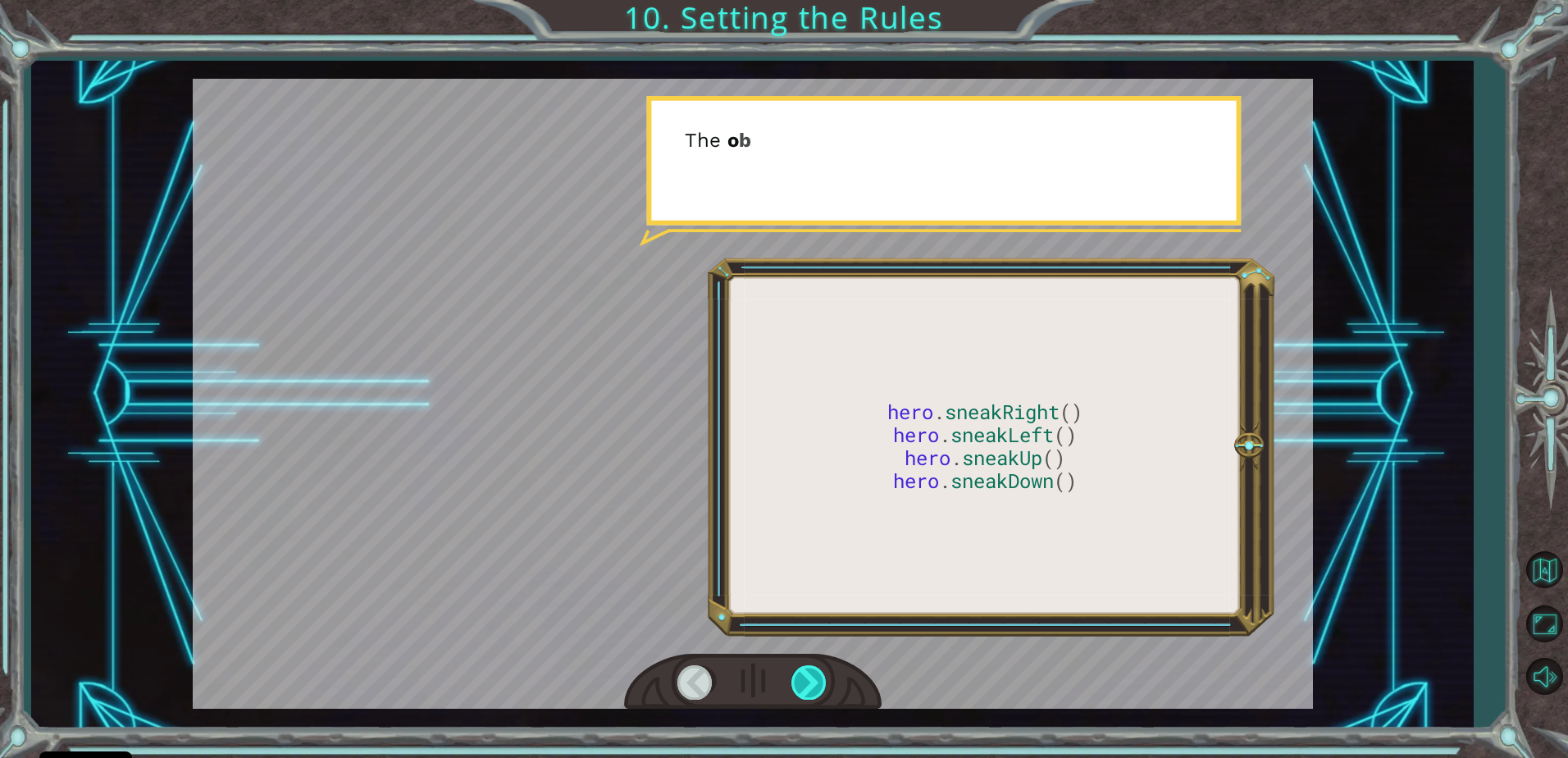
click at [803, 683] on div at bounding box center [809, 682] width 37 height 34
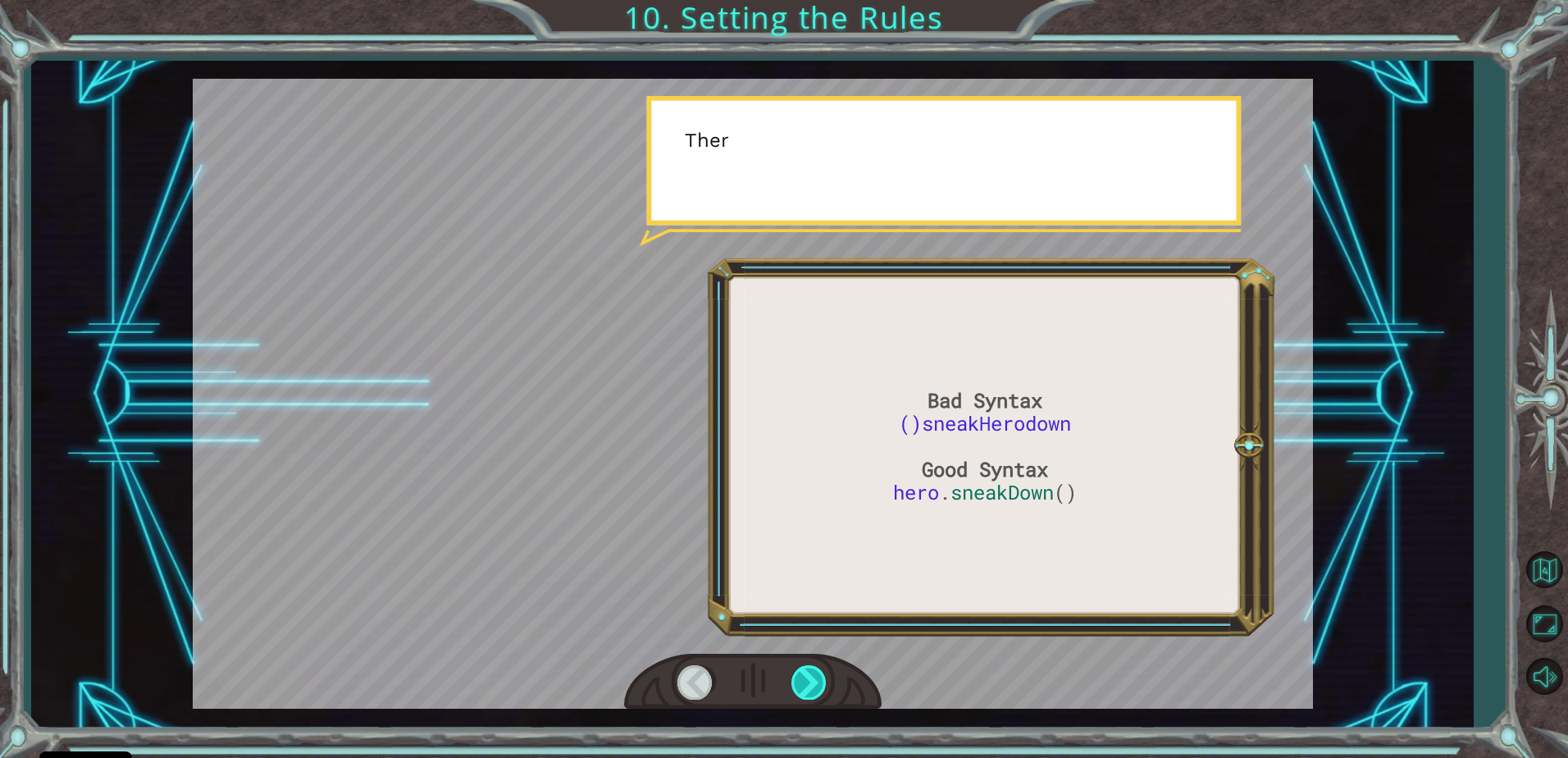
click at [803, 683] on div at bounding box center [809, 682] width 37 height 34
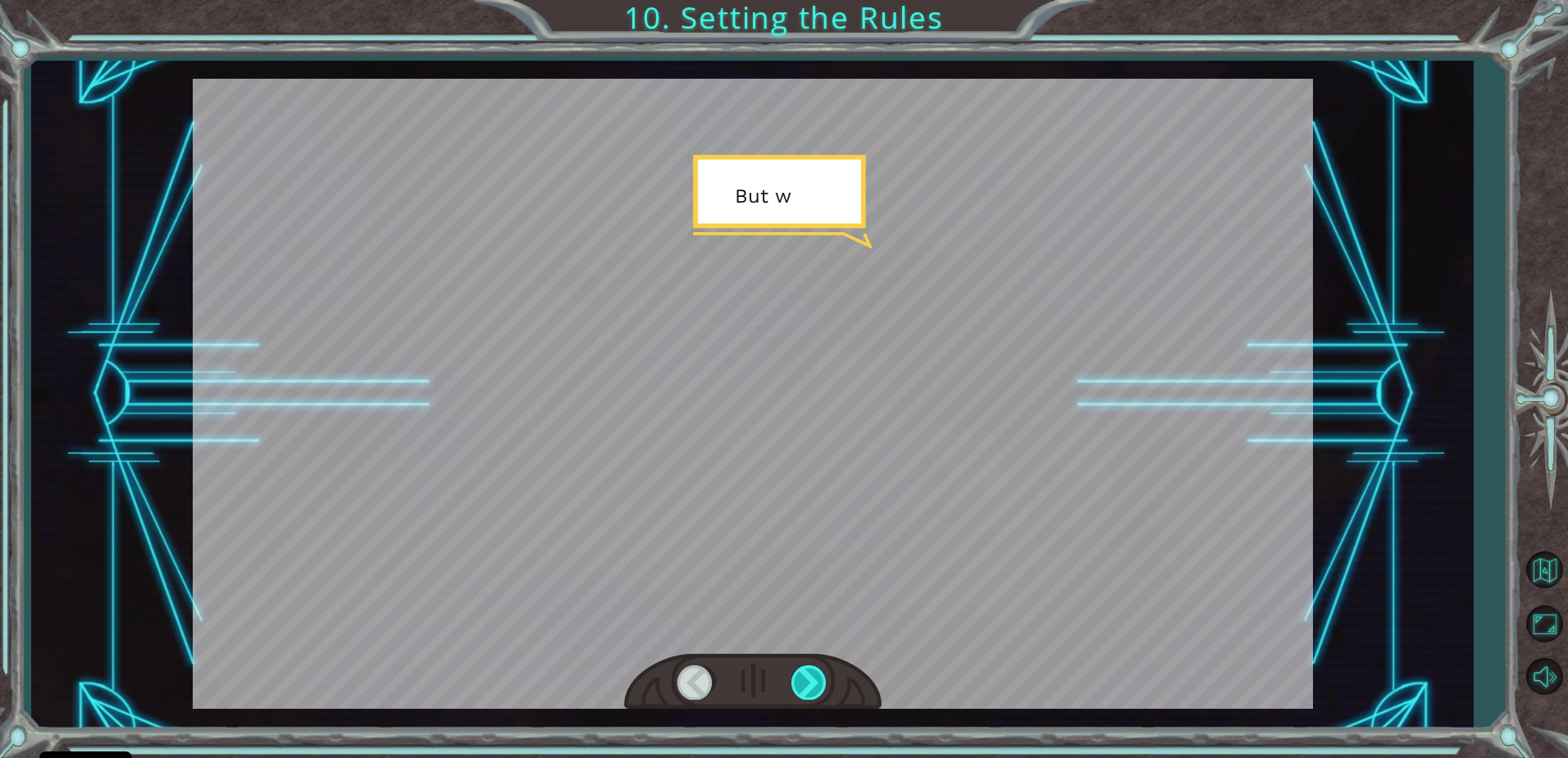
click at [803, 683] on div at bounding box center [809, 682] width 37 height 34
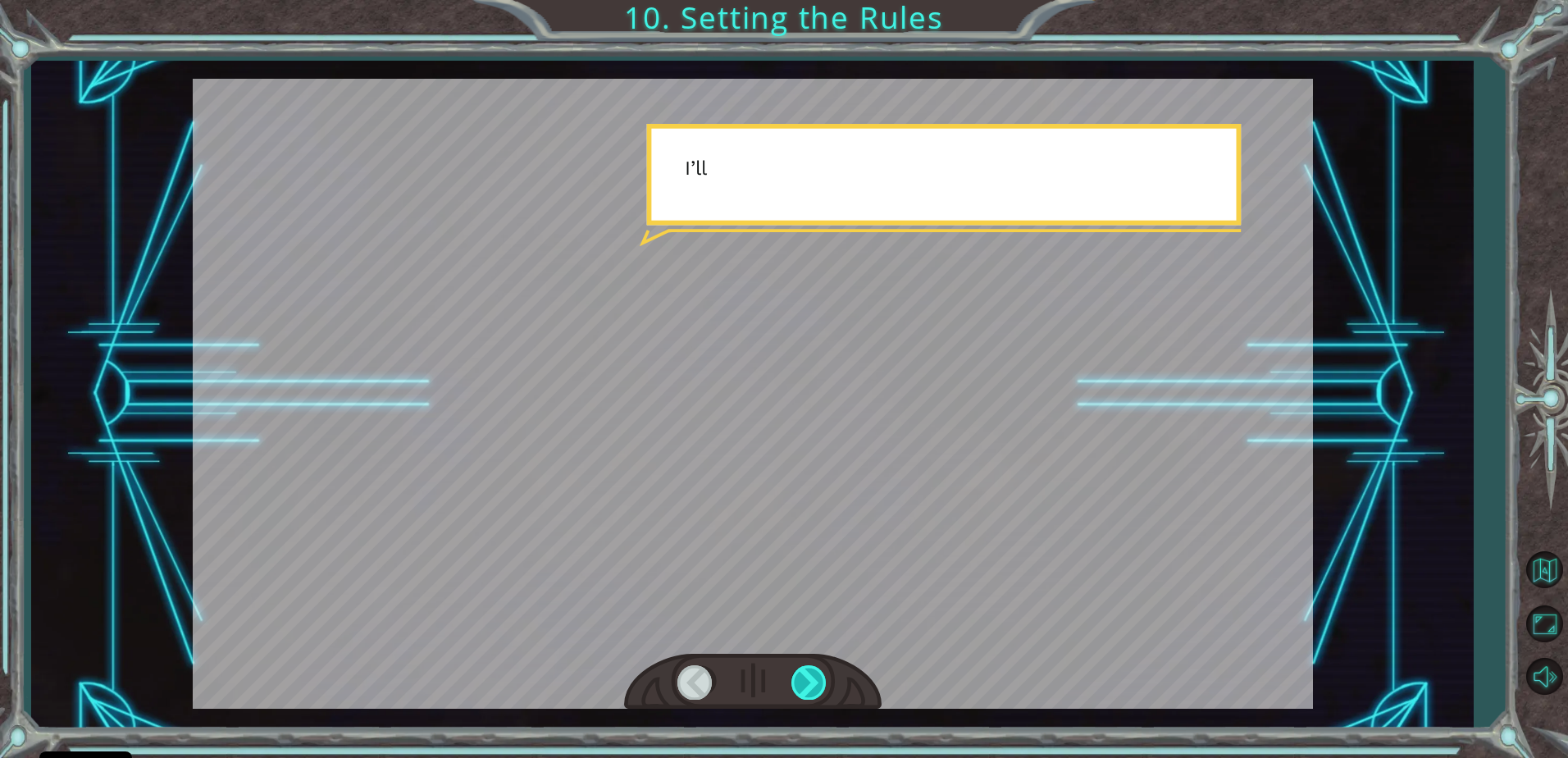
click at [803, 683] on div at bounding box center [809, 682] width 37 height 34
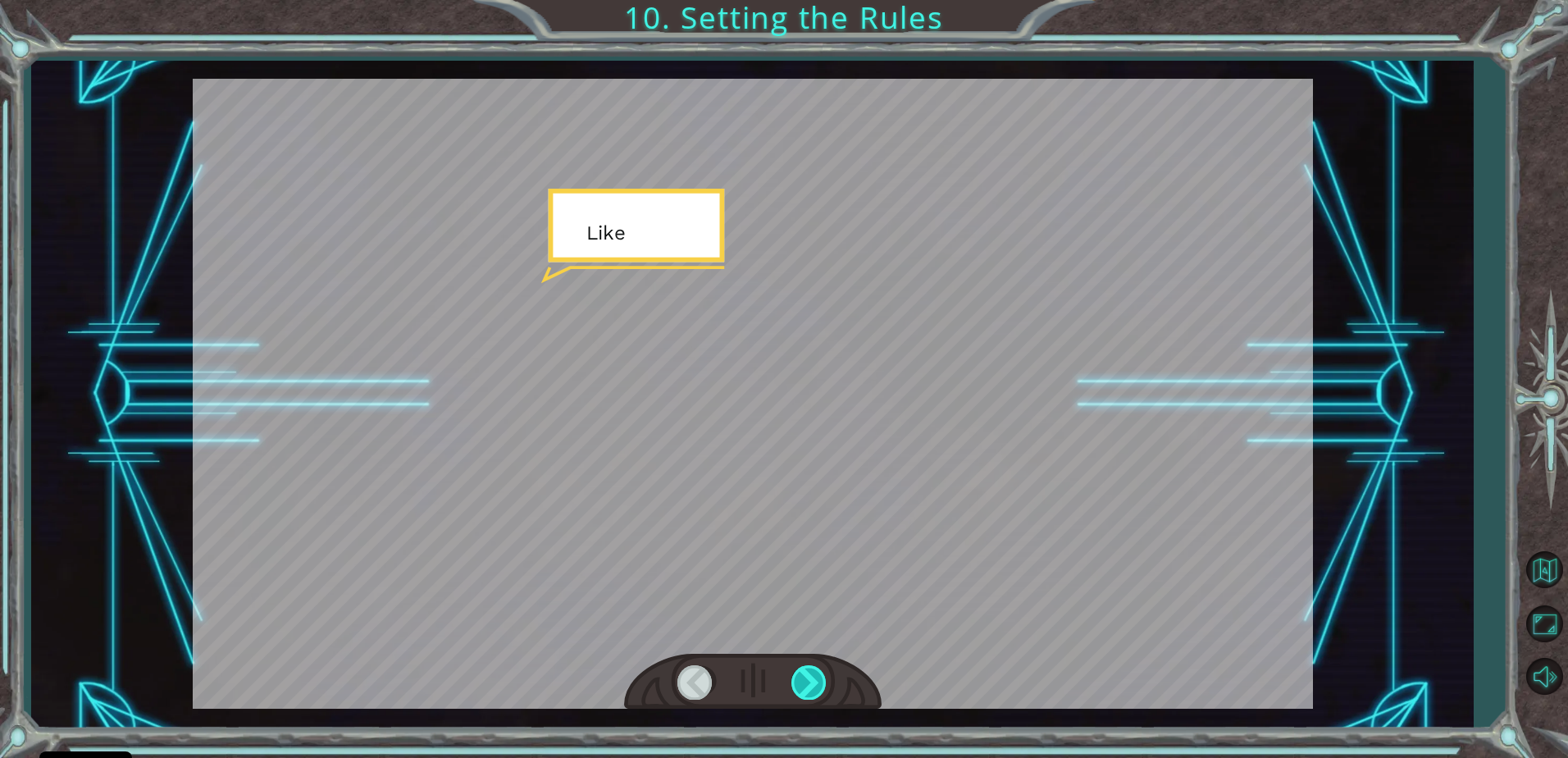
click at [803, 683] on div at bounding box center [809, 682] width 37 height 34
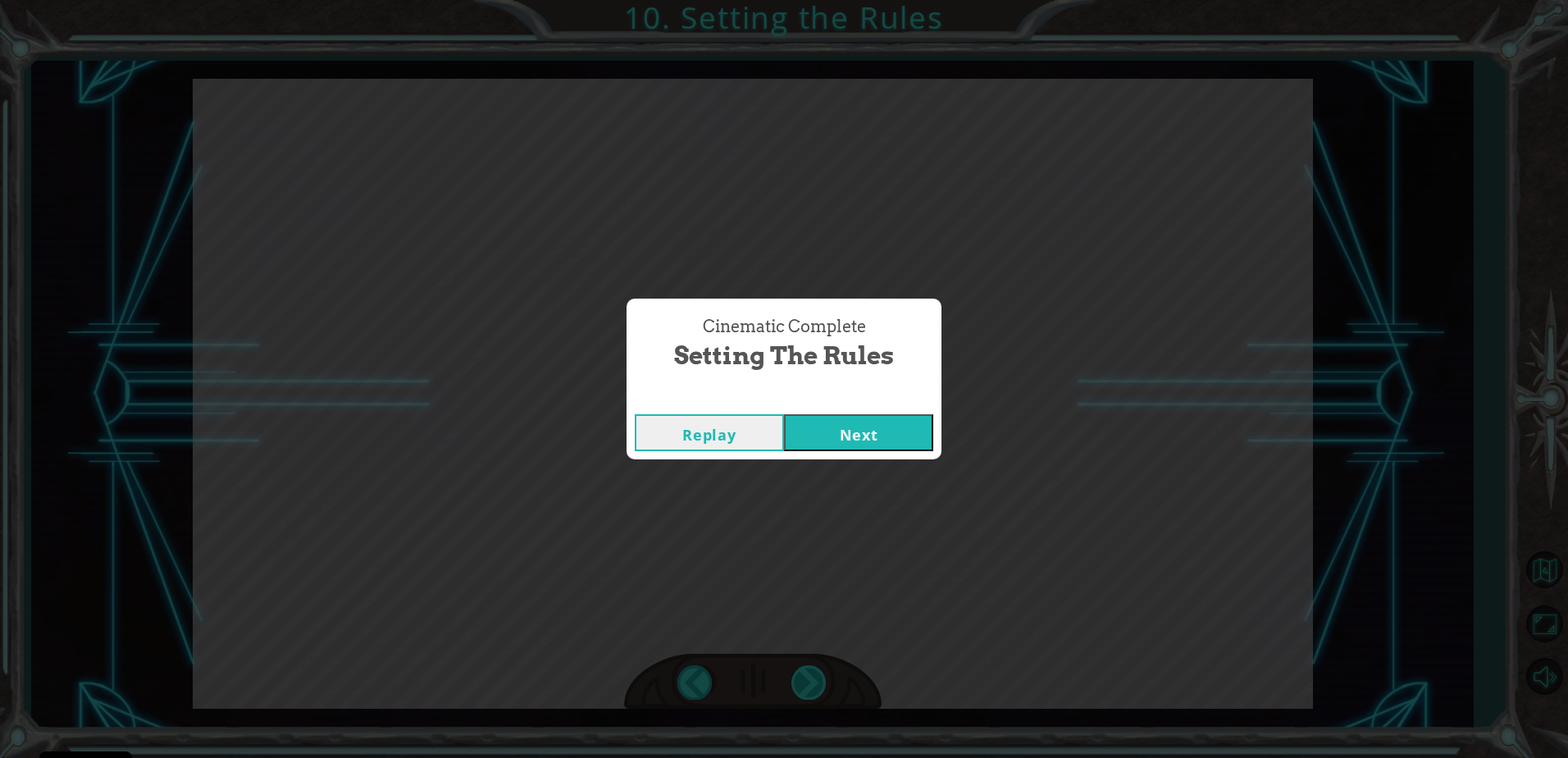
click at [803, 683] on div "Cinematic Complete Setting the Rules Replay Next" at bounding box center [784, 379] width 1568 height 758
click at [823, 443] on button "Next" at bounding box center [859, 432] width 149 height 37
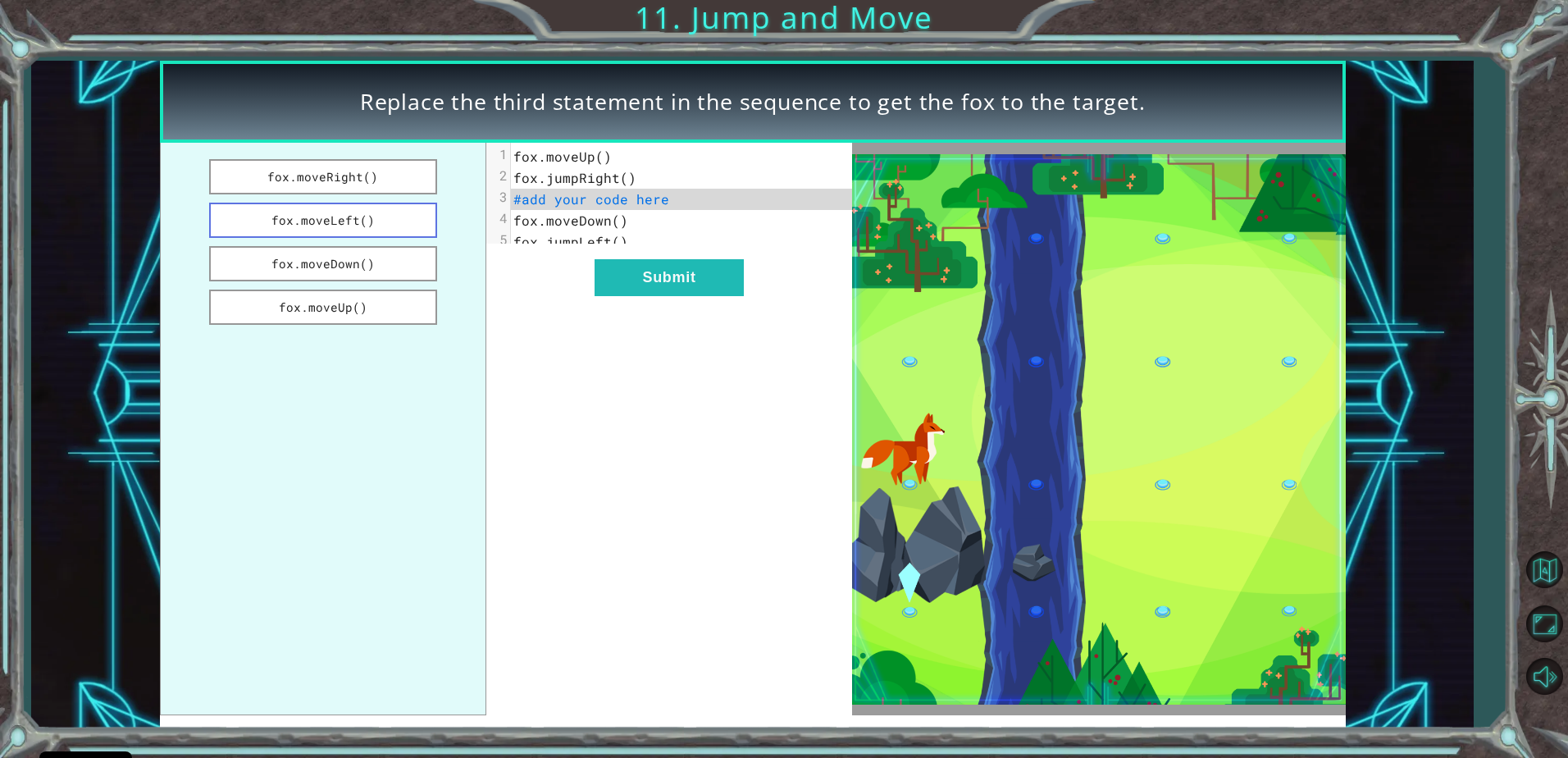
click at [398, 216] on button "fox.moveLeft()" at bounding box center [322, 220] width 227 height 36
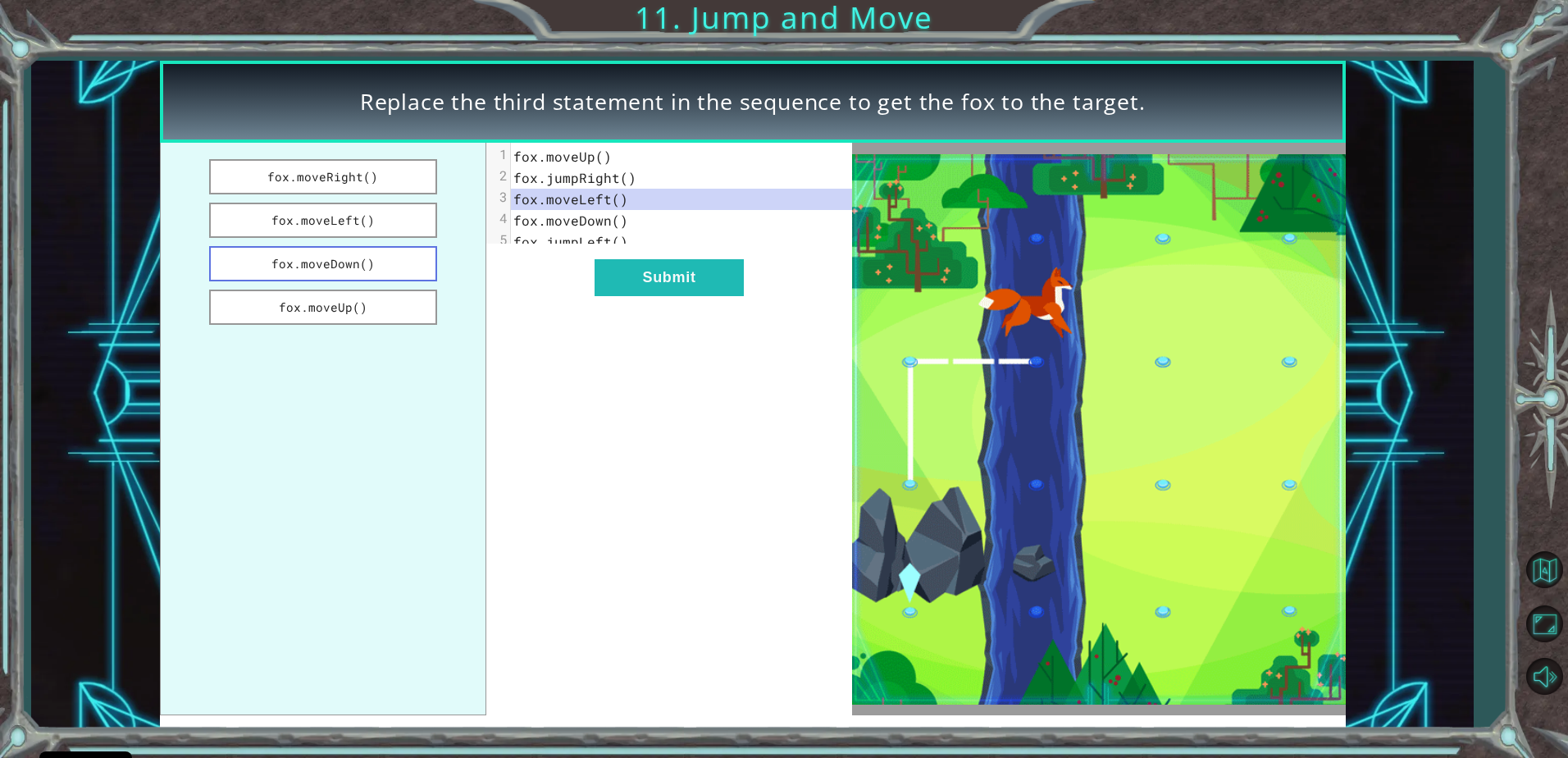
click at [346, 254] on button "fox.moveDown()" at bounding box center [322, 263] width 227 height 36
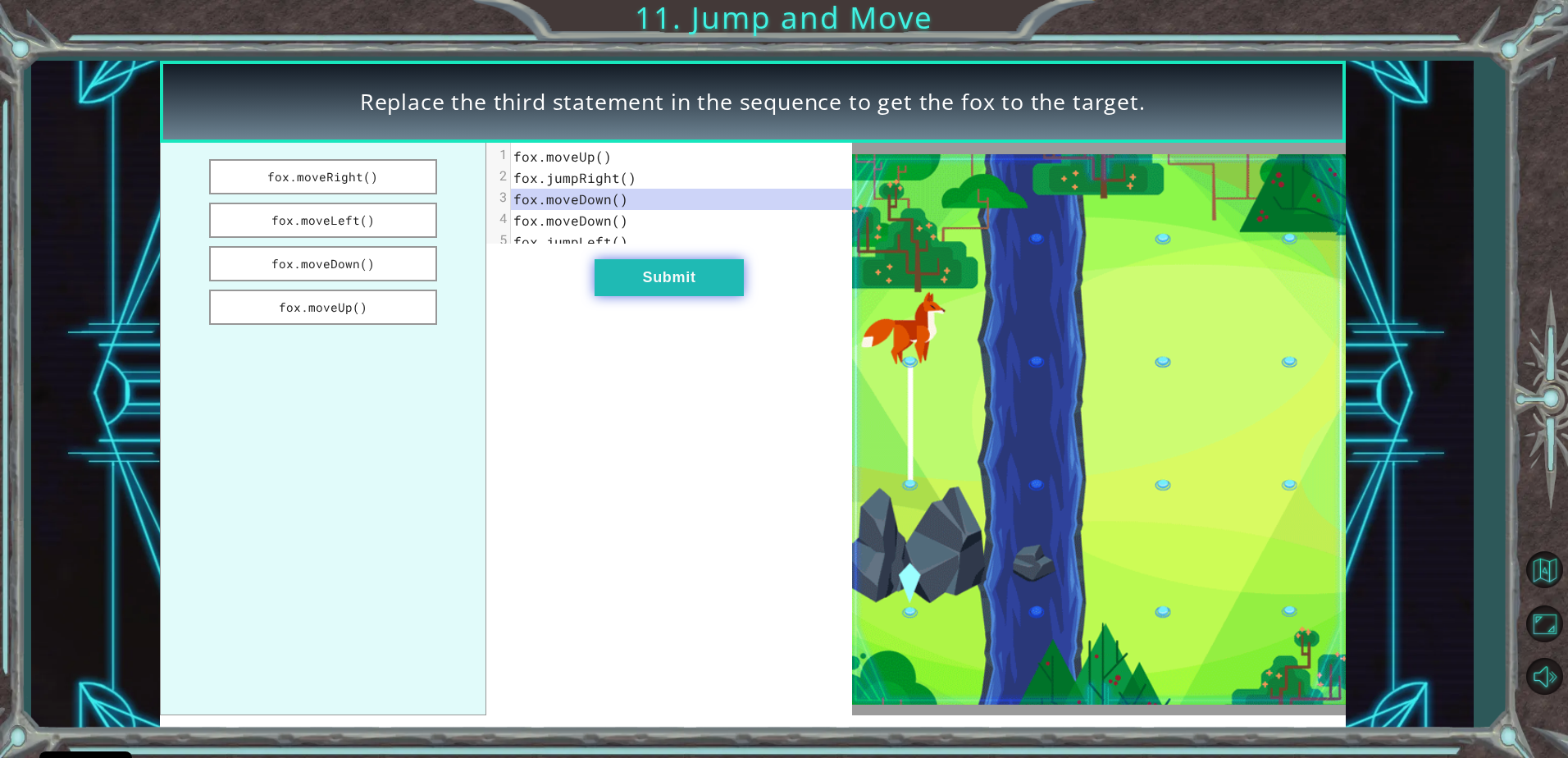
click at [645, 287] on button "Submit" at bounding box center [669, 278] width 149 height 37
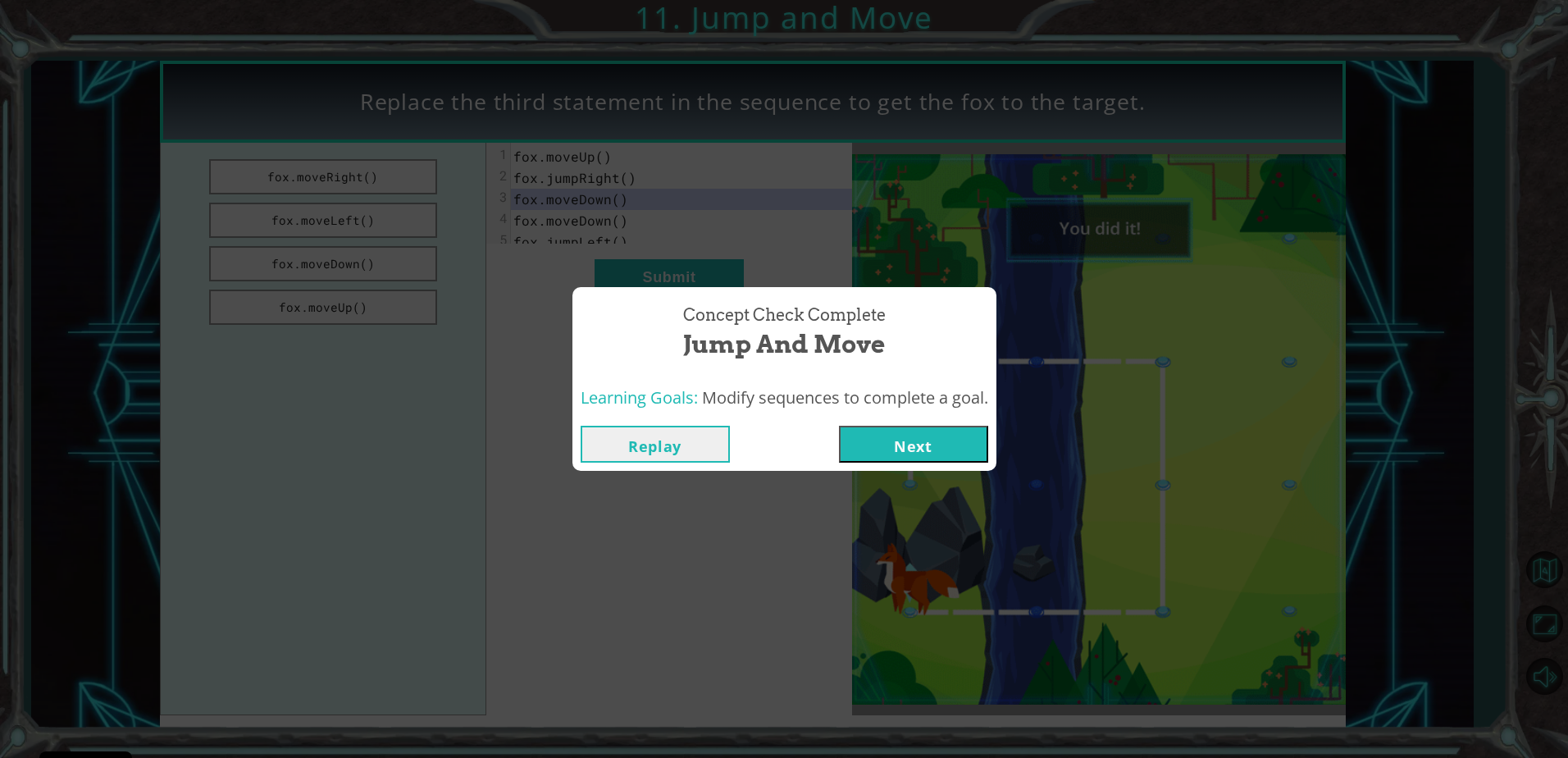
click at [855, 431] on button "Next" at bounding box center [914, 444] width 149 height 37
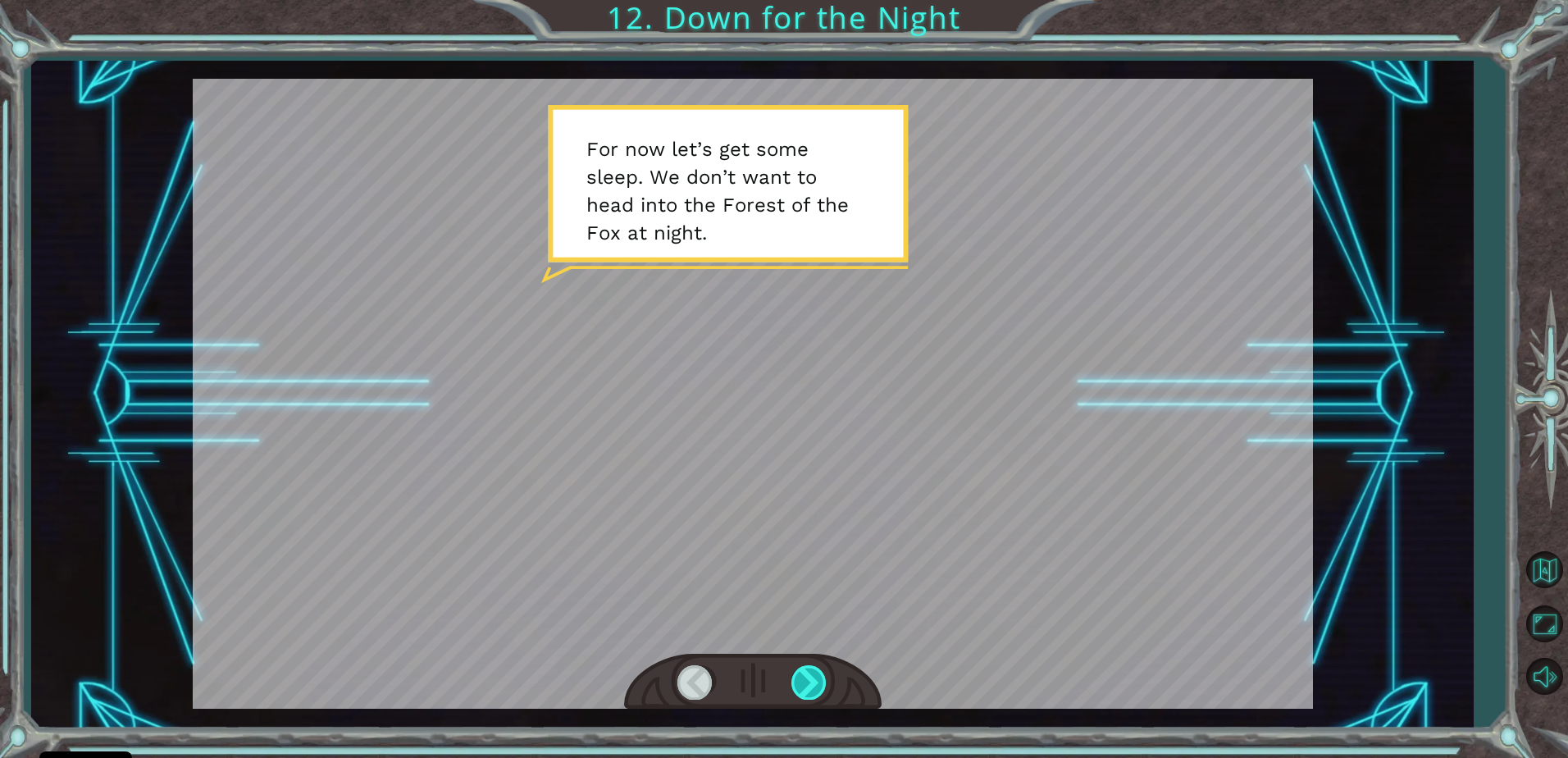
click at [808, 679] on div at bounding box center [809, 682] width 37 height 34
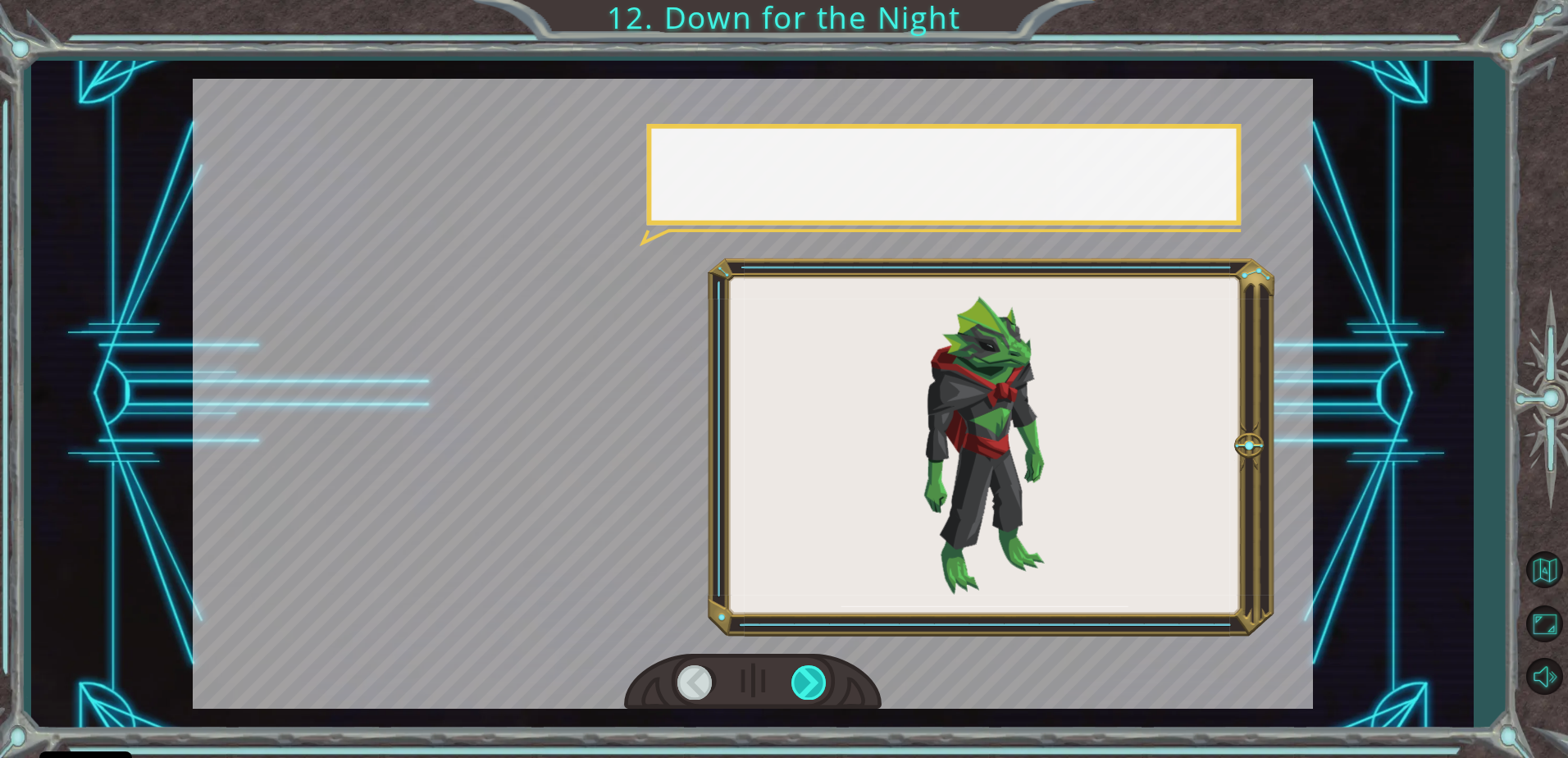
click at [809, 679] on div at bounding box center [809, 682] width 37 height 34
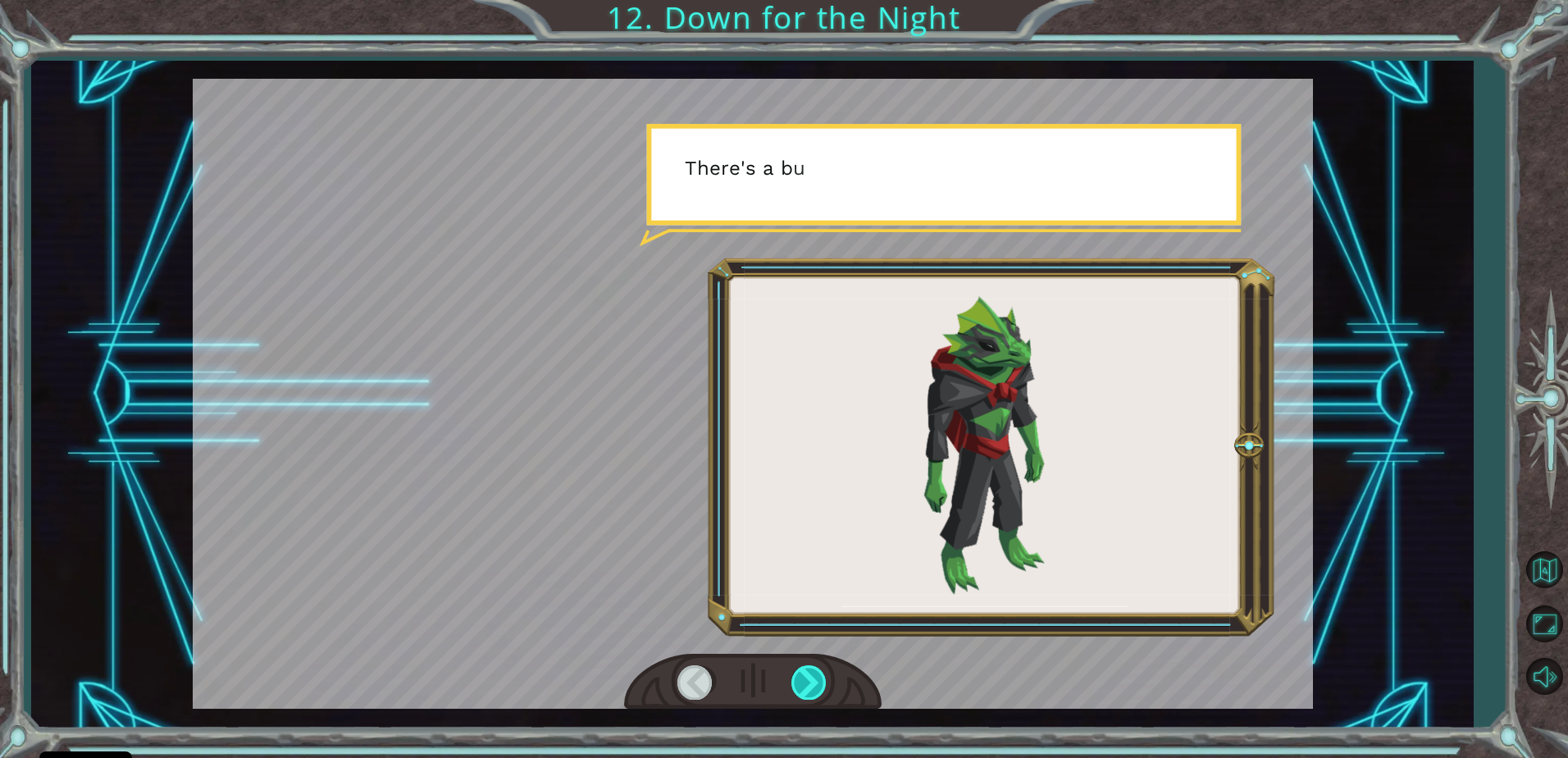
click at [809, 679] on div at bounding box center [809, 682] width 37 height 34
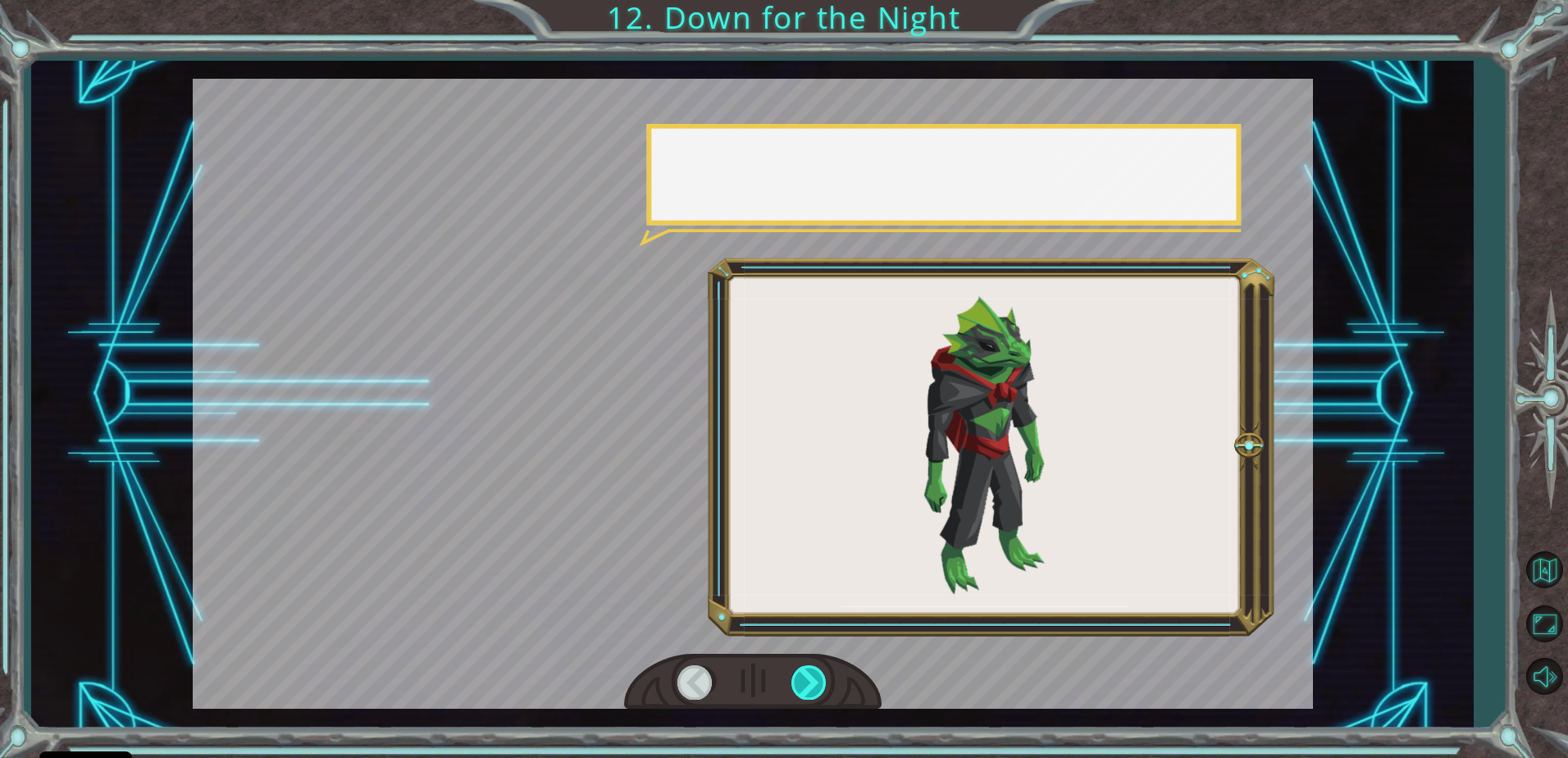
click at [809, 679] on div at bounding box center [809, 682] width 37 height 34
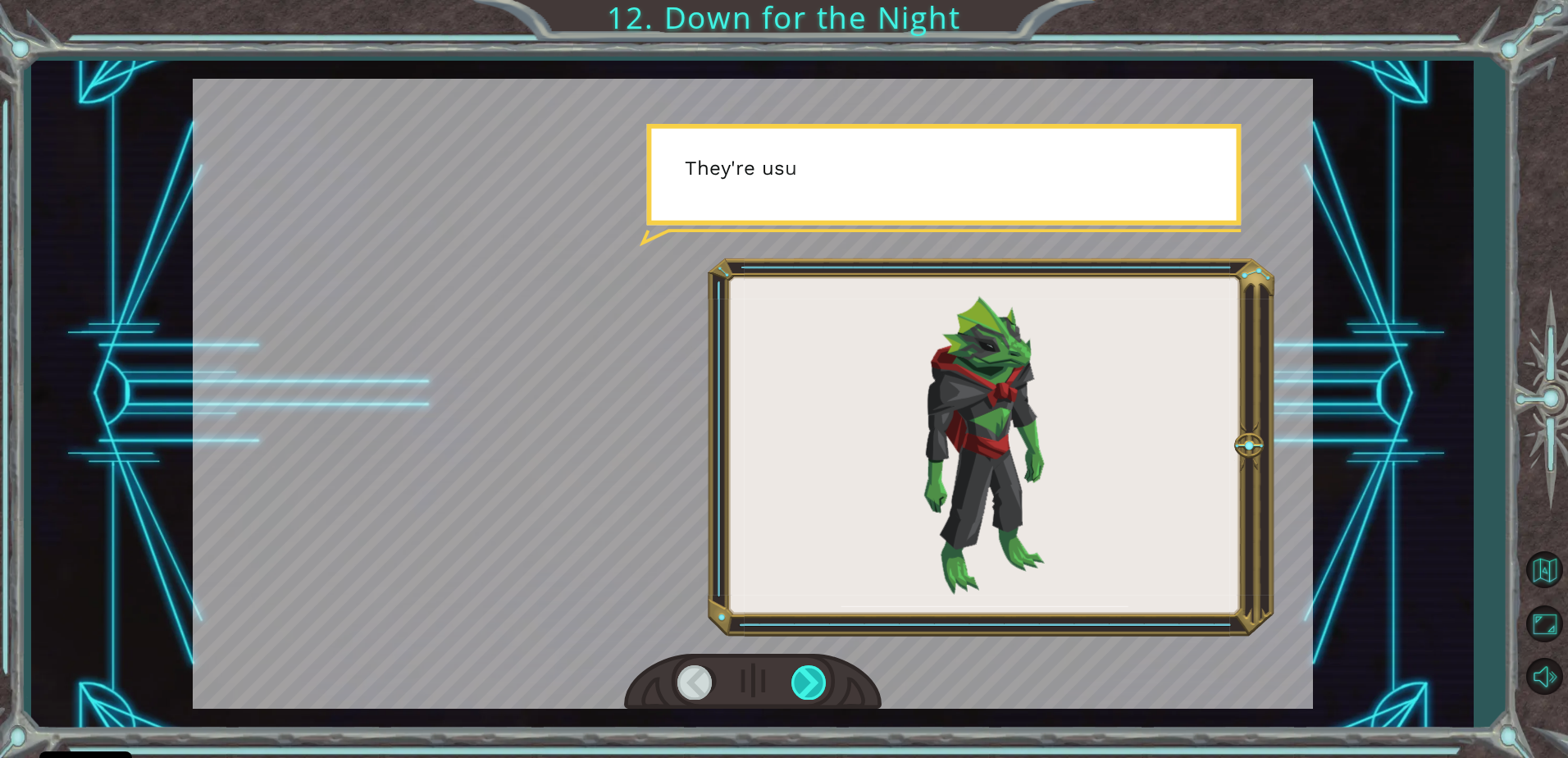
click at [809, 679] on div at bounding box center [809, 682] width 37 height 34
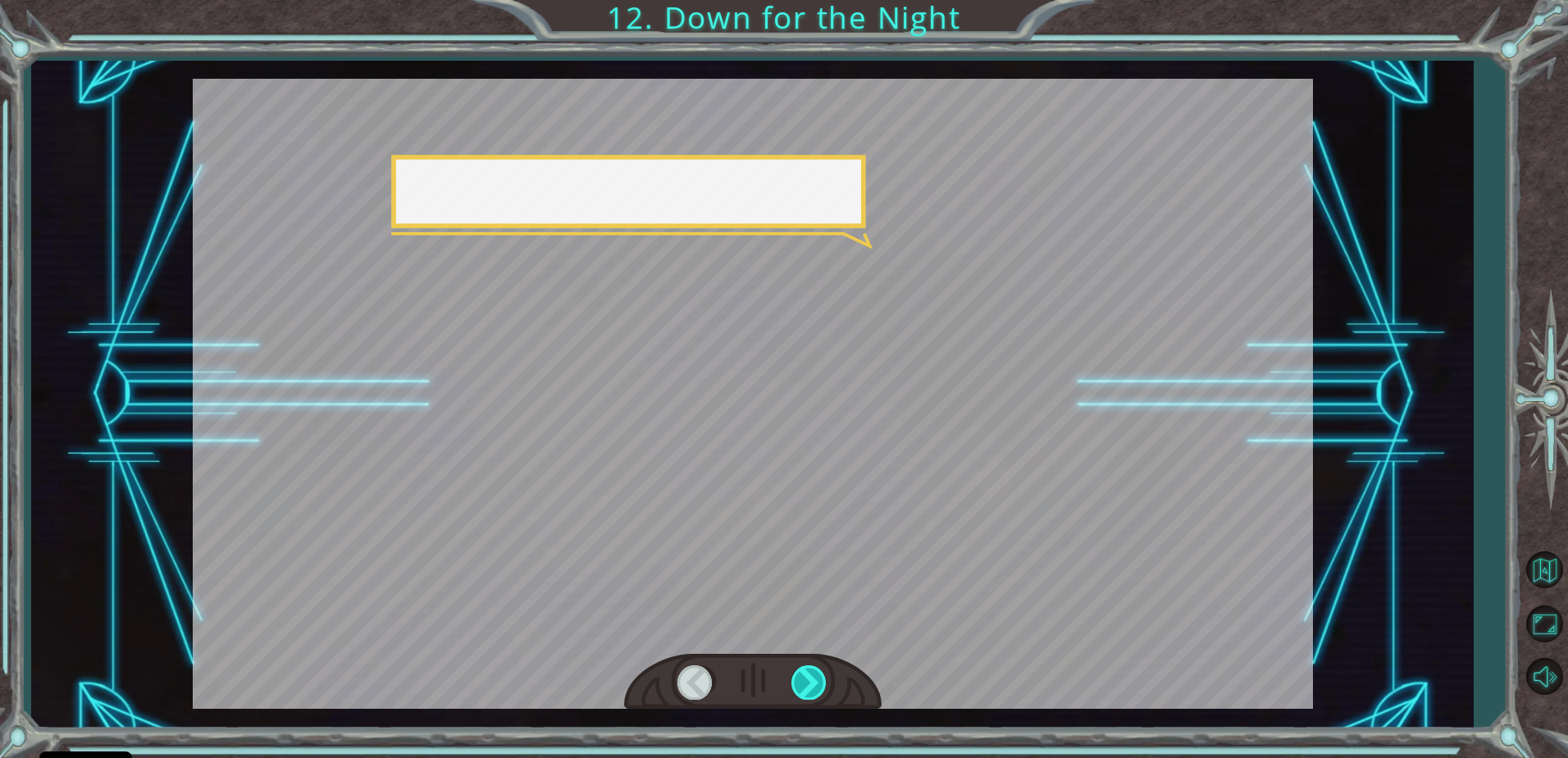
click at [809, 679] on div at bounding box center [809, 682] width 37 height 34
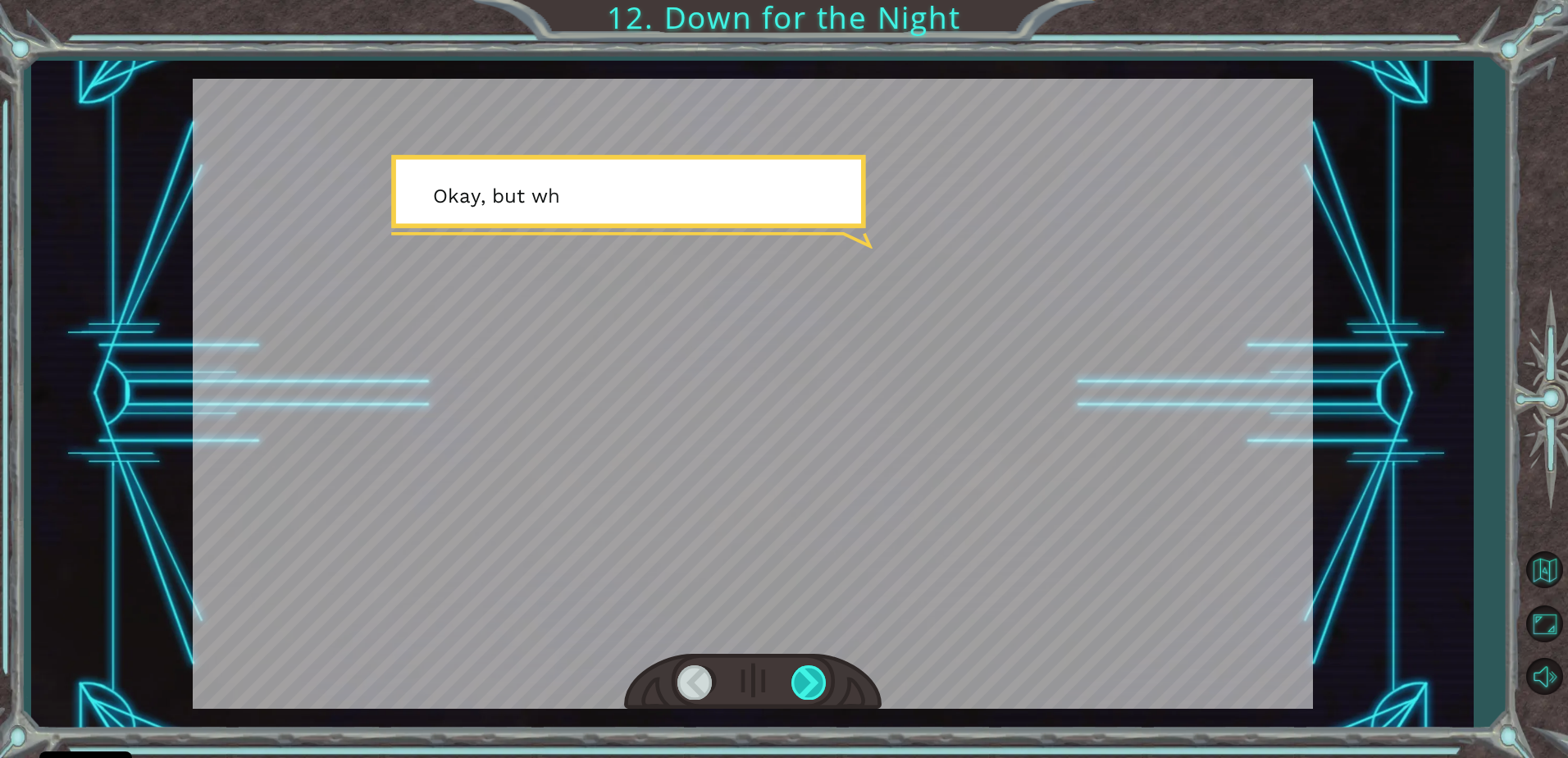
click at [809, 679] on div at bounding box center [809, 682] width 37 height 34
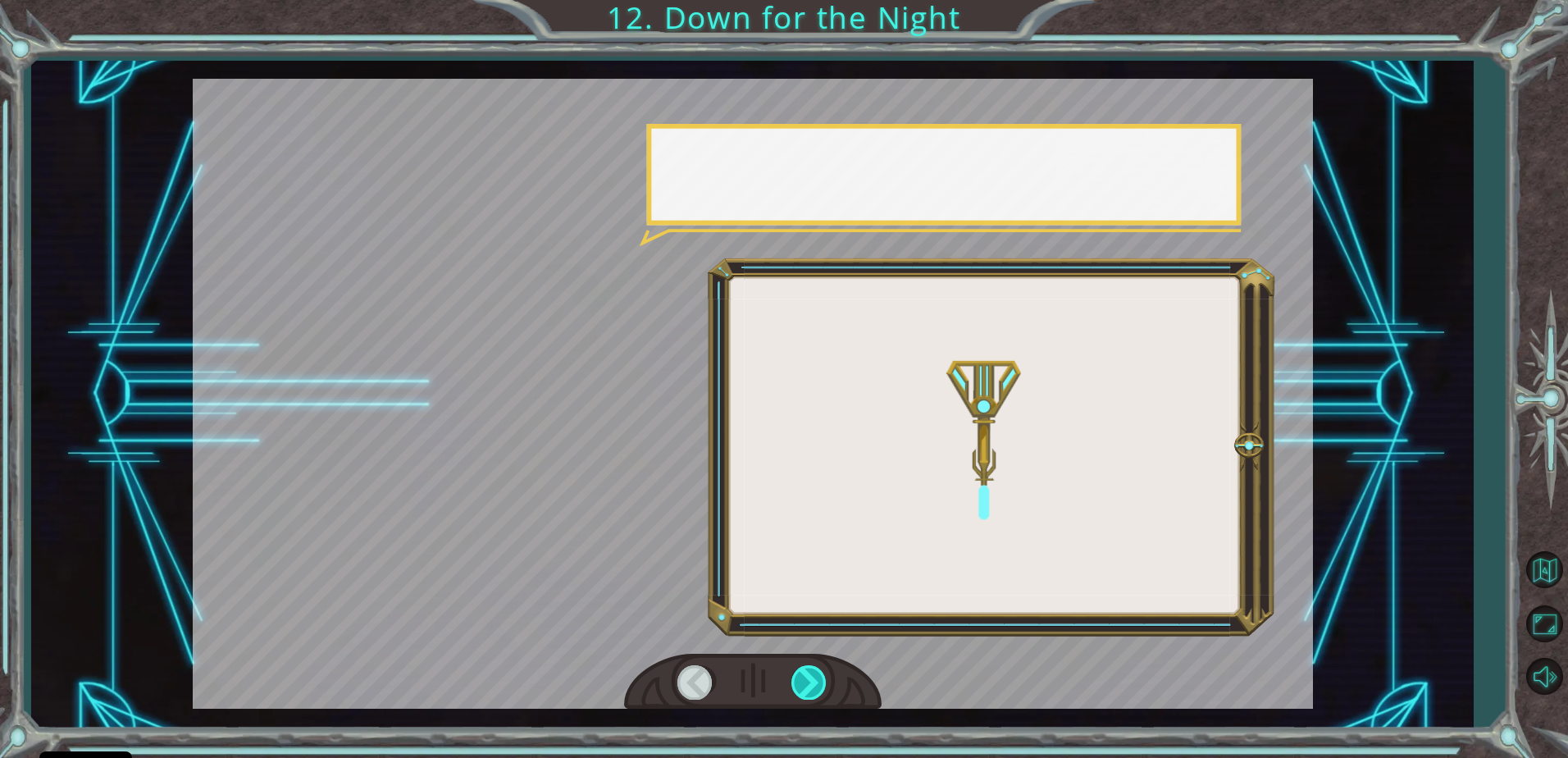
click at [809, 679] on div at bounding box center [809, 682] width 37 height 34
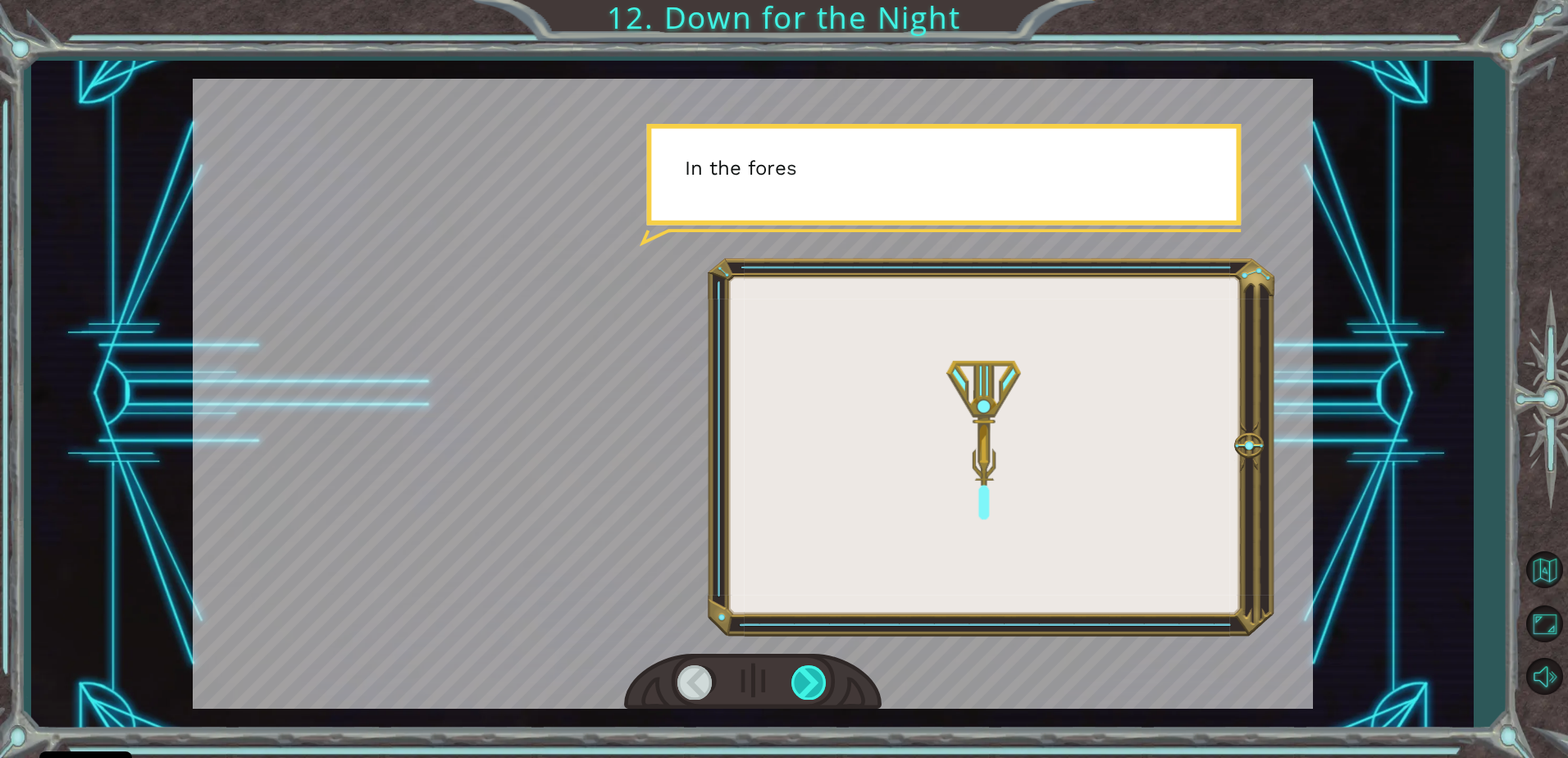
click at [809, 679] on div at bounding box center [809, 682] width 37 height 34
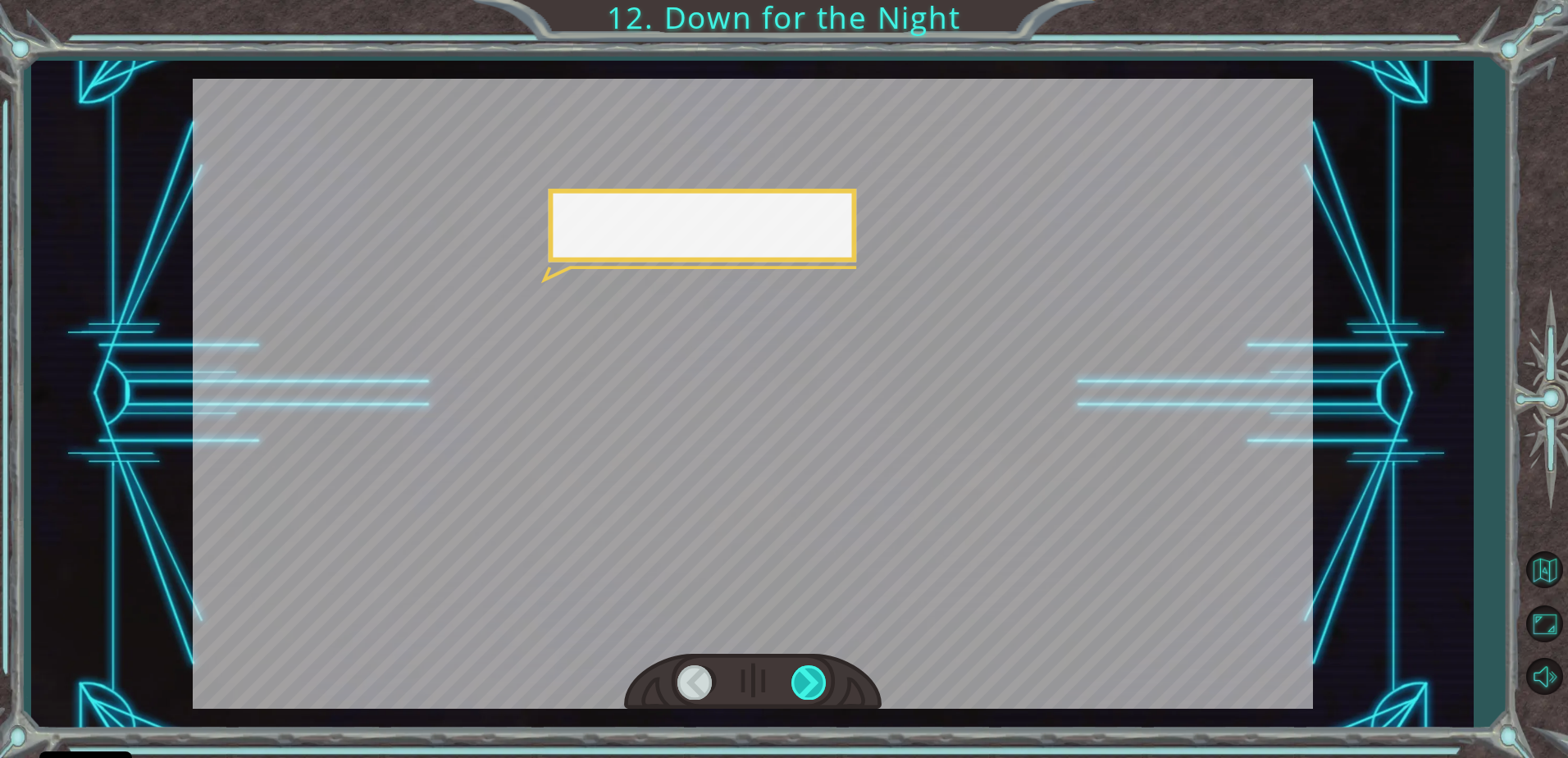
click at [809, 679] on div at bounding box center [809, 682] width 37 height 34
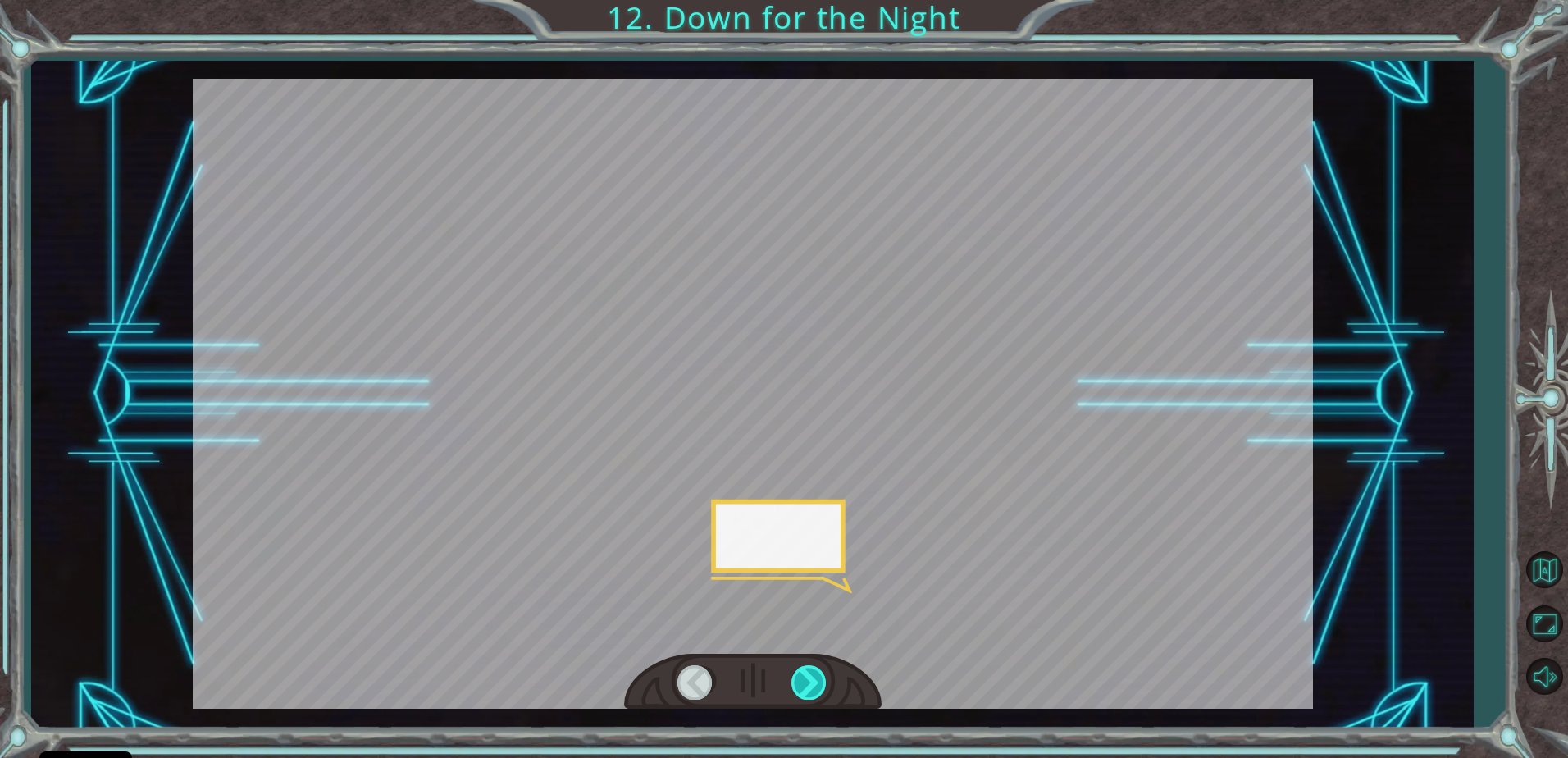
drag, startPoint x: 809, startPoint y: 679, endPoint x: 804, endPoint y: 666, distance: 13.9
click at [809, 676] on div at bounding box center [809, 682] width 37 height 34
click at [804, 666] on div at bounding box center [809, 682] width 37 height 34
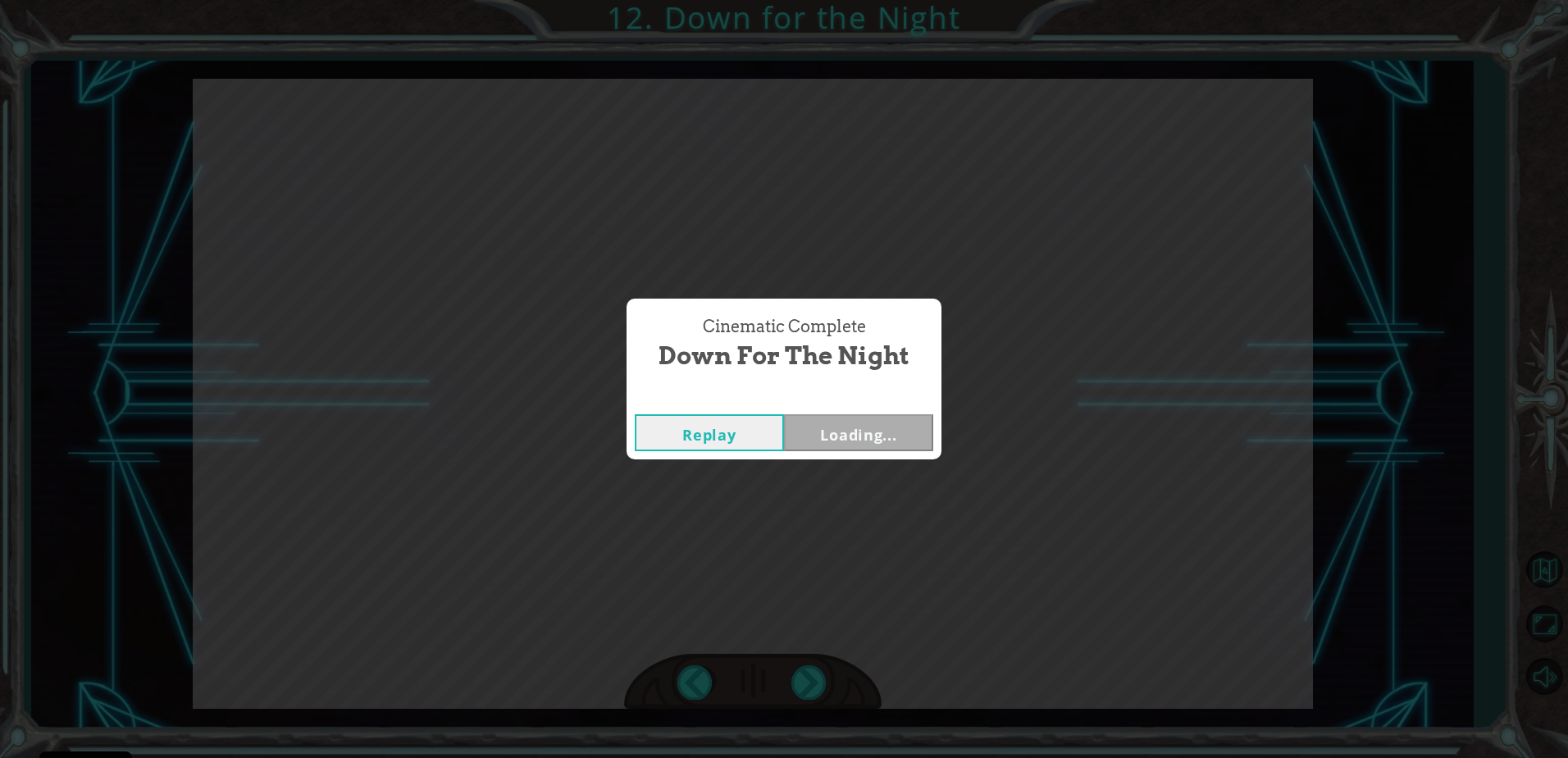
click at [807, 668] on div "Cinematic Complete Down for the Night Replay Loading..." at bounding box center [784, 379] width 1568 height 758
click at [808, 668] on div "Cinematic Complete Down for the Night Replay Next" at bounding box center [784, 379] width 1568 height 758
click at [813, 436] on button "Next" at bounding box center [859, 432] width 149 height 37
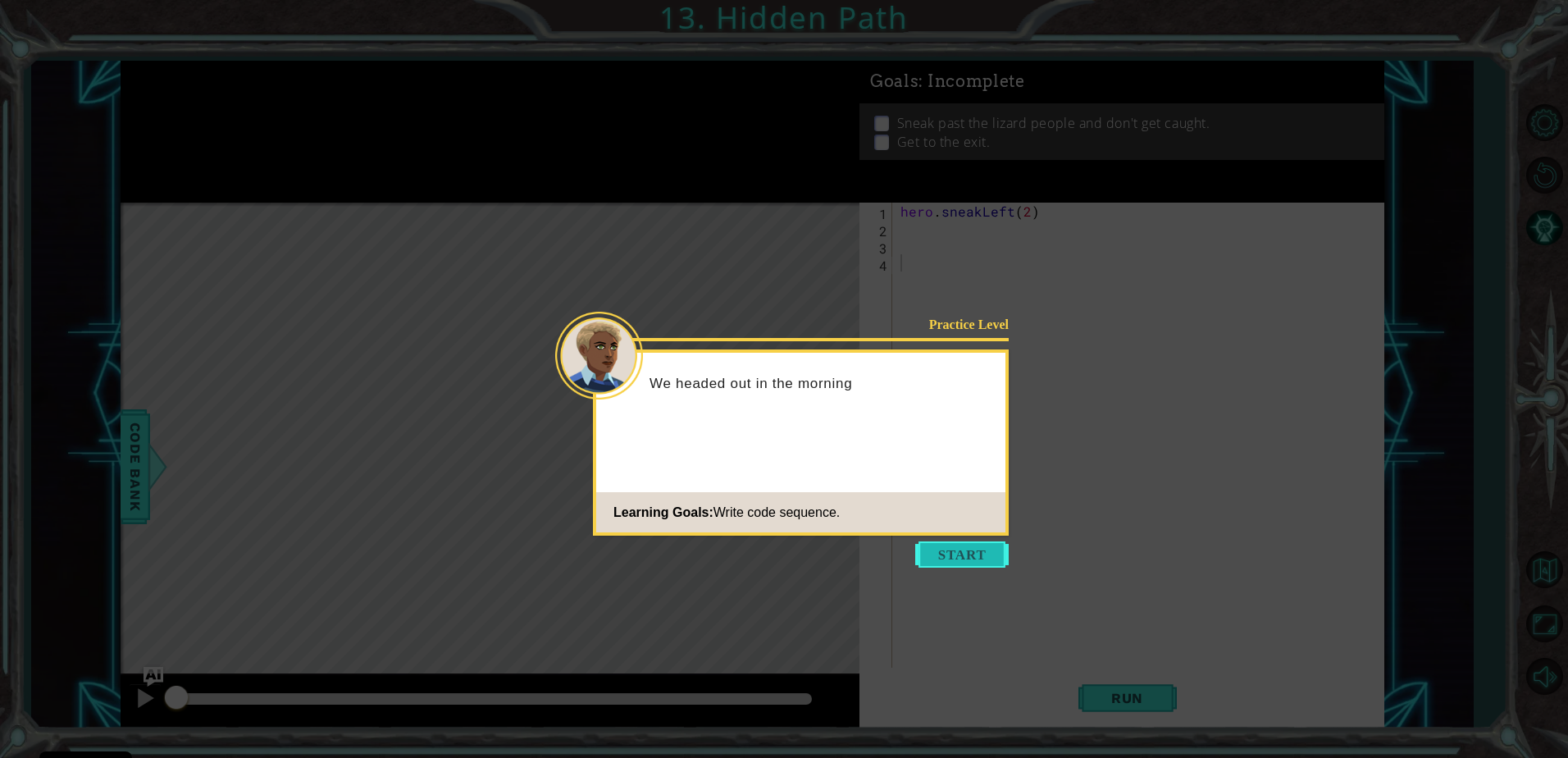
click at [924, 547] on button "Start" at bounding box center [962, 554] width 94 height 27
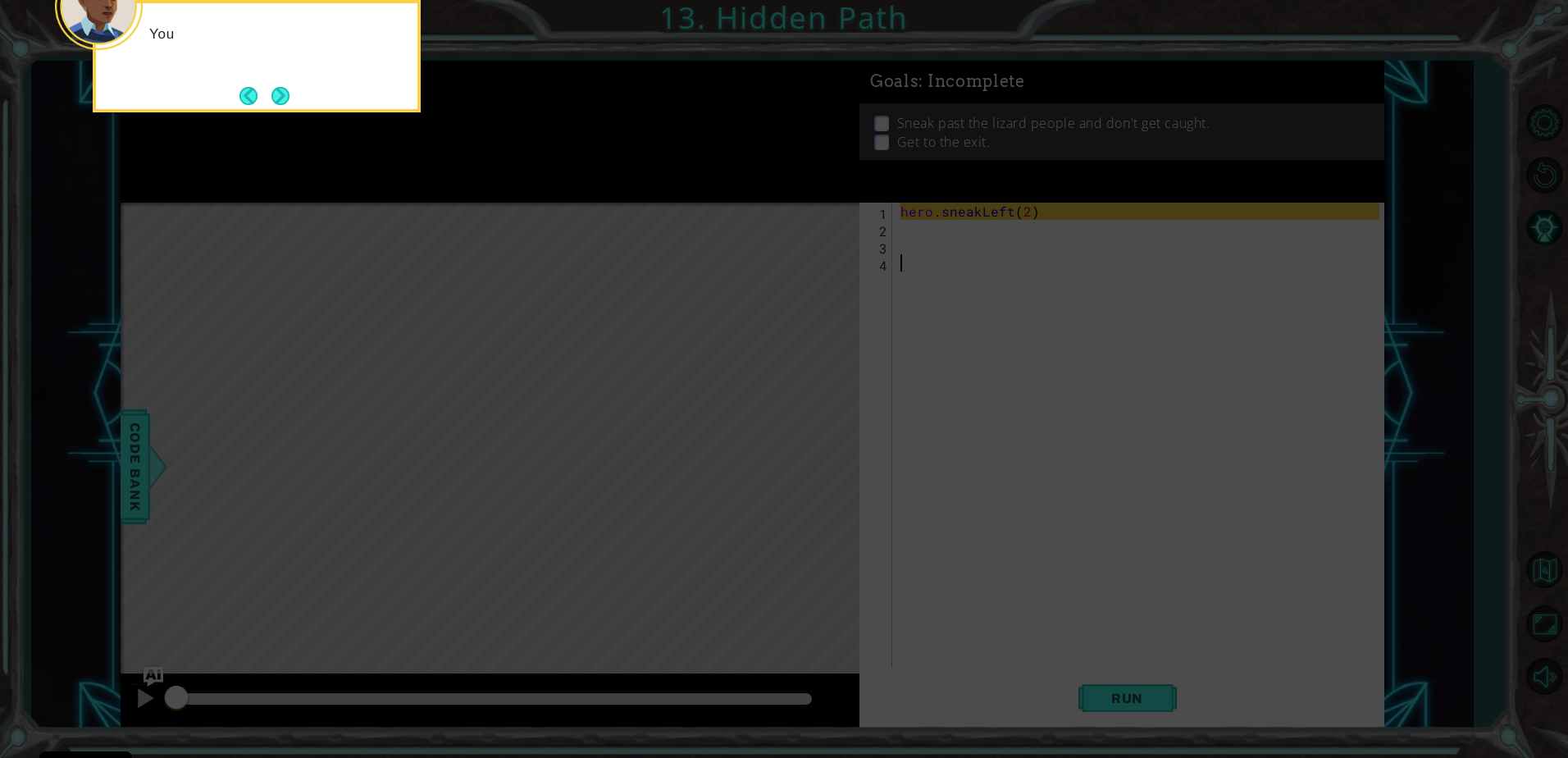
click at [916, 553] on icon at bounding box center [784, 113] width 1568 height 1288
click at [272, 92] on button "Next" at bounding box center [281, 96] width 18 height 18
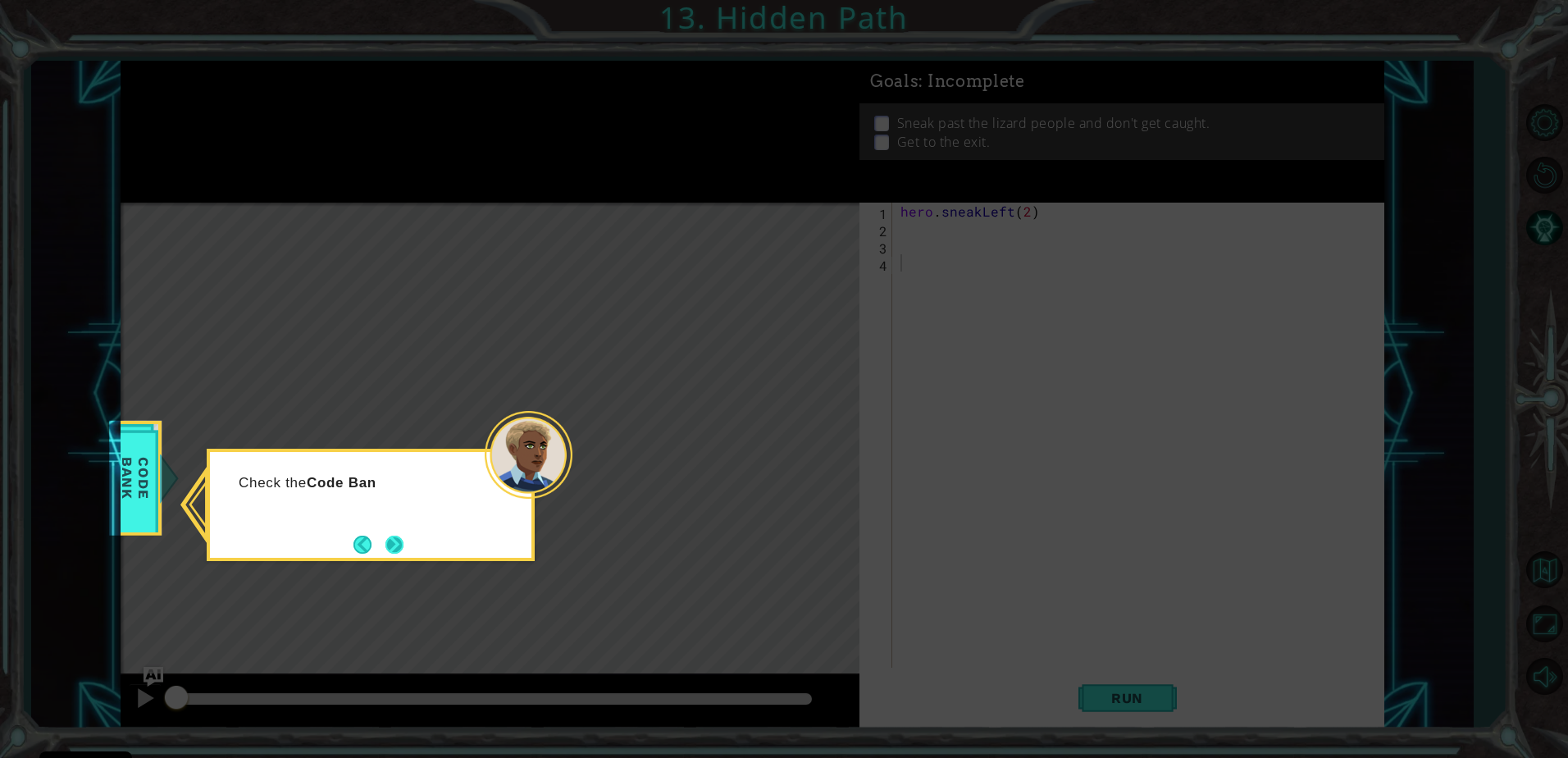
click at [391, 546] on button "Next" at bounding box center [394, 545] width 18 height 18
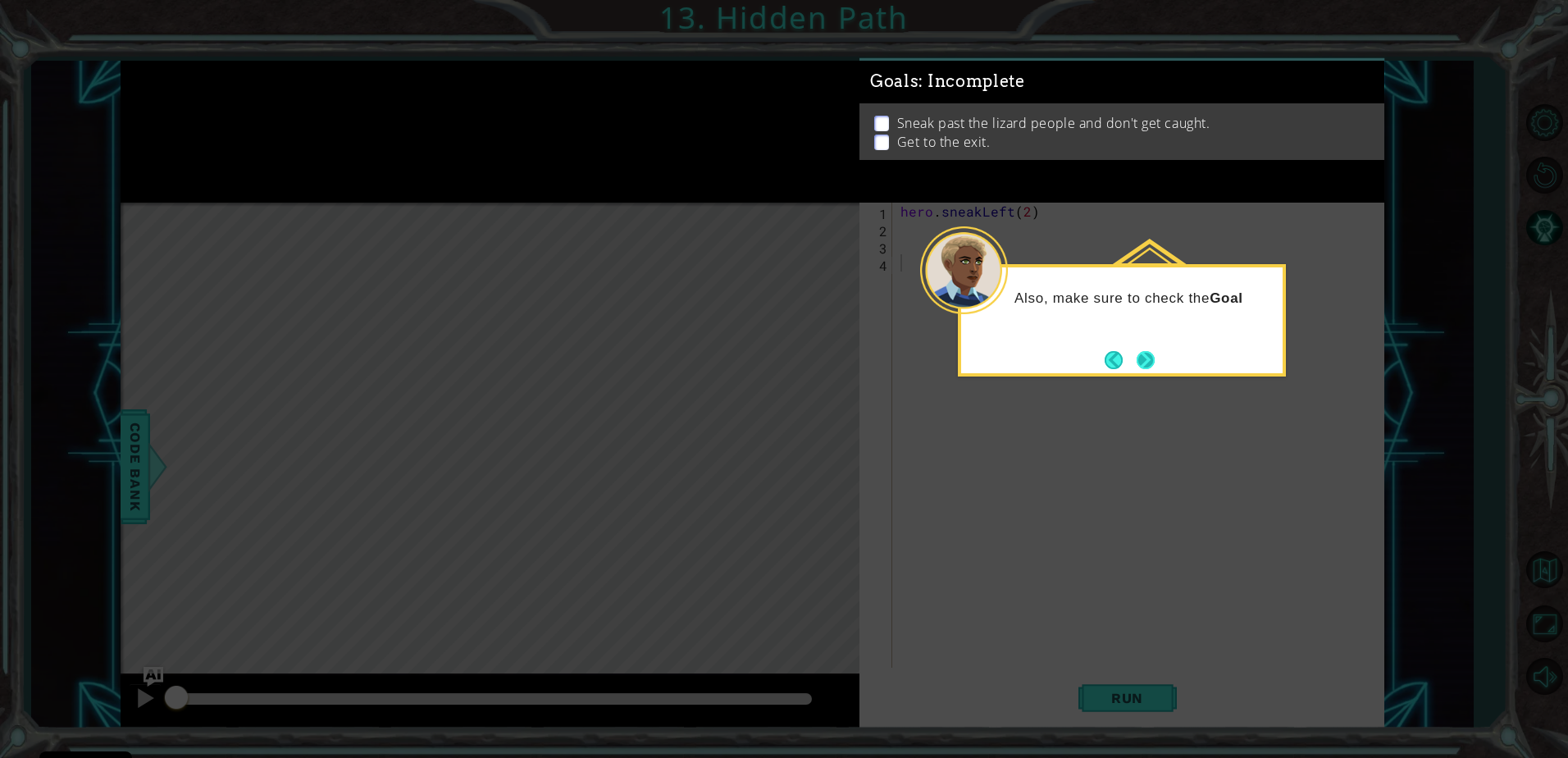
click at [1136, 362] on button "Next" at bounding box center [1146, 360] width 18 height 18
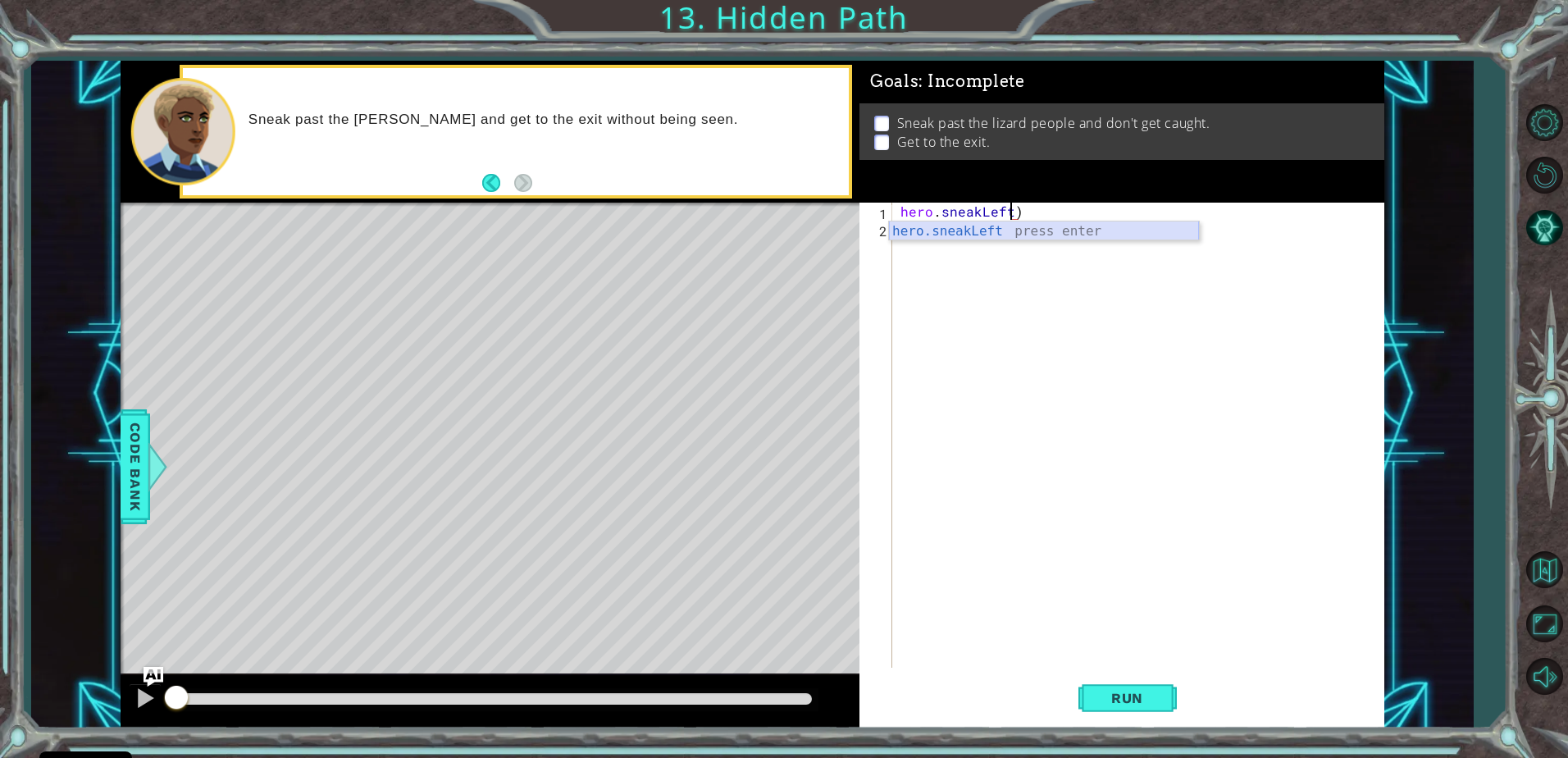
click at [962, 235] on div "hero.sneakLeft press enter" at bounding box center [1044, 250] width 310 height 59
type textarea "hero.sneakLeft(2)"
type textarea "hero.sneakUp(2)"
click at [1150, 694] on span "Run" at bounding box center [1127, 698] width 65 height 17
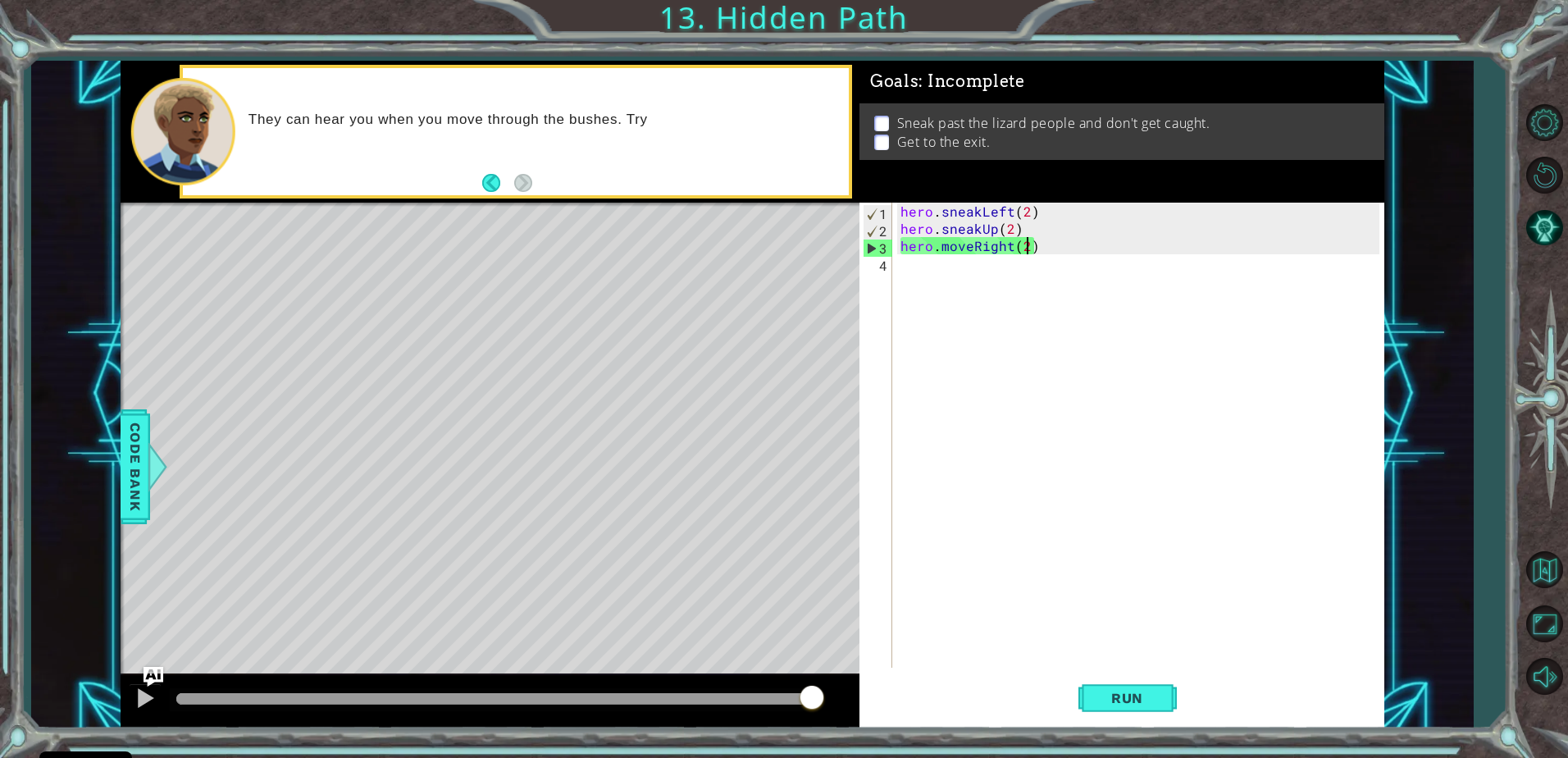
drag, startPoint x: 289, startPoint y: 701, endPoint x: 947, endPoint y: 653, distance: 659.7
click at [947, 654] on div "1 ההההההההההההההההההההההההההההההההההההההההההההההההההההההההההההההההההההההההההההה…" at bounding box center [753, 393] width 1264 height 667
click at [651, 624] on div "methods hero moveDown(steps) moveUp(steps) moveLeft(steps) moveRight(steps) sne…" at bounding box center [753, 393] width 1264 height 667
click at [972, 249] on div "hero . sneakLeft ( 2 ) hero . sneakUp ( 2 ) hero . moveRight ( 2 )" at bounding box center [1142, 452] width 490 height 500
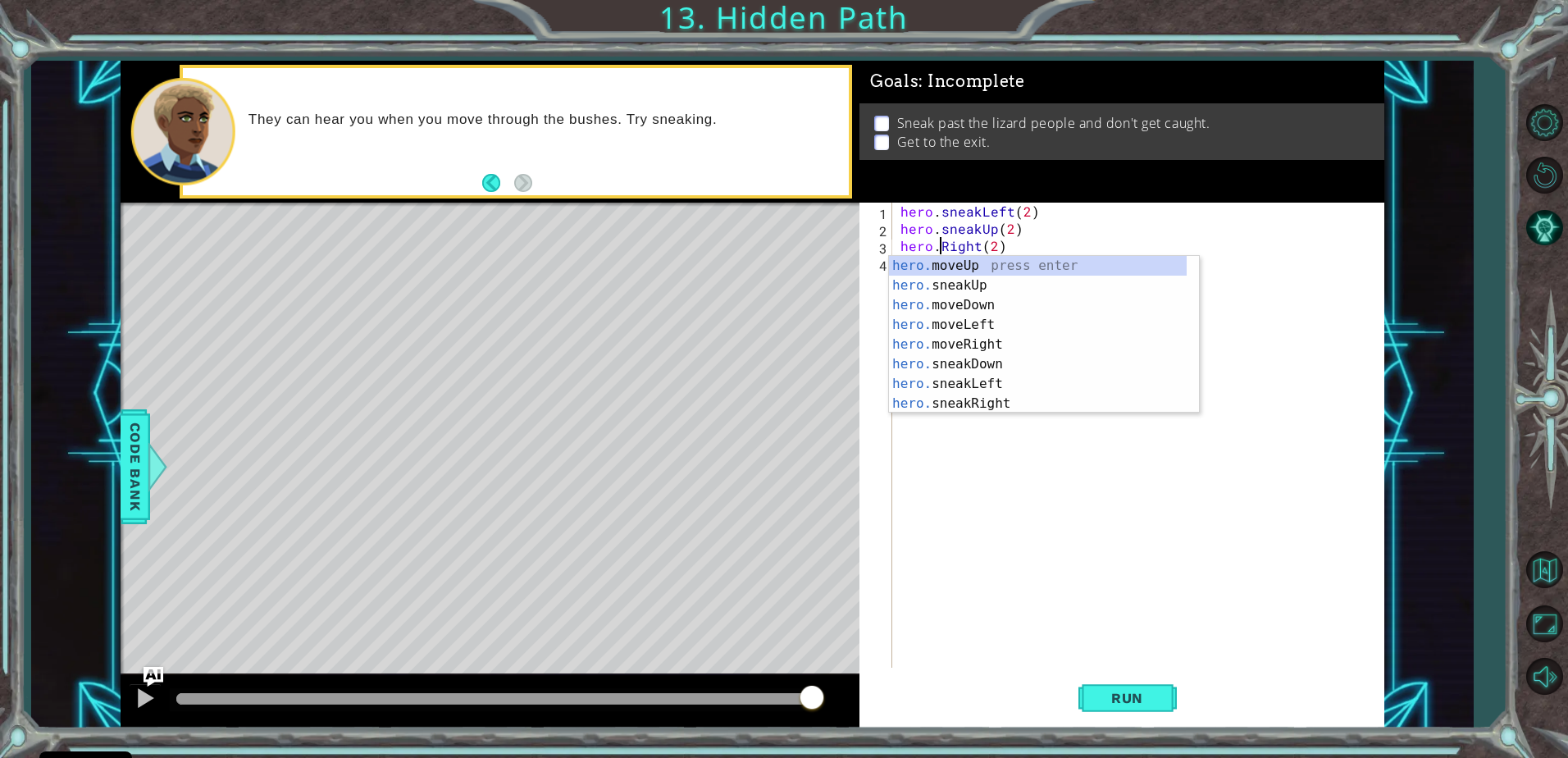
scroll to position [0, 2]
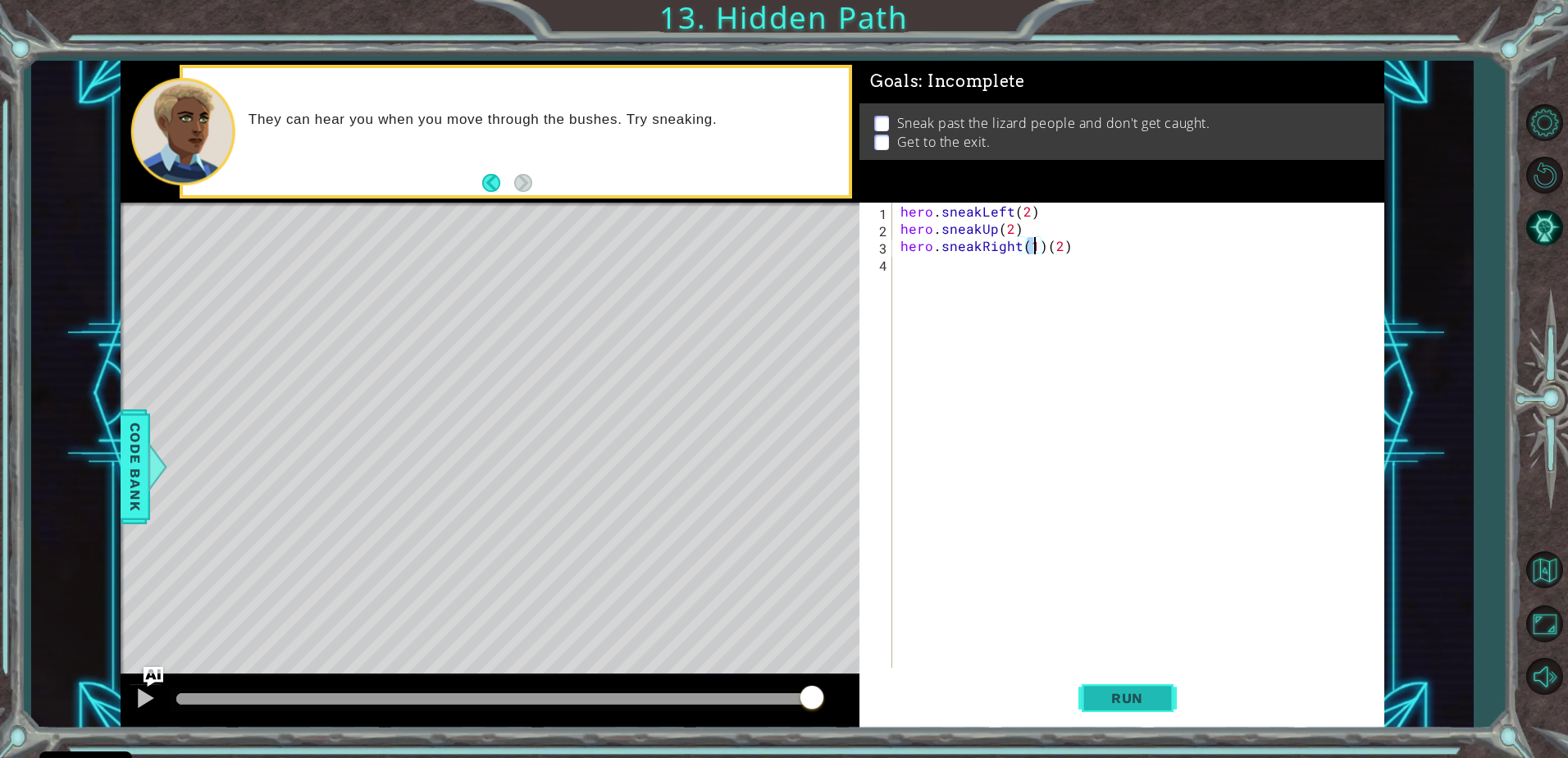
click at [1112, 697] on span "Run" at bounding box center [1127, 698] width 65 height 17
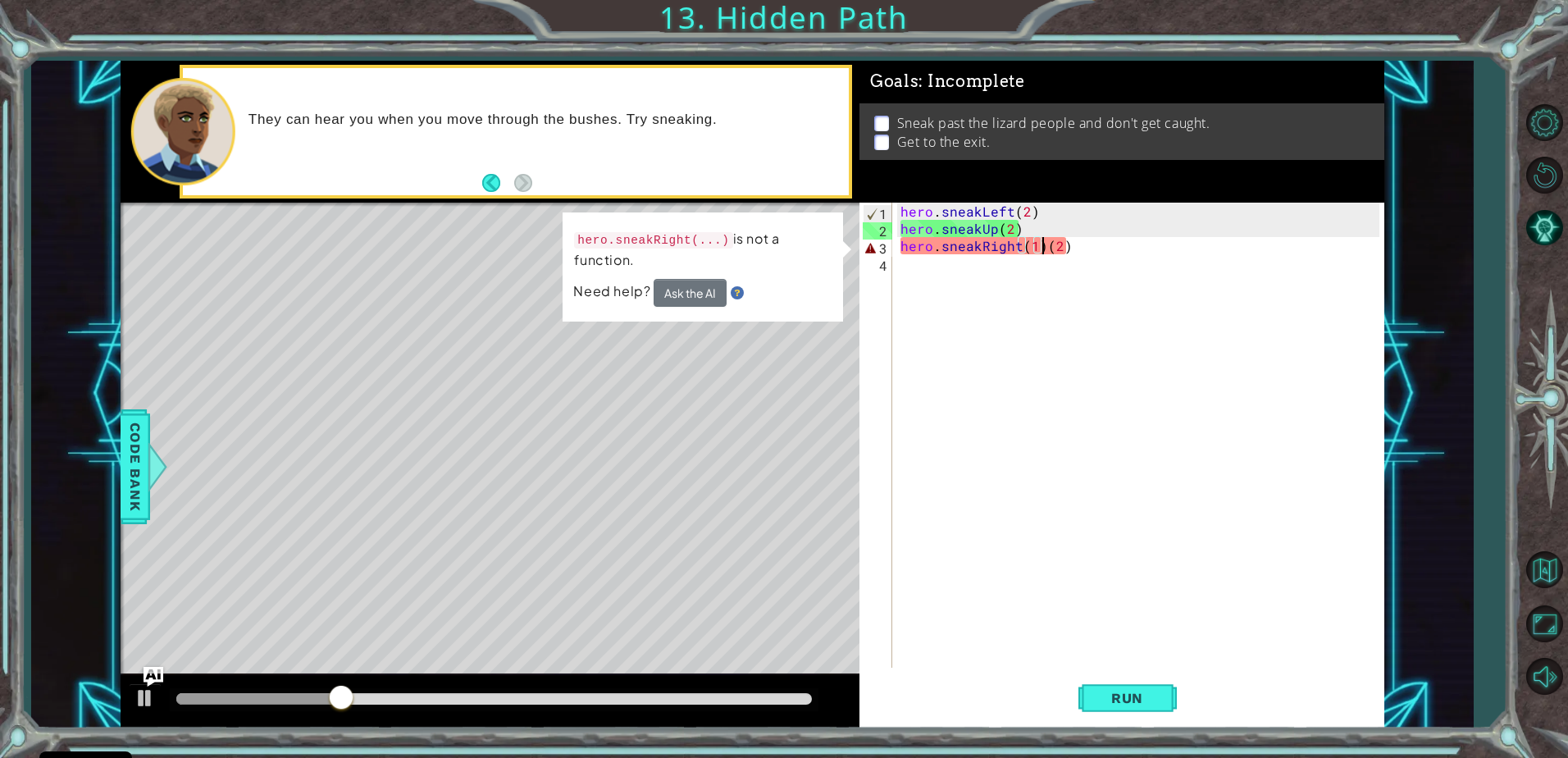
click at [1040, 249] on div "hero . sneakLeft ( 2 ) hero . sneakUp ( 2 ) hero . sneakRight ( 1 ) ( 2 )" at bounding box center [1142, 452] width 490 height 500
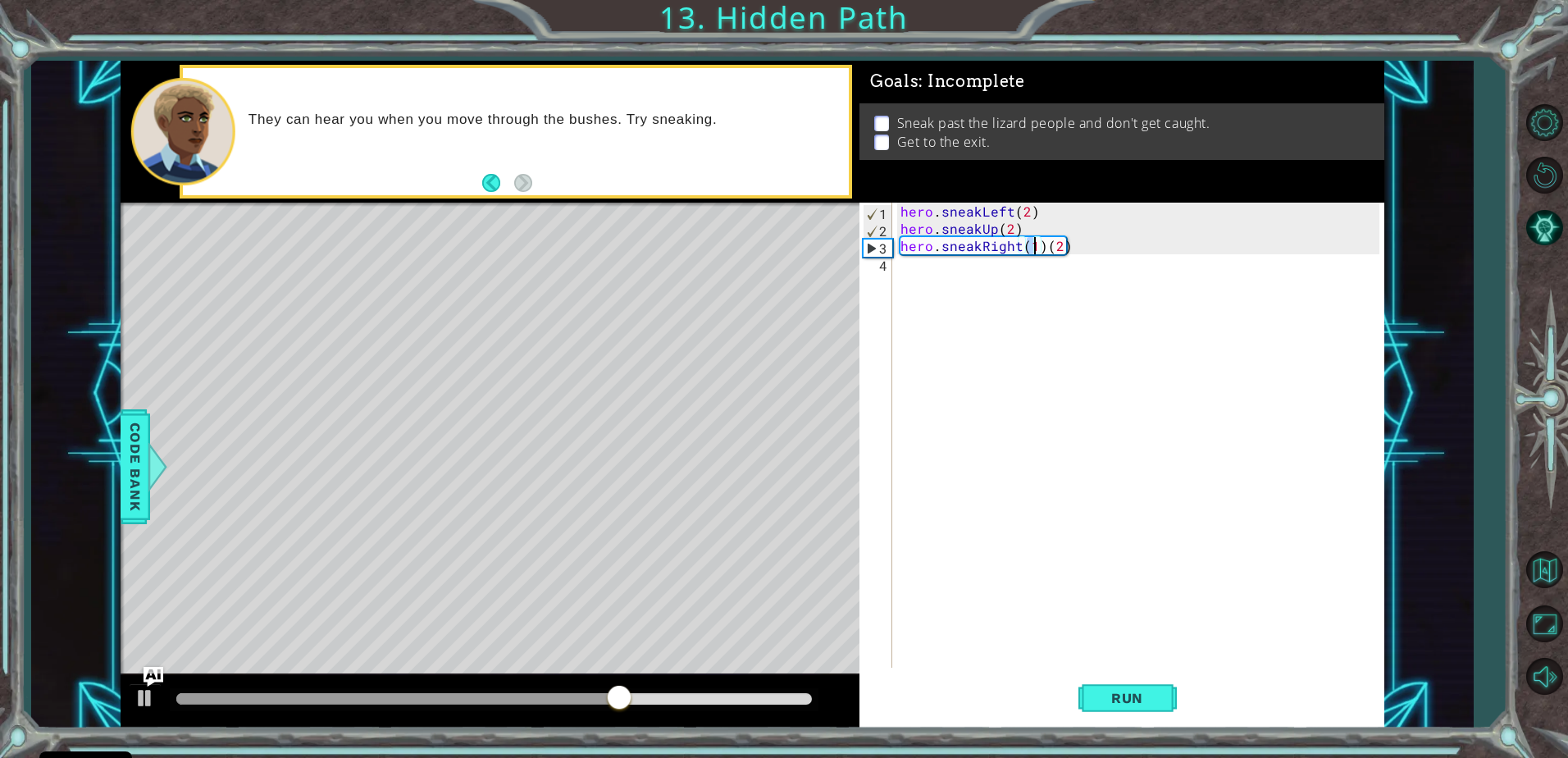
scroll to position [0, 8]
click at [1073, 245] on div "hero . sneakLeft ( 2 ) hero . sneakUp ( 2 ) hero . sneakRight ( 2 ) ( 2 )" at bounding box center [1142, 452] width 490 height 500
type textarea "hero.sneakRight(2)"
click at [1145, 693] on span "Run" at bounding box center [1127, 698] width 65 height 17
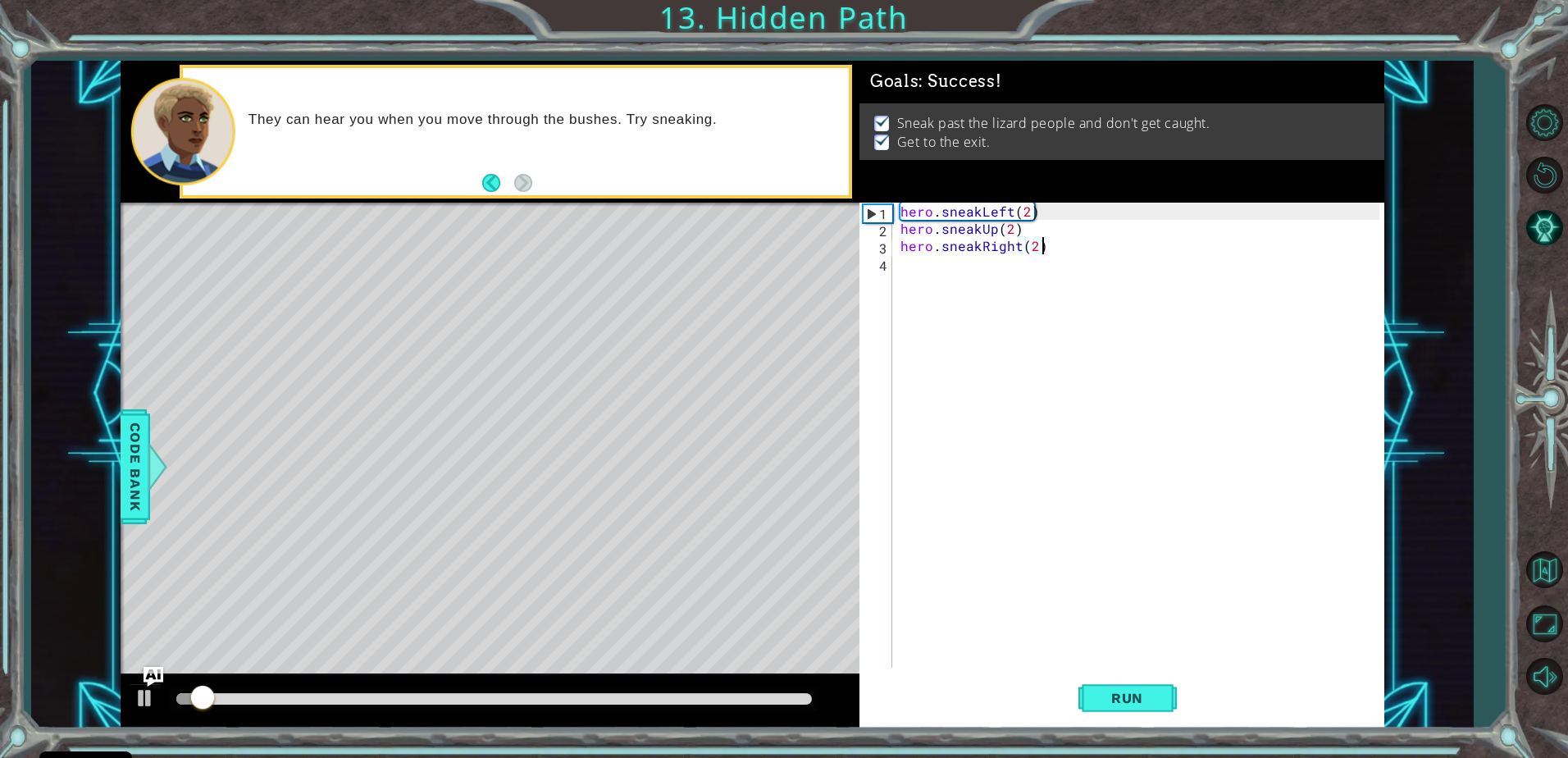
click at [982, 616] on div "hero . sneakLeft ( 2 ) hero . sneakUp ( 2 ) hero . sneakRight ( 2 )" at bounding box center [1142, 452] width 490 height 500
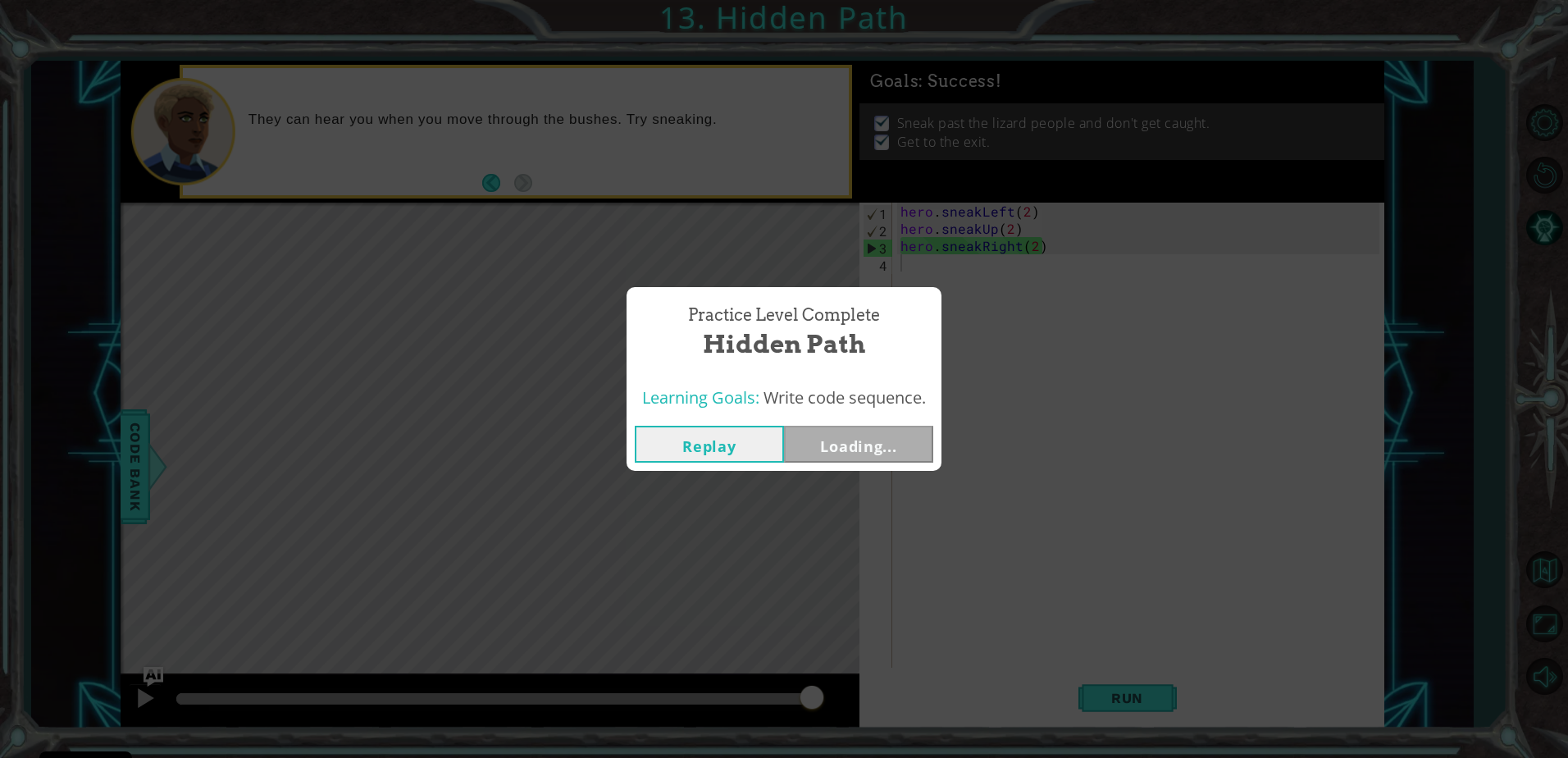
drag, startPoint x: 245, startPoint y: 690, endPoint x: 875, endPoint y: 596, distance: 637.0
click at [875, 596] on body "Cookie Policy CodeCombat uses a few essential and non-essential cookies. Privac…" at bounding box center [784, 379] width 1568 height 758
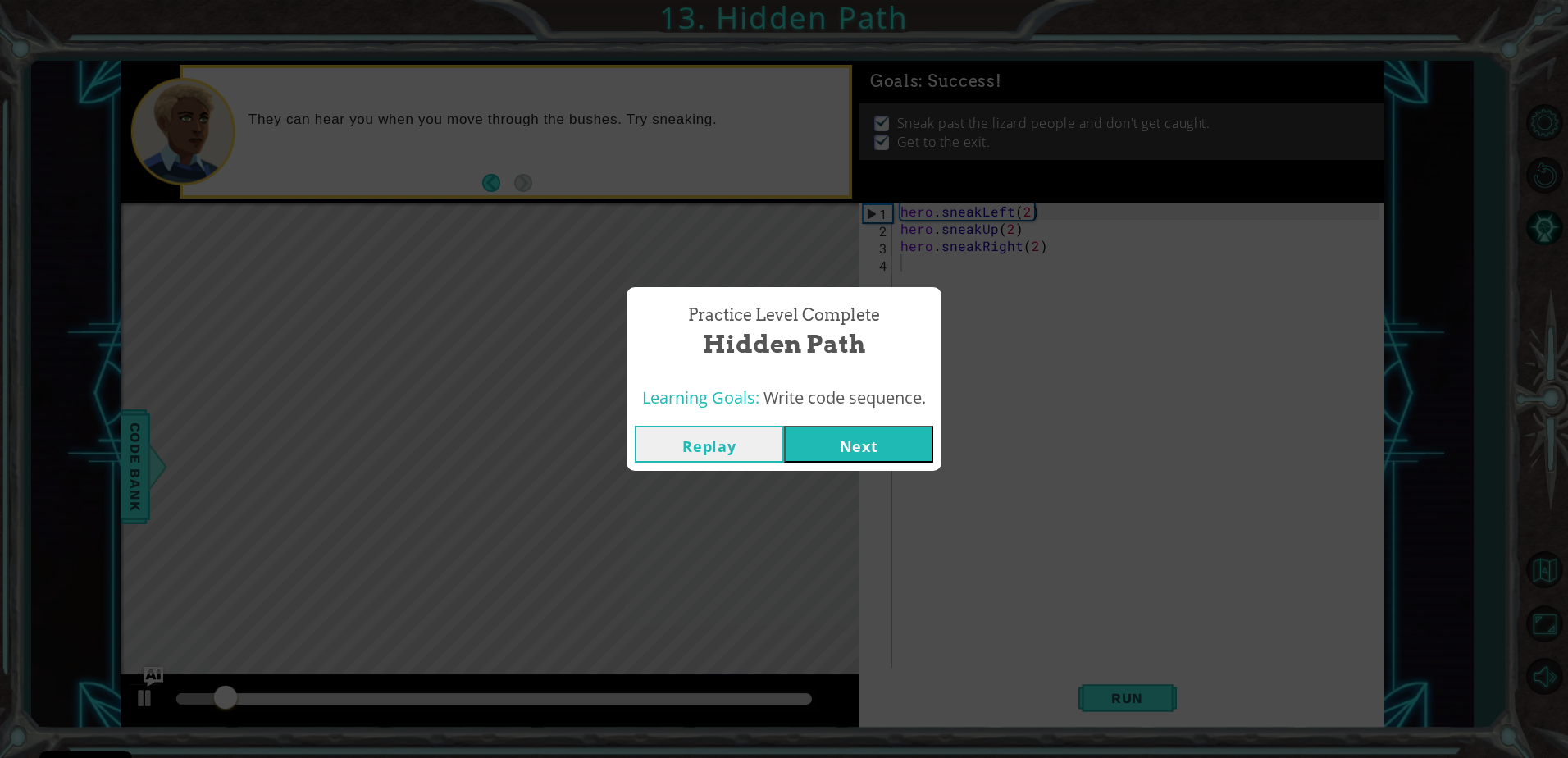
click at [834, 422] on div "Replay Next" at bounding box center [784, 444] width 315 height 53
drag, startPoint x: 834, startPoint y: 422, endPoint x: 823, endPoint y: 452, distance: 32.0
click at [823, 452] on button "Next" at bounding box center [859, 444] width 149 height 37
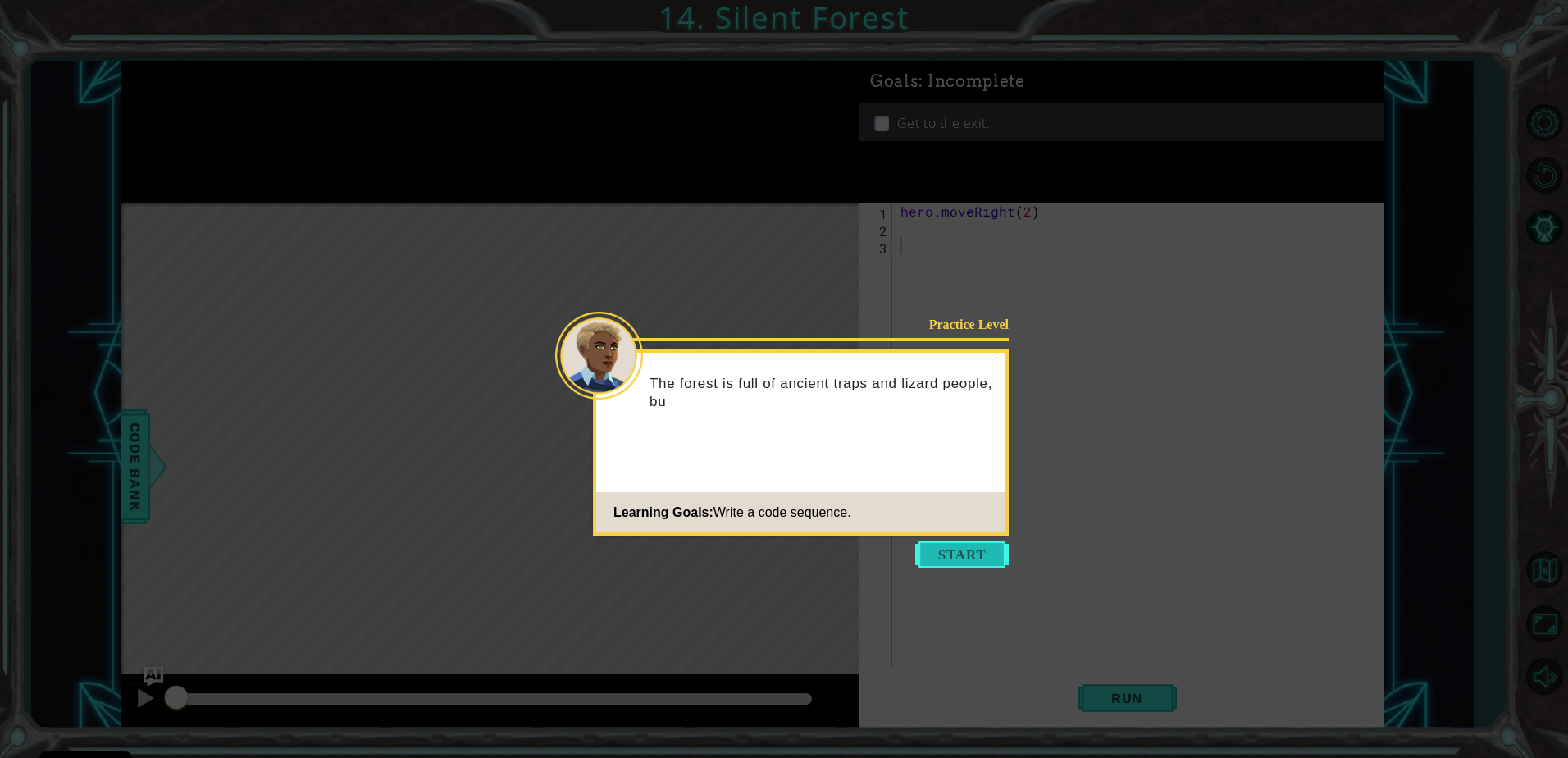
click at [991, 554] on button "Start" at bounding box center [962, 554] width 94 height 27
